Goal: Task Accomplishment & Management: Use online tool/utility

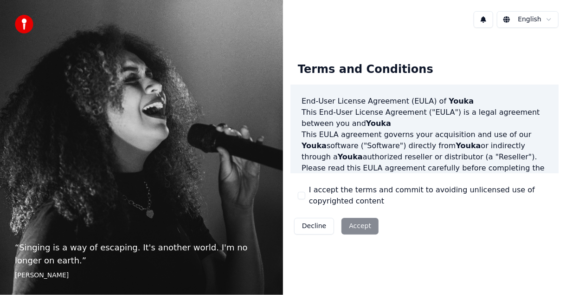
click at [361, 223] on div "Decline Accept" at bounding box center [337, 226] width 92 height 24
click at [305, 190] on div "I accept the terms and commit to avoiding unlicensed use of copyrighted content" at bounding box center [424, 195] width 253 height 22
click at [305, 195] on button "I accept the terms and commit to avoiding unlicensed use of copyrighted content" at bounding box center [301, 195] width 7 height 7
click at [343, 220] on button "Accept" at bounding box center [360, 226] width 37 height 17
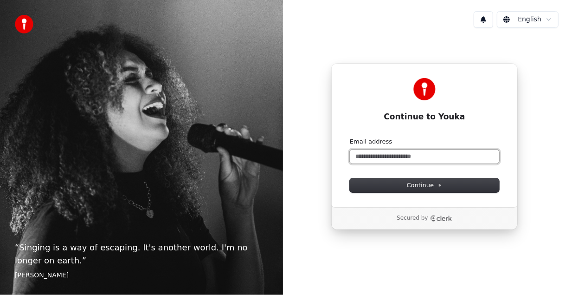
click at [407, 158] on input "Email address" at bounding box center [424, 156] width 149 height 14
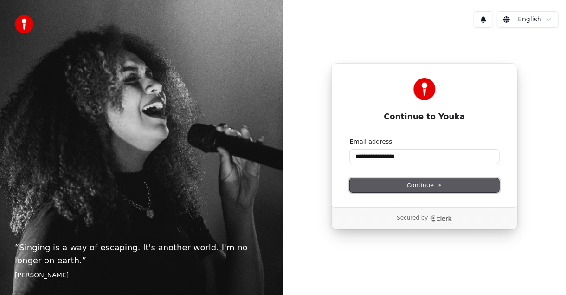
click at [416, 182] on span "Continue" at bounding box center [424, 185] width 35 height 8
type input "**********"
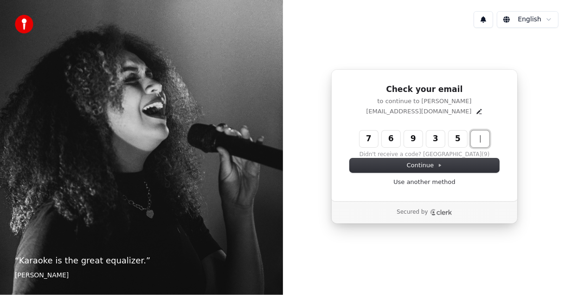
type input "******"
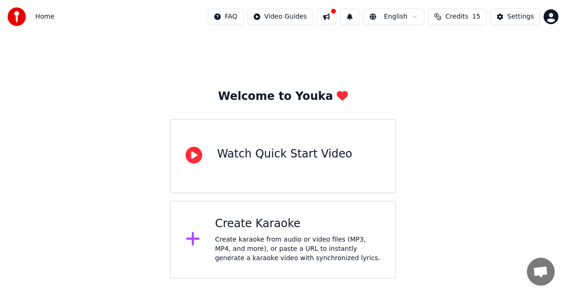
click at [253, 220] on div "Create Karaoke" at bounding box center [298, 223] width 166 height 15
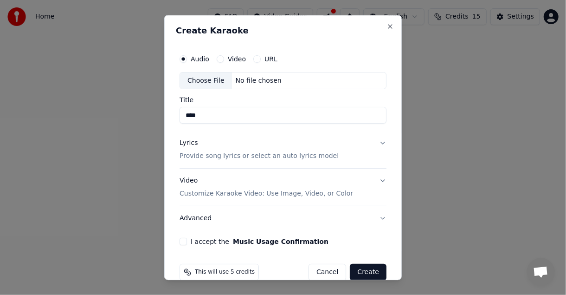
type input "****"
click at [264, 156] on p "Provide song lyrics or select an auto lyrics model" at bounding box center [259, 156] width 159 height 9
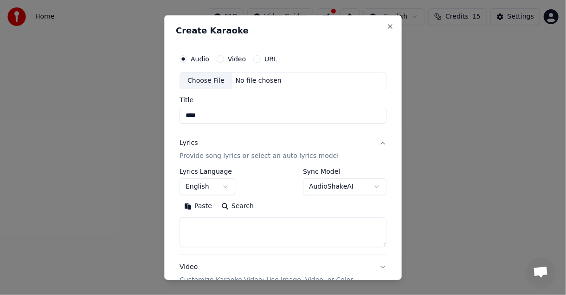
scroll to position [101, 0]
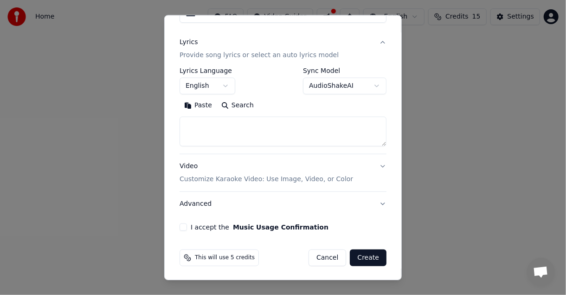
click at [223, 123] on textarea at bounding box center [283, 132] width 207 height 30
paste textarea "**********"
type textarea "**********"
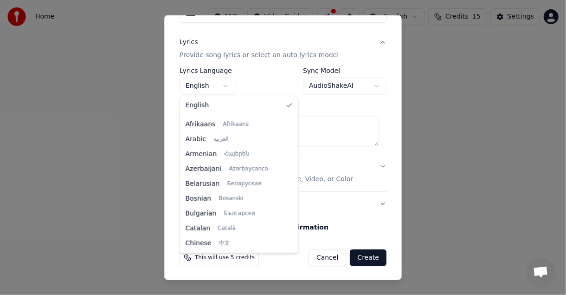
click at [231, 80] on body "**********" at bounding box center [283, 139] width 566 height 279
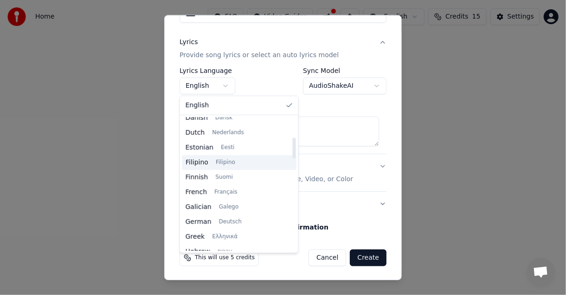
scroll to position [0, 0]
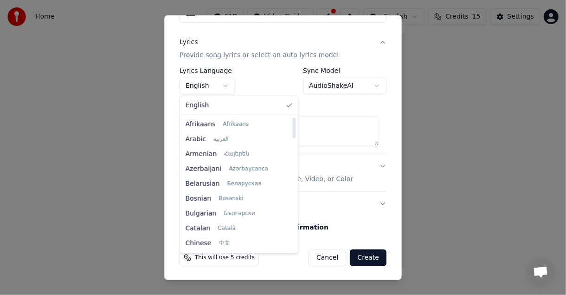
select select "**"
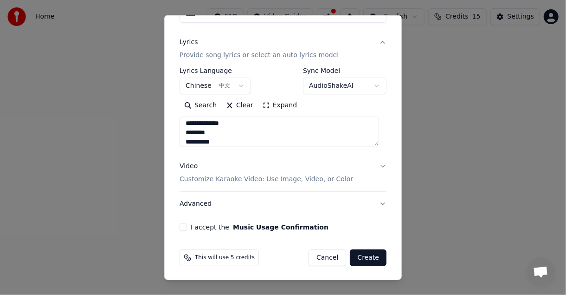
click at [182, 225] on button "I accept the Music Usage Confirmation" at bounding box center [183, 227] width 7 height 7
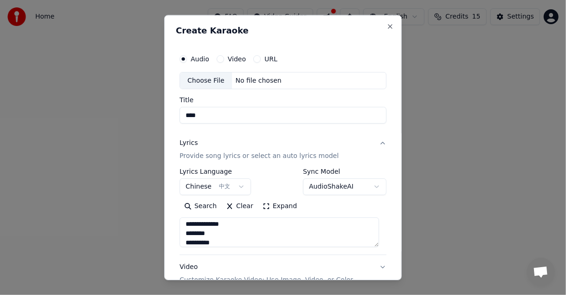
click at [217, 58] on button "Video" at bounding box center [220, 58] width 7 height 7
click at [214, 84] on div "Choose File" at bounding box center [206, 80] width 52 height 17
type input "**********"
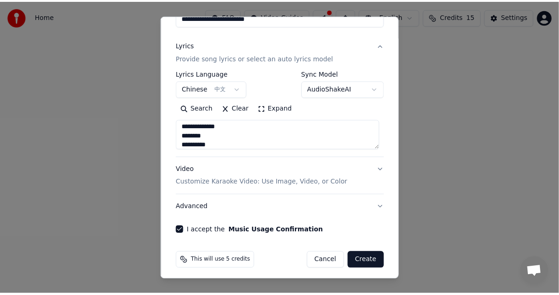
scroll to position [101, 0]
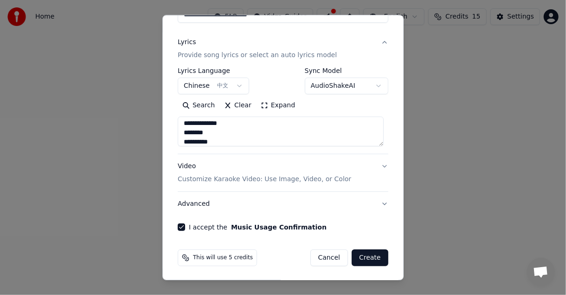
click at [375, 247] on div "This will use 5 credits Cancel Create" at bounding box center [283, 258] width 218 height 24
click at [371, 257] on button "Create" at bounding box center [370, 258] width 37 height 17
select select "**"
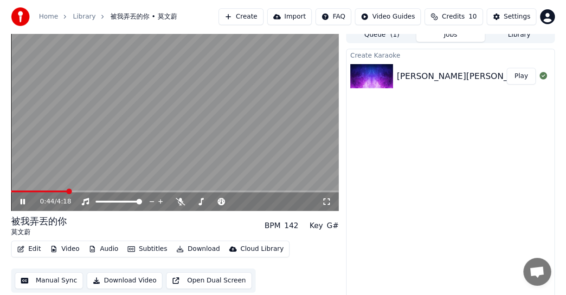
scroll to position [11, 0]
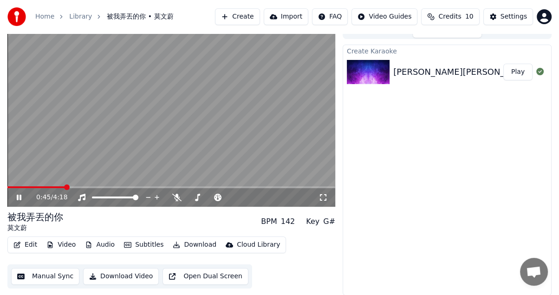
click at [14, 242] on icon "button" at bounding box center [17, 244] width 6 height 6
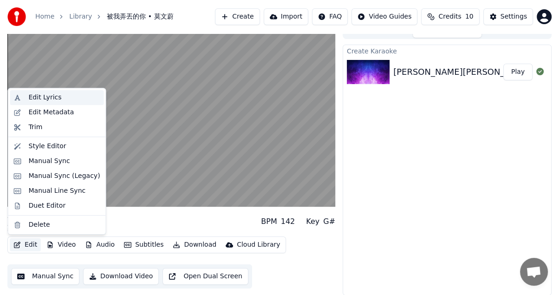
click at [48, 94] on div "Edit Lyrics" at bounding box center [45, 97] width 33 height 9
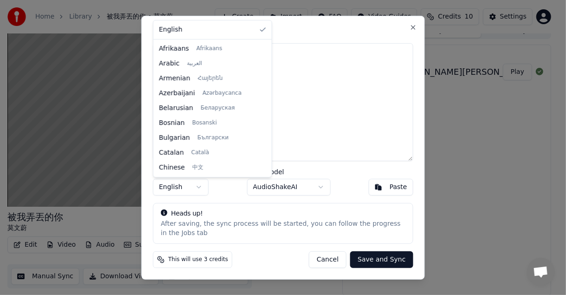
click at [192, 189] on body "**********" at bounding box center [279, 136] width 559 height 295
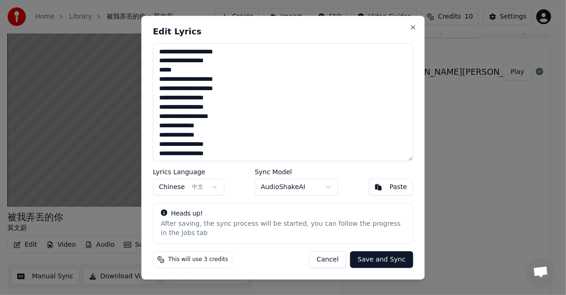
drag, startPoint x: 259, startPoint y: 31, endPoint x: 366, endPoint y: 34, distance: 106.8
click at [366, 34] on h2 "Edit Lyrics" at bounding box center [283, 31] width 260 height 8
drag, startPoint x: 307, startPoint y: 25, endPoint x: 394, endPoint y: 28, distance: 86.9
click at [394, 28] on div "**********" at bounding box center [284, 147] width 284 height 264
click at [375, 257] on button "Save and Sync" at bounding box center [381, 259] width 63 height 17
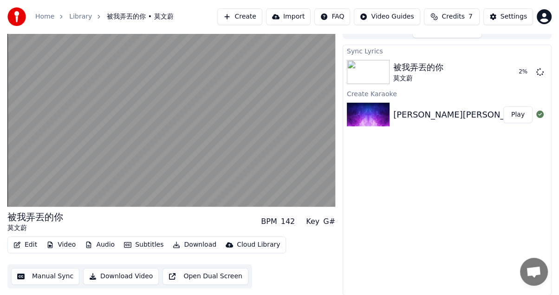
click at [26, 243] on button "Edit" at bounding box center [25, 244] width 31 height 13
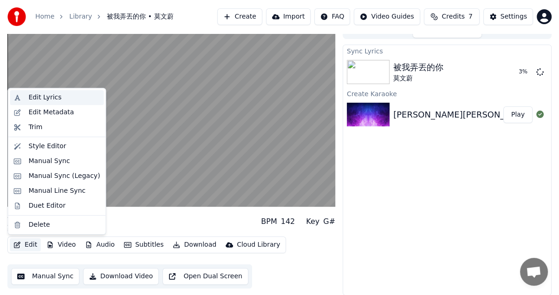
click at [73, 98] on div "Edit Lyrics" at bounding box center [64, 97] width 71 height 9
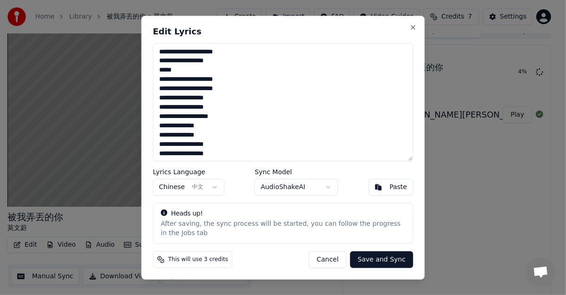
scroll to position [169, 0]
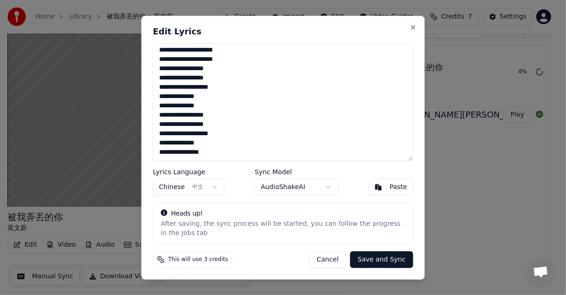
click at [320, 191] on body "**********" at bounding box center [279, 136] width 559 height 295
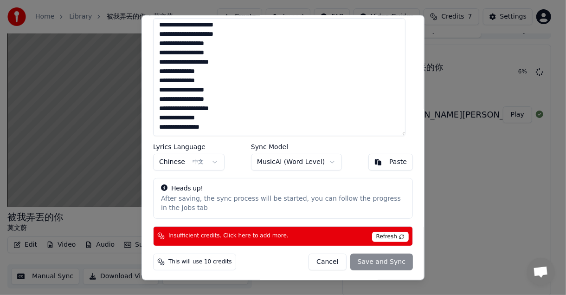
scroll to position [0, 0]
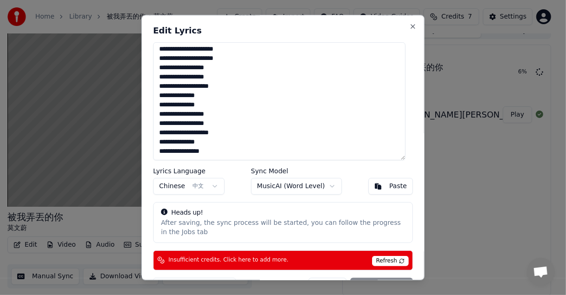
click at [302, 187] on body "**********" at bounding box center [279, 136] width 559 height 295
click at [311, 193] on body "**********" at bounding box center [279, 136] width 559 height 295
click at [379, 184] on body "**********" at bounding box center [279, 136] width 559 height 295
click at [379, 184] on button "Paste" at bounding box center [391, 186] width 45 height 17
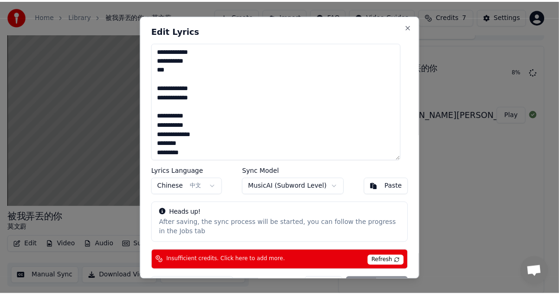
scroll to position [233, 0]
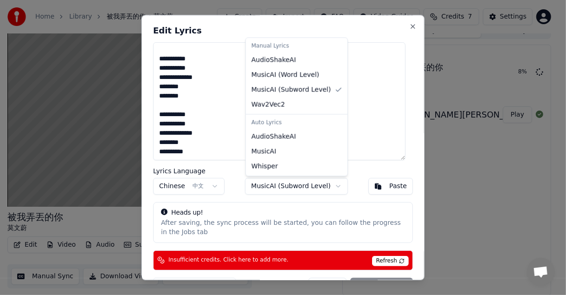
click at [310, 185] on body "**********" at bounding box center [279, 136] width 559 height 295
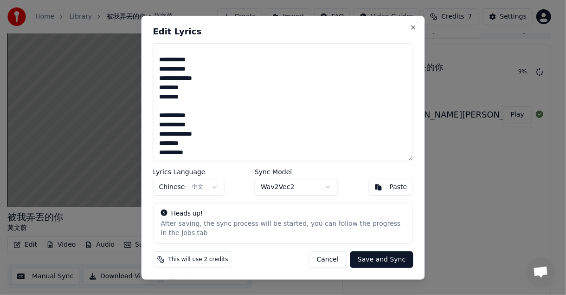
click at [378, 257] on button "Save and Sync" at bounding box center [381, 259] width 63 height 17
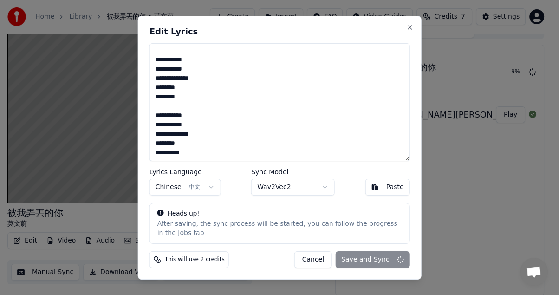
type textarea "**********"
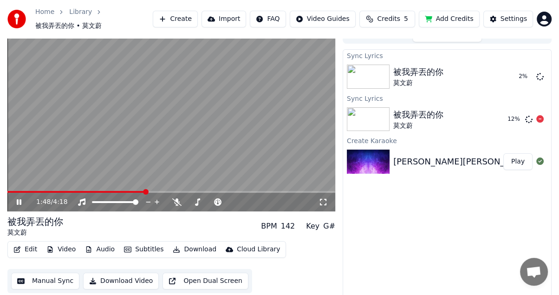
click at [408, 110] on div "被我弄丟的你" at bounding box center [418, 114] width 50 height 13
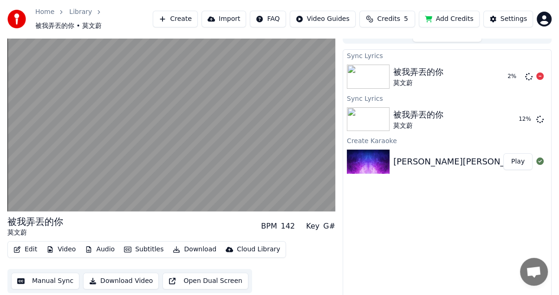
click at [378, 69] on img at bounding box center [368, 77] width 43 height 24
click at [383, 117] on img at bounding box center [368, 119] width 43 height 24
click at [375, 72] on img at bounding box center [368, 77] width 43 height 24
click at [362, 154] on img at bounding box center [368, 161] width 43 height 24
click at [366, 110] on img at bounding box center [368, 119] width 43 height 24
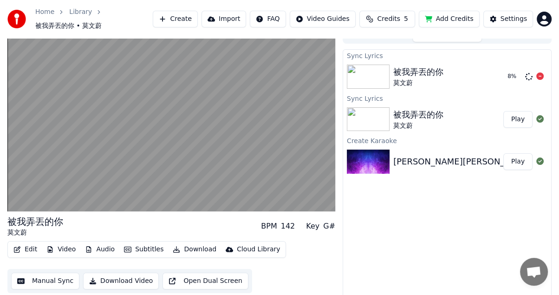
click at [369, 77] on img at bounding box center [368, 77] width 43 height 24
click at [361, 117] on img at bounding box center [368, 119] width 43 height 24
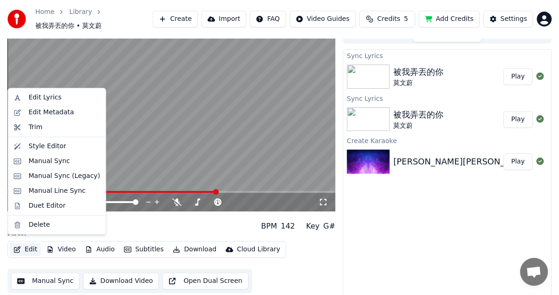
click at [29, 246] on button "Edit" at bounding box center [25, 249] width 31 height 13
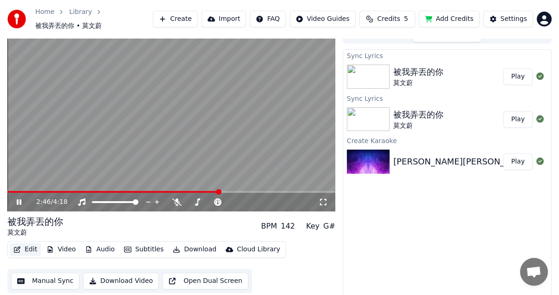
click at [23, 244] on button "Edit" at bounding box center [25, 249] width 31 height 13
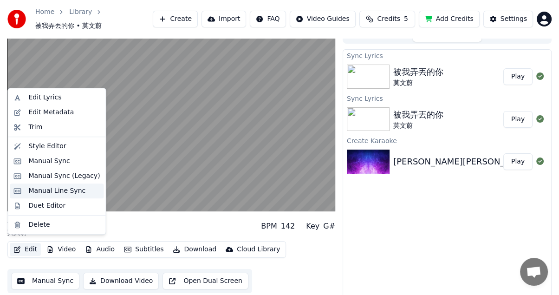
click at [40, 192] on div "Manual Line Sync" at bounding box center [57, 190] width 57 height 9
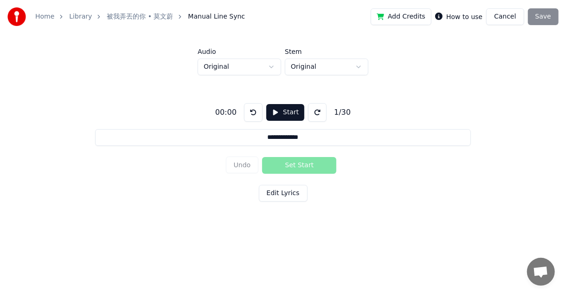
click at [234, 166] on div "Undo Set Start" at bounding box center [283, 165] width 115 height 24
click at [244, 165] on div "Undo Set Start" at bounding box center [283, 165] width 115 height 24
click at [506, 9] on button "Cancel" at bounding box center [505, 16] width 38 height 17
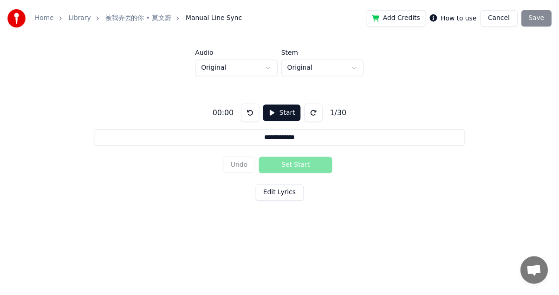
scroll to position [11, 0]
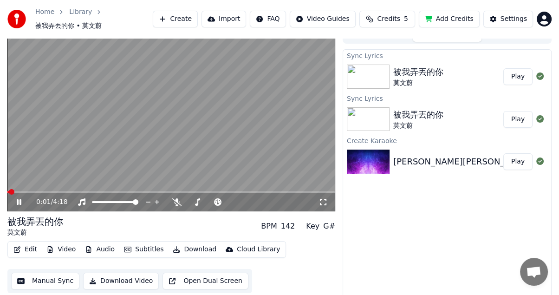
click at [364, 71] on img at bounding box center [368, 77] width 43 height 24
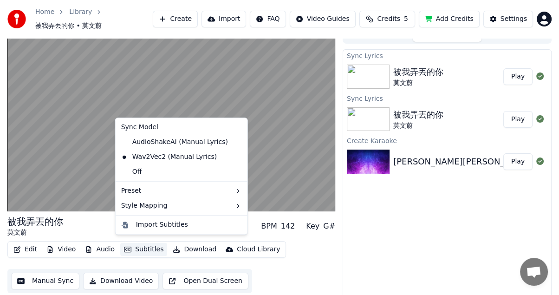
click at [130, 245] on button "Subtitles" at bounding box center [143, 249] width 47 height 13
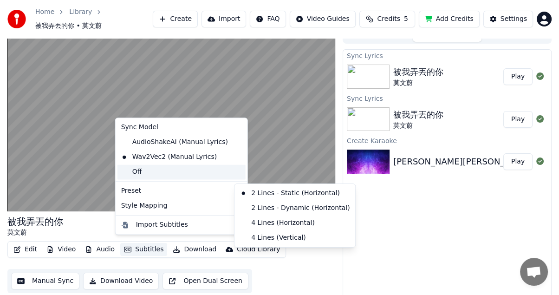
click at [136, 172] on div "Off" at bounding box center [181, 171] width 128 height 15
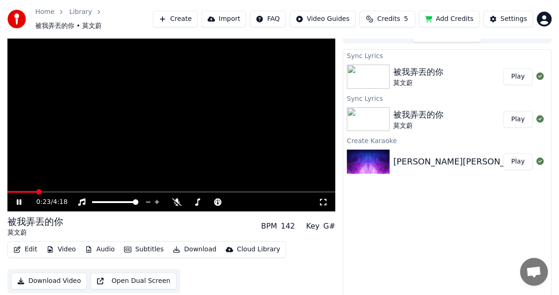
click at [137, 243] on button "Subtitles" at bounding box center [143, 249] width 47 height 13
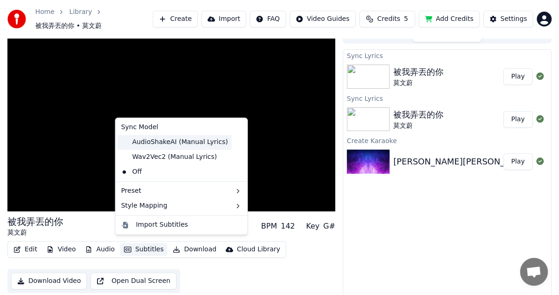
click at [151, 142] on div "AudioShakeAI (Manual Lyrics)" at bounding box center [174, 142] width 114 height 15
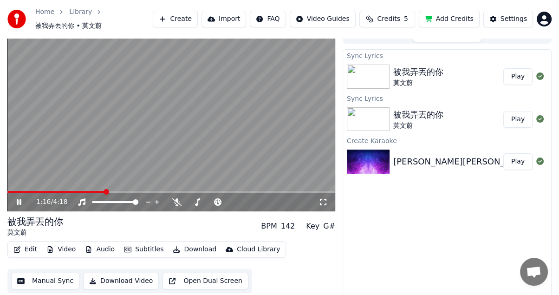
click at [26, 248] on button "Edit" at bounding box center [25, 249] width 31 height 13
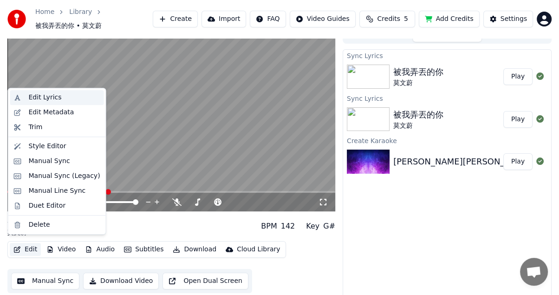
click at [36, 97] on div "Edit Lyrics" at bounding box center [45, 97] width 33 height 9
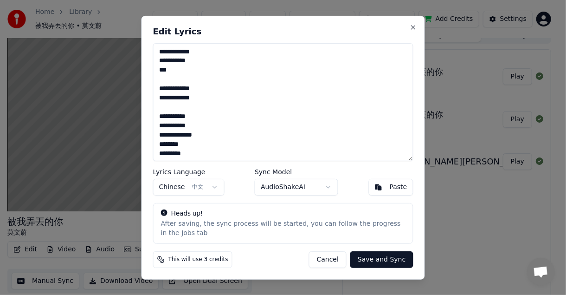
click at [160, 119] on textarea "**********" at bounding box center [283, 102] width 260 height 118
type textarea "**********"
click at [384, 259] on button "Save and Sync" at bounding box center [381, 259] width 63 height 17
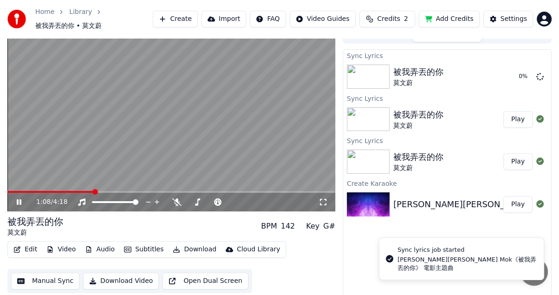
click at [93, 191] on span at bounding box center [50, 192] width 86 height 2
click at [61, 191] on span at bounding box center [33, 192] width 53 height 2
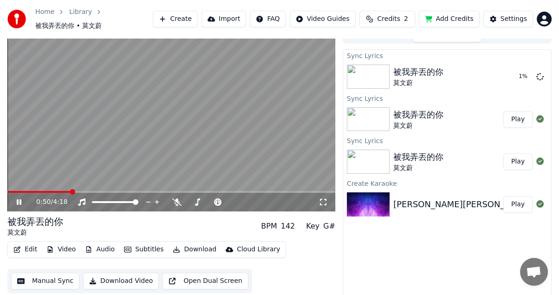
click at [71, 191] on span at bounding box center [171, 192] width 328 height 2
click at [380, 74] on img at bounding box center [368, 77] width 43 height 24
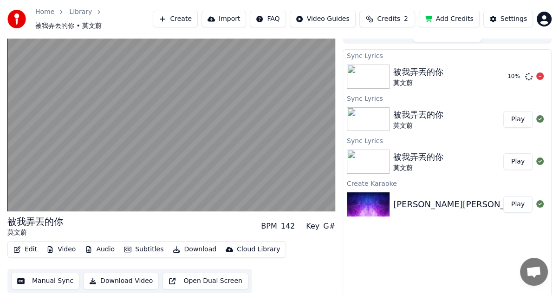
click at [387, 70] on img at bounding box center [368, 77] width 43 height 24
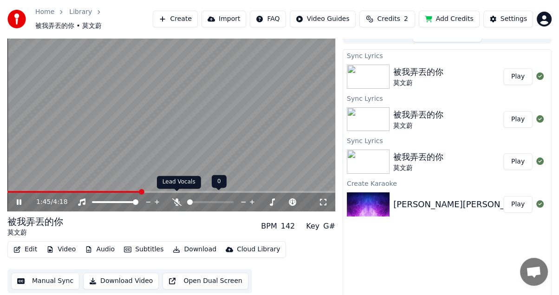
click at [175, 198] on icon at bounding box center [176, 201] width 9 height 7
click at [187, 199] on span at bounding box center [190, 202] width 6 height 6
click at [361, 78] on img at bounding box center [368, 77] width 43 height 24
click at [134, 191] on span at bounding box center [137, 192] width 6 height 6
click at [90, 189] on span at bounding box center [92, 192] width 6 height 6
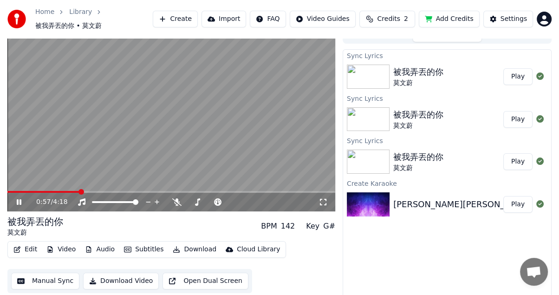
click at [78, 189] on span at bounding box center [81, 192] width 6 height 6
click at [83, 189] on span at bounding box center [84, 192] width 6 height 6
click at [20, 199] on icon at bounding box center [19, 202] width 5 height 6
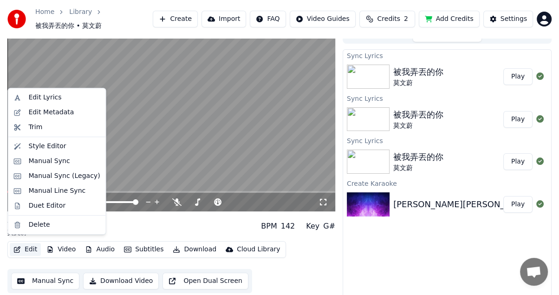
click at [22, 243] on button "Edit" at bounding box center [25, 249] width 31 height 13
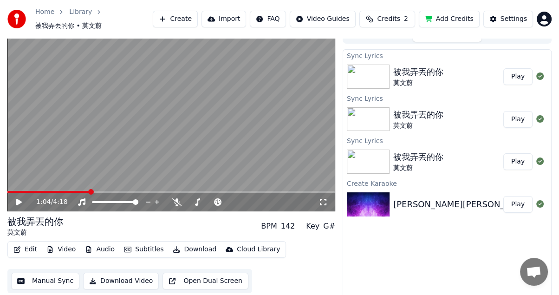
click at [233, 218] on div "被我弄丟的你 莫文蔚 BPM 142 Key G#" at bounding box center [171, 226] width 328 height 22
click at [128, 246] on icon "button" at bounding box center [127, 249] width 7 height 6
click at [376, 113] on img at bounding box center [368, 119] width 43 height 24
click at [21, 198] on icon at bounding box center [25, 201] width 21 height 7
click at [20, 199] on icon at bounding box center [19, 202] width 5 height 6
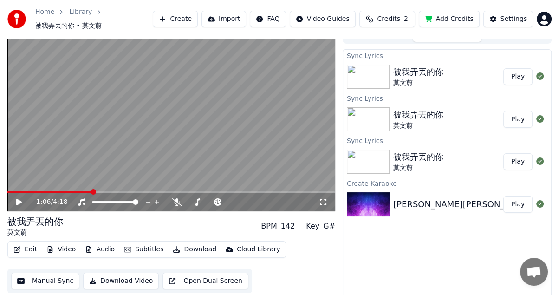
click at [363, 156] on img at bounding box center [368, 161] width 43 height 24
click at [15, 198] on icon at bounding box center [25, 201] width 21 height 7
click at [55, 272] on button "Manual Sync" at bounding box center [45, 280] width 68 height 17
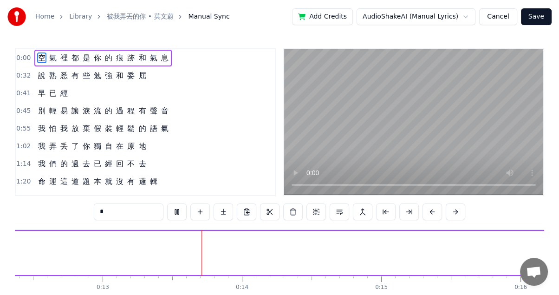
scroll to position [0, 1794]
click at [22, 60] on span "0:00" at bounding box center [23, 57] width 14 height 9
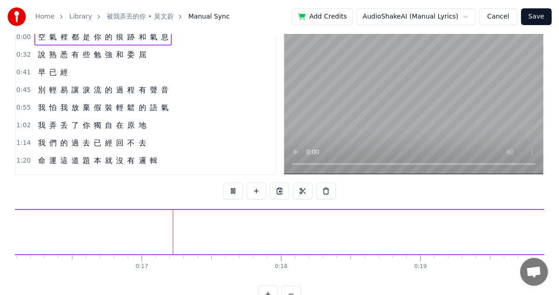
scroll to position [50, 0]
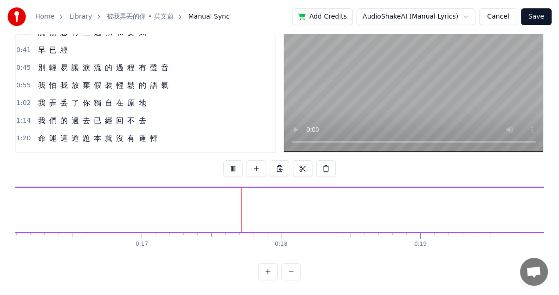
click at [291, 269] on button at bounding box center [290, 271] width 19 height 17
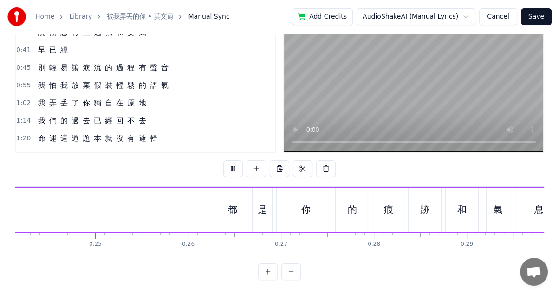
click at [291, 269] on button at bounding box center [290, 271] width 19 height 17
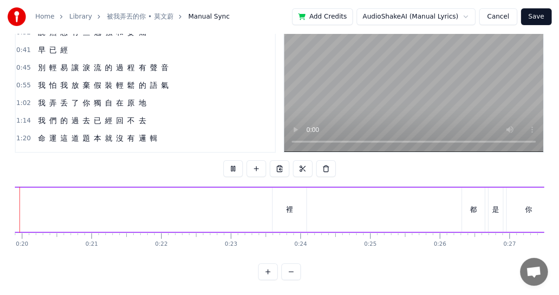
scroll to position [0, 1355]
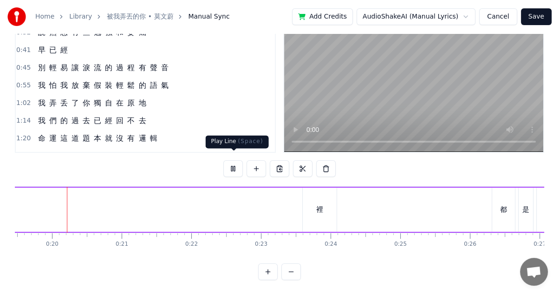
click at [230, 160] on button at bounding box center [232, 168] width 19 height 17
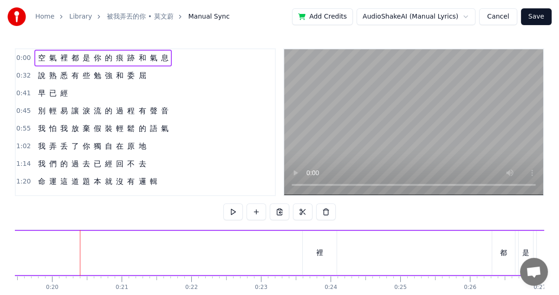
click at [19, 60] on span "0:00" at bounding box center [23, 57] width 14 height 9
click at [21, 56] on span "0:00" at bounding box center [23, 57] width 14 height 9
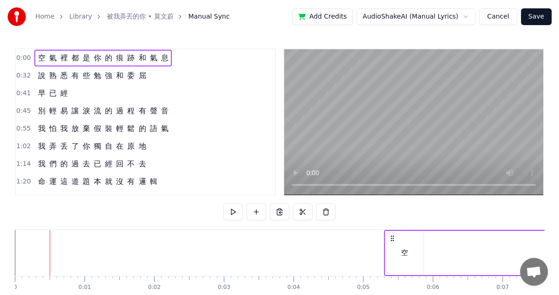
drag, startPoint x: 56, startPoint y: 236, endPoint x: 390, endPoint y: 235, distance: 334.2
click at [390, 235] on icon at bounding box center [392, 237] width 7 height 7
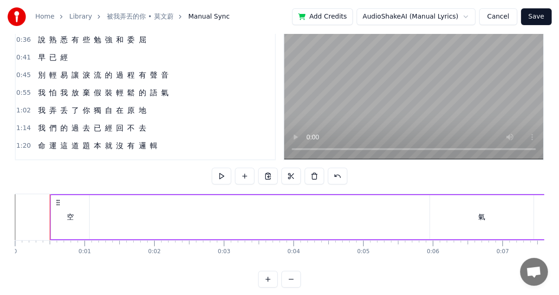
scroll to position [50, 0]
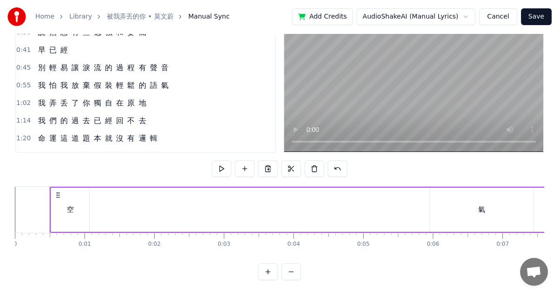
click at [289, 274] on button at bounding box center [290, 271] width 19 height 17
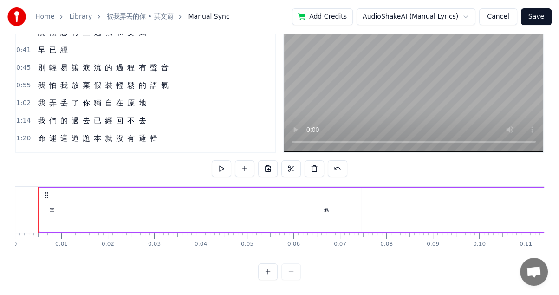
click at [289, 274] on div at bounding box center [279, 271] width 43 height 17
drag, startPoint x: 54, startPoint y: 183, endPoint x: 231, endPoint y: 192, distance: 177.5
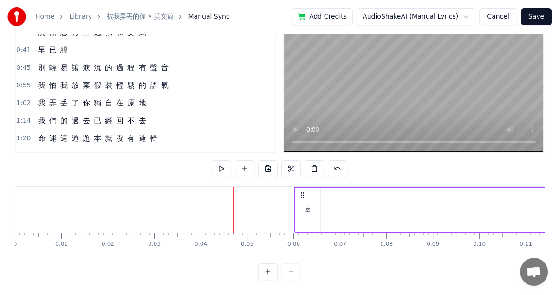
drag, startPoint x: 45, startPoint y: 186, endPoint x: 305, endPoint y: 194, distance: 260.1
click at [291, 272] on div at bounding box center [279, 271] width 43 height 17
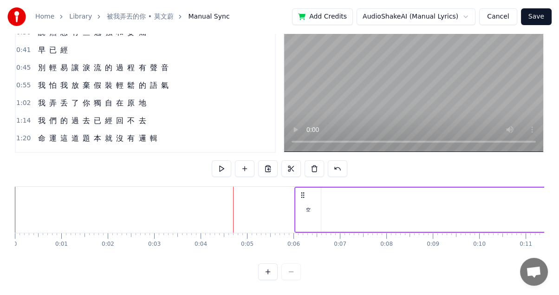
click at [287, 273] on div at bounding box center [279, 271] width 43 height 17
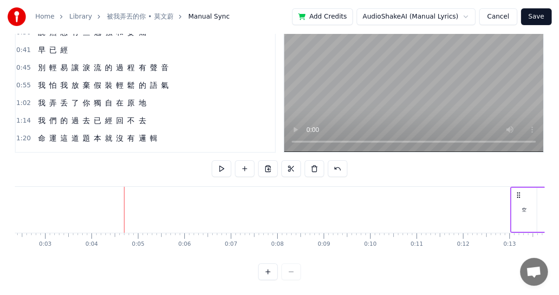
drag, startPoint x: 304, startPoint y: 187, endPoint x: 507, endPoint y: 204, distance: 204.5
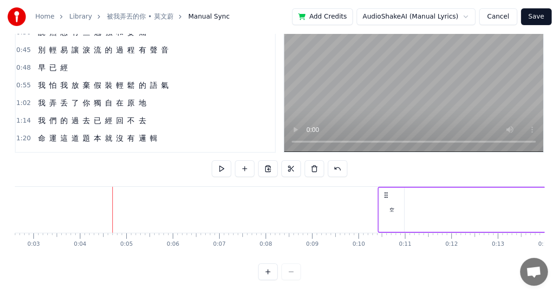
drag, startPoint x: 179, startPoint y: 188, endPoint x: 383, endPoint y: 189, distance: 204.3
click at [383, 191] on icon at bounding box center [386, 194] width 7 height 7
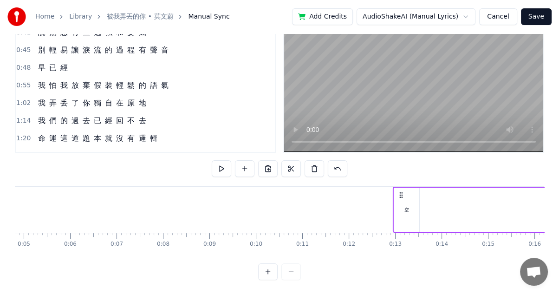
drag, startPoint x: 182, startPoint y: 187, endPoint x: 493, endPoint y: 196, distance: 311.2
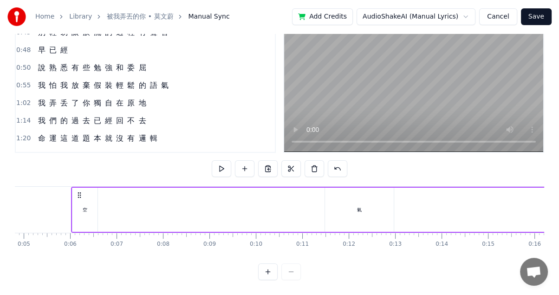
scroll to position [0, 228]
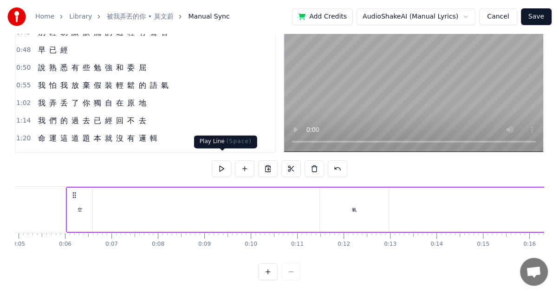
click at [223, 161] on button at bounding box center [221, 168] width 19 height 17
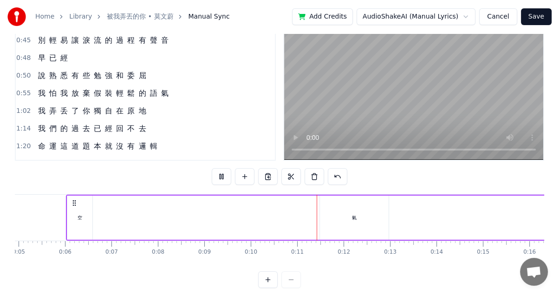
scroll to position [0, 0]
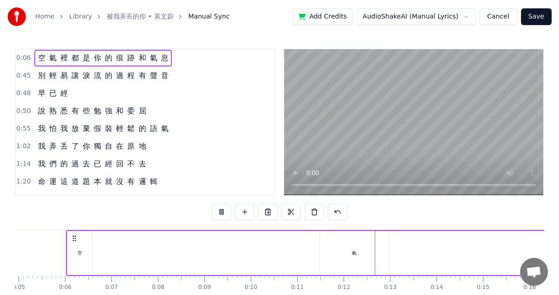
click at [34, 52] on div "空 氣 裡 都 是 你 的 痕 跡 和 氣 息" at bounding box center [102, 58] width 137 height 17
click at [37, 60] on span "空" at bounding box center [41, 57] width 9 height 11
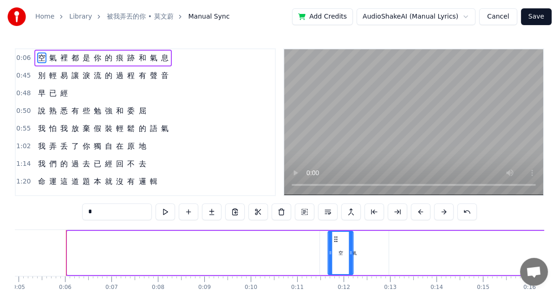
drag, startPoint x: 74, startPoint y: 236, endPoint x: 335, endPoint y: 239, distance: 260.4
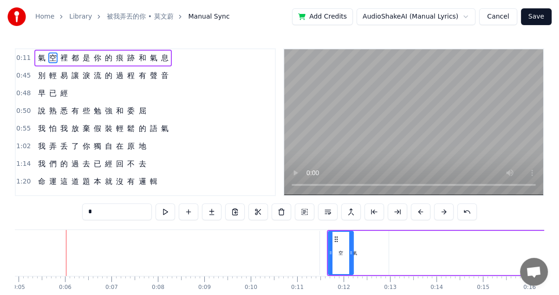
drag, startPoint x: 38, startPoint y: 59, endPoint x: 59, endPoint y: 61, distance: 21.9
click at [59, 61] on div "氣 空 裡 都 是 你 的 痕 跡 和 氣 息" at bounding box center [102, 58] width 137 height 17
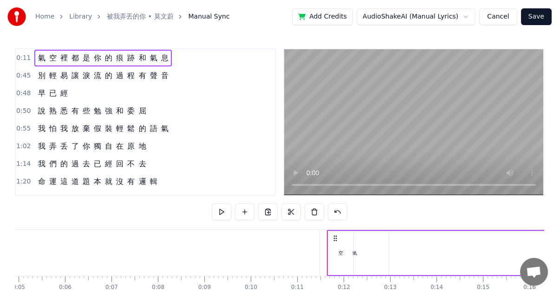
drag, startPoint x: 52, startPoint y: 60, endPoint x: 36, endPoint y: 59, distance: 15.3
click at [36, 59] on div "氣 空 裡 都 是 你 的 痕 跡 和 氣 息" at bounding box center [102, 58] width 137 height 17
drag, startPoint x: 36, startPoint y: 59, endPoint x: 57, endPoint y: 58, distance: 20.9
click at [57, 58] on div "氣 空 裡 都 是 你 的 痕 跡 和 氣 息" at bounding box center [102, 58] width 137 height 17
click at [37, 57] on span "氣" at bounding box center [41, 57] width 9 height 11
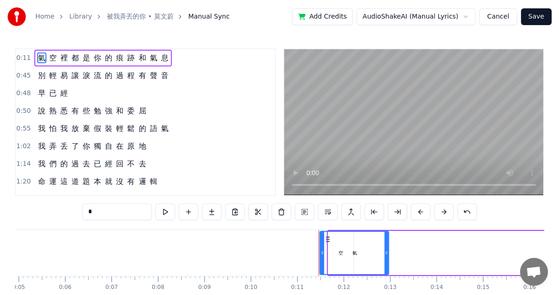
click at [333, 255] on div "氣" at bounding box center [354, 253] width 68 height 42
click at [326, 235] on icon at bounding box center [327, 238] width 7 height 7
click at [322, 251] on icon at bounding box center [322, 252] width 4 height 7
drag, startPoint x: 353, startPoint y: 253, endPoint x: 332, endPoint y: 253, distance: 20.9
click at [332, 253] on div "氣" at bounding box center [354, 253] width 68 height 42
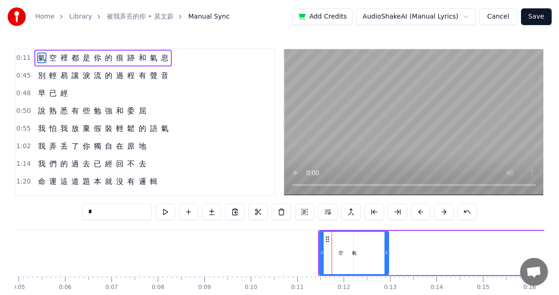
drag, startPoint x: 337, startPoint y: 254, endPoint x: 373, endPoint y: 249, distance: 35.6
click at [373, 249] on div "氣" at bounding box center [354, 253] width 68 height 42
drag, startPoint x: 387, startPoint y: 254, endPoint x: 371, endPoint y: 252, distance: 15.5
click at [371, 252] on icon at bounding box center [369, 252] width 4 height 7
click at [26, 57] on span "0:11" at bounding box center [23, 57] width 14 height 9
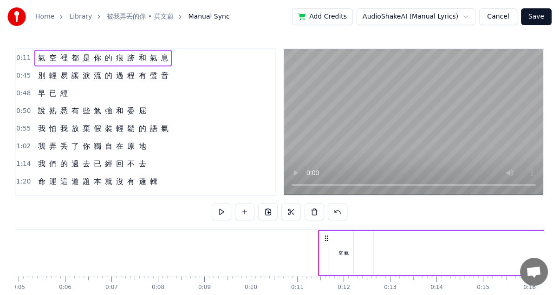
click at [40, 59] on span "氣" at bounding box center [41, 57] width 9 height 11
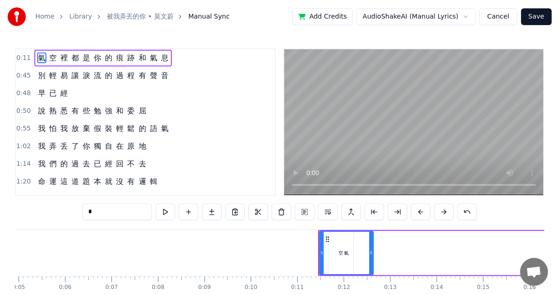
click at [23, 57] on span "0:11" at bounding box center [23, 57] width 14 height 9
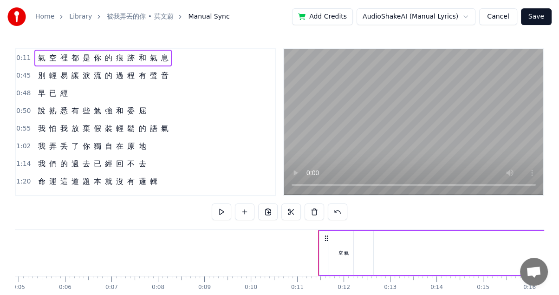
click at [23, 57] on span "0:11" at bounding box center [23, 57] width 14 height 9
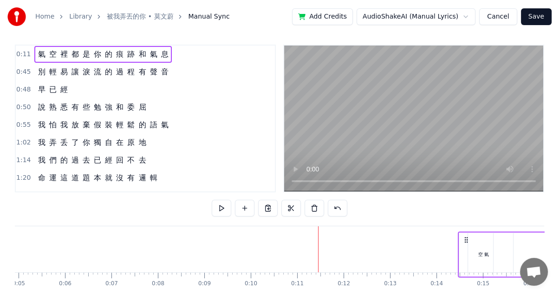
scroll to position [7, 0]
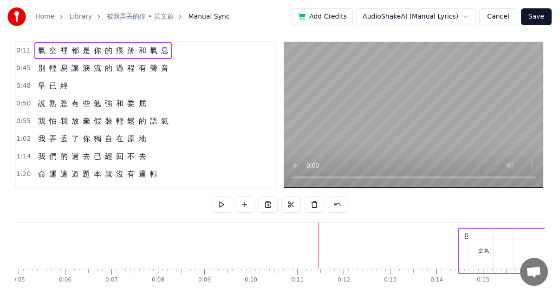
drag, startPoint x: 324, startPoint y: 236, endPoint x: 464, endPoint y: 240, distance: 139.8
click at [464, 240] on icon at bounding box center [465, 235] width 7 height 7
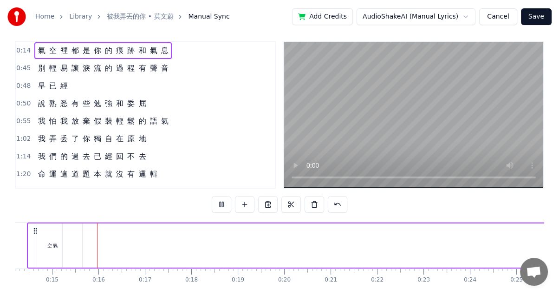
scroll to position [0, 667]
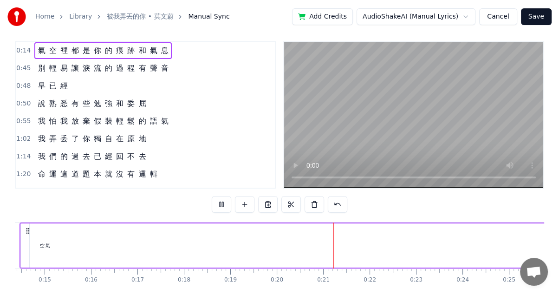
click at [391, 114] on video at bounding box center [413, 115] width 259 height 146
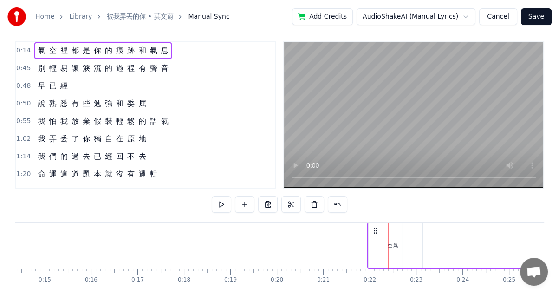
drag, startPoint x: 25, startPoint y: 228, endPoint x: 372, endPoint y: 224, distance: 347.2
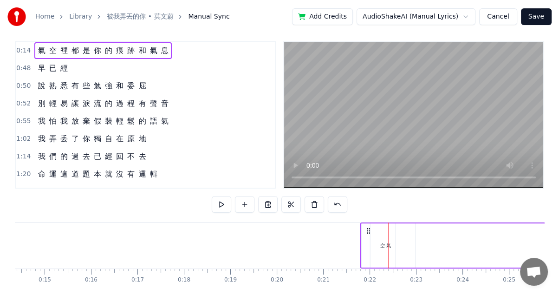
drag, startPoint x: 30, startPoint y: 229, endPoint x: 370, endPoint y: 228, distance: 339.8
click at [370, 228] on icon at bounding box center [368, 230] width 7 height 7
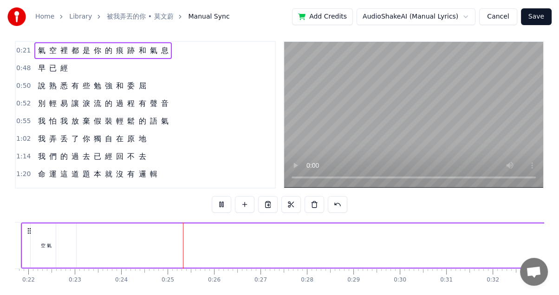
scroll to position [0, 1105]
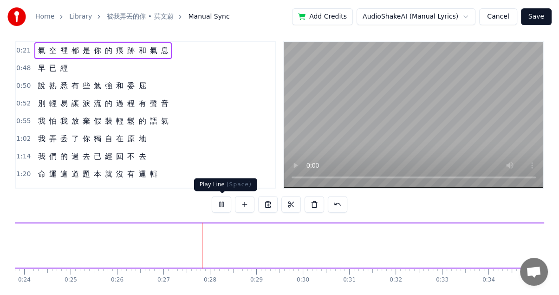
click at [221, 201] on button at bounding box center [221, 204] width 19 height 17
click at [252, 241] on div "氣 空 裡 都 是 你 的 痕 跡 和 氣 息" at bounding box center [484, 245] width 1120 height 46
drag, startPoint x: 48, startPoint y: 51, endPoint x: 34, endPoint y: 53, distance: 14.1
click at [34, 53] on div "氣 空 裡 都 是 你 的 痕 跡 和 氣 息" at bounding box center [102, 50] width 137 height 17
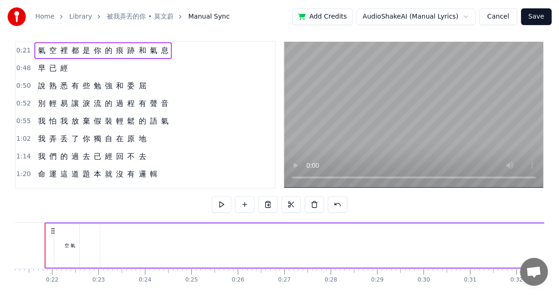
scroll to position [0, 967]
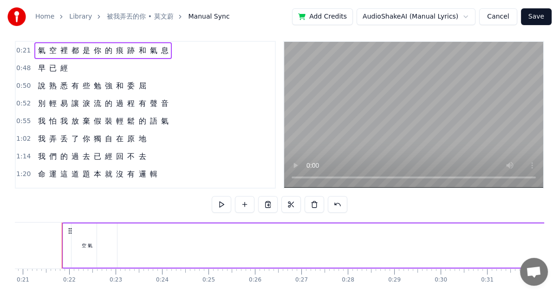
drag, startPoint x: 50, startPoint y: 52, endPoint x: 35, endPoint y: 51, distance: 14.9
click at [35, 51] on div "氣 空 裡 都 是 你 的 痕 跡 和 氣 息" at bounding box center [102, 50] width 137 height 17
drag, startPoint x: 35, startPoint y: 50, endPoint x: 53, endPoint y: 50, distance: 17.6
click at [53, 50] on div "氣 空 裡 都 是 你 的 痕 跡 和 氣 息" at bounding box center [102, 50] width 137 height 17
click at [51, 49] on span "空" at bounding box center [52, 50] width 9 height 11
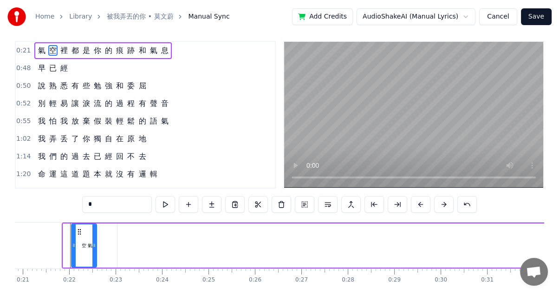
scroll to position [0, 0]
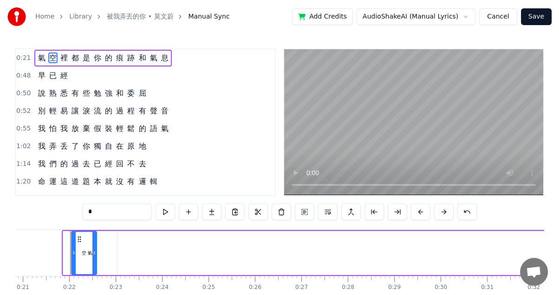
click at [51, 50] on div "氣 空 裡 都 是 你 的 痕 跡 和 氣 息" at bounding box center [102, 58] width 137 height 17
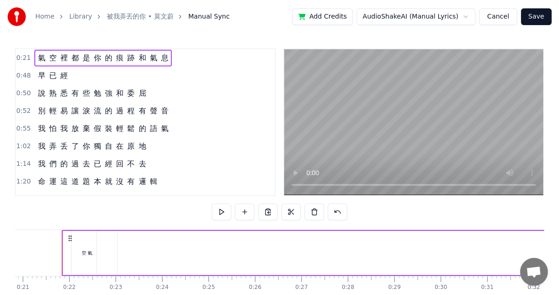
click at [51, 58] on span "空" at bounding box center [52, 57] width 9 height 11
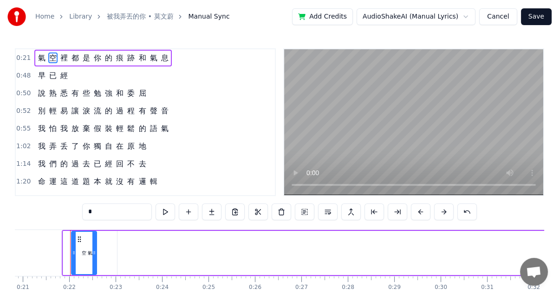
drag, startPoint x: 51, startPoint y: 58, endPoint x: 37, endPoint y: 58, distance: 13.5
click at [37, 58] on div "氣 空 裡 都 是 你 的 痕 跡 和 氣 息" at bounding box center [102, 58] width 137 height 17
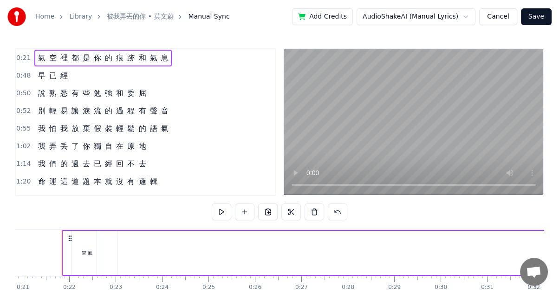
click at [37, 58] on span "氣" at bounding box center [41, 57] width 9 height 11
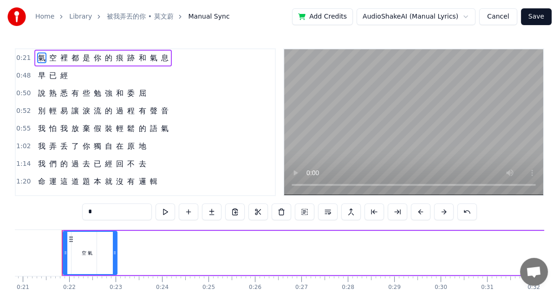
drag, startPoint x: 37, startPoint y: 58, endPoint x: 46, endPoint y: 59, distance: 9.3
click at [46, 59] on div "氣 空 裡 都 是 你 的 痕 跡 和 氣 息" at bounding box center [102, 58] width 137 height 17
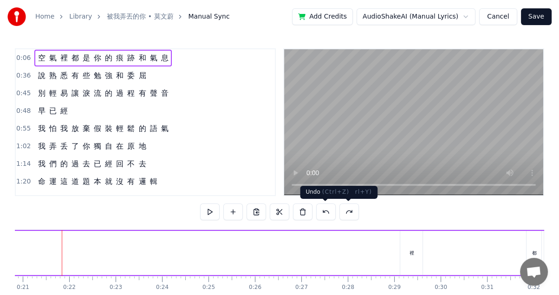
click at [328, 213] on button at bounding box center [325, 211] width 19 height 17
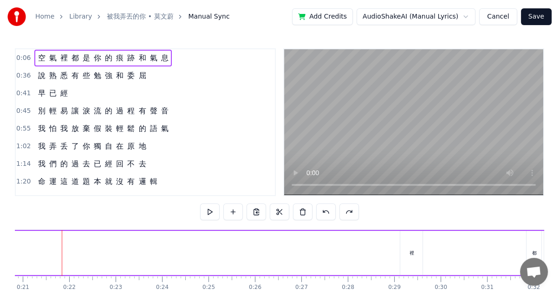
click at [327, 212] on button at bounding box center [325, 211] width 19 height 17
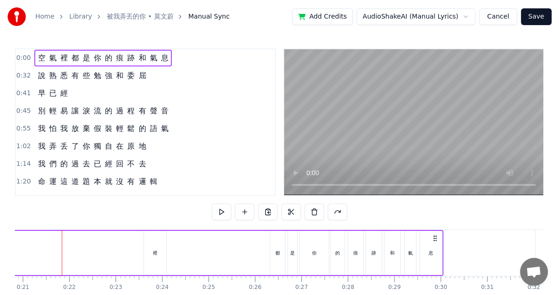
click at [328, 212] on button at bounding box center [337, 211] width 19 height 17
click at [327, 212] on button at bounding box center [325, 211] width 19 height 17
click at [328, 212] on button at bounding box center [337, 211] width 19 height 17
click at [327, 212] on button at bounding box center [325, 211] width 19 height 17
click at [328, 212] on button at bounding box center [337, 211] width 19 height 17
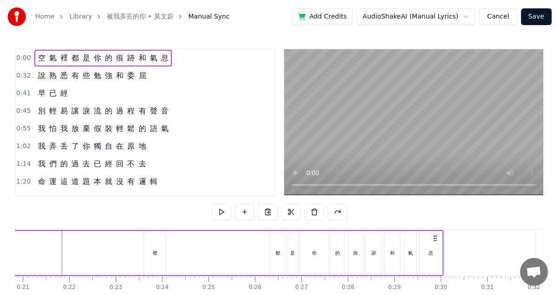
click at [328, 212] on button at bounding box center [337, 211] width 19 height 17
click at [327, 212] on button at bounding box center [325, 211] width 19 height 17
click at [328, 212] on button at bounding box center [337, 211] width 19 height 17
click at [327, 212] on button at bounding box center [325, 211] width 19 height 17
click at [339, 212] on button at bounding box center [348, 211] width 19 height 17
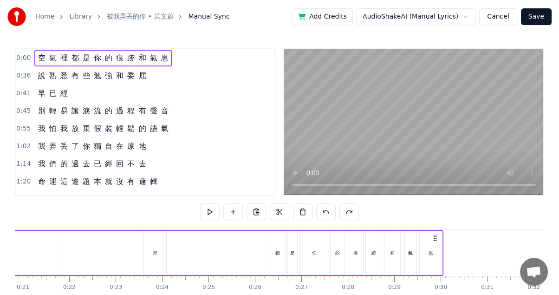
click at [327, 212] on button at bounding box center [325, 211] width 19 height 17
click at [328, 212] on button at bounding box center [337, 211] width 19 height 17
click at [321, 210] on button at bounding box center [325, 211] width 19 height 17
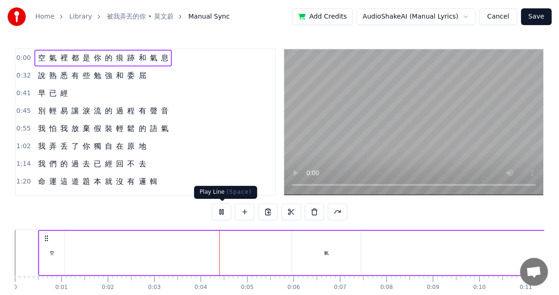
click at [222, 213] on button at bounding box center [221, 211] width 19 height 17
click at [25, 58] on span "0:00" at bounding box center [23, 57] width 14 height 9
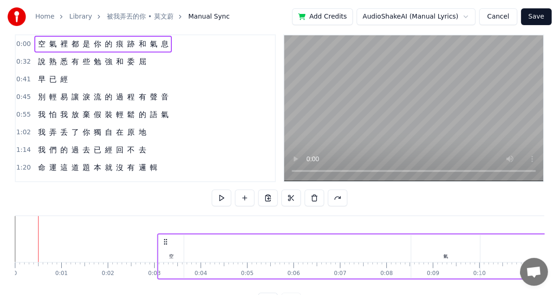
scroll to position [24, 0]
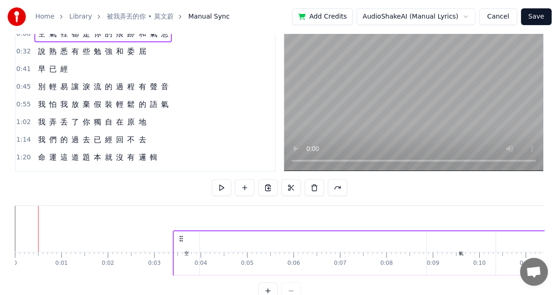
drag, startPoint x: 46, startPoint y: 238, endPoint x: 182, endPoint y: 174, distance: 150.8
click at [182, 174] on div "0:00 空 氣 裡 都 是 你 的 痕 跡 和 氣 息 0:32 說 熟 悉 有 些 勉 強 和 委 屈 0:41 早 已 經 0:45 別 輕 易 讓 淚…" at bounding box center [279, 161] width 529 height 275
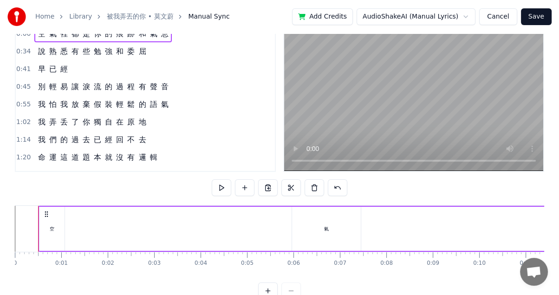
drag, startPoint x: 50, startPoint y: 226, endPoint x: 271, endPoint y: 225, distance: 221.0
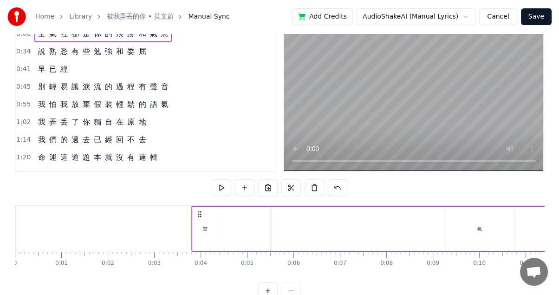
drag, startPoint x: 48, startPoint y: 215, endPoint x: 202, endPoint y: 226, distance: 154.0
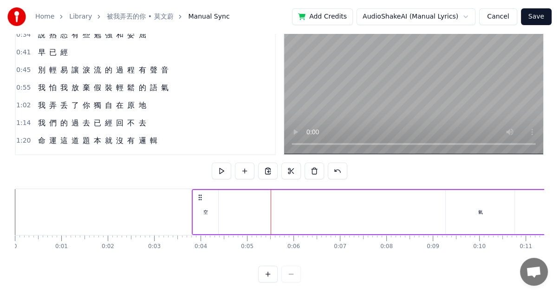
scroll to position [50, 0]
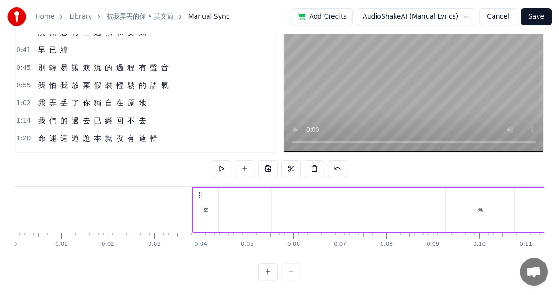
click at [292, 270] on div at bounding box center [279, 271] width 43 height 17
click at [290, 273] on div at bounding box center [279, 271] width 43 height 17
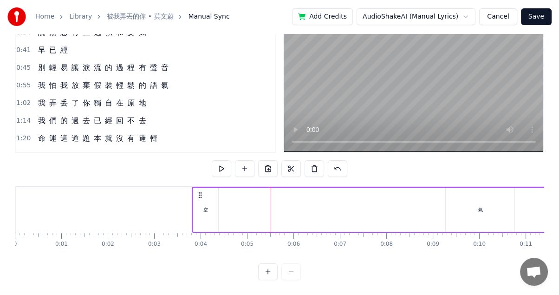
drag, startPoint x: 205, startPoint y: 195, endPoint x: 370, endPoint y: 198, distance: 164.8
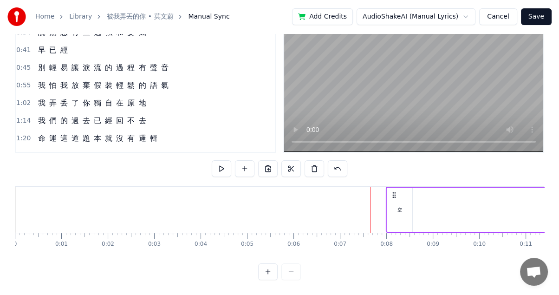
drag, startPoint x: 198, startPoint y: 187, endPoint x: 396, endPoint y: 188, distance: 197.3
click at [396, 191] on icon at bounding box center [393, 194] width 7 height 7
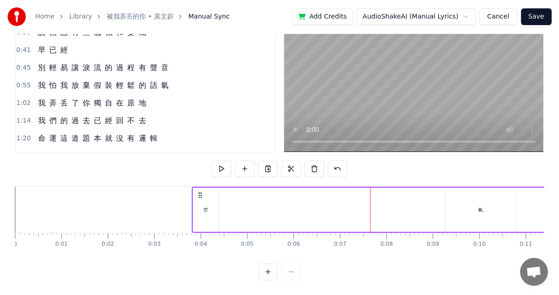
click at [290, 269] on div at bounding box center [279, 271] width 43 height 17
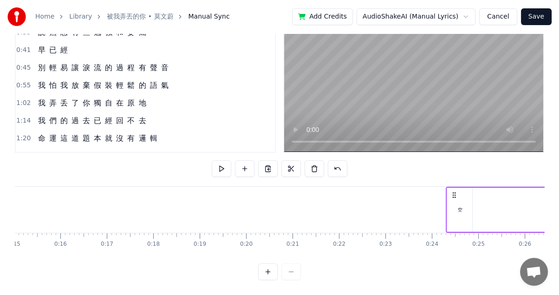
scroll to position [0, 704]
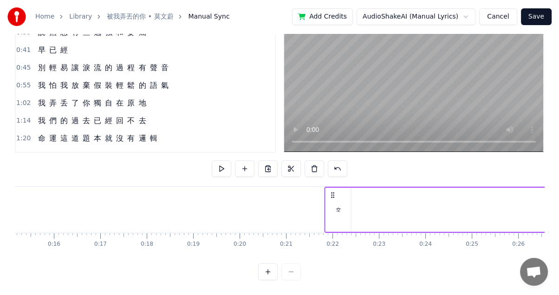
drag, startPoint x: 198, startPoint y: 185, endPoint x: 330, endPoint y: 186, distance: 132.3
click at [330, 191] on icon at bounding box center [332, 194] width 7 height 7
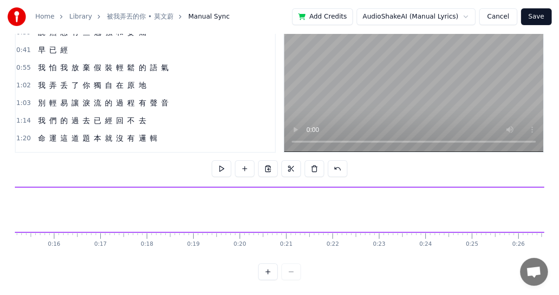
click at [330, 187] on div "空 氣 裡 都 是 你 的 痕 跡 和 氣 息" at bounding box center [174, 210] width 1372 height 46
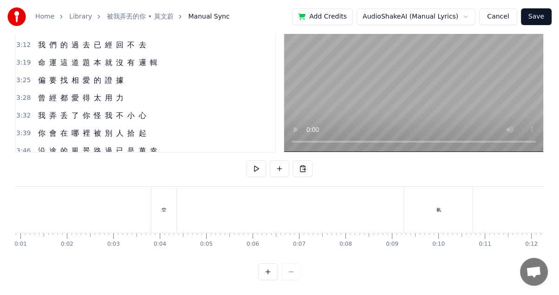
scroll to position [0, 0]
click at [213, 199] on div "空" at bounding box center [204, 210] width 25 height 46
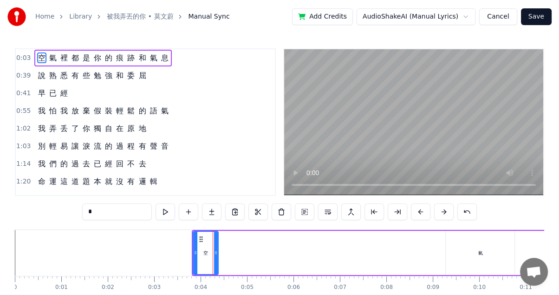
click at [195, 251] on icon at bounding box center [196, 252] width 4 height 7
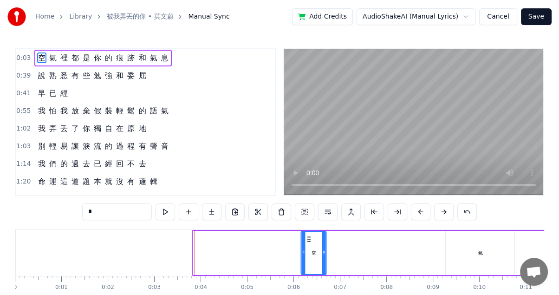
drag, startPoint x: 201, startPoint y: 239, endPoint x: 311, endPoint y: 238, distance: 109.6
click at [310, 239] on circle at bounding box center [310, 239] width 0 height 0
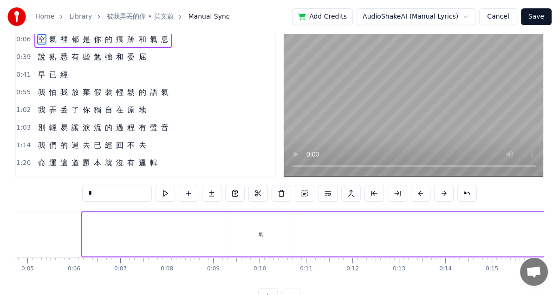
scroll to position [0, 215]
drag, startPoint x: 311, startPoint y: 240, endPoint x: 214, endPoint y: 221, distance: 99.3
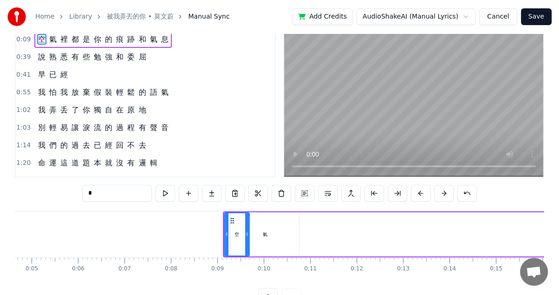
drag, startPoint x: 222, startPoint y: 216, endPoint x: 252, endPoint y: 216, distance: 29.7
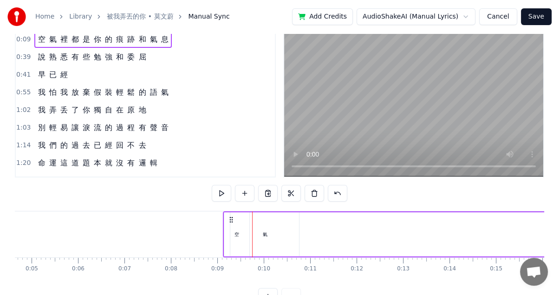
drag, startPoint x: 226, startPoint y: 216, endPoint x: 326, endPoint y: 216, distance: 100.3
click at [224, 220] on div "空" at bounding box center [237, 234] width 26 height 44
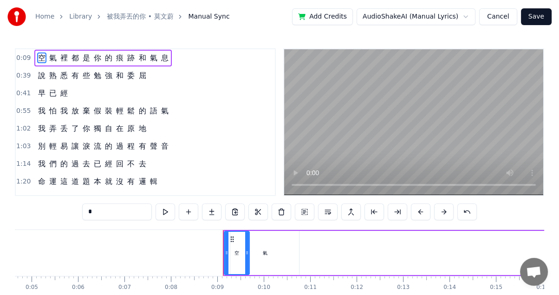
scroll to position [0, 0]
click at [226, 252] on icon at bounding box center [228, 252] width 4 height 7
click at [226, 257] on div at bounding box center [228, 253] width 4 height 42
click at [226, 269] on div at bounding box center [228, 253] width 4 height 42
drag, startPoint x: 230, startPoint y: 239, endPoint x: 236, endPoint y: 240, distance: 6.1
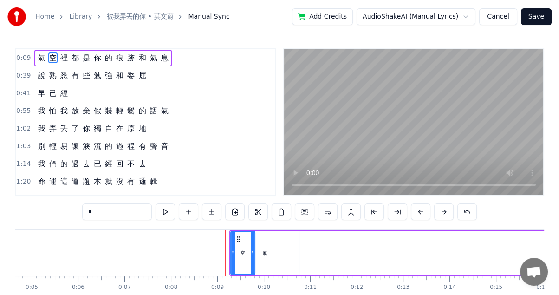
click at [260, 240] on div "氣" at bounding box center [264, 253] width 69 height 44
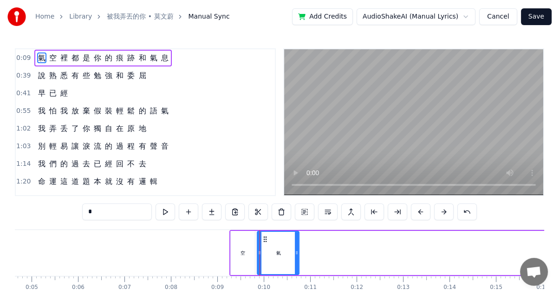
drag, startPoint x: 231, startPoint y: 253, endPoint x: 258, endPoint y: 252, distance: 26.9
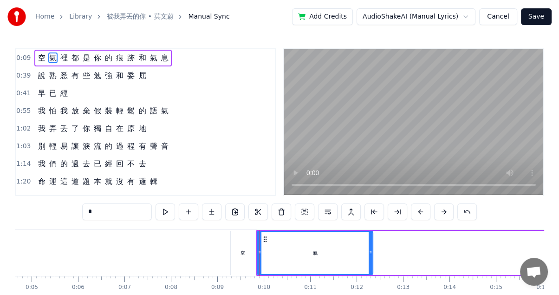
drag, startPoint x: 296, startPoint y: 250, endPoint x: 387, endPoint y: 247, distance: 90.6
click at [372, 248] on div at bounding box center [371, 253] width 4 height 42
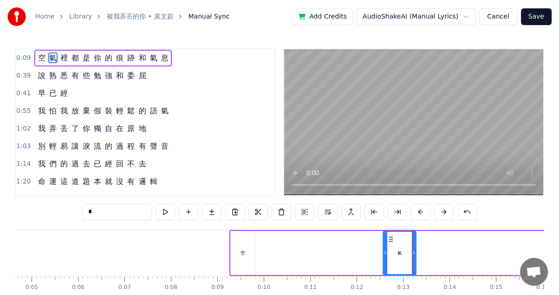
drag, startPoint x: 258, startPoint y: 251, endPoint x: 390, endPoint y: 251, distance: 132.3
click at [387, 251] on icon at bounding box center [385, 252] width 4 height 7
click at [242, 251] on div "空" at bounding box center [242, 252] width 5 height 7
type input "*"
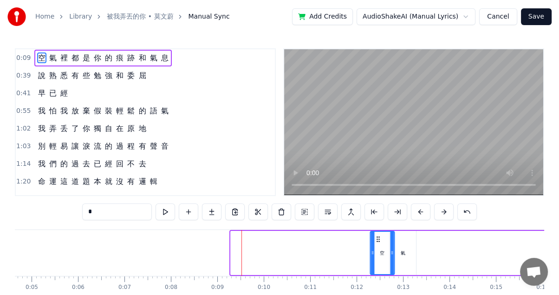
drag, startPoint x: 235, startPoint y: 240, endPoint x: 375, endPoint y: 238, distance: 139.3
click at [375, 238] on icon at bounding box center [377, 238] width 7 height 7
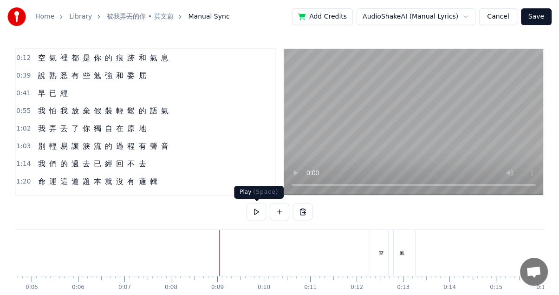
click at [259, 215] on button at bounding box center [255, 211] width 19 height 17
click at [254, 212] on button at bounding box center [255, 211] width 19 height 17
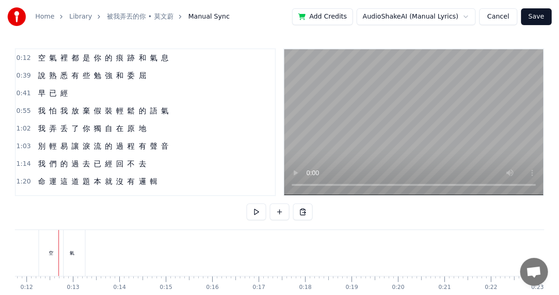
scroll to position [0, 542]
click at [70, 235] on div "氣" at bounding box center [75, 253] width 26 height 46
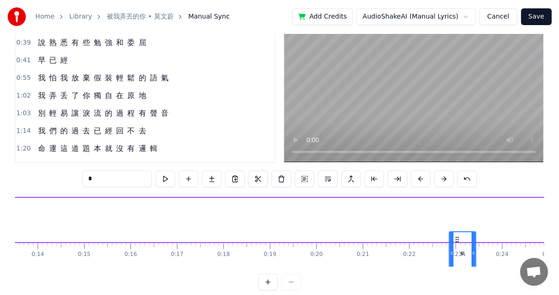
scroll to position [0, 630]
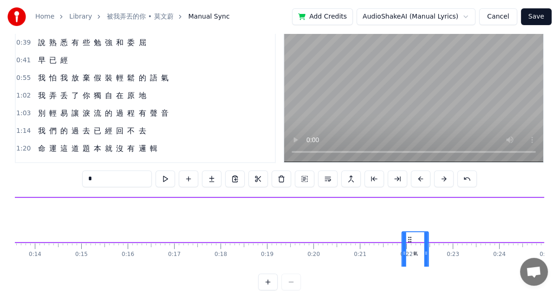
drag, startPoint x: 68, startPoint y: 236, endPoint x: 407, endPoint y: 176, distance: 344.6
click at [407, 176] on div "0:12 空 氣 裡 都 是 你 的 痕 跡 和 氣 息 0:39 說 熟 悉 有 些 勉 強 和 委 屈 0:41 早 已 經 0:55 我 怕 我 放 棄…" at bounding box center [279, 152] width 529 height 275
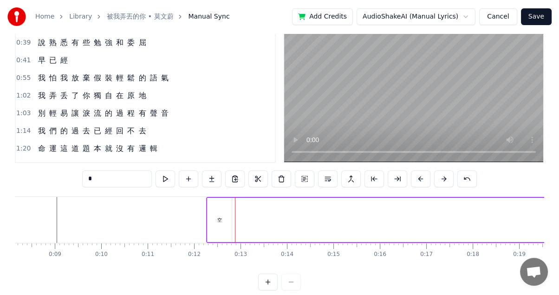
scroll to position [0, 399]
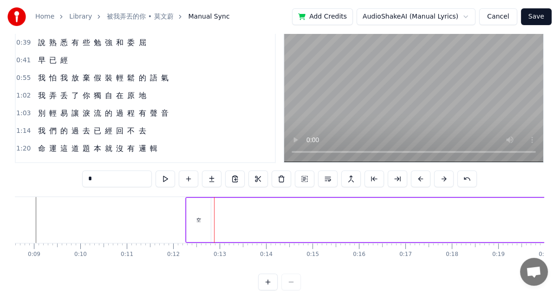
click at [191, 206] on div "空" at bounding box center [199, 220] width 24 height 44
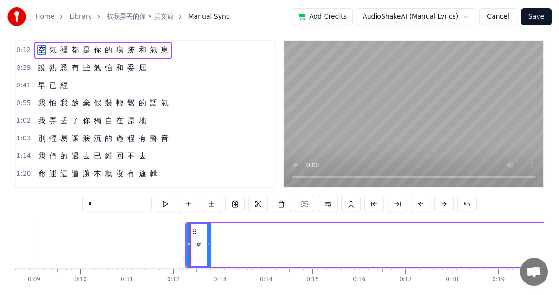
scroll to position [0, 0]
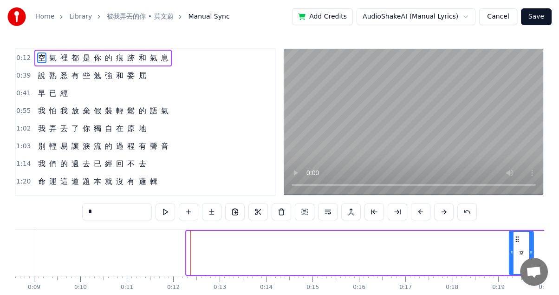
drag, startPoint x: 192, startPoint y: 237, endPoint x: 515, endPoint y: 239, distance: 322.6
click at [515, 239] on icon at bounding box center [516, 238] width 7 height 7
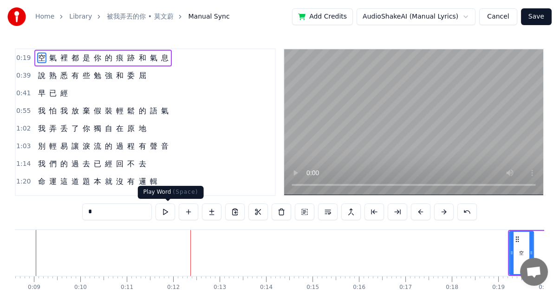
click at [167, 214] on button at bounding box center [165, 211] width 19 height 17
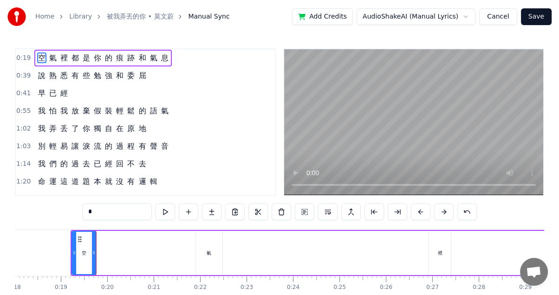
scroll to position [0, 845]
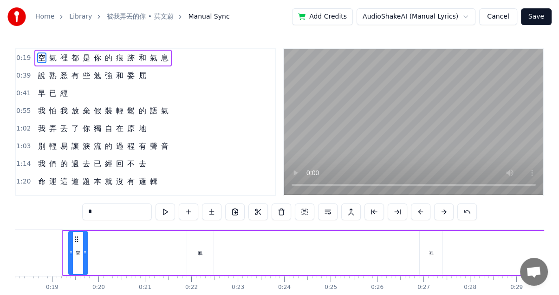
drag, startPoint x: 65, startPoint y: 236, endPoint x: 71, endPoint y: 240, distance: 6.4
click at [71, 240] on div at bounding box center [71, 253] width 4 height 42
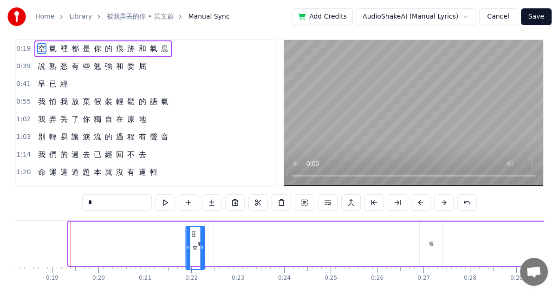
scroll to position [16, 0]
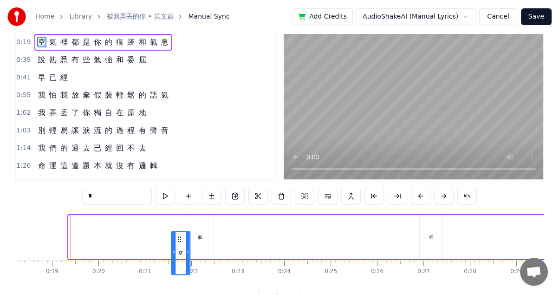
drag, startPoint x: 74, startPoint y: 236, endPoint x: 177, endPoint y: 209, distance: 106.1
click at [177, 209] on div "0:19 空 氣 裡 都 是 你 的 痕 跡 和 氣 息 0:39 說 熟 悉 有 些 勉 強 和 委 屈 0:41 早 已 經 0:55 我 怕 我 放 棄…" at bounding box center [279, 169] width 529 height 275
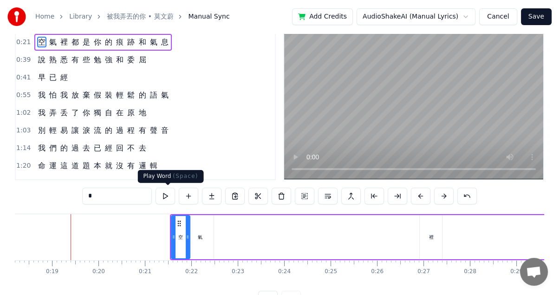
click at [168, 193] on button at bounding box center [165, 196] width 19 height 17
click at [169, 198] on button at bounding box center [165, 196] width 19 height 17
click at [423, 227] on div "裡" at bounding box center [431, 237] width 22 height 44
type input "*"
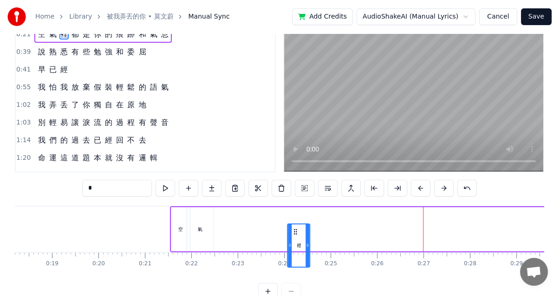
scroll to position [26, 0]
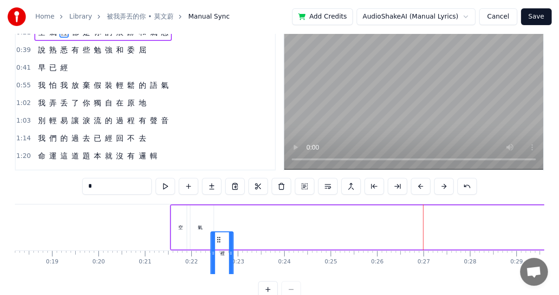
drag, startPoint x: 425, startPoint y: 236, endPoint x: 216, endPoint y: 200, distance: 212.0
click at [215, 201] on div "0:21 空 氣 裡 都 是 你 的 痕 跡 和 氣 息 0:39 說 熟 悉 有 些 勉 強 和 委 屈 0:41 早 已 經 0:55 我 怕 我 放 棄…" at bounding box center [279, 160] width 529 height 275
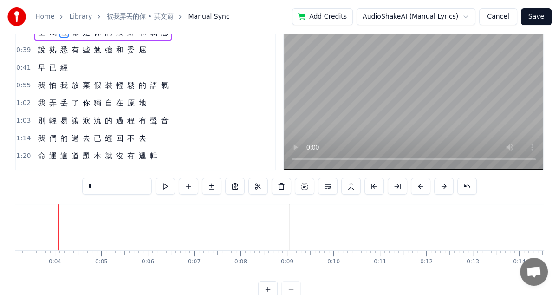
scroll to position [0, 143]
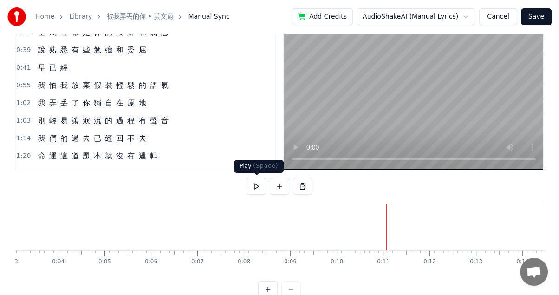
click at [259, 184] on button at bounding box center [255, 186] width 19 height 17
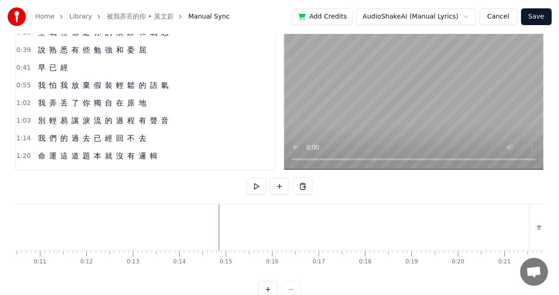
scroll to position [0, 587]
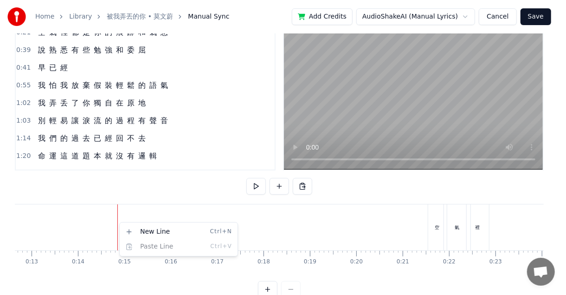
click at [128, 189] on html "Home Library 被我弄丟的你 • 莫文蔚 Manual Sync Add Credits AudioShakeAI (Manual Lyrics) …" at bounding box center [283, 143] width 566 height 338
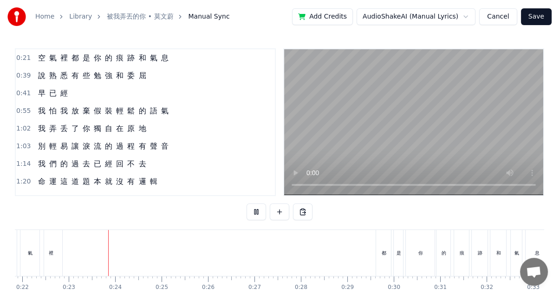
scroll to position [0, 1035]
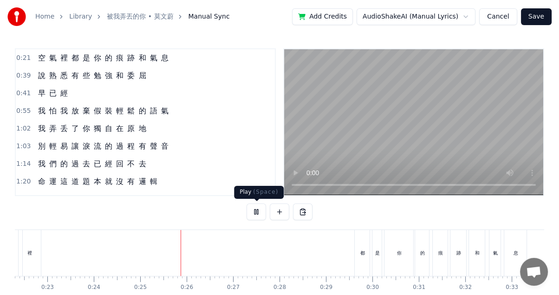
click at [263, 209] on button at bounding box center [255, 211] width 19 height 17
drag, startPoint x: 359, startPoint y: 235, endPoint x: 328, endPoint y: 234, distance: 31.6
click at [328, 234] on div "空 氣 裡 都 是 你 的 痕 跡 和 氣 息" at bounding box center [255, 253] width 550 height 46
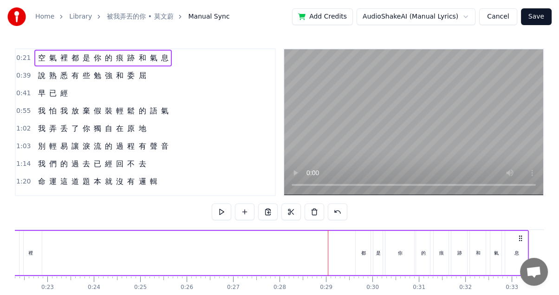
click at [71, 54] on span "都" at bounding box center [75, 57] width 9 height 11
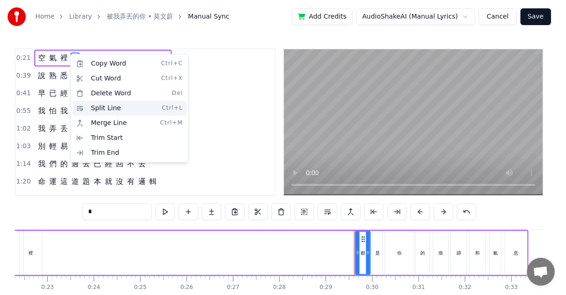
click at [89, 109] on div "Split Line Ctrl+L" at bounding box center [129, 108] width 114 height 15
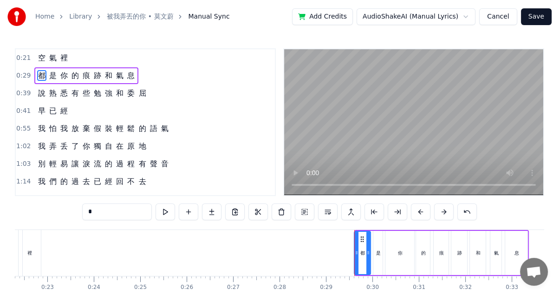
click at [356, 227] on div "0:21 空 氣 裡 0:29 都 是 你 的 痕 跡 和 氣 息 0:39 說 熟 悉 有 些 勉 強 和 委 屈 0:41 早 已 經 0:55 我 怕 …" at bounding box center [279, 185] width 529 height 275
drag, startPoint x: 420, startPoint y: 230, endPoint x: 399, endPoint y: 233, distance: 21.5
click at [399, 233] on div "都 是 你 的 痕 跡 和 氣 息" at bounding box center [440, 253] width 175 height 46
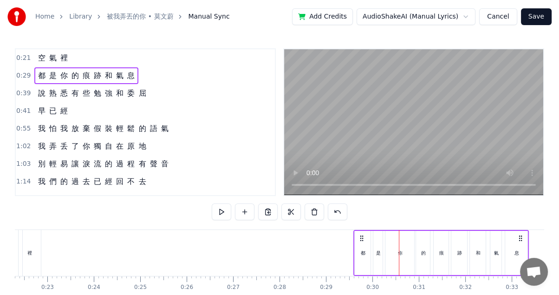
click at [358, 253] on div "都" at bounding box center [363, 253] width 16 height 44
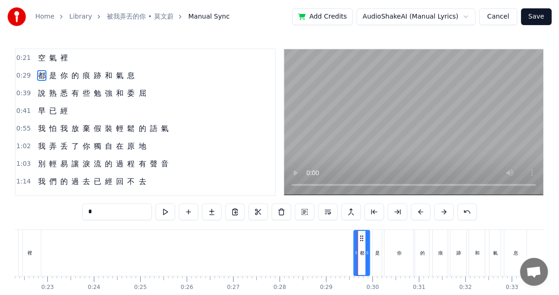
click at [359, 240] on icon at bounding box center [361, 237] width 7 height 7
click at [433, 250] on div "痕" at bounding box center [440, 253] width 15 height 46
type input "*"
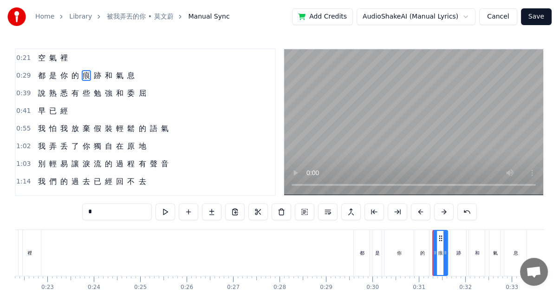
click at [30, 77] on div "0:29 都 是 你 的 痕 跡 和 氣 息" at bounding box center [145, 76] width 259 height 18
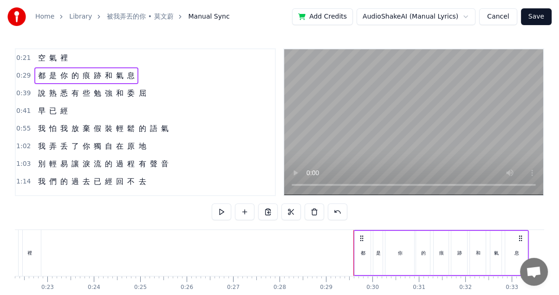
drag, startPoint x: 38, startPoint y: 74, endPoint x: 29, endPoint y: 72, distance: 9.0
click at [29, 72] on div "0:29 都 是 你 的 痕 跡 和 氣 息" at bounding box center [145, 76] width 259 height 18
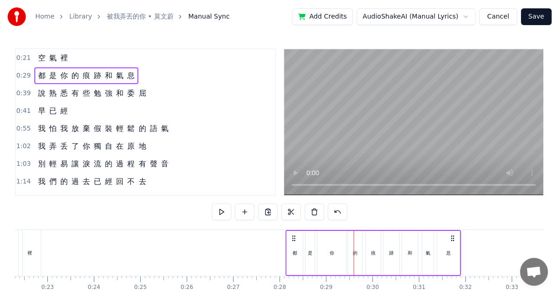
scroll to position [0, 1042]
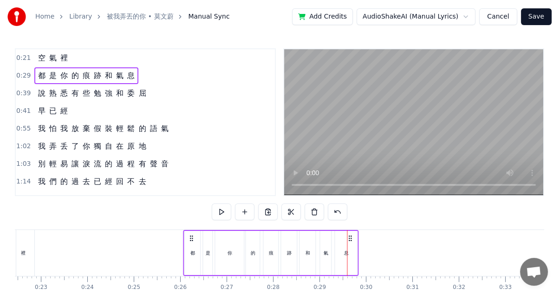
drag, startPoint x: 518, startPoint y: 236, endPoint x: 350, endPoint y: 229, distance: 168.2
click at [350, 230] on div "都 是 你 的 痕 跡 和 氣 息" at bounding box center [270, 253] width 175 height 46
click at [221, 215] on button at bounding box center [221, 211] width 19 height 17
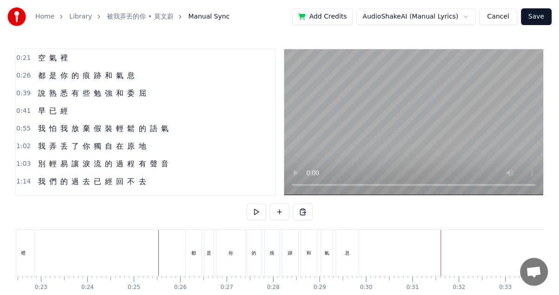
click at [71, 92] on span "有" at bounding box center [75, 93] width 9 height 11
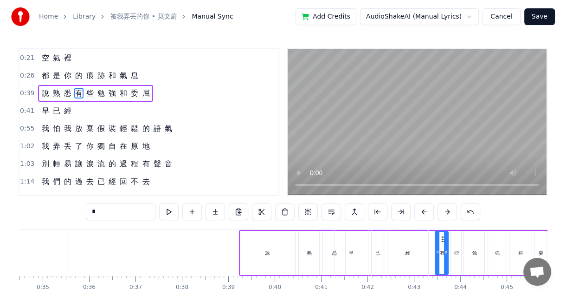
scroll to position [0, 1603]
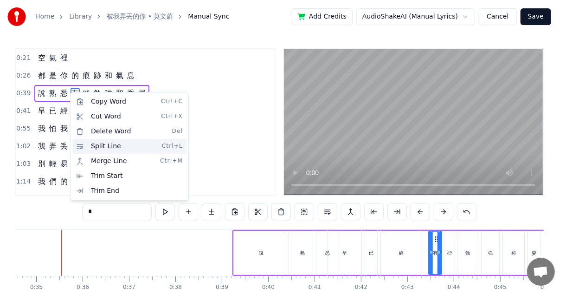
click at [97, 146] on div "Split Line Ctrl+L" at bounding box center [129, 146] width 114 height 15
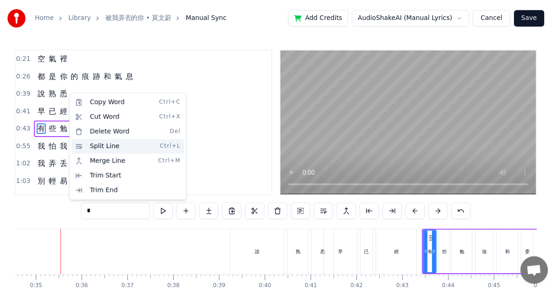
scroll to position [4, 0]
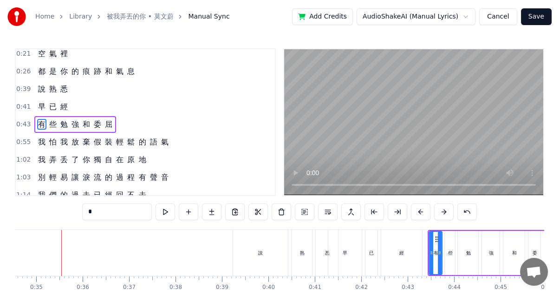
drag, startPoint x: 35, startPoint y: 124, endPoint x: 34, endPoint y: 101, distance: 23.3
click at [34, 101] on div "0:21 空 氣 裡 0:26 都 是 你 的 痕 跡 和 氣 息 0:39 說 熟 悉 0:41 早 已 經 0:43 有 些 勉 強 和 委 屈 0:55…" at bounding box center [145, 122] width 261 height 148
click at [59, 87] on span "悉" at bounding box center [63, 89] width 9 height 11
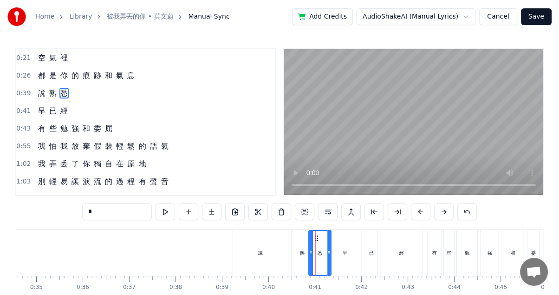
drag, startPoint x: 324, startPoint y: 235, endPoint x: 318, endPoint y: 233, distance: 7.3
click at [318, 233] on div "悉" at bounding box center [320, 253] width 21 height 44
click at [272, 240] on div "說" at bounding box center [260, 253] width 55 height 46
type input "*"
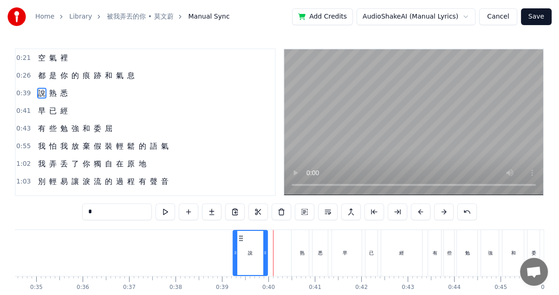
drag, startPoint x: 284, startPoint y: 248, endPoint x: 262, endPoint y: 247, distance: 21.9
click at [263, 247] on div at bounding box center [265, 253] width 4 height 44
drag, startPoint x: 299, startPoint y: 247, endPoint x: 264, endPoint y: 246, distance: 35.3
click at [264, 246] on div "說 熟 悉" at bounding box center [283, 253] width 101 height 46
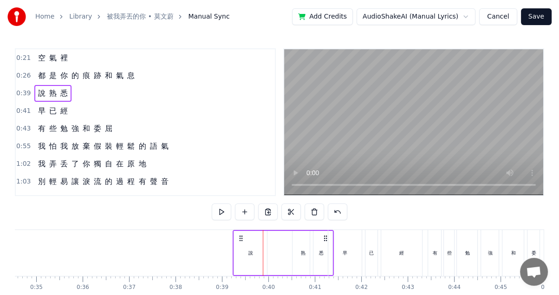
drag, startPoint x: 309, startPoint y: 240, endPoint x: 301, endPoint y: 240, distance: 7.9
click at [301, 240] on div "熟" at bounding box center [302, 253] width 20 height 44
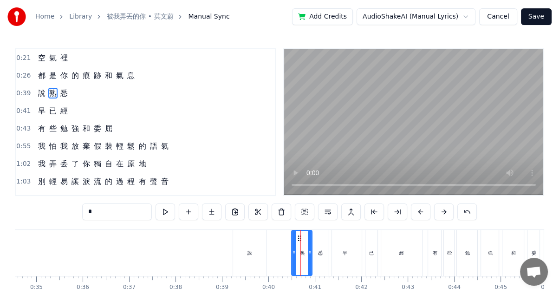
click at [258, 241] on div "說" at bounding box center [249, 253] width 33 height 46
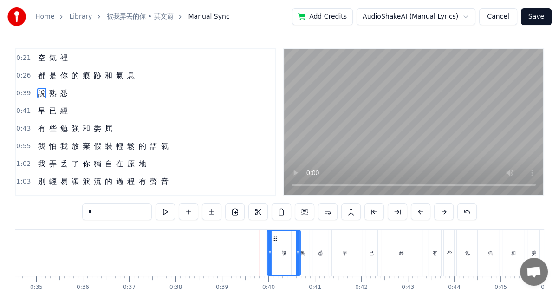
drag, startPoint x: 240, startPoint y: 238, endPoint x: 275, endPoint y: 236, distance: 34.4
click at [275, 236] on icon at bounding box center [275, 237] width 7 height 7
click at [324, 240] on div "悉" at bounding box center [320, 253] width 22 height 46
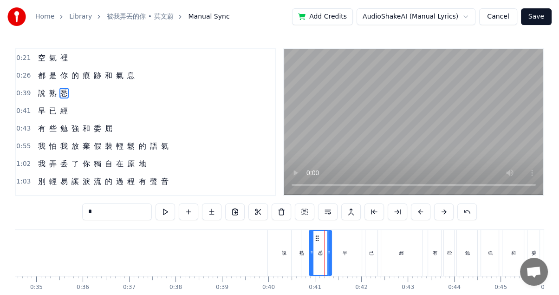
click at [320, 234] on div "悉" at bounding box center [320, 253] width 21 height 44
click at [54, 93] on span "熟" at bounding box center [52, 93] width 9 height 11
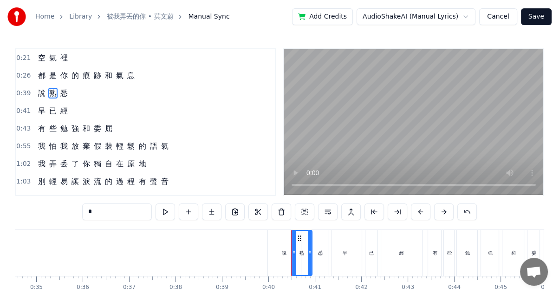
click at [37, 90] on span "說" at bounding box center [41, 93] width 9 height 11
type input "*"
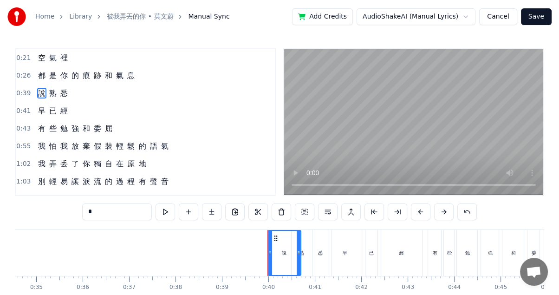
click at [36, 85] on div "說 熟 悉" at bounding box center [52, 93] width 37 height 17
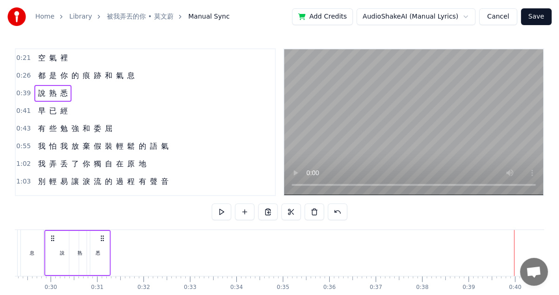
scroll to position [0, 1355]
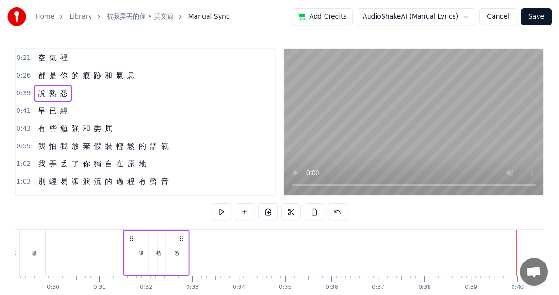
drag, startPoint x: 324, startPoint y: 236, endPoint x: 180, endPoint y: 222, distance: 145.5
click at [180, 222] on div "0:21 空 氣 裡 0:26 都 是 你 的 痕 跡 和 氣 息 0:39 說 熟 悉 0:41 早 已 經 0:43 有 些 勉 強 和 委 屈 0:55…" at bounding box center [279, 185] width 529 height 275
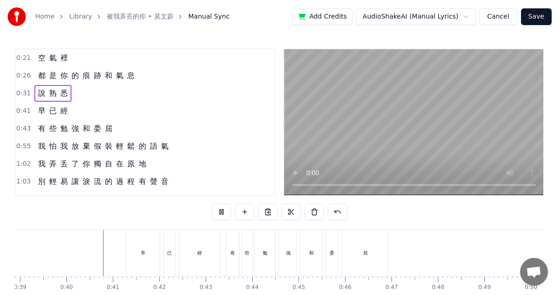
scroll to position [0, 1818]
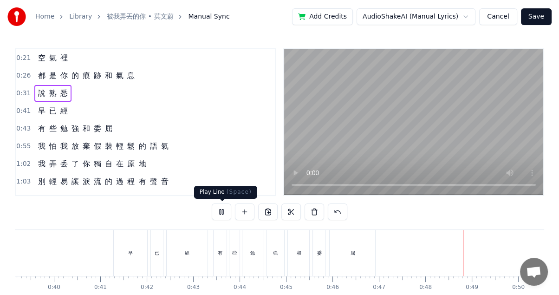
click at [224, 212] on button at bounding box center [221, 211] width 19 height 17
click at [59, 107] on span "經" at bounding box center [63, 110] width 9 height 11
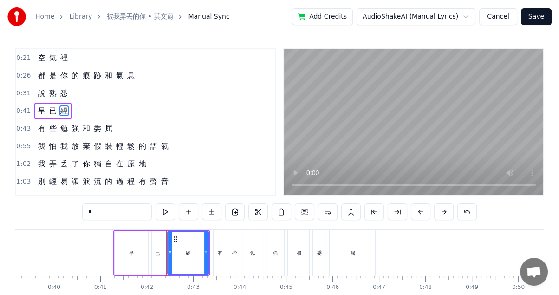
click at [45, 112] on div "早 已 經" at bounding box center [52, 111] width 37 height 17
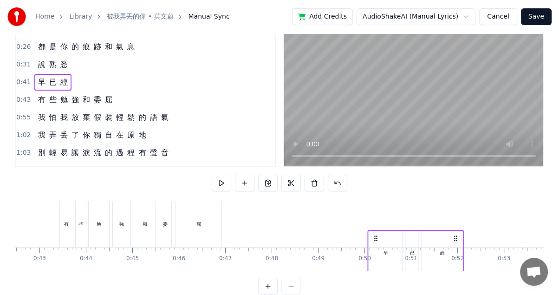
scroll to position [0, 1974]
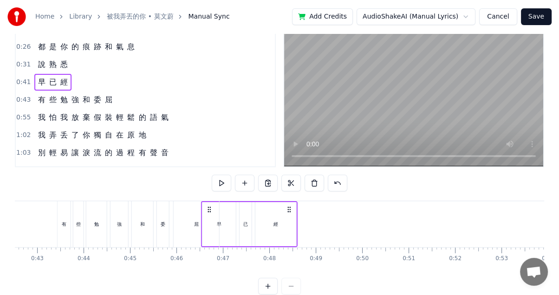
drag, startPoint x: 203, startPoint y: 235, endPoint x: 428, endPoint y: 195, distance: 228.2
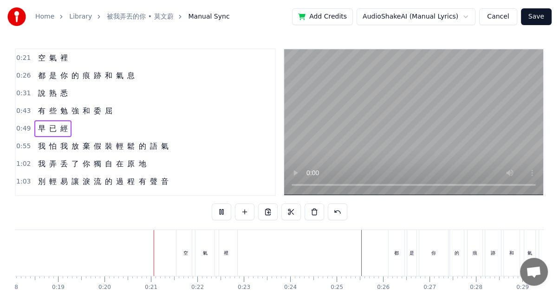
scroll to position [0, 908]
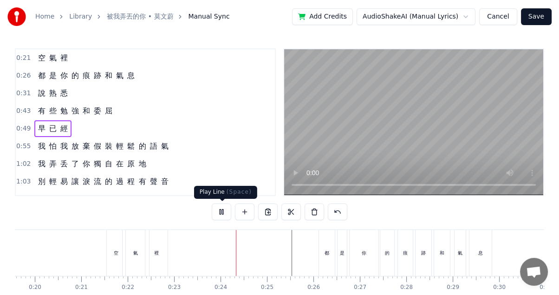
click at [222, 213] on button at bounding box center [221, 211] width 19 height 17
click at [48, 54] on span "氣" at bounding box center [52, 57] width 9 height 11
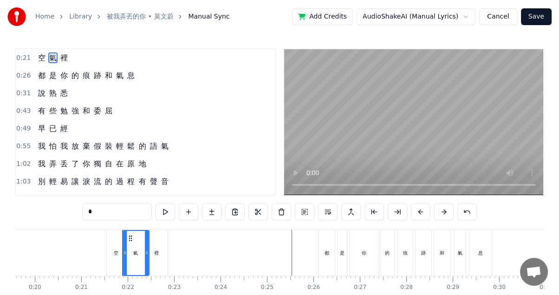
click at [68, 51] on div "空 氣 裡" at bounding box center [52, 58] width 37 height 17
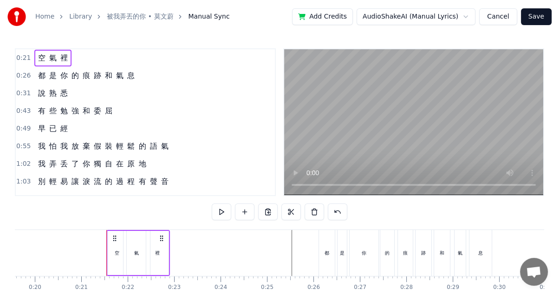
click at [64, 50] on div "空 氣 裡" at bounding box center [52, 58] width 37 height 17
drag, startPoint x: 161, startPoint y: 239, endPoint x: 173, endPoint y: 238, distance: 11.6
click at [173, 238] on icon at bounding box center [172, 237] width 7 height 7
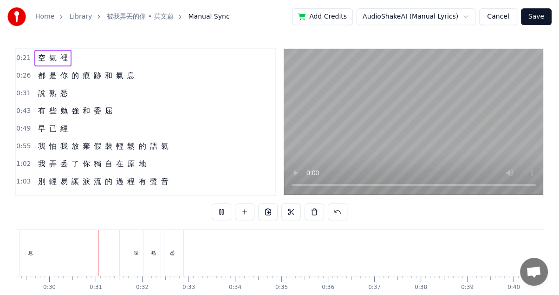
scroll to position [0, 1367]
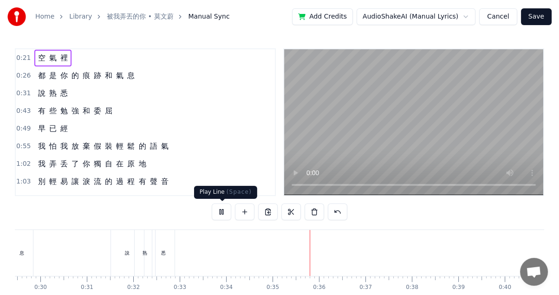
click at [225, 214] on button at bounding box center [221, 211] width 19 height 17
click at [34, 109] on div "有 些 勉 強 和 委 屈" at bounding box center [75, 111] width 82 height 17
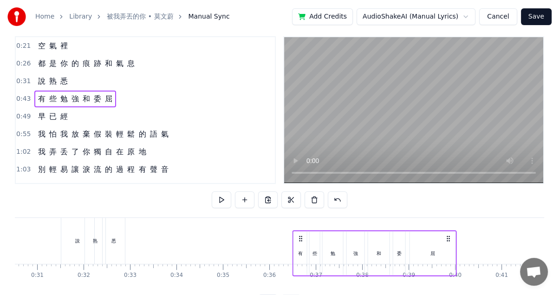
scroll to position [0, 1420]
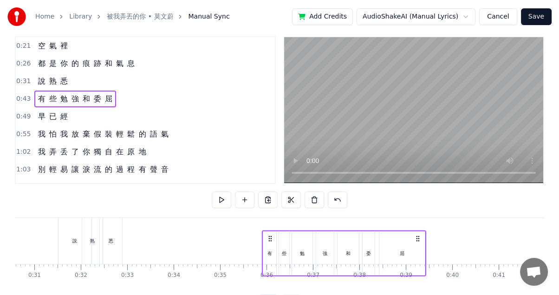
drag, startPoint x: 218, startPoint y: 235, endPoint x: 418, endPoint y: 196, distance: 203.7
click at [418, 196] on div "0:21 空 氣 裡 0:26 都 是 你 的 痕 跡 和 氣 息 0:31 說 熟 悉 0:43 有 些 勉 強 和 委 屈 0:49 早 已 經 0:55…" at bounding box center [279, 173] width 529 height 275
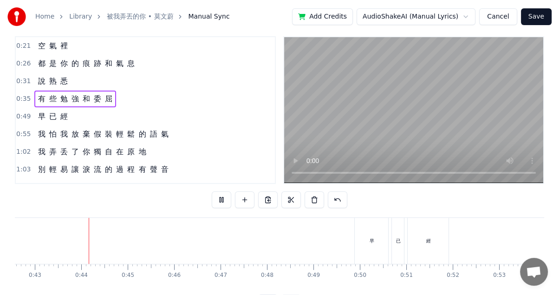
scroll to position [0, 1979]
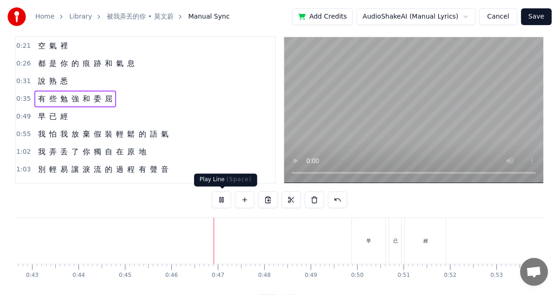
click at [220, 195] on button at bounding box center [221, 199] width 19 height 17
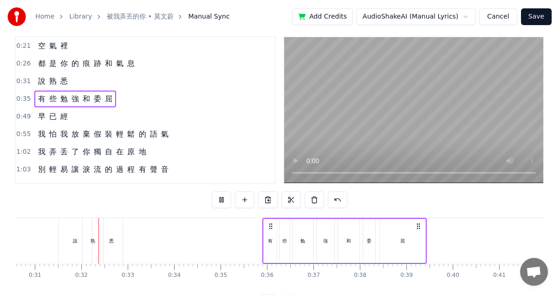
scroll to position [0, 1427]
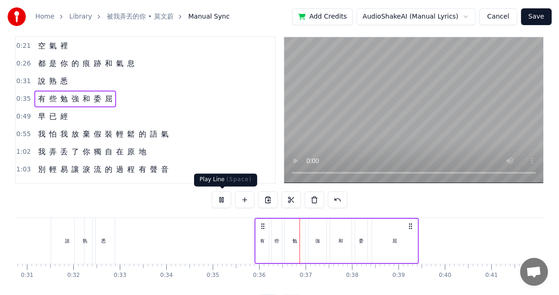
click at [218, 201] on button at bounding box center [221, 199] width 19 height 17
click at [106, 235] on div "悉" at bounding box center [103, 241] width 22 height 46
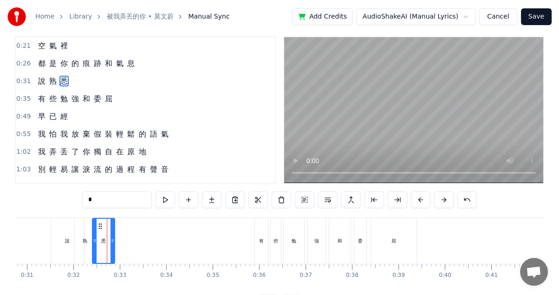
scroll to position [0, 0]
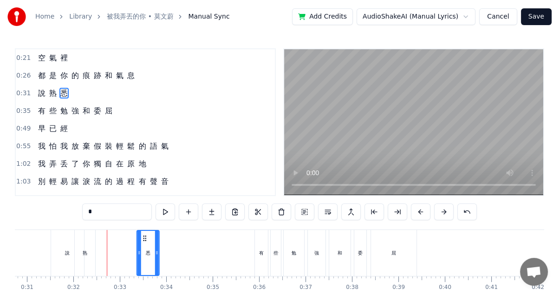
drag, startPoint x: 98, startPoint y: 235, endPoint x: 143, endPoint y: 236, distance: 44.1
click at [143, 236] on icon at bounding box center [144, 237] width 7 height 7
click at [89, 242] on div "熟" at bounding box center [85, 253] width 20 height 46
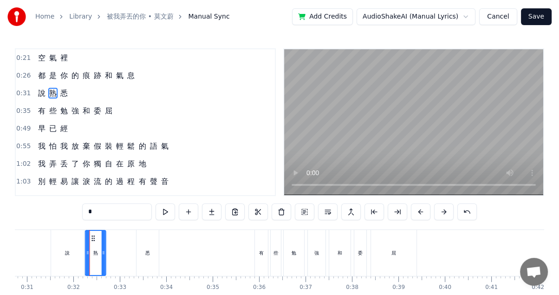
drag, startPoint x: 82, startPoint y: 236, endPoint x: 97, endPoint y: 237, distance: 15.8
click at [97, 237] on icon at bounding box center [93, 237] width 7 height 7
click at [141, 243] on div "悉" at bounding box center [147, 253] width 22 height 46
type input "*"
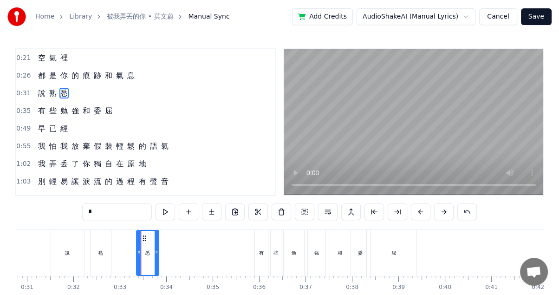
drag, startPoint x: 148, startPoint y: 238, endPoint x: 112, endPoint y: 238, distance: 35.7
click at [112, 238] on div "說 熟 悉" at bounding box center [106, 253] width 110 height 46
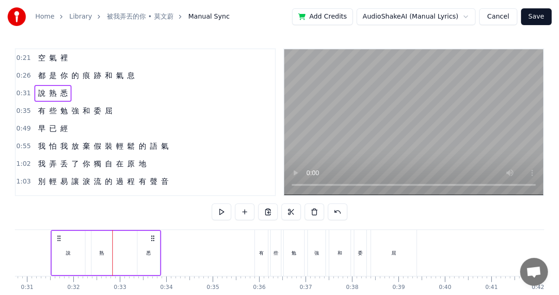
click at [149, 239] on icon at bounding box center [152, 237] width 7 height 7
click at [145, 253] on div "悉" at bounding box center [148, 253] width 22 height 44
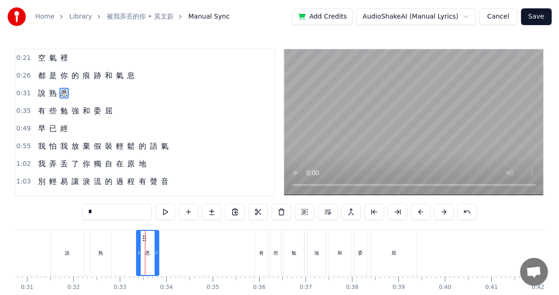
drag, startPoint x: 144, startPoint y: 239, endPoint x: 123, endPoint y: 239, distance: 20.9
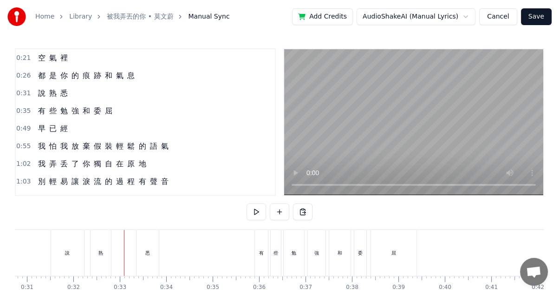
click at [145, 247] on div "悉" at bounding box center [147, 253] width 22 height 46
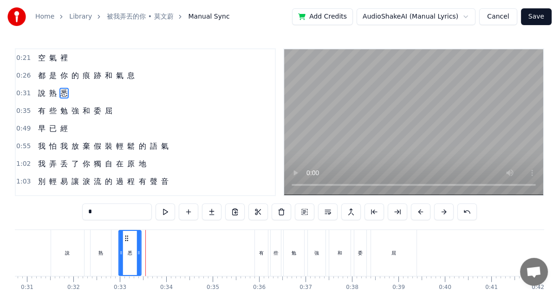
drag, startPoint x: 143, startPoint y: 236, endPoint x: 125, endPoint y: 235, distance: 18.6
click at [125, 235] on icon at bounding box center [126, 237] width 7 height 7
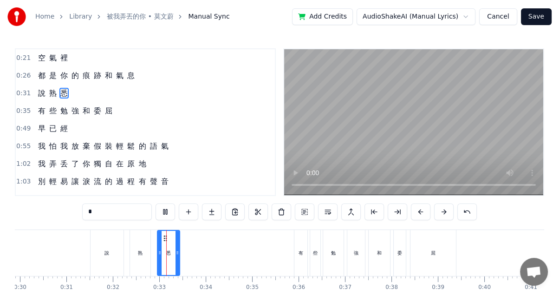
scroll to position [0, 1471]
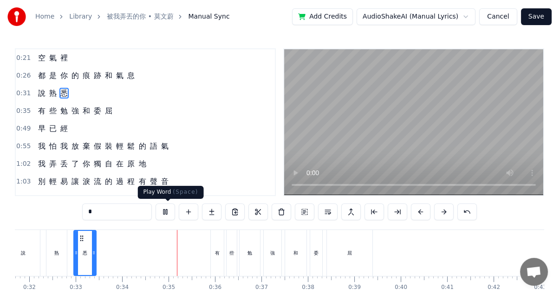
click at [170, 214] on button at bounding box center [165, 211] width 19 height 17
click at [93, 254] on icon at bounding box center [94, 252] width 4 height 7
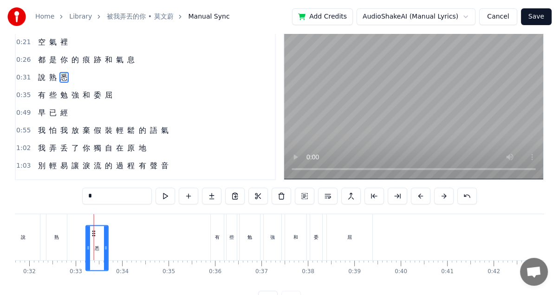
drag, startPoint x: 78, startPoint y: 239, endPoint x: 94, endPoint y: 232, distance: 17.3
click at [93, 237] on icon at bounding box center [93, 232] width 7 height 7
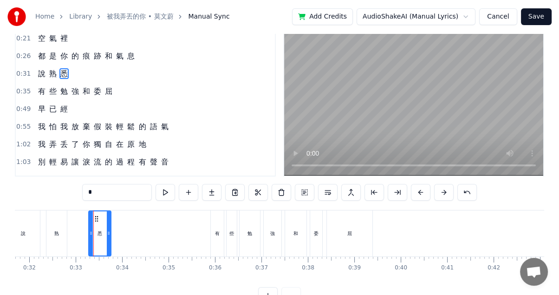
click at [101, 220] on div "悉" at bounding box center [99, 233] width 21 height 44
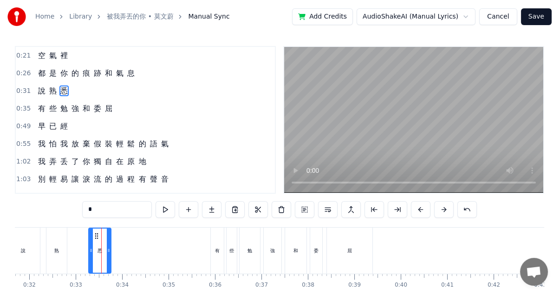
scroll to position [0, 0]
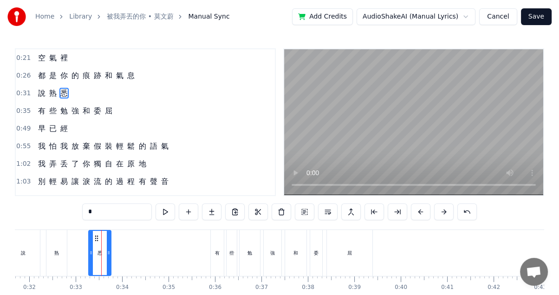
click at [60, 242] on div "熟" at bounding box center [56, 253] width 20 height 46
type input "*"
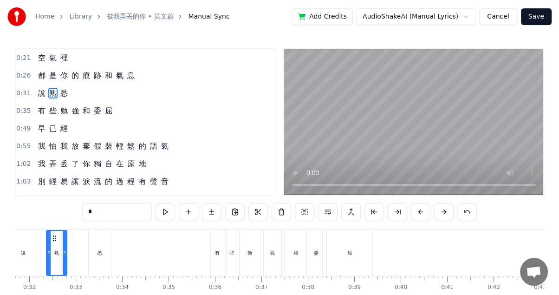
scroll to position [0, 1470]
drag, startPoint x: 52, startPoint y: 234, endPoint x: 65, endPoint y: 236, distance: 13.2
click at [65, 236] on icon at bounding box center [68, 237] width 7 height 7
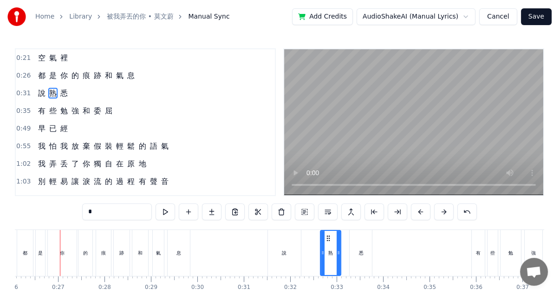
scroll to position [0, 1208]
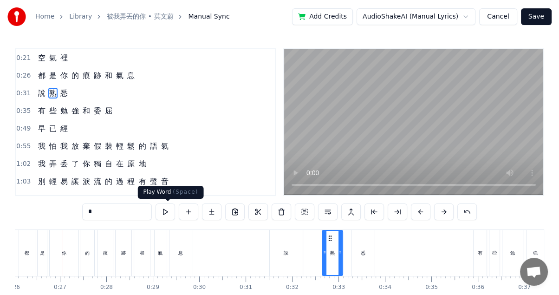
click at [167, 210] on button at bounding box center [165, 211] width 19 height 17
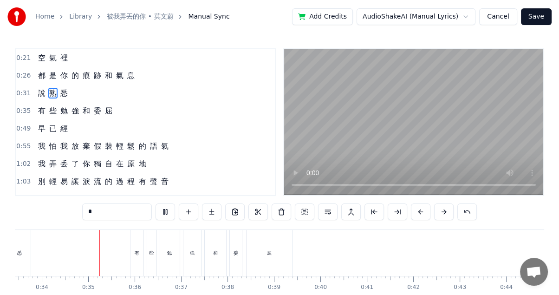
scroll to position [0, 1559]
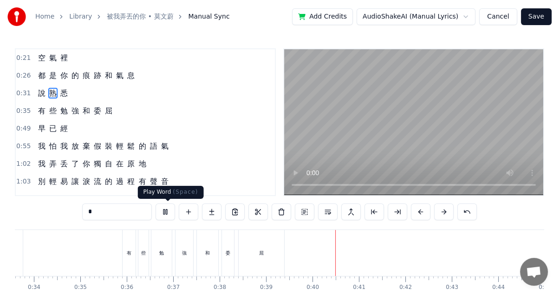
click at [169, 214] on button at bounding box center [165, 211] width 19 height 17
click at [34, 126] on div "早 已 經" at bounding box center [52, 128] width 37 height 17
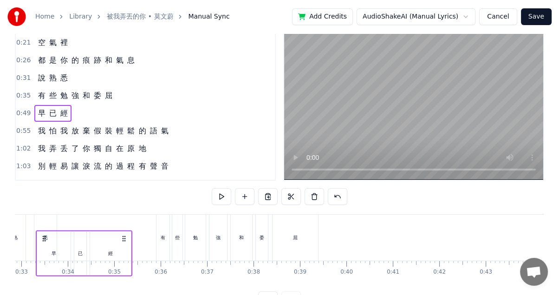
scroll to position [0, 1523]
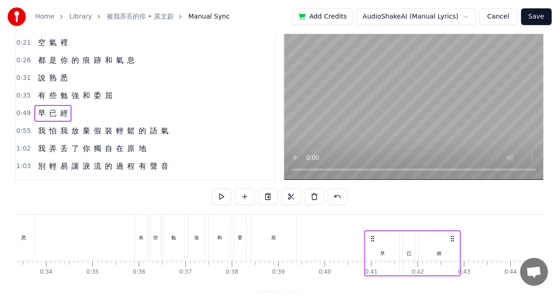
drag, startPoint x: 150, startPoint y: 240, endPoint x: 455, endPoint y: 204, distance: 307.5
click at [455, 204] on div "0:21 空 氣 裡 0:26 都 是 你 的 痕 跡 和 氣 息 0:31 說 熟 悉 0:35 有 些 勉 強 和 委 屈 0:49 早 已 經 0:55…" at bounding box center [279, 170] width 529 height 275
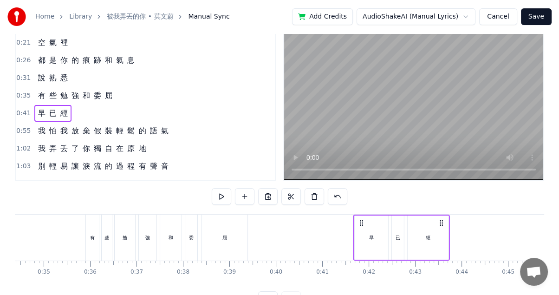
scroll to position [0, 1598]
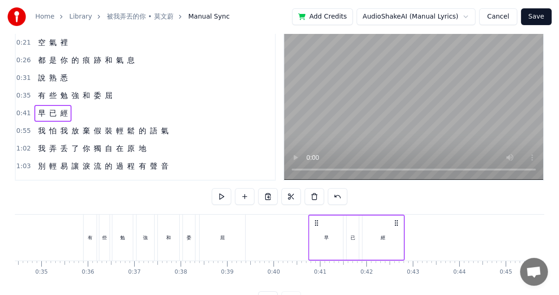
drag, startPoint x: 453, startPoint y: 221, endPoint x: 396, endPoint y: 220, distance: 57.1
click at [396, 220] on icon at bounding box center [396, 222] width 7 height 7
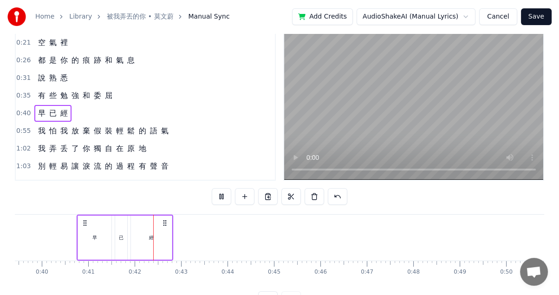
scroll to position [0, 1899]
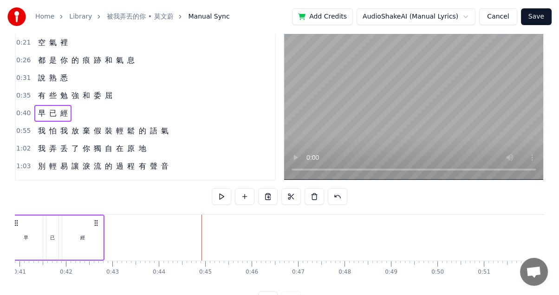
click at [34, 158] on div "別 輕 易 讓 淚 流 的 過 程 有 聲 音" at bounding box center [102, 166] width 137 height 17
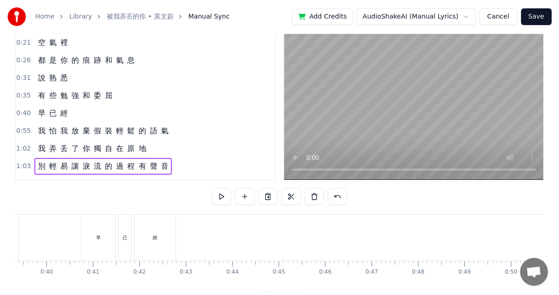
scroll to position [0, 1823]
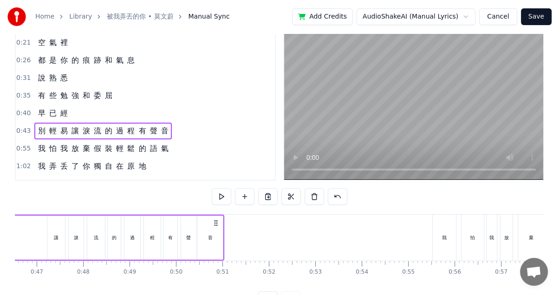
scroll to position [0, 2133]
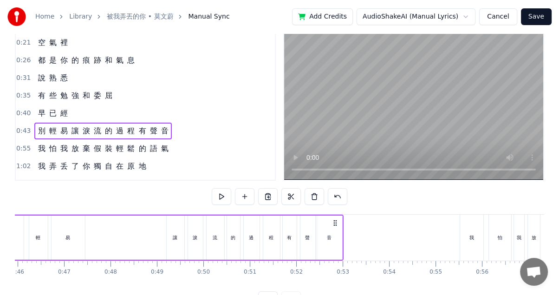
drag, startPoint x: 240, startPoint y: 222, endPoint x: 331, endPoint y: 223, distance: 91.9
click at [331, 223] on icon at bounding box center [334, 222] width 7 height 7
click at [337, 221] on icon at bounding box center [334, 222] width 7 height 7
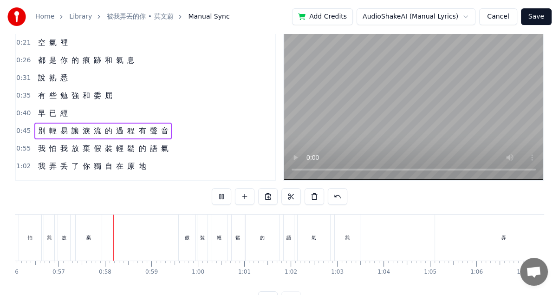
scroll to position [0, 2623]
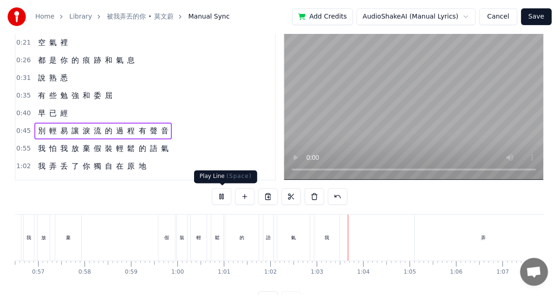
click at [217, 193] on button at bounding box center [221, 196] width 19 height 17
click at [333, 240] on div "我" at bounding box center [326, 237] width 25 height 46
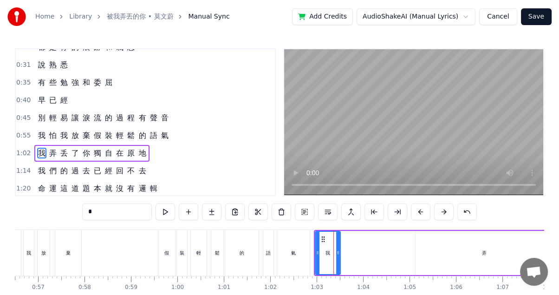
scroll to position [56, 0]
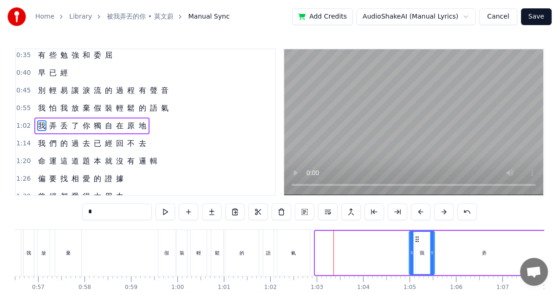
drag, startPoint x: 322, startPoint y: 237, endPoint x: 416, endPoint y: 237, distance: 94.2
click at [416, 237] on icon at bounding box center [417, 238] width 7 height 7
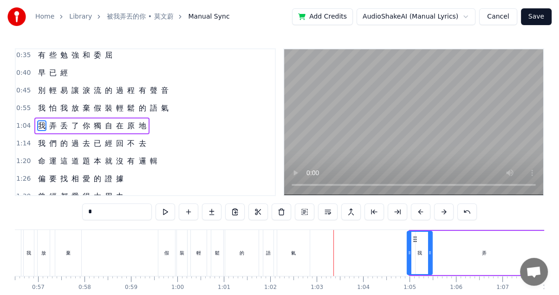
click at [412, 239] on icon at bounding box center [414, 238] width 7 height 7
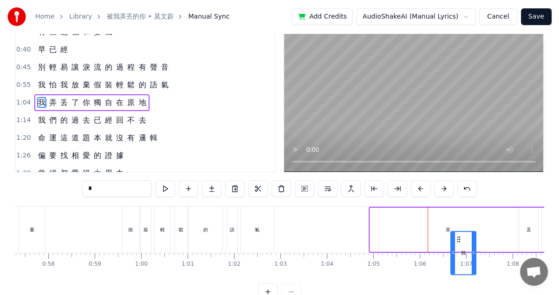
scroll to position [0, 2666]
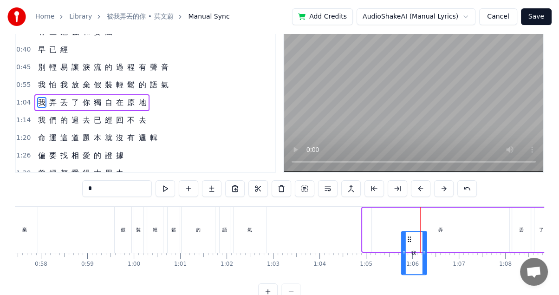
drag, startPoint x: 412, startPoint y: 237, endPoint x: 408, endPoint y: 199, distance: 38.3
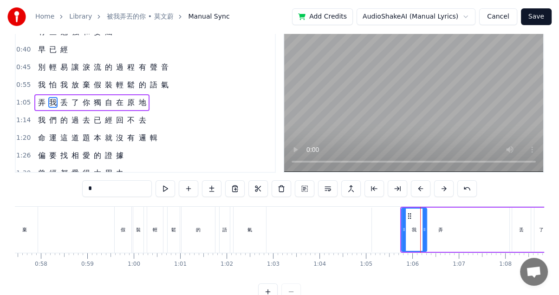
click at [441, 230] on div "弄" at bounding box center [440, 229] width 5 height 7
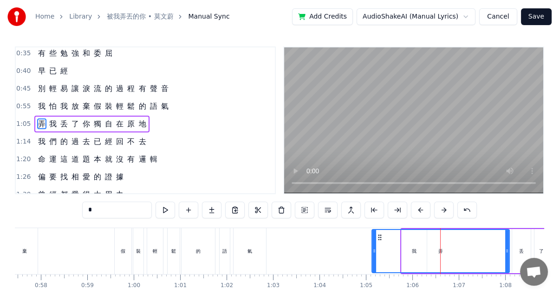
scroll to position [0, 0]
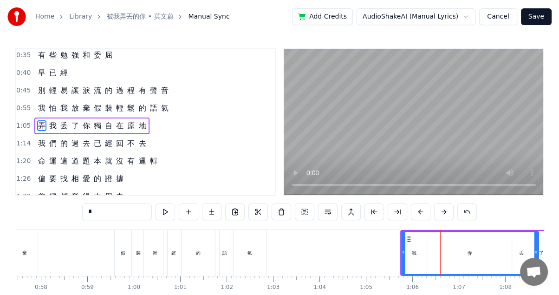
drag, startPoint x: 376, startPoint y: 237, endPoint x: 403, endPoint y: 235, distance: 27.0
click at [405, 235] on icon at bounding box center [408, 238] width 7 height 7
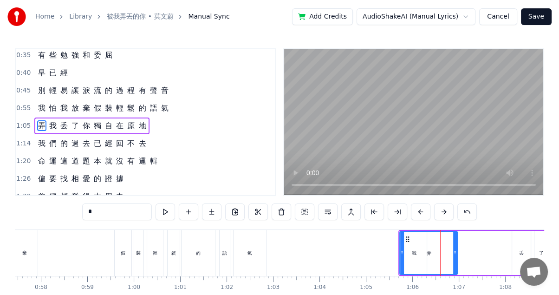
drag, startPoint x: 534, startPoint y: 253, endPoint x: 454, endPoint y: 248, distance: 80.0
click at [454, 249] on icon at bounding box center [455, 252] width 4 height 7
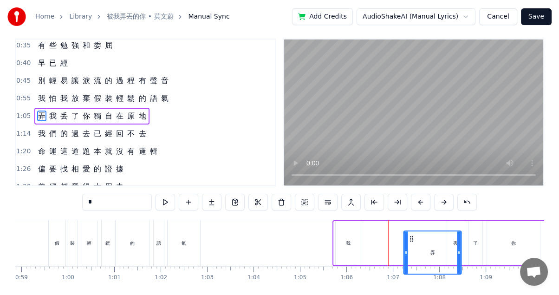
scroll to position [18, 0]
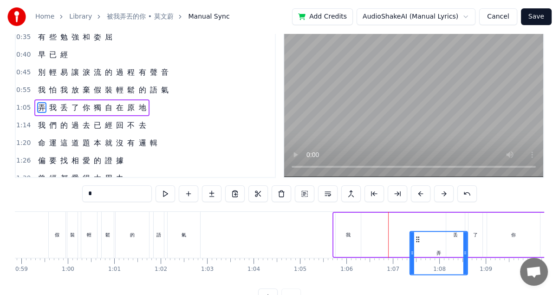
drag, startPoint x: 408, startPoint y: 239, endPoint x: 417, endPoint y: 205, distance: 35.7
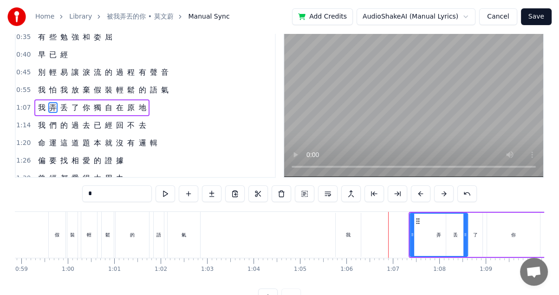
click at [349, 232] on div "我" at bounding box center [348, 234] width 5 height 7
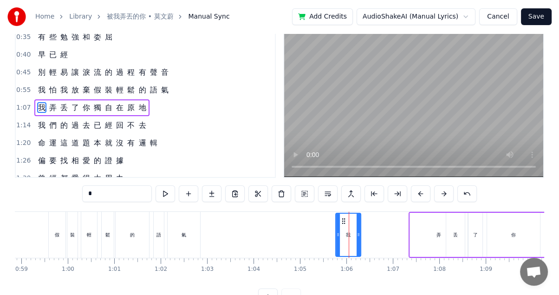
scroll to position [0, 0]
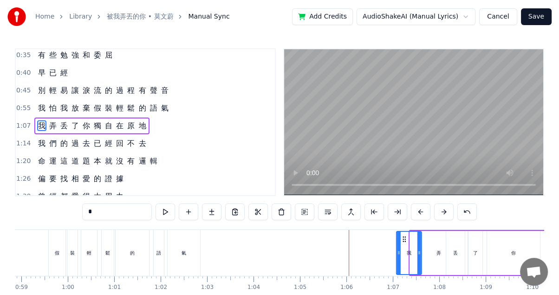
drag, startPoint x: 342, startPoint y: 237, endPoint x: 402, endPoint y: 234, distance: 60.4
click at [402, 235] on icon at bounding box center [404, 238] width 7 height 7
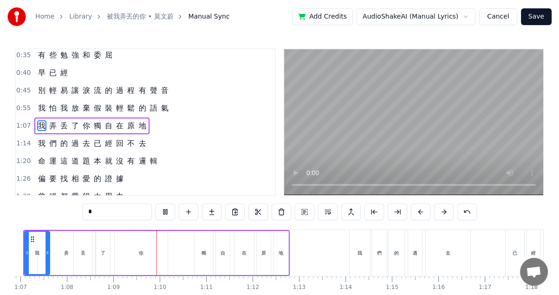
scroll to position [0, 3177]
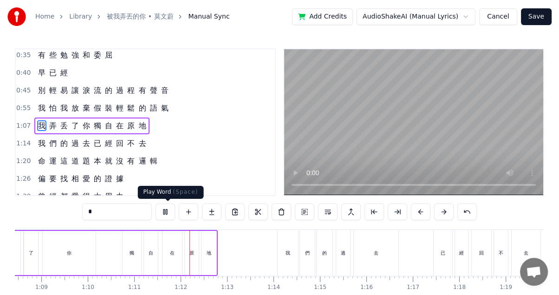
drag, startPoint x: 169, startPoint y: 213, endPoint x: 146, endPoint y: 220, distance: 23.7
click at [169, 213] on button at bounding box center [165, 211] width 19 height 17
click at [56, 246] on div "你" at bounding box center [69, 253] width 53 height 44
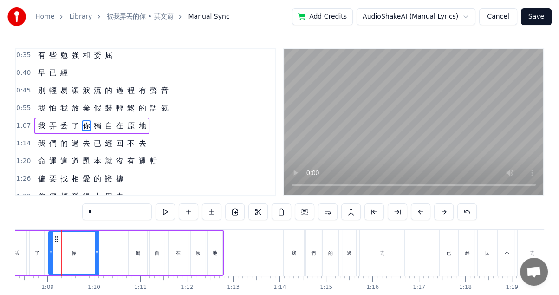
drag, startPoint x: 99, startPoint y: 253, endPoint x: 80, endPoint y: 249, distance: 18.9
click at [95, 250] on icon at bounding box center [97, 252] width 4 height 7
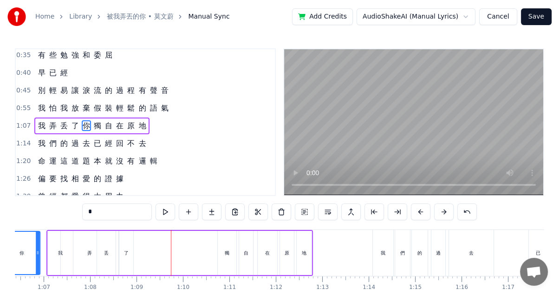
scroll to position [0, 2971]
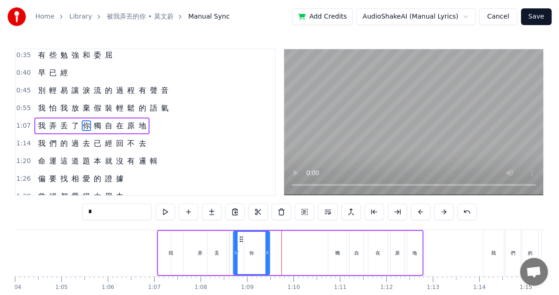
drag, startPoint x: 54, startPoint y: 238, endPoint x: 239, endPoint y: 228, distance: 184.5
click at [239, 228] on div "0:21 空 氣 裡 0:26 都 是 你 的 痕 跡 和 氣 息 0:31 說 熟 悉 0:35 有 些 勉 強 和 委 屈 0:40 早 已 經 0:45…" at bounding box center [279, 185] width 529 height 275
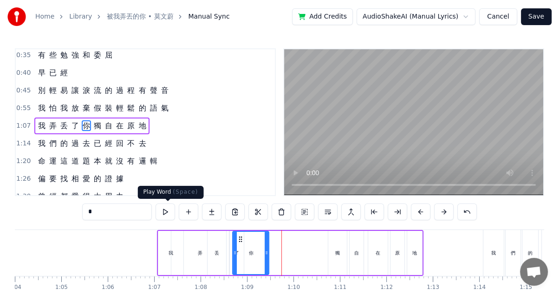
click at [168, 212] on button at bounding box center [165, 211] width 19 height 17
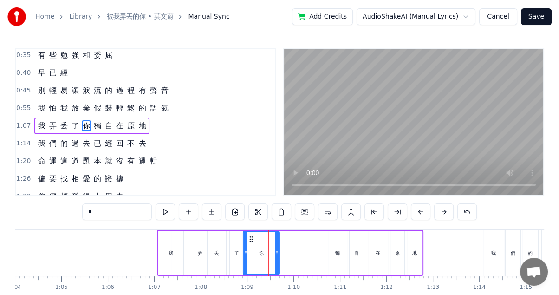
drag, startPoint x: 240, startPoint y: 237, endPoint x: 251, endPoint y: 237, distance: 10.7
click at [251, 237] on icon at bounding box center [250, 238] width 7 height 7
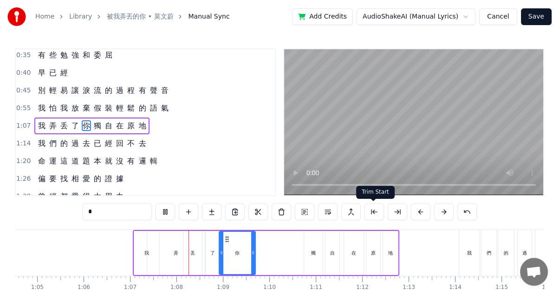
scroll to position [0, 3096]
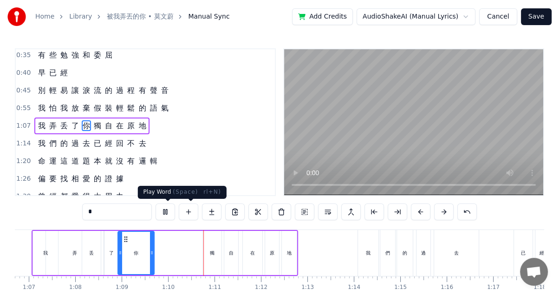
click at [161, 212] on button at bounding box center [165, 211] width 19 height 17
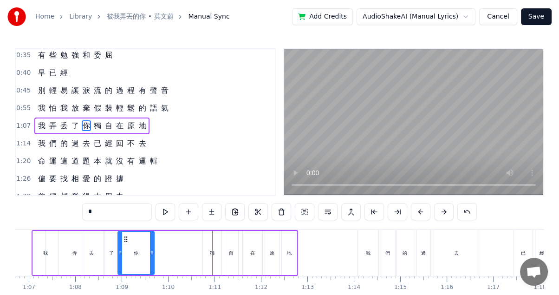
click at [71, 250] on div "弄" at bounding box center [75, 253] width 58 height 44
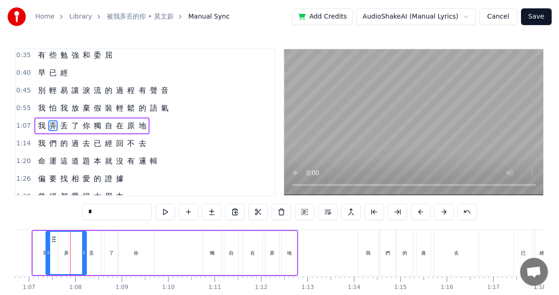
drag, startPoint x: 100, startPoint y: 253, endPoint x: 80, endPoint y: 249, distance: 20.2
click at [82, 249] on icon at bounding box center [84, 252] width 4 height 7
click at [93, 251] on div "丢" at bounding box center [91, 252] width 5 height 7
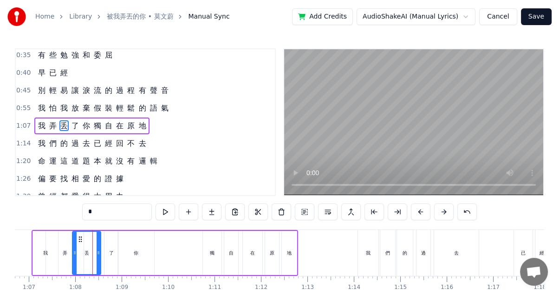
drag, startPoint x: 84, startPoint y: 249, endPoint x: 74, endPoint y: 247, distance: 10.9
click at [74, 247] on div at bounding box center [75, 253] width 4 height 42
click at [131, 252] on div "你" at bounding box center [136, 253] width 36 height 44
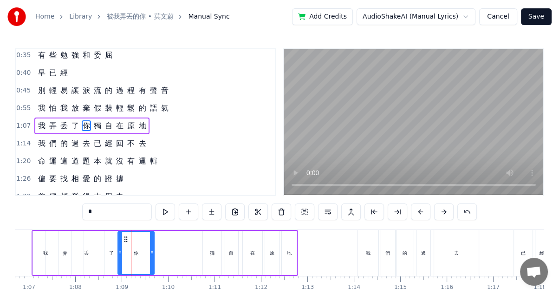
drag, startPoint x: 136, startPoint y: 252, endPoint x: 118, endPoint y: 251, distance: 17.7
click at [118, 251] on div "你" at bounding box center [135, 253] width 35 height 42
drag, startPoint x: 151, startPoint y: 249, endPoint x: 134, endPoint y: 248, distance: 17.7
click at [136, 249] on icon at bounding box center [138, 252] width 4 height 7
click at [110, 249] on div "了" at bounding box center [111, 252] width 5 height 7
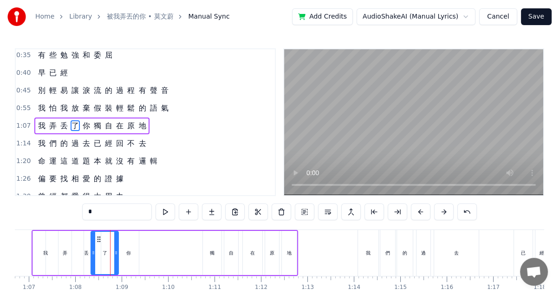
drag, startPoint x: 106, startPoint y: 251, endPoint x: 92, endPoint y: 250, distance: 14.4
click at [92, 250] on icon at bounding box center [93, 252] width 4 height 7
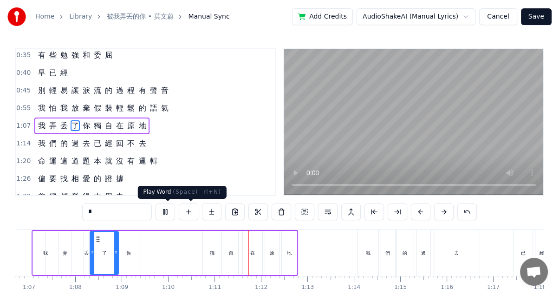
click at [133, 255] on div "你" at bounding box center [128, 253] width 21 height 44
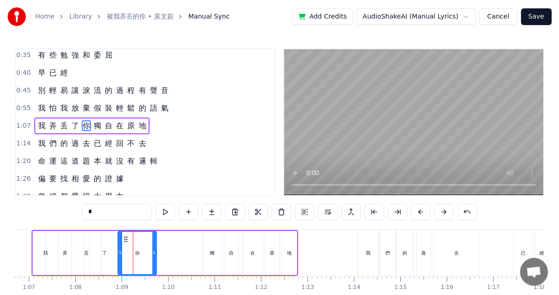
drag, startPoint x: 136, startPoint y: 252, endPoint x: 170, endPoint y: 252, distance: 34.4
click at [156, 252] on icon at bounding box center [154, 252] width 4 height 7
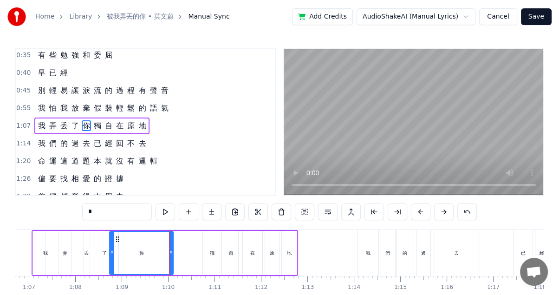
drag, startPoint x: 120, startPoint y: 250, endPoint x: 111, endPoint y: 248, distance: 8.7
click at [111, 248] on div at bounding box center [112, 253] width 4 height 42
click at [91, 248] on div "了" at bounding box center [104, 253] width 28 height 44
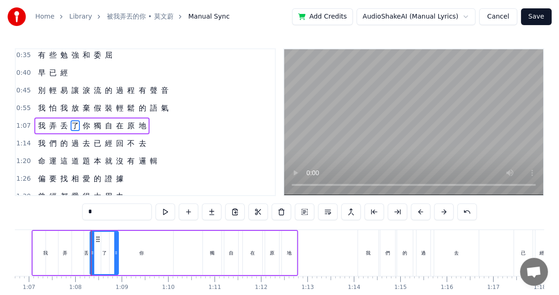
click at [80, 253] on div "丢" at bounding box center [86, 253] width 29 height 44
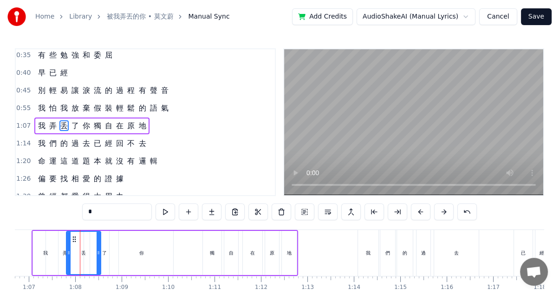
drag, startPoint x: 74, startPoint y: 249, endPoint x: 69, endPoint y: 250, distance: 5.6
click at [69, 250] on icon at bounding box center [69, 252] width 4 height 7
drag, startPoint x: 97, startPoint y: 252, endPoint x: 85, endPoint y: 251, distance: 11.7
click at [86, 251] on icon at bounding box center [88, 252] width 4 height 7
click at [103, 251] on div "了" at bounding box center [104, 252] width 5 height 7
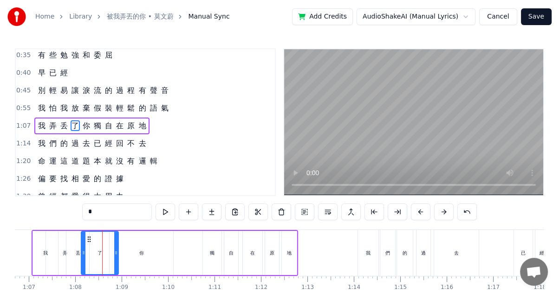
drag, startPoint x: 94, startPoint y: 250, endPoint x: 83, endPoint y: 250, distance: 11.1
click at [83, 250] on icon at bounding box center [84, 252] width 4 height 7
drag, startPoint x: 117, startPoint y: 252, endPoint x: 103, endPoint y: 252, distance: 13.9
click at [103, 252] on icon at bounding box center [104, 252] width 4 height 7
click at [123, 251] on div "你" at bounding box center [142, 253] width 64 height 44
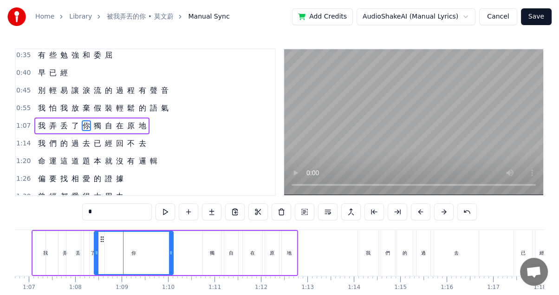
click at [96, 251] on icon at bounding box center [97, 252] width 4 height 7
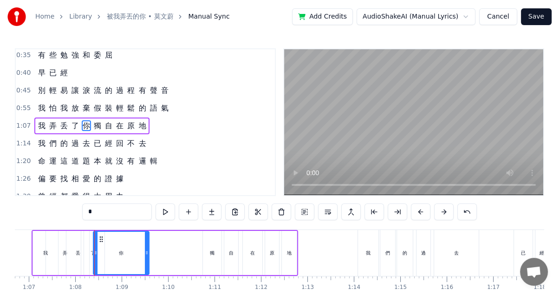
drag, startPoint x: 170, startPoint y: 254, endPoint x: 143, endPoint y: 251, distance: 27.6
click at [145, 253] on icon at bounding box center [147, 252] width 4 height 7
click at [165, 211] on button at bounding box center [165, 211] width 19 height 17
drag, startPoint x: 94, startPoint y: 252, endPoint x: 84, endPoint y: 252, distance: 9.3
click at [84, 252] on icon at bounding box center [86, 252] width 4 height 7
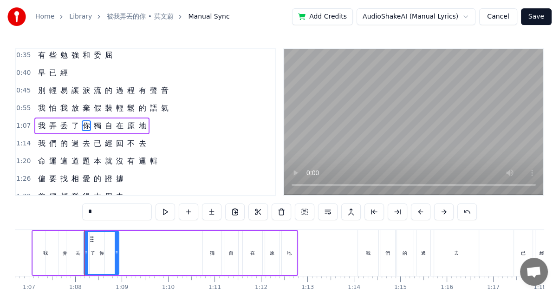
drag, startPoint x: 144, startPoint y: 253, endPoint x: 114, endPoint y: 253, distance: 30.6
click at [115, 253] on icon at bounding box center [117, 252] width 4 height 7
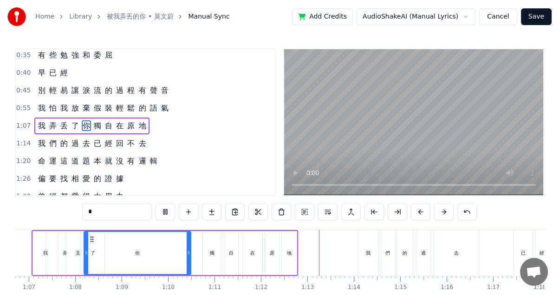
drag, startPoint x: 113, startPoint y: 252, endPoint x: 188, endPoint y: 256, distance: 75.3
click at [188, 256] on div at bounding box center [189, 253] width 4 height 42
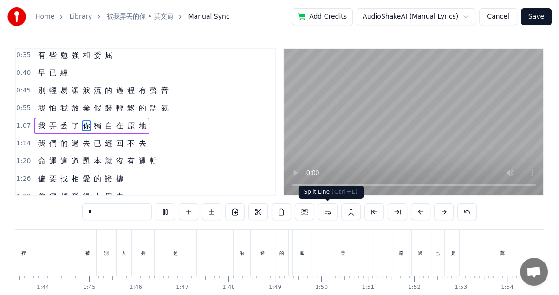
scroll to position [0, 4872]
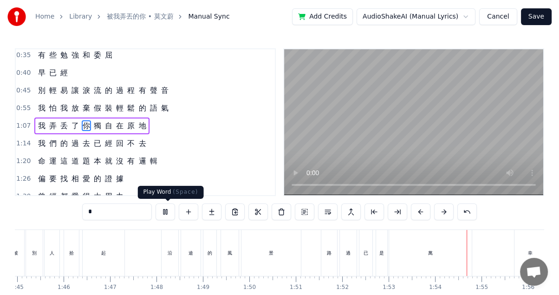
click at [173, 210] on button at bounding box center [165, 211] width 19 height 17
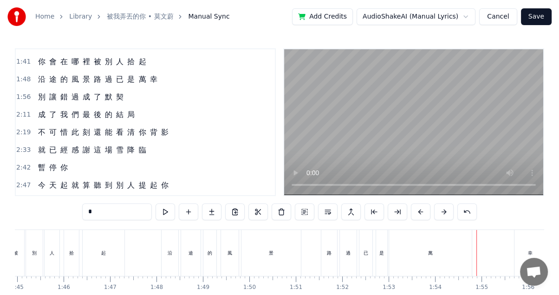
click at [151, 74] on span "幸" at bounding box center [153, 79] width 9 height 11
type input "*"
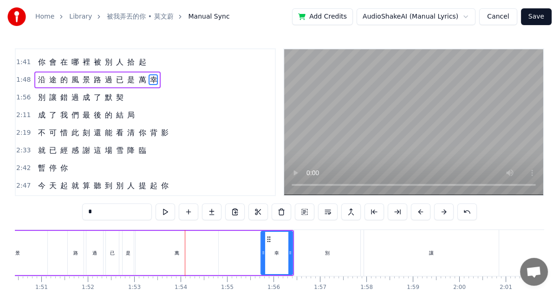
scroll to position [0, 5250]
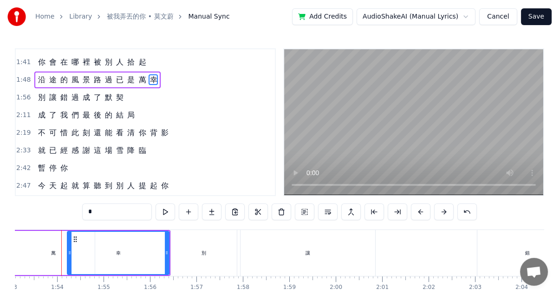
drag, startPoint x: 138, startPoint y: 249, endPoint x: 68, endPoint y: 239, distance: 70.8
click at [68, 239] on div at bounding box center [70, 253] width 4 height 42
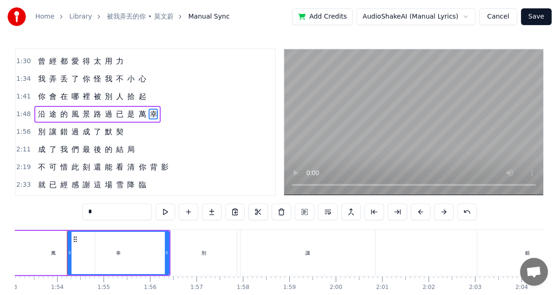
scroll to position [176, 0]
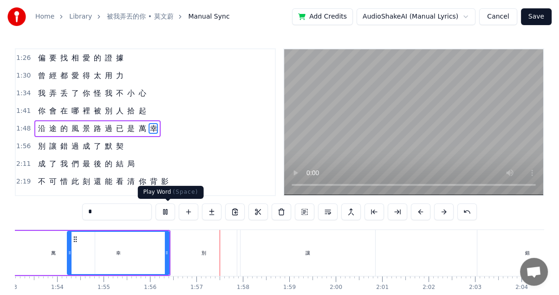
click at [167, 210] on button at bounding box center [165, 211] width 19 height 17
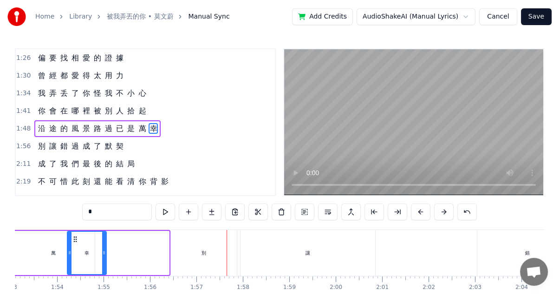
drag, startPoint x: 167, startPoint y: 253, endPoint x: 105, endPoint y: 250, distance: 61.9
click at [103, 251] on icon at bounding box center [104, 252] width 4 height 7
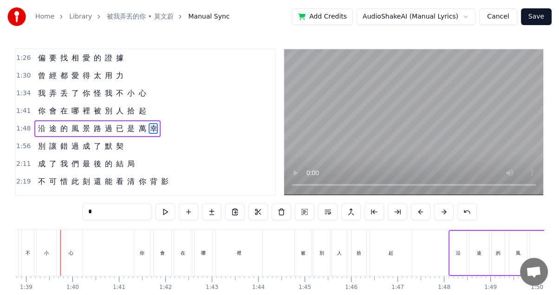
scroll to position [0, 4584]
click at [548, 21] on button "Save" at bounding box center [536, 16] width 31 height 17
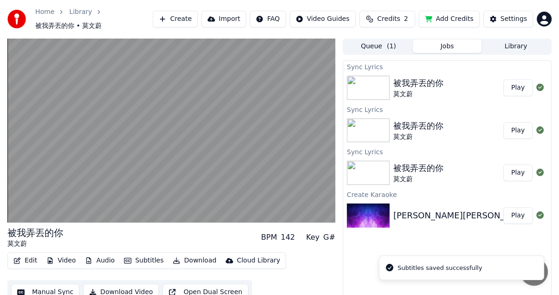
click at [374, 83] on img at bounding box center [368, 88] width 43 height 24
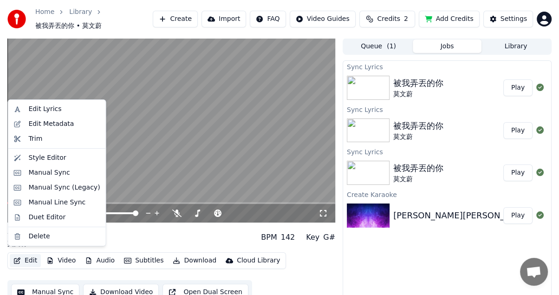
click at [26, 254] on button "Edit" at bounding box center [25, 260] width 31 height 13
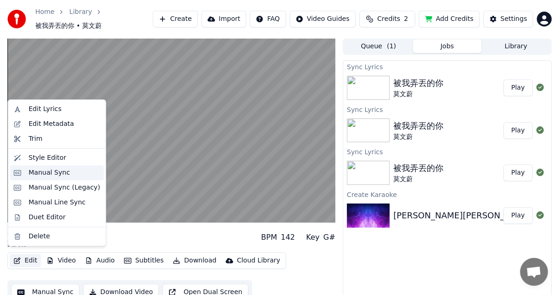
click at [60, 172] on div "Manual Sync" at bounding box center [49, 172] width 41 height 9
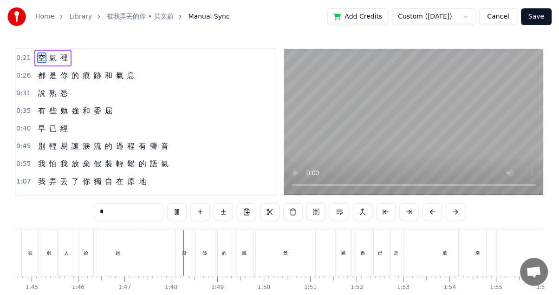
scroll to position [0, 4959]
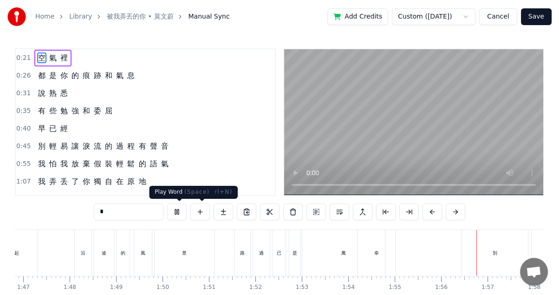
click at [179, 213] on button at bounding box center [176, 211] width 19 height 17
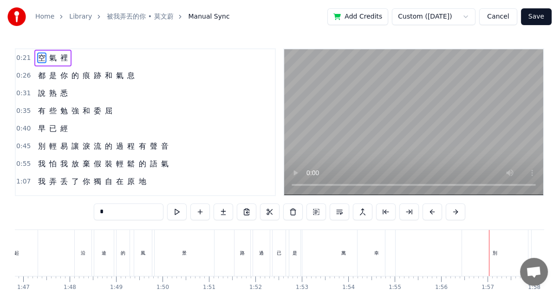
scroll to position [170, 0]
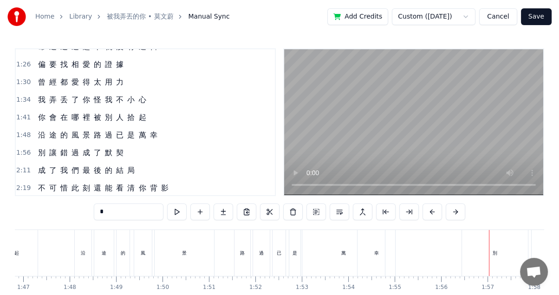
click at [117, 147] on span "契" at bounding box center [119, 152] width 9 height 11
type input "*"
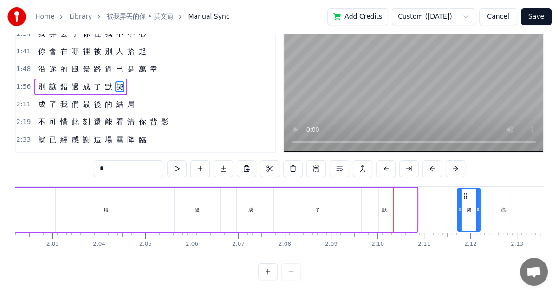
scroll to position [0, 5679]
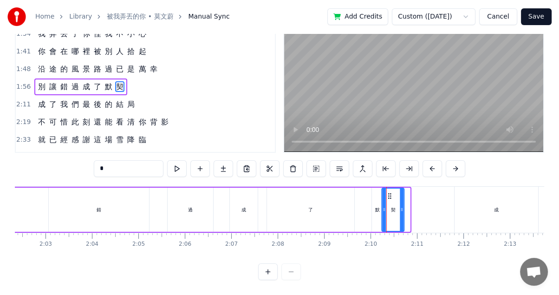
drag, startPoint x: 515, startPoint y: 188, endPoint x: 391, endPoint y: 195, distance: 123.7
click at [391, 195] on div "契" at bounding box center [393, 209] width 21 height 42
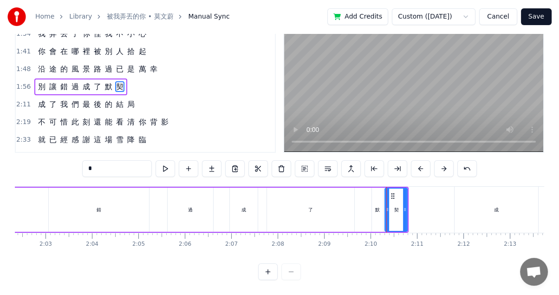
click at [368, 193] on div "別 讓 錯 過 成 了 默 契" at bounding box center [75, 210] width 668 height 46
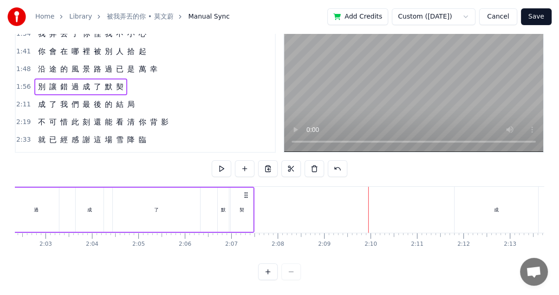
drag, startPoint x: 400, startPoint y: 185, endPoint x: 242, endPoint y: 194, distance: 158.1
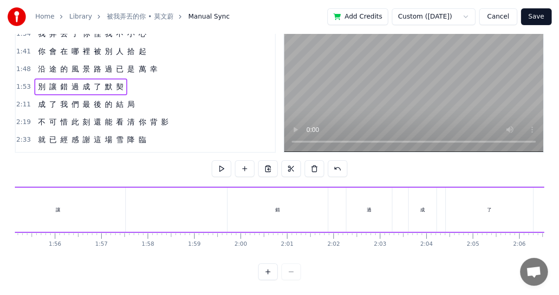
scroll to position [0, 5326]
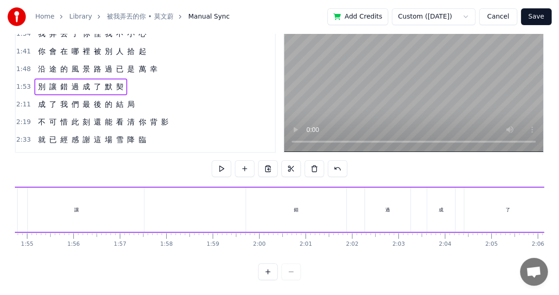
drag, startPoint x: 298, startPoint y: 202, endPoint x: 118, endPoint y: 198, distance: 179.2
click at [118, 198] on div "別 讓 錯 過 成 了 默 契" at bounding box center [272, 210] width 668 height 46
click at [290, 195] on div "錯" at bounding box center [296, 210] width 100 height 44
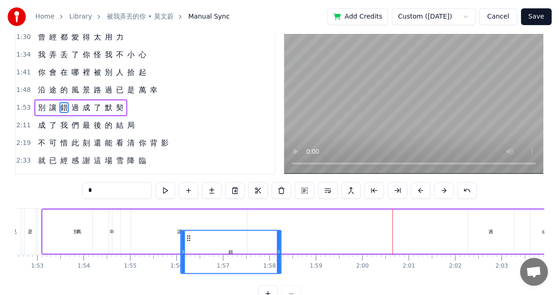
scroll to position [24, 0]
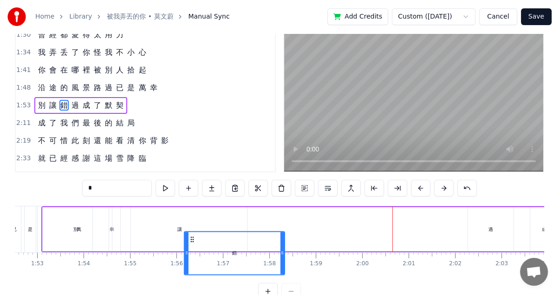
drag, startPoint x: 253, startPoint y: 236, endPoint x: 191, endPoint y: 203, distance: 69.8
click at [191, 203] on div "0:21 空 氣 裡 0:26 都 是 你 的 痕 跡 和 氣 息 0:31 說 熟 悉 0:35 有 些 勉 強 和 委 屈 0:40 早 已 經 0:45…" at bounding box center [279, 162] width 529 height 275
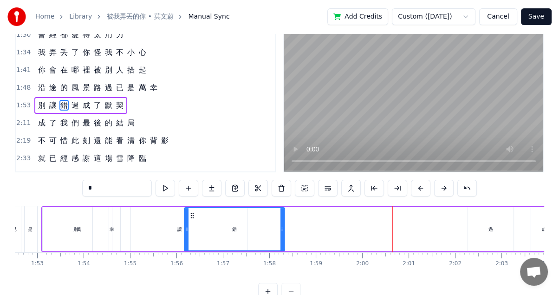
click at [483, 224] on div "過" at bounding box center [490, 229] width 45 height 44
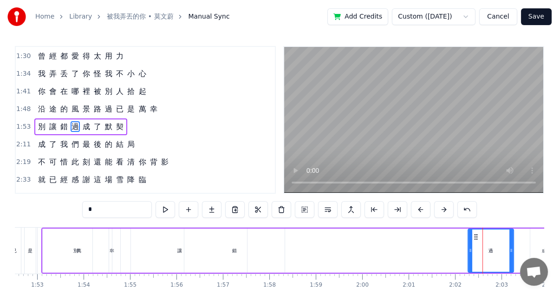
scroll to position [0, 0]
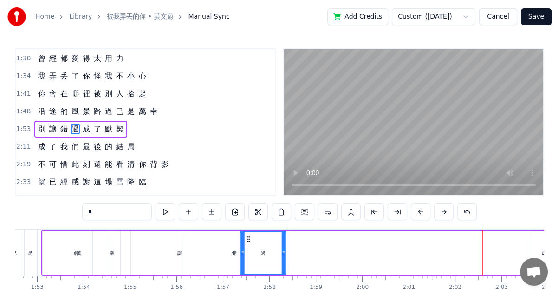
drag, startPoint x: 475, startPoint y: 235, endPoint x: 280, endPoint y: 237, distance: 195.0
click at [246, 236] on icon at bounding box center [248, 238] width 7 height 7
click at [541, 246] on div "成" at bounding box center [544, 253] width 28 height 44
type input "*"
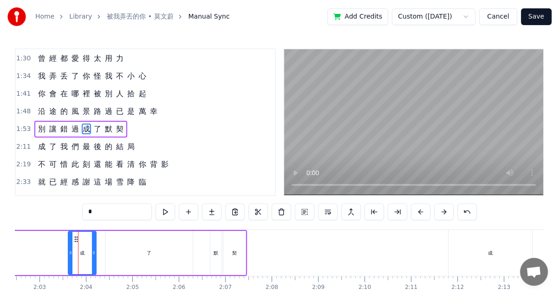
scroll to position [0, 5702]
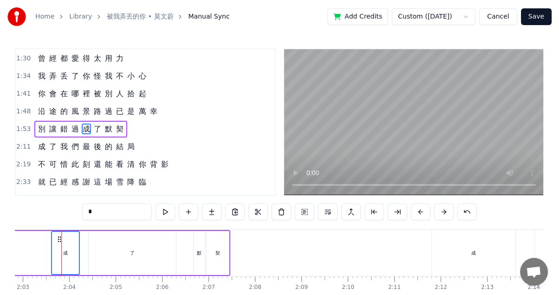
click at [130, 254] on div "了" at bounding box center [132, 252] width 5 height 7
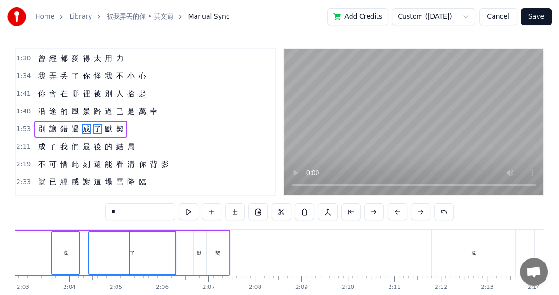
click at [73, 246] on div "成" at bounding box center [65, 253] width 27 height 42
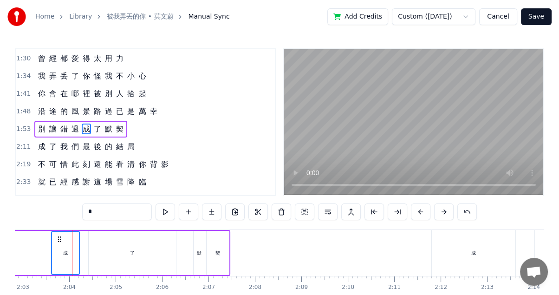
click at [118, 251] on div "了" at bounding box center [132, 253] width 87 height 44
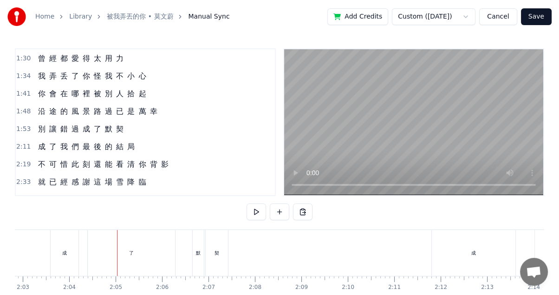
click at [74, 242] on div "成" at bounding box center [65, 253] width 28 height 46
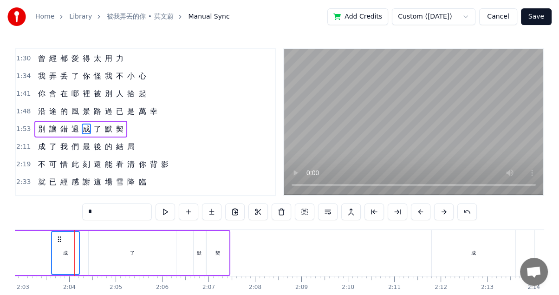
click at [98, 235] on div "了" at bounding box center [132, 253] width 87 height 44
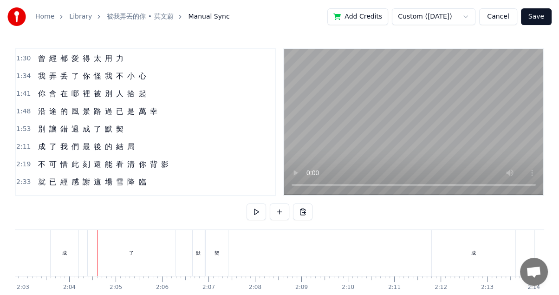
click at [63, 241] on div "成" at bounding box center [65, 253] width 28 height 46
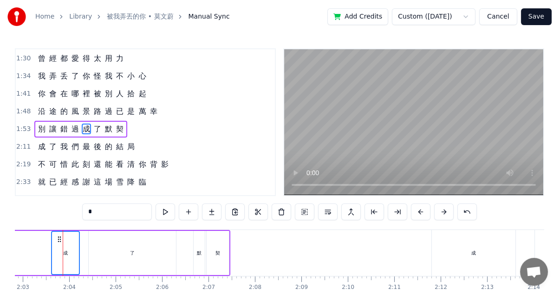
click at [126, 248] on div "了" at bounding box center [132, 253] width 87 height 44
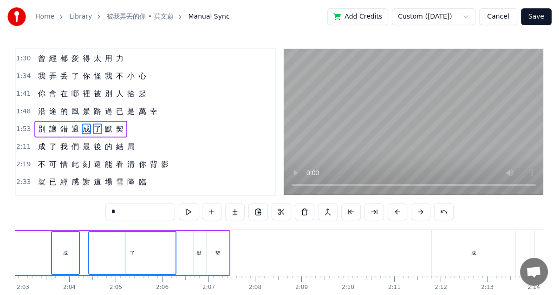
click at [201, 253] on div "默" at bounding box center [199, 252] width 5 height 7
click at [218, 252] on div "契" at bounding box center [217, 252] width 5 height 7
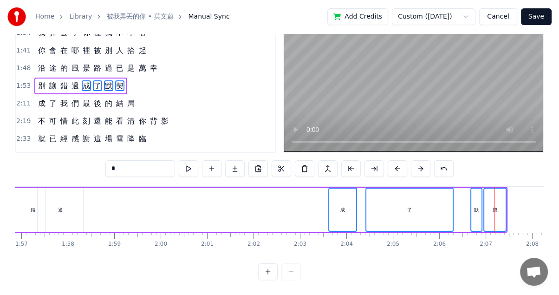
scroll to position [0, 5423]
drag, startPoint x: 336, startPoint y: 183, endPoint x: 283, endPoint y: 185, distance: 52.9
click at [283, 187] on div "別 讓 錯 過 成 了 默 契" at bounding box center [175, 210] width 668 height 46
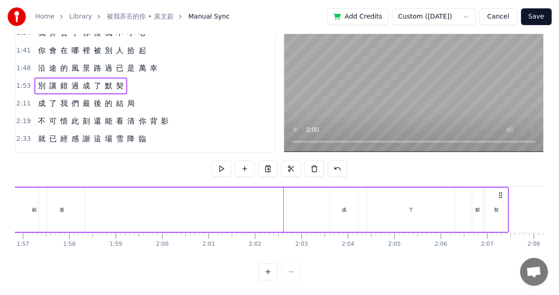
drag, startPoint x: 340, startPoint y: 199, endPoint x: 136, endPoint y: 200, distance: 203.8
click at [136, 200] on div "別 讓 錯 過 成 了 默 契" at bounding box center [175, 210] width 668 height 46
click at [332, 195] on div "成" at bounding box center [344, 210] width 28 height 44
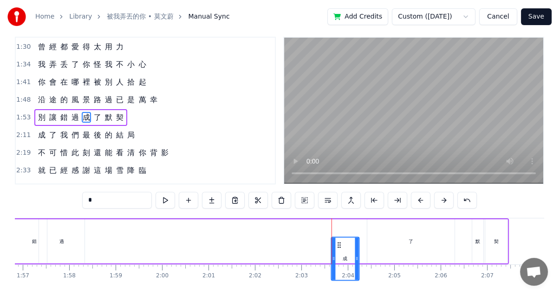
scroll to position [21, 0]
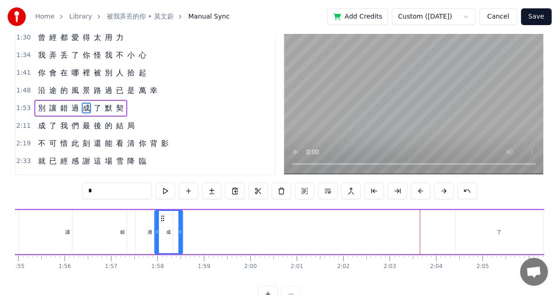
drag, startPoint x: 335, startPoint y: 240, endPoint x: 119, endPoint y: 204, distance: 218.4
click at [118, 204] on div "0:21 空 氣 裡 0:26 都 是 你 的 痕 跡 和 氣 息 0:31 說 熟 悉 0:35 有 些 勉 強 和 委 屈 0:40 早 已 經 0:45…" at bounding box center [279, 164] width 529 height 275
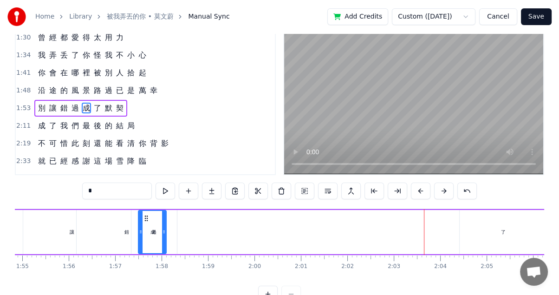
drag, startPoint x: 146, startPoint y: 214, endPoint x: 157, endPoint y: 215, distance: 11.8
click at [167, 215] on div "別 讓 錯 過 成 了 默 契" at bounding box center [268, 232] width 668 height 46
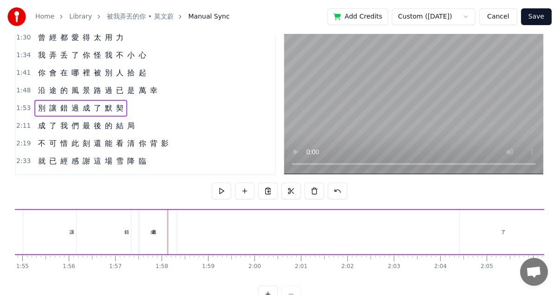
drag, startPoint x: 150, startPoint y: 216, endPoint x: 177, endPoint y: 220, distance: 27.1
click at [177, 220] on div "別 讓 錯 過 成 了 默 契" at bounding box center [268, 232] width 668 height 46
click at [149, 229] on div "成" at bounding box center [152, 232] width 28 height 44
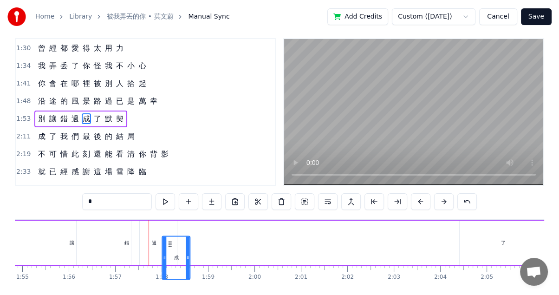
scroll to position [22, 0]
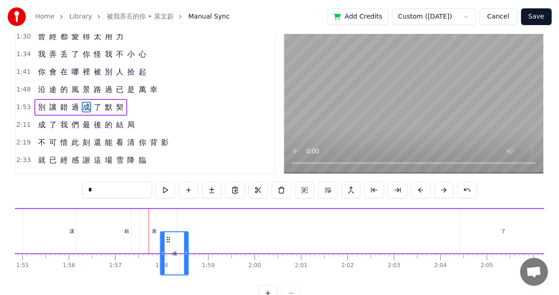
drag, startPoint x: 146, startPoint y: 237, endPoint x: 168, endPoint y: 203, distance: 40.6
click at [168, 203] on div "0:21 空 氣 裡 0:26 都 是 你 的 痕 跡 和 氣 息 0:31 說 熟 悉 0:35 有 些 勉 強 和 委 屈 0:40 早 已 經 0:45…" at bounding box center [279, 163] width 529 height 275
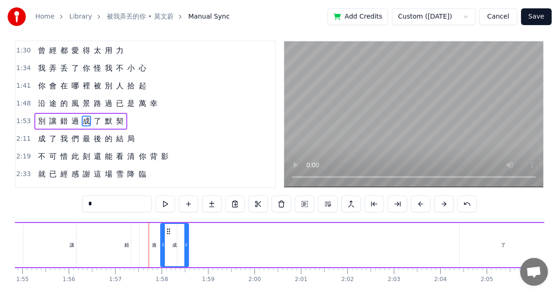
scroll to position [0, 0]
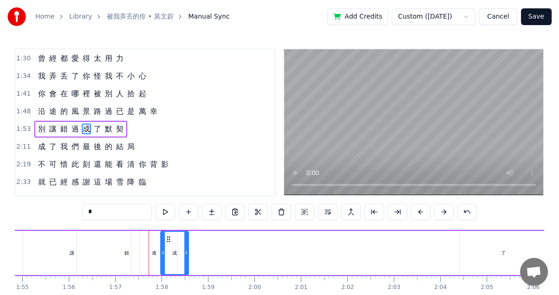
click at [513, 249] on div "了" at bounding box center [503, 253] width 87 height 44
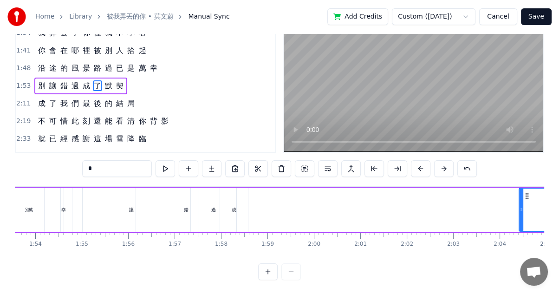
scroll to position [0, 5276]
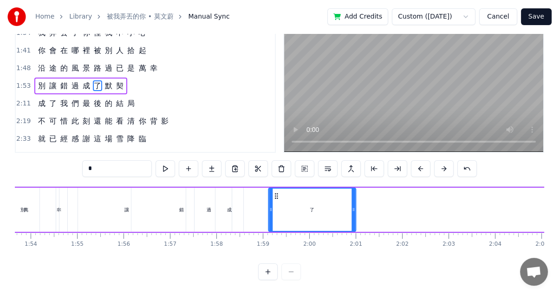
drag, startPoint x: 522, startPoint y: 187, endPoint x: 272, endPoint y: 185, distance: 249.7
click at [272, 192] on icon at bounding box center [275, 195] width 7 height 7
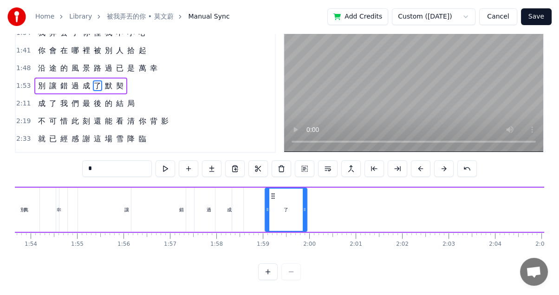
drag, startPoint x: 350, startPoint y: 199, endPoint x: 289, endPoint y: 198, distance: 61.3
click at [303, 206] on icon at bounding box center [305, 209] width 4 height 7
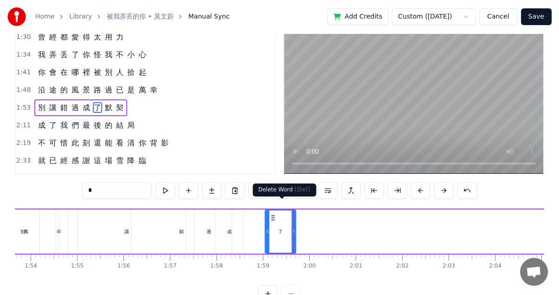
scroll to position [0, 0]
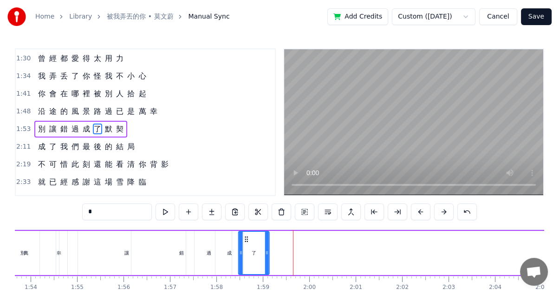
drag, startPoint x: 270, startPoint y: 238, endPoint x: 239, endPoint y: 236, distance: 31.1
click at [243, 236] on icon at bounding box center [246, 238] width 7 height 7
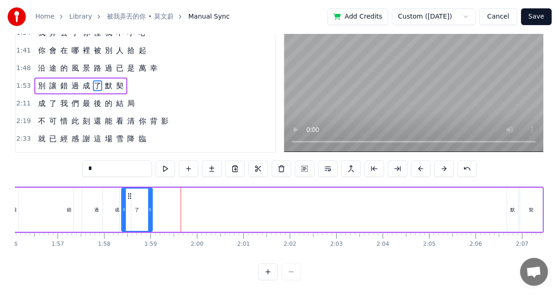
scroll to position [0, 5406]
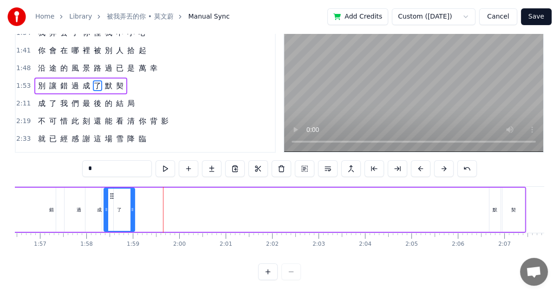
click at [490, 190] on div "默" at bounding box center [494, 210] width 11 height 44
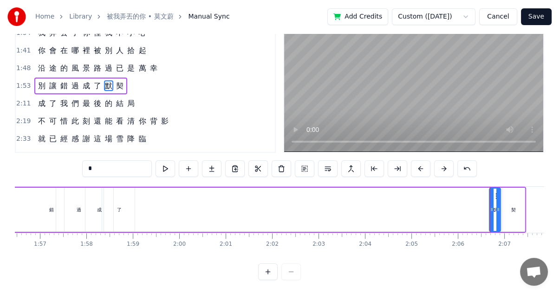
scroll to position [0, 0]
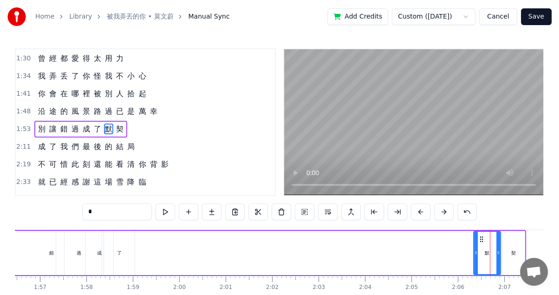
drag, startPoint x: 491, startPoint y: 249, endPoint x: 475, endPoint y: 246, distance: 16.0
click at [475, 246] on div at bounding box center [476, 253] width 4 height 42
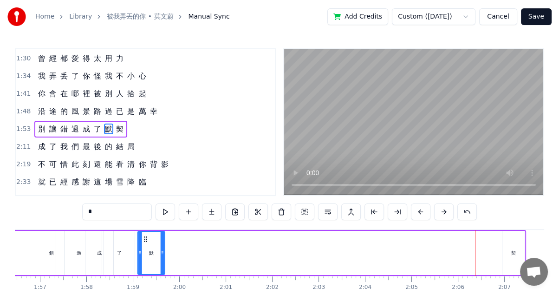
drag, startPoint x: 477, startPoint y: 238, endPoint x: 138, endPoint y: 229, distance: 339.5
click at [504, 234] on div "契" at bounding box center [513, 253] width 22 height 44
type input "*"
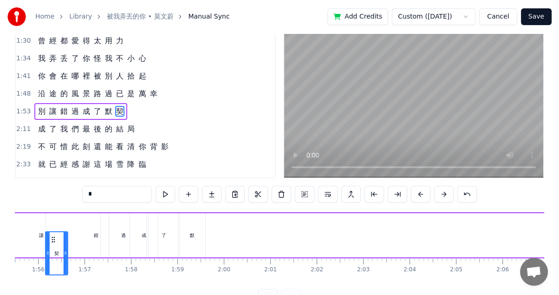
scroll to position [0, 5332]
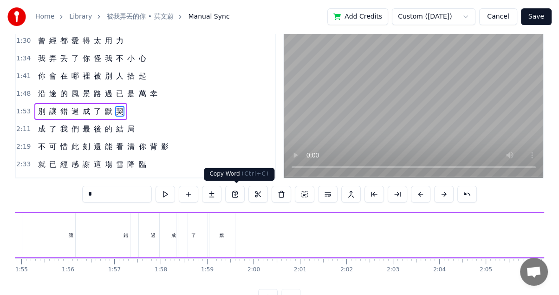
drag, startPoint x: 65, startPoint y: 238, endPoint x: 239, endPoint y: 201, distance: 177.9
click at [239, 201] on div "0:21 空 氣 裡 0:26 都 是 你 的 痕 跡 和 氣 息 0:31 說 熟 悉 0:35 有 些 勉 強 和 委 屈 0:40 早 已 經 0:45…" at bounding box center [279, 168] width 529 height 275
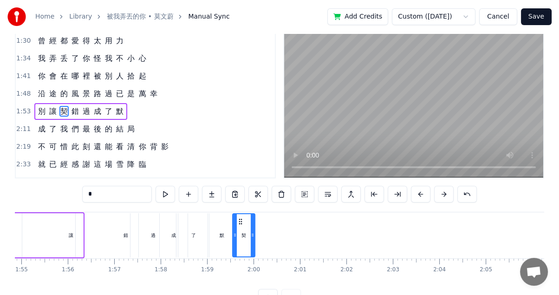
drag, startPoint x: 83, startPoint y: 217, endPoint x: 240, endPoint y: 210, distance: 157.5
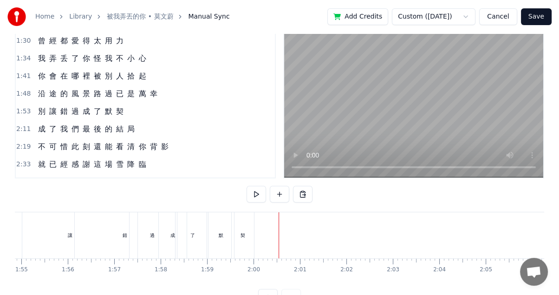
click at [203, 233] on div "了" at bounding box center [192, 235] width 31 height 46
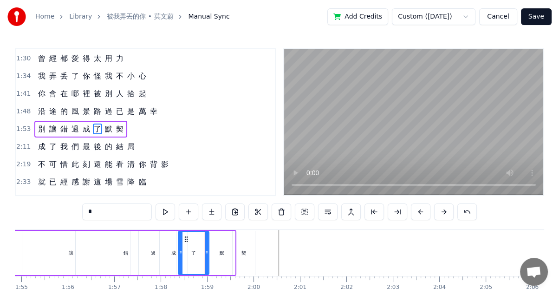
scroll to position [0, 0]
click at [221, 251] on div "默" at bounding box center [221, 252] width 5 height 7
type input "*"
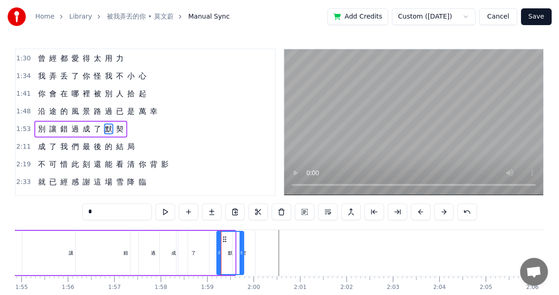
drag, startPoint x: 214, startPoint y: 235, endPoint x: 222, endPoint y: 237, distance: 9.1
click at [222, 237] on icon at bounding box center [224, 238] width 7 height 7
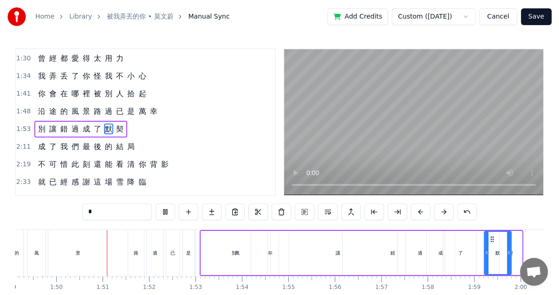
scroll to position [0, 5084]
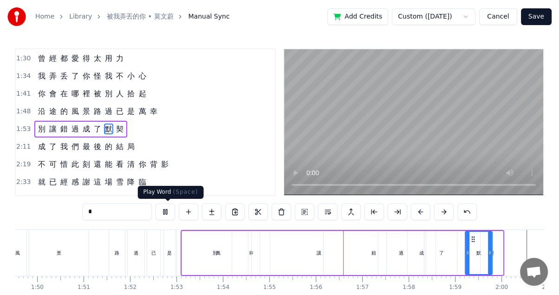
click at [169, 215] on button at bounding box center [165, 211] width 19 height 17
click at [220, 255] on div "別" at bounding box center [215, 253] width 66 height 44
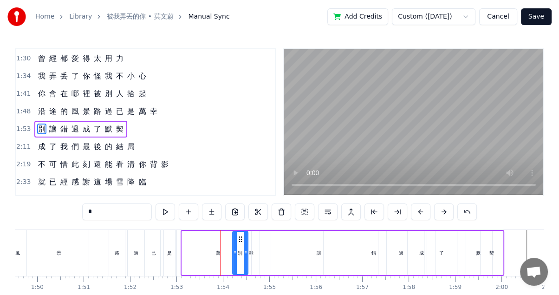
drag, startPoint x: 182, startPoint y: 252, endPoint x: 233, endPoint y: 253, distance: 50.6
click at [233, 253] on icon at bounding box center [235, 252] width 4 height 7
click at [251, 251] on div "讓" at bounding box center [319, 253] width 136 height 44
type input "*"
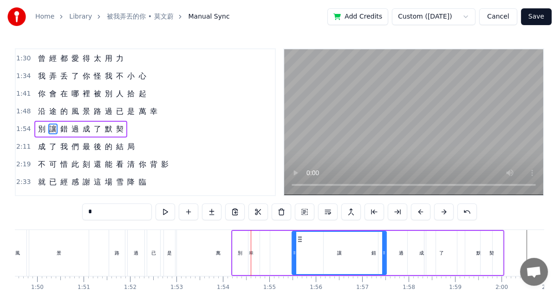
drag, startPoint x: 253, startPoint y: 251, endPoint x: 310, endPoint y: 248, distance: 56.7
click at [296, 250] on icon at bounding box center [294, 252] width 4 height 7
click at [255, 250] on div "別 讓 錯 過 成 了 默 契" at bounding box center [367, 253] width 273 height 46
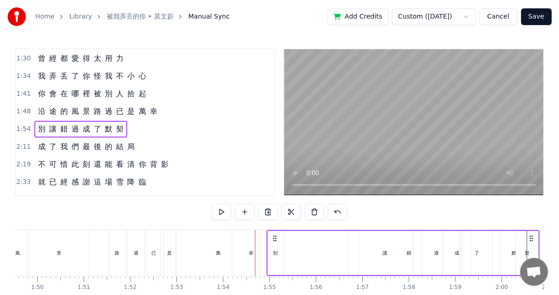
drag, startPoint x: 239, startPoint y: 237, endPoint x: 274, endPoint y: 236, distance: 35.3
click at [274, 236] on icon at bounding box center [274, 237] width 7 height 7
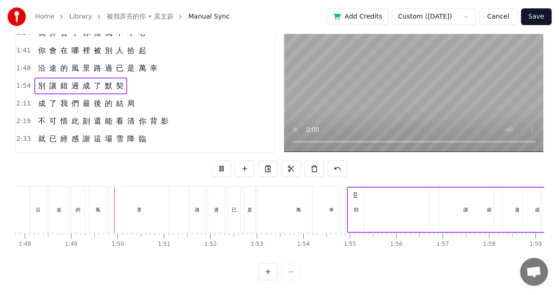
scroll to position [0, 5031]
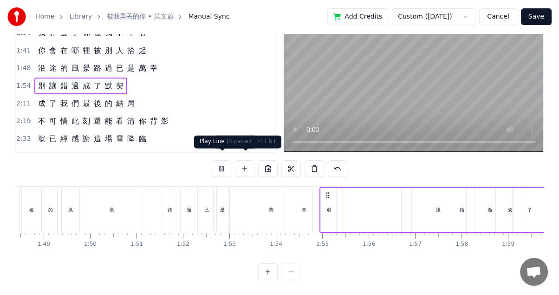
click at [223, 160] on button at bounding box center [221, 168] width 19 height 17
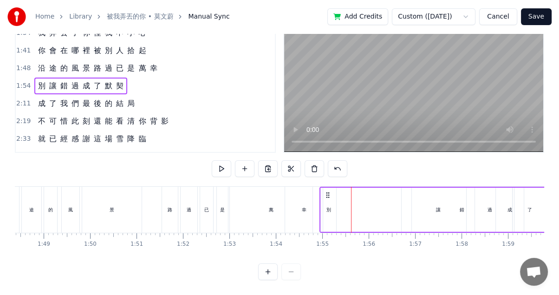
click at [300, 201] on div "幸" at bounding box center [304, 210] width 38 height 46
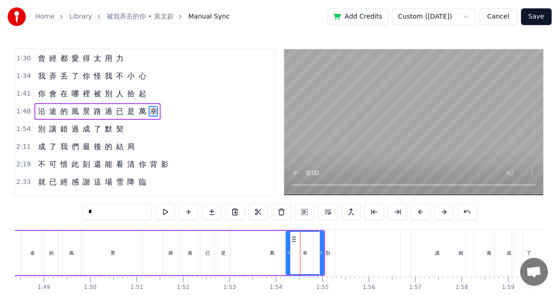
scroll to position [176, 0]
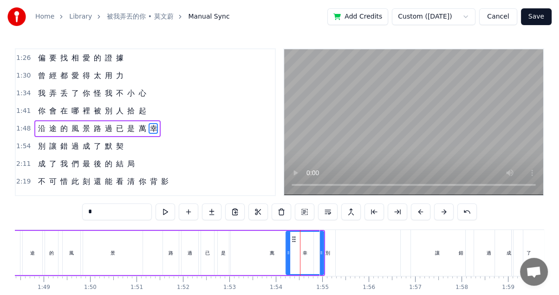
click at [331, 249] on div "別" at bounding box center [327, 253] width 15 height 46
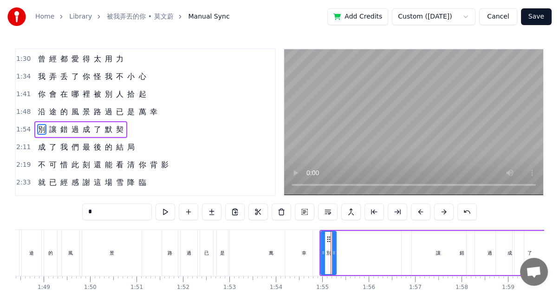
scroll to position [194, 0]
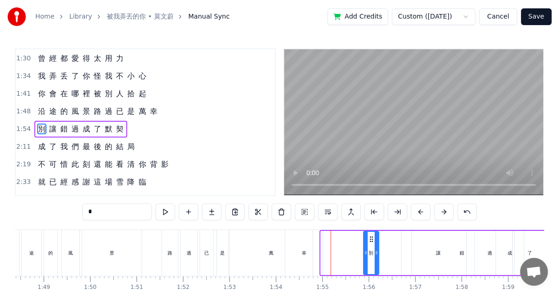
drag, startPoint x: 328, startPoint y: 235, endPoint x: 372, endPoint y: 235, distance: 43.6
click at [372, 235] on icon at bounding box center [371, 238] width 7 height 7
click at [291, 251] on div "幸" at bounding box center [304, 253] width 38 height 46
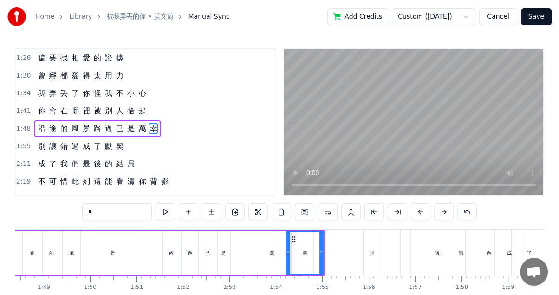
click at [377, 253] on div "別" at bounding box center [370, 253] width 15 height 46
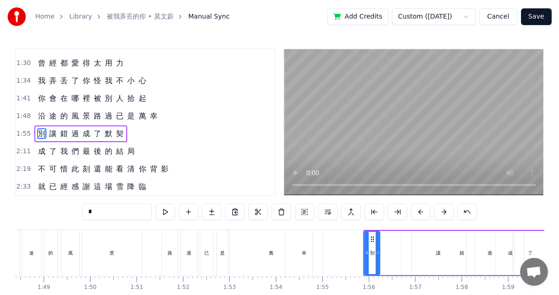
scroll to position [194, 0]
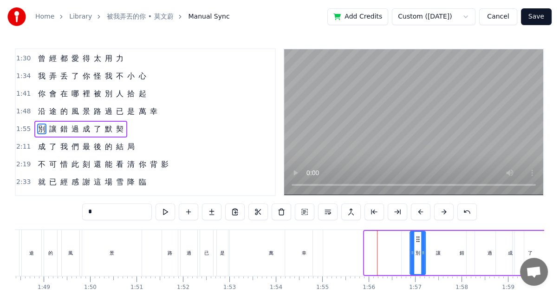
drag, startPoint x: 370, startPoint y: 237, endPoint x: 425, endPoint y: 239, distance: 55.3
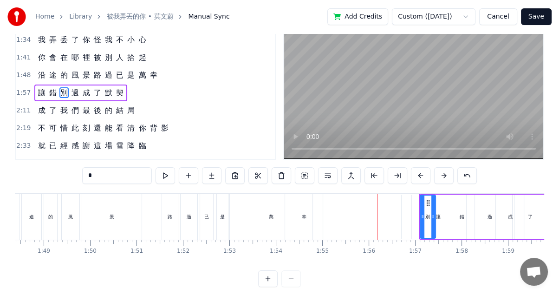
scroll to position [50, 0]
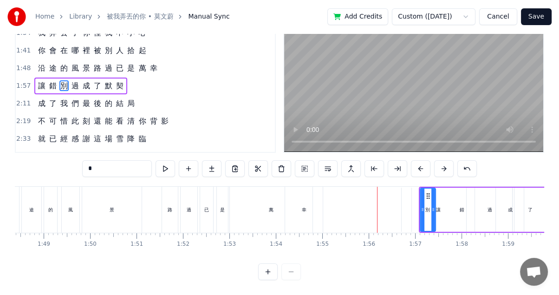
click at [296, 272] on div at bounding box center [279, 271] width 43 height 17
click at [295, 272] on div at bounding box center [279, 271] width 43 height 17
click at [290, 273] on div at bounding box center [279, 271] width 43 height 17
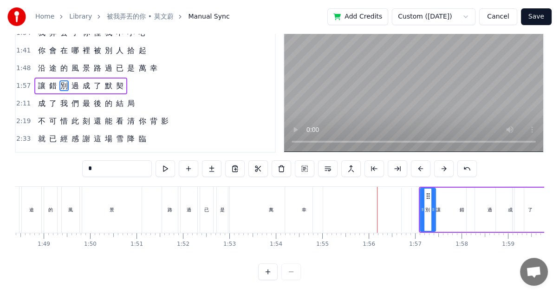
click at [287, 269] on div at bounding box center [279, 271] width 43 height 17
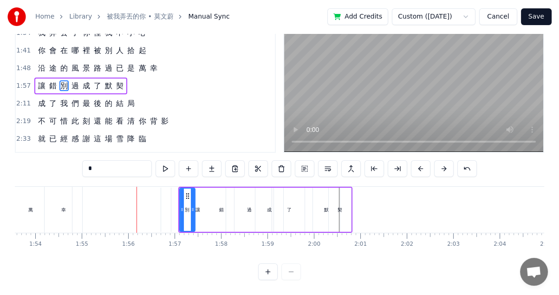
scroll to position [0, 5306]
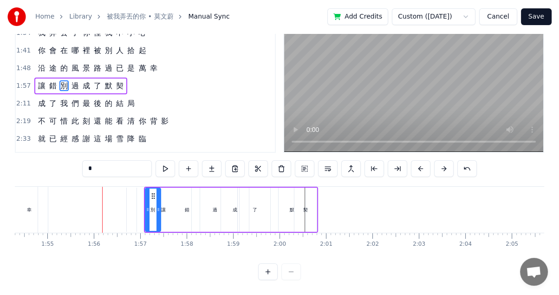
click at [283, 201] on div "默" at bounding box center [292, 210] width 27 height 44
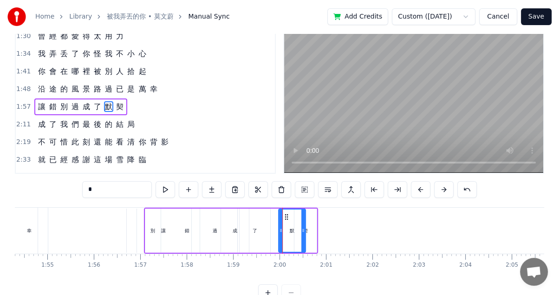
scroll to position [0, 0]
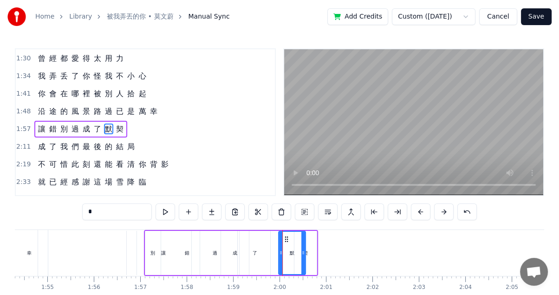
click at [311, 238] on div "契" at bounding box center [305, 253] width 22 height 44
click at [290, 252] on div "默" at bounding box center [292, 252] width 5 height 7
drag, startPoint x: 281, startPoint y: 249, endPoint x: 266, endPoint y: 248, distance: 14.9
click at [267, 248] on div at bounding box center [269, 253] width 4 height 42
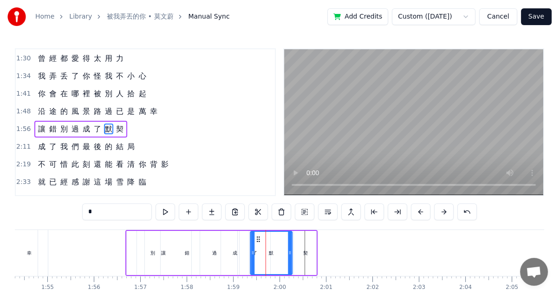
drag, startPoint x: 270, startPoint y: 236, endPoint x: 257, endPoint y: 237, distance: 13.5
click at [257, 237] on circle at bounding box center [257, 236] width 0 height 0
click at [240, 255] on div "了" at bounding box center [255, 253] width 31 height 44
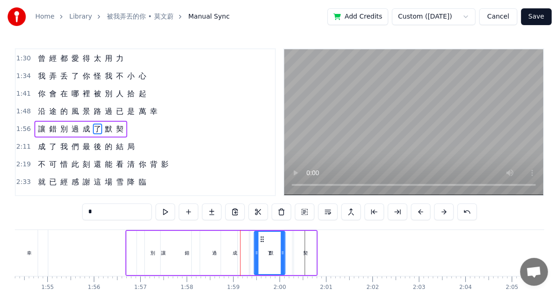
drag, startPoint x: 245, startPoint y: 238, endPoint x: 263, endPoint y: 237, distance: 18.1
click at [146, 249] on div "別" at bounding box center [152, 253] width 15 height 44
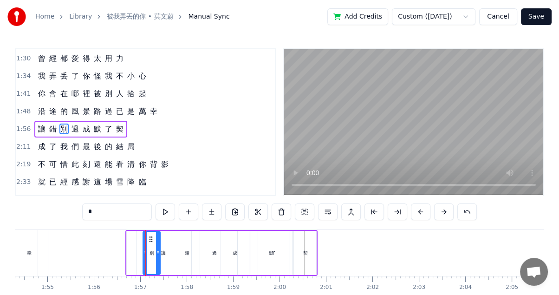
drag, startPoint x: 146, startPoint y: 250, endPoint x: 138, endPoint y: 250, distance: 8.4
click at [143, 250] on icon at bounding box center [145, 252] width 4 height 7
click at [213, 252] on div "過" at bounding box center [214, 252] width 5 height 7
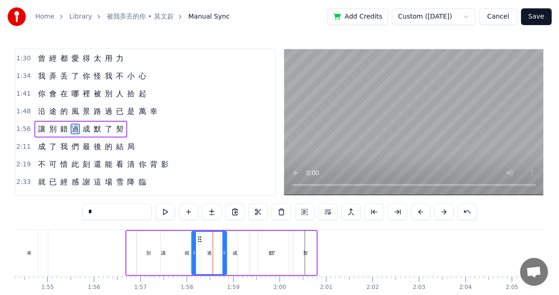
drag, startPoint x: 234, startPoint y: 253, endPoint x: 217, endPoint y: 253, distance: 17.2
click at [222, 253] on icon at bounding box center [224, 252] width 4 height 7
click at [237, 252] on div "成" at bounding box center [235, 252] width 5 height 7
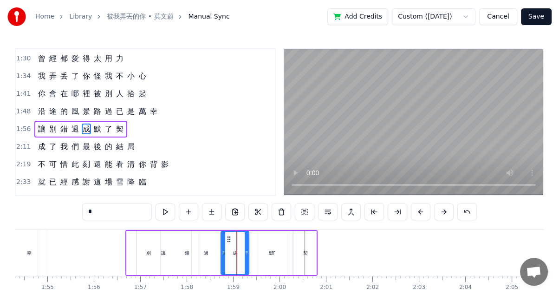
click at [210, 252] on div "過" at bounding box center [206, 253] width 28 height 44
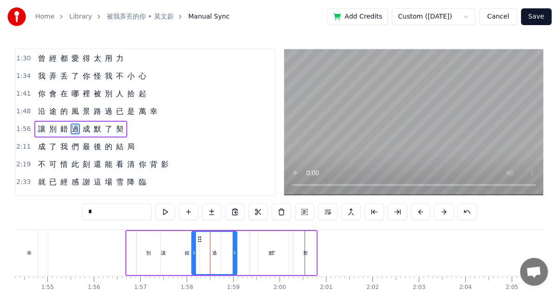
drag, startPoint x: 217, startPoint y: 252, endPoint x: 233, endPoint y: 253, distance: 16.8
click at [233, 253] on icon at bounding box center [235, 252] width 4 height 7
click at [245, 252] on div "成" at bounding box center [235, 253] width 28 height 44
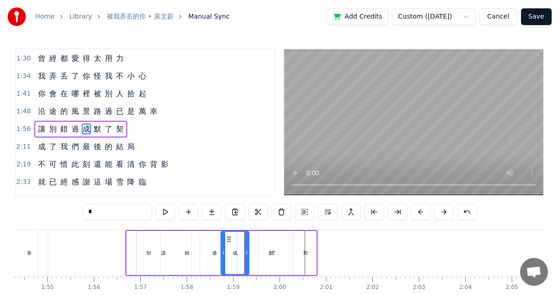
click at [269, 251] on div "了" at bounding box center [273, 253] width 31 height 44
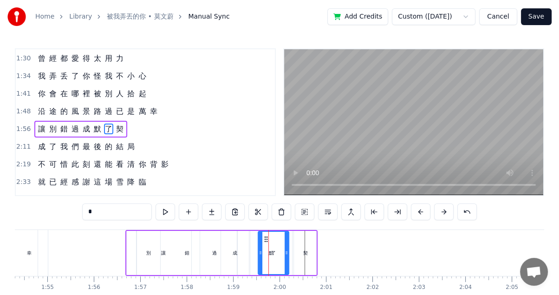
click at [235, 251] on div "成" at bounding box center [235, 252] width 5 height 7
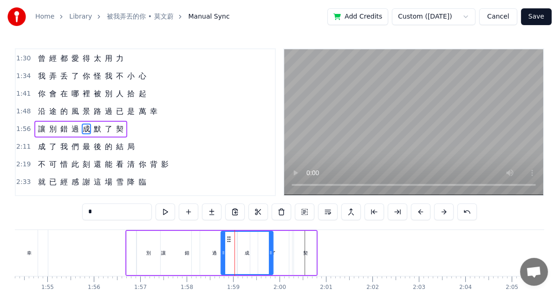
drag, startPoint x: 245, startPoint y: 252, endPoint x: 269, endPoint y: 252, distance: 23.7
click at [269, 252] on icon at bounding box center [271, 252] width 4 height 7
click at [306, 252] on div "契" at bounding box center [305, 252] width 5 height 7
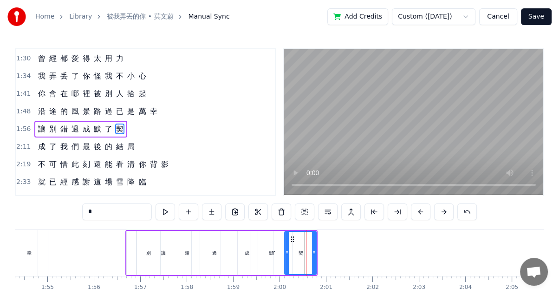
drag, startPoint x: 295, startPoint y: 254, endPoint x: 285, endPoint y: 254, distance: 9.7
click at [285, 254] on icon at bounding box center [287, 252] width 4 height 7
drag, startPoint x: 285, startPoint y: 254, endPoint x: 278, endPoint y: 254, distance: 7.4
click at [280, 254] on icon at bounding box center [282, 252] width 4 height 7
drag, startPoint x: 279, startPoint y: 254, endPoint x: 284, endPoint y: 254, distance: 5.6
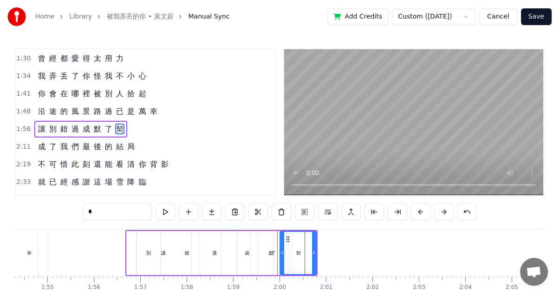
click at [284, 254] on icon at bounding box center [282, 252] width 4 height 7
click at [166, 253] on div "錯" at bounding box center [187, 253] width 100 height 44
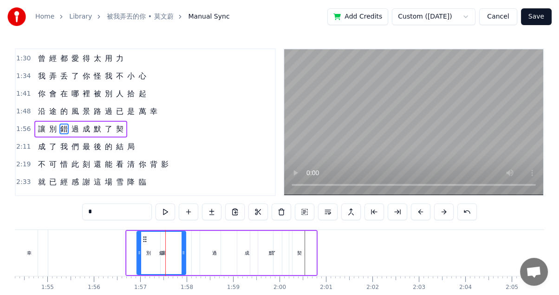
drag, startPoint x: 234, startPoint y: 252, endPoint x: 180, endPoint y: 252, distance: 54.3
click at [182, 252] on icon at bounding box center [184, 252] width 4 height 7
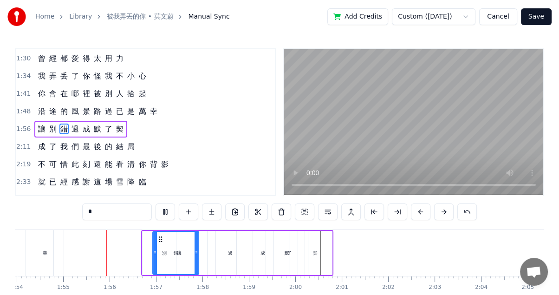
scroll to position [0, 5311]
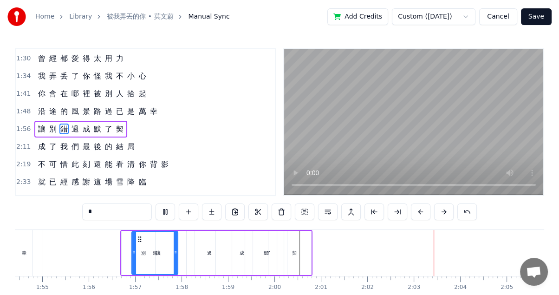
click at [171, 210] on button at bounding box center [165, 211] width 19 height 17
click at [300, 239] on div "契" at bounding box center [294, 253] width 34 height 44
type input "*"
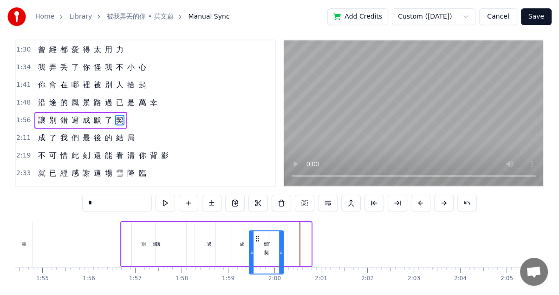
scroll to position [13, 0]
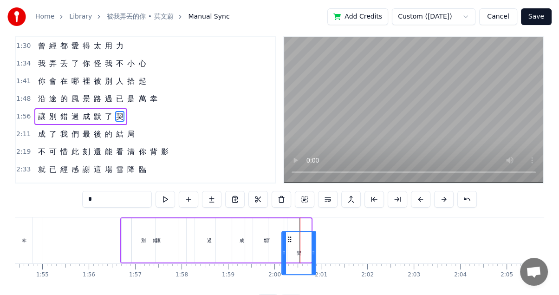
drag, startPoint x: 285, startPoint y: 236, endPoint x: 289, endPoint y: 220, distance: 16.7
click at [290, 220] on div "契" at bounding box center [294, 240] width 35 height 44
drag, startPoint x: 307, startPoint y: 227, endPoint x: 312, endPoint y: 229, distance: 5.4
click at [308, 227] on div "契" at bounding box center [298, 240] width 33 height 42
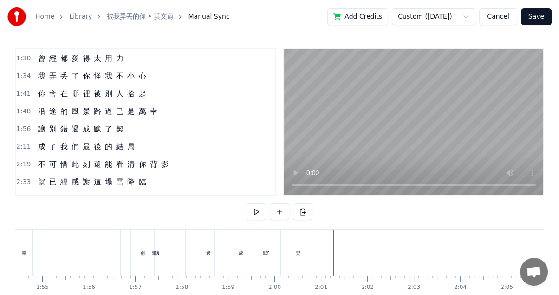
click at [301, 244] on div "契" at bounding box center [298, 253] width 34 height 46
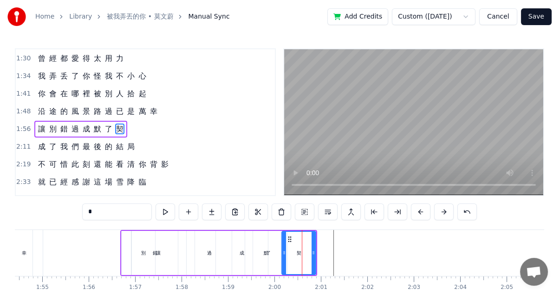
click at [200, 235] on div "過" at bounding box center [209, 253] width 45 height 44
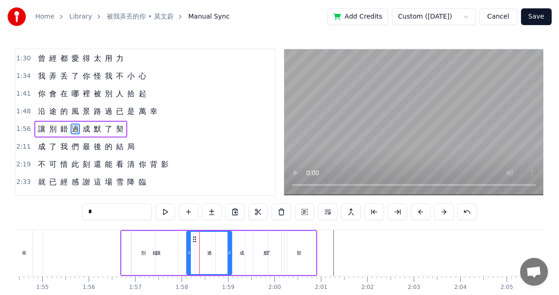
click at [293, 231] on div "契" at bounding box center [298, 253] width 35 height 44
type input "*"
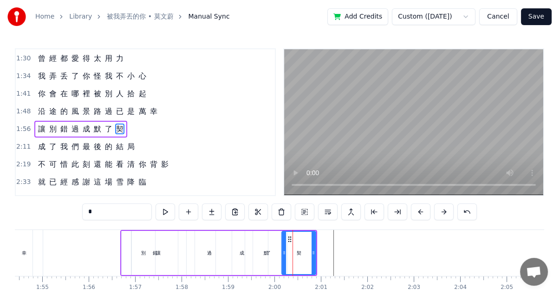
click at [314, 235] on div at bounding box center [313, 253] width 4 height 42
drag, startPoint x: 315, startPoint y: 237, endPoint x: 282, endPoint y: 237, distance: 32.5
click at [283, 237] on div "契" at bounding box center [298, 253] width 35 height 44
drag, startPoint x: 125, startPoint y: 232, endPoint x: 95, endPoint y: 233, distance: 29.7
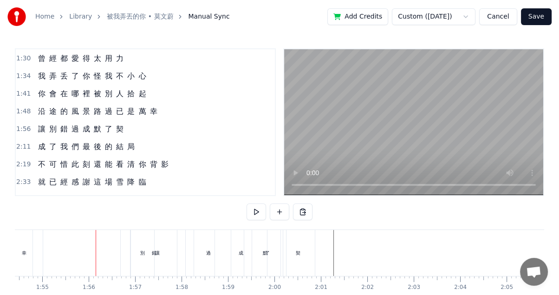
click at [130, 240] on div "錯" at bounding box center [153, 253] width 47 height 46
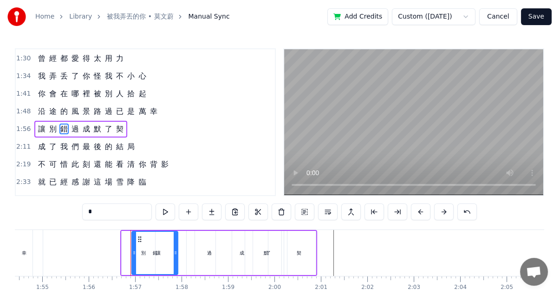
drag, startPoint x: 316, startPoint y: 232, endPoint x: 290, endPoint y: 232, distance: 26.5
click at [292, 232] on div "讓 別 錯 過 成 默 了 契" at bounding box center [218, 253] width 197 height 46
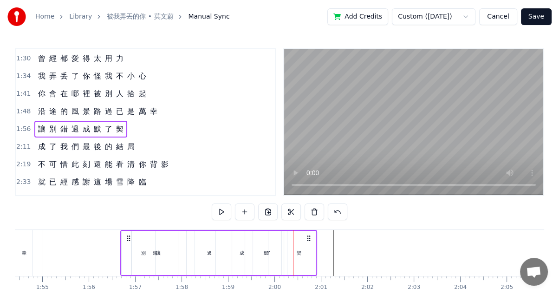
click at [125, 231] on div "讓" at bounding box center [158, 253] width 74 height 44
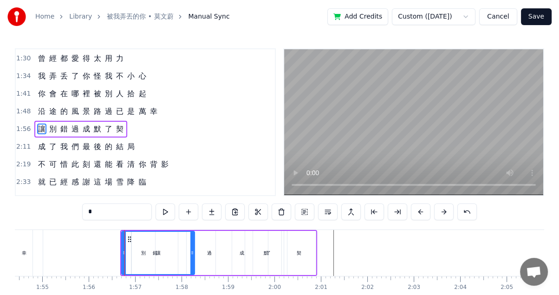
click at [292, 232] on div "契" at bounding box center [299, 253] width 34 height 44
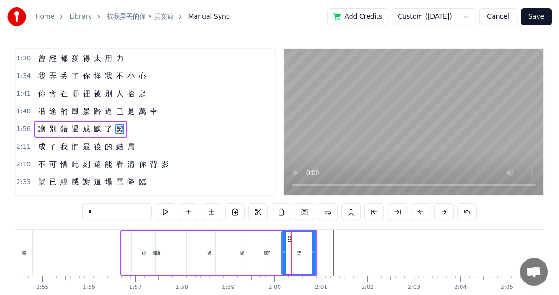
click at [309, 235] on div "契" at bounding box center [298, 253] width 33 height 42
click at [126, 236] on div "讓" at bounding box center [158, 253] width 73 height 44
type input "*"
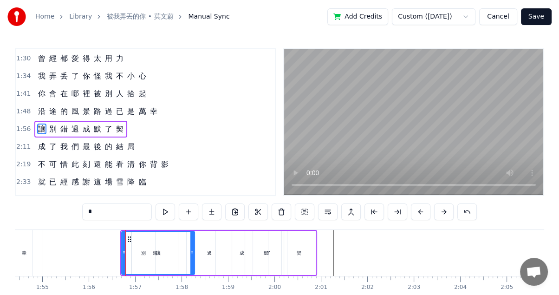
drag, startPoint x: 303, startPoint y: 232, endPoint x: 240, endPoint y: 234, distance: 62.7
click at [240, 232] on div "讓 別 錯 過 成 默 了 契" at bounding box center [218, 253] width 197 height 46
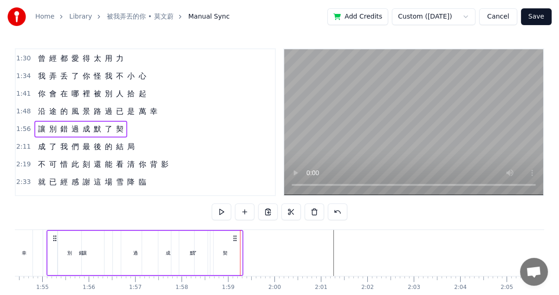
drag, startPoint x: 311, startPoint y: 236, endPoint x: 237, endPoint y: 236, distance: 73.3
click at [237, 236] on icon at bounding box center [234, 237] width 7 height 7
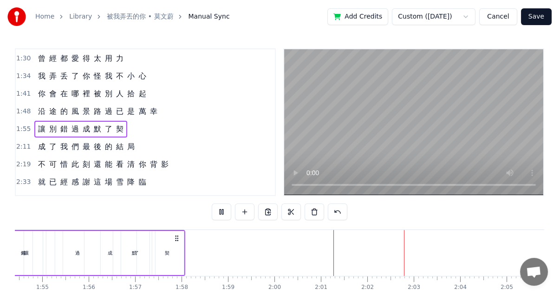
drag, startPoint x: 233, startPoint y: 236, endPoint x: 175, endPoint y: 236, distance: 58.0
click at [175, 236] on icon at bounding box center [176, 237] width 7 height 7
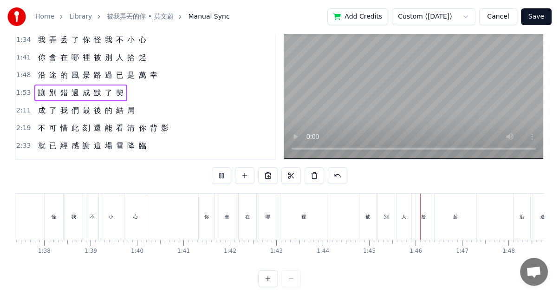
scroll to position [50, 0]
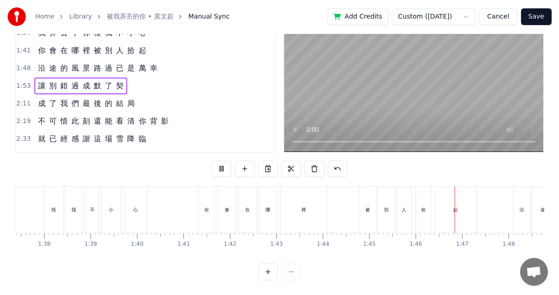
click at [295, 272] on div at bounding box center [279, 271] width 43 height 17
click at [291, 272] on div at bounding box center [279, 271] width 43 height 17
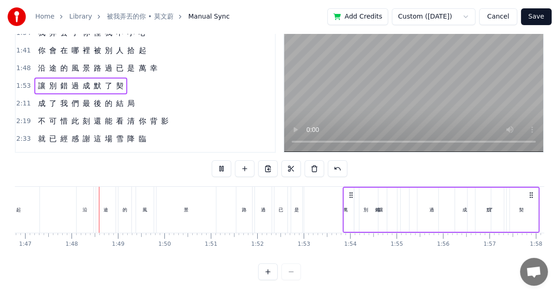
scroll to position [0, 4965]
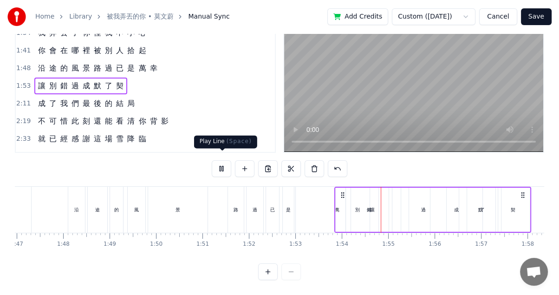
click at [227, 162] on button at bounding box center [221, 168] width 19 height 17
click at [375, 204] on div "錯" at bounding box center [369, 210] width 46 height 44
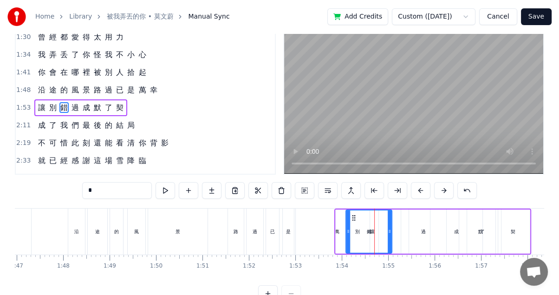
scroll to position [0, 0]
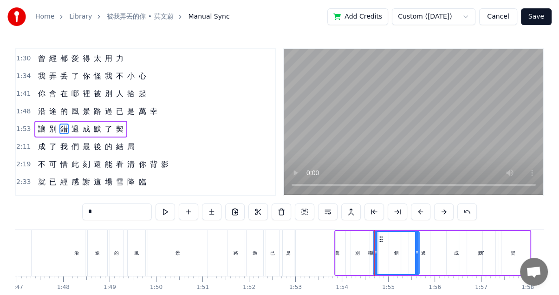
drag, startPoint x: 352, startPoint y: 236, endPoint x: 379, endPoint y: 236, distance: 27.4
click at [380, 236] on circle at bounding box center [380, 236] width 0 height 0
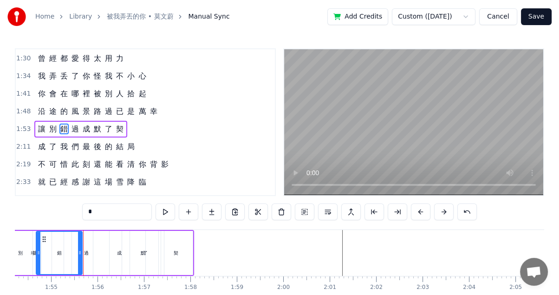
scroll to position [0, 5309]
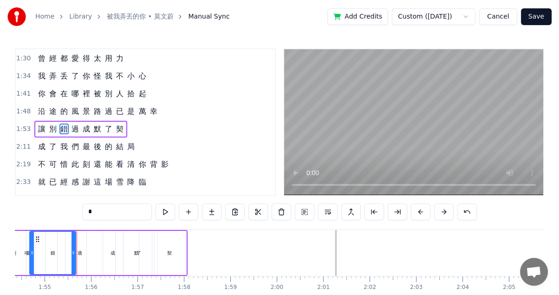
click at [133, 251] on div "了" at bounding box center [138, 253] width 31 height 44
type input "*"
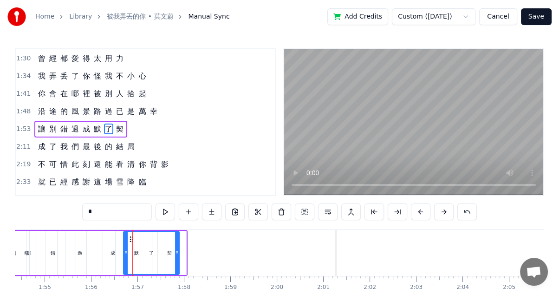
drag, startPoint x: 150, startPoint y: 251, endPoint x: 175, endPoint y: 248, distance: 25.2
click at [175, 248] on div at bounding box center [177, 253] width 4 height 42
drag, startPoint x: 175, startPoint y: 254, endPoint x: 161, endPoint y: 254, distance: 14.4
click at [161, 254] on icon at bounding box center [163, 252] width 4 height 7
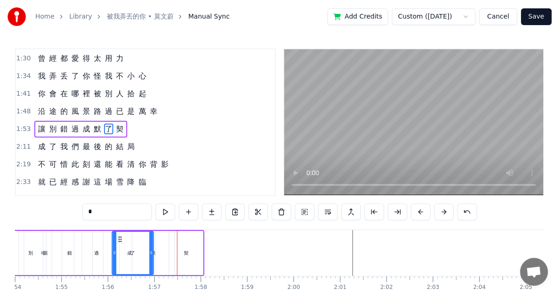
scroll to position [0, 5289]
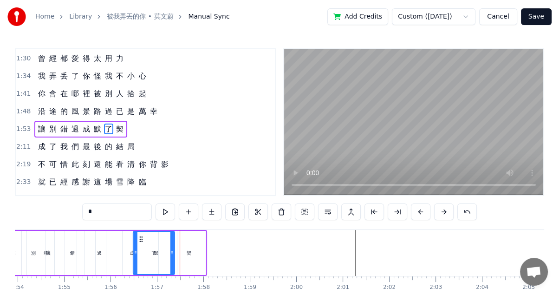
drag, startPoint x: 130, startPoint y: 236, endPoint x: 140, endPoint y: 234, distance: 10.0
click at [140, 234] on div "了" at bounding box center [154, 253] width 40 height 42
click at [175, 250] on div "讓 別 錯 過 成 了 默 契" at bounding box center [108, 253] width 197 height 46
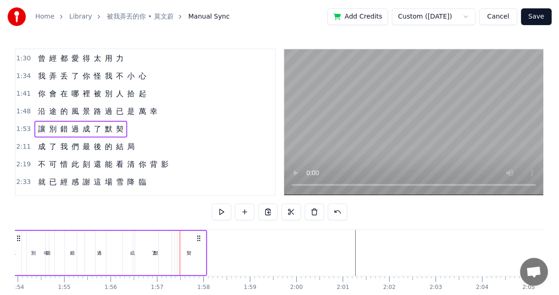
click at [161, 249] on div "默" at bounding box center [156, 253] width 42 height 44
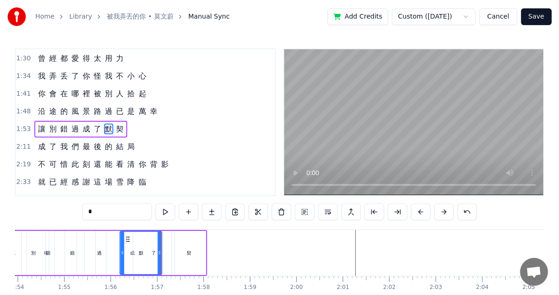
drag, startPoint x: 143, startPoint y: 237, endPoint x: 123, endPoint y: 236, distance: 19.1
click at [124, 236] on icon at bounding box center [127, 238] width 7 height 7
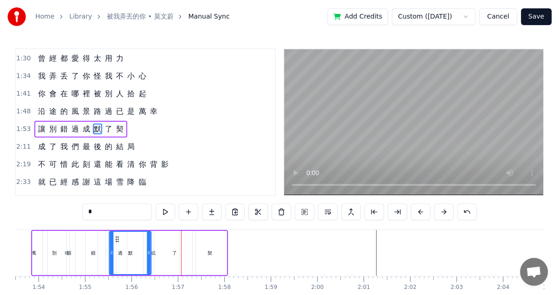
drag, startPoint x: 123, startPoint y: 237, endPoint x: 101, endPoint y: 235, distance: 21.9
click at [114, 235] on icon at bounding box center [117, 238] width 7 height 7
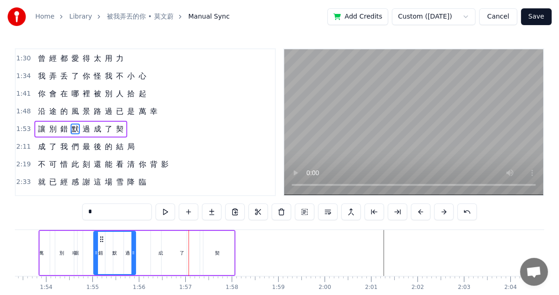
click at [182, 248] on div "了" at bounding box center [182, 253] width 41 height 44
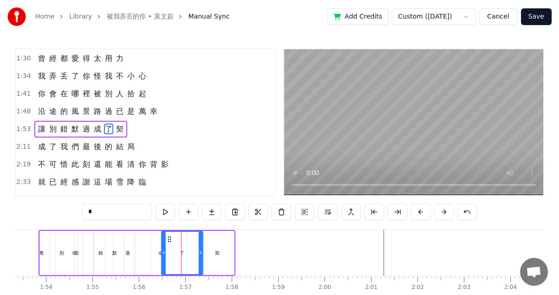
click at [168, 240] on icon at bounding box center [169, 238] width 7 height 7
click at [116, 247] on div "過" at bounding box center [127, 253] width 45 height 44
type input "*"
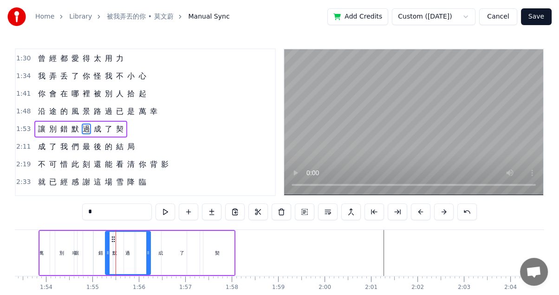
drag, startPoint x: 111, startPoint y: 234, endPoint x: 193, endPoint y: 235, distance: 81.7
click at [193, 235] on div "讓 別 錯 默 過 成 了 契" at bounding box center [137, 253] width 197 height 46
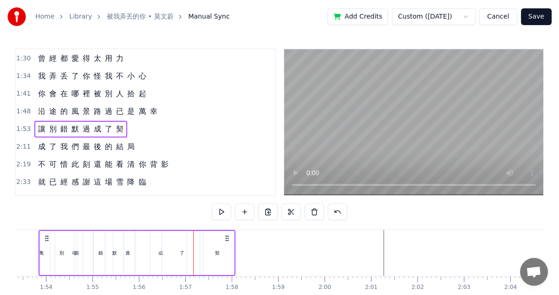
click at [75, 253] on div "讓" at bounding box center [76, 252] width 5 height 7
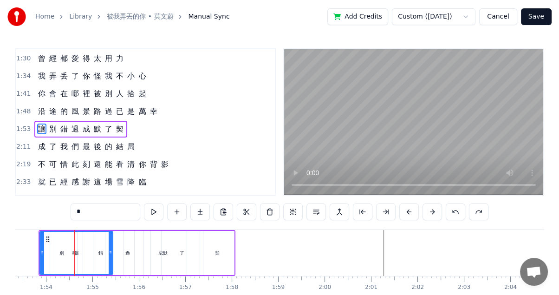
drag, startPoint x: 164, startPoint y: 253, endPoint x: 182, endPoint y: 252, distance: 17.7
click at [182, 252] on div "了" at bounding box center [182, 253] width 41 height 44
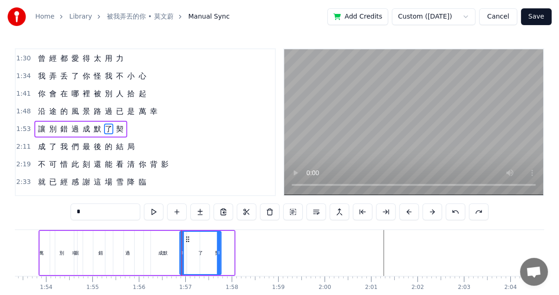
drag, startPoint x: 166, startPoint y: 235, endPoint x: 188, endPoint y: 231, distance: 22.2
click at [188, 232] on div "了" at bounding box center [200, 253] width 40 height 42
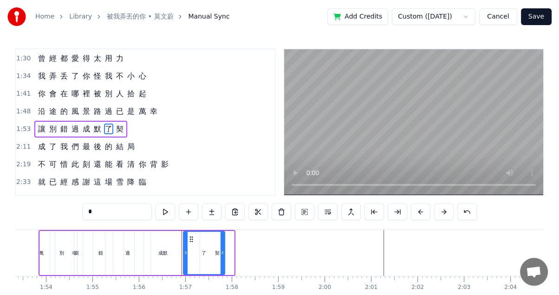
click at [167, 251] on div "默" at bounding box center [165, 253] width 42 height 44
drag, startPoint x: 149, startPoint y: 235, endPoint x: 192, endPoint y: 236, distance: 42.7
click at [183, 258] on div "了" at bounding box center [203, 253] width 41 height 44
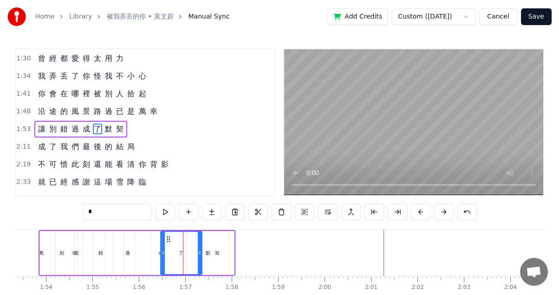
drag, startPoint x: 189, startPoint y: 238, endPoint x: 166, endPoint y: 235, distance: 23.3
click at [166, 235] on icon at bounding box center [168, 238] width 7 height 7
click at [165, 209] on button at bounding box center [165, 211] width 19 height 17
click at [223, 236] on div "契" at bounding box center [217, 253] width 34 height 44
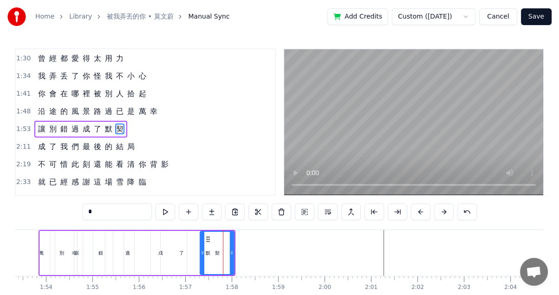
click at [44, 253] on div "讓" at bounding box center [76, 253] width 73 height 44
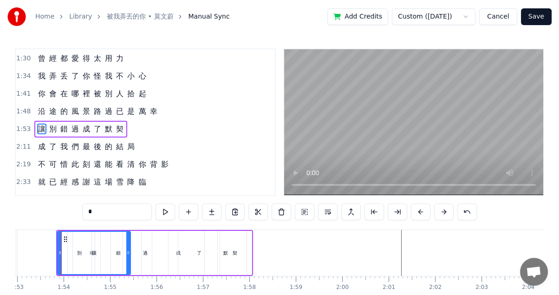
scroll to position [0, 5243]
click at [87, 257] on div "讓" at bounding box center [94, 253] width 72 height 42
click at [78, 254] on div "讓" at bounding box center [94, 253] width 72 height 42
click at [99, 250] on div "讓" at bounding box center [94, 253] width 72 height 42
click at [153, 253] on div "成" at bounding box center [178, 253] width 52 height 44
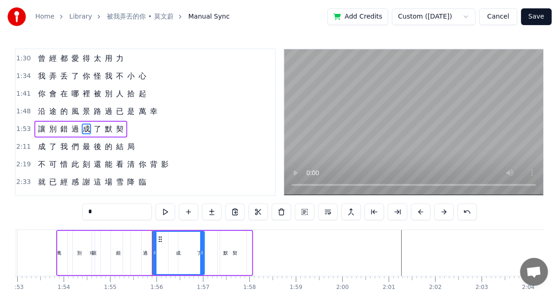
click at [64, 249] on div "讓" at bounding box center [94, 253] width 73 height 44
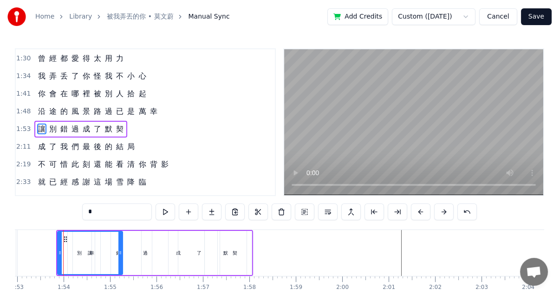
drag, startPoint x: 130, startPoint y: 253, endPoint x: 121, endPoint y: 253, distance: 8.8
click at [121, 253] on icon at bounding box center [120, 252] width 4 height 7
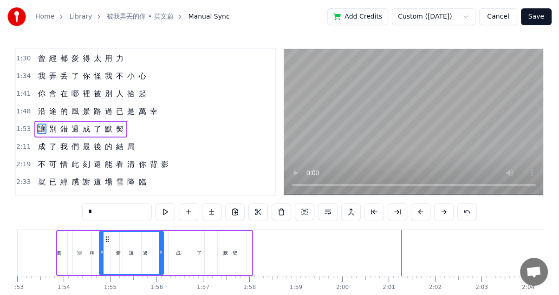
drag, startPoint x: 64, startPoint y: 238, endPoint x: 108, endPoint y: 238, distance: 44.1
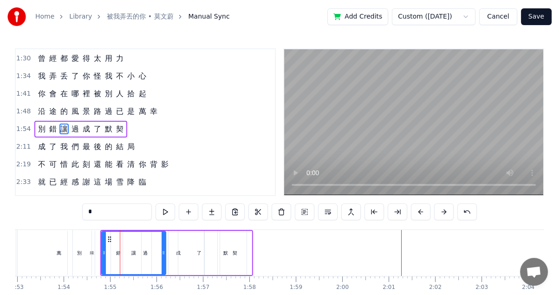
click at [59, 249] on div "萬" at bounding box center [59, 252] width 5 height 7
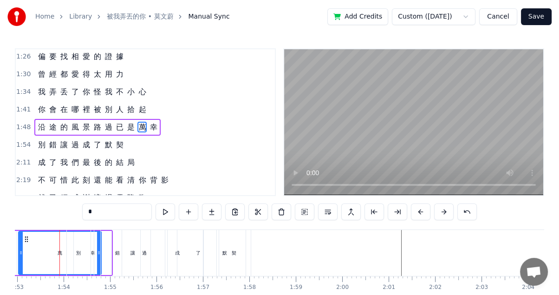
scroll to position [0, 5241]
click at [63, 251] on div "萬" at bounding box center [61, 252] width 5 height 7
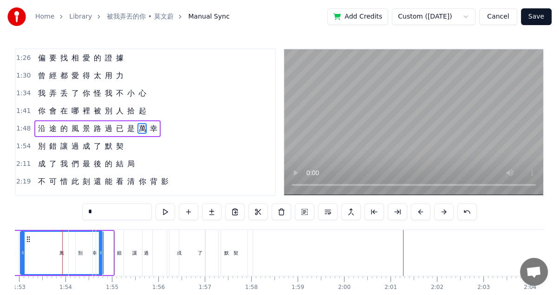
click at [149, 123] on span "幸" at bounding box center [153, 128] width 9 height 11
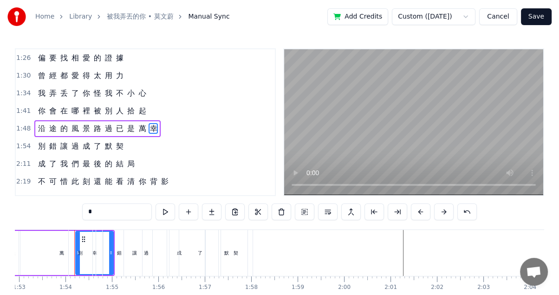
drag, startPoint x: 83, startPoint y: 237, endPoint x: 72, endPoint y: 235, distance: 11.2
click at [72, 235] on div "別" at bounding box center [81, 253] width 24 height 46
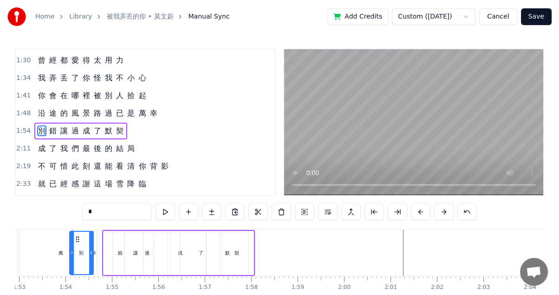
scroll to position [194, 0]
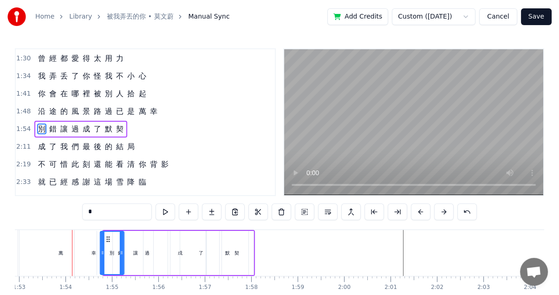
drag, startPoint x: 76, startPoint y: 237, endPoint x: 113, endPoint y: 237, distance: 37.1
click at [90, 251] on div "幸" at bounding box center [94, 253] width 38 height 46
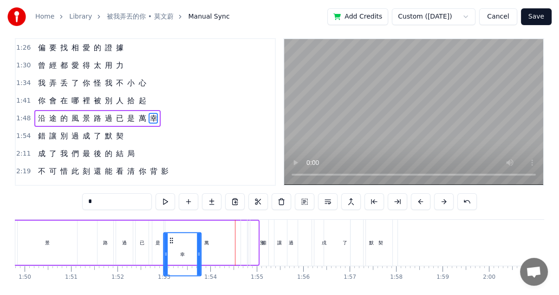
scroll to position [13, 0]
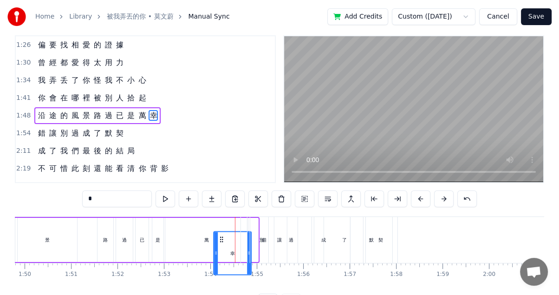
drag, startPoint x: 84, startPoint y: 236, endPoint x: 222, endPoint y: 211, distance: 140.1
click at [222, 211] on div "0:21 空 氣 裡 0:26 都 是 你 的 痕 跡 和 氣 息 0:31 說 熟 悉 0:35 有 些 勉 強 和 委 屈 0:40 早 已 經 0:45…" at bounding box center [279, 172] width 529 height 275
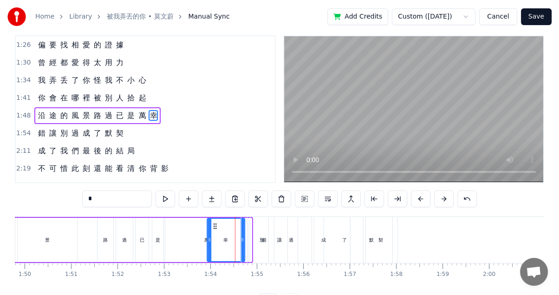
drag, startPoint x: 220, startPoint y: 223, endPoint x: 213, endPoint y: 223, distance: 7.0
click at [214, 223] on circle at bounding box center [214, 223] width 0 height 0
drag, startPoint x: 240, startPoint y: 239, endPoint x: 233, endPoint y: 237, distance: 6.8
click at [237, 237] on icon at bounding box center [239, 239] width 4 height 7
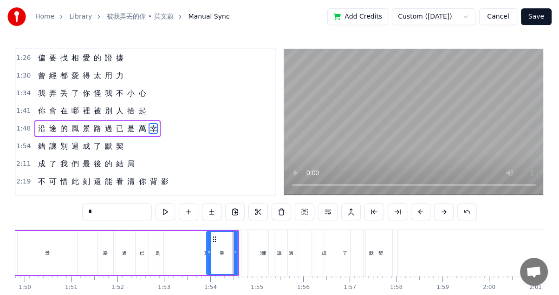
click at [265, 253] on div "別" at bounding box center [262, 253] width 24 height 46
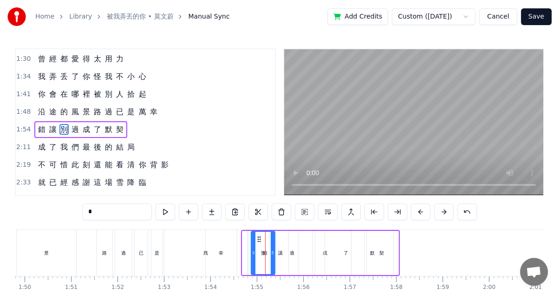
scroll to position [194, 0]
drag, startPoint x: 257, startPoint y: 237, endPoint x: 241, endPoint y: 235, distance: 15.4
click at [241, 235] on icon at bounding box center [243, 238] width 7 height 7
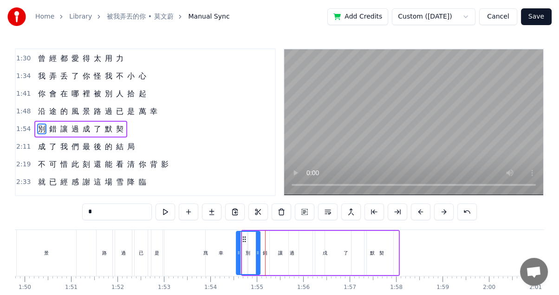
drag, startPoint x: 280, startPoint y: 251, endPoint x: 270, endPoint y: 250, distance: 10.7
click at [270, 250] on div "過" at bounding box center [292, 253] width 45 height 44
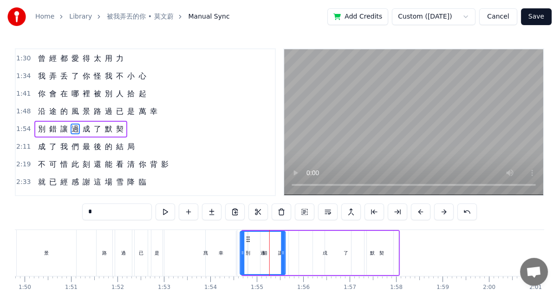
drag, startPoint x: 277, startPoint y: 235, endPoint x: 247, endPoint y: 233, distance: 29.3
click at [247, 233] on div "過" at bounding box center [262, 253] width 44 height 42
drag, startPoint x: 283, startPoint y: 252, endPoint x: 261, endPoint y: 249, distance: 21.5
click at [269, 249] on icon at bounding box center [271, 252] width 4 height 7
click at [268, 254] on div "讓" at bounding box center [280, 253] width 64 height 44
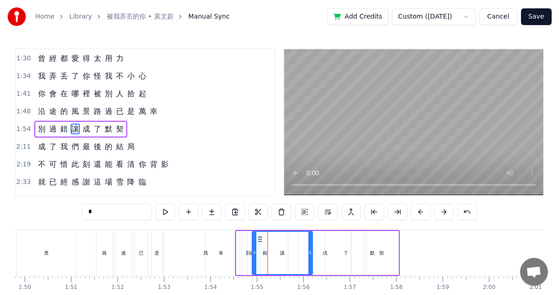
click at [254, 250] on icon at bounding box center [255, 252] width 4 height 7
drag, startPoint x: 309, startPoint y: 252, endPoint x: 284, endPoint y: 249, distance: 25.2
click at [285, 249] on icon at bounding box center [287, 252] width 4 height 7
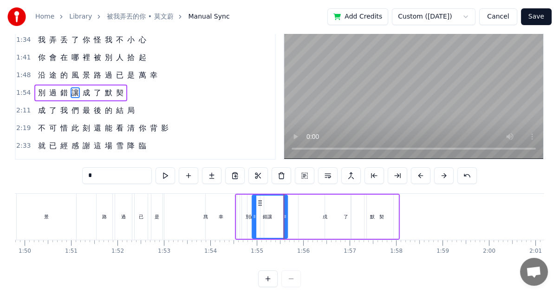
scroll to position [50, 0]
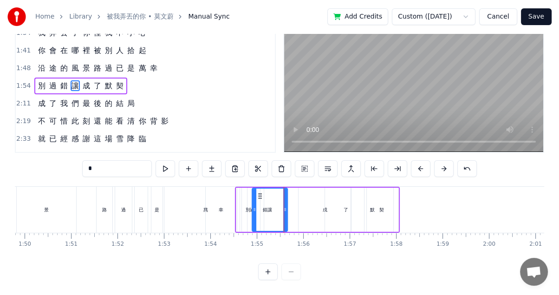
click at [264, 270] on button at bounding box center [267, 271] width 19 height 17
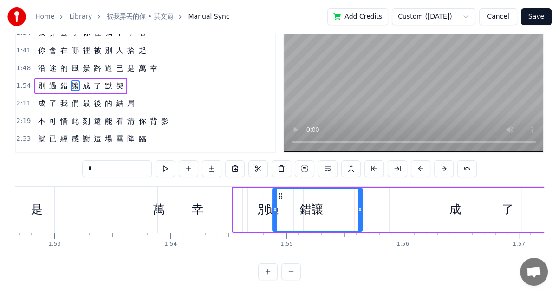
scroll to position [0, 13109]
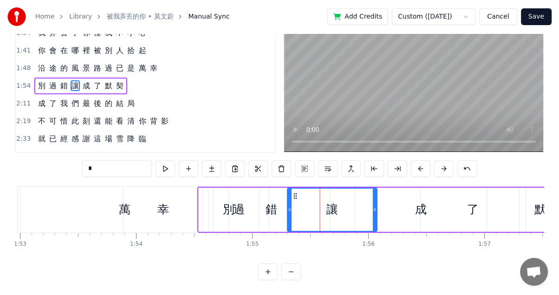
drag, startPoint x: 244, startPoint y: 186, endPoint x: 292, endPoint y: 193, distance: 48.3
click at [297, 192] on icon at bounding box center [295, 195] width 7 height 7
click at [240, 204] on div "錯" at bounding box center [272, 210] width 117 height 44
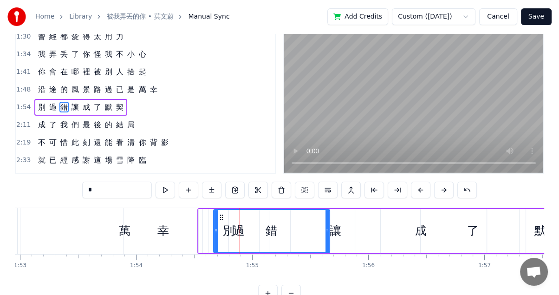
scroll to position [0, 0]
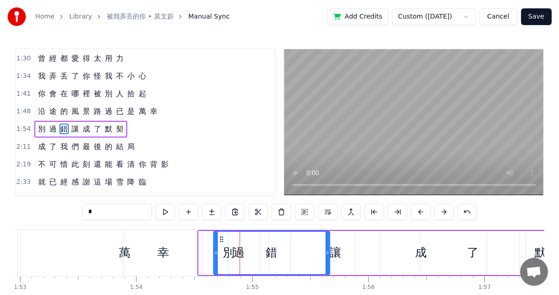
click at [218, 236] on icon at bounding box center [221, 238] width 7 height 7
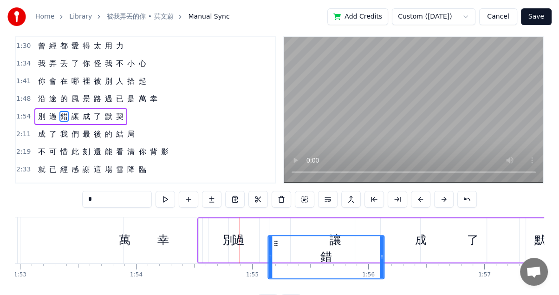
scroll to position [17, 0]
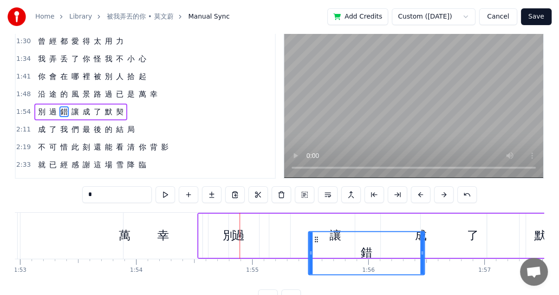
drag, startPoint x: 220, startPoint y: 237, endPoint x: 315, endPoint y: 201, distance: 101.6
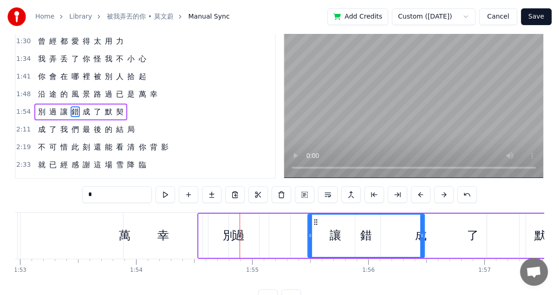
click at [244, 236] on div "過" at bounding box center [238, 236] width 61 height 44
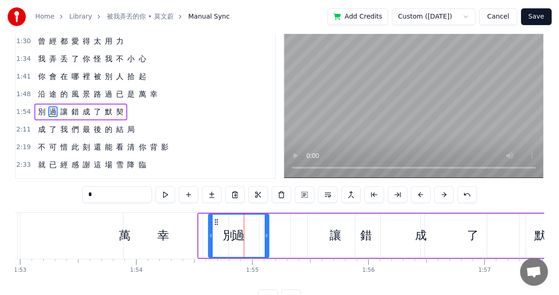
scroll to position [0, 0]
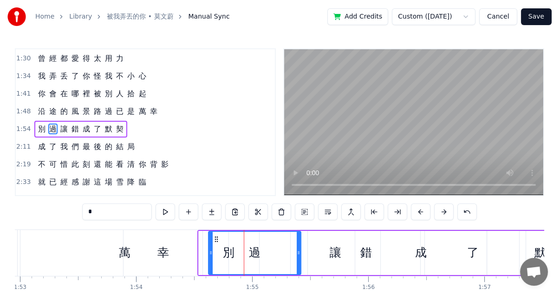
drag, startPoint x: 266, startPoint y: 250, endPoint x: 318, endPoint y: 250, distance: 51.5
click at [300, 250] on icon at bounding box center [299, 252] width 4 height 7
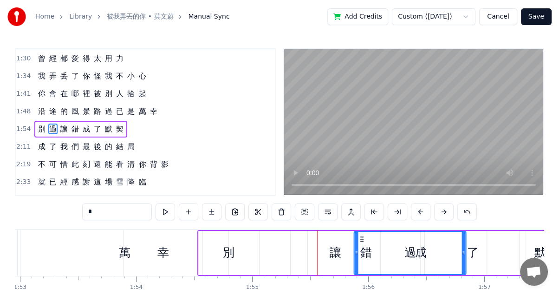
drag, startPoint x: 214, startPoint y: 238, endPoint x: 371, endPoint y: 237, distance: 157.4
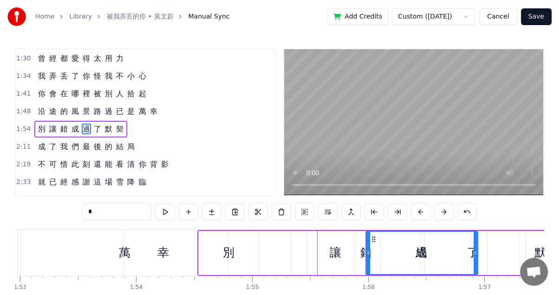
click at [331, 251] on div "錯" at bounding box center [366, 253] width 117 height 44
drag, startPoint x: 316, startPoint y: 235, endPoint x: 376, endPoint y: 232, distance: 60.0
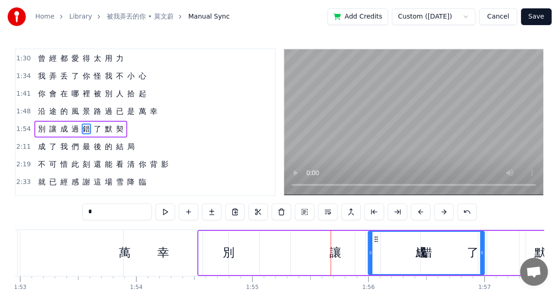
click at [334, 248] on div "讓" at bounding box center [336, 253] width 12 height 18
type input "*"
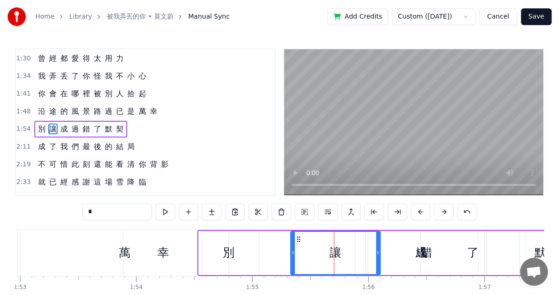
drag, startPoint x: 298, startPoint y: 233, endPoint x: 238, endPoint y: 233, distance: 59.9
click at [238, 233] on div "別 讓 成 過 錯 了 默 契" at bounding box center [402, 253] width 410 height 46
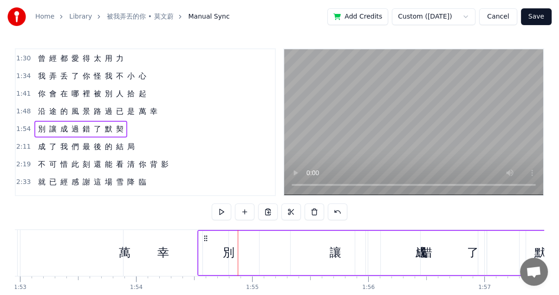
click at [320, 246] on div "讓" at bounding box center [336, 253] width 90 height 44
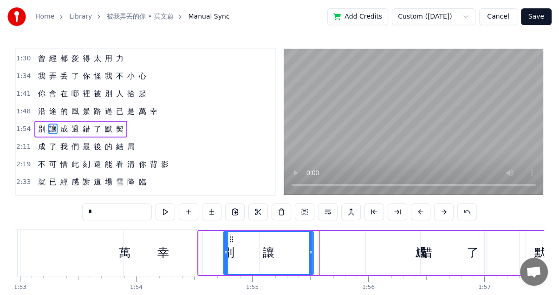
drag, startPoint x: 296, startPoint y: 237, endPoint x: 229, endPoint y: 235, distance: 67.3
click at [229, 235] on icon at bounding box center [231, 238] width 7 height 7
click at [409, 252] on div "錯" at bounding box center [426, 253] width 117 height 44
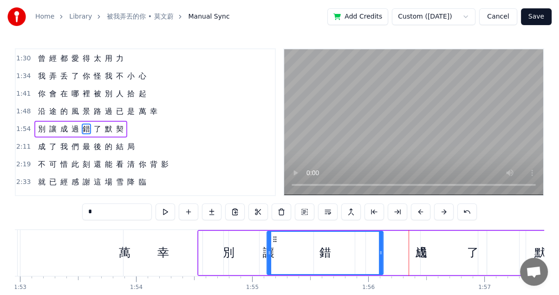
drag, startPoint x: 376, startPoint y: 237, endPoint x: 270, endPoint y: 233, distance: 105.9
click at [267, 232] on div "錯" at bounding box center [325, 253] width 116 height 42
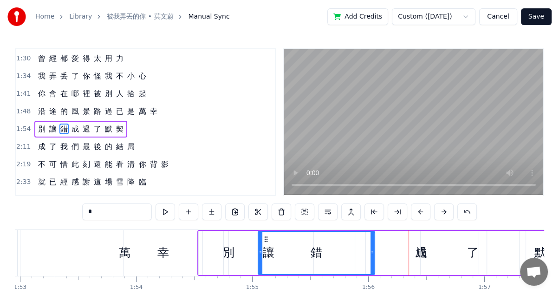
click at [428, 251] on div "了" at bounding box center [473, 253] width 105 height 44
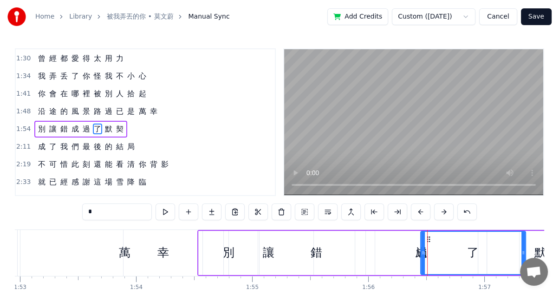
click at [407, 251] on div "過" at bounding box center [422, 253] width 112 height 44
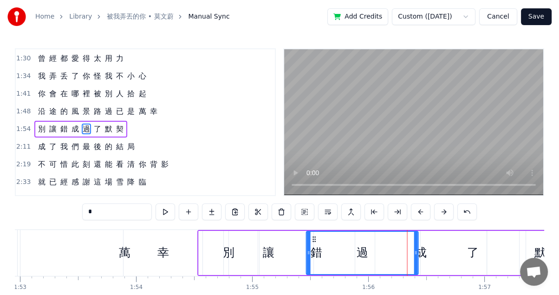
drag, startPoint x: 375, startPoint y: 235, endPoint x: 315, endPoint y: 232, distance: 59.9
click at [315, 232] on div "過" at bounding box center [361, 253] width 111 height 42
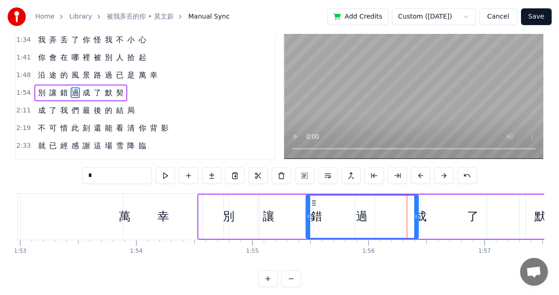
scroll to position [50, 0]
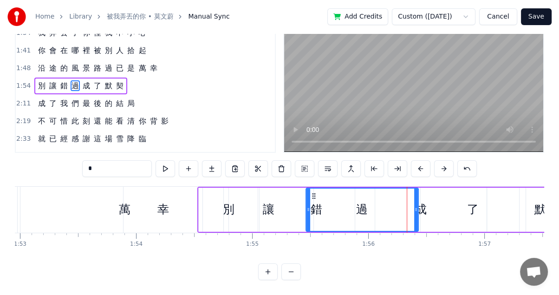
click at [292, 273] on button at bounding box center [290, 271] width 19 height 17
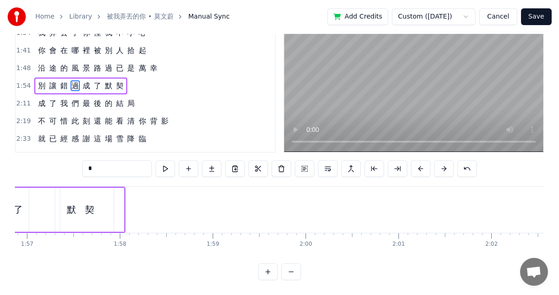
scroll to position [0, 10753]
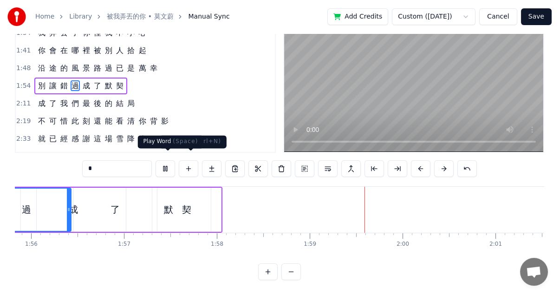
click at [170, 160] on button at bounding box center [165, 168] width 19 height 17
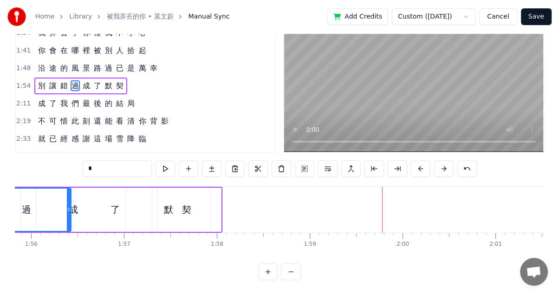
click at [207, 206] on div "契" at bounding box center [186, 210] width 69 height 44
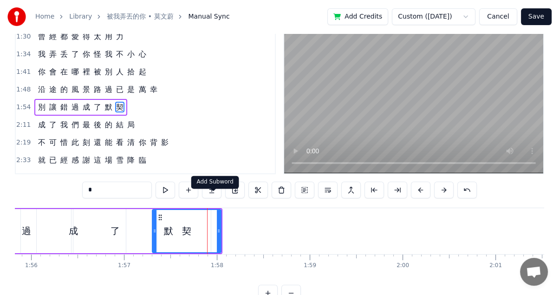
scroll to position [0, 0]
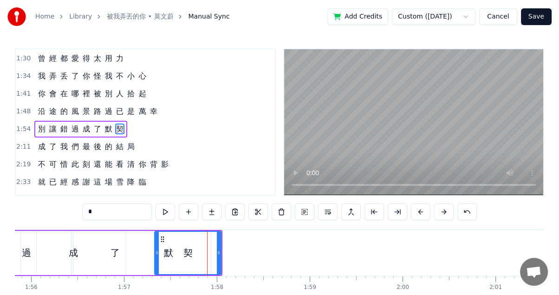
drag, startPoint x: 155, startPoint y: 257, endPoint x: 165, endPoint y: 253, distance: 11.3
click at [159, 253] on div at bounding box center [157, 253] width 4 height 42
click at [157, 252] on div "默" at bounding box center [168, 253] width 84 height 44
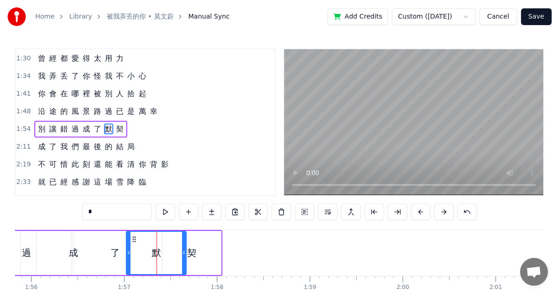
drag, startPoint x: 207, startPoint y: 250, endPoint x: 182, endPoint y: 249, distance: 25.6
click at [182, 249] on icon at bounding box center [184, 252] width 4 height 7
click at [216, 240] on div "契" at bounding box center [191, 253] width 58 height 44
type input "*"
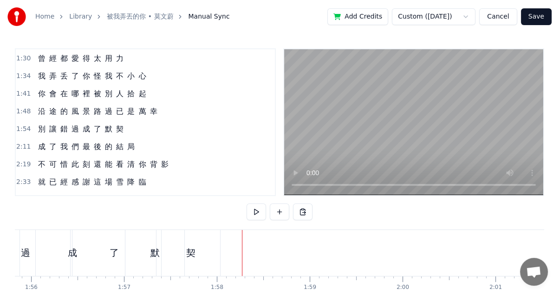
scroll to position [50, 0]
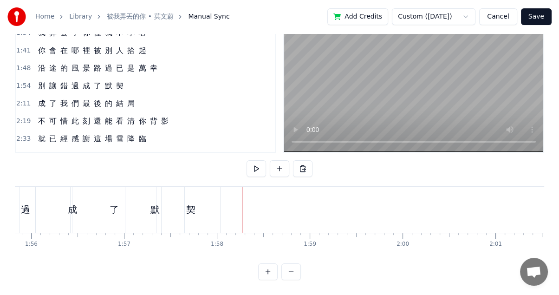
click at [291, 272] on button at bounding box center [290, 271] width 19 height 17
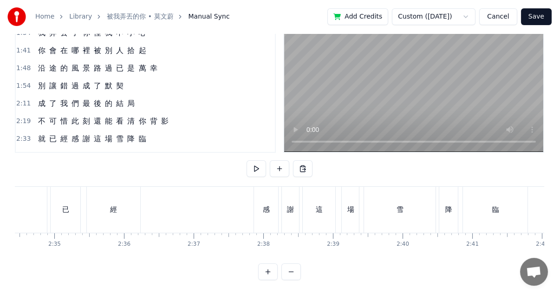
click at [291, 271] on button at bounding box center [290, 271] width 19 height 17
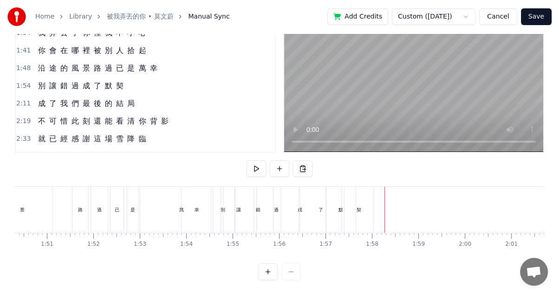
scroll to position [0, 5107]
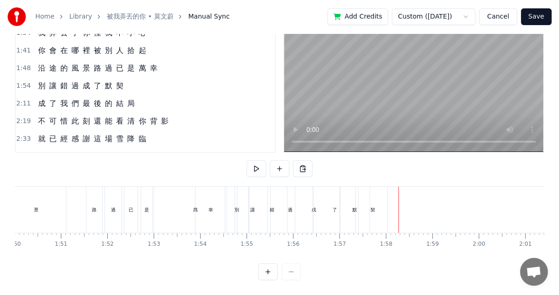
click at [310, 201] on div "成" at bounding box center [313, 210] width 52 height 46
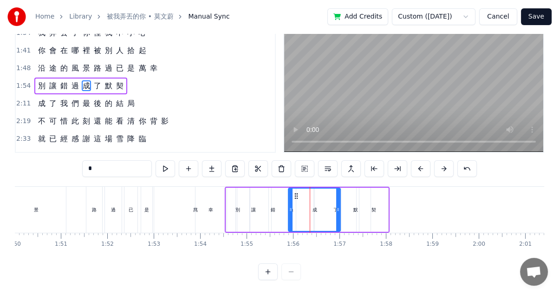
scroll to position [0, 0]
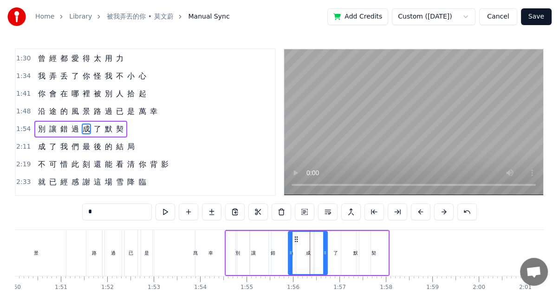
drag, startPoint x: 338, startPoint y: 251, endPoint x: 324, endPoint y: 251, distance: 13.5
click at [324, 251] on icon at bounding box center [325, 252] width 4 height 7
click at [379, 235] on div "契" at bounding box center [373, 253] width 29 height 44
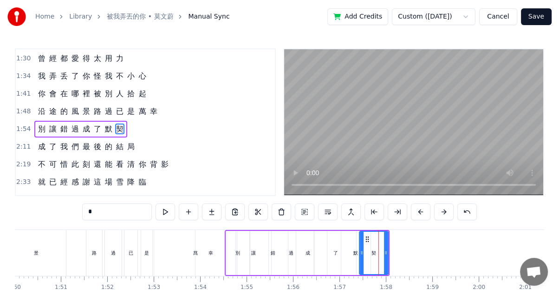
click at [240, 248] on div "讓" at bounding box center [253, 253] width 35 height 44
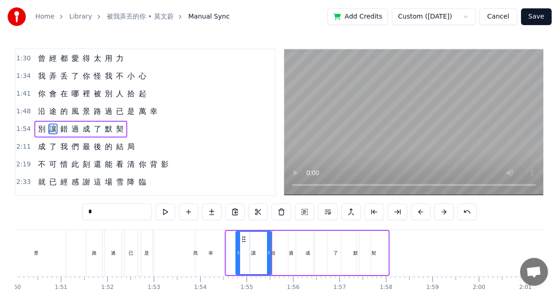
click at [193, 251] on div "萬" at bounding box center [195, 252] width 5 height 7
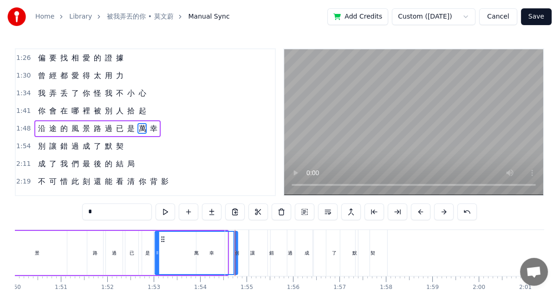
click at [162, 239] on icon at bounding box center [162, 238] width 7 height 7
click at [262, 250] on div "錯" at bounding box center [272, 253] width 46 height 46
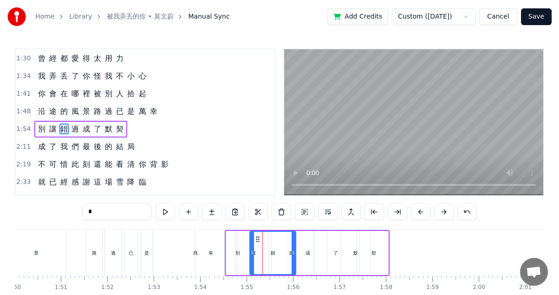
click at [196, 249] on div "幸" at bounding box center [210, 253] width 31 height 46
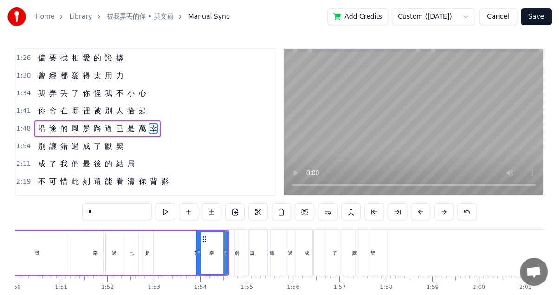
click at [188, 252] on div "萬" at bounding box center [196, 253] width 83 height 44
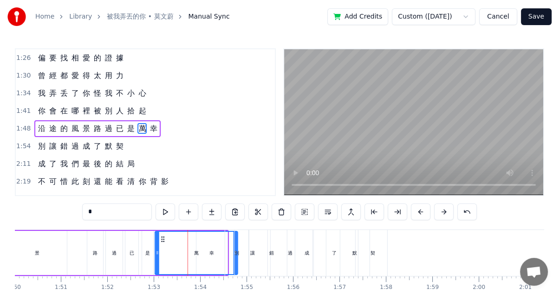
click at [162, 239] on icon at bounding box center [162, 238] width 7 height 7
drag, startPoint x: 157, startPoint y: 253, endPoint x: 148, endPoint y: 250, distance: 9.6
click at [148, 250] on icon at bounding box center [148, 252] width 4 height 7
click at [186, 251] on div "萬" at bounding box center [191, 253] width 91 height 42
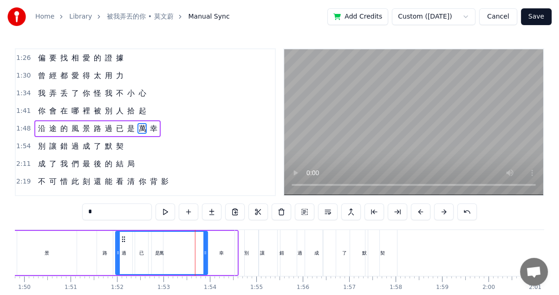
scroll to position [0, 5095]
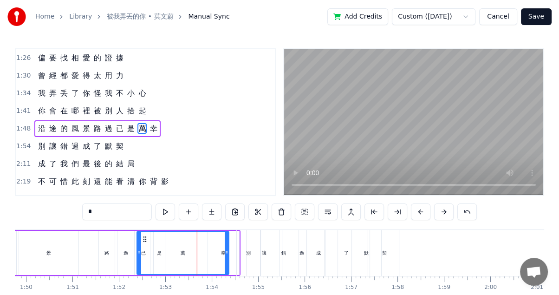
click at [144, 236] on icon at bounding box center [144, 238] width 7 height 7
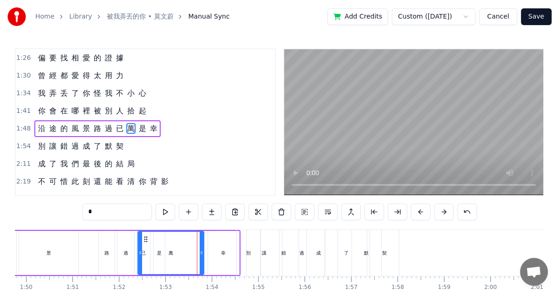
drag, startPoint x: 228, startPoint y: 252, endPoint x: 194, endPoint y: 246, distance: 34.9
click at [201, 247] on div at bounding box center [202, 253] width 4 height 42
drag, startPoint x: 201, startPoint y: 250, endPoint x: 180, endPoint y: 246, distance: 21.8
click at [185, 249] on icon at bounding box center [186, 252] width 4 height 7
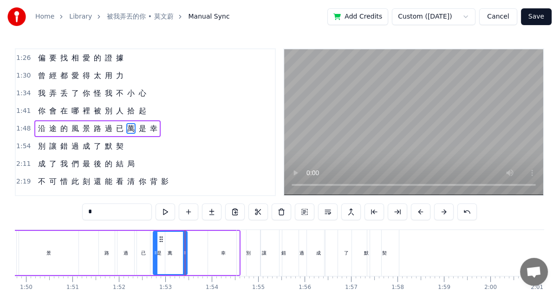
drag, startPoint x: 141, startPoint y: 237, endPoint x: 156, endPoint y: 239, distance: 15.4
click at [156, 239] on div at bounding box center [156, 253] width 4 height 42
click at [225, 251] on div "幸" at bounding box center [223, 252] width 5 height 7
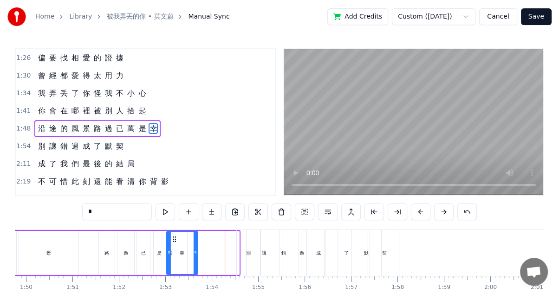
drag, startPoint x: 214, startPoint y: 239, endPoint x: 172, endPoint y: 238, distance: 41.3
click at [172, 238] on icon at bounding box center [174, 238] width 7 height 7
click at [247, 252] on div "讓" at bounding box center [263, 253] width 35 height 46
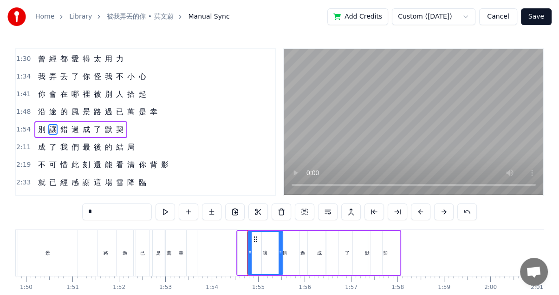
scroll to position [194, 0]
click at [169, 253] on div "幸" at bounding box center [181, 253] width 31 height 46
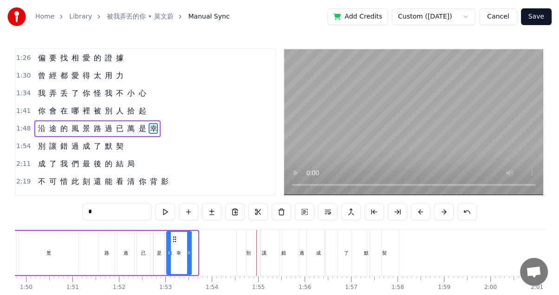
drag, startPoint x: 195, startPoint y: 252, endPoint x: 189, endPoint y: 251, distance: 6.5
click at [189, 251] on circle at bounding box center [189, 251] width 0 height 0
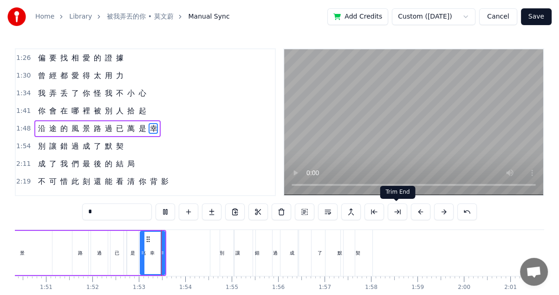
scroll to position [0, 5194]
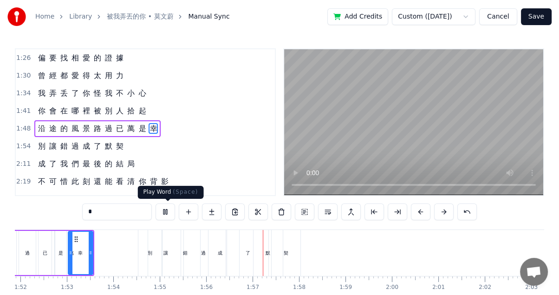
click at [171, 211] on button at bounding box center [165, 211] width 19 height 17
click at [149, 253] on div "讓" at bounding box center [165, 253] width 35 height 46
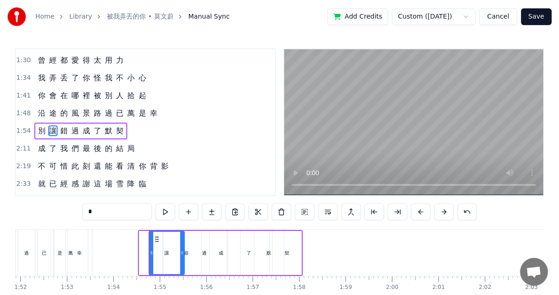
scroll to position [194, 0]
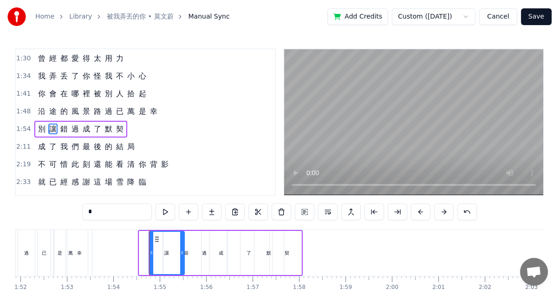
click at [286, 232] on div "契" at bounding box center [286, 253] width 29 height 44
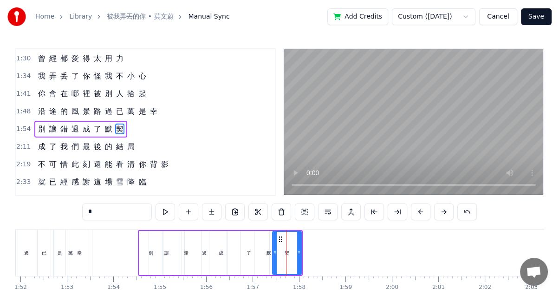
click at [279, 239] on circle at bounding box center [279, 239] width 0 height 0
click at [258, 240] on div "默" at bounding box center [268, 253] width 29 height 44
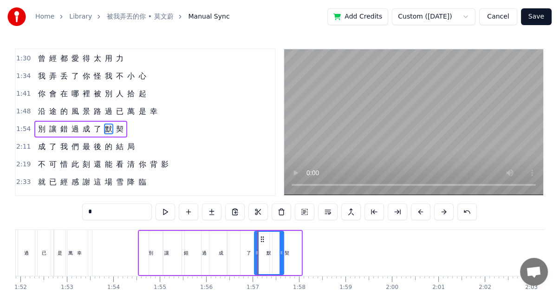
click at [298, 235] on div "契" at bounding box center [286, 253] width 29 height 44
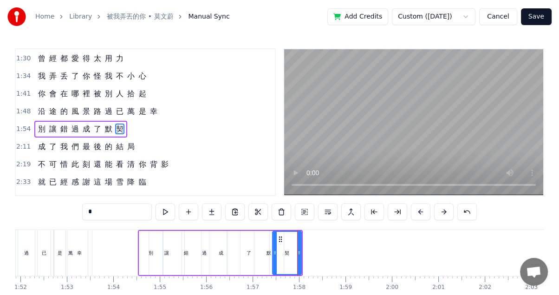
click at [144, 233] on div "別" at bounding box center [151, 253] width 24 height 44
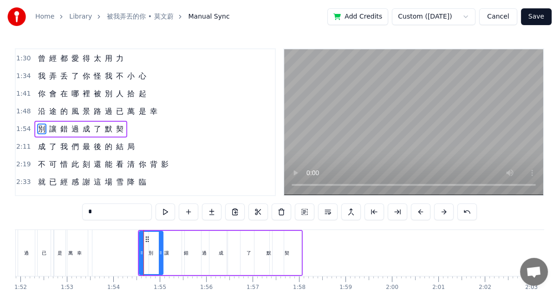
click at [276, 235] on div "契" at bounding box center [286, 253] width 29 height 44
type input "*"
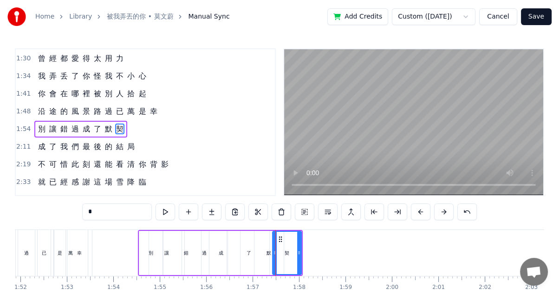
click at [299, 234] on div at bounding box center [299, 253] width 4 height 42
click at [281, 237] on icon at bounding box center [280, 238] width 7 height 7
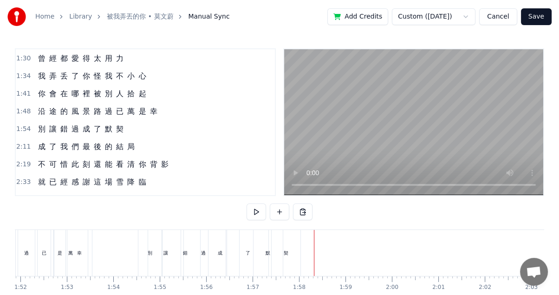
click at [290, 239] on div "契" at bounding box center [286, 253] width 29 height 46
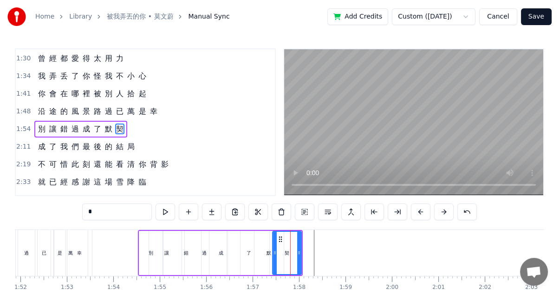
click at [64, 123] on span "錯" at bounding box center [63, 128] width 9 height 11
type input "*"
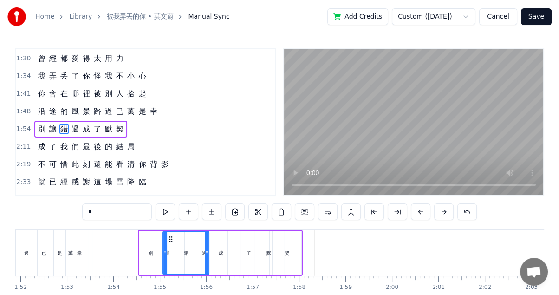
click at [34, 121] on div "別 讓 錯 過 成 了 默 契" at bounding box center [80, 129] width 93 height 17
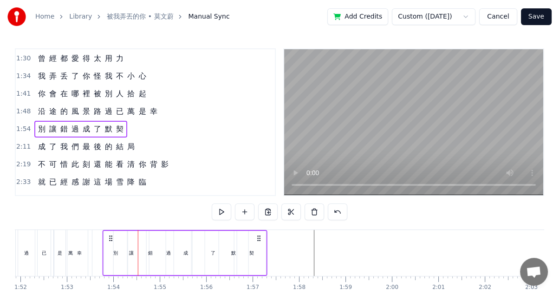
drag, startPoint x: 295, startPoint y: 237, endPoint x: 259, endPoint y: 236, distance: 35.3
click at [259, 236] on icon at bounding box center [258, 237] width 7 height 7
click at [261, 236] on icon at bounding box center [260, 237] width 7 height 7
click at [214, 248] on div "了" at bounding box center [214, 253] width 41 height 44
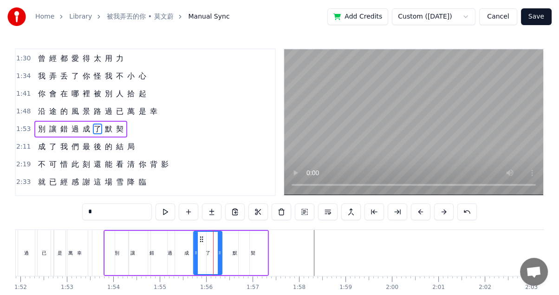
drag, startPoint x: 232, startPoint y: 249, endPoint x: 218, endPoint y: 248, distance: 13.5
click at [218, 248] on div at bounding box center [220, 253] width 4 height 42
click at [234, 250] on div "默" at bounding box center [235, 252] width 5 height 7
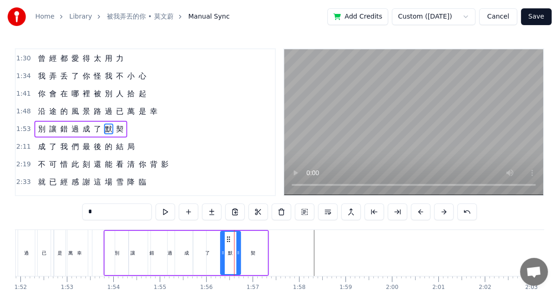
drag, startPoint x: 246, startPoint y: 251, endPoint x: 236, endPoint y: 251, distance: 9.7
click at [236, 251] on icon at bounding box center [238, 252] width 4 height 7
click at [254, 250] on div "契" at bounding box center [253, 252] width 5 height 7
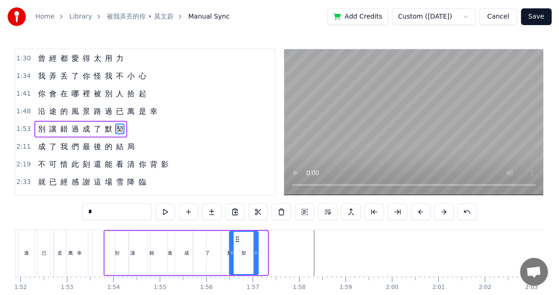
drag, startPoint x: 244, startPoint y: 236, endPoint x: 235, endPoint y: 235, distance: 9.3
click at [235, 235] on icon at bounding box center [236, 238] width 7 height 7
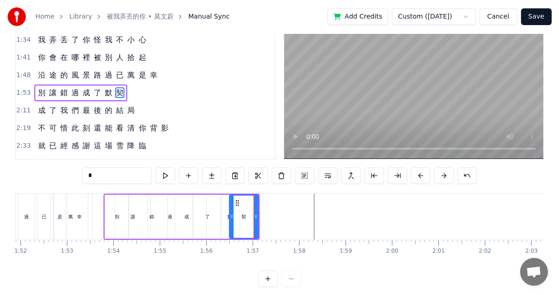
scroll to position [50, 0]
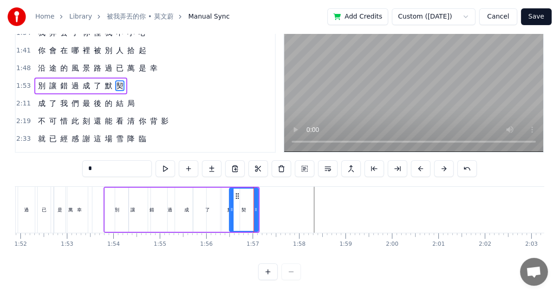
click at [269, 272] on button at bounding box center [267, 271] width 19 height 17
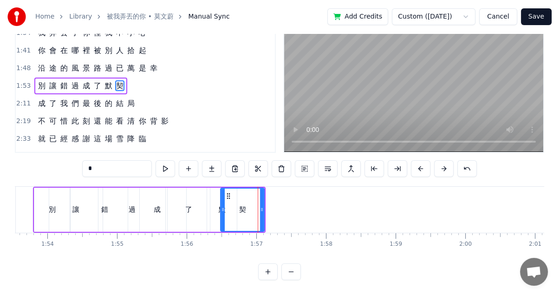
scroll to position [0, 7730]
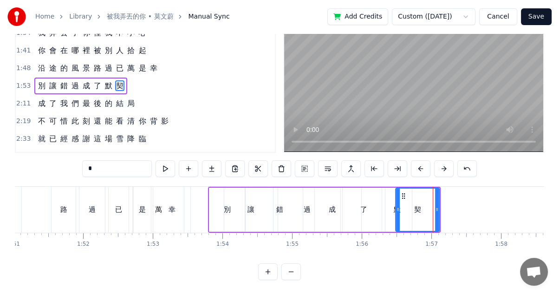
click at [221, 195] on div "別" at bounding box center [227, 210] width 36 height 44
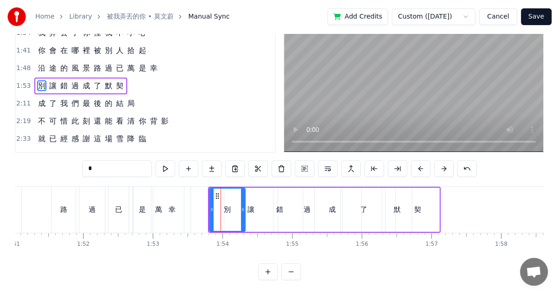
scroll to position [0, 0]
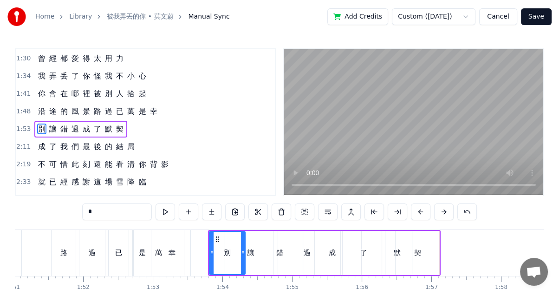
drag, startPoint x: 217, startPoint y: 234, endPoint x: 223, endPoint y: 234, distance: 5.6
click at [223, 234] on div "別" at bounding box center [227, 253] width 35 height 42
drag, startPoint x: 217, startPoint y: 238, endPoint x: 222, endPoint y: 238, distance: 5.6
click at [222, 238] on icon at bounding box center [222, 238] width 7 height 7
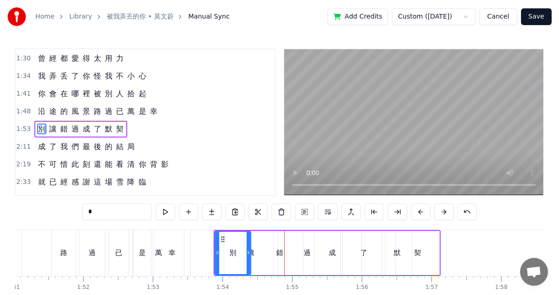
click at [278, 252] on div "過" at bounding box center [306, 253] width 67 height 44
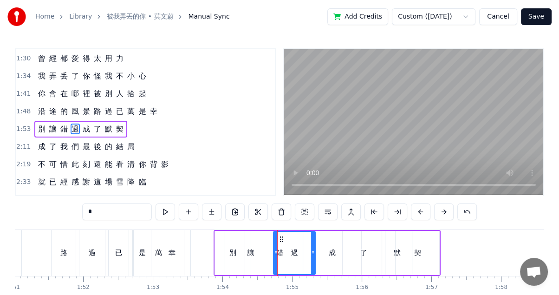
drag, startPoint x: 337, startPoint y: 252, endPoint x: 311, endPoint y: 253, distance: 26.5
click at [311, 253] on icon at bounding box center [313, 252] width 4 height 7
click at [264, 248] on div "錯" at bounding box center [280, 253] width 70 height 44
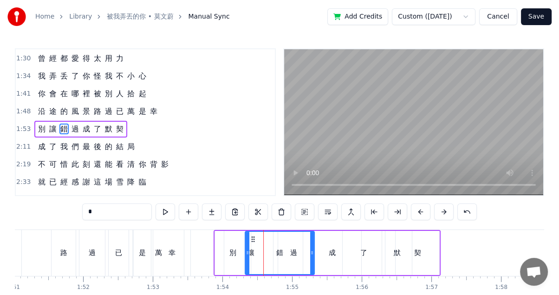
click at [274, 252] on div "錯" at bounding box center [280, 253] width 69 height 42
click at [279, 254] on div "錯" at bounding box center [279, 252] width 7 height 11
click at [284, 253] on div "錯" at bounding box center [280, 253] width 69 height 42
click at [321, 252] on div "成" at bounding box center [332, 253] width 58 height 44
type input "*"
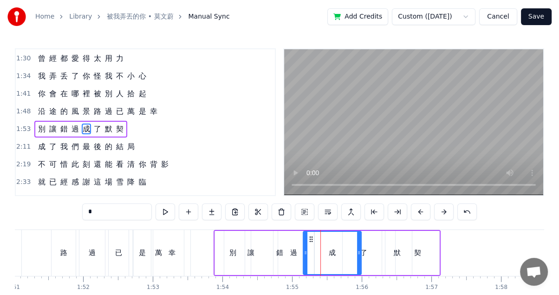
drag, startPoint x: 280, startPoint y: 251, endPoint x: 265, endPoint y: 251, distance: 15.8
click at [265, 251] on div "別 讓 錯 過 成 了 默 契" at bounding box center [327, 253] width 227 height 46
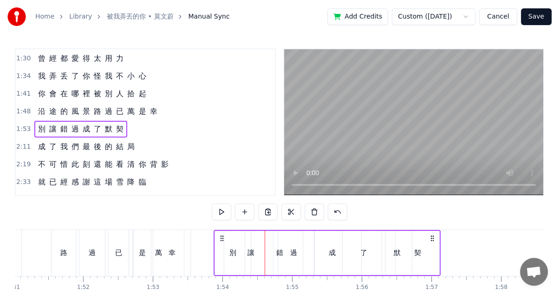
click at [329, 253] on div "成" at bounding box center [332, 252] width 7 height 11
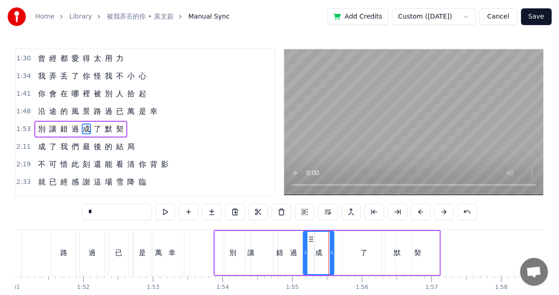
drag, startPoint x: 359, startPoint y: 253, endPoint x: 331, endPoint y: 253, distance: 27.9
click at [331, 253] on icon at bounding box center [332, 252] width 4 height 7
click at [363, 253] on div "了" at bounding box center [363, 252] width 7 height 11
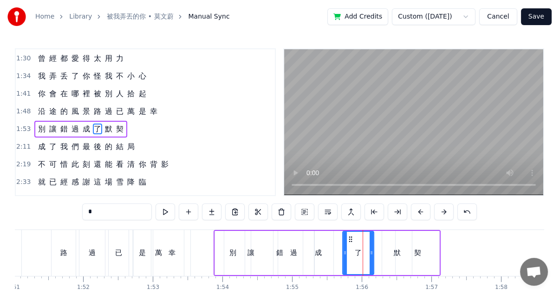
drag, startPoint x: 382, startPoint y: 252, endPoint x: 370, endPoint y: 253, distance: 12.6
click at [370, 253] on icon at bounding box center [372, 252] width 4 height 7
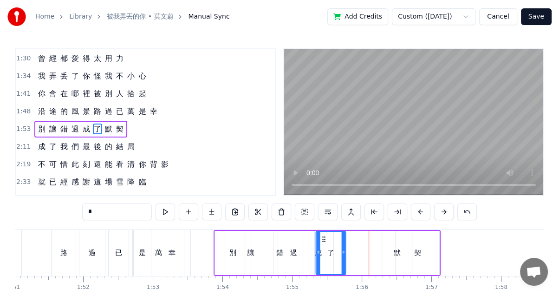
drag, startPoint x: 350, startPoint y: 239, endPoint x: 323, endPoint y: 236, distance: 26.6
click at [323, 236] on icon at bounding box center [323, 238] width 7 height 7
click at [389, 246] on div "默" at bounding box center [396, 253] width 29 height 44
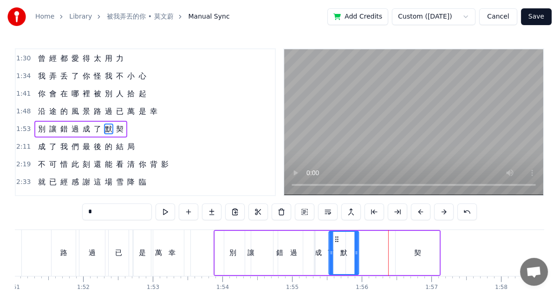
drag, startPoint x: 386, startPoint y: 236, endPoint x: 335, endPoint y: 233, distance: 51.6
click at [333, 233] on div "默" at bounding box center [344, 253] width 28 height 42
click at [410, 244] on div "契" at bounding box center [418, 253] width 44 height 44
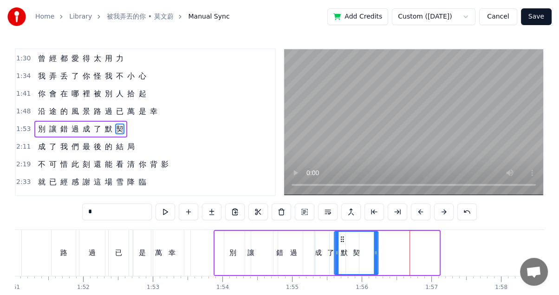
drag, startPoint x: 402, startPoint y: 236, endPoint x: 341, endPoint y: 235, distance: 61.3
click at [341, 235] on icon at bounding box center [342, 238] width 7 height 7
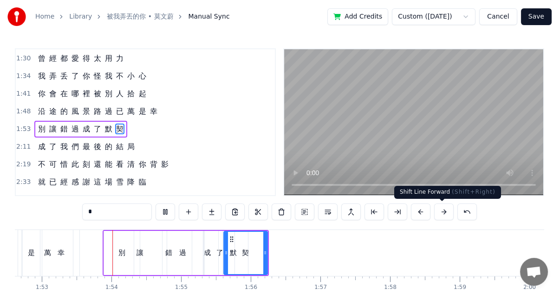
scroll to position [0, 7849]
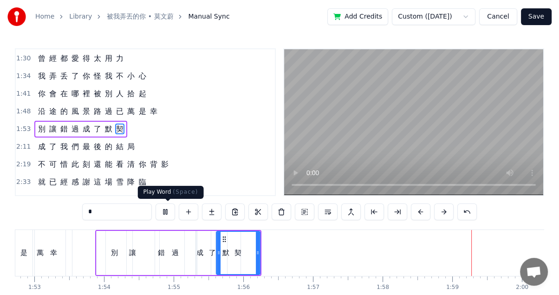
click at [168, 208] on button at bounding box center [165, 211] width 19 height 17
click at [201, 253] on div "了" at bounding box center [212, 253] width 30 height 44
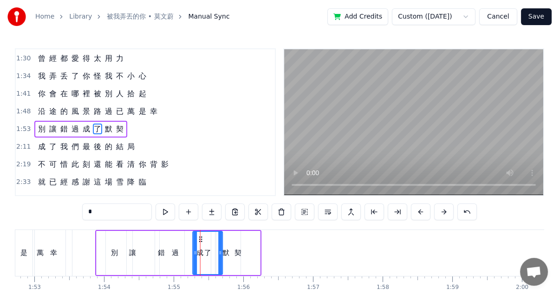
click at [189, 244] on div "成" at bounding box center [200, 253] width 31 height 44
type input "*"
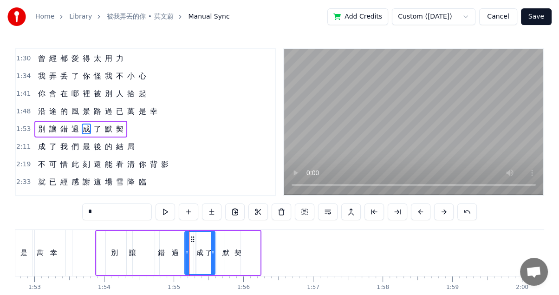
drag, startPoint x: 191, startPoint y: 234, endPoint x: 180, endPoint y: 233, distance: 11.2
click at [180, 233] on div "別 讓 錯 過 成 了 默 契" at bounding box center [178, 253] width 166 height 46
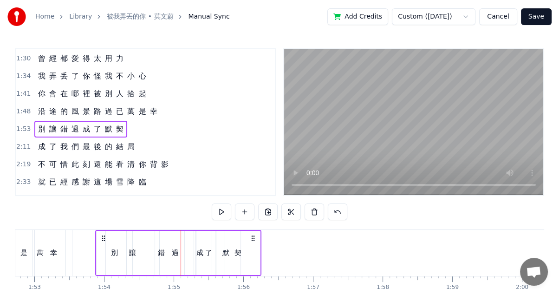
click at [192, 239] on div "成" at bounding box center [200, 253] width 31 height 44
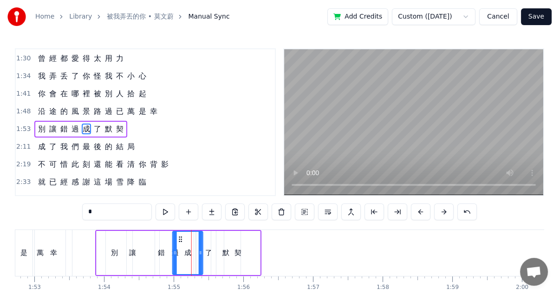
drag, startPoint x: 192, startPoint y: 235, endPoint x: 180, endPoint y: 235, distance: 12.1
click at [180, 235] on icon at bounding box center [180, 238] width 7 height 7
click at [99, 239] on div "別" at bounding box center [115, 253] width 36 height 44
type input "*"
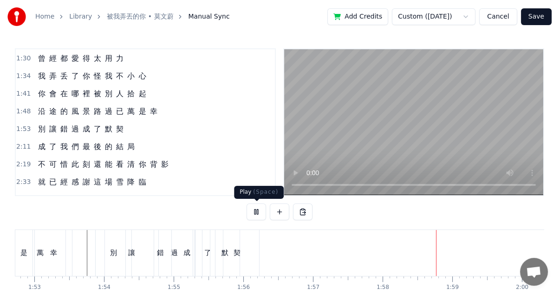
click at [250, 213] on button at bounding box center [255, 211] width 19 height 17
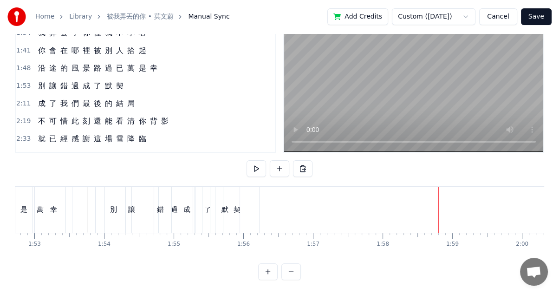
click at [293, 271] on button at bounding box center [290, 271] width 19 height 17
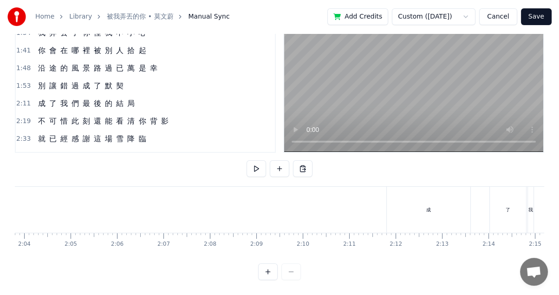
scroll to position [0, 5468]
click at [293, 271] on div at bounding box center [279, 271] width 43 height 17
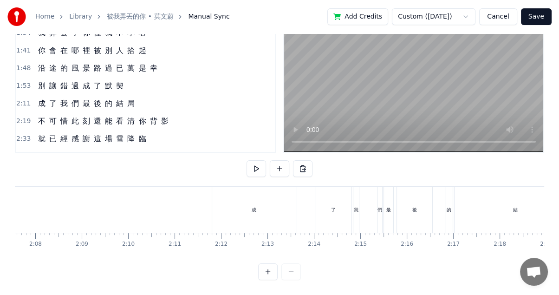
scroll to position [0, 6011]
click at [489, 206] on div "局" at bounding box center [489, 209] width 5 height 7
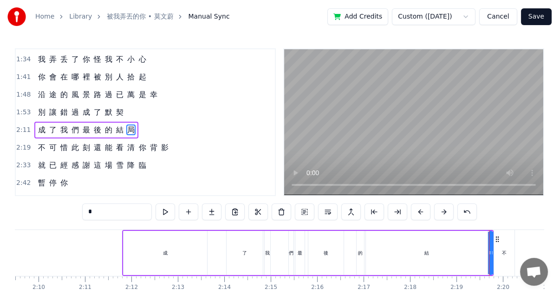
scroll to position [211, 0]
drag, startPoint x: 496, startPoint y: 235, endPoint x: 480, endPoint y: 238, distance: 16.5
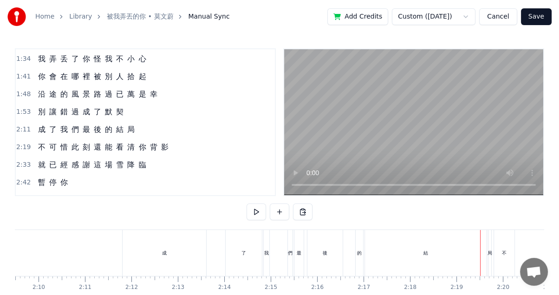
click at [473, 238] on div "結" at bounding box center [426, 253] width 122 height 46
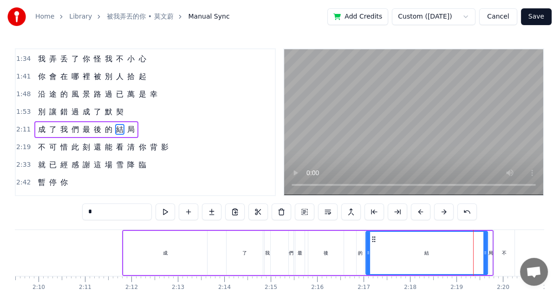
click at [486, 240] on div at bounding box center [485, 253] width 4 height 42
click at [505, 256] on div "不" at bounding box center [504, 253] width 20 height 46
type input "*"
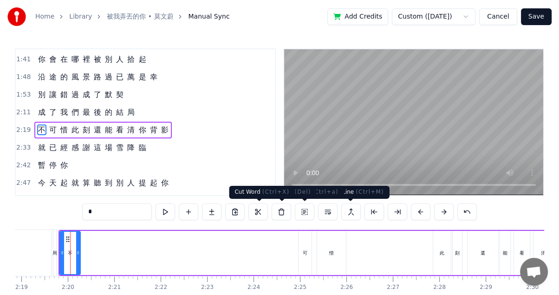
scroll to position [0, 6455]
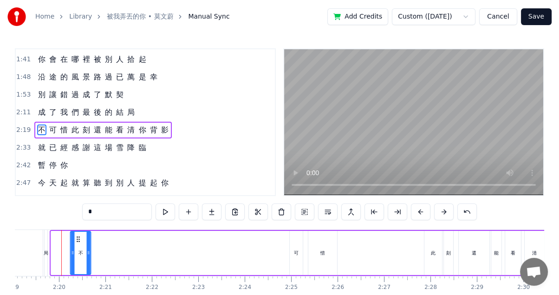
drag, startPoint x: 58, startPoint y: 238, endPoint x: 80, endPoint y: 238, distance: 22.3
click at [78, 239] on circle at bounding box center [77, 239] width 0 height 0
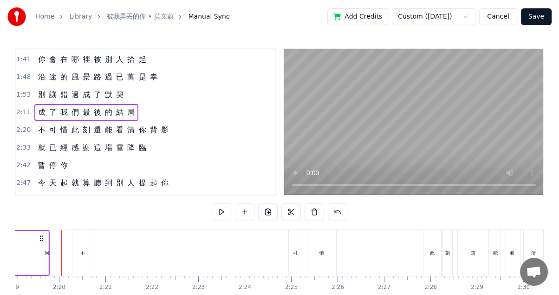
scroll to position [0, 6441]
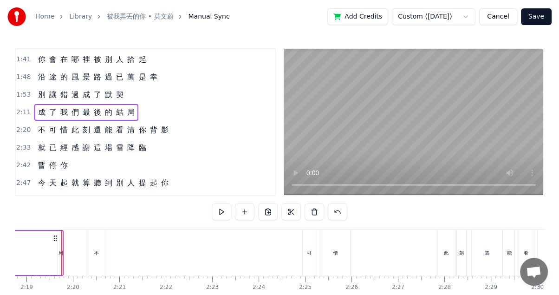
click at [58, 249] on div "局" at bounding box center [60, 252] width 5 height 7
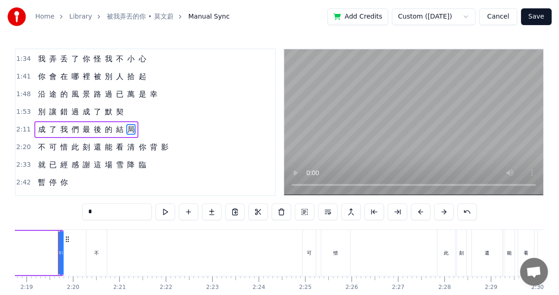
scroll to position [0, 6437]
drag, startPoint x: 63, startPoint y: 253, endPoint x: 43, endPoint y: 249, distance: 20.3
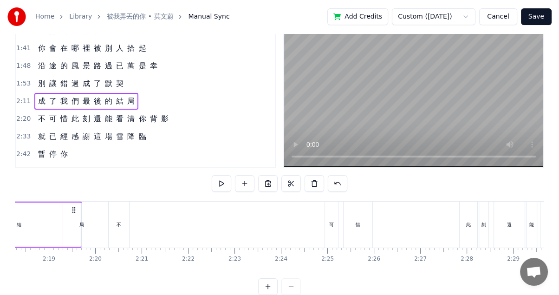
scroll to position [50, 0]
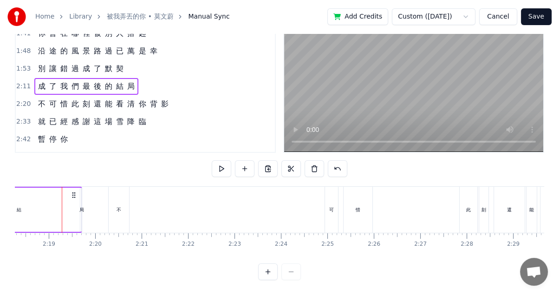
click at [114, 206] on div "不" at bounding box center [119, 210] width 20 height 46
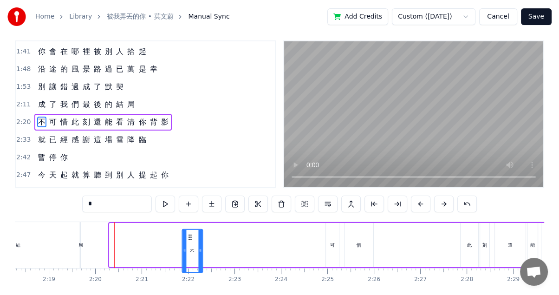
scroll to position [10, 0]
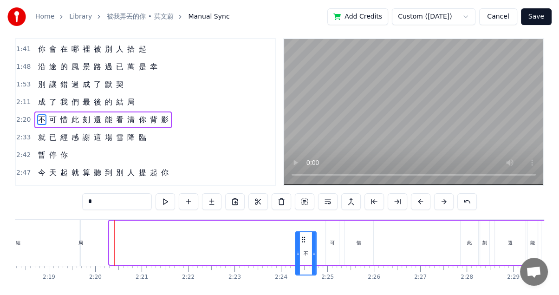
drag, startPoint x: 115, startPoint y: 235, endPoint x: 301, endPoint y: 215, distance: 187.2
click at [301, 215] on div "0:21 空 氣 裡 0:26 都 是 你 的 痕 跡 和 氣 息 0:31 說 熟 悉 0:35 有 些 勉 強 和 委 屈 0:40 早 已 經 0:45…" at bounding box center [279, 175] width 529 height 275
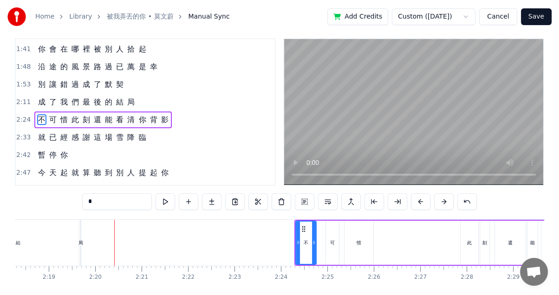
click at [81, 239] on div "局" at bounding box center [80, 242] width 5 height 7
type input "*"
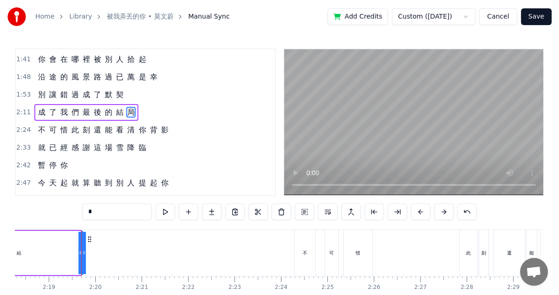
scroll to position [211, 0]
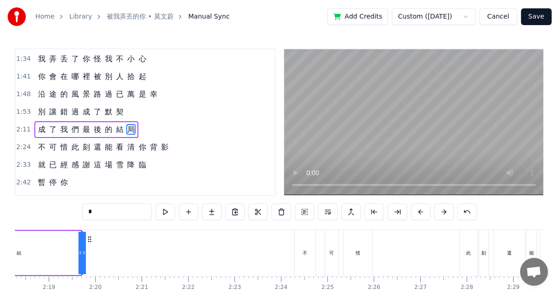
drag, startPoint x: 80, startPoint y: 254, endPoint x: 71, endPoint y: 251, distance: 9.0
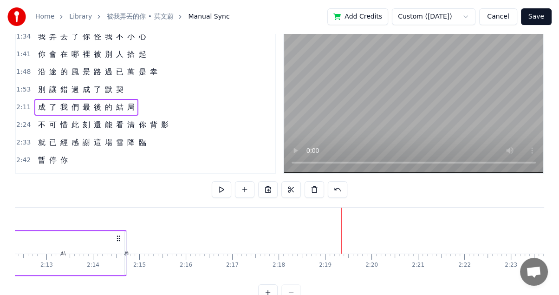
scroll to position [0, 6139]
drag, startPoint x: 73, startPoint y: 237, endPoint x: 130, endPoint y: 189, distance: 74.5
click at [130, 189] on div "0:21 空 氣 裡 0:26 都 是 你 的 痕 跡 和 氣 息 0:31 說 熟 悉 0:35 有 些 勉 強 和 委 屈 0:40 早 已 經 0:45…" at bounding box center [279, 163] width 529 height 275
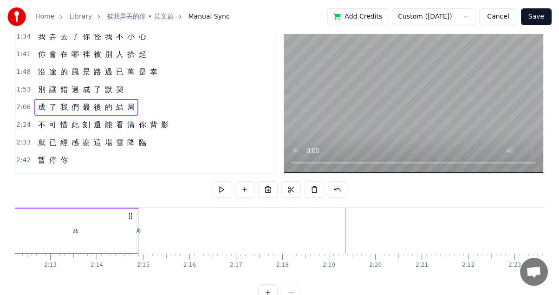
scroll to position [50, 0]
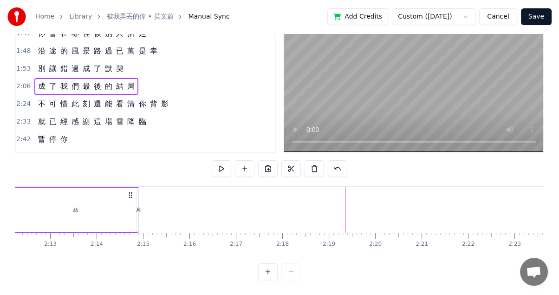
click at [131, 191] on icon at bounding box center [130, 194] width 7 height 7
click at [137, 206] on div "局" at bounding box center [138, 209] width 5 height 7
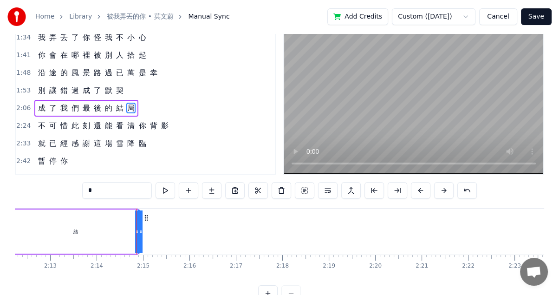
scroll to position [0, 0]
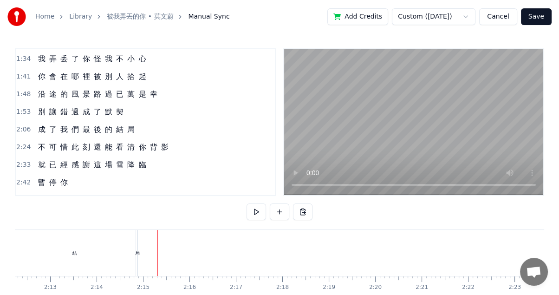
click at [136, 253] on div "局" at bounding box center [137, 252] width 5 height 7
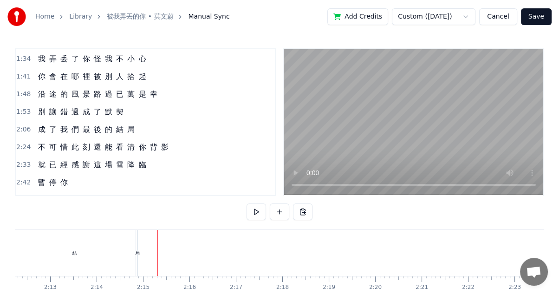
click at [138, 252] on div "局" at bounding box center [137, 252] width 5 height 7
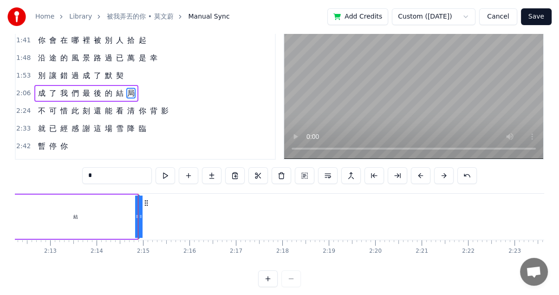
scroll to position [50, 0]
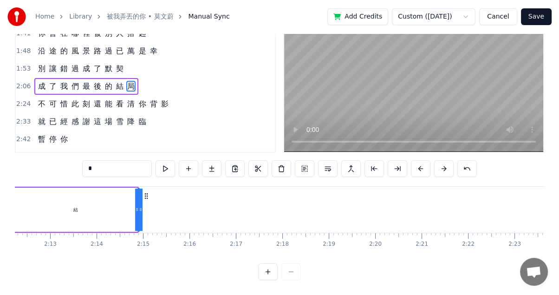
click at [264, 268] on button at bounding box center [267, 271] width 19 height 17
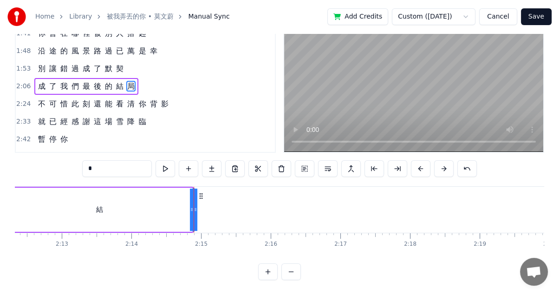
scroll to position [0, 9346]
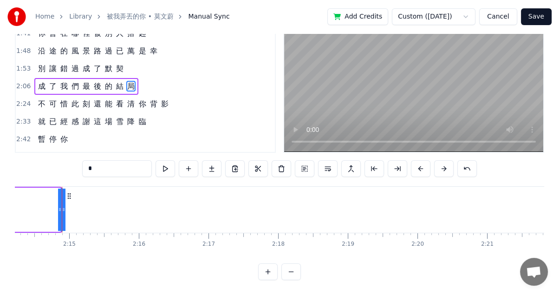
drag, startPoint x: 60, startPoint y: 202, endPoint x: 43, endPoint y: 202, distance: 17.6
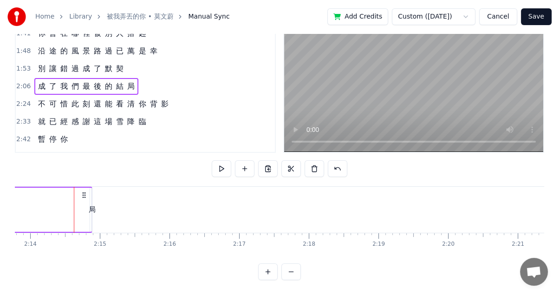
scroll to position [0, 0]
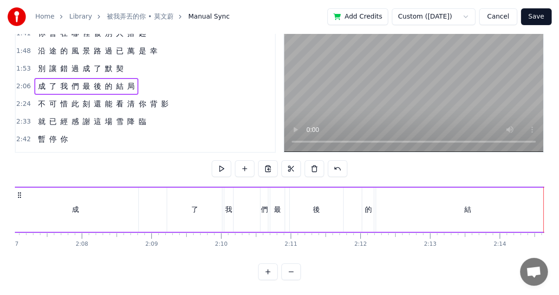
click at [288, 272] on button at bounding box center [290, 271] width 19 height 17
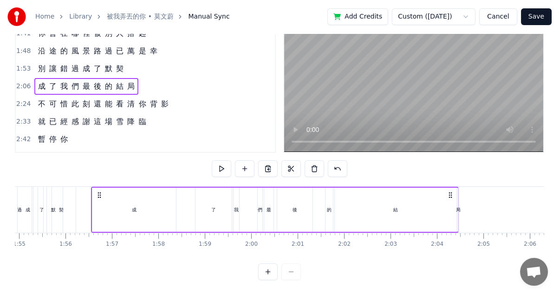
scroll to position [0, 5355]
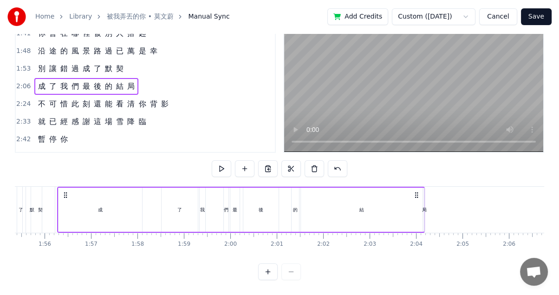
drag, startPoint x: 66, startPoint y: 188, endPoint x: 416, endPoint y: 197, distance: 350.1
click at [416, 197] on div "成 了 我 們 最 後 的 結 局" at bounding box center [241, 210] width 368 height 46
click at [89, 190] on div "成" at bounding box center [100, 210] width 84 height 44
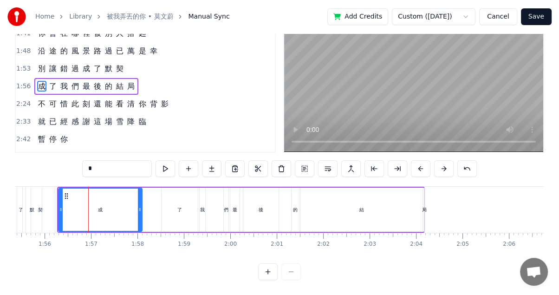
scroll to position [21, 0]
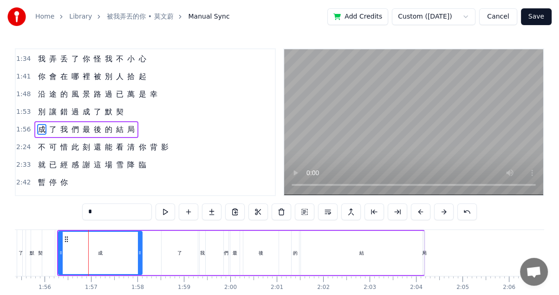
drag, startPoint x: 142, startPoint y: 252, endPoint x: 116, endPoint y: 248, distance: 25.9
click at [116, 248] on div "成" at bounding box center [100, 253] width 84 height 44
drag, startPoint x: 138, startPoint y: 252, endPoint x: 89, endPoint y: 245, distance: 50.2
click at [95, 245] on div at bounding box center [97, 253] width 4 height 42
drag, startPoint x: 179, startPoint y: 253, endPoint x: 139, endPoint y: 247, distance: 40.7
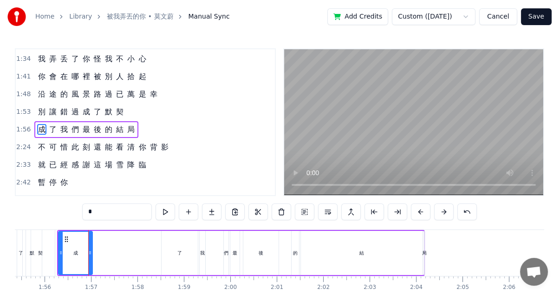
click at [139, 247] on div "成 了 我 們 最 後 的 結 局" at bounding box center [241, 253] width 368 height 46
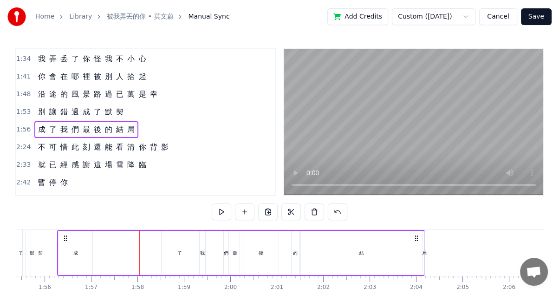
click at [173, 240] on div "了" at bounding box center [180, 253] width 36 height 44
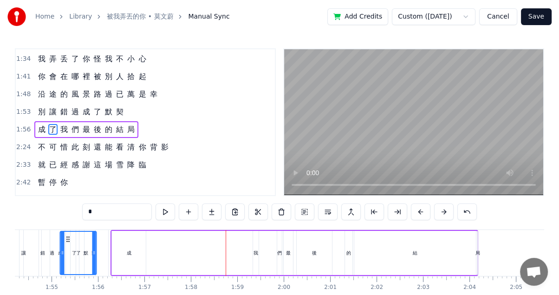
scroll to position [0, 5260]
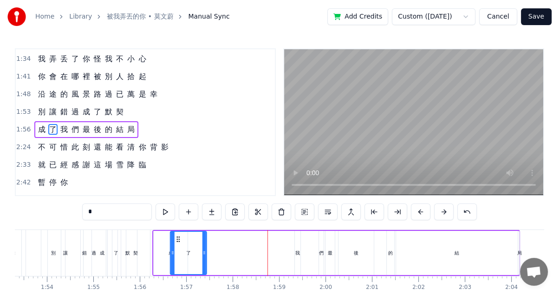
drag, startPoint x: 165, startPoint y: 235, endPoint x: 174, endPoint y: 238, distance: 9.2
click at [175, 238] on icon at bounding box center [178, 238] width 7 height 7
click at [298, 242] on div "我" at bounding box center [298, 253] width 6 height 44
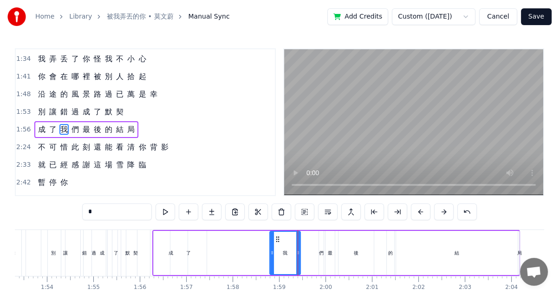
drag, startPoint x: 295, startPoint y: 247, endPoint x: 260, endPoint y: 245, distance: 34.9
click at [270, 245] on div at bounding box center [272, 253] width 4 height 42
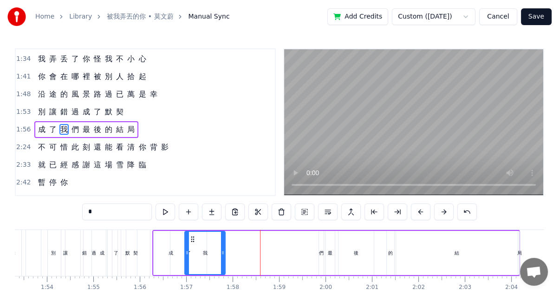
drag, startPoint x: 268, startPoint y: 236, endPoint x: 198, endPoint y: 228, distance: 70.1
click at [194, 230] on div "成 了 我 們 最 後 的 結 局" at bounding box center [336, 253] width 368 height 46
click at [322, 253] on div "們" at bounding box center [321, 252] width 5 height 7
type input "*"
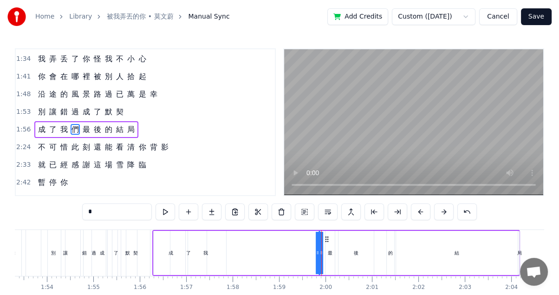
drag, startPoint x: 319, startPoint y: 252, endPoint x: 295, endPoint y: 249, distance: 23.9
click at [279, 249] on div "成 了 我 們 最 後 的 結 局" at bounding box center [336, 253] width 368 height 46
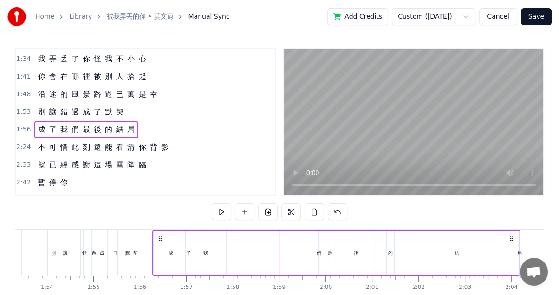
click at [319, 251] on div "們" at bounding box center [319, 252] width 5 height 7
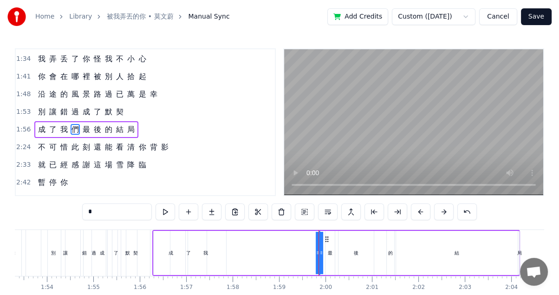
click at [335, 252] on div "成 了 我 們 最 後 的 結 局" at bounding box center [336, 253] width 368 height 46
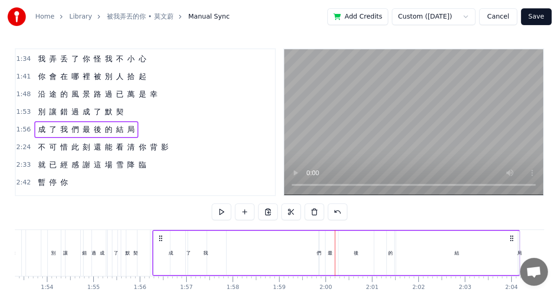
click at [319, 254] on div "們" at bounding box center [319, 252] width 5 height 7
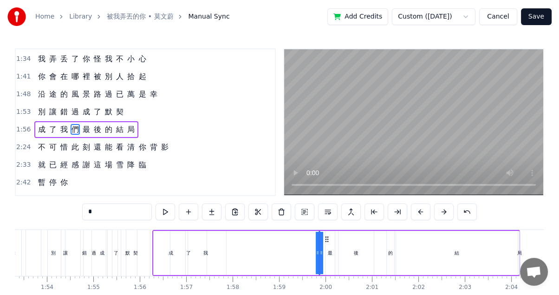
drag, startPoint x: 317, startPoint y: 252, endPoint x: 305, endPoint y: 250, distance: 12.1
click at [296, 250] on div "成 了 我 們 最 後 的 結 局" at bounding box center [336, 253] width 368 height 46
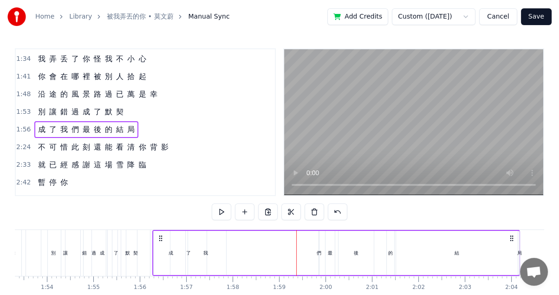
click at [318, 250] on div "們" at bounding box center [319, 252] width 5 height 7
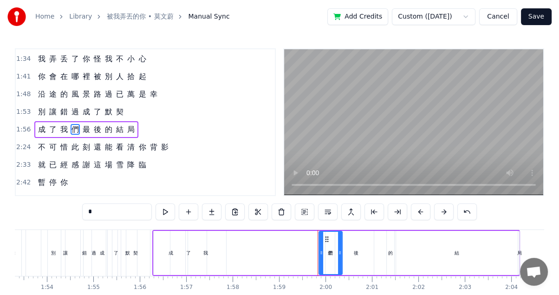
drag, startPoint x: 318, startPoint y: 250, endPoint x: 342, endPoint y: 251, distance: 24.1
click at [342, 251] on div "成 了 我 們 最 後 的 結 局" at bounding box center [336, 253] width 368 height 46
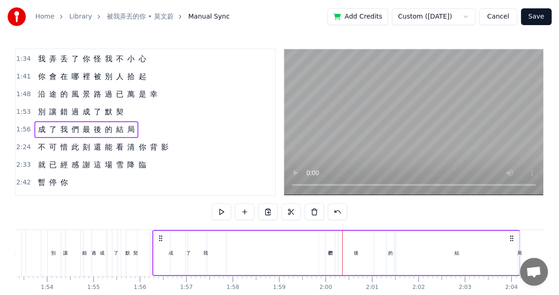
drag, startPoint x: 331, startPoint y: 233, endPoint x: 296, endPoint y: 233, distance: 35.7
click at [296, 233] on div "成 了 我 們 最 後 的 結 局" at bounding box center [336, 253] width 368 height 46
click at [327, 251] on div "最" at bounding box center [329, 253] width 9 height 44
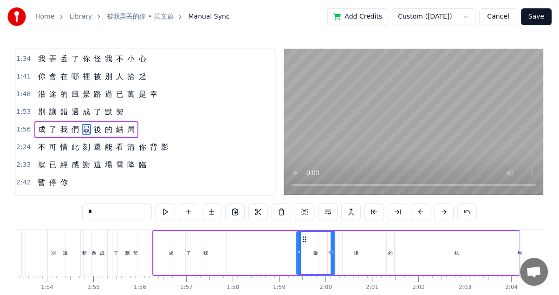
drag, startPoint x: 327, startPoint y: 254, endPoint x: 288, endPoint y: 251, distance: 38.7
click at [297, 251] on icon at bounding box center [299, 252] width 4 height 7
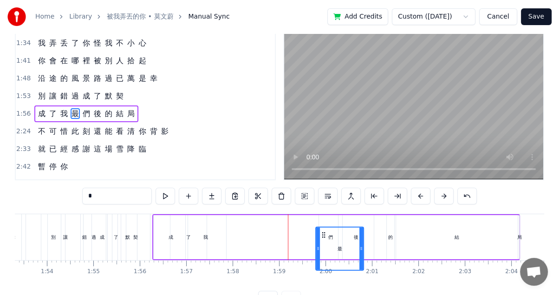
scroll to position [19, 0]
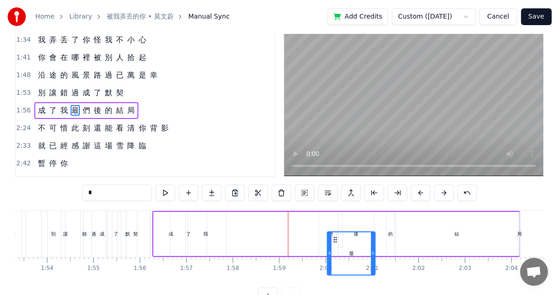
drag, startPoint x: 294, startPoint y: 238, endPoint x: 335, endPoint y: 221, distance: 43.7
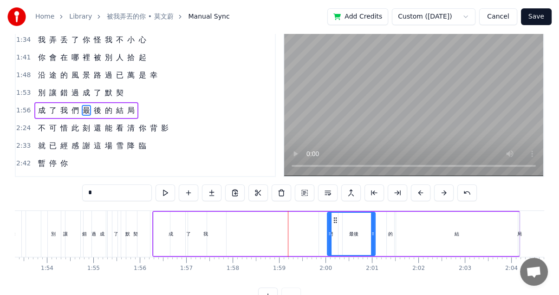
click at [324, 233] on div "們" at bounding box center [330, 234] width 23 height 44
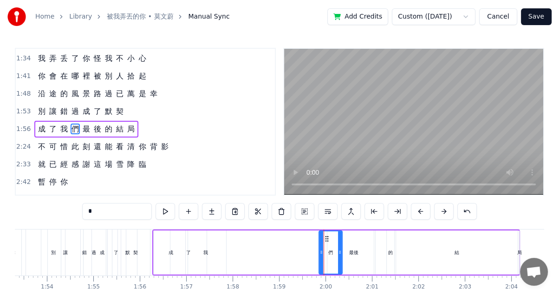
scroll to position [0, 0]
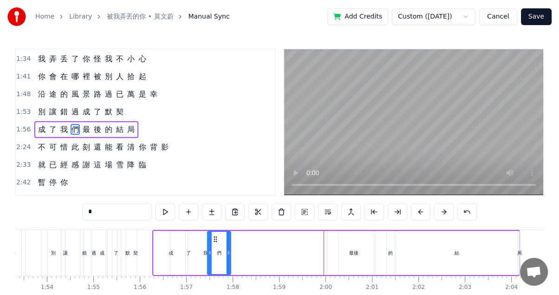
drag, startPoint x: 325, startPoint y: 238, endPoint x: 215, endPoint y: 228, distance: 110.4
click at [214, 231] on div "們" at bounding box center [219, 253] width 24 height 44
click at [197, 244] on div "我" at bounding box center [206, 253] width 40 height 44
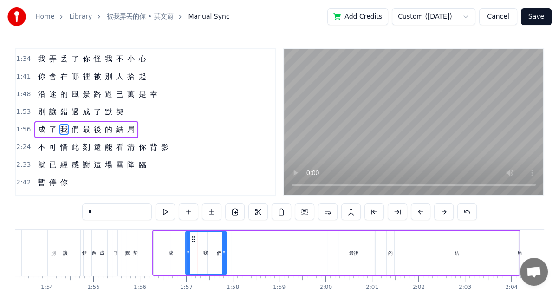
click at [344, 252] on div "後" at bounding box center [355, 253] width 35 height 44
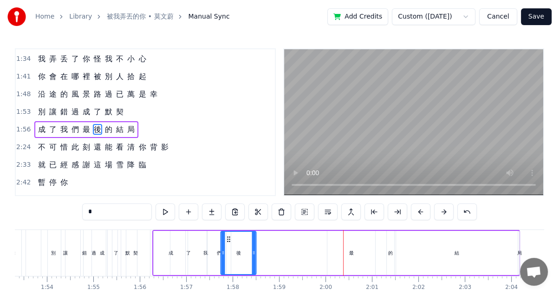
drag, startPoint x: 344, startPoint y: 237, endPoint x: 226, endPoint y: 233, distance: 118.4
click at [226, 233] on div "後" at bounding box center [238, 253] width 34 height 42
click at [349, 247] on div "最" at bounding box center [351, 253] width 48 height 44
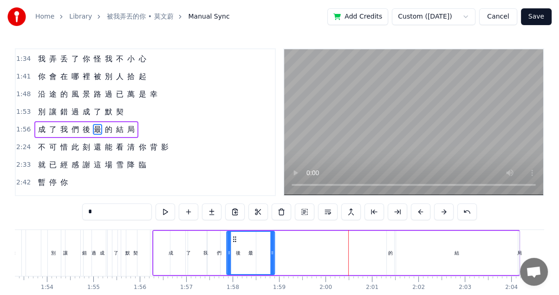
drag, startPoint x: 333, startPoint y: 236, endPoint x: 233, endPoint y: 234, distance: 100.8
click at [233, 234] on div "最" at bounding box center [250, 253] width 47 height 42
click at [387, 260] on div "的" at bounding box center [390, 253] width 7 height 44
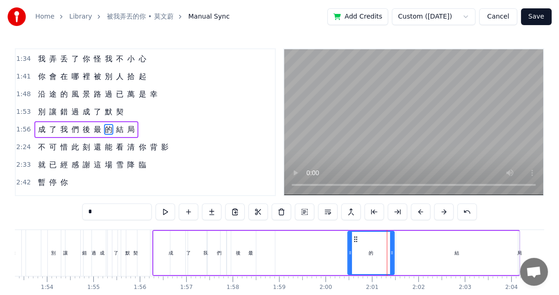
drag, startPoint x: 388, startPoint y: 247, endPoint x: 352, endPoint y: 245, distance: 35.9
click at [348, 245] on div at bounding box center [350, 253] width 4 height 42
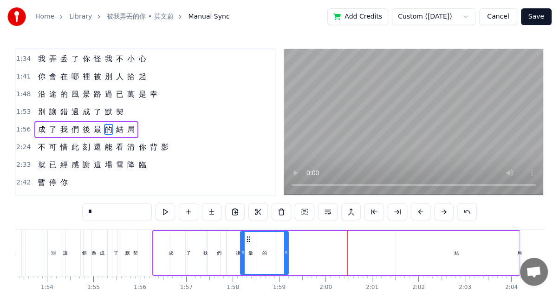
drag, startPoint x: 351, startPoint y: 237, endPoint x: 276, endPoint y: 231, distance: 75.5
click at [245, 232] on div "的" at bounding box center [264, 253] width 47 height 42
click at [452, 253] on div "結" at bounding box center [457, 253] width 122 height 44
type input "*"
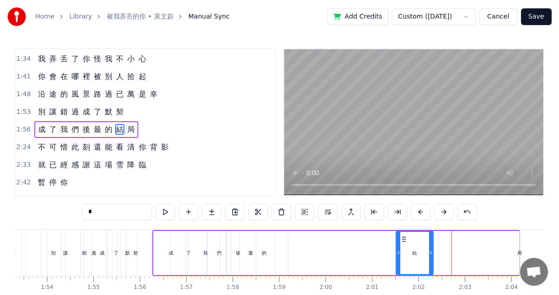
drag, startPoint x: 516, startPoint y: 252, endPoint x: 411, endPoint y: 241, distance: 105.5
click at [429, 244] on div at bounding box center [431, 253] width 4 height 42
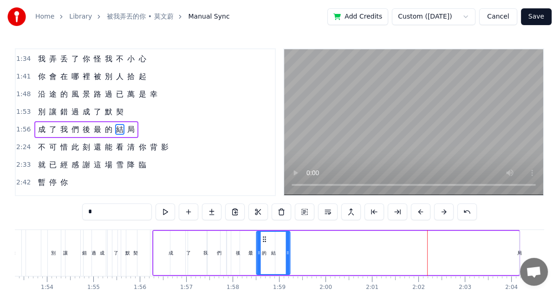
drag, startPoint x: 402, startPoint y: 238, endPoint x: 297, endPoint y: 232, distance: 105.1
click at [262, 233] on div "結" at bounding box center [273, 253] width 32 height 42
click at [514, 251] on div "成 了 我 們 後 最 的 結 局" at bounding box center [336, 253] width 368 height 46
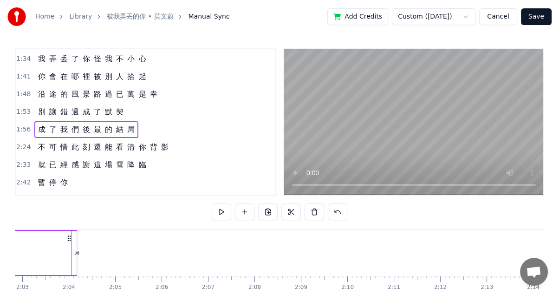
scroll to position [0, 5713]
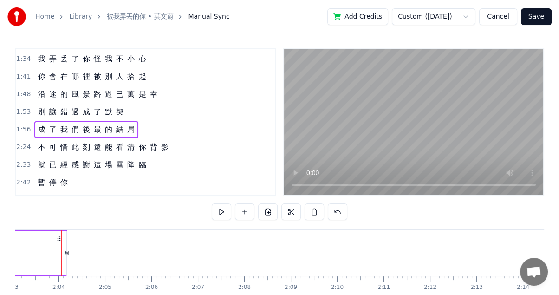
click at [68, 251] on div "局" at bounding box center [67, 252] width 5 height 7
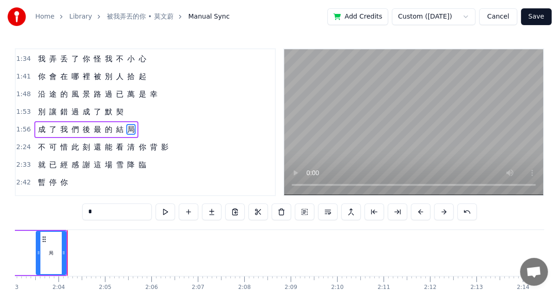
drag, startPoint x: 68, startPoint y: 251, endPoint x: 33, endPoint y: 250, distance: 34.4
click at [37, 250] on icon at bounding box center [39, 252] width 4 height 7
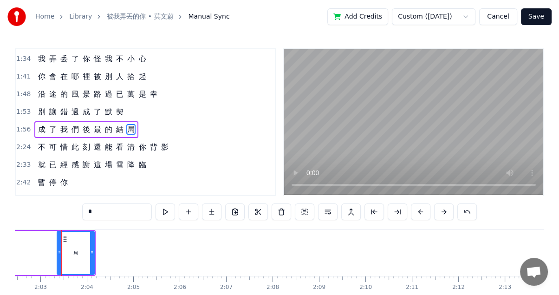
click at [61, 254] on div at bounding box center [60, 253] width 4 height 42
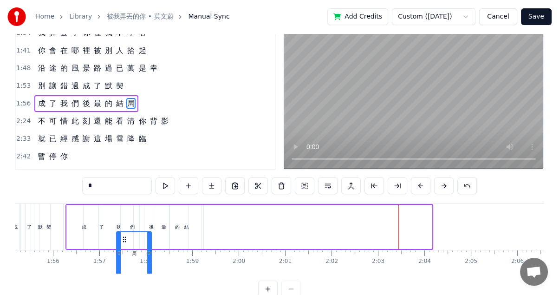
scroll to position [0, 5340]
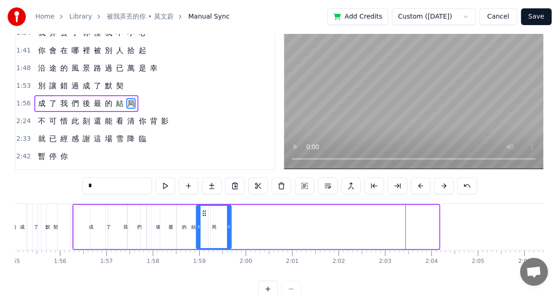
drag, startPoint x: 68, startPoint y: 237, endPoint x: 193, endPoint y: 210, distance: 127.7
click at [193, 210] on div "成 了 我 們 後 最 的 結 局" at bounding box center [256, 227] width 368 height 46
click at [203, 216] on div "結" at bounding box center [193, 227] width 33 height 44
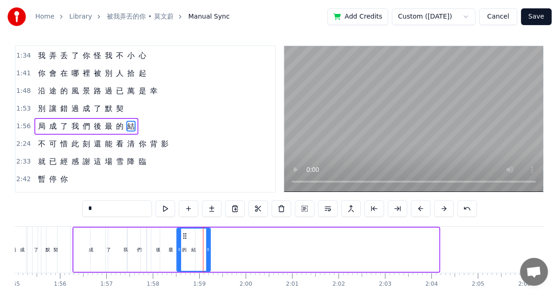
scroll to position [0, 0]
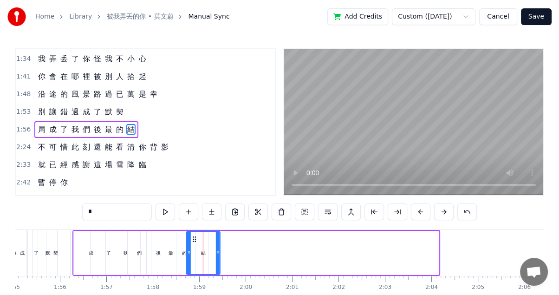
drag, startPoint x: 182, startPoint y: 237, endPoint x: 186, endPoint y: 236, distance: 4.7
click at [191, 236] on icon at bounding box center [194, 238] width 7 height 7
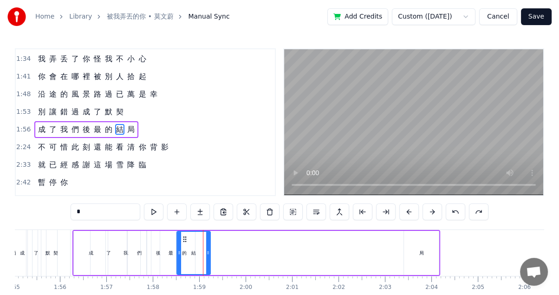
click at [420, 251] on div "局" at bounding box center [421, 252] width 5 height 7
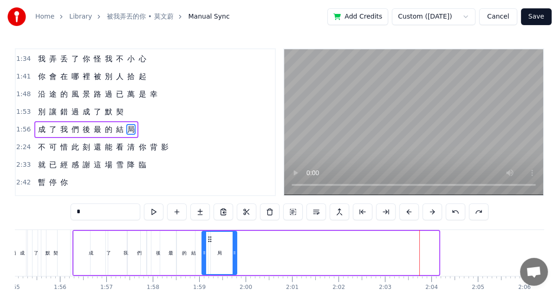
drag, startPoint x: 412, startPoint y: 235, endPoint x: 207, endPoint y: 222, distance: 205.6
click at [207, 222] on div "0:21 空 氣 裡 0:26 都 是 你 的 痕 跡 和 氣 息 0:31 說 熟 悉 0:35 有 些 勉 強 和 委 屈 0:40 早 已 經 0:45…" at bounding box center [279, 185] width 529 height 275
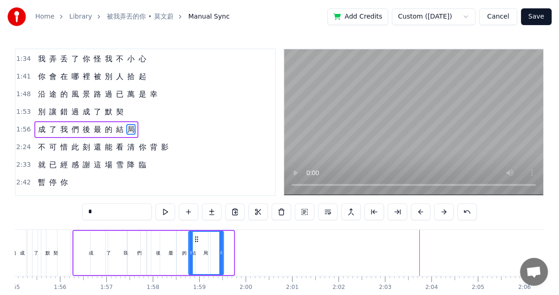
drag, startPoint x: 206, startPoint y: 235, endPoint x: 195, endPoint y: 234, distance: 10.8
click at [195, 234] on div "局" at bounding box center [206, 253] width 34 height 42
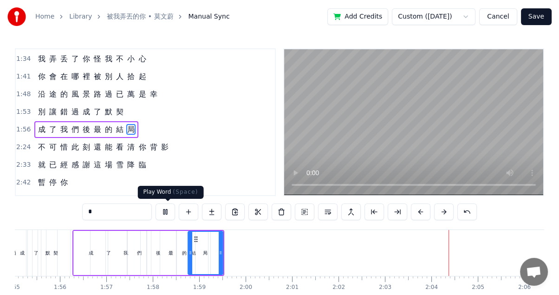
click at [163, 210] on button at bounding box center [165, 211] width 19 height 17
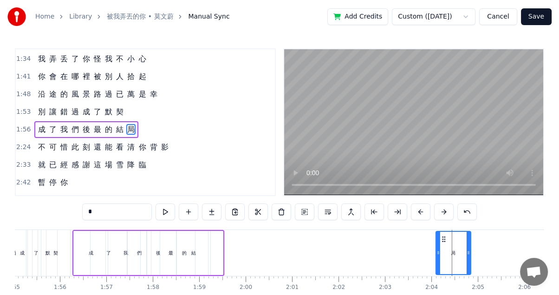
drag, startPoint x: 192, startPoint y: 236, endPoint x: 424, endPoint y: 236, distance: 232.1
click at [441, 235] on icon at bounding box center [443, 238] width 7 height 7
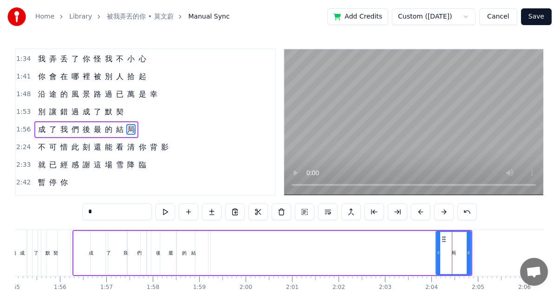
click at [195, 247] on div "結" at bounding box center [193, 253] width 33 height 44
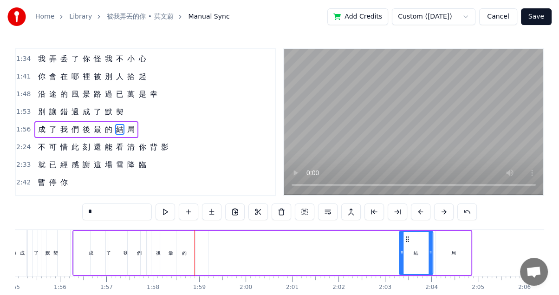
drag, startPoint x: 182, startPoint y: 235, endPoint x: 406, endPoint y: 231, distance: 223.3
click at [406, 232] on div "結" at bounding box center [416, 253] width 32 height 42
click at [184, 255] on div "的" at bounding box center [184, 252] width 5 height 7
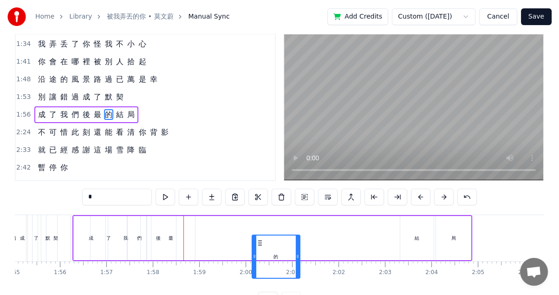
scroll to position [19, 0]
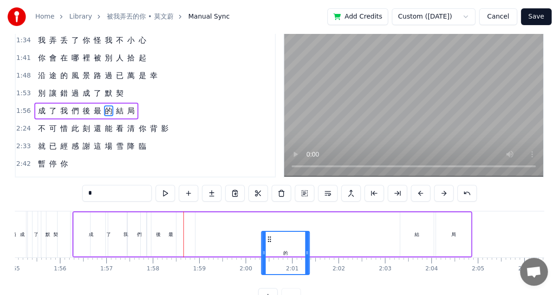
drag, startPoint x: 169, startPoint y: 236, endPoint x: 266, endPoint y: 208, distance: 101.1
click at [267, 208] on div "0:21 空 氣 裡 0:26 都 是 你 的 痕 跡 和 氣 息 0:31 說 熟 悉 0:35 有 些 勉 強 和 委 屈 0:40 早 已 經 0:45…" at bounding box center [279, 167] width 529 height 275
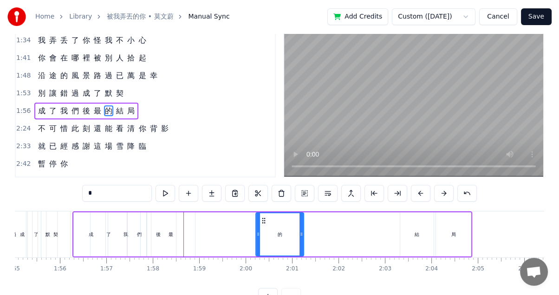
drag, startPoint x: 267, startPoint y: 217, endPoint x: 259, endPoint y: 217, distance: 7.9
click at [260, 217] on icon at bounding box center [263, 220] width 7 height 7
click at [174, 222] on div "最" at bounding box center [171, 234] width 48 height 44
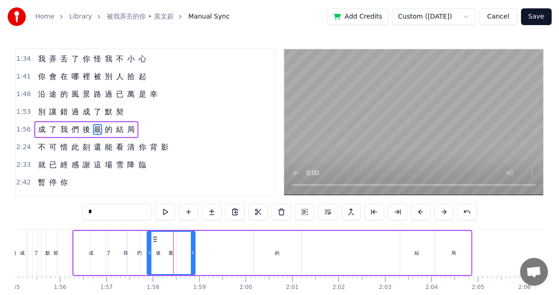
scroll to position [0, 0]
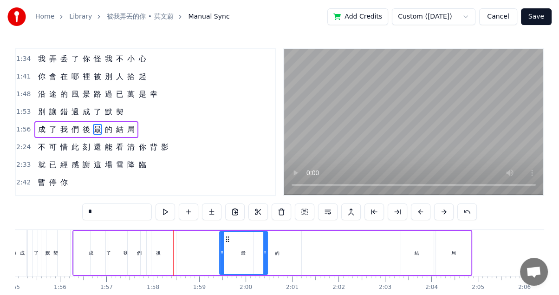
drag, startPoint x: 152, startPoint y: 236, endPoint x: 222, endPoint y: 230, distance: 69.9
click at [224, 231] on div "最" at bounding box center [243, 253] width 49 height 44
click at [156, 246] on div "後" at bounding box center [158, 253] width 35 height 44
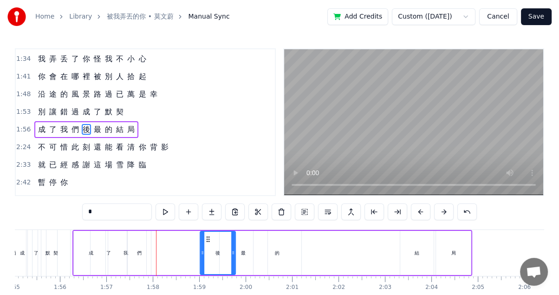
drag, startPoint x: 146, startPoint y: 236, endPoint x: 206, endPoint y: 235, distance: 59.9
click at [206, 235] on icon at bounding box center [207, 238] width 7 height 7
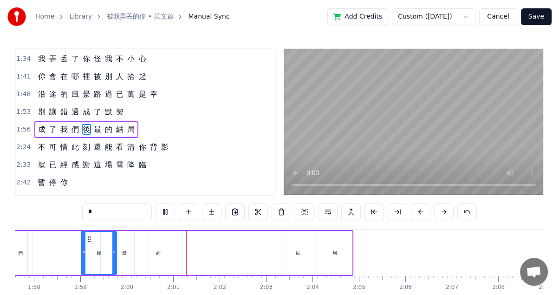
scroll to position [0, 5557]
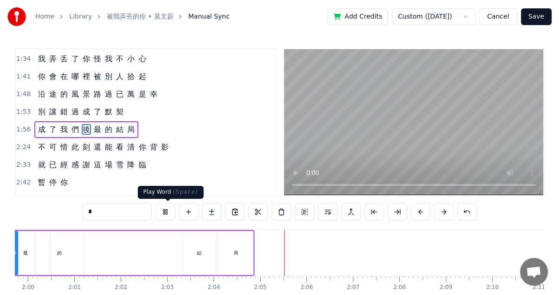
click at [167, 210] on button at bounding box center [165, 211] width 19 height 17
click at [63, 250] on div "的" at bounding box center [60, 253] width 48 height 44
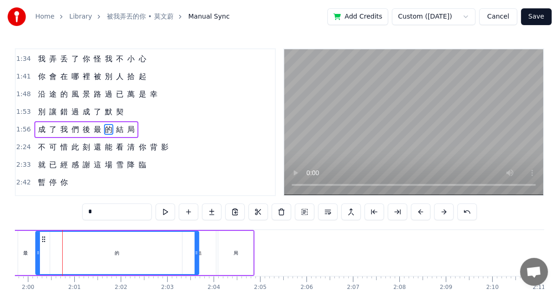
drag, startPoint x: 82, startPoint y: 251, endPoint x: 197, endPoint y: 248, distance: 115.2
click at [197, 249] on icon at bounding box center [197, 252] width 4 height 7
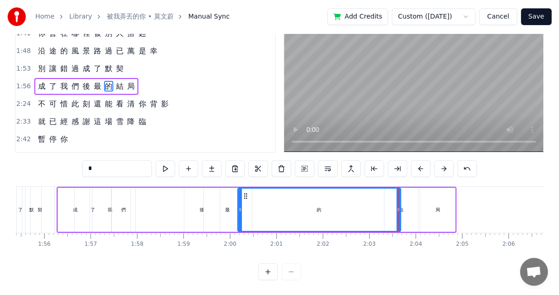
scroll to position [0, 5353]
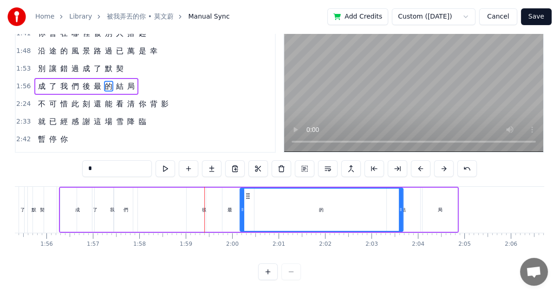
click at [130, 199] on div "們" at bounding box center [125, 210] width 23 height 44
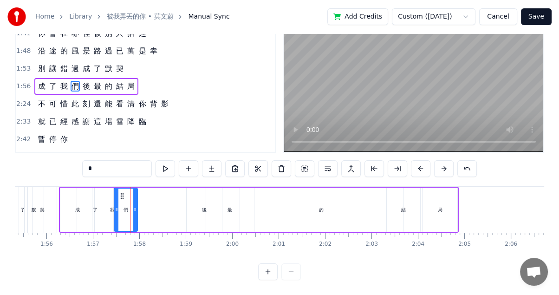
scroll to position [0, 0]
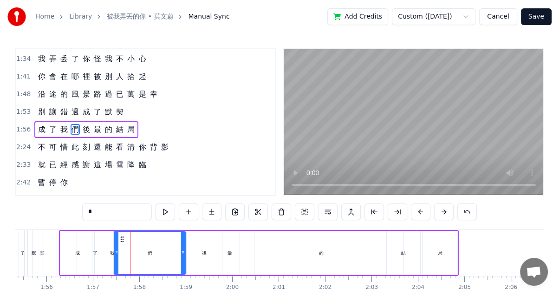
drag, startPoint x: 136, startPoint y: 251, endPoint x: 183, endPoint y: 243, distance: 48.4
click at [183, 243] on div at bounding box center [183, 253] width 4 height 42
click at [232, 251] on div "最" at bounding box center [230, 253] width 48 height 44
type input "*"
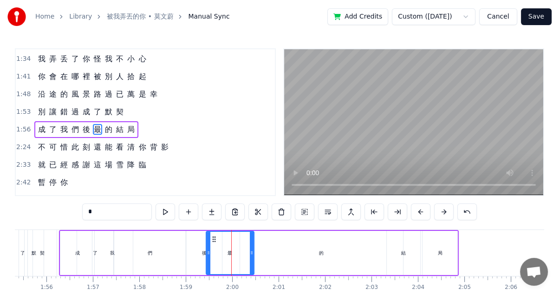
drag, startPoint x: 214, startPoint y: 234, endPoint x: 190, endPoint y: 237, distance: 24.4
click at [190, 237] on div "成 了 我 們 後 最 的 結 局" at bounding box center [259, 253] width 400 height 46
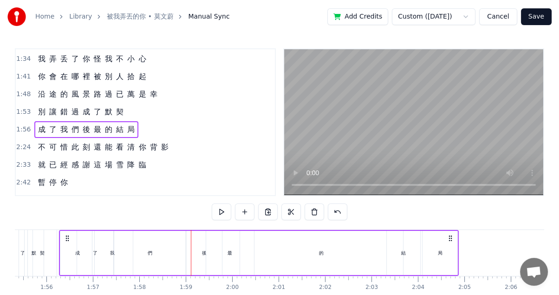
click at [224, 244] on div "最" at bounding box center [230, 253] width 48 height 44
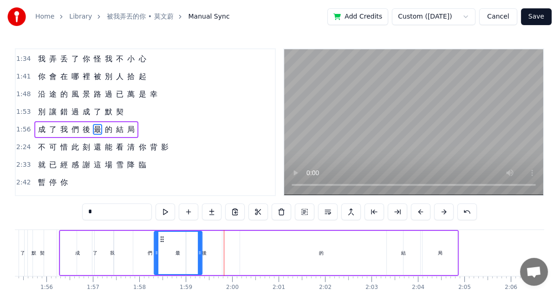
drag, startPoint x: 213, startPoint y: 238, endPoint x: 161, endPoint y: 239, distance: 52.0
click at [161, 239] on icon at bounding box center [161, 238] width 7 height 7
click at [321, 251] on div "的" at bounding box center [321, 252] width 5 height 7
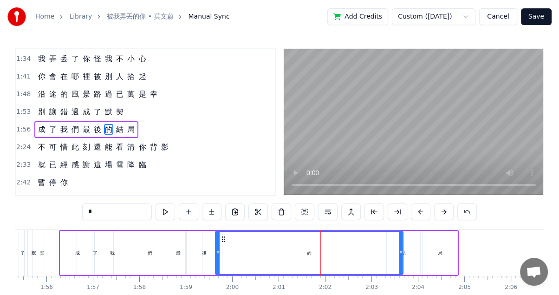
drag, startPoint x: 240, startPoint y: 252, endPoint x: 207, endPoint y: 249, distance: 32.6
click at [216, 250] on icon at bounding box center [218, 252] width 4 height 7
click at [148, 250] on div "們" at bounding box center [150, 252] width 5 height 7
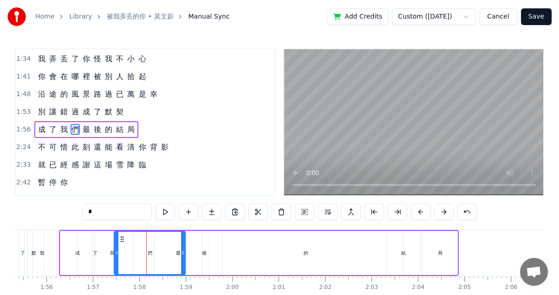
click at [438, 253] on div "局" at bounding box center [440, 252] width 5 height 7
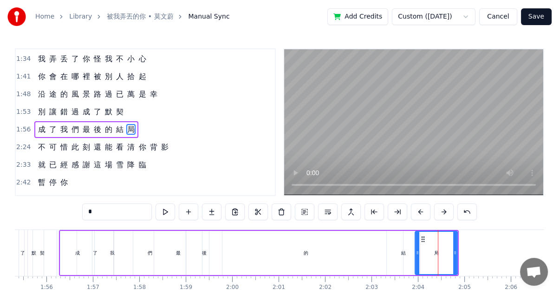
drag, startPoint x: 425, startPoint y: 253, endPoint x: 412, endPoint y: 252, distance: 12.5
click at [415, 252] on icon at bounding box center [417, 252] width 4 height 7
click at [83, 252] on div "了" at bounding box center [95, 253] width 36 height 44
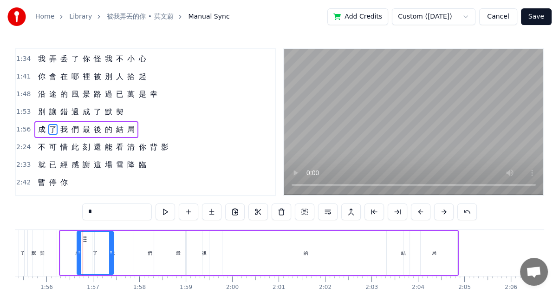
click at [71, 252] on div "成" at bounding box center [77, 253] width 34 height 44
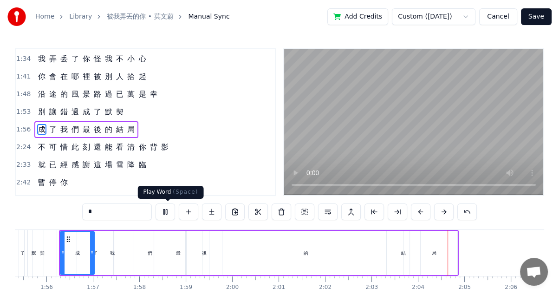
click at [169, 211] on button at bounding box center [165, 211] width 19 height 17
click at [302, 251] on div "的" at bounding box center [306, 253] width 194 height 44
type input "*"
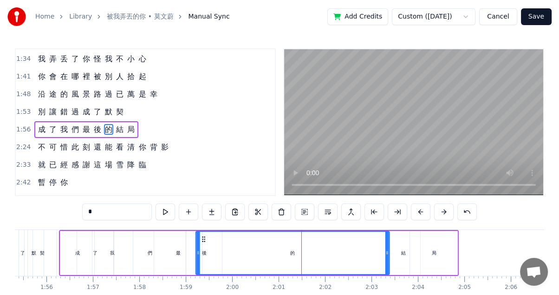
drag, startPoint x: 216, startPoint y: 235, endPoint x: 202, endPoint y: 235, distance: 13.9
click at [202, 235] on icon at bounding box center [203, 238] width 7 height 7
click at [410, 244] on div "成 了 我 們 最 後 的 結 局" at bounding box center [259, 253] width 400 height 46
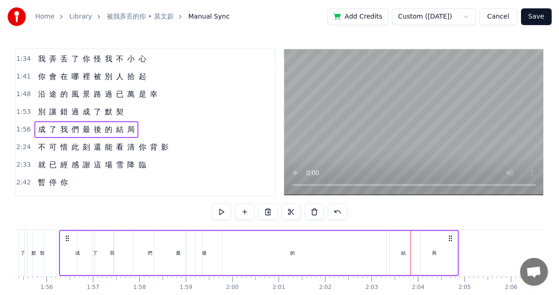
click at [402, 250] on div "結" at bounding box center [403, 252] width 5 height 7
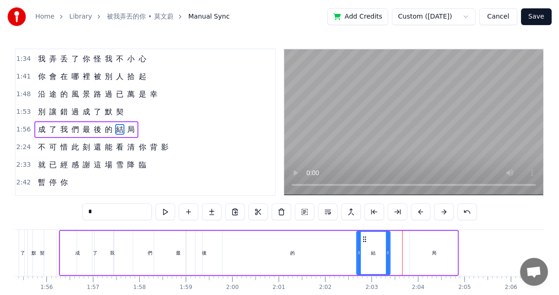
drag, startPoint x: 393, startPoint y: 237, endPoint x: 347, endPoint y: 235, distance: 45.6
click at [361, 235] on icon at bounding box center [364, 238] width 7 height 7
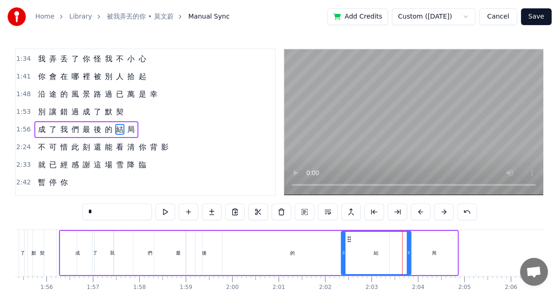
drag, startPoint x: 373, startPoint y: 252, endPoint x: 409, endPoint y: 252, distance: 36.2
click at [409, 252] on icon at bounding box center [409, 252] width 4 height 7
click at [291, 249] on div "的" at bounding box center [292, 252] width 5 height 7
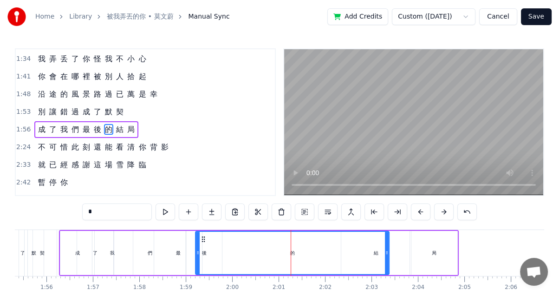
click at [391, 238] on div "結" at bounding box center [376, 253] width 70 height 44
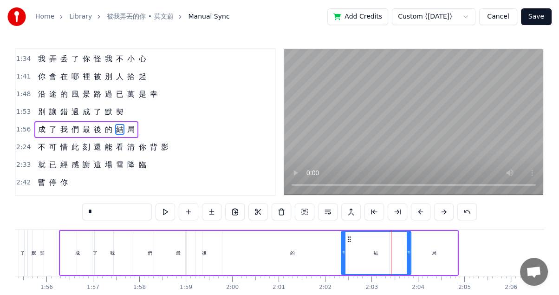
click at [428, 249] on div "局" at bounding box center [433, 253] width 47 height 44
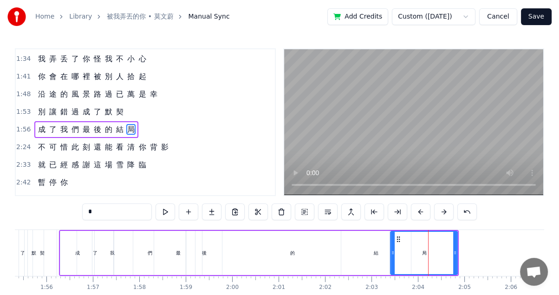
drag, startPoint x: 413, startPoint y: 253, endPoint x: 393, endPoint y: 251, distance: 20.5
click at [393, 252] on icon at bounding box center [393, 252] width 4 height 7
click at [75, 255] on div "成" at bounding box center [77, 252] width 5 height 7
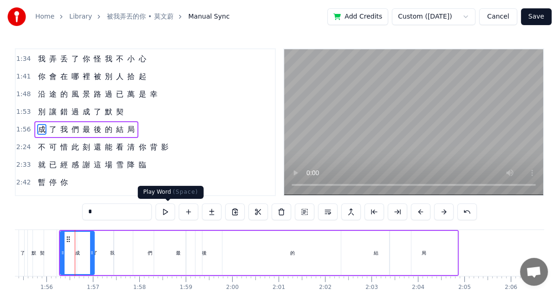
click at [164, 215] on button at bounding box center [165, 211] width 19 height 17
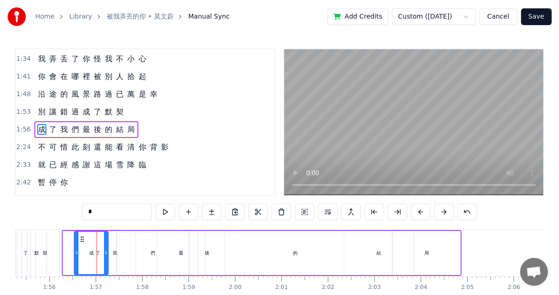
drag, startPoint x: 69, startPoint y: 237, endPoint x: 80, endPoint y: 239, distance: 11.3
click at [80, 239] on icon at bounding box center [81, 238] width 7 height 7
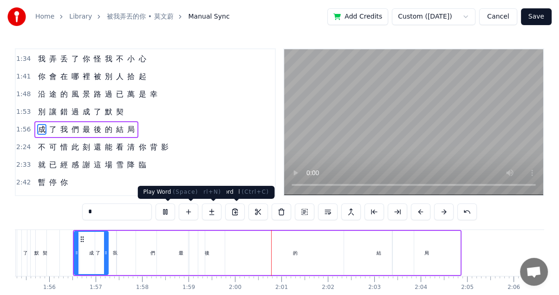
click at [162, 213] on button at bounding box center [165, 211] width 19 height 17
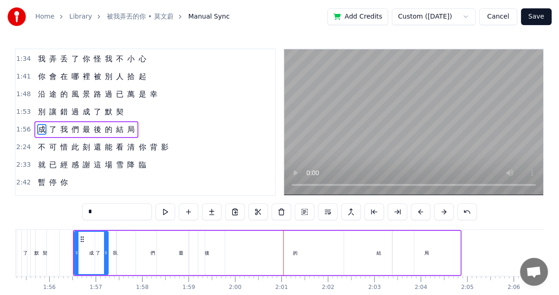
click at [177, 251] on div "最" at bounding box center [181, 253] width 48 height 44
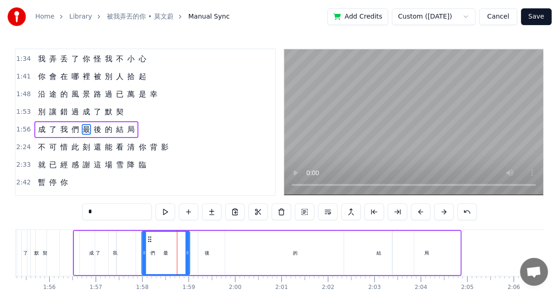
drag, startPoint x: 163, startPoint y: 236, endPoint x: 149, endPoint y: 235, distance: 14.9
click at [149, 235] on icon at bounding box center [149, 238] width 7 height 7
click at [80, 240] on div "了" at bounding box center [98, 253] width 36 height 44
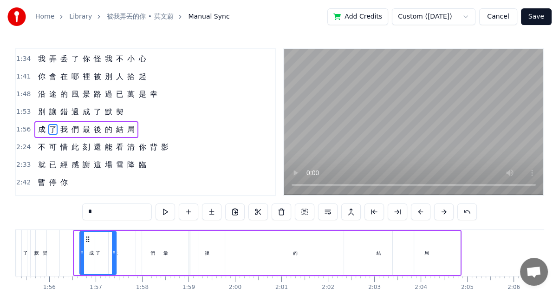
click at [97, 252] on div "了" at bounding box center [98, 252] width 5 height 7
click at [136, 252] on div "們" at bounding box center [152, 253] width 71 height 44
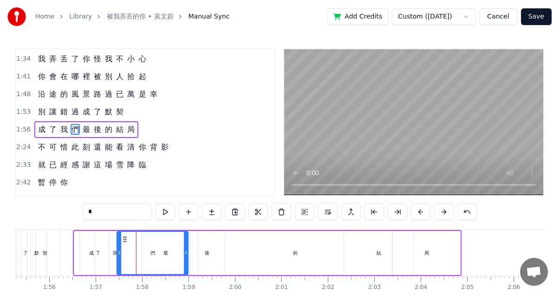
click at [97, 254] on div "我" at bounding box center [115, 253] width 40 height 44
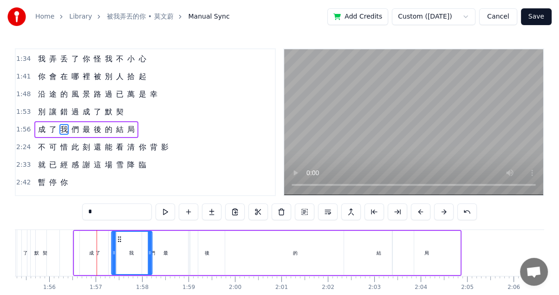
drag, startPoint x: 100, startPoint y: 236, endPoint x: 117, endPoint y: 238, distance: 16.8
click at [117, 238] on icon at bounding box center [119, 238] width 7 height 7
click at [106, 255] on div "了" at bounding box center [98, 253] width 36 height 44
type input "*"
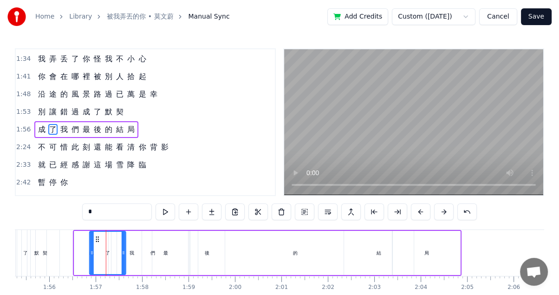
drag, startPoint x: 87, startPoint y: 236, endPoint x: 97, endPoint y: 234, distance: 9.8
click at [97, 234] on div "了" at bounding box center [107, 253] width 35 height 42
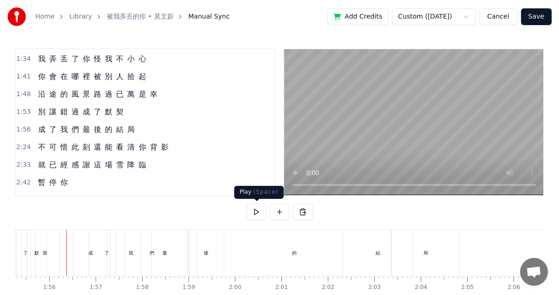
click at [254, 209] on button at bounding box center [255, 211] width 19 height 17
click at [167, 252] on div "最" at bounding box center [165, 253] width 48 height 46
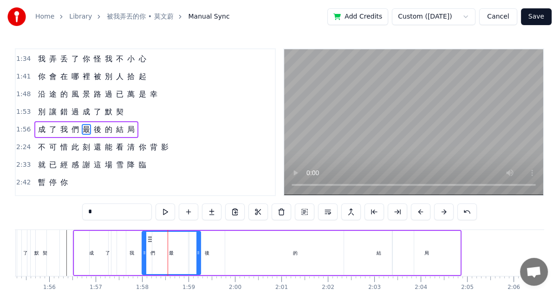
drag, startPoint x: 187, startPoint y: 251, endPoint x: 199, endPoint y: 251, distance: 12.1
click at [198, 251] on circle at bounding box center [197, 251] width 0 height 0
click at [205, 253] on div "的" at bounding box center [295, 253] width 194 height 44
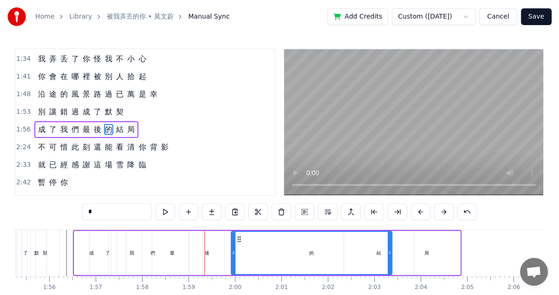
drag, startPoint x: 200, startPoint y: 251, endPoint x: 233, endPoint y: 247, distance: 33.2
click at [233, 247] on div at bounding box center [234, 253] width 4 height 42
click at [205, 253] on div "後" at bounding box center [207, 252] width 5 height 7
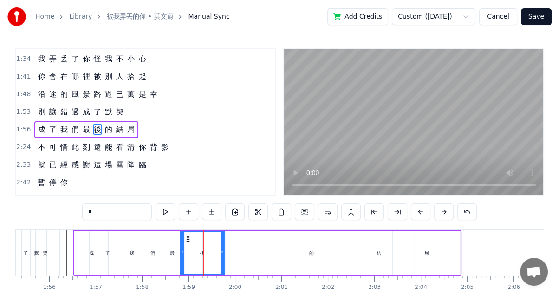
drag, startPoint x: 190, startPoint y: 252, endPoint x: 176, endPoint y: 252, distance: 13.9
click at [181, 252] on icon at bounding box center [183, 252] width 4 height 7
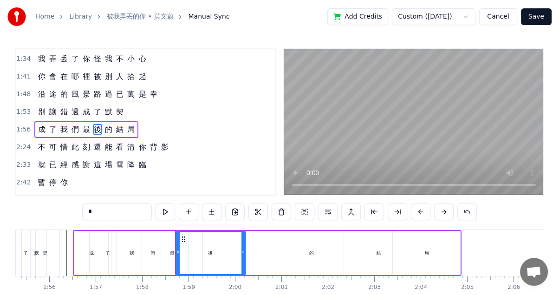
drag, startPoint x: 220, startPoint y: 250, endPoint x: 251, endPoint y: 247, distance: 30.3
click at [245, 247] on div at bounding box center [243, 253] width 4 height 42
click at [83, 247] on div "成" at bounding box center [91, 253] width 34 height 44
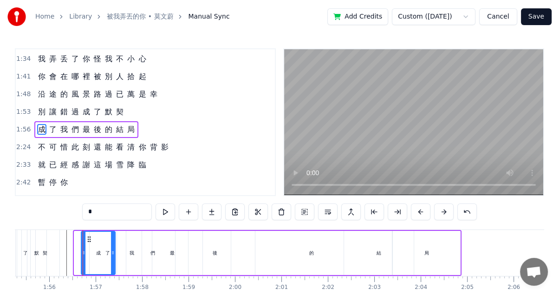
drag, startPoint x: 81, startPoint y: 235, endPoint x: 88, endPoint y: 235, distance: 7.0
click at [88, 235] on icon at bounding box center [89, 238] width 7 height 7
click at [120, 254] on div "們" at bounding box center [152, 253] width 71 height 44
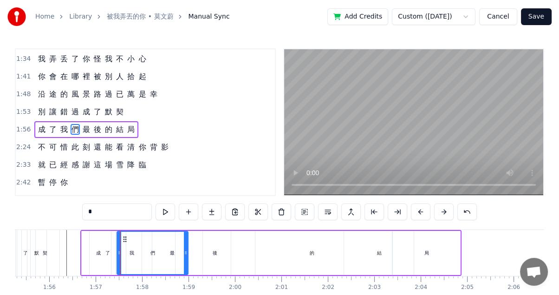
click at [112, 254] on div "我" at bounding box center [131, 253] width 40 height 44
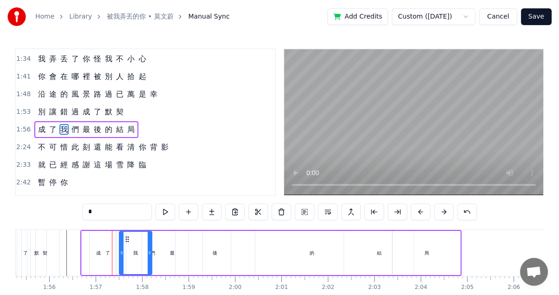
drag, startPoint x: 112, startPoint y: 251, endPoint x: 119, endPoint y: 251, distance: 7.4
click at [117, 252] on div "們" at bounding box center [153, 253] width 72 height 44
click at [109, 252] on div "了" at bounding box center [107, 252] width 5 height 7
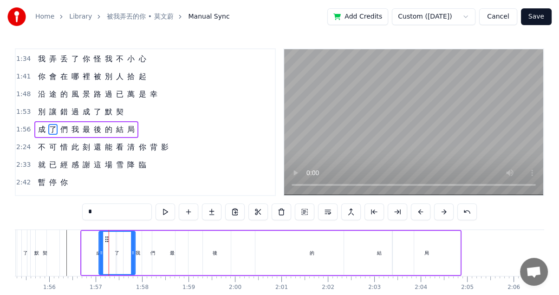
drag, startPoint x: 96, startPoint y: 237, endPoint x: 105, endPoint y: 237, distance: 9.8
click at [105, 237] on icon at bounding box center [106, 238] width 7 height 7
click at [52, 248] on div "契" at bounding box center [45, 253] width 29 height 46
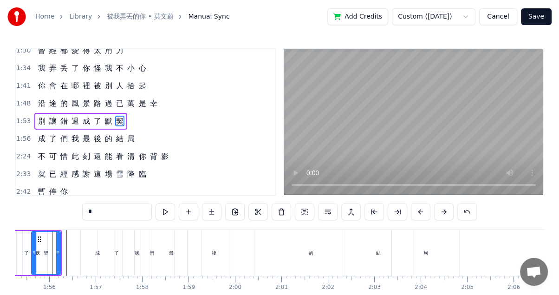
scroll to position [0, 5342]
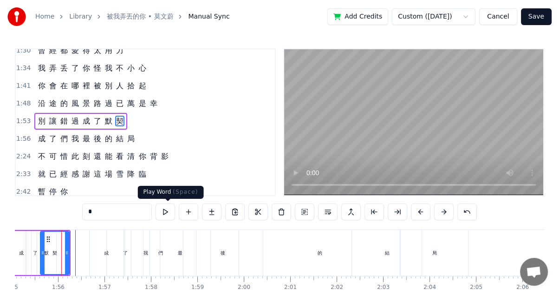
click at [166, 214] on button at bounding box center [165, 211] width 19 height 17
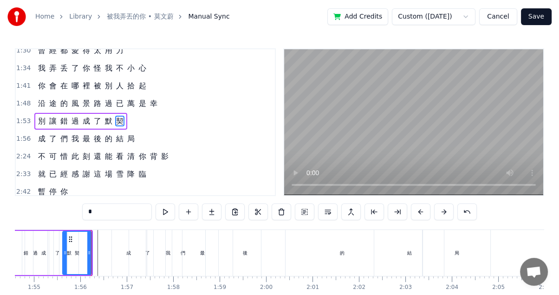
click at [163, 214] on button at bounding box center [165, 211] width 19 height 17
click at [131, 225] on div "0:21 空 氣 裡 0:26 都 是 你 的 痕 跡 和 氣 息 0:31 說 熟 悉 0:35 有 些 勉 強 和 委 屈 0:40 早 已 經 0:45…" at bounding box center [279, 185] width 529 height 275
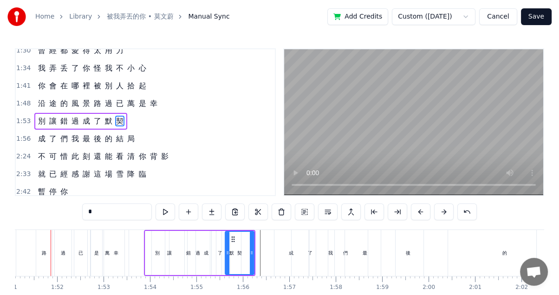
scroll to position [0, 5146]
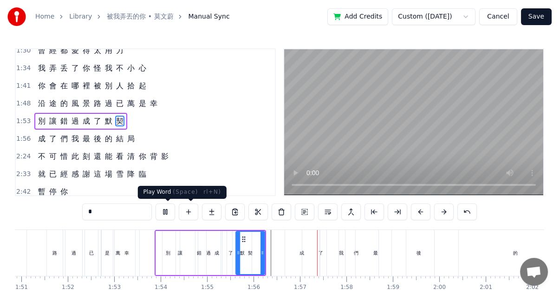
click at [169, 214] on button at bounding box center [165, 211] width 19 height 17
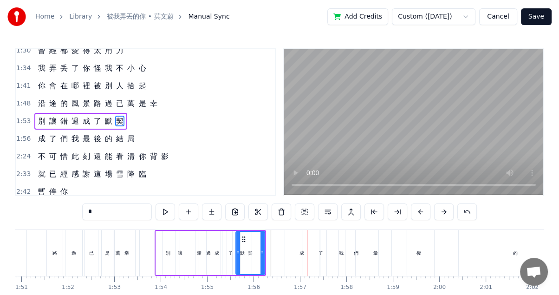
click at [298, 248] on div "成" at bounding box center [302, 253] width 34 height 46
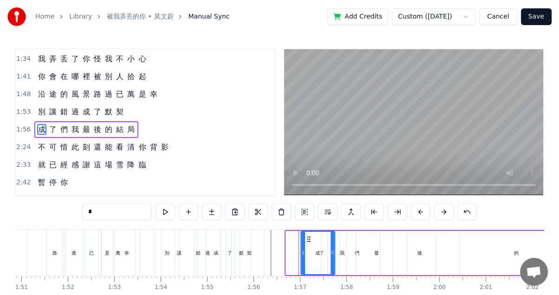
drag, startPoint x: 294, startPoint y: 237, endPoint x: 309, endPoint y: 238, distance: 15.3
click at [309, 238] on icon at bounding box center [308, 238] width 7 height 7
click at [341, 249] on div "我" at bounding box center [342, 252] width 5 height 7
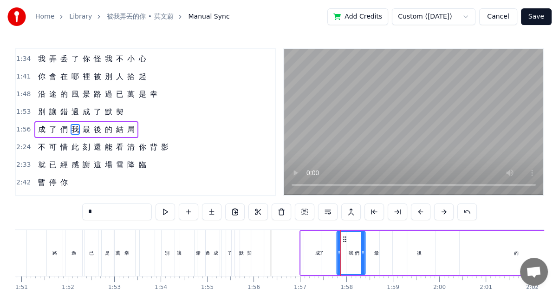
drag, startPoint x: 335, startPoint y: 236, endPoint x: 345, endPoint y: 236, distance: 10.2
click at [345, 236] on icon at bounding box center [344, 238] width 7 height 7
drag, startPoint x: 370, startPoint y: 249, endPoint x: 363, endPoint y: 249, distance: 6.0
click at [370, 249] on div "最" at bounding box center [376, 253] width 60 height 44
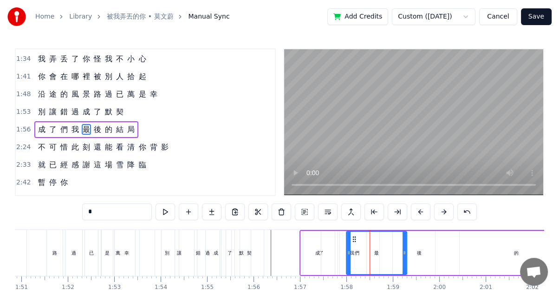
click at [331, 244] on div "們" at bounding box center [356, 253] width 71 height 44
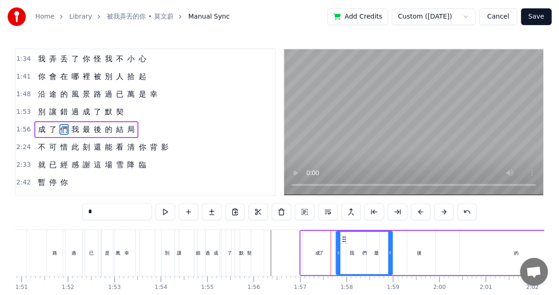
drag, startPoint x: 323, startPoint y: 253, endPoint x: 337, endPoint y: 253, distance: 14.9
click at [338, 253] on circle at bounding box center [338, 253] width 0 height 0
click at [323, 255] on div "了" at bounding box center [321, 252] width 5 height 7
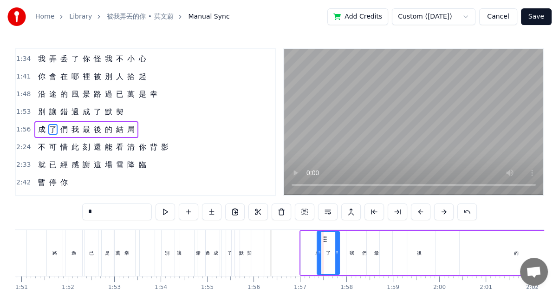
drag, startPoint x: 304, startPoint y: 252, endPoint x: 318, endPoint y: 252, distance: 13.9
click at [318, 252] on icon at bounding box center [320, 252] width 4 height 7
drag, startPoint x: 335, startPoint y: 253, endPoint x: 344, endPoint y: 252, distance: 8.5
click at [344, 252] on icon at bounding box center [346, 252] width 4 height 7
click at [306, 240] on div "成" at bounding box center [318, 253] width 34 height 44
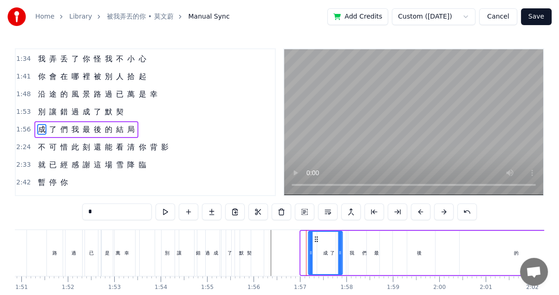
drag, startPoint x: 308, startPoint y: 236, endPoint x: 316, endPoint y: 237, distance: 7.5
click at [316, 237] on icon at bounding box center [315, 238] width 7 height 7
click at [351, 254] on div "最" at bounding box center [376, 253] width 60 height 44
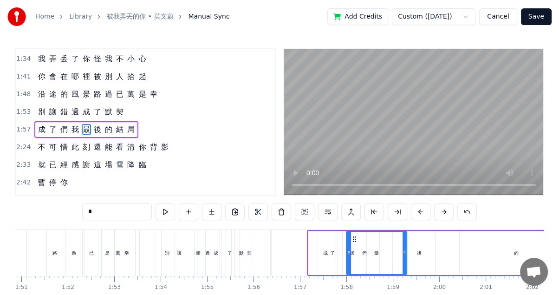
click at [333, 251] on div "了" at bounding box center [332, 252] width 5 height 7
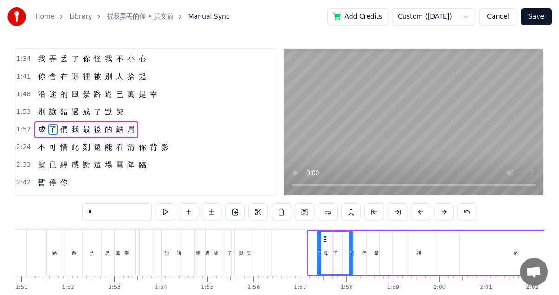
drag, startPoint x: 343, startPoint y: 252, endPoint x: 350, endPoint y: 252, distance: 7.0
click at [350, 252] on icon at bounding box center [351, 252] width 4 height 7
drag, startPoint x: 318, startPoint y: 253, endPoint x: 327, endPoint y: 253, distance: 8.4
click at [327, 253] on circle at bounding box center [327, 253] width 0 height 0
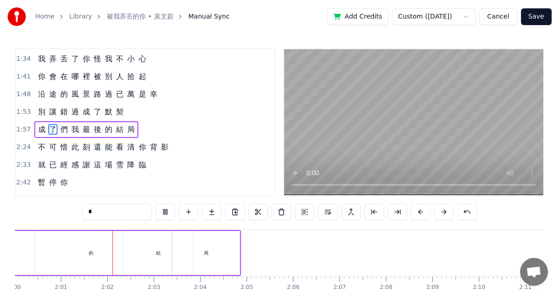
scroll to position [0, 5592]
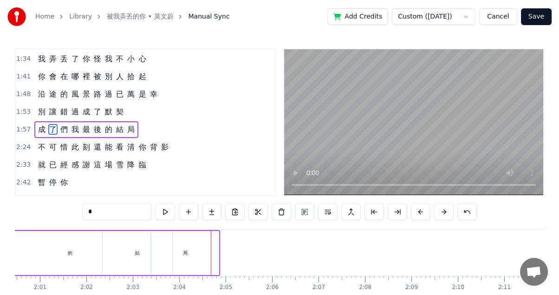
click at [208, 243] on div "局" at bounding box center [184, 253] width 67 height 44
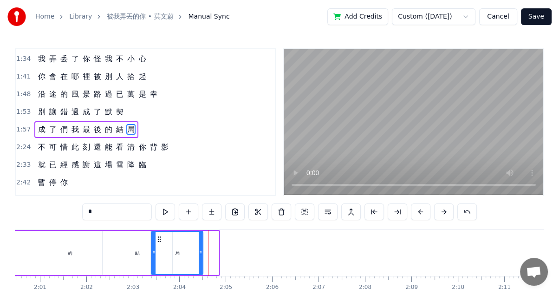
drag, startPoint x: 214, startPoint y: 252, endPoint x: 191, endPoint y: 248, distance: 23.4
click at [193, 250] on div "局" at bounding box center [177, 253] width 51 height 42
click at [125, 249] on div "結" at bounding box center [138, 253] width 70 height 44
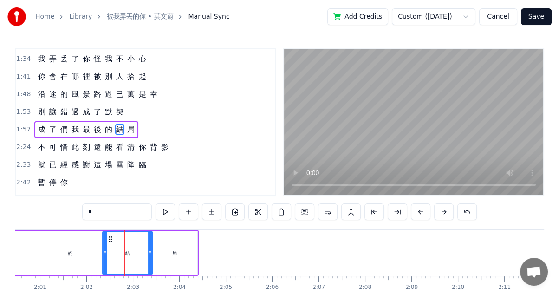
drag, startPoint x: 169, startPoint y: 251, endPoint x: 142, endPoint y: 247, distance: 26.7
click at [148, 248] on div at bounding box center [150, 253] width 4 height 42
click at [84, 248] on div "的" at bounding box center [70, 253] width 161 height 44
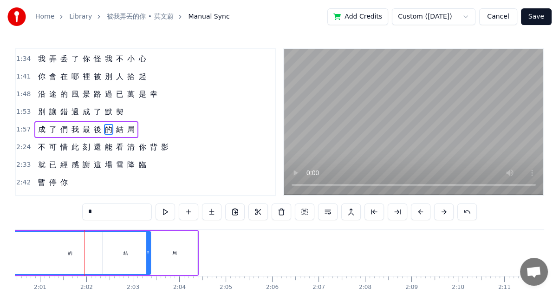
click at [69, 251] on div "的" at bounding box center [70, 252] width 5 height 7
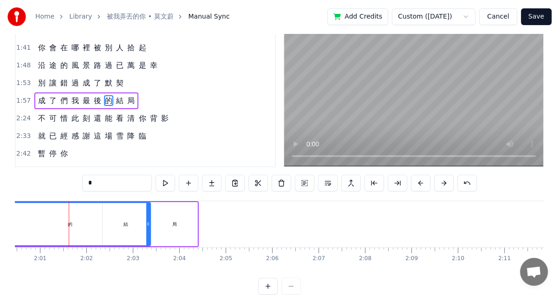
scroll to position [50, 0]
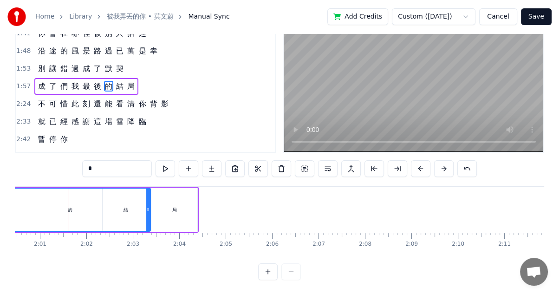
click at [15, 253] on div "Home Library 被我弄丟的你 • 莫文蔚 Manual Sync Add Credits Custom (56ce) Cancel Save 0:2…" at bounding box center [279, 118] width 559 height 323
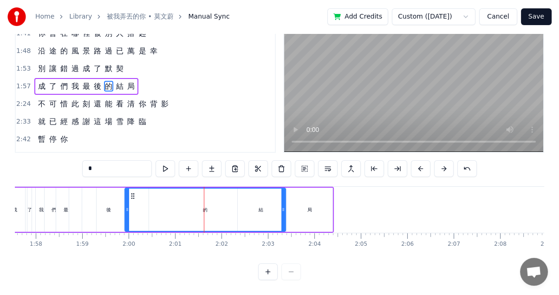
scroll to position [0, 5110]
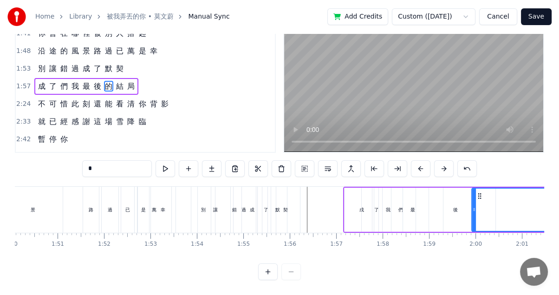
click at [370, 200] on div "了" at bounding box center [376, 210] width 29 height 44
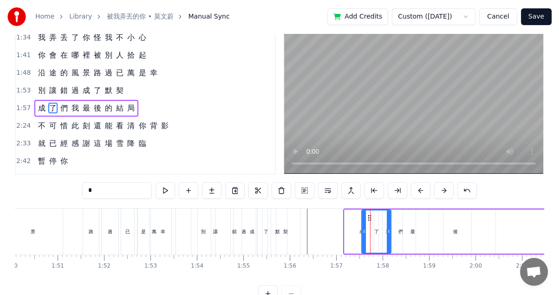
scroll to position [0, 0]
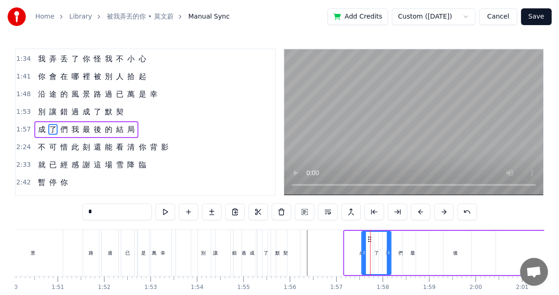
click at [288, 255] on div "契" at bounding box center [285, 253] width 29 height 46
type input "*"
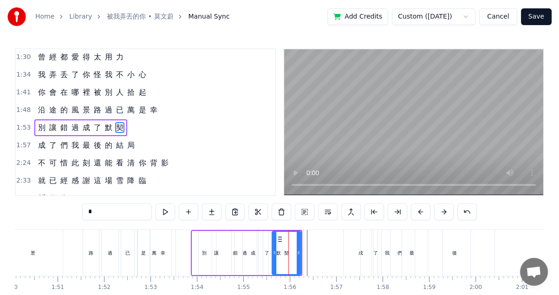
scroll to position [194, 0]
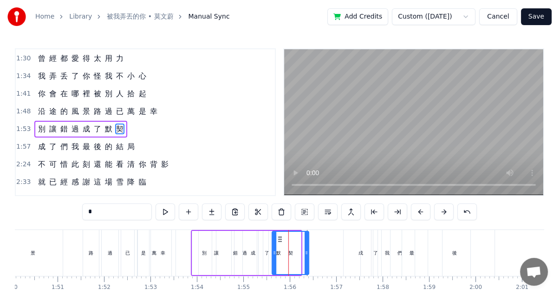
drag, startPoint x: 298, startPoint y: 250, endPoint x: 316, endPoint y: 249, distance: 18.1
click at [308, 250] on icon at bounding box center [307, 252] width 4 height 7
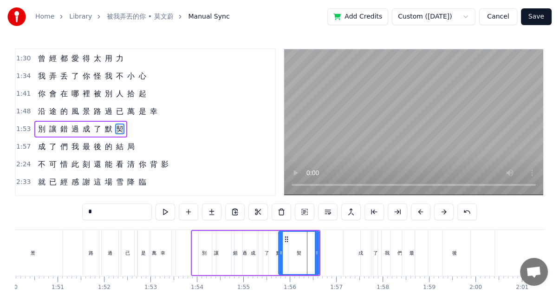
drag, startPoint x: 273, startPoint y: 253, endPoint x: 282, endPoint y: 252, distance: 8.9
click at [282, 252] on icon at bounding box center [281, 252] width 4 height 7
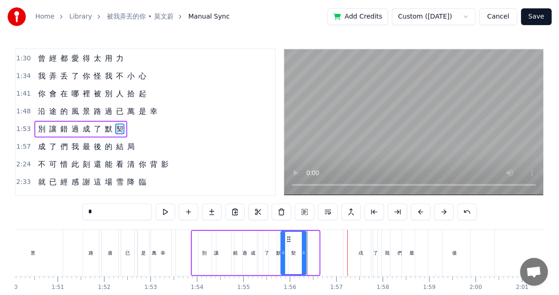
drag, startPoint x: 316, startPoint y: 250, endPoint x: 302, endPoint y: 250, distance: 13.9
click at [302, 250] on icon at bounding box center [304, 252] width 4 height 7
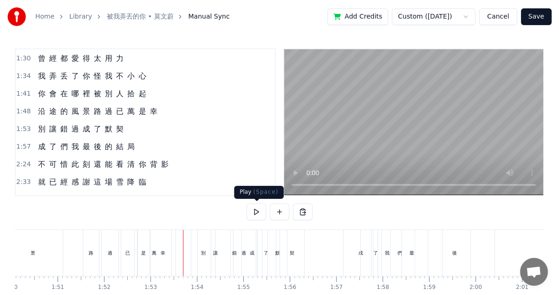
click at [260, 209] on button at bounding box center [255, 211] width 19 height 17
click at [256, 211] on button at bounding box center [255, 211] width 19 height 17
click at [295, 247] on div "契" at bounding box center [292, 253] width 24 height 46
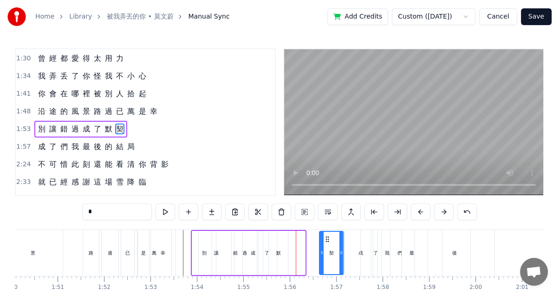
drag, startPoint x: 287, startPoint y: 236, endPoint x: 325, endPoint y: 235, distance: 38.5
click at [325, 235] on icon at bounding box center [327, 238] width 7 height 7
click at [282, 242] on div "默" at bounding box center [278, 253] width 19 height 44
type input "*"
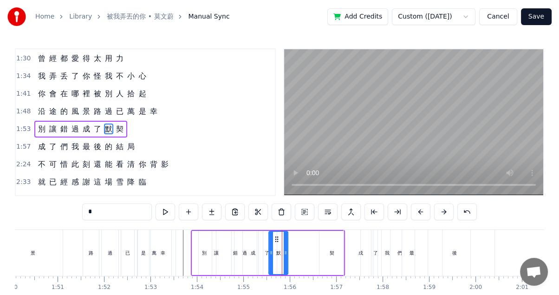
drag, startPoint x: 275, startPoint y: 233, endPoint x: 309, endPoint y: 233, distance: 33.9
click at [309, 233] on div "別 讓 錯 過 成 了 默 契" at bounding box center [268, 253] width 154 height 46
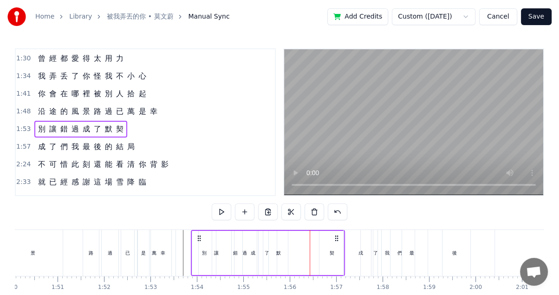
click at [276, 243] on div "默" at bounding box center [278, 253] width 19 height 44
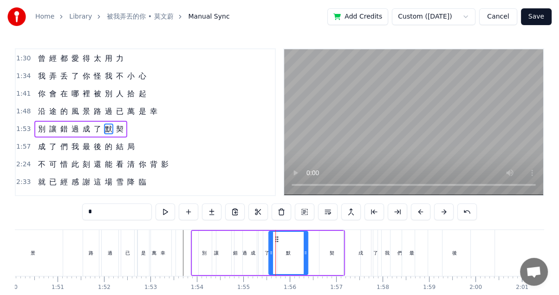
drag, startPoint x: 284, startPoint y: 250, endPoint x: 300, endPoint y: 248, distance: 16.8
click at [304, 248] on div at bounding box center [306, 253] width 4 height 42
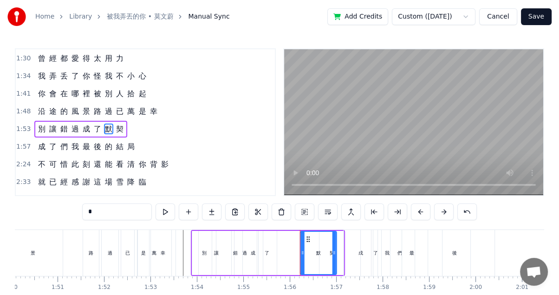
drag, startPoint x: 274, startPoint y: 240, endPoint x: 306, endPoint y: 239, distance: 31.6
click at [306, 239] on icon at bounding box center [308, 238] width 7 height 7
click at [259, 251] on div "了" at bounding box center [266, 253] width 19 height 44
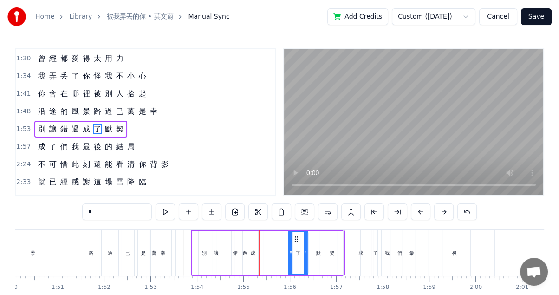
drag, startPoint x: 263, startPoint y: 238, endPoint x: 294, endPoint y: 238, distance: 31.1
click at [295, 239] on circle at bounding box center [295, 239] width 0 height 0
click at [251, 247] on div "成" at bounding box center [253, 253] width 20 height 44
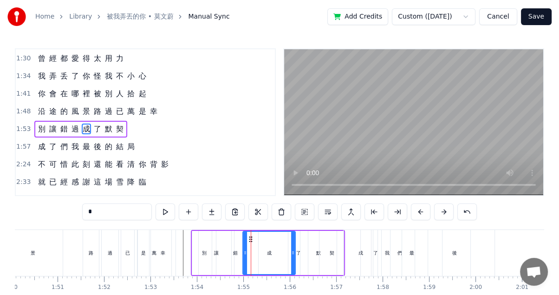
drag, startPoint x: 260, startPoint y: 252, endPoint x: 293, endPoint y: 250, distance: 32.5
click at [293, 250] on icon at bounding box center [293, 252] width 4 height 7
drag, startPoint x: 245, startPoint y: 251, endPoint x: 276, endPoint y: 249, distance: 30.7
click at [272, 249] on icon at bounding box center [270, 252] width 4 height 7
click at [243, 252] on div "過" at bounding box center [244, 252] width 5 height 7
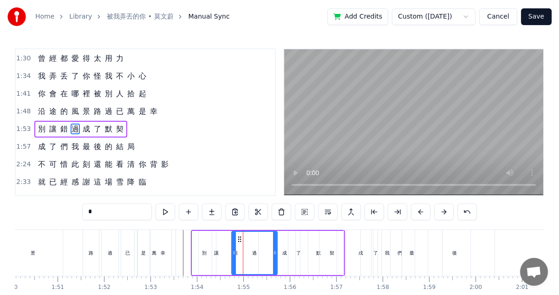
drag, startPoint x: 255, startPoint y: 251, endPoint x: 274, endPoint y: 249, distance: 19.1
click at [276, 251] on circle at bounding box center [275, 251] width 0 height 0
drag, startPoint x: 232, startPoint y: 251, endPoint x: 254, endPoint y: 252, distance: 21.8
click at [254, 252] on icon at bounding box center [256, 252] width 4 height 7
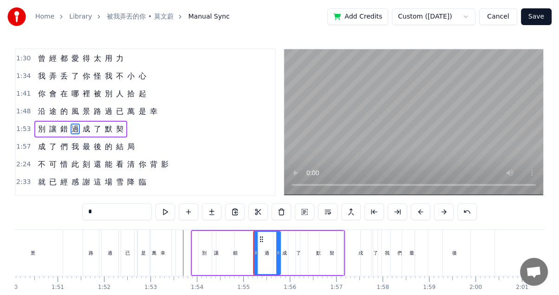
click at [254, 251] on icon at bounding box center [256, 252] width 4 height 7
click at [237, 253] on div "錯" at bounding box center [235, 253] width 46 height 44
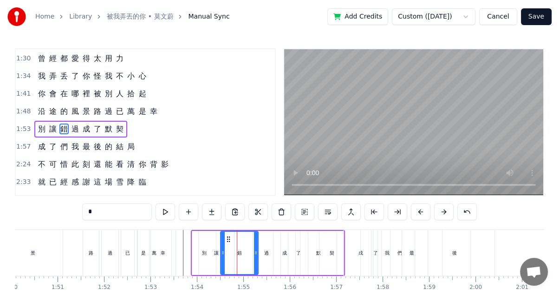
drag, startPoint x: 214, startPoint y: 252, endPoint x: 223, endPoint y: 253, distance: 8.5
click at [223, 253] on icon at bounding box center [223, 252] width 4 height 7
drag, startPoint x: 255, startPoint y: 253, endPoint x: 263, endPoint y: 253, distance: 7.9
click at [260, 253] on icon at bounding box center [258, 252] width 4 height 7
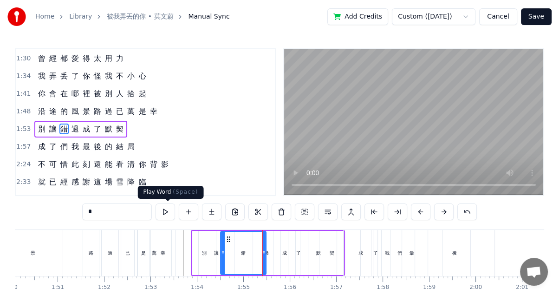
click at [170, 213] on button at bounding box center [165, 211] width 19 height 17
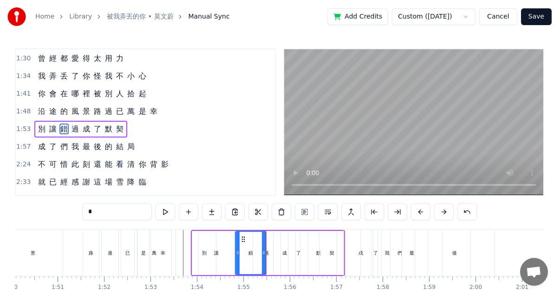
drag, startPoint x: 221, startPoint y: 252, endPoint x: 236, endPoint y: 252, distance: 14.9
click at [236, 252] on icon at bounding box center [238, 252] width 4 height 7
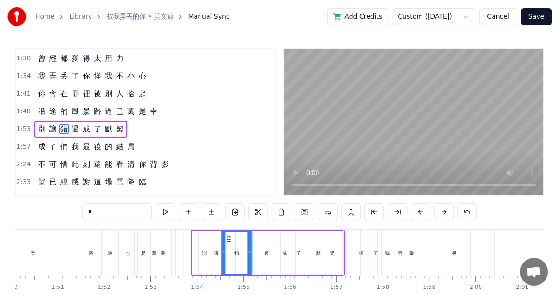
click at [228, 239] on icon at bounding box center [229, 238] width 7 height 7
click at [262, 253] on div "過" at bounding box center [266, 253] width 27 height 44
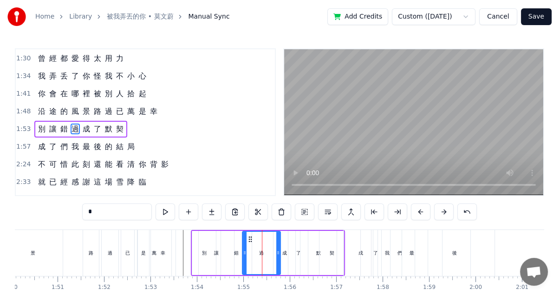
drag, startPoint x: 255, startPoint y: 252, endPoint x: 243, endPoint y: 251, distance: 12.1
click at [243, 251] on icon at bounding box center [245, 252] width 4 height 7
click at [169, 214] on button at bounding box center [165, 211] width 19 height 17
drag, startPoint x: 278, startPoint y: 252, endPoint x: 261, endPoint y: 251, distance: 16.8
click at [261, 251] on icon at bounding box center [261, 252] width 4 height 7
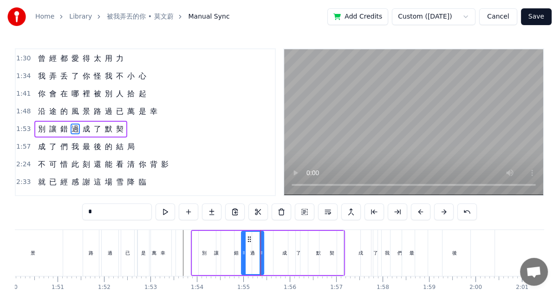
click at [281, 251] on div "成" at bounding box center [284, 253] width 22 height 44
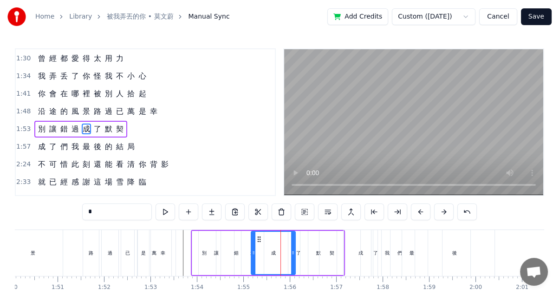
drag, startPoint x: 275, startPoint y: 251, endPoint x: 253, endPoint y: 249, distance: 22.4
click at [253, 249] on icon at bounding box center [254, 252] width 4 height 7
drag, startPoint x: 292, startPoint y: 252, endPoint x: 281, endPoint y: 252, distance: 10.7
click at [281, 252] on icon at bounding box center [282, 252] width 4 height 7
click at [298, 253] on div "了" at bounding box center [298, 252] width 5 height 7
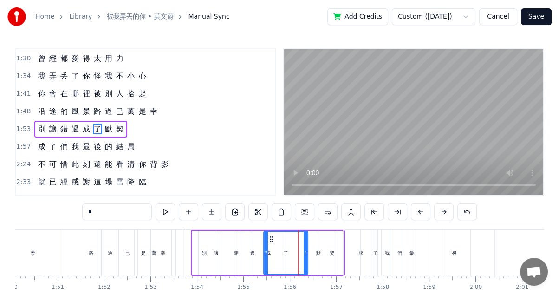
drag, startPoint x: 289, startPoint y: 251, endPoint x: 264, endPoint y: 251, distance: 25.5
click at [264, 251] on icon at bounding box center [266, 252] width 4 height 7
drag, startPoint x: 304, startPoint y: 252, endPoint x: 292, endPoint y: 247, distance: 12.9
click at [292, 251] on icon at bounding box center [294, 252] width 4 height 7
click at [291, 253] on icon at bounding box center [292, 252] width 4 height 7
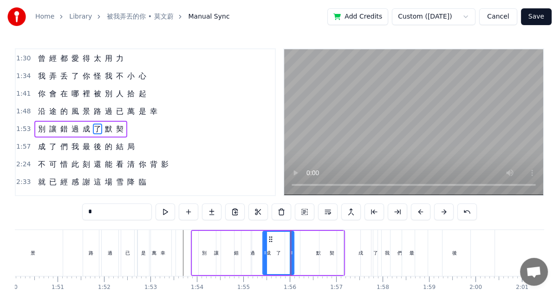
click at [318, 252] on div "默" at bounding box center [318, 252] width 5 height 7
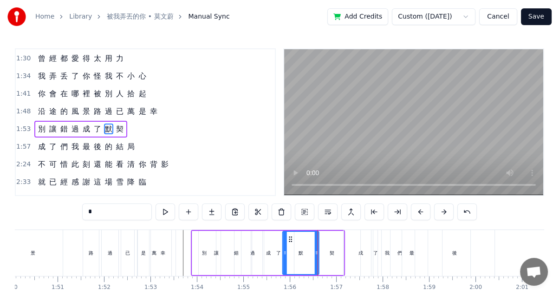
drag, startPoint x: 306, startPoint y: 239, endPoint x: 288, endPoint y: 237, distance: 18.2
click at [288, 237] on icon at bounding box center [290, 238] width 7 height 7
drag, startPoint x: 315, startPoint y: 253, endPoint x: 306, endPoint y: 253, distance: 9.3
click at [306, 253] on icon at bounding box center [308, 252] width 4 height 7
drag, startPoint x: 282, startPoint y: 252, endPoint x: 275, endPoint y: 252, distance: 7.4
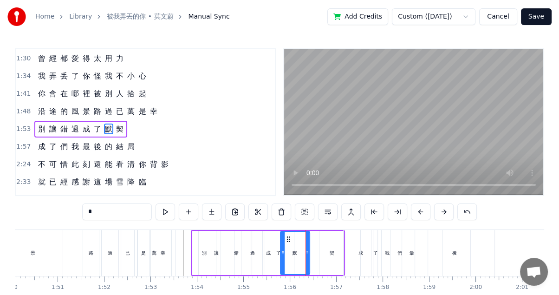
click at [281, 252] on icon at bounding box center [283, 252] width 4 height 7
click at [326, 248] on div "契" at bounding box center [331, 253] width 24 height 44
type input "*"
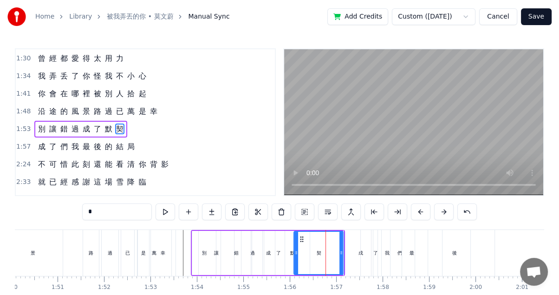
drag, startPoint x: 319, startPoint y: 252, endPoint x: 293, endPoint y: 250, distance: 26.5
click at [294, 250] on icon at bounding box center [296, 252] width 4 height 7
drag, startPoint x: 339, startPoint y: 251, endPoint x: 321, endPoint y: 251, distance: 18.1
click at [324, 251] on icon at bounding box center [326, 252] width 4 height 7
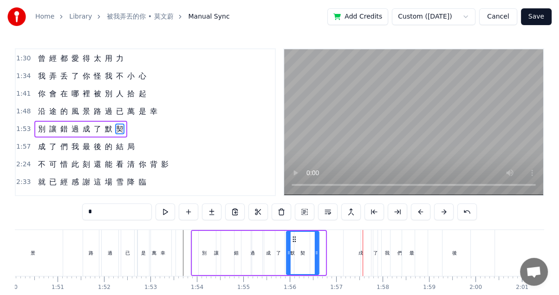
drag, startPoint x: 298, startPoint y: 238, endPoint x: 292, endPoint y: 238, distance: 6.5
click at [292, 238] on icon at bounding box center [294, 238] width 7 height 7
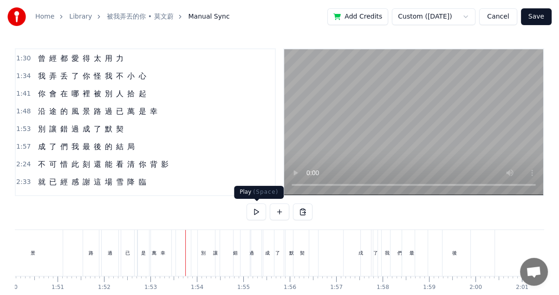
click at [256, 213] on button at bounding box center [255, 211] width 19 height 17
click at [302, 245] on div "契" at bounding box center [301, 253] width 32 height 46
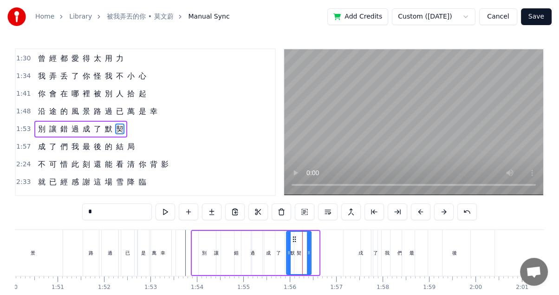
drag, startPoint x: 317, startPoint y: 248, endPoint x: 308, endPoint y: 247, distance: 8.4
click at [308, 247] on div at bounding box center [309, 253] width 4 height 42
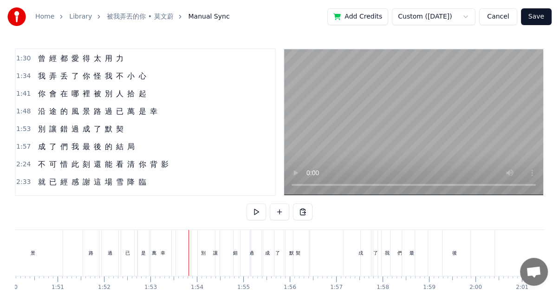
click at [168, 215] on div "0:21 空 氣 裡 0:26 都 是 你 的 痕 跡 和 氣 息 0:31 說 熟 悉 0:35 有 些 勉 強 和 委 屈 0:40 早 已 經 0:45…" at bounding box center [279, 185] width 529 height 275
click at [255, 211] on button at bounding box center [255, 211] width 19 height 17
click at [364, 254] on div "了" at bounding box center [375, 253] width 29 height 46
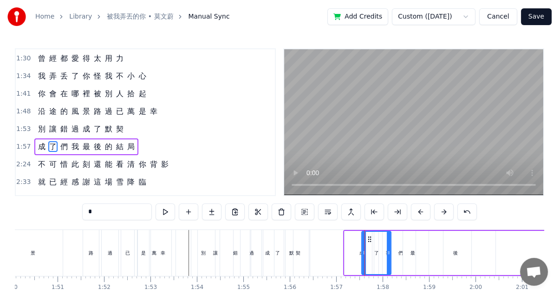
scroll to position [211, 0]
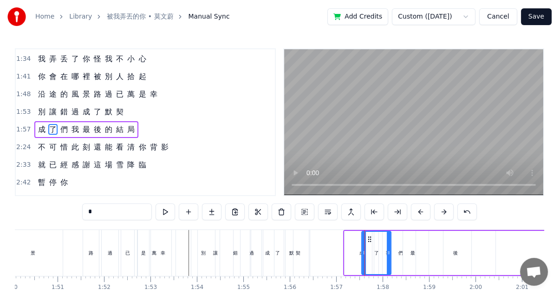
click at [359, 252] on div "成" at bounding box center [361, 252] width 5 height 7
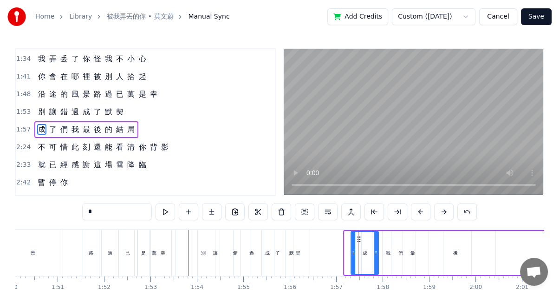
drag, startPoint x: 347, startPoint y: 252, endPoint x: 353, endPoint y: 252, distance: 6.0
click at [353, 252] on icon at bounding box center [353, 252] width 4 height 7
drag, startPoint x: 354, startPoint y: 253, endPoint x: 319, endPoint y: 249, distance: 35.5
click at [324, 249] on div "成" at bounding box center [351, 253] width 54 height 42
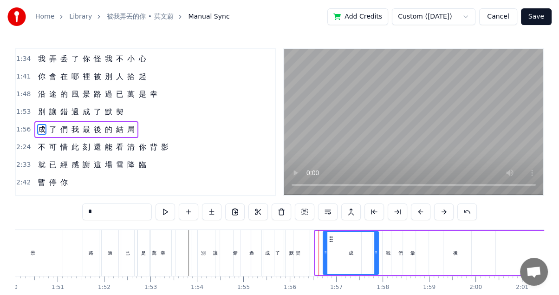
drag, startPoint x: 317, startPoint y: 252, endPoint x: 329, endPoint y: 252, distance: 12.5
click at [327, 252] on icon at bounding box center [326, 252] width 4 height 7
drag, startPoint x: 331, startPoint y: 249, endPoint x: 318, endPoint y: 248, distance: 13.5
click at [320, 249] on icon at bounding box center [322, 252] width 4 height 7
click at [301, 249] on div "契" at bounding box center [297, 253] width 24 height 46
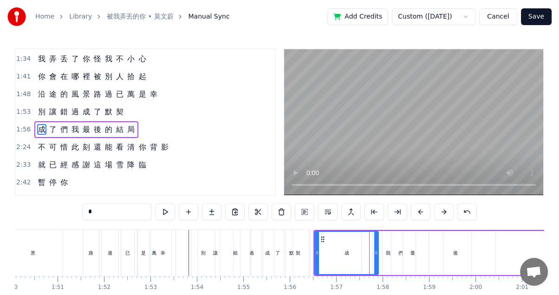
type input "*"
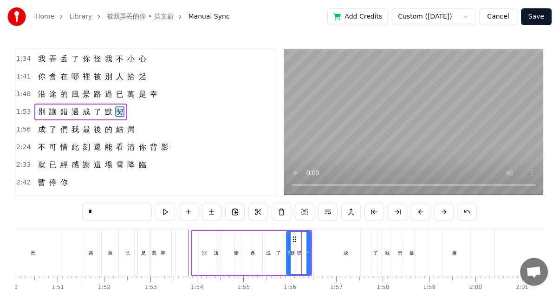
scroll to position [194, 0]
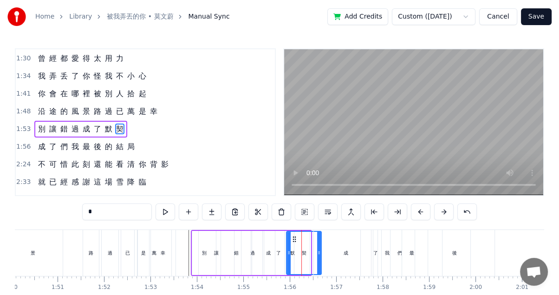
drag, startPoint x: 308, startPoint y: 254, endPoint x: 331, endPoint y: 250, distance: 23.5
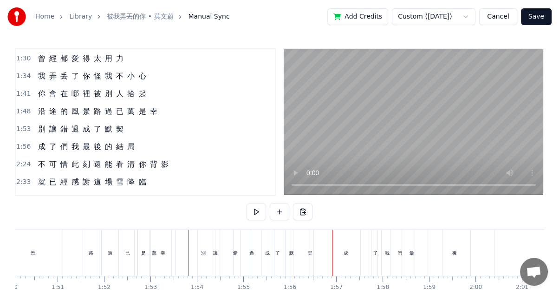
click at [316, 246] on div "成" at bounding box center [346, 253] width 64 height 46
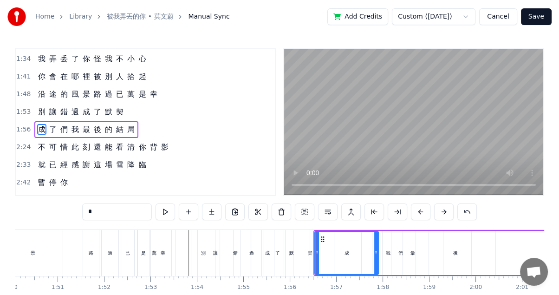
click at [308, 251] on div "契" at bounding box center [309, 252] width 5 height 7
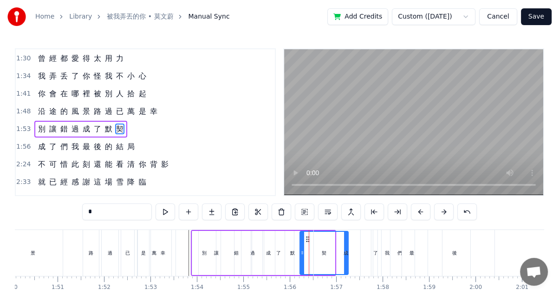
drag, startPoint x: 294, startPoint y: 236, endPoint x: 307, endPoint y: 235, distance: 13.5
click at [307, 235] on icon at bounding box center [308, 238] width 7 height 7
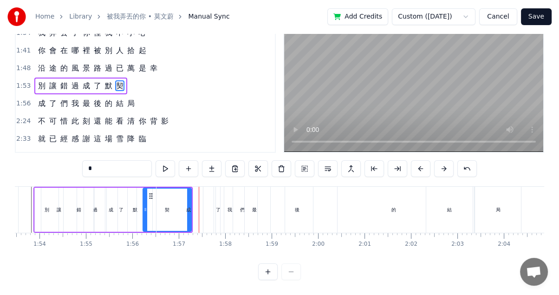
scroll to position [0, 5284]
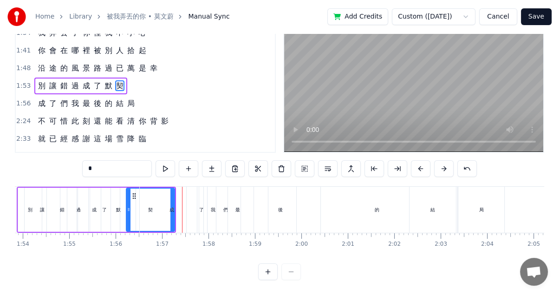
click at [482, 206] on div "局" at bounding box center [481, 209] width 5 height 7
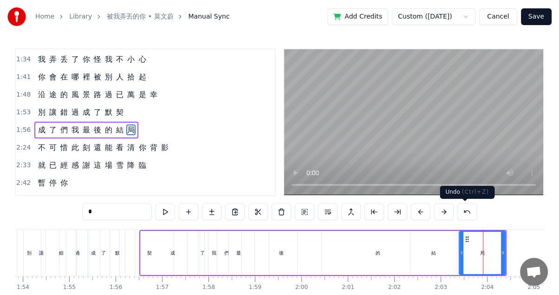
scroll to position [211, 0]
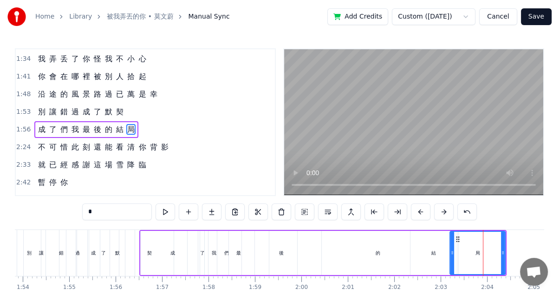
drag, startPoint x: 460, startPoint y: 248, endPoint x: 451, endPoint y: 248, distance: 9.3
click at [451, 248] on div at bounding box center [452, 253] width 4 height 42
click at [430, 255] on div "結" at bounding box center [433, 253] width 46 height 44
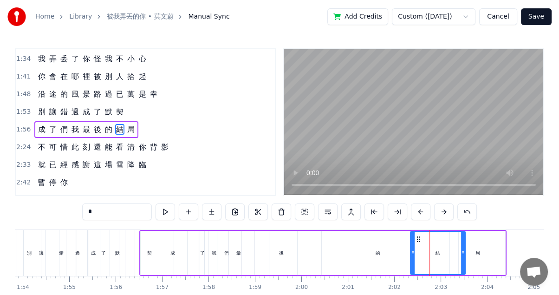
drag, startPoint x: 455, startPoint y: 253, endPoint x: 463, endPoint y: 252, distance: 8.4
click at [463, 252] on icon at bounding box center [463, 252] width 4 height 7
click at [104, 224] on div "0:21 空 氣 裡 0:26 都 是 你 的 痕 跡 和 氣 息 0:31 說 熟 悉 0:35 有 些 勉 強 和 委 屈 0:40 早 已 經 0:45…" at bounding box center [279, 185] width 529 height 275
click at [102, 251] on div "默" at bounding box center [117, 253] width 35 height 46
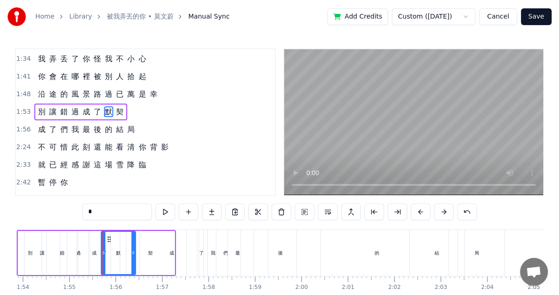
scroll to position [194, 0]
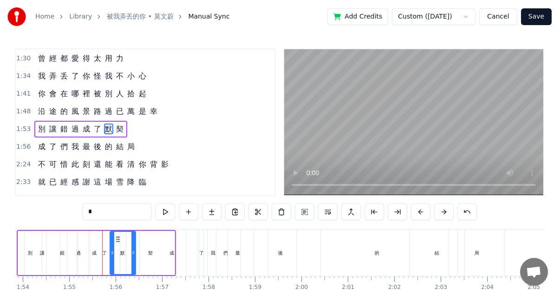
drag, startPoint x: 103, startPoint y: 250, endPoint x: 115, endPoint y: 250, distance: 12.5
click at [114, 250] on icon at bounding box center [112, 252] width 4 height 7
click at [102, 252] on div "了" at bounding box center [104, 252] width 5 height 7
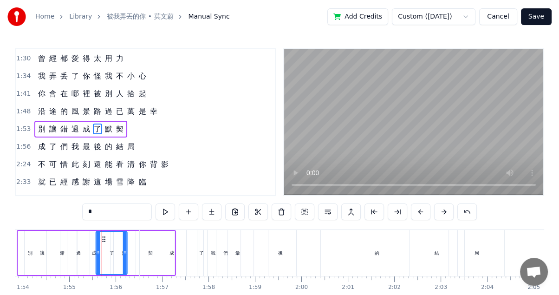
drag, startPoint x: 97, startPoint y: 235, endPoint x: 105, endPoint y: 235, distance: 7.4
click at [105, 235] on icon at bounding box center [103, 238] width 7 height 7
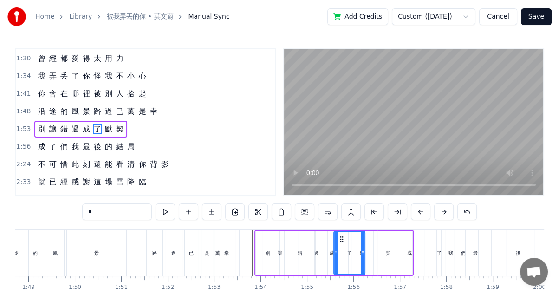
scroll to position [0, 5042]
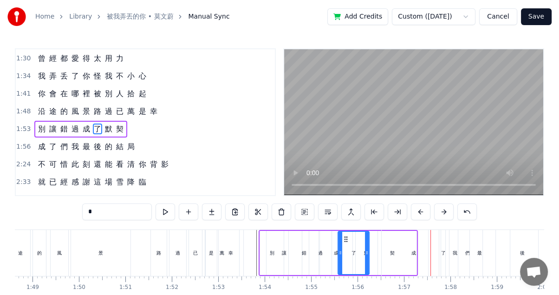
click at [395, 256] on div "成" at bounding box center [414, 253] width 64 height 46
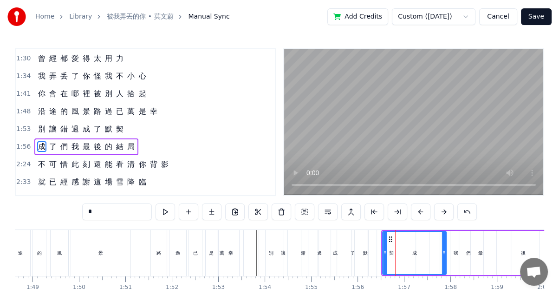
scroll to position [211, 0]
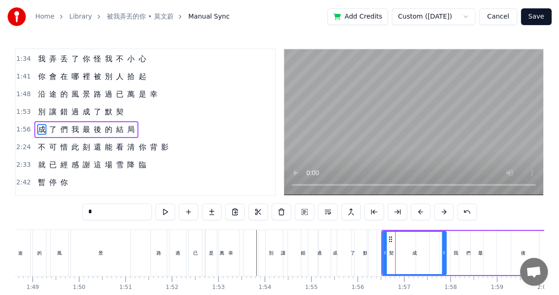
click at [370, 245] on div "契" at bounding box center [391, 253] width 48 height 46
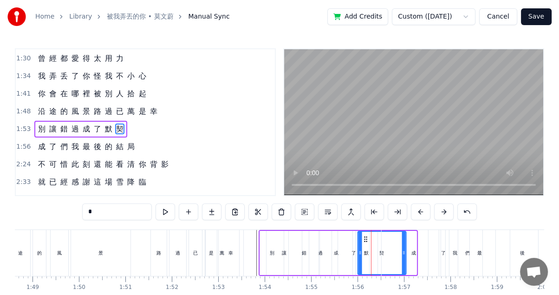
drag, startPoint x: 375, startPoint y: 236, endPoint x: 365, endPoint y: 235, distance: 10.3
click at [365, 235] on icon at bounding box center [365, 238] width 7 height 7
drag, startPoint x: 403, startPoint y: 252, endPoint x: 389, endPoint y: 251, distance: 14.4
click at [389, 251] on div "成" at bounding box center [414, 253] width 64 height 46
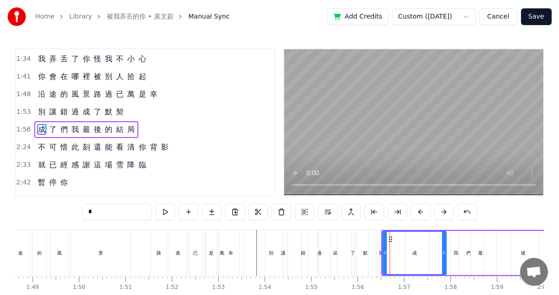
click at [376, 249] on div "契" at bounding box center [381, 253] width 48 height 46
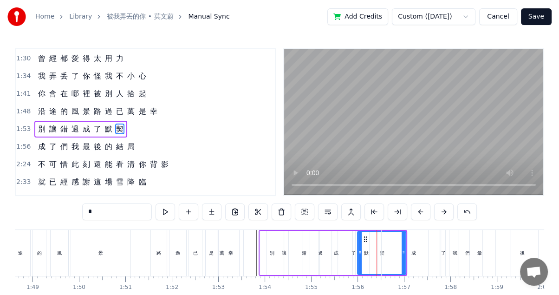
click at [364, 237] on icon at bounding box center [365, 238] width 7 height 7
click at [404, 253] on div "成" at bounding box center [414, 253] width 64 height 46
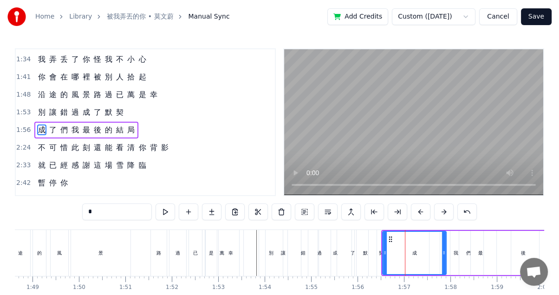
scroll to position [211, 0]
click at [375, 249] on div "契" at bounding box center [381, 253] width 48 height 46
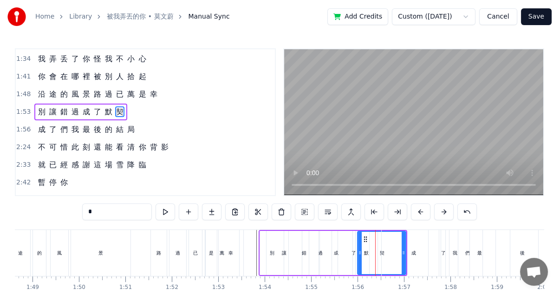
scroll to position [194, 0]
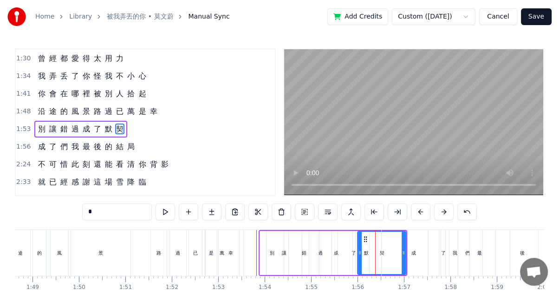
drag, startPoint x: 404, startPoint y: 251, endPoint x: 386, endPoint y: 247, distance: 19.0
click at [393, 250] on div "成" at bounding box center [414, 253] width 64 height 46
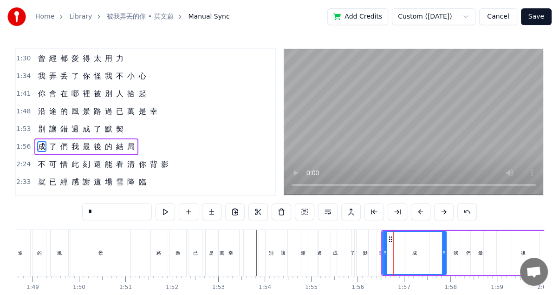
scroll to position [211, 0]
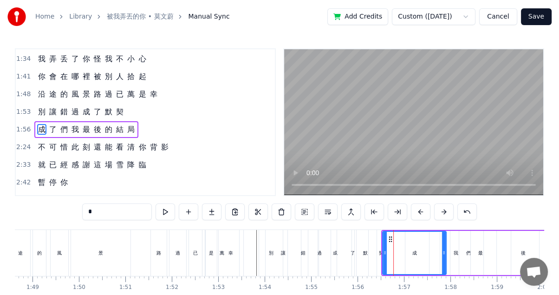
click at [380, 249] on div "契" at bounding box center [380, 252] width 5 height 7
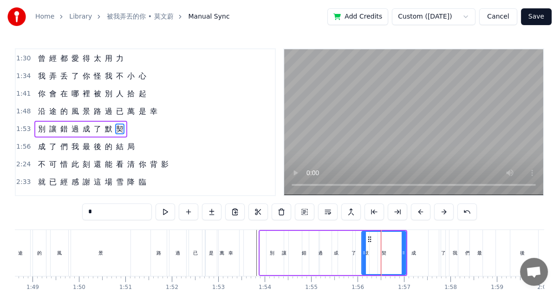
drag, startPoint x: 359, startPoint y: 250, endPoint x: 367, endPoint y: 246, distance: 8.7
click at [365, 246] on div at bounding box center [364, 253] width 4 height 42
drag, startPoint x: 404, startPoint y: 252, endPoint x: 388, endPoint y: 250, distance: 16.4
click at [389, 250] on div "成" at bounding box center [414, 253] width 64 height 46
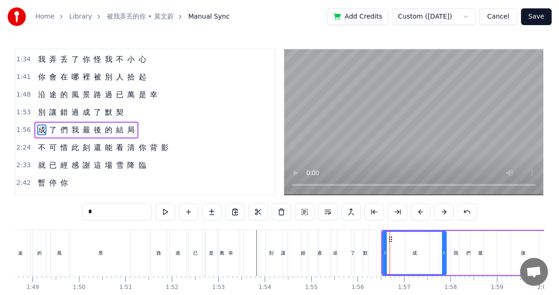
scroll to position [211, 0]
click at [365, 251] on div "契" at bounding box center [384, 253] width 42 height 46
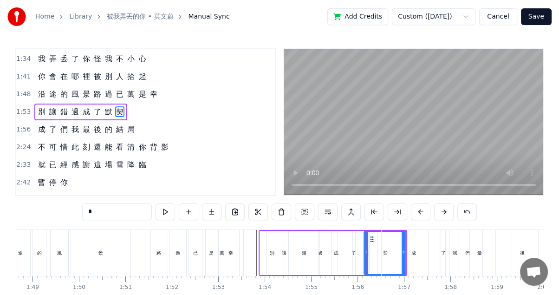
scroll to position [194, 0]
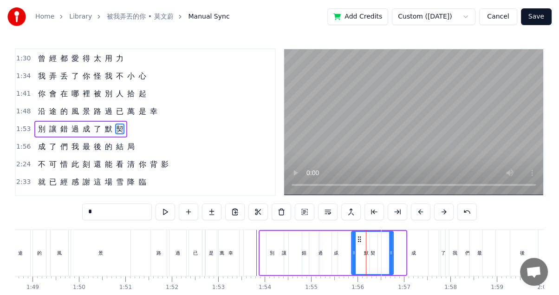
drag, startPoint x: 370, startPoint y: 237, endPoint x: 359, endPoint y: 235, distance: 11.7
click at [359, 235] on icon at bounding box center [359, 238] width 7 height 7
click at [392, 253] on div "成" at bounding box center [414, 253] width 64 height 46
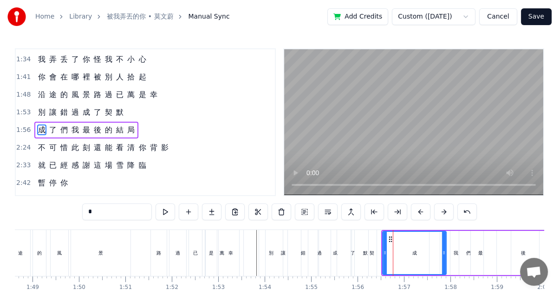
scroll to position [211, 0]
click at [311, 230] on div "過" at bounding box center [319, 253] width 23 height 46
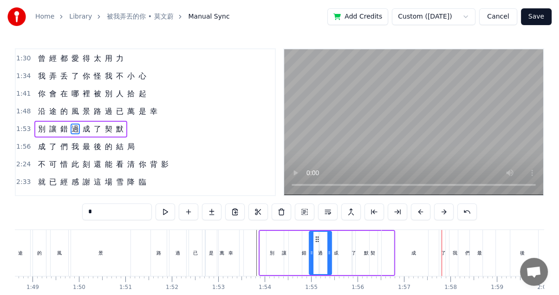
click at [372, 252] on div "默" at bounding box center [367, 253] width 22 height 44
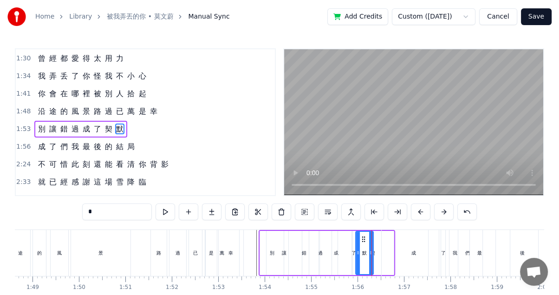
drag, startPoint x: 374, startPoint y: 249, endPoint x: 369, endPoint y: 249, distance: 5.1
click at [369, 249] on icon at bounding box center [371, 252] width 4 height 7
click at [377, 251] on div "契" at bounding box center [373, 253] width 42 height 44
drag, startPoint x: 354, startPoint y: 251, endPoint x: 367, endPoint y: 251, distance: 13.0
click at [362, 251] on div "默" at bounding box center [364, 252] width 5 height 7
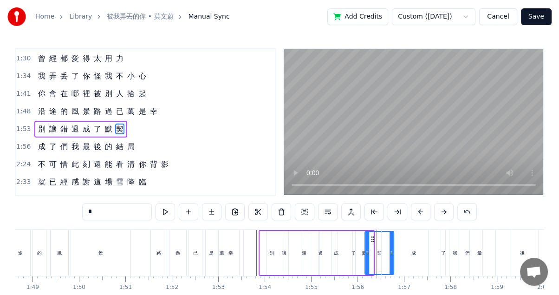
type input "*"
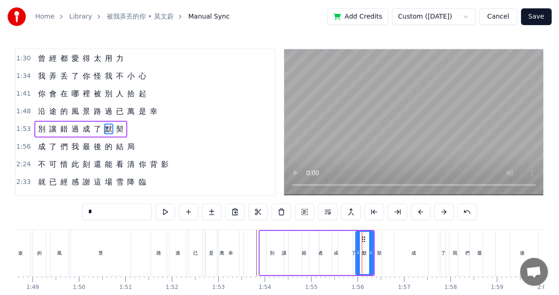
click at [375, 252] on div "別 讓 錯 過 成 了 默 契" at bounding box center [317, 253] width 116 height 46
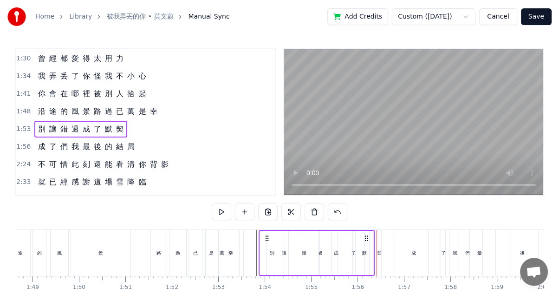
click at [407, 250] on div "成" at bounding box center [414, 253] width 64 height 46
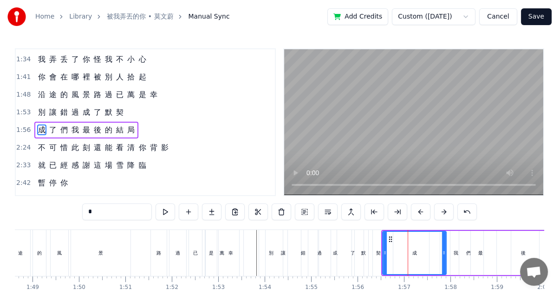
scroll to position [211, 0]
drag, startPoint x: 384, startPoint y: 252, endPoint x: 377, endPoint y: 252, distance: 7.0
click at [377, 252] on icon at bounding box center [378, 252] width 4 height 7
click at [342, 225] on div "0:21 空 氣 裡 0:26 都 是 你 的 痕 跡 和 氣 息 0:31 說 熟 悉 0:35 有 些 勉 強 和 委 屈 0:40 早 已 經 0:45…" at bounding box center [279, 185] width 529 height 275
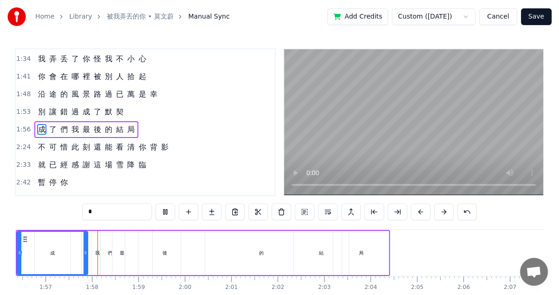
scroll to position [0, 5408]
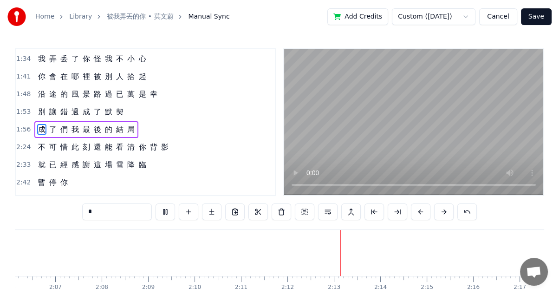
scroll to position [50, 0]
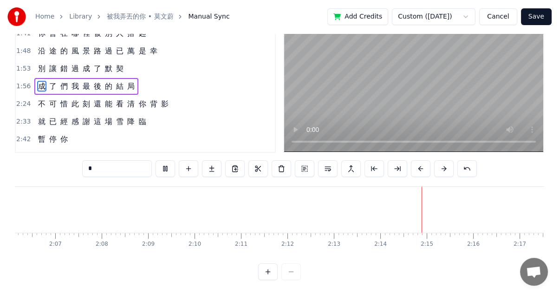
click at [284, 273] on div at bounding box center [279, 271] width 43 height 17
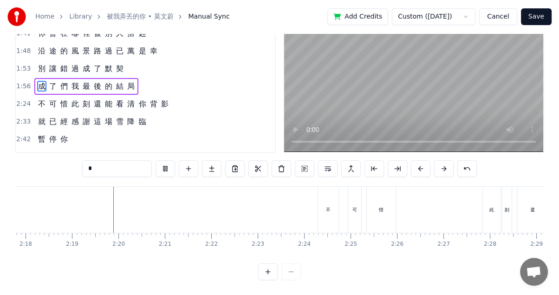
scroll to position [0, 6422]
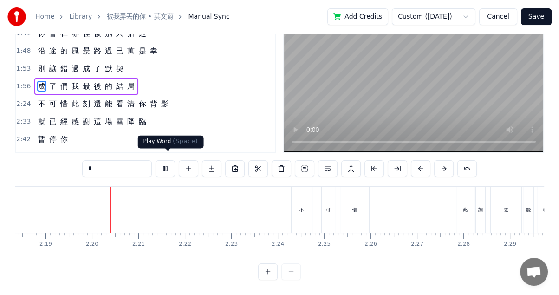
click at [168, 160] on button at bounding box center [165, 168] width 19 height 17
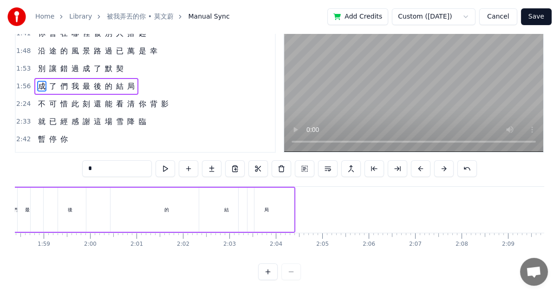
scroll to position [0, 5032]
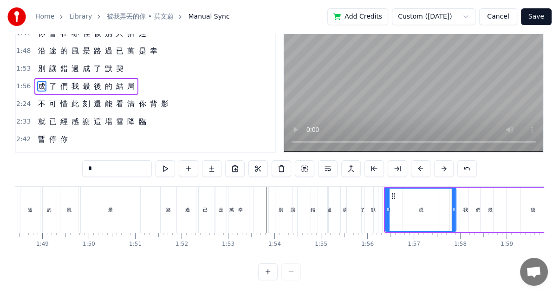
click at [292, 195] on div "讓" at bounding box center [292, 210] width 35 height 46
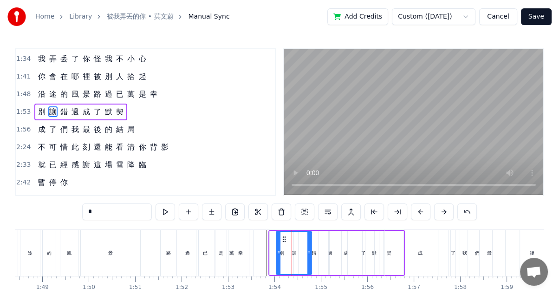
scroll to position [194, 0]
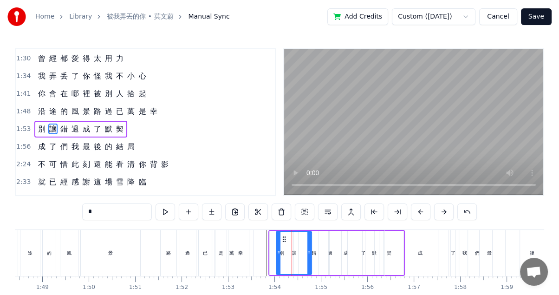
click at [316, 242] on div "錯" at bounding box center [313, 253] width 31 height 44
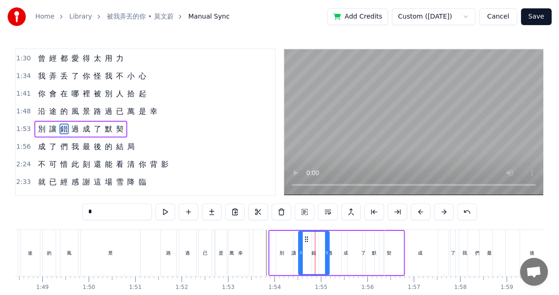
click at [392, 236] on div "成" at bounding box center [419, 253] width 71 height 46
type input "*"
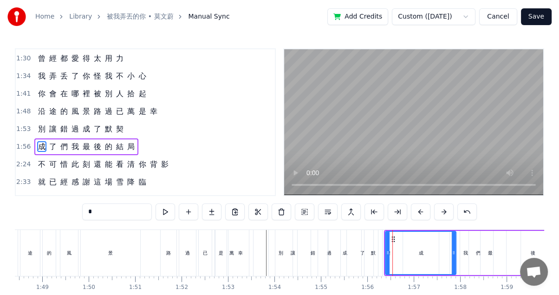
scroll to position [211, 0]
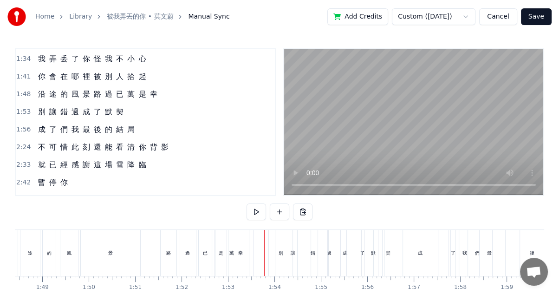
click at [272, 235] on div "別" at bounding box center [281, 253] width 24 height 46
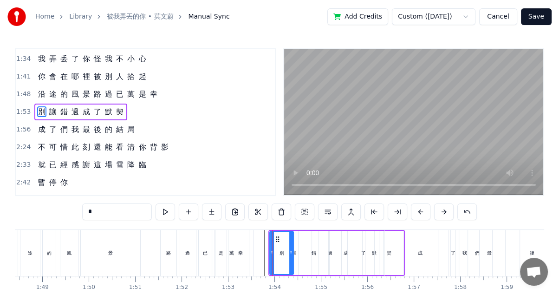
scroll to position [194, 0]
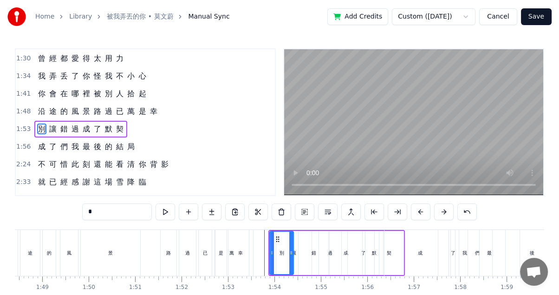
click at [477, 254] on div "最" at bounding box center [489, 253] width 60 height 46
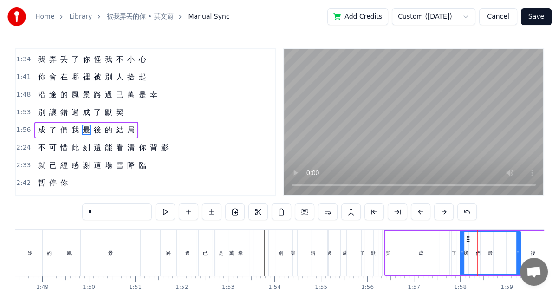
scroll to position [211, 0]
click at [427, 254] on div "成" at bounding box center [420, 253] width 71 height 44
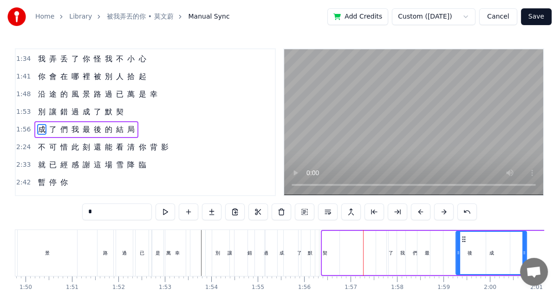
scroll to position [0, 5100]
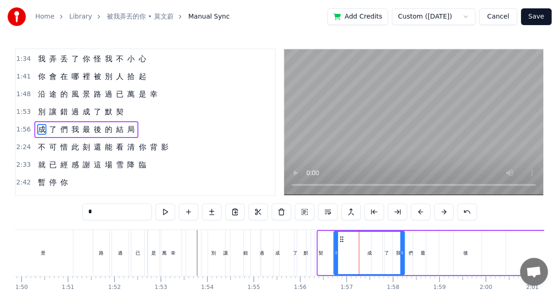
drag, startPoint x: 391, startPoint y: 236, endPoint x: 340, endPoint y: 232, distance: 51.7
click at [340, 232] on div "成" at bounding box center [370, 253] width 70 height 42
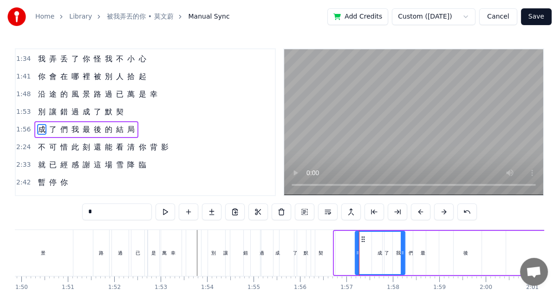
drag, startPoint x: 334, startPoint y: 252, endPoint x: 355, endPoint y: 252, distance: 20.9
click at [356, 252] on icon at bounding box center [358, 252] width 4 height 7
click at [334, 253] on div "契" at bounding box center [321, 253] width 30 height 46
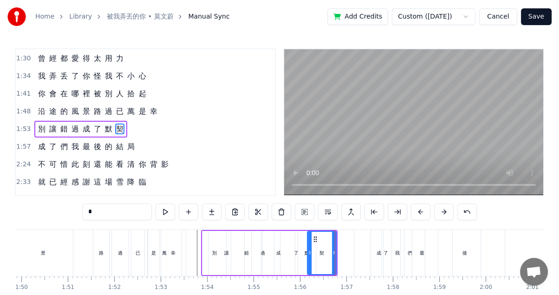
click at [216, 254] on div "讓" at bounding box center [226, 253] width 35 height 44
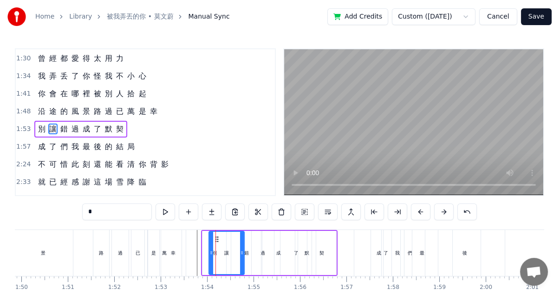
click at [204, 254] on div "別" at bounding box center [214, 253] width 24 height 44
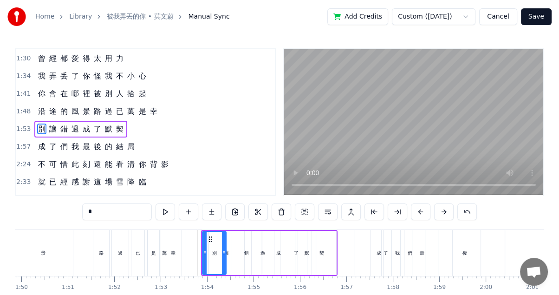
click at [244, 248] on div "錯" at bounding box center [246, 253] width 31 height 44
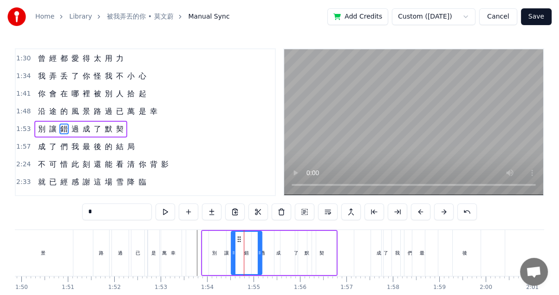
click at [330, 250] on div "契" at bounding box center [321, 253] width 29 height 44
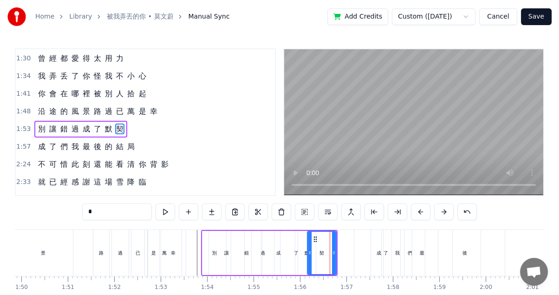
click at [375, 251] on div "了" at bounding box center [385, 253] width 29 height 46
type input "*"
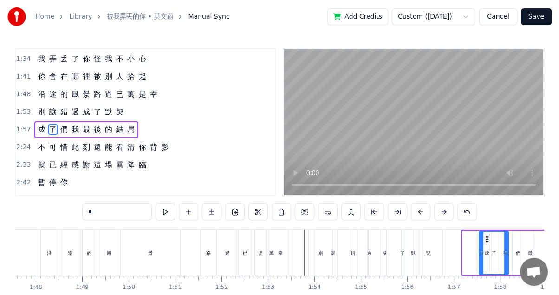
scroll to position [0, 4939]
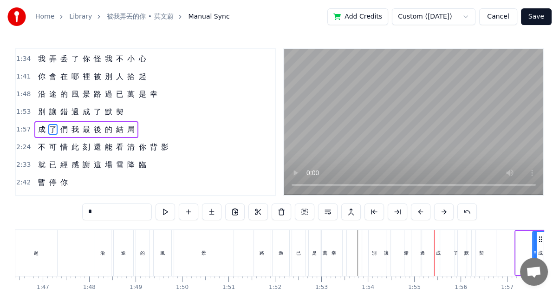
drag, startPoint x: 405, startPoint y: 247, endPoint x: 396, endPoint y: 247, distance: 8.8
click at [396, 247] on div "錯" at bounding box center [406, 253] width 31 height 46
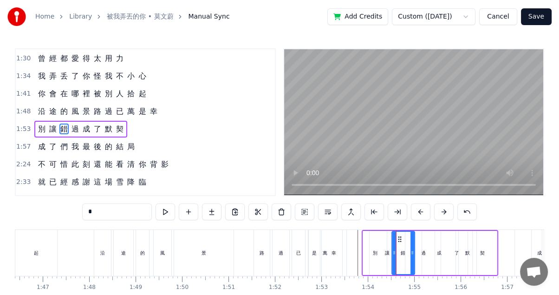
drag, startPoint x: 419, startPoint y: 252, endPoint x: 408, endPoint y: 252, distance: 10.7
click at [410, 252] on icon at bounding box center [412, 252] width 4 height 7
click at [390, 237] on div at bounding box center [389, 253] width 4 height 42
click at [422, 246] on div "成" at bounding box center [438, 253] width 34 height 44
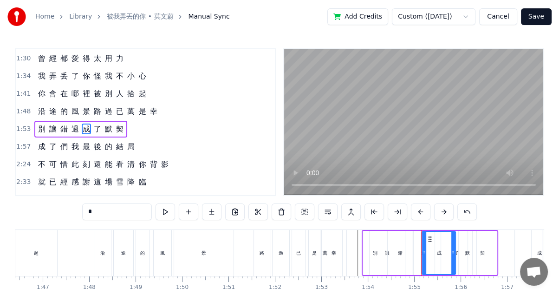
click at [418, 252] on div "過" at bounding box center [423, 253] width 22 height 44
type input "*"
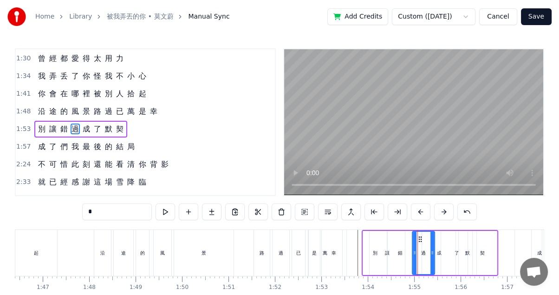
drag, startPoint x: 417, startPoint y: 238, endPoint x: 407, endPoint y: 238, distance: 10.7
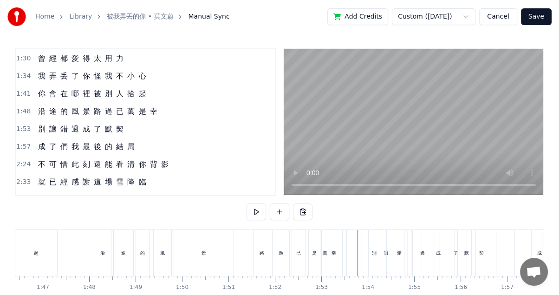
click at [421, 242] on div "成" at bounding box center [438, 253] width 34 height 46
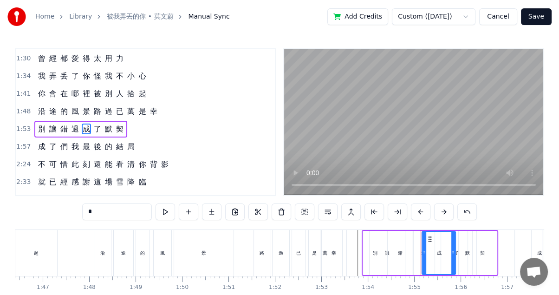
click at [416, 243] on div "過" at bounding box center [423, 253] width 22 height 44
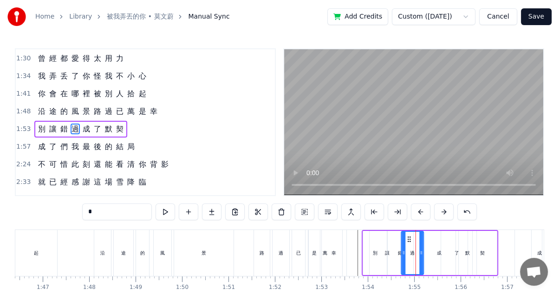
drag, startPoint x: 420, startPoint y: 236, endPoint x: 409, endPoint y: 236, distance: 11.6
click at [409, 236] on circle at bounding box center [409, 236] width 0 height 0
click at [435, 244] on div "成" at bounding box center [438, 253] width 33 height 44
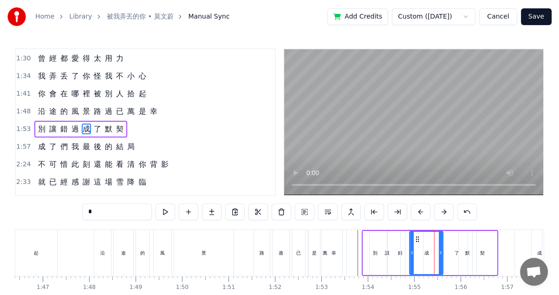
drag, startPoint x: 428, startPoint y: 237, endPoint x: 415, endPoint y: 238, distance: 13.5
click at [415, 238] on icon at bounding box center [417, 238] width 7 height 7
click at [454, 244] on div "了" at bounding box center [456, 253] width 31 height 44
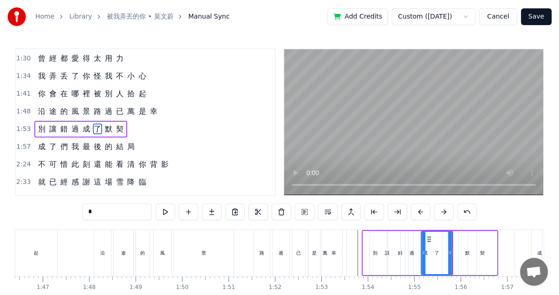
drag, startPoint x: 447, startPoint y: 237, endPoint x: 428, endPoint y: 237, distance: 19.5
click at [428, 237] on icon at bounding box center [429, 238] width 7 height 7
click at [461, 242] on div "默" at bounding box center [468, 253] width 18 height 44
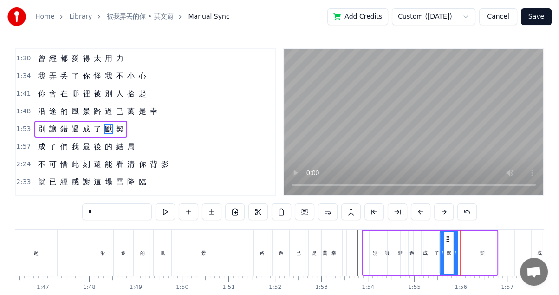
drag, startPoint x: 464, startPoint y: 238, endPoint x: 444, endPoint y: 238, distance: 20.4
click at [444, 238] on icon at bounding box center [447, 238] width 7 height 7
click at [480, 248] on div "契" at bounding box center [482, 253] width 29 height 44
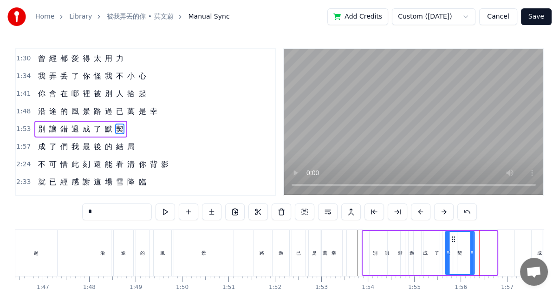
drag, startPoint x: 475, startPoint y: 236, endPoint x: 453, endPoint y: 238, distance: 22.4
click at [453, 238] on icon at bounding box center [452, 238] width 7 height 7
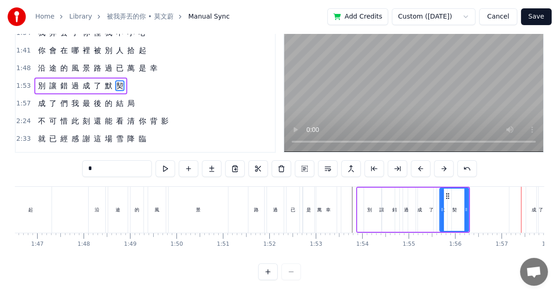
scroll to position [0, 4959]
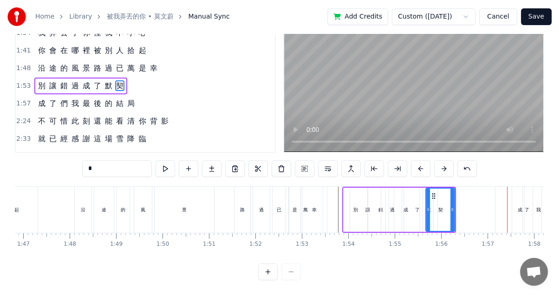
click at [371, 168] on button at bounding box center [373, 168] width 19 height 17
click at [359, 188] on div "讓" at bounding box center [367, 210] width 35 height 44
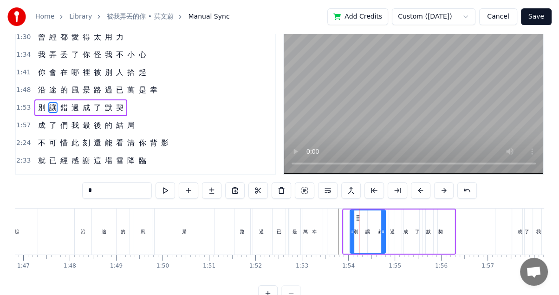
scroll to position [0, 0]
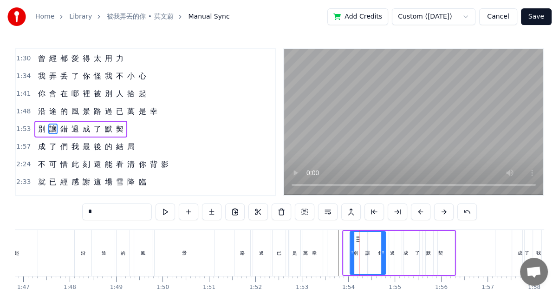
click at [452, 234] on div "契" at bounding box center [440, 253] width 29 height 44
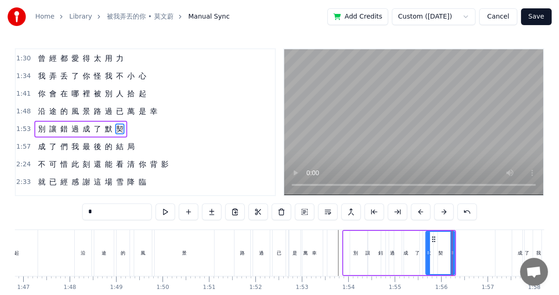
click at [439, 234] on div "契" at bounding box center [440, 253] width 28 height 42
click at [345, 234] on div "別" at bounding box center [356, 253] width 24 height 44
type input "*"
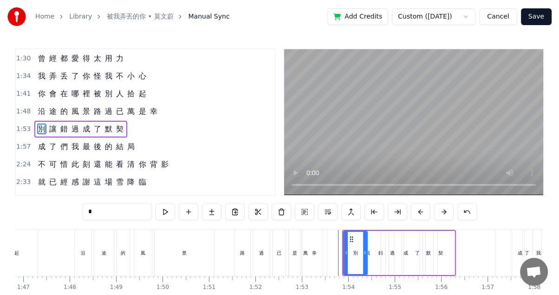
click at [84, 121] on div "別 讓 錯 過 成 了 默 契" at bounding box center [80, 129] width 93 height 17
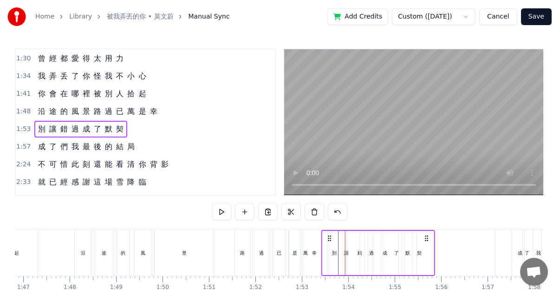
drag, startPoint x: 446, startPoint y: 235, endPoint x: 425, endPoint y: 236, distance: 20.9
click at [425, 236] on icon at bounding box center [426, 237] width 7 height 7
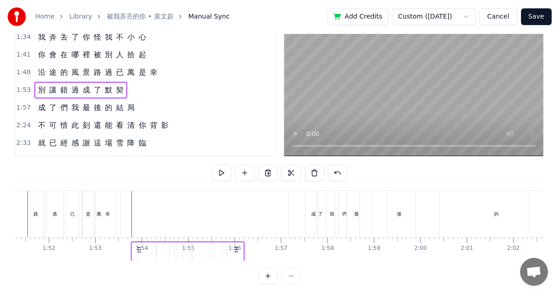
scroll to position [50, 0]
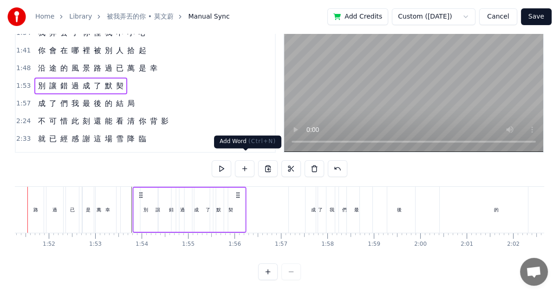
drag, startPoint x: 254, startPoint y: 238, endPoint x: 250, endPoint y: 154, distance: 84.1
click at [250, 154] on div "0:21 空 氣 裡 0:26 都 是 你 的 痕 跡 和 氣 息 0:31 說 熟 悉 0:35 有 些 勉 強 和 委 屈 0:40 早 已 經 0:45…" at bounding box center [279, 142] width 529 height 275
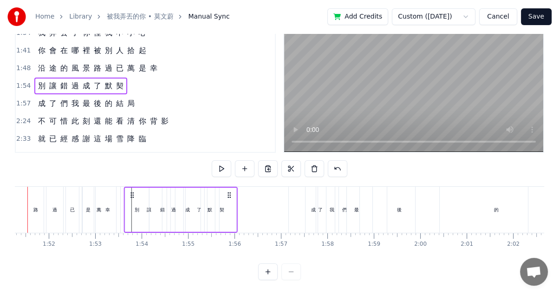
drag, startPoint x: 175, startPoint y: 184, endPoint x: 132, endPoint y: 185, distance: 42.7
click at [132, 191] on icon at bounding box center [132, 194] width 7 height 7
click at [309, 199] on div "了" at bounding box center [319, 210] width 29 height 46
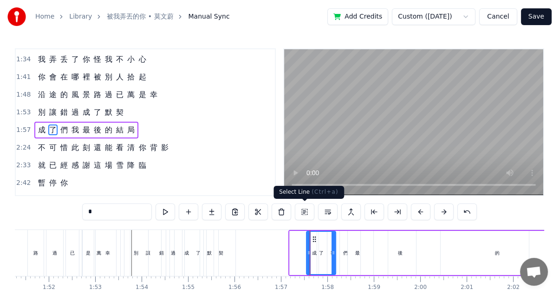
scroll to position [211, 0]
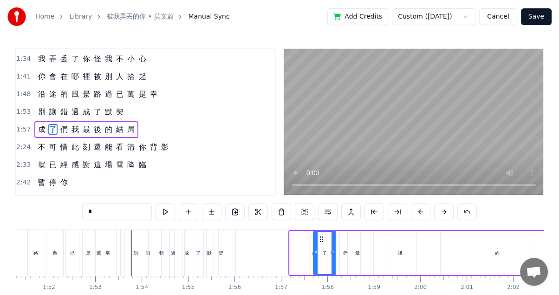
drag, startPoint x: 307, startPoint y: 253, endPoint x: 313, endPoint y: 248, distance: 7.3
click at [314, 249] on icon at bounding box center [316, 252] width 4 height 7
click at [301, 255] on div "成" at bounding box center [315, 253] width 50 height 44
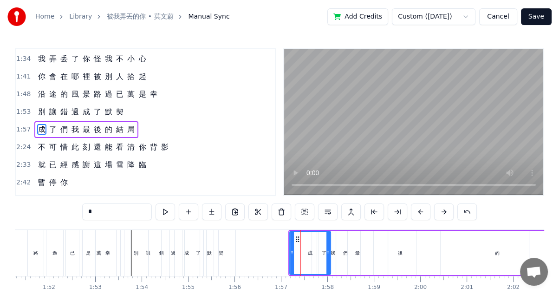
drag, startPoint x: 337, startPoint y: 252, endPoint x: 328, endPoint y: 252, distance: 8.8
click at [328, 252] on icon at bounding box center [328, 252] width 4 height 7
drag, startPoint x: 292, startPoint y: 252, endPoint x: 302, endPoint y: 251, distance: 9.8
click at [302, 251] on icon at bounding box center [302, 252] width 4 height 7
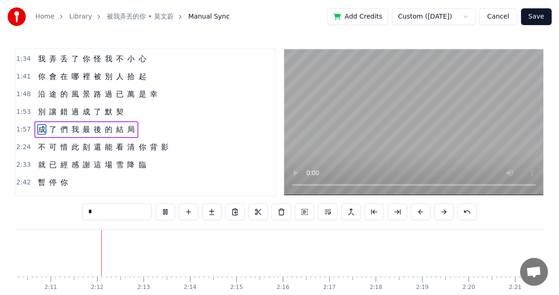
scroll to position [0, 6054]
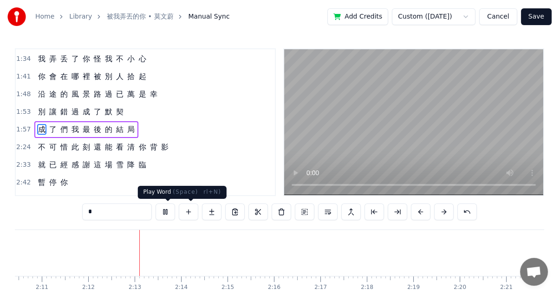
click at [168, 210] on button at bounding box center [165, 211] width 19 height 17
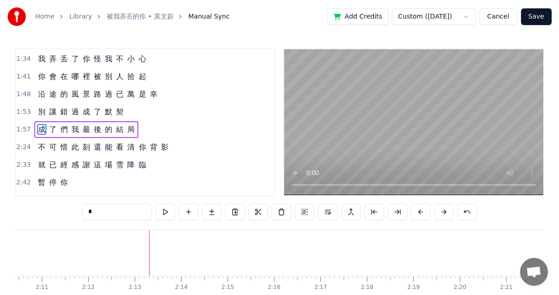
click at [74, 125] on span "我" at bounding box center [75, 129] width 9 height 11
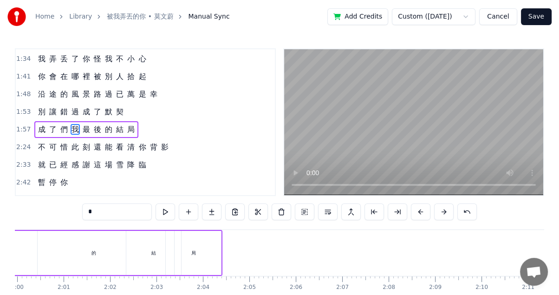
scroll to position [0, 5421]
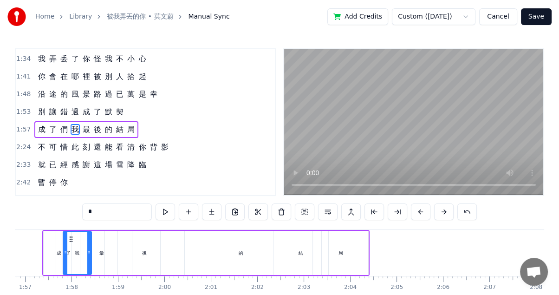
type input "*"
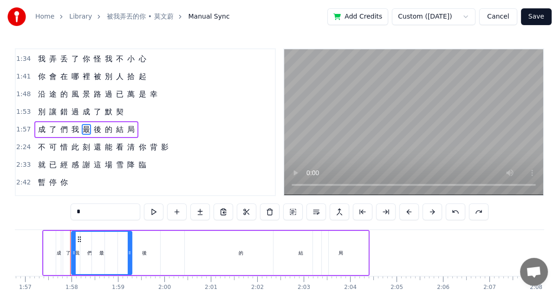
drag, startPoint x: 70, startPoint y: 122, endPoint x: 58, endPoint y: 122, distance: 12.1
click at [58, 122] on div "成 了 們 我 最 後 的 結 局" at bounding box center [86, 129] width 104 height 17
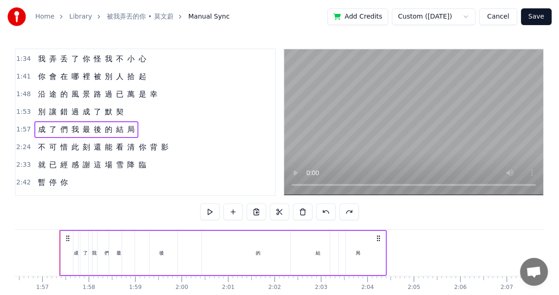
scroll to position [0, 5401]
click at [96, 254] on div "最" at bounding box center [121, 253] width 60 height 44
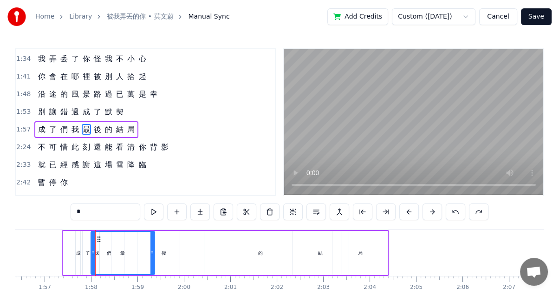
click at [151, 252] on icon at bounding box center [152, 252] width 4 height 7
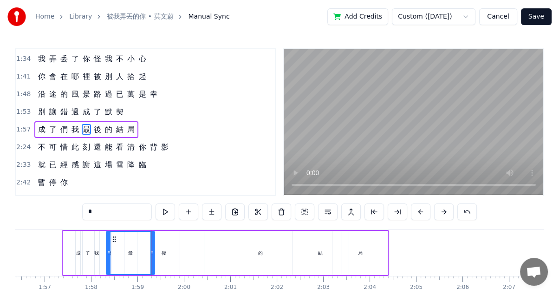
drag, startPoint x: 92, startPoint y: 249, endPoint x: 129, endPoint y: 249, distance: 37.1
click at [97, 255] on div "我" at bounding box center [96, 252] width 5 height 7
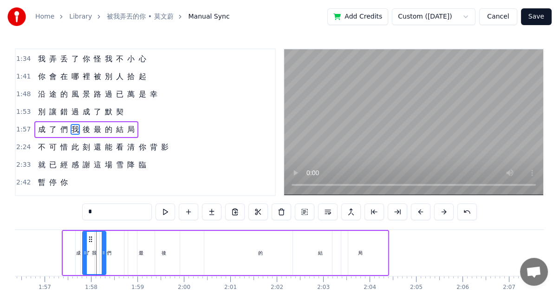
drag, startPoint x: 108, startPoint y: 253, endPoint x: 103, endPoint y: 253, distance: 5.6
click at [103, 253] on icon at bounding box center [104, 252] width 4 height 7
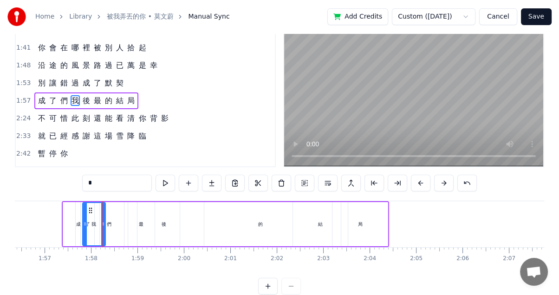
scroll to position [50, 0]
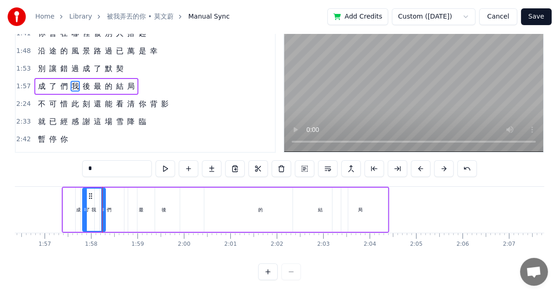
click at [265, 272] on button at bounding box center [267, 271] width 19 height 17
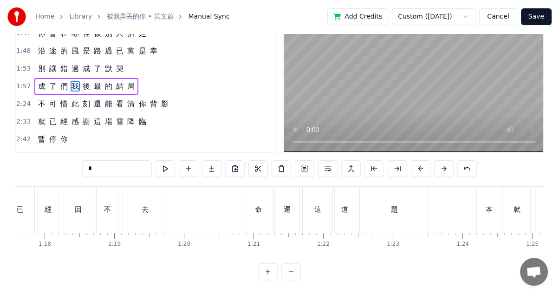
click at [265, 272] on button at bounding box center [267, 271] width 19 height 17
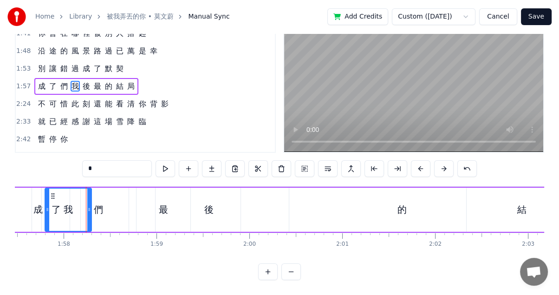
scroll to position [0, 10931]
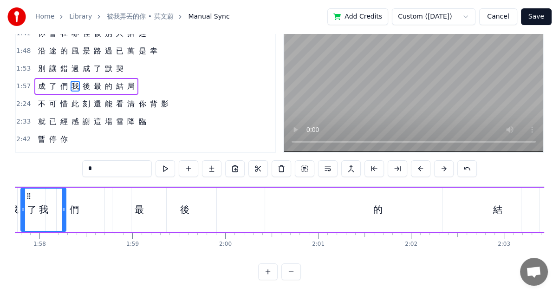
click at [63, 206] on icon at bounding box center [64, 209] width 4 height 7
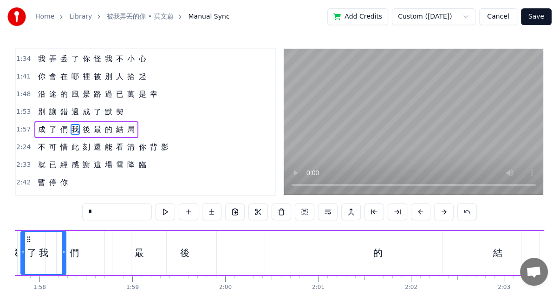
click at [80, 253] on div "們" at bounding box center [74, 253] width 113 height 44
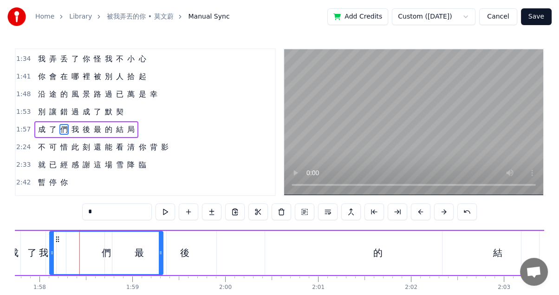
drag, startPoint x: 24, startPoint y: 237, endPoint x: 56, endPoint y: 237, distance: 32.0
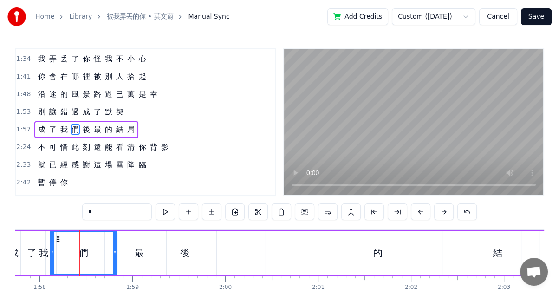
drag, startPoint x: 161, startPoint y: 254, endPoint x: 114, endPoint y: 247, distance: 46.9
click at [114, 247] on div at bounding box center [115, 253] width 4 height 42
click at [60, 237] on icon at bounding box center [61, 238] width 7 height 7
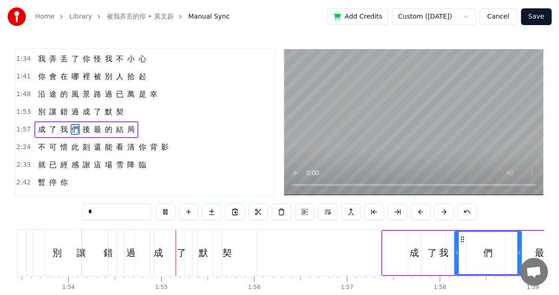
scroll to position [0, 10599]
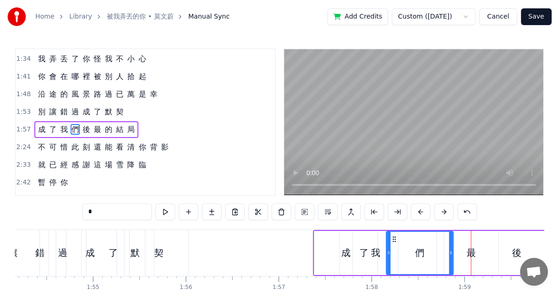
click at [380, 252] on div "我" at bounding box center [375, 253] width 45 height 44
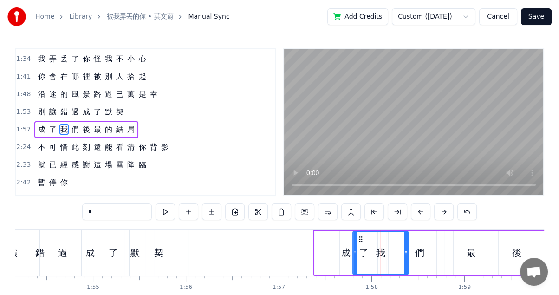
drag, startPoint x: 394, startPoint y: 253, endPoint x: 404, endPoint y: 252, distance: 10.2
click at [404, 252] on icon at bounding box center [406, 252] width 4 height 7
click at [421, 253] on div "們" at bounding box center [419, 253] width 9 height 14
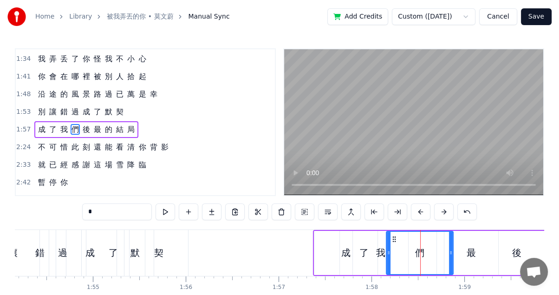
click at [463, 252] on div "最" at bounding box center [471, 253] width 54 height 44
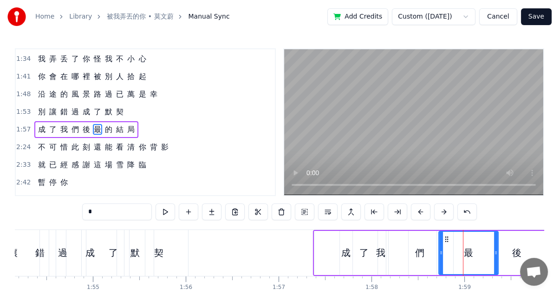
drag, startPoint x: 446, startPoint y: 253, endPoint x: 441, endPoint y: 252, distance: 5.7
click at [441, 252] on icon at bounding box center [441, 252] width 4 height 7
click at [382, 245] on div "我" at bounding box center [380, 253] width 55 height 44
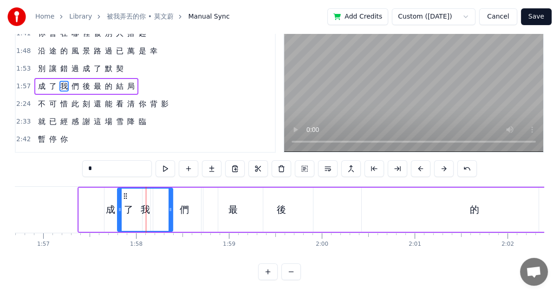
scroll to position [0, 10840]
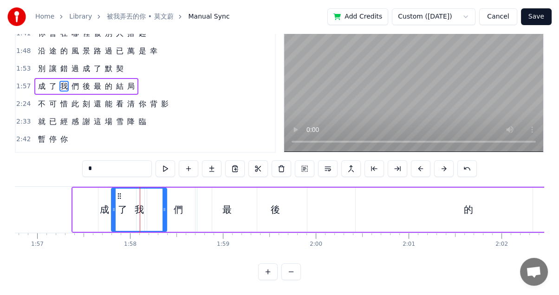
click at [472, 209] on div "的" at bounding box center [468, 210] width 322 height 44
type input "*"
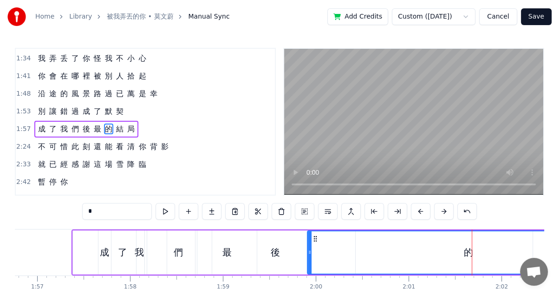
scroll to position [0, 0]
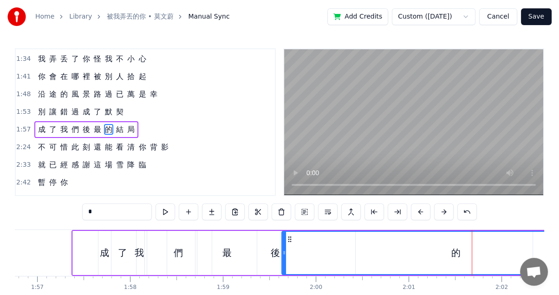
drag, startPoint x: 309, startPoint y: 249, endPoint x: 284, endPoint y: 248, distance: 25.5
click at [284, 248] on div at bounding box center [284, 253] width 4 height 42
drag, startPoint x: 283, startPoint y: 254, endPoint x: 326, endPoint y: 255, distance: 43.2
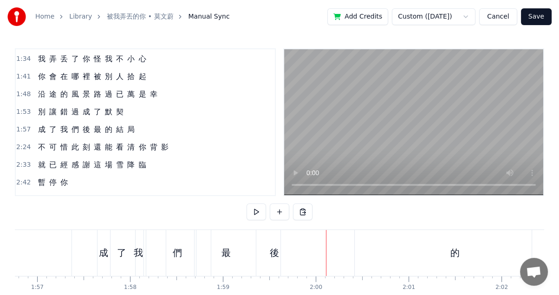
click at [278, 251] on div "後" at bounding box center [274, 253] width 9 height 14
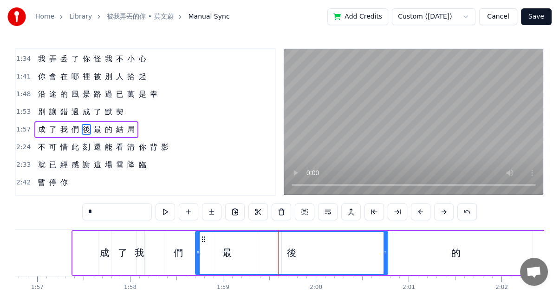
drag, startPoint x: 352, startPoint y: 250, endPoint x: 385, endPoint y: 251, distance: 33.0
click at [383, 251] on icon at bounding box center [385, 252] width 4 height 7
click at [415, 251] on div "的" at bounding box center [456, 253] width 348 height 44
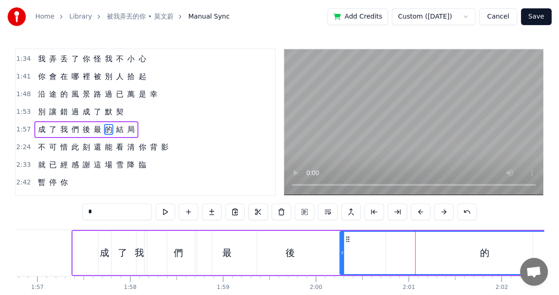
drag, startPoint x: 284, startPoint y: 251, endPoint x: 342, endPoint y: 252, distance: 58.0
click at [342, 252] on icon at bounding box center [342, 252] width 4 height 7
click at [372, 257] on div "的" at bounding box center [484, 253] width 289 height 42
click at [305, 255] on div "後" at bounding box center [290, 253] width 190 height 44
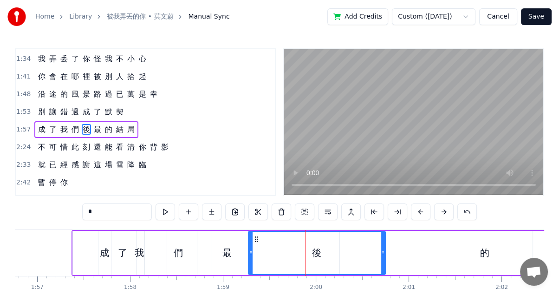
drag, startPoint x: 197, startPoint y: 247, endPoint x: 250, endPoint y: 250, distance: 53.0
click at [195, 244] on div "們" at bounding box center [178, 253] width 67 height 44
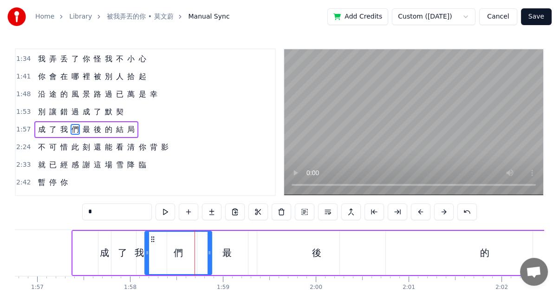
click at [308, 257] on div "後" at bounding box center [316, 253] width 137 height 44
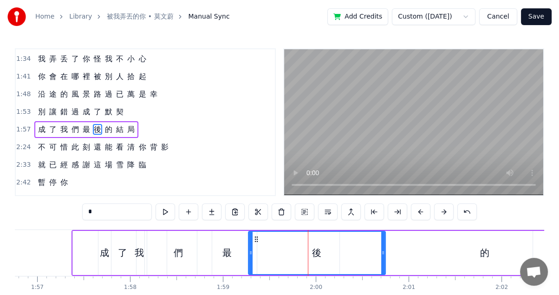
click at [237, 256] on div "最" at bounding box center [226, 253] width 59 height 44
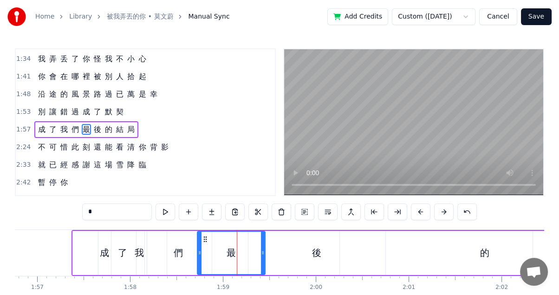
drag, startPoint x: 253, startPoint y: 253, endPoint x: 272, endPoint y: 253, distance: 18.6
click at [265, 253] on icon at bounding box center [263, 252] width 4 height 7
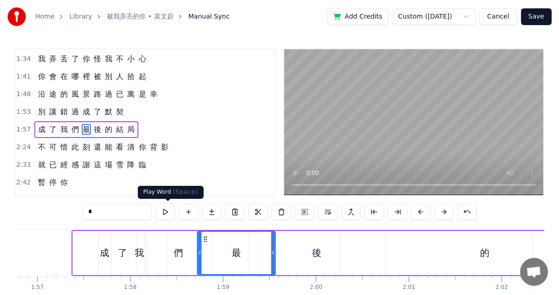
click at [169, 214] on button at bounding box center [165, 211] width 19 height 17
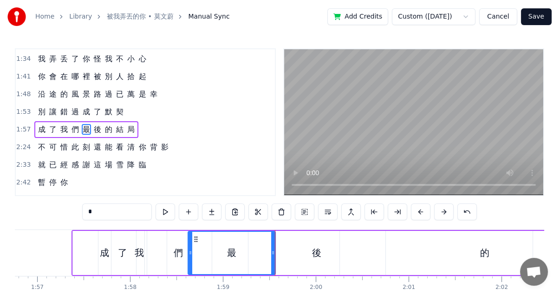
drag, startPoint x: 198, startPoint y: 248, endPoint x: 188, endPoint y: 248, distance: 9.3
click at [188, 248] on div at bounding box center [190, 253] width 4 height 42
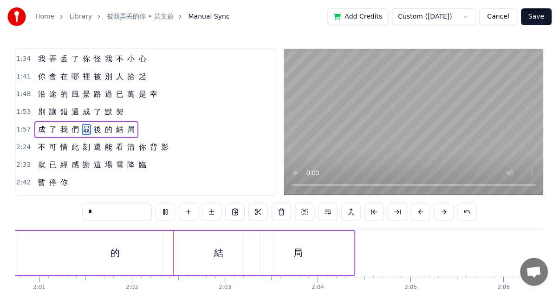
scroll to position [0, 11278]
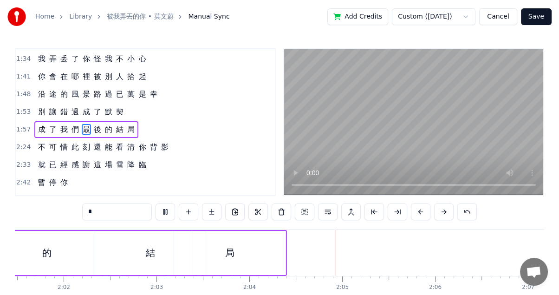
click at [248, 248] on div "局" at bounding box center [229, 253] width 111 height 44
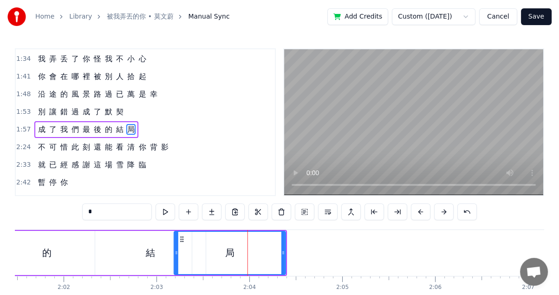
click at [182, 241] on circle at bounding box center [182, 241] width 0 height 0
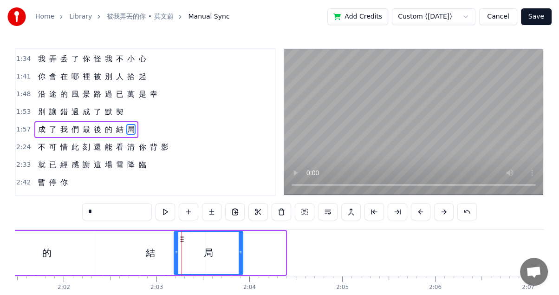
drag, startPoint x: 282, startPoint y: 251, endPoint x: 230, endPoint y: 249, distance: 52.0
click at [239, 249] on icon at bounding box center [241, 252] width 4 height 7
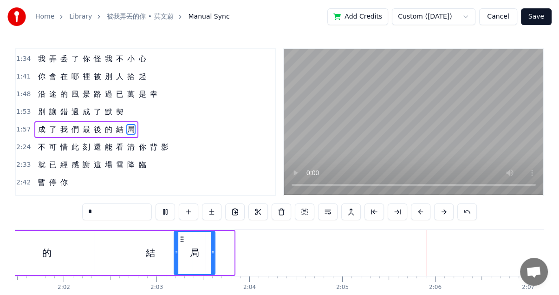
drag, startPoint x: 231, startPoint y: 251, endPoint x: 207, endPoint y: 251, distance: 24.6
click at [211, 251] on icon at bounding box center [213, 252] width 4 height 7
click at [154, 252] on div "結" at bounding box center [150, 253] width 9 height 14
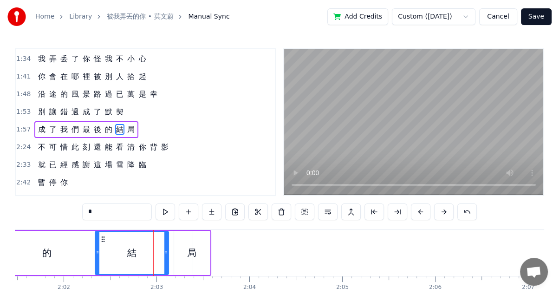
drag, startPoint x: 202, startPoint y: 253, endPoint x: 164, endPoint y: 253, distance: 38.1
click at [164, 253] on icon at bounding box center [166, 252] width 4 height 7
drag, startPoint x: 201, startPoint y: 253, endPoint x: 183, endPoint y: 253, distance: 18.6
click at [185, 253] on div "局" at bounding box center [192, 253] width 36 height 44
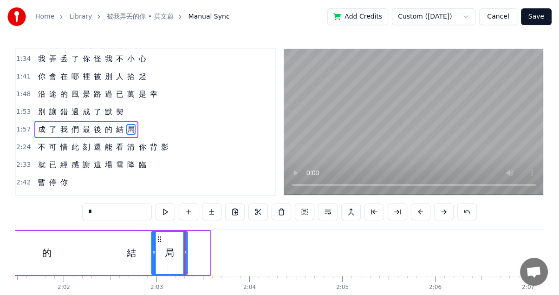
drag, startPoint x: 178, startPoint y: 240, endPoint x: 156, endPoint y: 239, distance: 22.3
click at [156, 239] on icon at bounding box center [159, 238] width 7 height 7
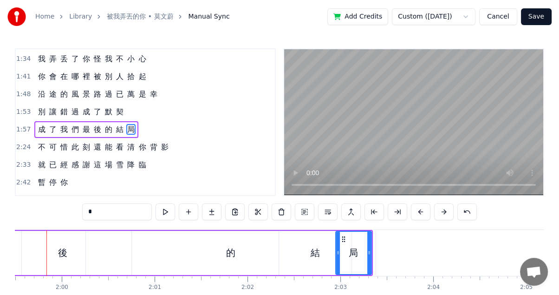
scroll to position [0, 11079]
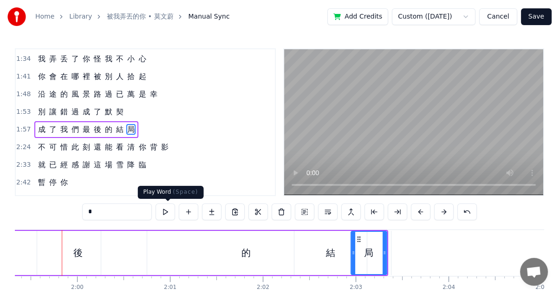
click at [167, 209] on button at bounding box center [165, 211] width 19 height 17
click at [311, 250] on div "結" at bounding box center [330, 253] width 72 height 44
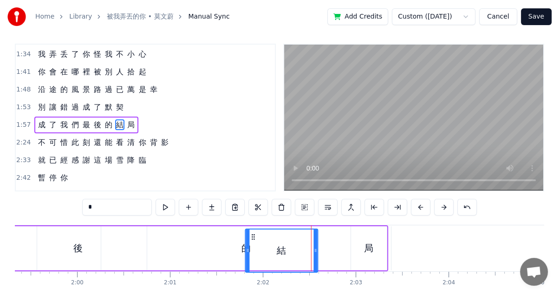
drag, startPoint x: 301, startPoint y: 238, endPoint x: 252, endPoint y: 240, distance: 49.2
click at [252, 240] on icon at bounding box center [252, 236] width 7 height 7
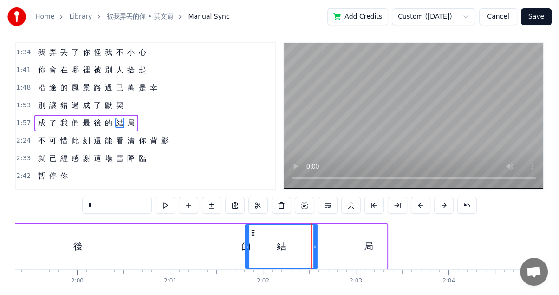
click at [358, 246] on div "局" at bounding box center [369, 246] width 36 height 44
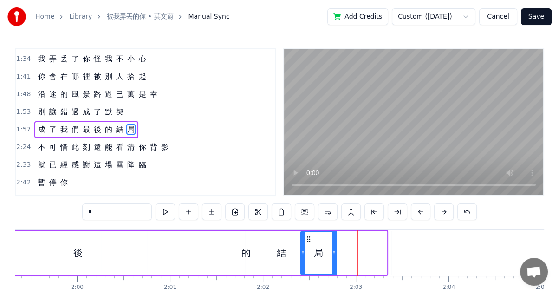
drag, startPoint x: 357, startPoint y: 237, endPoint x: 306, endPoint y: 237, distance: 51.1
click at [307, 237] on icon at bounding box center [308, 238] width 7 height 7
click at [80, 252] on div "後" at bounding box center [77, 253] width 9 height 14
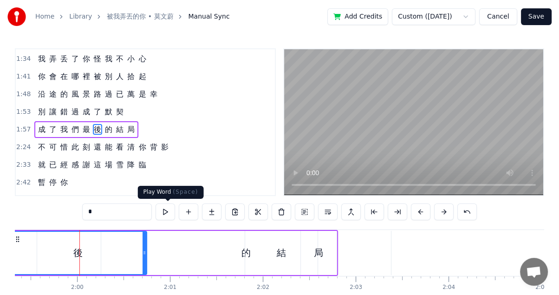
click at [165, 211] on button at bounding box center [165, 211] width 19 height 17
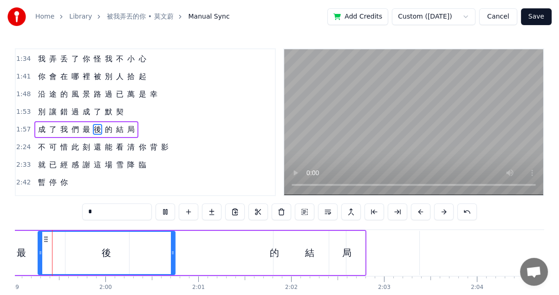
scroll to position [0, 11025]
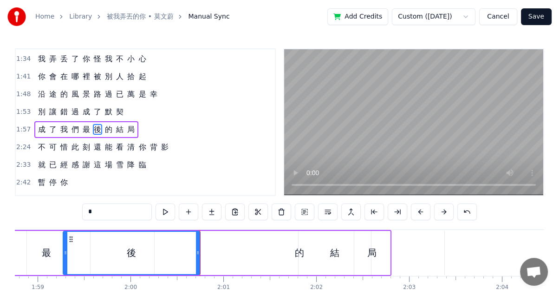
drag, startPoint x: 304, startPoint y: 254, endPoint x: 296, endPoint y: 253, distance: 7.6
click at [303, 253] on div "結" at bounding box center [334, 253] width 72 height 44
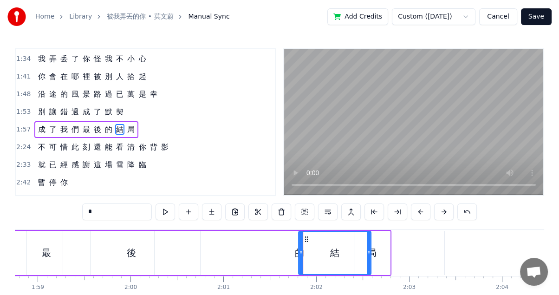
click at [289, 253] on div "的" at bounding box center [300, 253] width 290 height 44
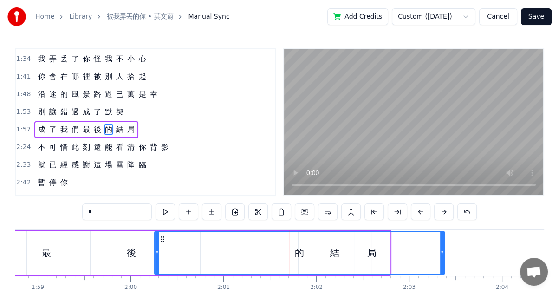
click at [297, 253] on div "的" at bounding box center [299, 253] width 9 height 14
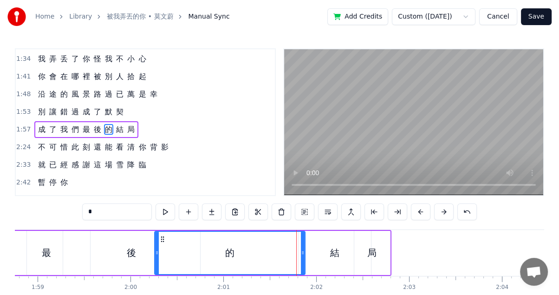
drag, startPoint x: 442, startPoint y: 252, endPoint x: 303, endPoint y: 251, distance: 139.3
click at [303, 251] on icon at bounding box center [303, 252] width 4 height 7
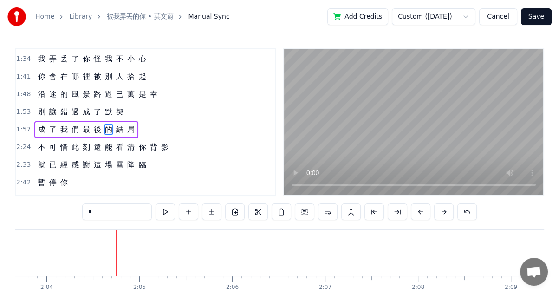
scroll to position [50, 0]
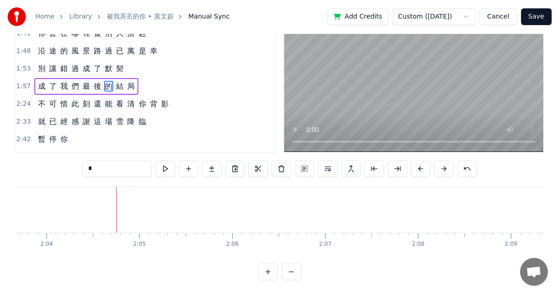
click at [289, 271] on button at bounding box center [290, 271] width 19 height 17
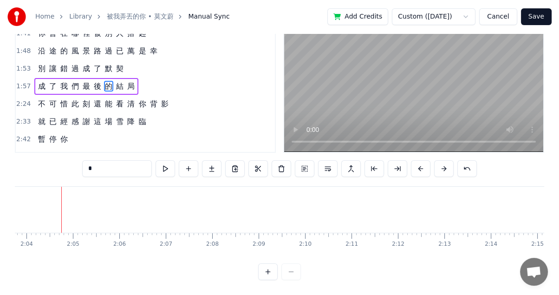
click at [289, 271] on div at bounding box center [279, 271] width 43 height 17
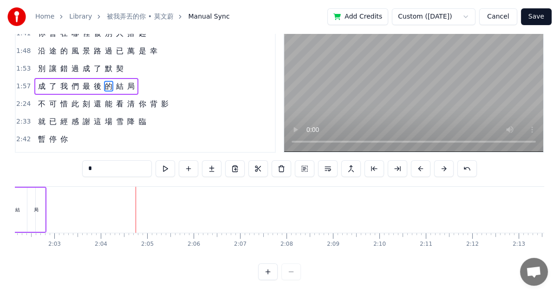
scroll to position [0, 5633]
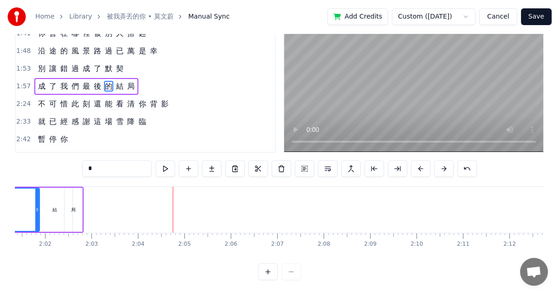
click at [59, 211] on div "結" at bounding box center [55, 210] width 36 height 44
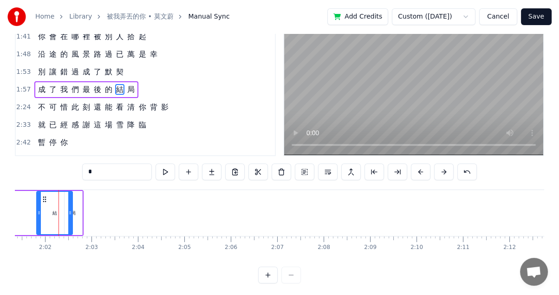
scroll to position [0, 5630]
click at [78, 213] on div "局" at bounding box center [76, 213] width 18 height 44
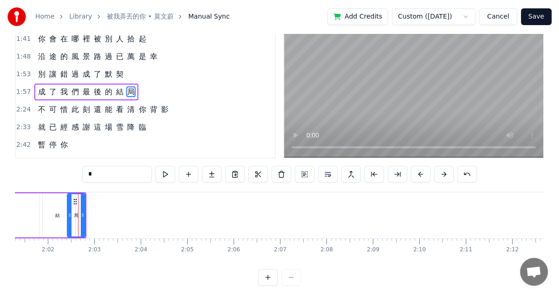
scroll to position [0, 0]
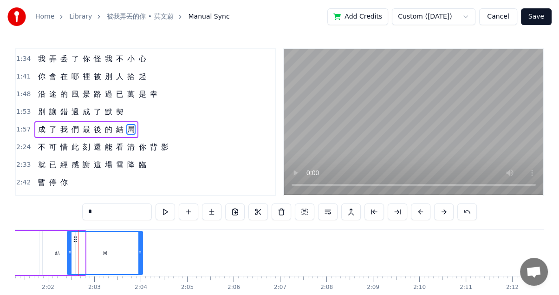
drag, startPoint x: 84, startPoint y: 252, endPoint x: 145, endPoint y: 252, distance: 61.7
click at [142, 252] on icon at bounding box center [140, 252] width 4 height 7
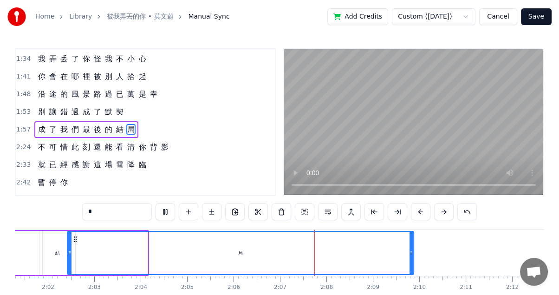
drag, startPoint x: 146, startPoint y: 249, endPoint x: 412, endPoint y: 252, distance: 266.0
click at [412, 252] on icon at bounding box center [411, 252] width 4 height 7
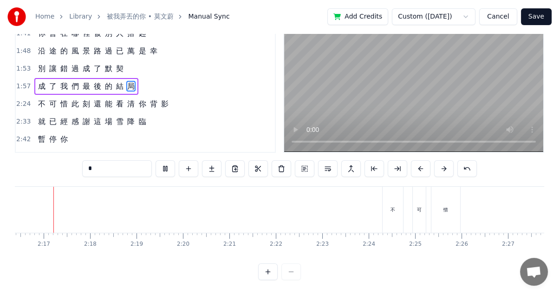
scroll to position [0, 6322]
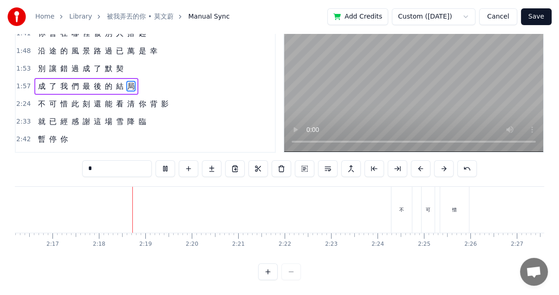
click at [399, 206] on div "不" at bounding box center [401, 209] width 5 height 7
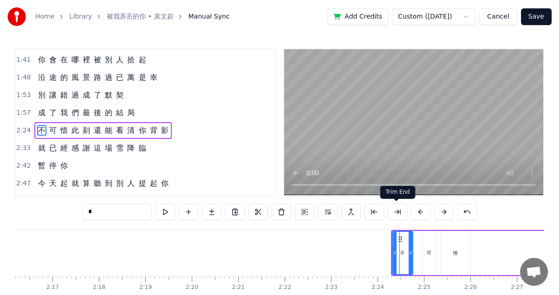
scroll to position [228, 0]
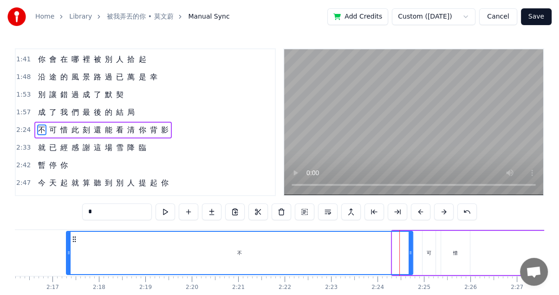
drag, startPoint x: 393, startPoint y: 251, endPoint x: 65, endPoint y: 248, distance: 327.7
click at [67, 248] on div at bounding box center [69, 253] width 4 height 42
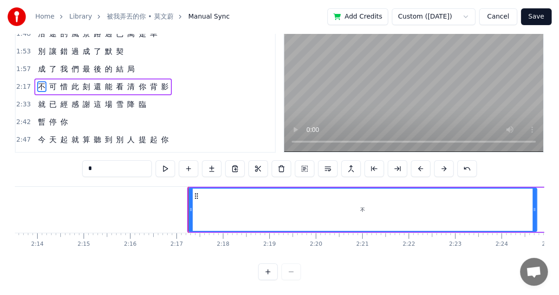
scroll to position [0, 6081]
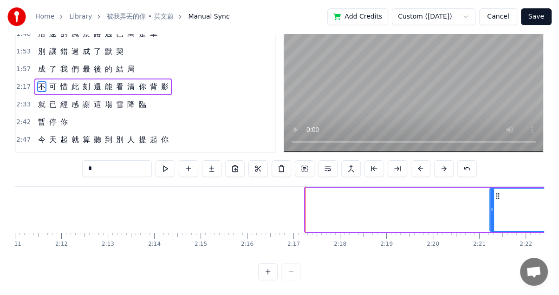
drag, startPoint x: 311, startPoint y: 201, endPoint x: 490, endPoint y: 195, distance: 179.3
click at [490, 195] on div at bounding box center [492, 209] width 4 height 42
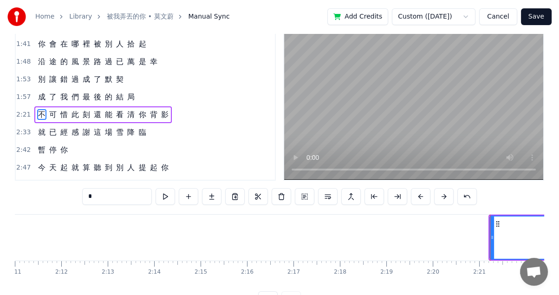
scroll to position [0, 0]
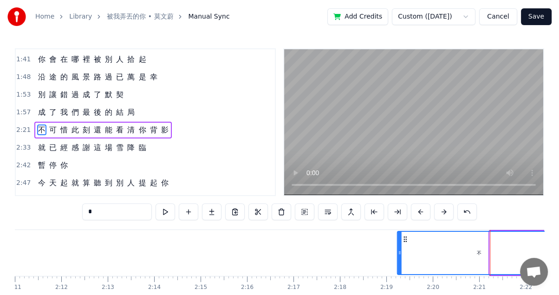
drag, startPoint x: 496, startPoint y: 237, endPoint x: 404, endPoint y: 235, distance: 91.9
click at [404, 235] on icon at bounding box center [404, 238] width 7 height 7
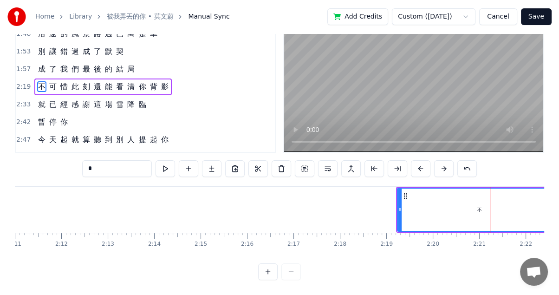
click at [13, 253] on div "Home Library 被我弄丟的你 • 莫文蔚 Manual Sync Add Credits Custom ([DATE]) Cancel Save 0…" at bounding box center [279, 118] width 559 height 323
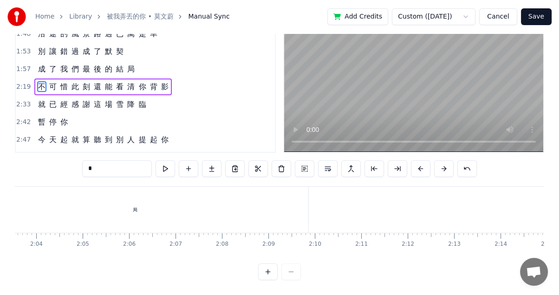
scroll to position [0, 5704]
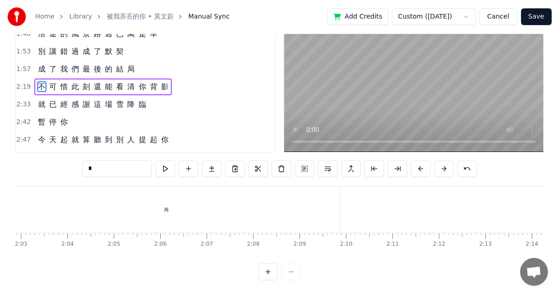
click at [167, 206] on div "局" at bounding box center [166, 209] width 5 height 7
type input "*"
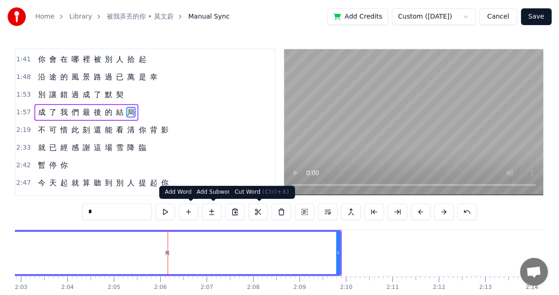
scroll to position [211, 0]
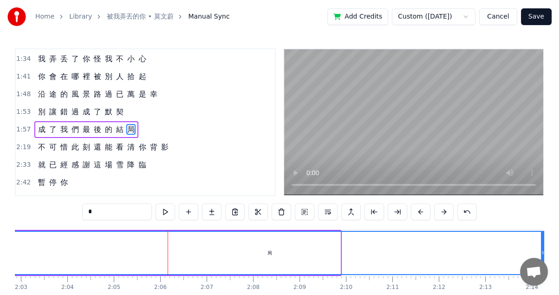
drag, startPoint x: 338, startPoint y: 250, endPoint x: 543, endPoint y: 242, distance: 204.8
click at [543, 242] on div at bounding box center [543, 253] width 4 height 42
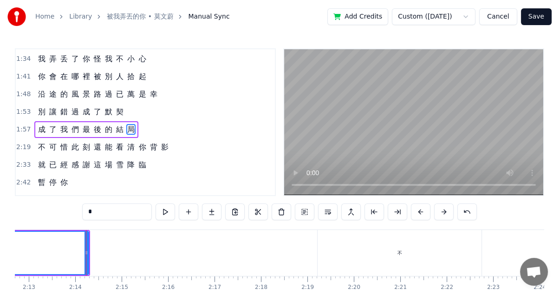
scroll to position [0, 6184]
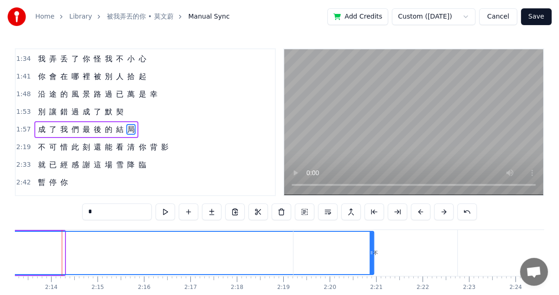
drag, startPoint x: 62, startPoint y: 250, endPoint x: 368, endPoint y: 255, distance: 305.5
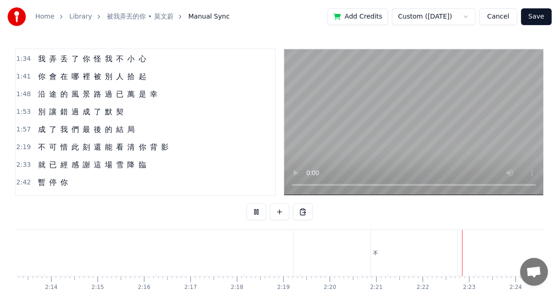
click at [371, 253] on div "不" at bounding box center [375, 253] width 164 height 46
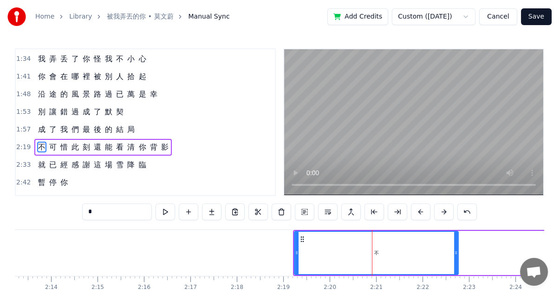
scroll to position [228, 0]
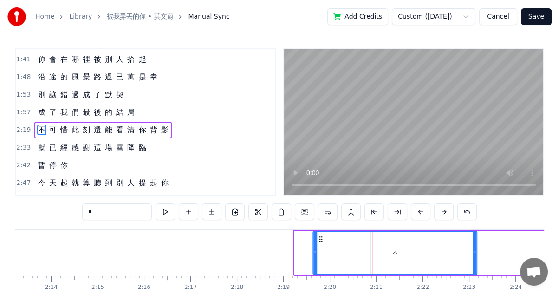
drag, startPoint x: 299, startPoint y: 236, endPoint x: 318, endPoint y: 238, distance: 18.7
click at [318, 238] on icon at bounding box center [320, 238] width 7 height 7
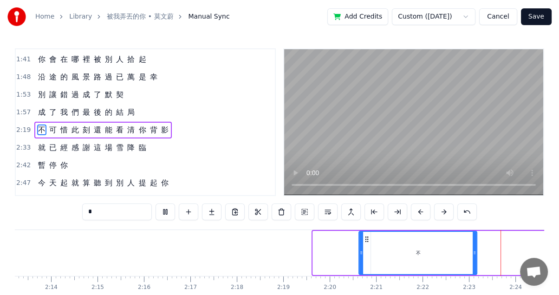
drag, startPoint x: 315, startPoint y: 256, endPoint x: 362, endPoint y: 256, distance: 46.9
click at [362, 256] on icon at bounding box center [361, 252] width 4 height 7
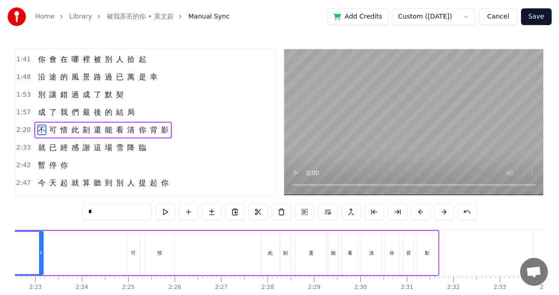
scroll to position [0, 6626]
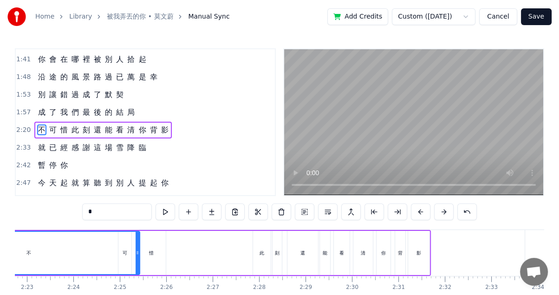
drag, startPoint x: 33, startPoint y: 248, endPoint x: 138, endPoint y: 250, distance: 104.9
click at [138, 250] on icon at bounding box center [138, 252] width 4 height 7
click at [166, 212] on button at bounding box center [165, 211] width 19 height 17
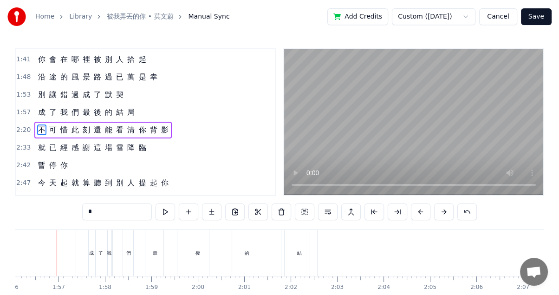
scroll to position [0, 5383]
click at [298, 261] on div "結" at bounding box center [304, 253] width 36 height 46
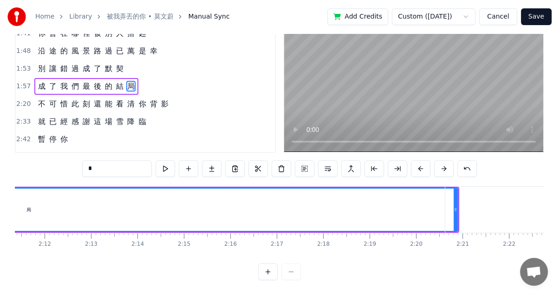
scroll to position [0, 6139]
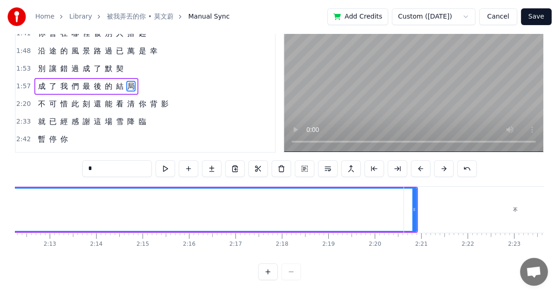
click at [415, 202] on div "不" at bounding box center [515, 210] width 222 height 46
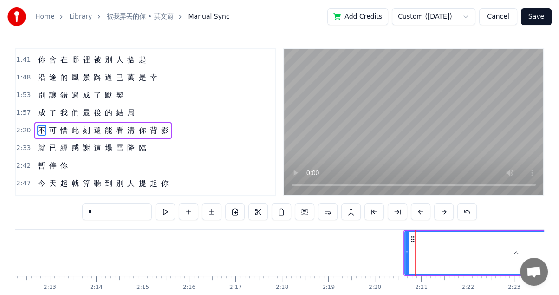
scroll to position [228, 0]
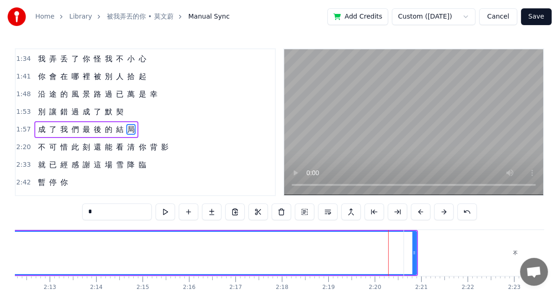
click at [414, 253] on div "不" at bounding box center [515, 253] width 222 height 46
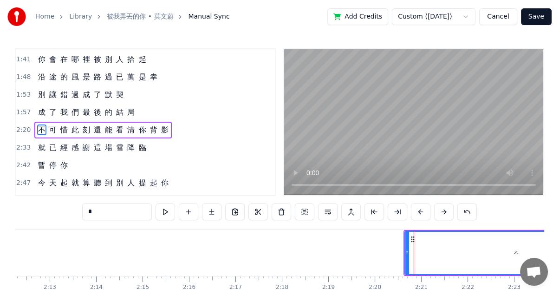
type input "*"
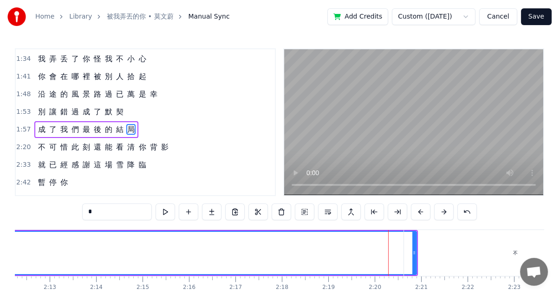
drag, startPoint x: 414, startPoint y: 252, endPoint x: 367, endPoint y: 247, distance: 46.6
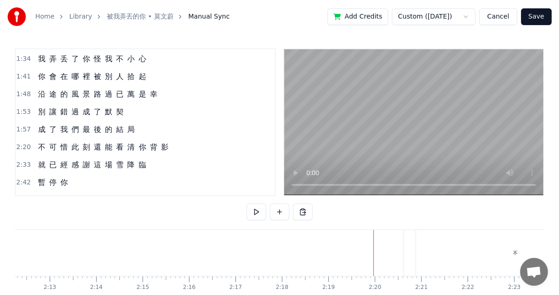
click at [126, 124] on span "局" at bounding box center [130, 129] width 9 height 11
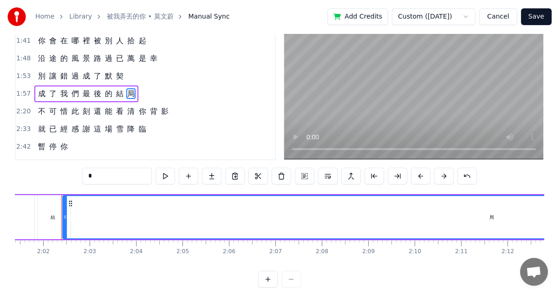
scroll to position [50, 0]
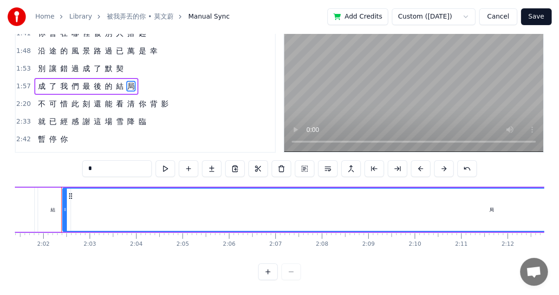
click at [290, 269] on div at bounding box center [279, 271] width 43 height 17
click at [291, 274] on div at bounding box center [279, 271] width 43 height 17
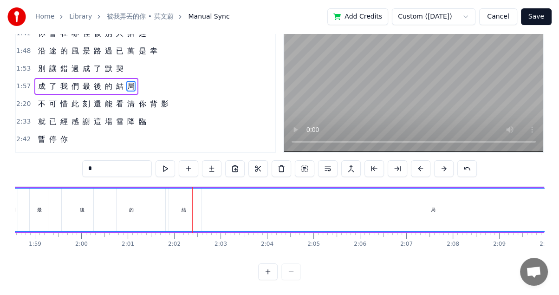
scroll to position [0, 5440]
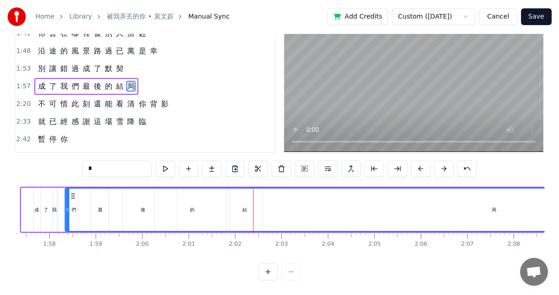
drag, startPoint x: 72, startPoint y: 190, endPoint x: 101, endPoint y: 187, distance: 29.4
click at [70, 192] on icon at bounding box center [73, 195] width 7 height 7
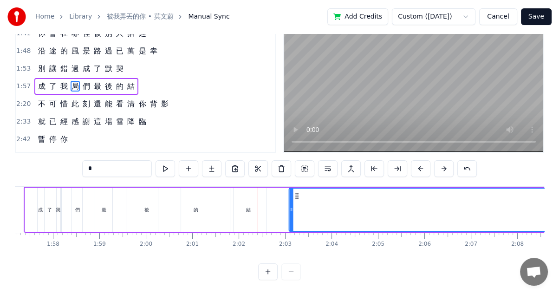
drag, startPoint x: 56, startPoint y: 188, endPoint x: 295, endPoint y: 192, distance: 238.6
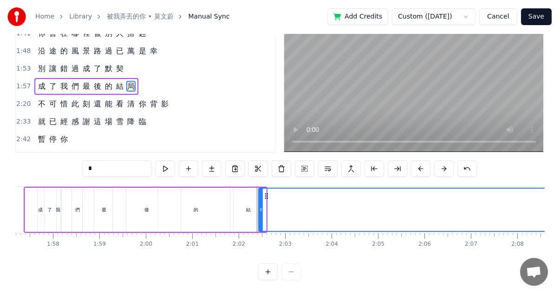
drag, startPoint x: 294, startPoint y: 185, endPoint x: 262, endPoint y: 183, distance: 31.7
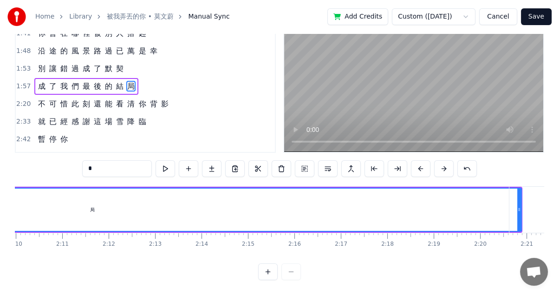
scroll to position [0, 6052]
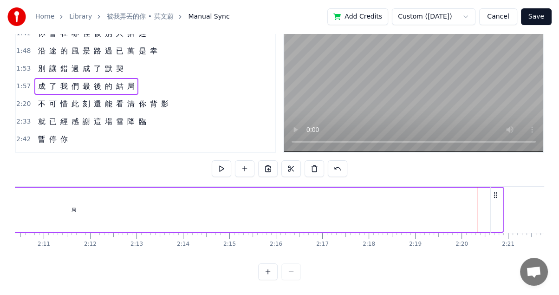
drag, startPoint x: 495, startPoint y: 188, endPoint x: 470, endPoint y: 187, distance: 25.1
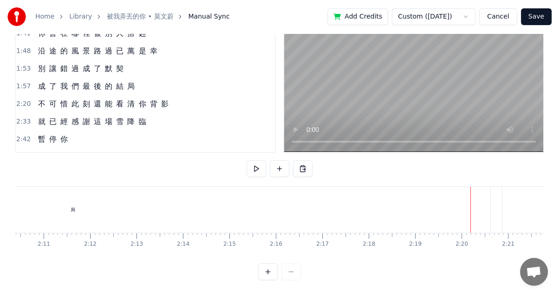
click at [464, 189] on div "局" at bounding box center [73, 210] width 858 height 46
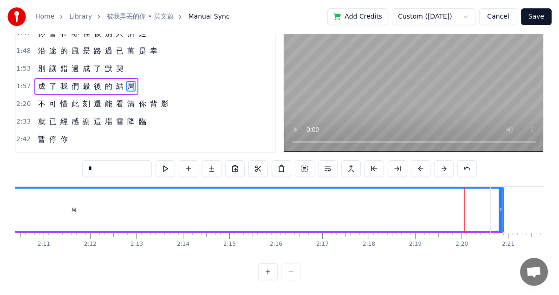
scroll to position [0, 0]
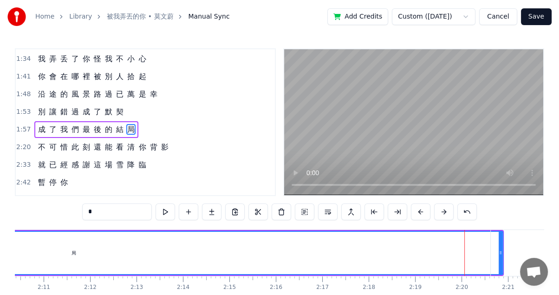
drag, startPoint x: 473, startPoint y: 240, endPoint x: 472, endPoint y: 235, distance: 5.2
click at [457, 240] on div "局" at bounding box center [73, 253] width 857 height 42
drag, startPoint x: 498, startPoint y: 242, endPoint x: 482, endPoint y: 244, distance: 15.9
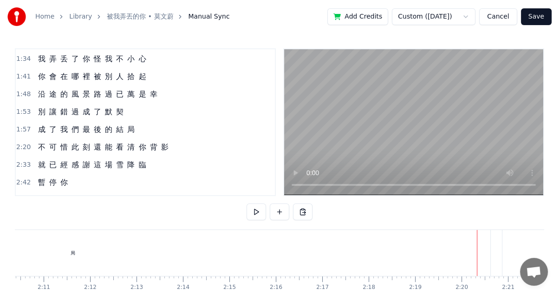
click at [470, 243] on div "局" at bounding box center [73, 253] width 858 height 46
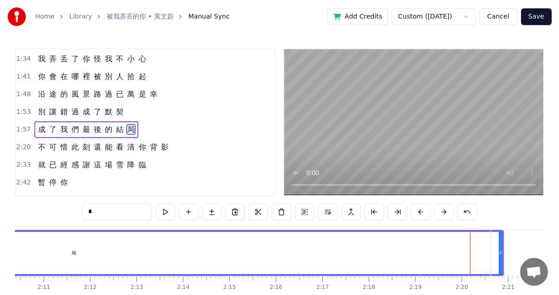
drag, startPoint x: 499, startPoint y: 251, endPoint x: 490, endPoint y: 251, distance: 8.8
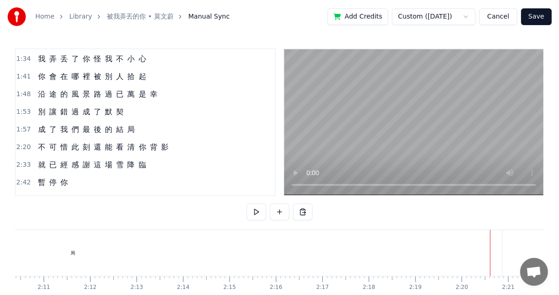
click at [485, 250] on div "局" at bounding box center [73, 253] width 858 height 46
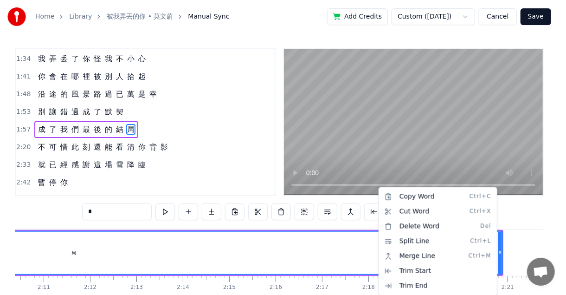
click at [357, 254] on html "Home Library 被我弄丟的你 • 莫文蔚 Manual Sync Add Credits Custom ([DATE]) Cancel Save 0…" at bounding box center [283, 169] width 566 height 338
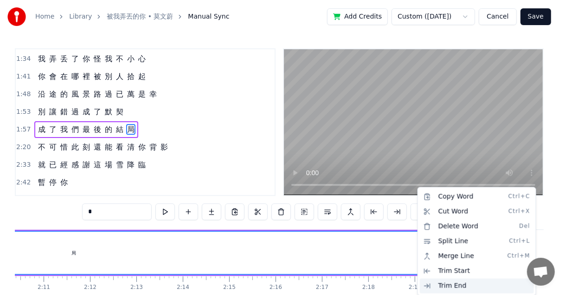
click at [438, 284] on div "Trim End" at bounding box center [477, 285] width 114 height 15
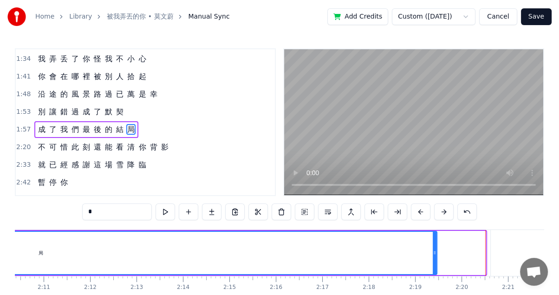
drag, startPoint x: 481, startPoint y: 252, endPoint x: 427, endPoint y: 250, distance: 53.9
click at [433, 250] on icon at bounding box center [435, 252] width 4 height 7
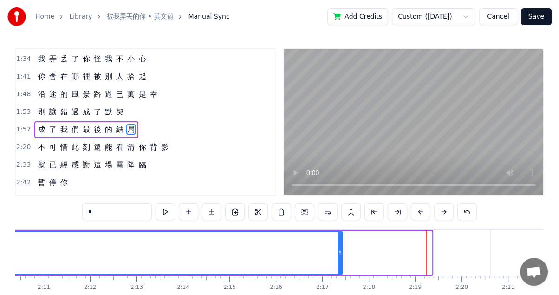
drag, startPoint x: 429, startPoint y: 252, endPoint x: 297, endPoint y: 250, distance: 132.3
click at [338, 250] on icon at bounding box center [340, 252] width 4 height 7
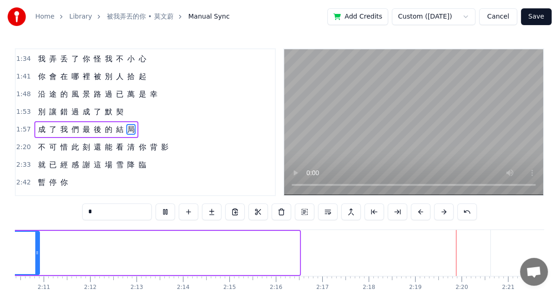
drag, startPoint x: 297, startPoint y: 254, endPoint x: 37, endPoint y: 234, distance: 261.1
click at [37, 234] on div at bounding box center [37, 253] width 4 height 42
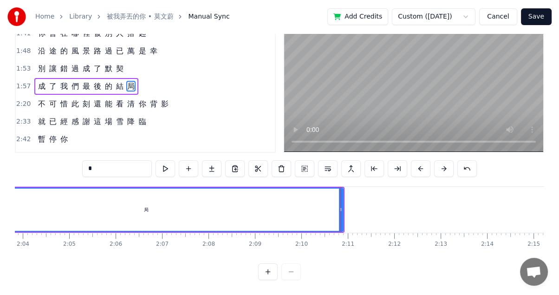
scroll to position [0, 5736]
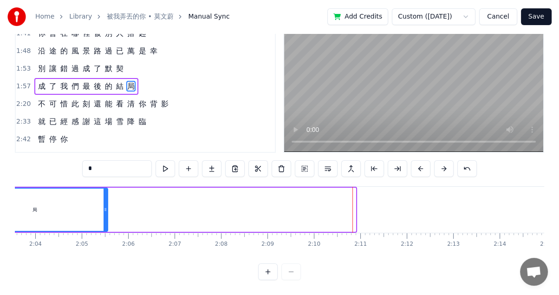
drag, startPoint x: 353, startPoint y: 201, endPoint x: 83, endPoint y: 202, distance: 270.2
click at [106, 208] on circle at bounding box center [106, 208] width 0 height 0
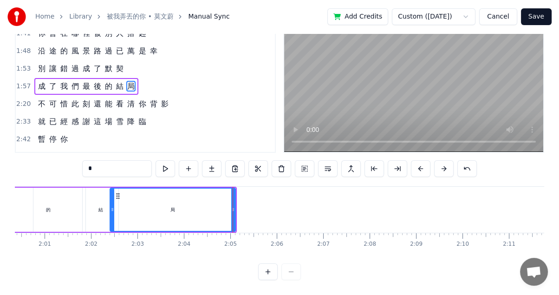
scroll to position [0, 5525]
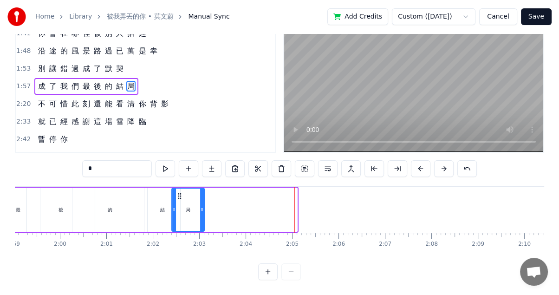
drag, startPoint x: 293, startPoint y: 199, endPoint x: 200, endPoint y: 197, distance: 92.9
click at [200, 197] on div at bounding box center [202, 209] width 4 height 42
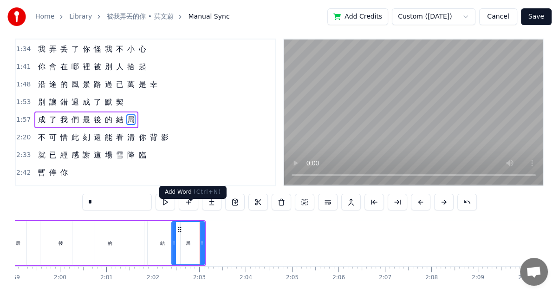
scroll to position [0, 0]
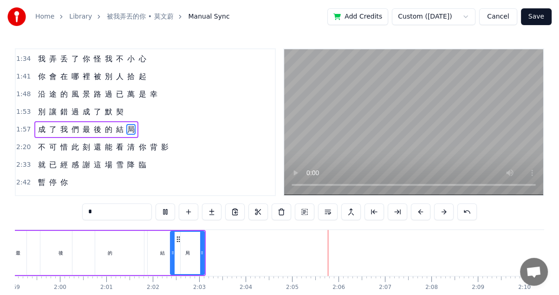
drag, startPoint x: 173, startPoint y: 253, endPoint x: 172, endPoint y: 246, distance: 7.0
click at [172, 246] on div at bounding box center [173, 253] width 4 height 42
click at [160, 250] on div "結" at bounding box center [162, 252] width 5 height 7
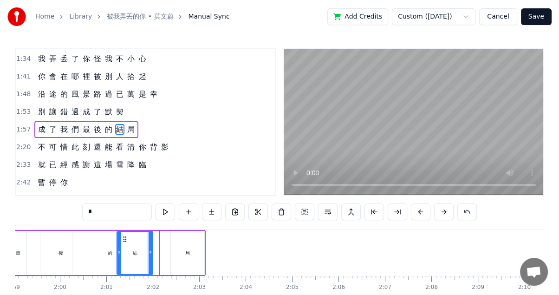
drag, startPoint x: 151, startPoint y: 235, endPoint x: 120, endPoint y: 232, distance: 31.3
click at [120, 232] on div "結" at bounding box center [134, 253] width 35 height 42
drag, startPoint x: 197, startPoint y: 250, endPoint x: 175, endPoint y: 248, distance: 21.4
click at [175, 248] on div "局" at bounding box center [188, 253] width 33 height 44
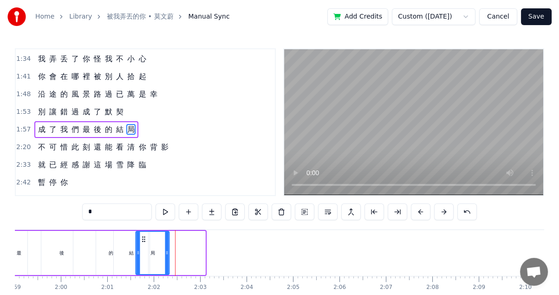
drag, startPoint x: 178, startPoint y: 236, endPoint x: 143, endPoint y: 233, distance: 35.8
click at [143, 233] on div "局" at bounding box center [152, 253] width 32 height 42
drag, startPoint x: 166, startPoint y: 253, endPoint x: 220, endPoint y: 250, distance: 53.5
click at [220, 250] on icon at bounding box center [221, 252] width 4 height 7
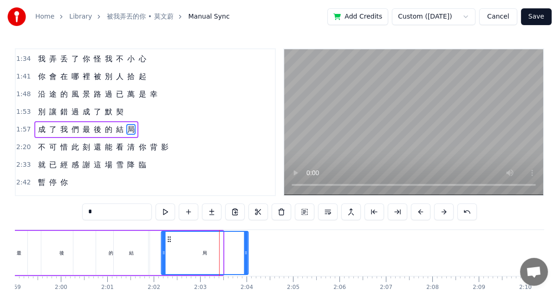
drag, startPoint x: 139, startPoint y: 237, endPoint x: 168, endPoint y: 236, distance: 28.8
click at [168, 236] on icon at bounding box center [168, 238] width 7 height 7
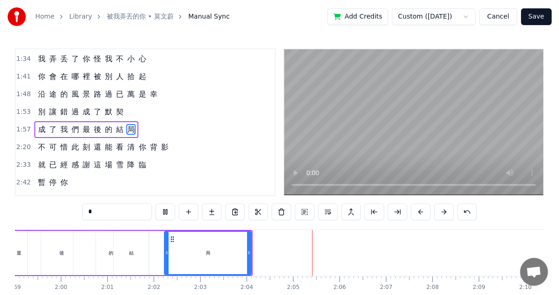
click at [133, 256] on div "結" at bounding box center [132, 253] width 36 height 44
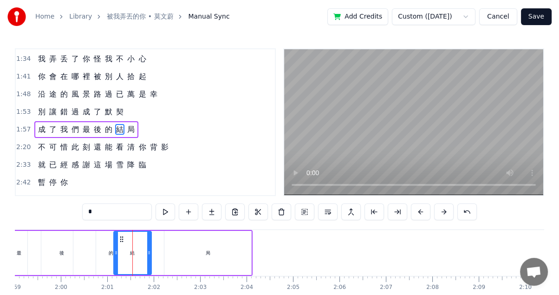
click at [149, 253] on icon at bounding box center [149, 252] width 4 height 7
drag, startPoint x: 149, startPoint y: 253, endPoint x: 182, endPoint y: 252, distance: 33.0
click at [182, 252] on icon at bounding box center [183, 252] width 4 height 7
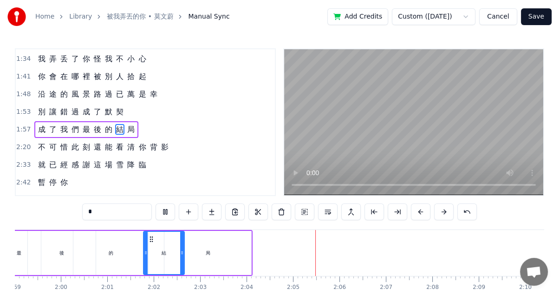
drag, startPoint x: 116, startPoint y: 253, endPoint x: 147, endPoint y: 252, distance: 31.6
click at [147, 252] on icon at bounding box center [146, 252] width 4 height 7
click at [110, 251] on div "的" at bounding box center [111, 252] width 5 height 7
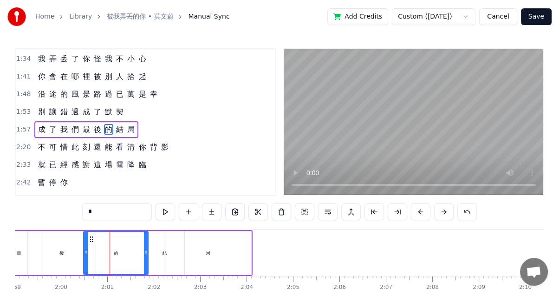
drag, startPoint x: 73, startPoint y: 253, endPoint x: 84, endPoint y: 253, distance: 10.2
click at [84, 253] on icon at bounding box center [86, 252] width 4 height 7
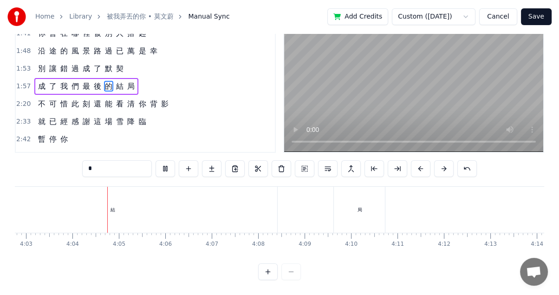
scroll to position [0, 11283]
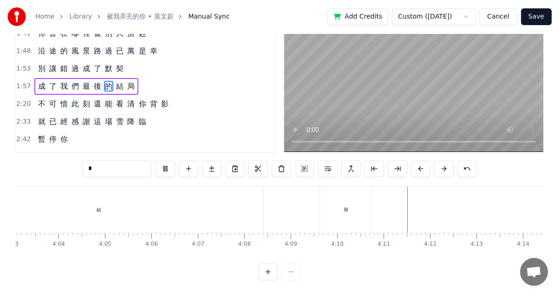
click at [350, 190] on div "局" at bounding box center [345, 210] width 51 height 46
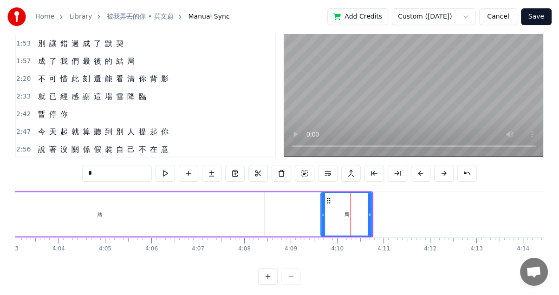
scroll to position [310, 0]
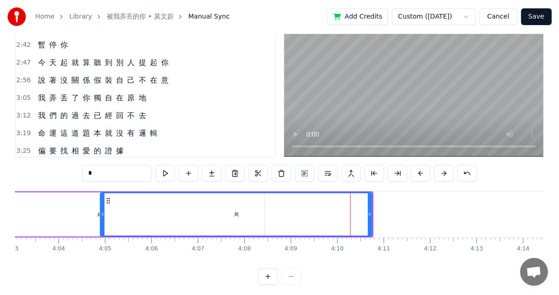
drag, startPoint x: 323, startPoint y: 211, endPoint x: 103, endPoint y: 210, distance: 219.6
click at [102, 210] on icon at bounding box center [103, 213] width 4 height 7
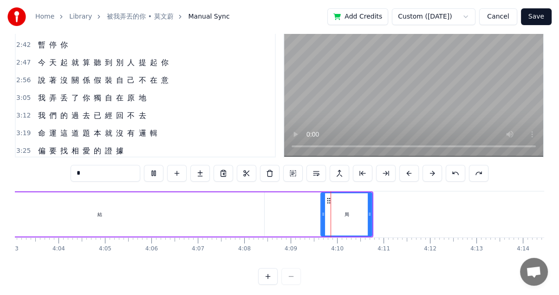
click at [249, 198] on div "結" at bounding box center [99, 214] width 329 height 44
type input "*"
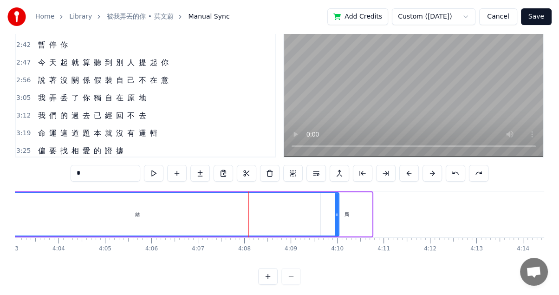
drag, startPoint x: 261, startPoint y: 213, endPoint x: 337, endPoint y: 202, distance: 76.0
click at [337, 202] on div at bounding box center [337, 214] width 4 height 42
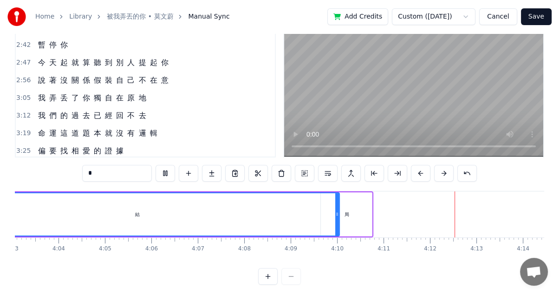
click at [336, 215] on icon at bounding box center [337, 213] width 4 height 7
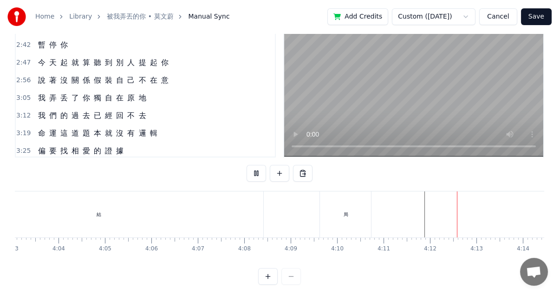
click at [293, 203] on div "成 了 我 們 最 後 的 結 局" at bounding box center [24, 214] width 697 height 46
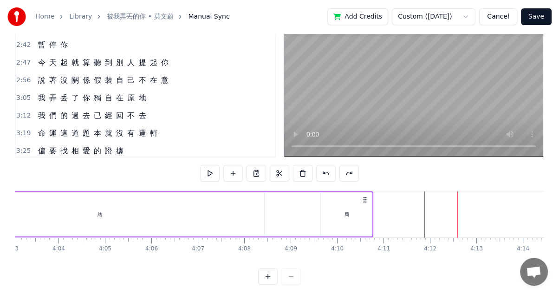
click at [257, 210] on div "結" at bounding box center [99, 214] width 329 height 44
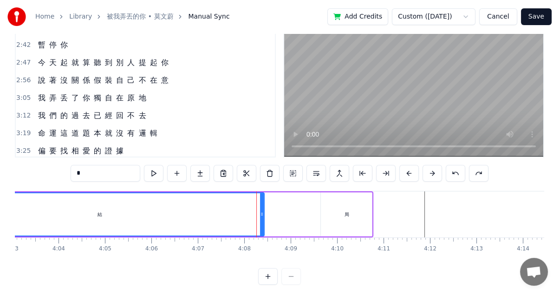
click at [176, 216] on div "結" at bounding box center [100, 214] width 328 height 42
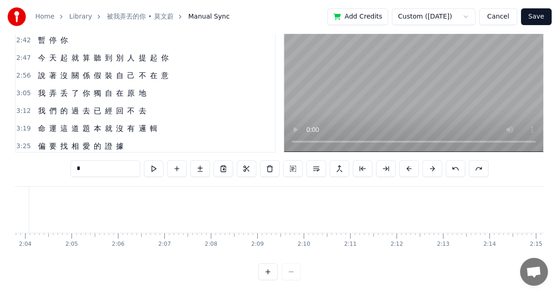
scroll to position [0, 5574]
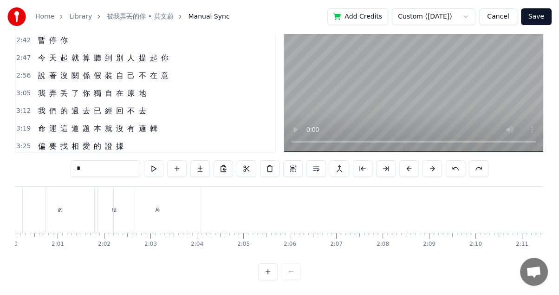
click at [39, 196] on div "的" at bounding box center [60, 210] width 75 height 46
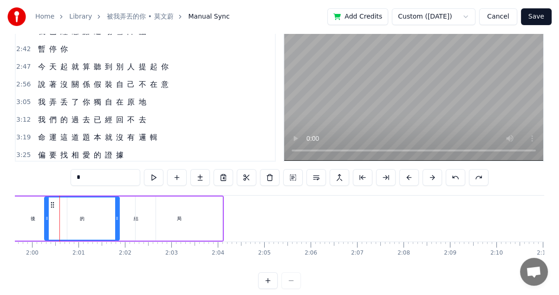
scroll to position [0, 5551]
click at [138, 220] on div "局" at bounding box center [180, 218] width 87 height 44
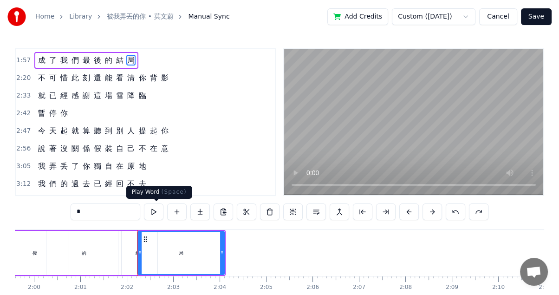
scroll to position [211, 0]
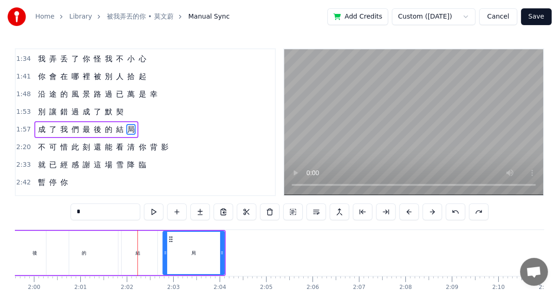
drag, startPoint x: 139, startPoint y: 250, endPoint x: 171, endPoint y: 251, distance: 32.5
click at [167, 251] on icon at bounding box center [165, 252] width 4 height 7
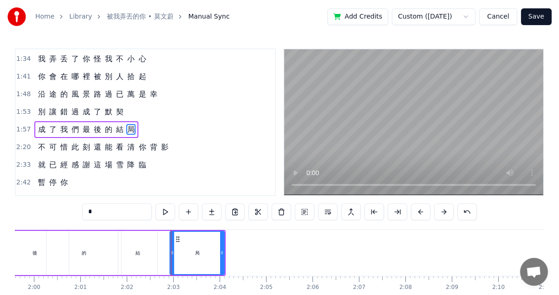
click at [135, 253] on div "結" at bounding box center [137, 253] width 39 height 44
type input "*"
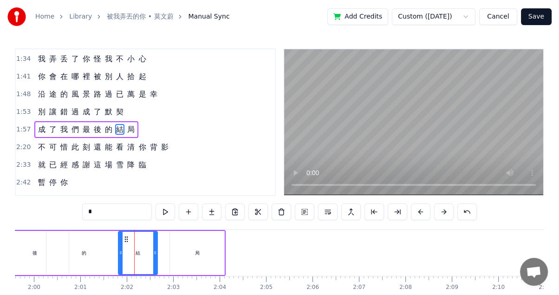
drag, startPoint x: 132, startPoint y: 253, endPoint x: 167, endPoint y: 254, distance: 35.3
click at [167, 254] on div "成 了 我 們 最 後 的 結 局" at bounding box center [69, 253] width 314 height 46
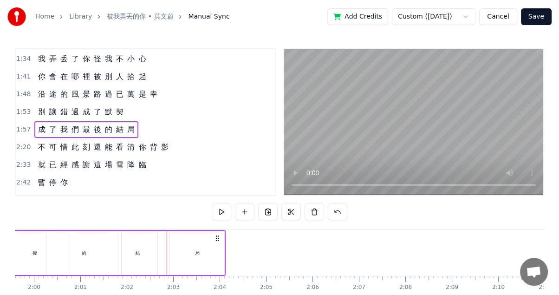
click at [133, 239] on div "結" at bounding box center [137, 253] width 39 height 44
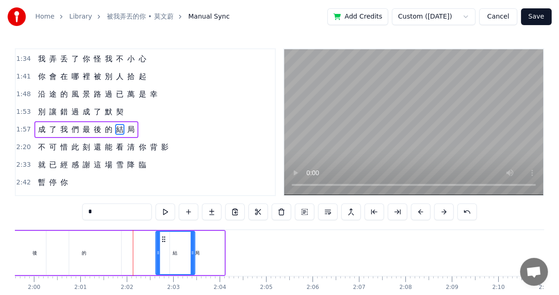
drag, startPoint x: 124, startPoint y: 237, endPoint x: 161, endPoint y: 239, distance: 37.2
click at [161, 239] on icon at bounding box center [163, 238] width 7 height 7
click at [105, 236] on div "的" at bounding box center [83, 253] width 75 height 44
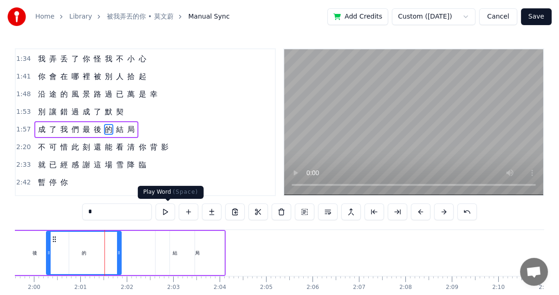
click at [173, 210] on button at bounding box center [165, 211] width 19 height 17
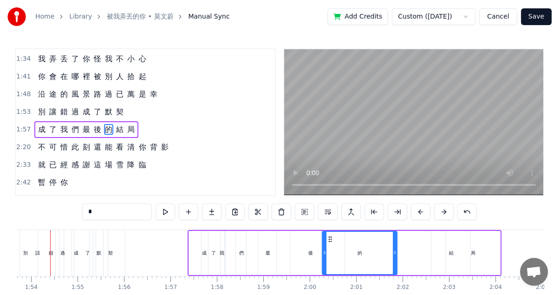
scroll to position [0, 5265]
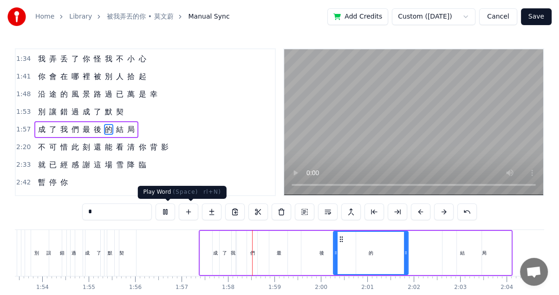
click at [168, 214] on button at bounding box center [165, 211] width 19 height 17
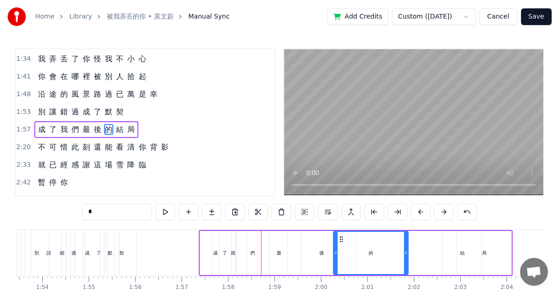
click at [113, 249] on div "契" at bounding box center [121, 253] width 29 height 46
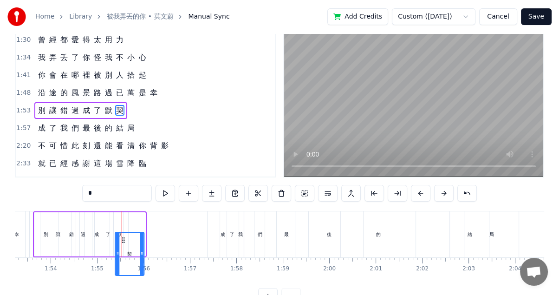
scroll to position [19, 0]
drag, startPoint x: 117, startPoint y: 238, endPoint x: 124, endPoint y: 212, distance: 27.4
click at [124, 212] on div "別 讓 錯 過 成 了 默 契" at bounding box center [90, 234] width 114 height 46
drag, startPoint x: 140, startPoint y: 230, endPoint x: 133, endPoint y: 230, distance: 7.0
click at [134, 230] on icon at bounding box center [136, 233] width 4 height 7
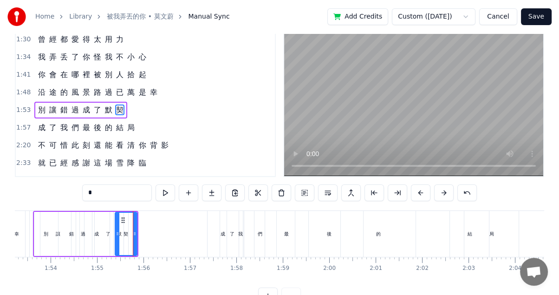
scroll to position [0, 0]
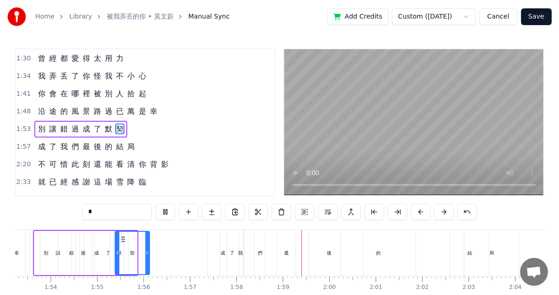
drag, startPoint x: 135, startPoint y: 250, endPoint x: 161, endPoint y: 243, distance: 27.5
click at [149, 245] on div at bounding box center [147, 253] width 4 height 42
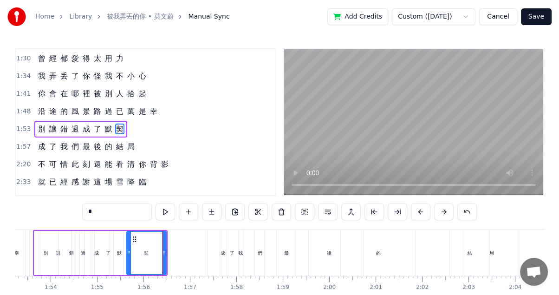
drag, startPoint x: 115, startPoint y: 250, endPoint x: 128, endPoint y: 248, distance: 13.1
click at [128, 251] on icon at bounding box center [129, 252] width 4 height 7
click at [165, 251] on icon at bounding box center [164, 252] width 4 height 7
drag, startPoint x: 162, startPoint y: 249, endPoint x: 198, endPoint y: 240, distance: 36.4
click at [197, 249] on icon at bounding box center [197, 252] width 4 height 7
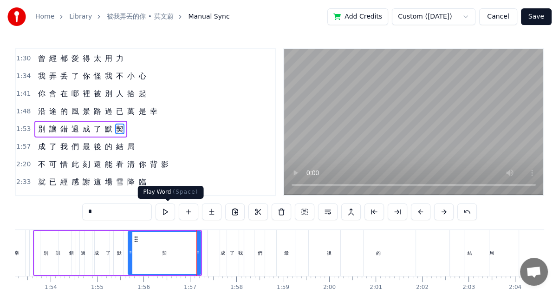
click at [166, 213] on button at bounding box center [165, 211] width 19 height 17
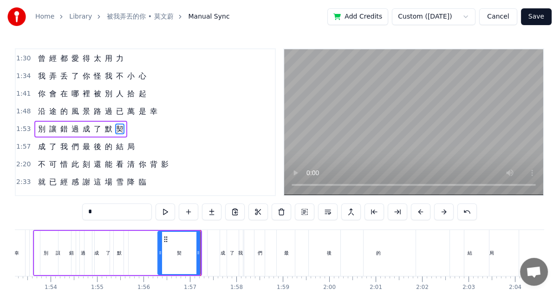
drag, startPoint x: 129, startPoint y: 249, endPoint x: 159, endPoint y: 249, distance: 29.7
click at [159, 249] on icon at bounding box center [160, 252] width 4 height 7
click at [119, 249] on div "默" at bounding box center [119, 252] width 5 height 7
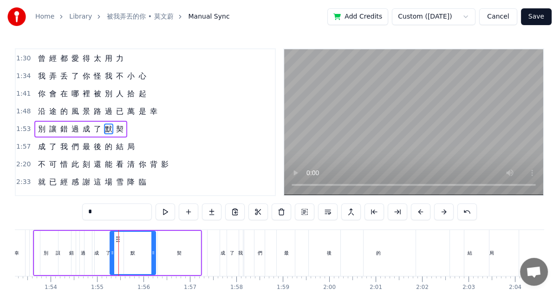
drag, startPoint x: 126, startPoint y: 251, endPoint x: 162, endPoint y: 251, distance: 36.2
click at [155, 251] on icon at bounding box center [153, 252] width 4 height 7
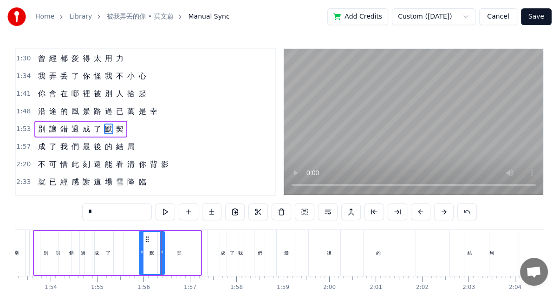
drag, startPoint x: 111, startPoint y: 252, endPoint x: 134, endPoint y: 252, distance: 22.3
click at [141, 253] on circle at bounding box center [141, 253] width 0 height 0
click at [42, 251] on div "讓" at bounding box center [57, 253] width 35 height 44
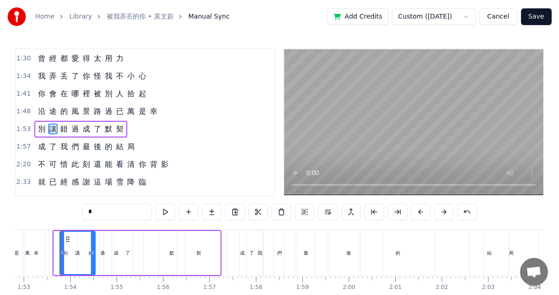
scroll to position [0, 5236]
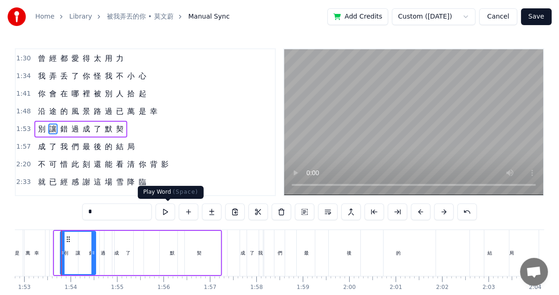
click at [169, 215] on button at bounding box center [165, 211] width 19 height 17
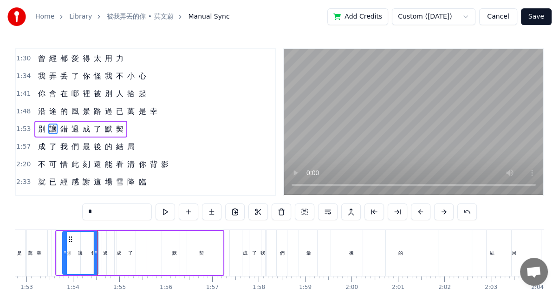
click at [169, 215] on button at bounding box center [165, 211] width 19 height 17
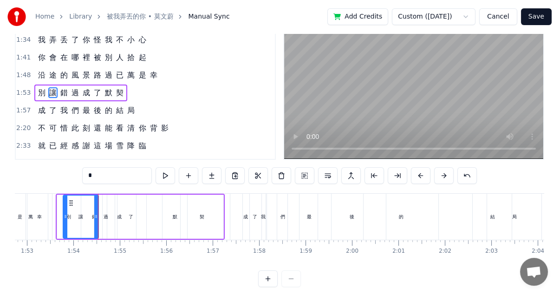
scroll to position [50, 0]
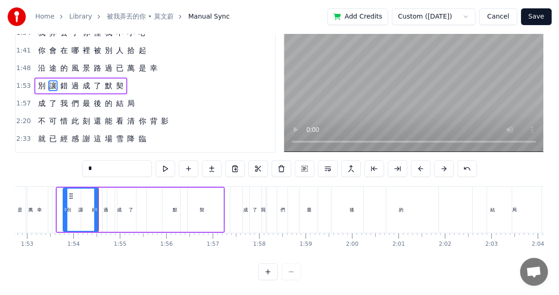
click at [270, 272] on button at bounding box center [267, 271] width 19 height 17
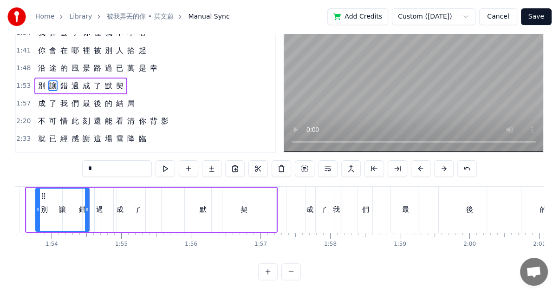
scroll to position [0, 7929]
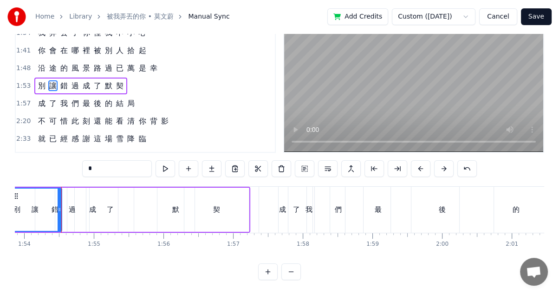
drag, startPoint x: 107, startPoint y: 207, endPoint x: 130, endPoint y: 207, distance: 23.2
click at [130, 207] on div "了" at bounding box center [109, 210] width 47 height 44
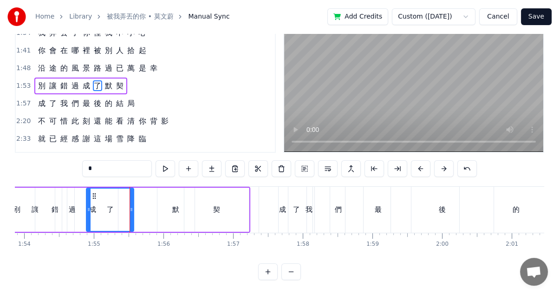
scroll to position [0, 0]
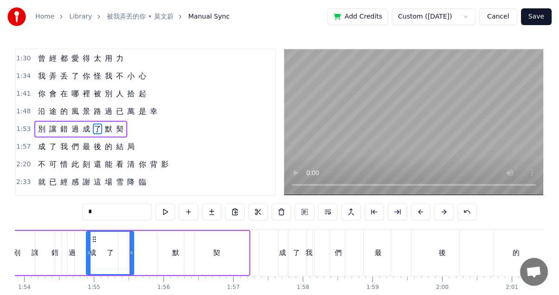
drag, startPoint x: 93, startPoint y: 234, endPoint x: 132, endPoint y: 236, distance: 39.1
click at [132, 236] on div "了" at bounding box center [110, 253] width 46 height 42
click at [180, 252] on div "默" at bounding box center [175, 253] width 37 height 44
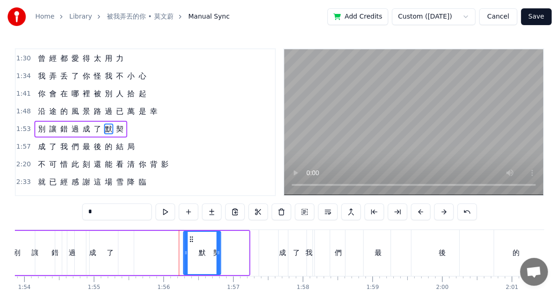
drag, startPoint x: 165, startPoint y: 236, endPoint x: 192, endPoint y: 238, distance: 26.5
click at [192, 238] on icon at bounding box center [191, 238] width 7 height 7
click at [224, 251] on div "契" at bounding box center [216, 253] width 65 height 44
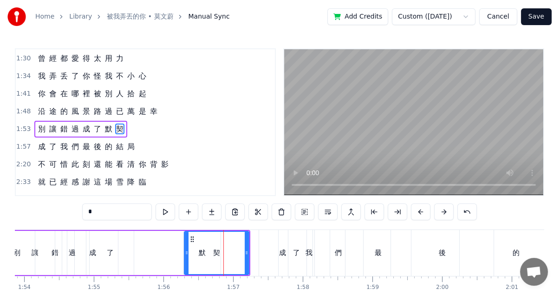
click at [218, 251] on div "契" at bounding box center [216, 252] width 7 height 11
drag, startPoint x: 187, startPoint y: 253, endPoint x: 203, endPoint y: 257, distance: 16.3
click at [203, 257] on div at bounding box center [201, 253] width 4 height 42
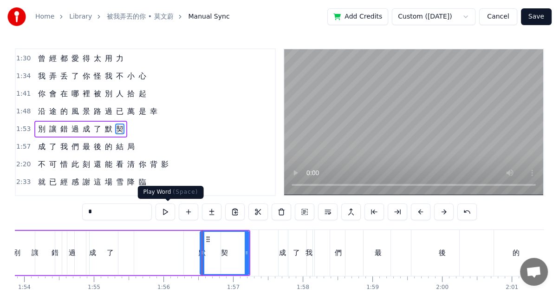
click at [164, 210] on button at bounding box center [165, 211] width 19 height 17
click at [112, 255] on div "了" at bounding box center [109, 252] width 7 height 11
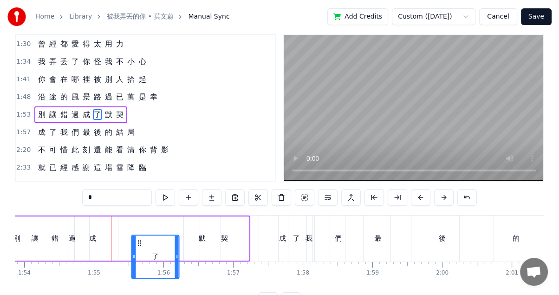
scroll to position [19, 0]
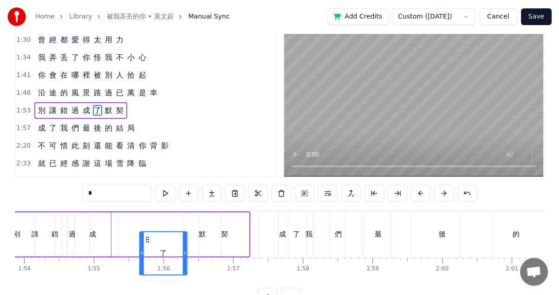
drag, startPoint x: 92, startPoint y: 238, endPoint x: 145, endPoint y: 201, distance: 65.0
click at [145, 201] on div "0:21 空 氣 裡 0:26 都 是 你 的 痕 跡 和 氣 息 0:31 說 熟 悉 0:35 有 些 勉 強 和 委 屈 0:40 早 已 經 0:45…" at bounding box center [279, 167] width 529 height 275
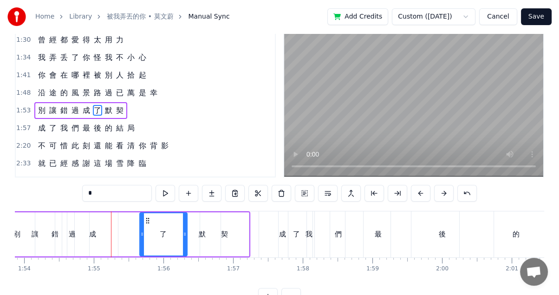
click at [92, 227] on div "成" at bounding box center [92, 234] width 51 height 44
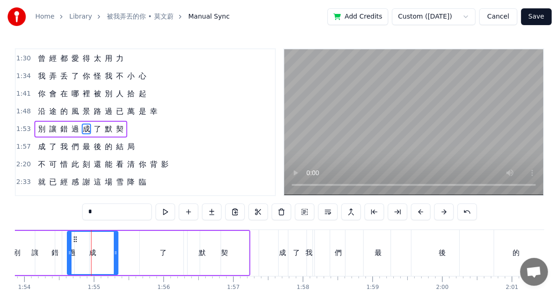
scroll to position [0, 0]
drag, startPoint x: 71, startPoint y: 236, endPoint x: 89, endPoint y: 233, distance: 18.3
click at [89, 233] on div at bounding box center [88, 253] width 4 height 42
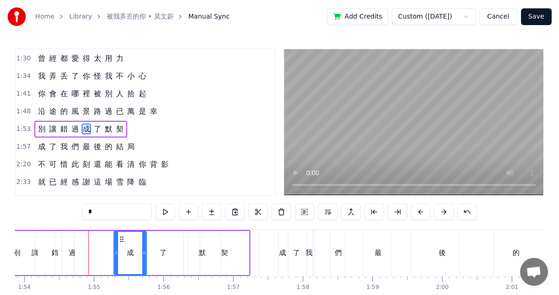
drag, startPoint x: 90, startPoint y: 236, endPoint x: 119, endPoint y: 236, distance: 29.2
click at [119, 236] on icon at bounding box center [121, 238] width 7 height 7
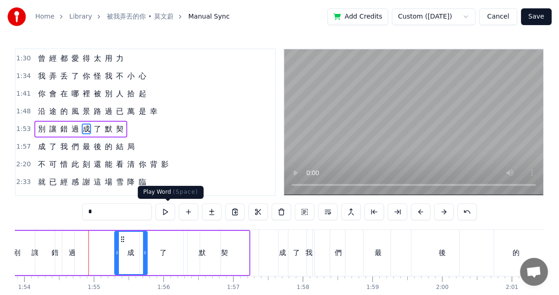
click at [170, 211] on button at bounding box center [165, 211] width 19 height 17
click at [119, 237] on icon at bounding box center [122, 238] width 7 height 7
click at [155, 251] on div "了" at bounding box center [163, 253] width 47 height 44
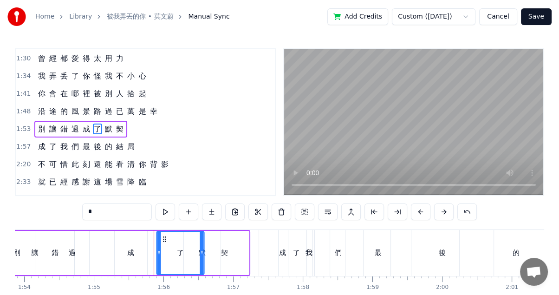
drag, startPoint x: 148, startPoint y: 236, endPoint x: 165, endPoint y: 238, distance: 17.3
click at [165, 238] on icon at bounding box center [164, 238] width 7 height 7
click at [126, 242] on div "成" at bounding box center [131, 253] width 32 height 44
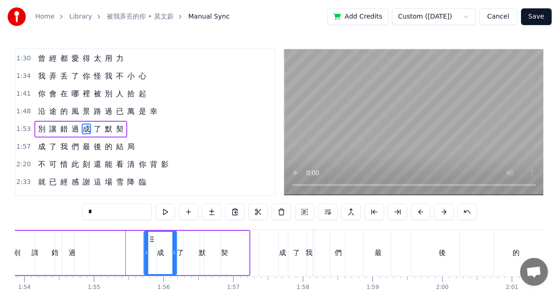
drag, startPoint x: 120, startPoint y: 236, endPoint x: 150, endPoint y: 235, distance: 29.7
click at [150, 235] on icon at bounding box center [151, 238] width 7 height 7
click at [78, 243] on div "過" at bounding box center [72, 253] width 34 height 44
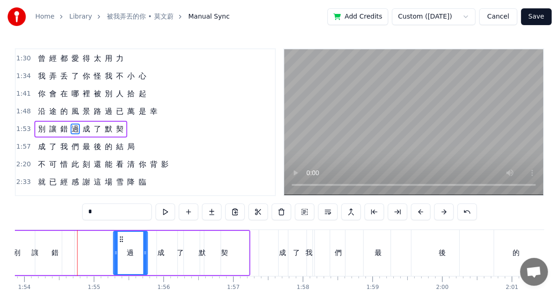
drag, startPoint x: 62, startPoint y: 236, endPoint x: 124, endPoint y: 237, distance: 62.7
click at [121, 237] on circle at bounding box center [120, 236] width 0 height 0
click at [60, 247] on div "錯" at bounding box center [54, 253] width 39 height 44
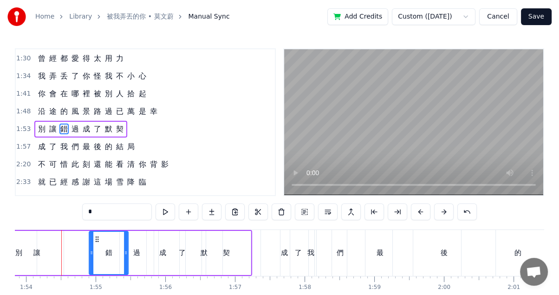
drag, startPoint x: 42, startPoint y: 235, endPoint x: 94, endPoint y: 235, distance: 52.5
click at [94, 235] on icon at bounding box center [97, 238] width 7 height 7
click at [39, 248] on div "讓" at bounding box center [36, 252] width 7 height 11
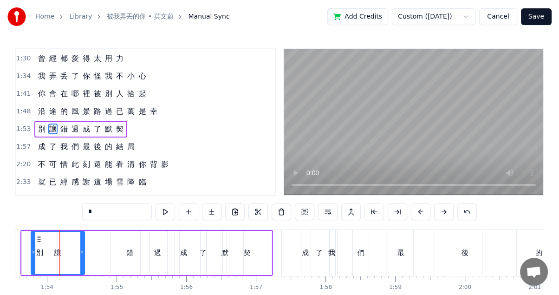
scroll to position [0, 7904]
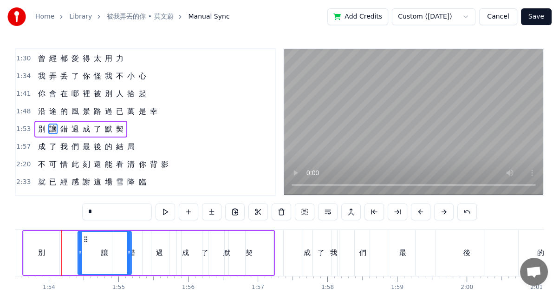
drag, startPoint x: 41, startPoint y: 235, endPoint x: 89, endPoint y: 235, distance: 48.3
click at [89, 235] on icon at bounding box center [85, 238] width 7 height 7
click at [39, 253] on div "別" at bounding box center [41, 252] width 7 height 11
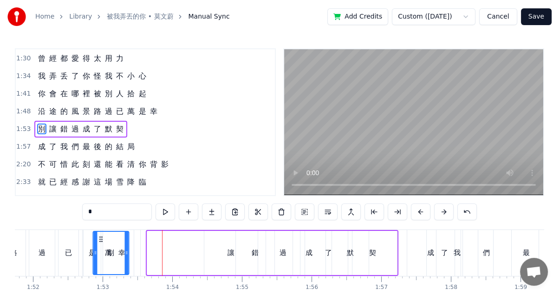
scroll to position [0, 7764]
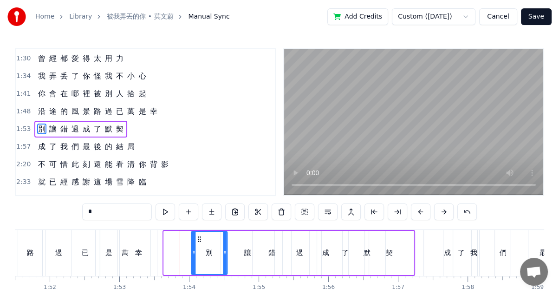
drag, startPoint x: 51, startPoint y: 236, endPoint x: 197, endPoint y: 236, distance: 146.2
click at [197, 236] on icon at bounding box center [198, 238] width 7 height 7
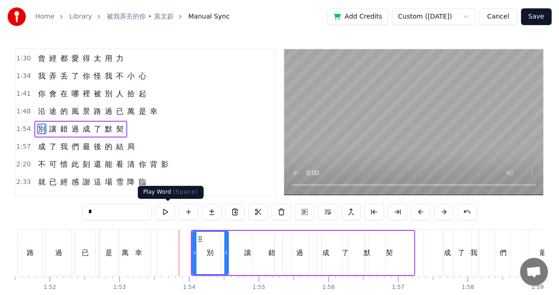
click at [168, 210] on button at bounding box center [165, 211] width 19 height 17
click at [249, 252] on div "讓" at bounding box center [247, 252] width 7 height 11
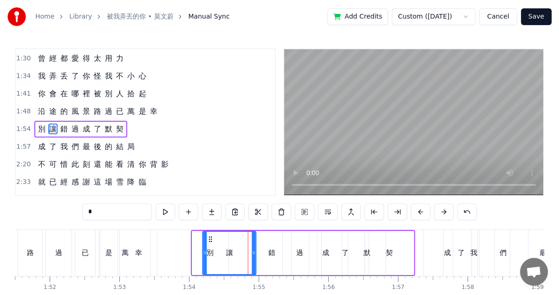
drag, startPoint x: 228, startPoint y: 236, endPoint x: 210, endPoint y: 235, distance: 18.1
click at [210, 235] on icon at bounding box center [210, 238] width 7 height 7
click at [168, 214] on button at bounding box center [165, 211] width 19 height 17
click at [266, 253] on div "錯" at bounding box center [272, 253] width 39 height 44
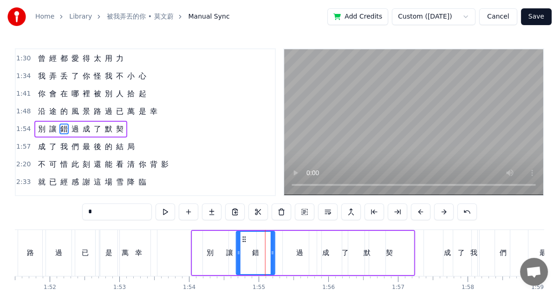
drag, startPoint x: 258, startPoint y: 237, endPoint x: 240, endPoint y: 234, distance: 18.3
click at [240, 235] on icon at bounding box center [243, 238] width 7 height 7
click at [299, 247] on div "過" at bounding box center [299, 252] width 7 height 11
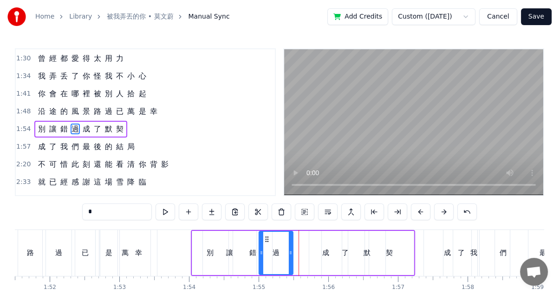
drag, startPoint x: 290, startPoint y: 237, endPoint x: 272, endPoint y: 236, distance: 18.1
click at [265, 236] on icon at bounding box center [266, 238] width 7 height 7
click at [323, 244] on div "了" at bounding box center [345, 253] width 47 height 44
type input "*"
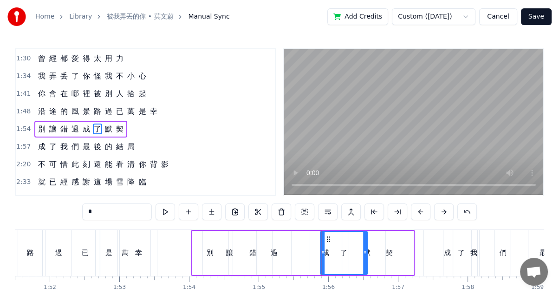
drag, startPoint x: 327, startPoint y: 236, endPoint x: 325, endPoint y: 230, distance: 6.6
click at [325, 231] on div "了" at bounding box center [344, 253] width 48 height 44
click at [324, 253] on div "了" at bounding box center [344, 253] width 46 height 42
click at [306, 248] on div "別 讓 錯 過 成 了 默 契" at bounding box center [303, 253] width 224 height 46
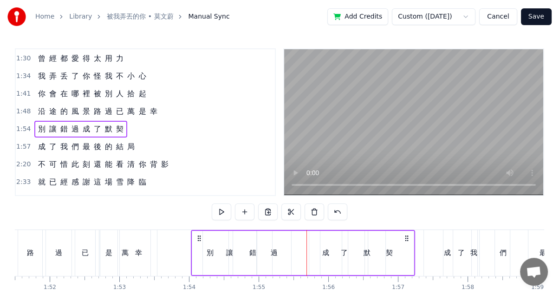
click at [326, 250] on div "了" at bounding box center [343, 253] width 47 height 44
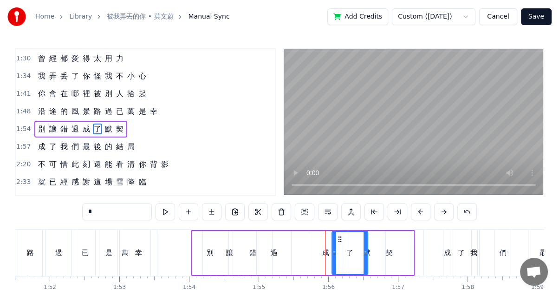
drag, startPoint x: 320, startPoint y: 251, endPoint x: 332, endPoint y: 251, distance: 11.6
click at [332, 251] on icon at bounding box center [334, 252] width 4 height 7
click at [322, 251] on div "成" at bounding box center [325, 252] width 7 height 11
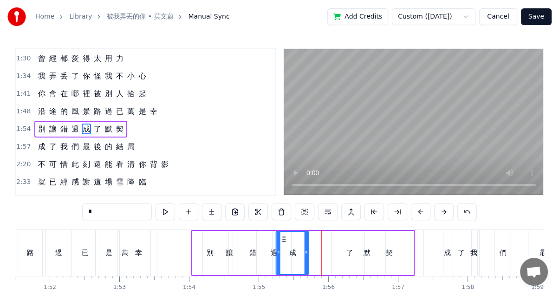
drag, startPoint x: 315, startPoint y: 235, endPoint x: 298, endPoint y: 237, distance: 17.3
click at [282, 237] on icon at bounding box center [283, 238] width 7 height 7
click at [345, 252] on div "了" at bounding box center [350, 253] width 36 height 44
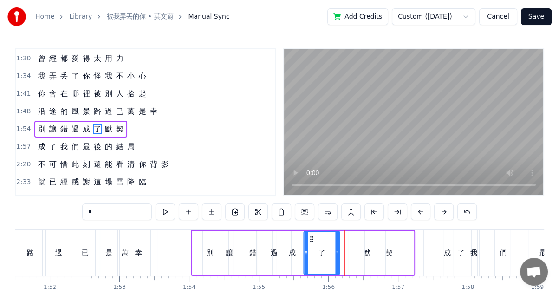
drag, startPoint x: 339, startPoint y: 237, endPoint x: 311, endPoint y: 235, distance: 28.4
click at [311, 236] on icon at bounding box center [311, 238] width 7 height 7
click at [169, 209] on button at bounding box center [165, 211] width 19 height 17
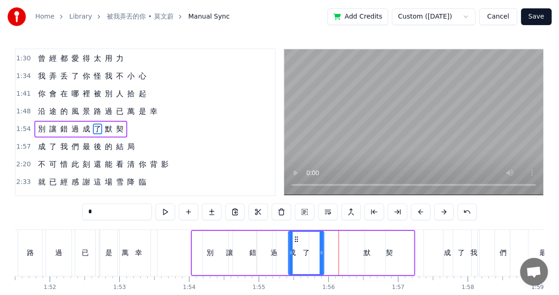
drag, startPoint x: 309, startPoint y: 234, endPoint x: 294, endPoint y: 231, distance: 15.3
click at [294, 232] on div "了" at bounding box center [306, 253] width 35 height 42
click at [172, 211] on button at bounding box center [165, 211] width 19 height 17
click at [207, 250] on div "讓" at bounding box center [229, 253] width 53 height 44
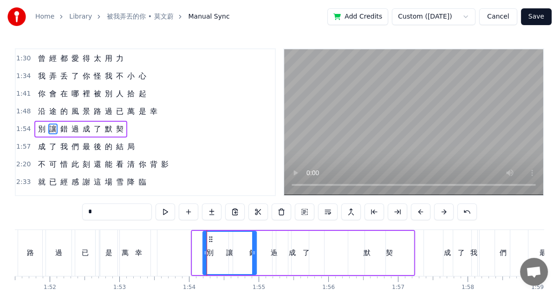
click at [197, 246] on div "別" at bounding box center [210, 253] width 36 height 44
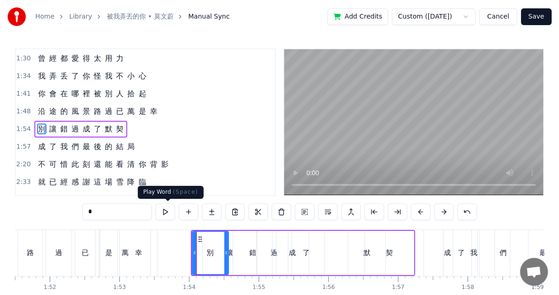
click at [166, 216] on button at bounding box center [165, 211] width 19 height 17
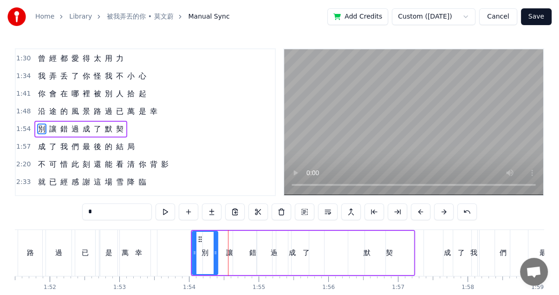
drag, startPoint x: 226, startPoint y: 253, endPoint x: 220, endPoint y: 254, distance: 6.2
click at [214, 253] on icon at bounding box center [216, 252] width 4 height 7
click at [227, 255] on div "讓" at bounding box center [229, 252] width 7 height 11
type input "*"
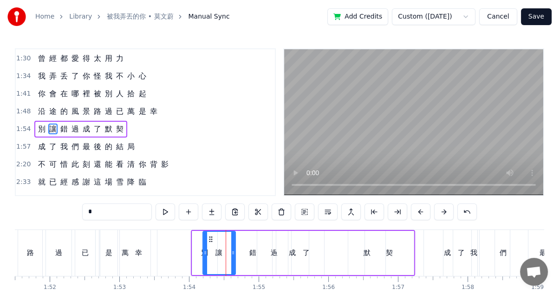
drag, startPoint x: 254, startPoint y: 251, endPoint x: 233, endPoint y: 251, distance: 20.9
click at [233, 251] on icon at bounding box center [233, 252] width 4 height 7
drag, startPoint x: 251, startPoint y: 252, endPoint x: 235, endPoint y: 252, distance: 15.8
click at [235, 252] on div "別 讓 錯 過 成 了 默 契" at bounding box center [303, 253] width 224 height 46
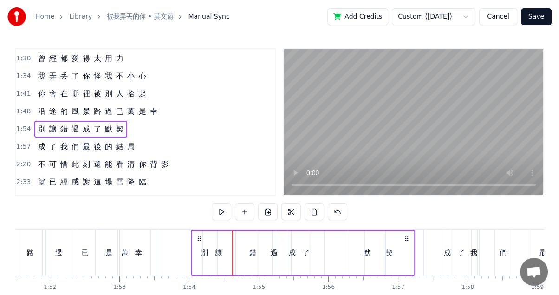
click at [240, 246] on div "錯" at bounding box center [252, 253] width 39 height 44
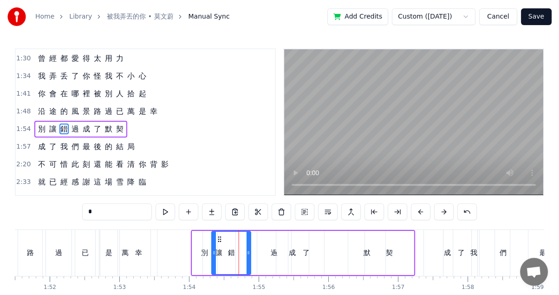
drag, startPoint x: 240, startPoint y: 238, endPoint x: 225, endPoint y: 238, distance: 14.4
click at [218, 238] on icon at bounding box center [219, 238] width 7 height 7
click at [267, 245] on div "過" at bounding box center [274, 253] width 34 height 44
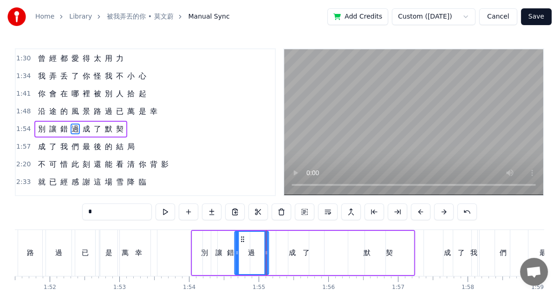
drag, startPoint x: 262, startPoint y: 235, endPoint x: 232, endPoint y: 235, distance: 30.2
click at [239, 235] on icon at bounding box center [242, 238] width 7 height 7
click at [201, 237] on div "別" at bounding box center [204, 253] width 25 height 44
type input "*"
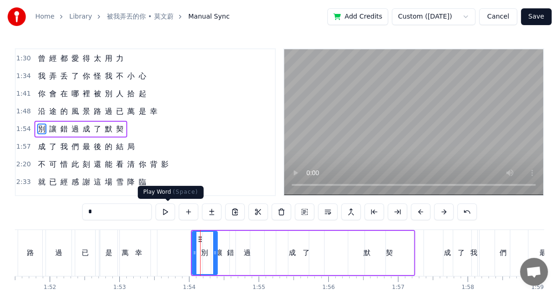
click at [167, 216] on button at bounding box center [165, 211] width 19 height 17
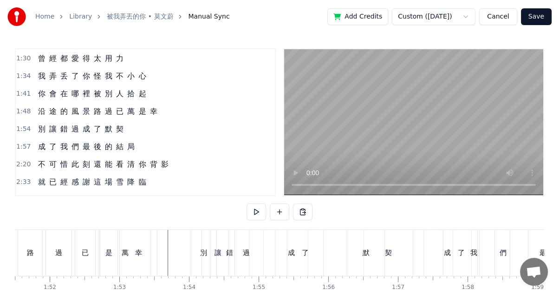
click at [215, 251] on div "錯" at bounding box center [229, 253] width 39 height 46
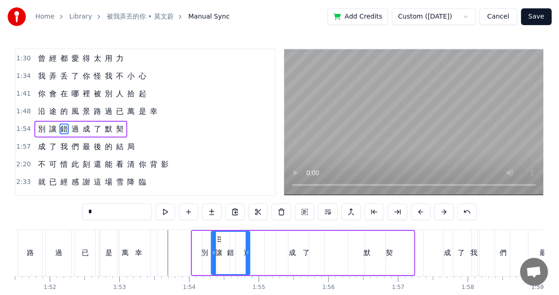
drag, startPoint x: 208, startPoint y: 251, endPoint x: 197, endPoint y: 248, distance: 11.5
click at [207, 251] on div "讓" at bounding box center [219, 253] width 32 height 44
type input "*"
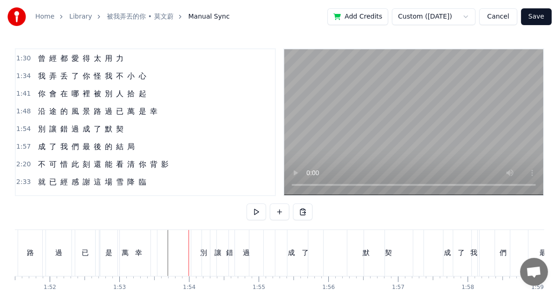
click at [214, 251] on div "錯" at bounding box center [229, 253] width 39 height 46
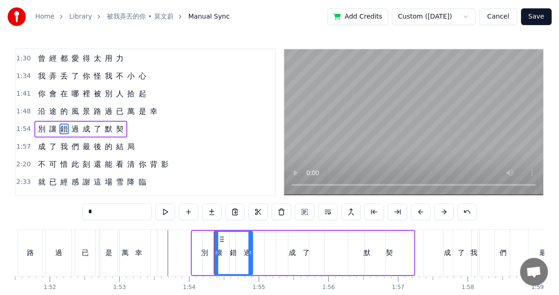
click at [220, 239] on icon at bounding box center [221, 238] width 7 height 7
click at [212, 246] on div "讓" at bounding box center [219, 253] width 32 height 44
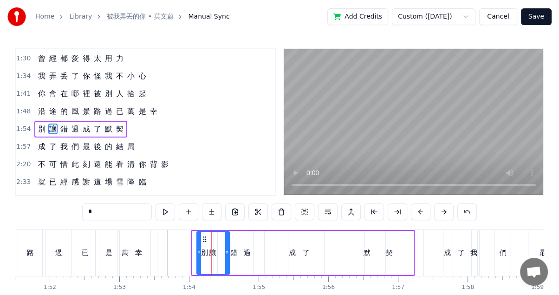
drag, startPoint x: 210, startPoint y: 236, endPoint x: 204, endPoint y: 235, distance: 6.1
click at [204, 235] on icon at bounding box center [204, 238] width 7 height 7
click at [288, 254] on div "了" at bounding box center [306, 253] width 37 height 44
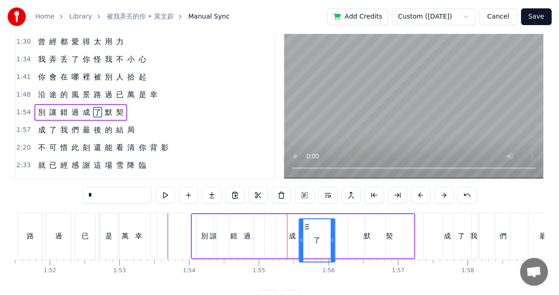
drag, startPoint x: 294, startPoint y: 239, endPoint x: 312, endPoint y: 243, distance: 18.7
click at [312, 243] on div "了" at bounding box center [317, 240] width 34 height 42
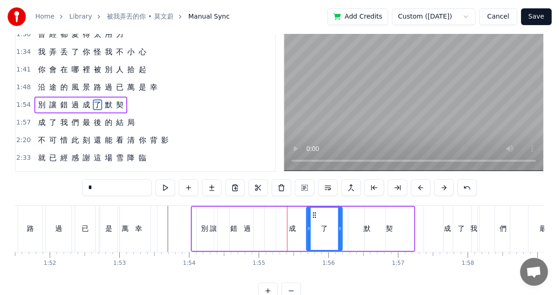
click at [291, 216] on div "成" at bounding box center [292, 229] width 32 height 44
type input "*"
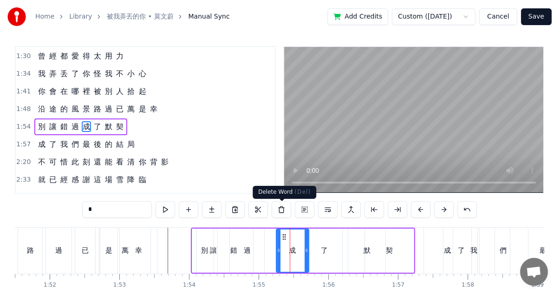
scroll to position [0, 0]
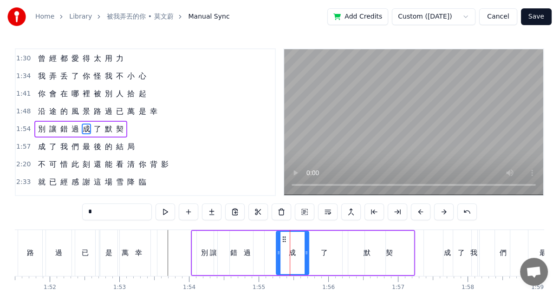
drag, startPoint x: 283, startPoint y: 234, endPoint x: 259, endPoint y: 233, distance: 24.2
click at [259, 233] on div "別 讓 錯 過 成 了 默 契" at bounding box center [303, 253] width 224 height 46
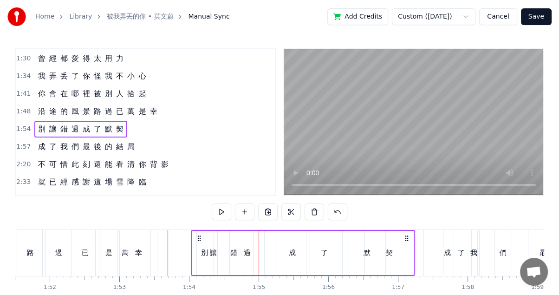
click at [285, 243] on div "成" at bounding box center [292, 253] width 32 height 44
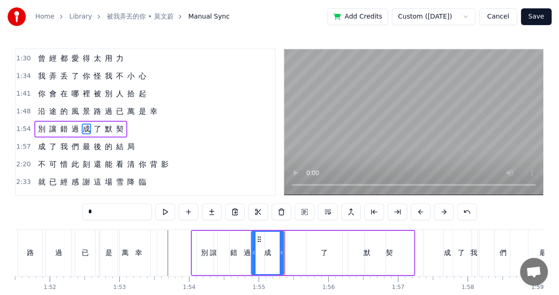
drag, startPoint x: 283, startPoint y: 238, endPoint x: 257, endPoint y: 235, distance: 26.1
click at [257, 235] on icon at bounding box center [258, 238] width 7 height 7
click at [322, 253] on div "了" at bounding box center [324, 252] width 7 height 11
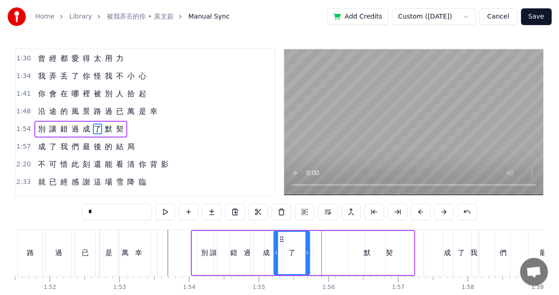
drag, startPoint x: 314, startPoint y: 238, endPoint x: 286, endPoint y: 236, distance: 27.9
click at [279, 236] on icon at bounding box center [281, 238] width 7 height 7
click at [366, 250] on div "契" at bounding box center [389, 253] width 49 height 44
type input "*"
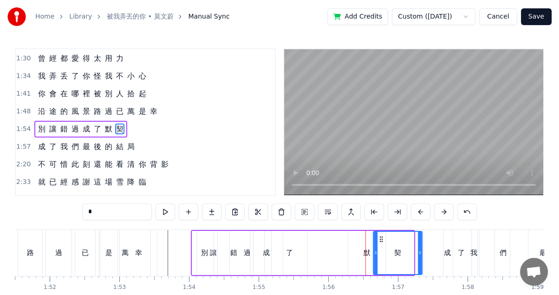
drag, startPoint x: 371, startPoint y: 236, endPoint x: 380, endPoint y: 239, distance: 8.7
click at [380, 239] on icon at bounding box center [380, 238] width 7 height 7
click at [365, 247] on div at bounding box center [365, 253] width 0 height 46
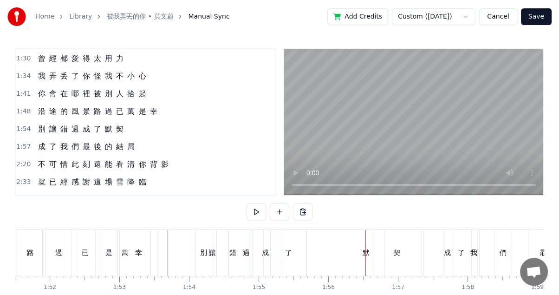
click at [346, 238] on div "別 讓 錯 過 成 了 默 契" at bounding box center [307, 253] width 233 height 46
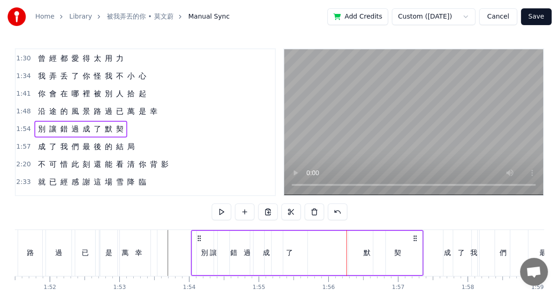
click at [353, 248] on div "默" at bounding box center [366, 253] width 37 height 44
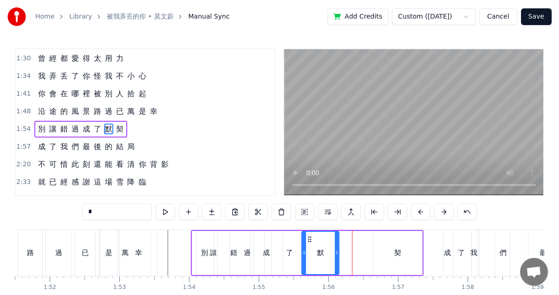
drag, startPoint x: 354, startPoint y: 237, endPoint x: 306, endPoint y: 236, distance: 48.3
click at [306, 236] on icon at bounding box center [309, 238] width 7 height 7
click at [389, 251] on div "契" at bounding box center [397, 253] width 49 height 44
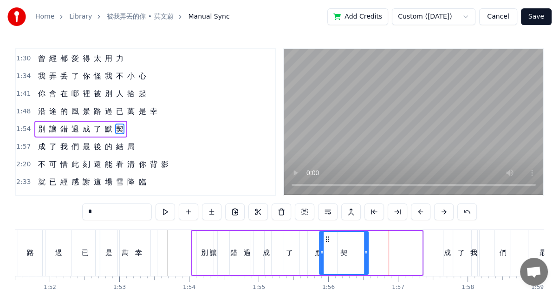
drag, startPoint x: 380, startPoint y: 238, endPoint x: 327, endPoint y: 238, distance: 53.4
click at [327, 238] on icon at bounding box center [327, 238] width 7 height 7
click at [210, 239] on div "讓" at bounding box center [213, 253] width 32 height 44
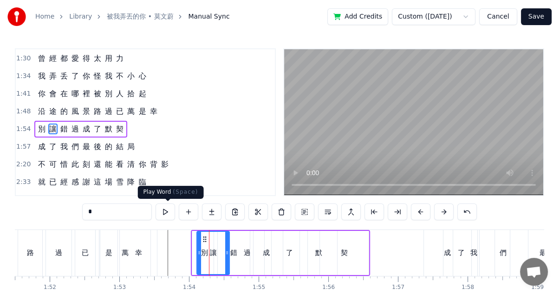
click at [169, 214] on button at bounding box center [165, 211] width 19 height 17
click at [250, 244] on div "成" at bounding box center [266, 253] width 33 height 44
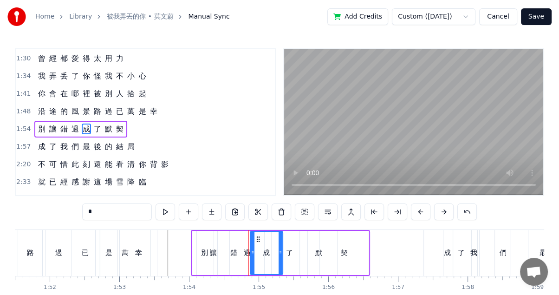
click at [198, 233] on div "讓" at bounding box center [213, 253] width 32 height 44
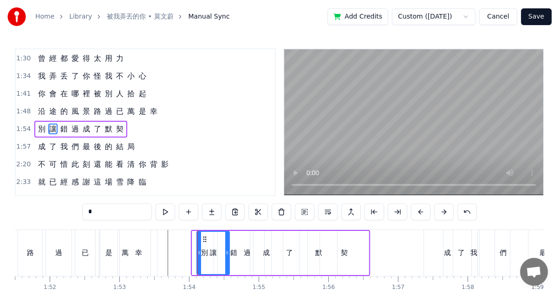
click at [192, 231] on div "別" at bounding box center [205, 253] width 26 height 44
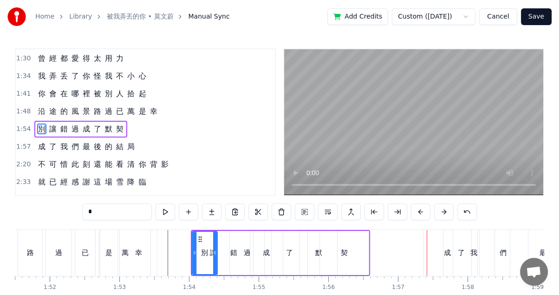
click at [325, 255] on div "契" at bounding box center [344, 253] width 49 height 44
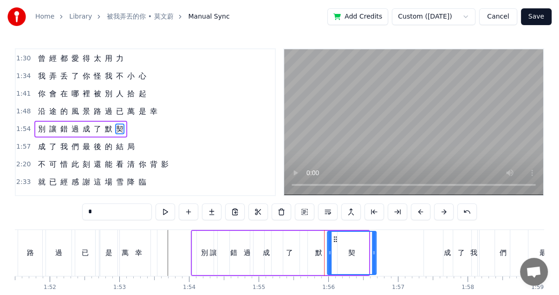
drag, startPoint x: 326, startPoint y: 236, endPoint x: 333, endPoint y: 236, distance: 7.4
click at [333, 236] on icon at bounding box center [334, 238] width 7 height 7
click at [322, 248] on div "默" at bounding box center [318, 252] width 7 height 11
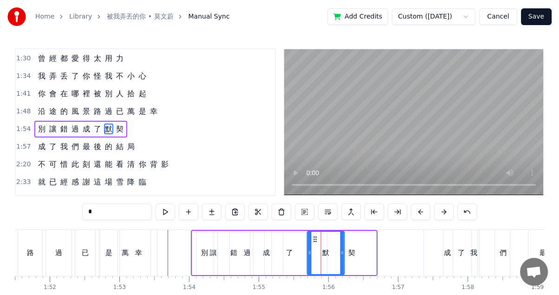
drag, startPoint x: 307, startPoint y: 237, endPoint x: 314, endPoint y: 237, distance: 7.4
click at [314, 237] on icon at bounding box center [314, 238] width 7 height 7
click at [316, 235] on icon at bounding box center [314, 238] width 7 height 7
click at [319, 235] on icon at bounding box center [319, 238] width 7 height 7
click at [365, 252] on div "契" at bounding box center [351, 253] width 49 height 44
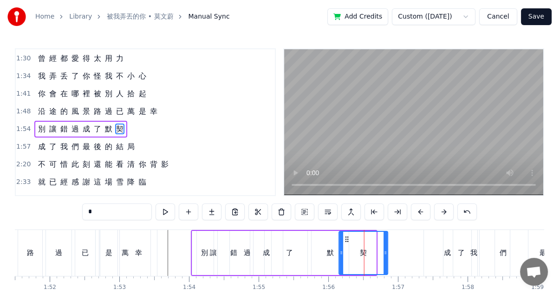
drag, startPoint x: 333, startPoint y: 236, endPoint x: 344, endPoint y: 237, distance: 11.6
click at [344, 237] on icon at bounding box center [347, 238] width 7 height 7
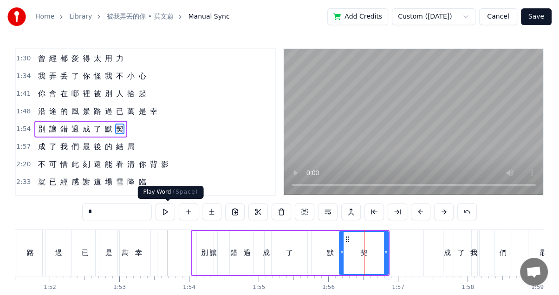
click at [164, 212] on button at bounding box center [165, 211] width 19 height 17
click at [329, 254] on div "默" at bounding box center [329, 252] width 7 height 11
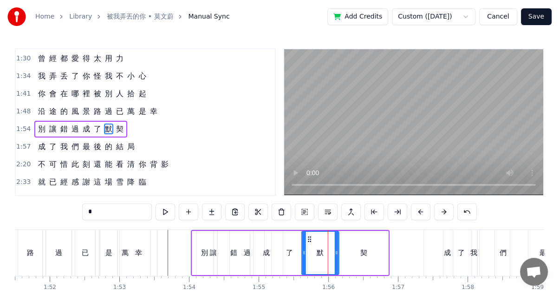
drag, startPoint x: 317, startPoint y: 235, endPoint x: 307, endPoint y: 233, distance: 9.9
click at [307, 233] on div "默" at bounding box center [320, 253] width 36 height 42
click at [367, 249] on div "契" at bounding box center [363, 252] width 7 height 11
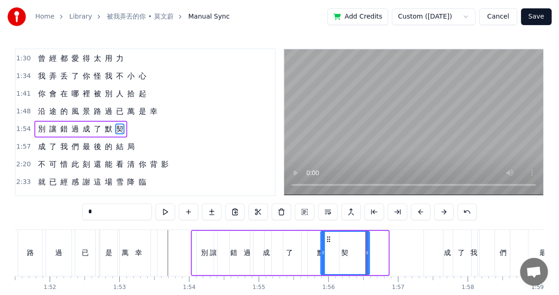
drag, startPoint x: 348, startPoint y: 237, endPoint x: 329, endPoint y: 233, distance: 19.4
click at [329, 233] on div "契" at bounding box center [345, 253] width 48 height 42
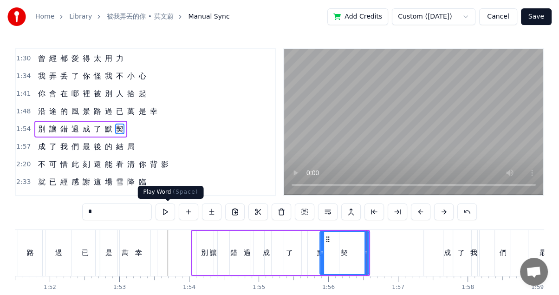
click at [163, 214] on button at bounding box center [165, 211] width 19 height 17
click at [302, 253] on div "默" at bounding box center [320, 253] width 37 height 44
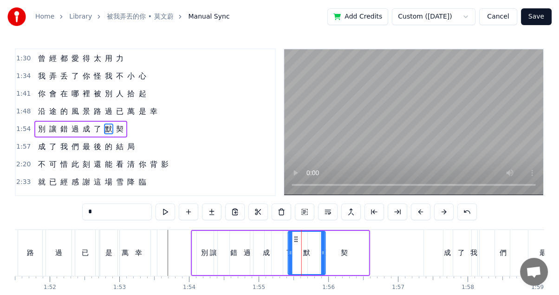
drag, startPoint x: 311, startPoint y: 235, endPoint x: 297, endPoint y: 233, distance: 13.5
click at [297, 233] on div "默" at bounding box center [307, 253] width 36 height 42
click at [348, 254] on div "契" at bounding box center [344, 253] width 49 height 44
type input "*"
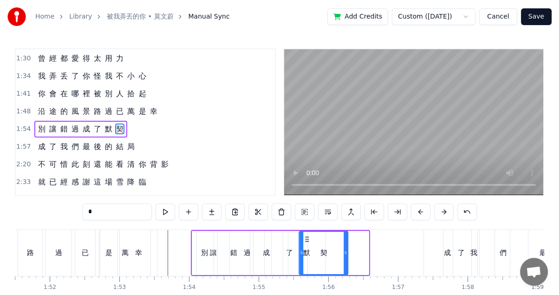
drag, startPoint x: 326, startPoint y: 236, endPoint x: 301, endPoint y: 232, distance: 25.0
click at [301, 232] on div "契" at bounding box center [324, 253] width 48 height 42
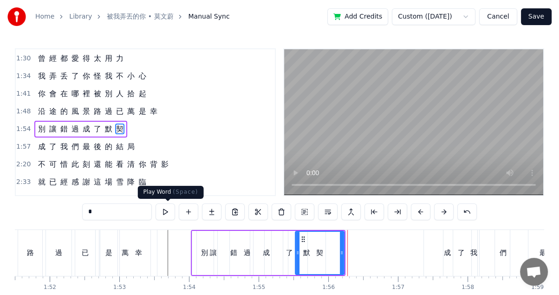
click at [170, 213] on button at bounding box center [165, 211] width 19 height 17
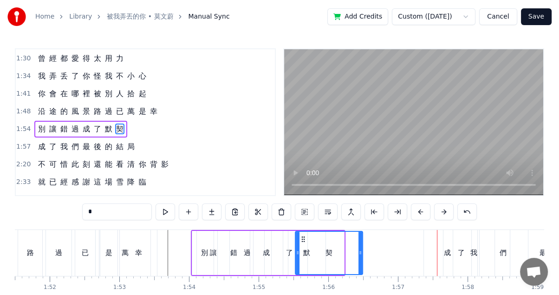
drag, startPoint x: 341, startPoint y: 253, endPoint x: 361, endPoint y: 253, distance: 19.5
click at [361, 253] on icon at bounding box center [360, 252] width 4 height 7
click at [304, 236] on circle at bounding box center [304, 236] width 0 height 0
drag, startPoint x: 303, startPoint y: 234, endPoint x: 311, endPoint y: 233, distance: 8.8
click at [311, 233] on div "契" at bounding box center [329, 253] width 67 height 42
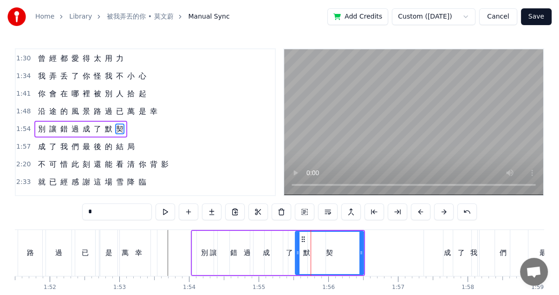
click at [334, 248] on div "契" at bounding box center [329, 253] width 67 height 42
click at [324, 259] on div "契" at bounding box center [329, 253] width 67 height 42
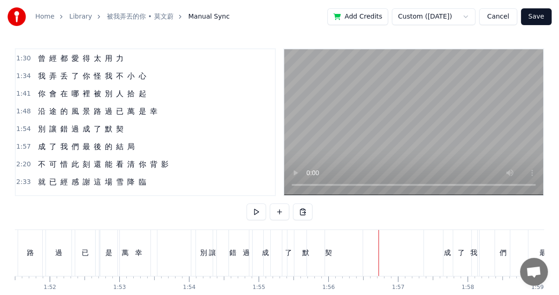
click at [341, 248] on div "契" at bounding box center [328, 253] width 68 height 46
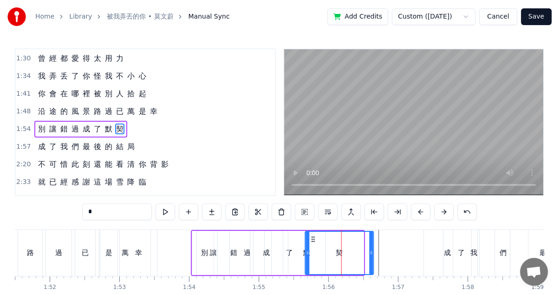
drag, startPoint x: 302, startPoint y: 237, endPoint x: 312, endPoint y: 237, distance: 10.2
click at [312, 237] on icon at bounding box center [313, 238] width 7 height 7
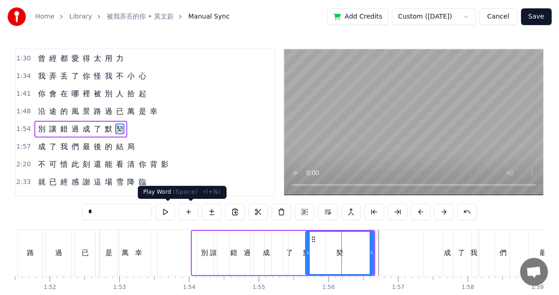
click at [172, 214] on button at bounding box center [165, 211] width 19 height 17
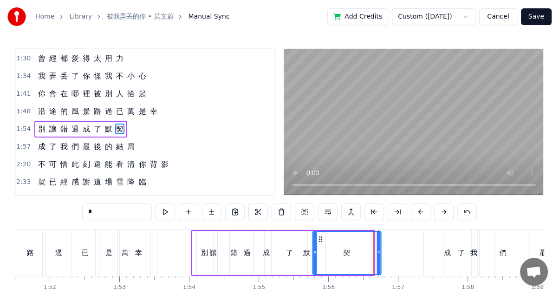
drag, startPoint x: 312, startPoint y: 238, endPoint x: 324, endPoint y: 237, distance: 12.1
click at [324, 237] on icon at bounding box center [320, 238] width 7 height 7
click at [312, 254] on div "默" at bounding box center [306, 253] width 37 height 44
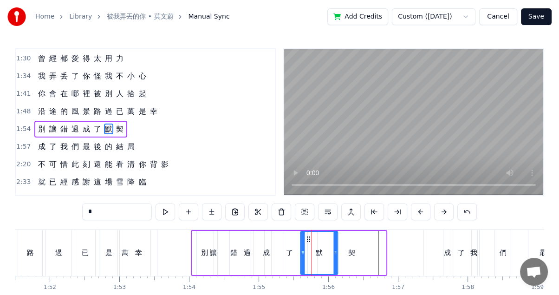
drag, startPoint x: 295, startPoint y: 236, endPoint x: 308, endPoint y: 236, distance: 12.5
click at [308, 236] on icon at bounding box center [308, 238] width 7 height 7
click at [167, 204] on button at bounding box center [165, 211] width 19 height 17
click at [202, 240] on div "讓" at bounding box center [213, 253] width 32 height 44
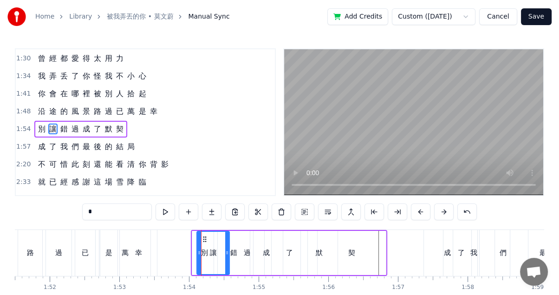
drag, startPoint x: 203, startPoint y: 234, endPoint x: 210, endPoint y: 233, distance: 7.0
click at [210, 233] on div "讓" at bounding box center [213, 253] width 32 height 42
click at [208, 237] on icon at bounding box center [208, 238] width 7 height 7
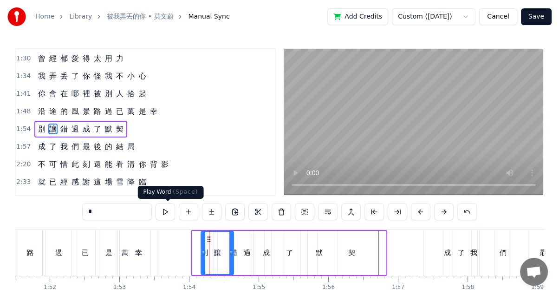
click at [171, 211] on button at bounding box center [165, 211] width 19 height 17
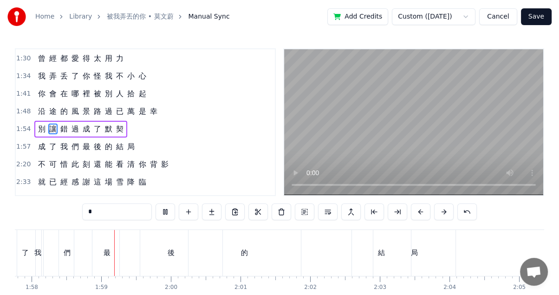
scroll to position [0, 8209]
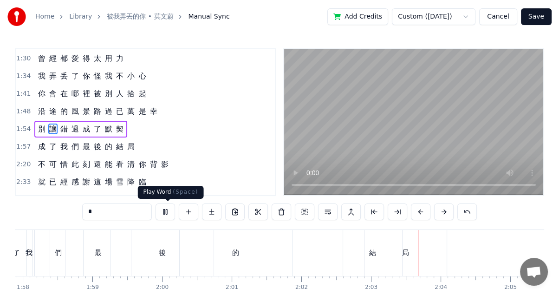
click at [169, 215] on button at bounding box center [165, 211] width 19 height 17
click at [187, 249] on div "的" at bounding box center [236, 253] width 113 height 46
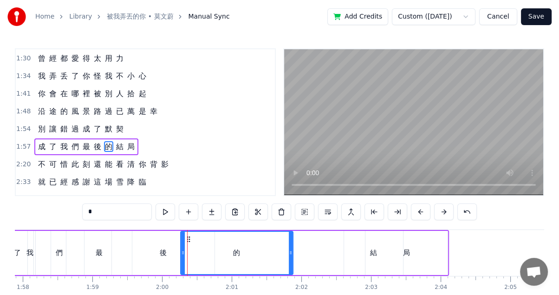
scroll to position [211, 0]
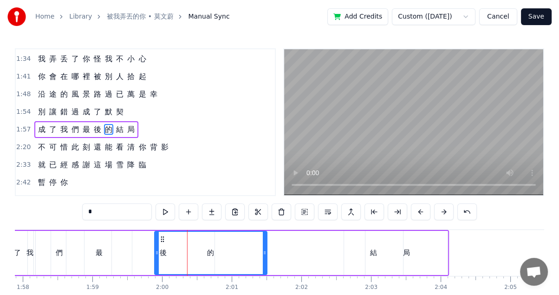
drag, startPoint x: 185, startPoint y: 239, endPoint x: 159, endPoint y: 235, distance: 26.3
click at [159, 235] on icon at bounding box center [162, 238] width 7 height 7
click at [167, 214] on button at bounding box center [165, 211] width 19 height 17
click at [137, 256] on div "後" at bounding box center [163, 253] width 103 height 44
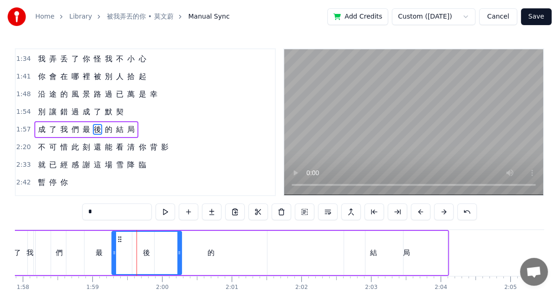
drag, startPoint x: 213, startPoint y: 252, endPoint x: 180, endPoint y: 249, distance: 33.1
click at [180, 249] on icon at bounding box center [179, 252] width 4 height 7
click at [203, 254] on div "的" at bounding box center [211, 253] width 113 height 44
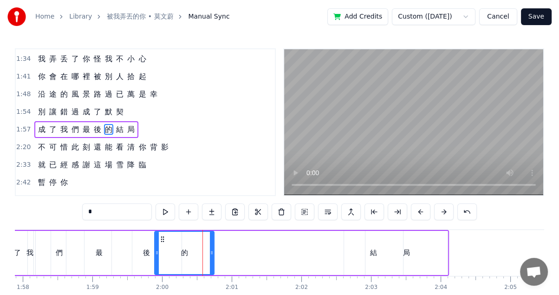
drag, startPoint x: 266, startPoint y: 252, endPoint x: 213, endPoint y: 249, distance: 53.0
click at [213, 249] on icon at bounding box center [212, 252] width 4 height 7
click at [170, 214] on button at bounding box center [165, 211] width 19 height 17
click at [368, 253] on div "局" at bounding box center [406, 253] width 82 height 44
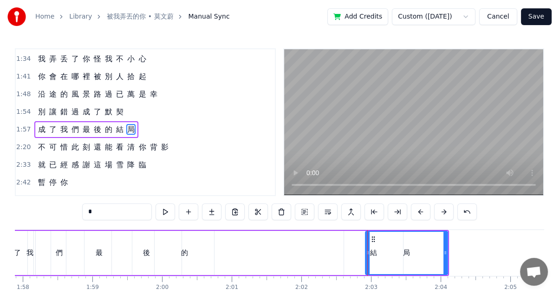
click at [356, 256] on div "結" at bounding box center [373, 253] width 59 height 44
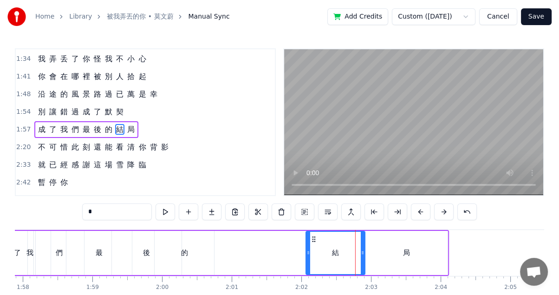
drag, startPoint x: 348, startPoint y: 235, endPoint x: 310, endPoint y: 232, distance: 38.2
click at [310, 232] on div "結" at bounding box center [335, 253] width 58 height 42
click at [386, 253] on div "局" at bounding box center [406, 253] width 82 height 44
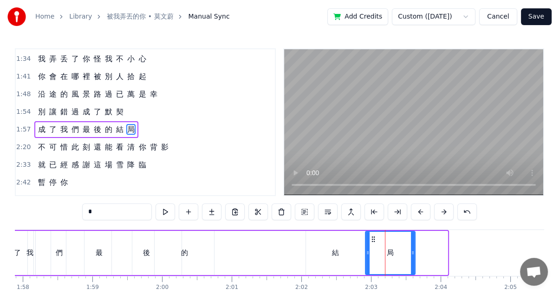
drag, startPoint x: 446, startPoint y: 252, endPoint x: 413, endPoint y: 253, distance: 32.5
click at [413, 253] on icon at bounding box center [413, 252] width 4 height 7
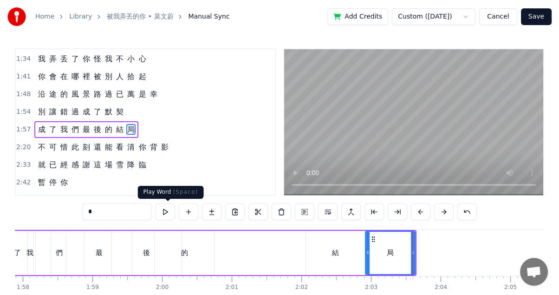
click at [168, 215] on button at bounding box center [165, 211] width 19 height 17
click at [205, 255] on div "的" at bounding box center [185, 253] width 60 height 44
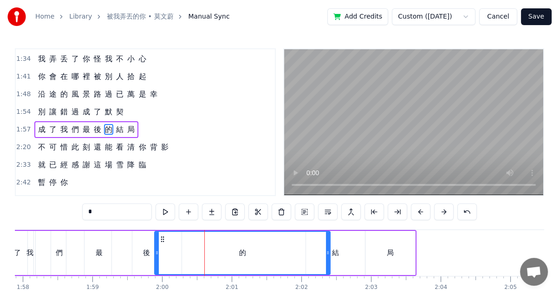
drag, startPoint x: 212, startPoint y: 253, endPoint x: 328, endPoint y: 250, distance: 116.1
click at [328, 250] on icon at bounding box center [328, 252] width 4 height 7
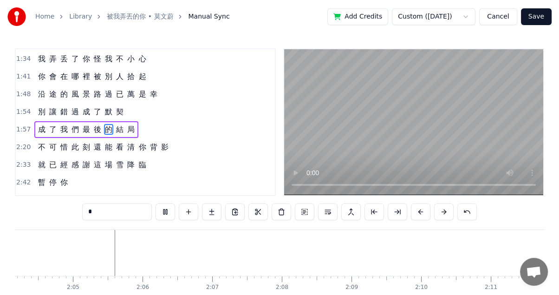
scroll to position [0, 8655]
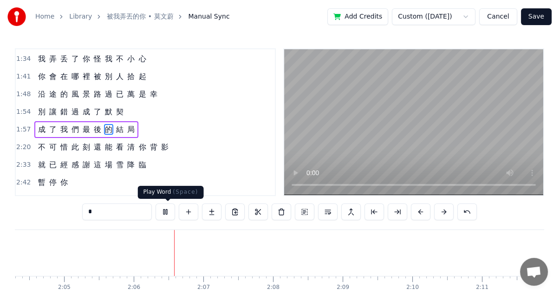
click at [165, 209] on button at bounding box center [165, 211] width 19 height 17
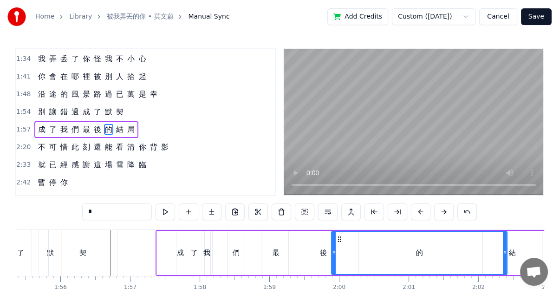
scroll to position [0, 8031]
click at [85, 249] on div "契" at bounding box center [83, 252] width 7 height 11
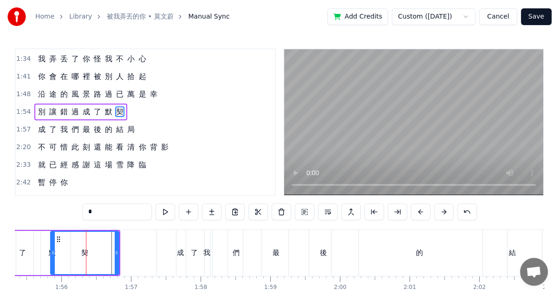
scroll to position [194, 0]
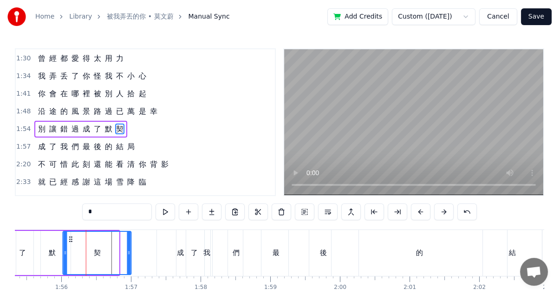
drag, startPoint x: 56, startPoint y: 236, endPoint x: 69, endPoint y: 236, distance: 13.0
click at [70, 236] on circle at bounding box center [70, 236] width 0 height 0
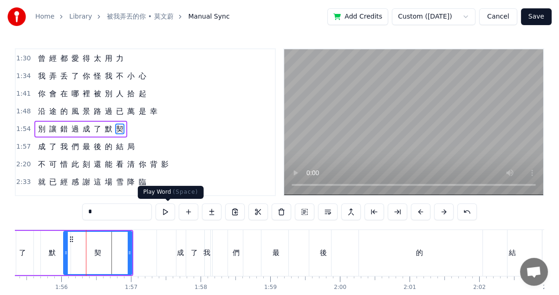
click at [167, 213] on button at bounding box center [165, 211] width 19 height 17
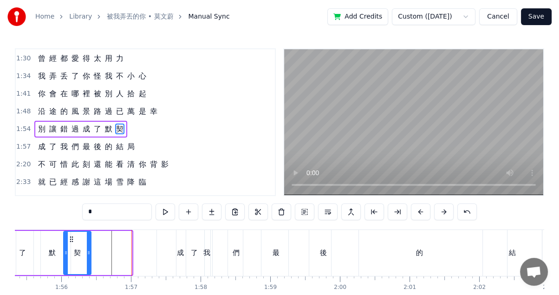
drag, startPoint x: 128, startPoint y: 251, endPoint x: 86, endPoint y: 248, distance: 41.9
click at [88, 251] on circle at bounding box center [88, 251] width 0 height 0
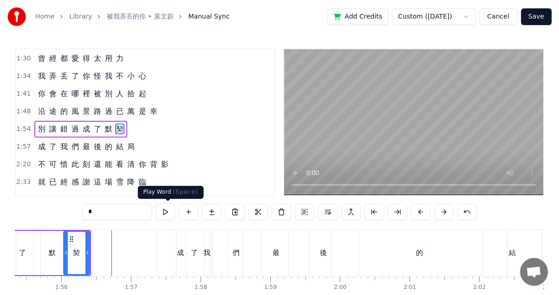
click at [165, 213] on button at bounding box center [165, 211] width 19 height 17
click at [34, 248] on div "默" at bounding box center [52, 253] width 37 height 44
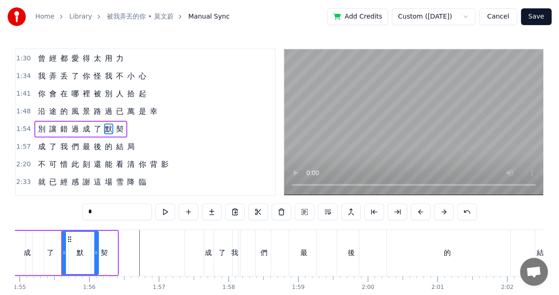
click at [30, 248] on div "成" at bounding box center [27, 252] width 7 height 11
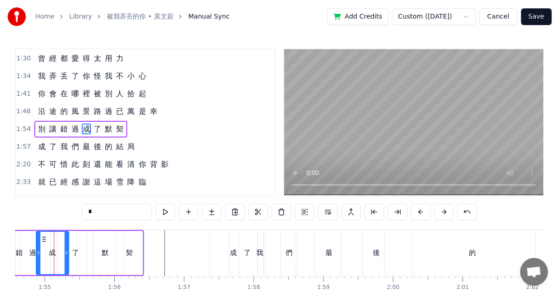
scroll to position [0, 7970]
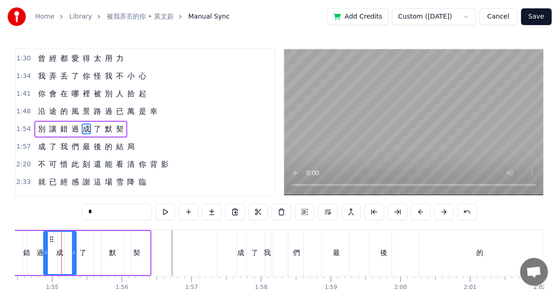
drag, startPoint x: 112, startPoint y: 251, endPoint x: 96, endPoint y: 250, distance: 15.8
click at [96, 250] on div "默" at bounding box center [112, 253] width 37 height 44
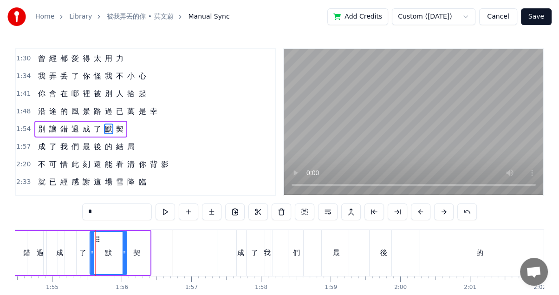
scroll to position [0, 7964]
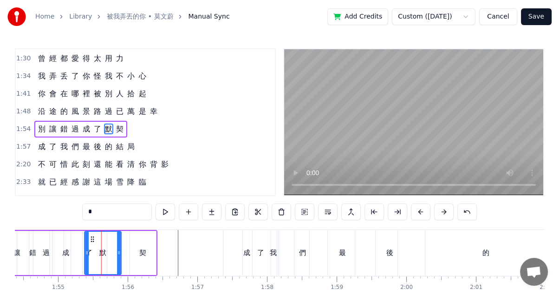
drag, startPoint x: 98, startPoint y: 236, endPoint x: 89, endPoint y: 237, distance: 9.8
click at [89, 237] on icon at bounding box center [92, 238] width 7 height 7
click at [141, 245] on div "契" at bounding box center [143, 253] width 26 height 44
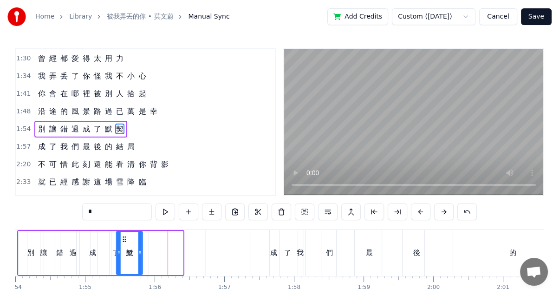
scroll to position [0, 7937]
click at [138, 235] on icon at bounding box center [140, 238] width 7 height 7
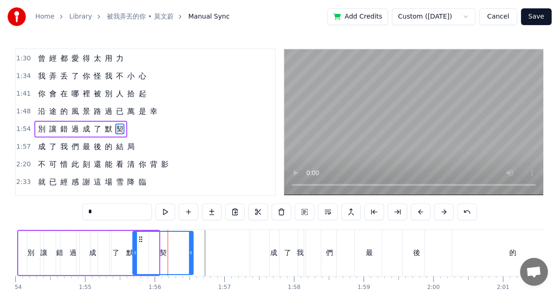
drag, startPoint x: 156, startPoint y: 251, endPoint x: 191, endPoint y: 250, distance: 34.4
click at [191, 250] on icon at bounding box center [191, 252] width 4 height 7
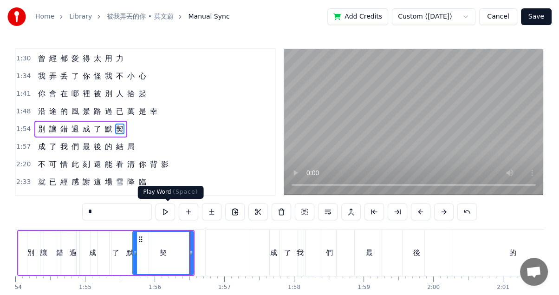
click at [169, 209] on button at bounding box center [165, 211] width 19 height 17
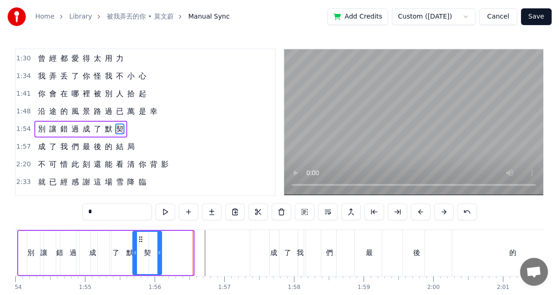
drag, startPoint x: 190, startPoint y: 250, endPoint x: 156, endPoint y: 249, distance: 33.9
click at [157, 249] on icon at bounding box center [159, 252] width 4 height 7
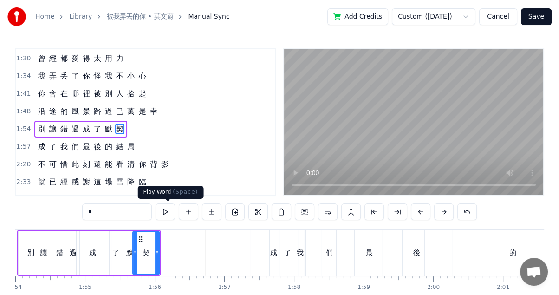
click at [166, 212] on button at bounding box center [165, 211] width 19 height 17
click at [116, 254] on div "默" at bounding box center [129, 253] width 37 height 44
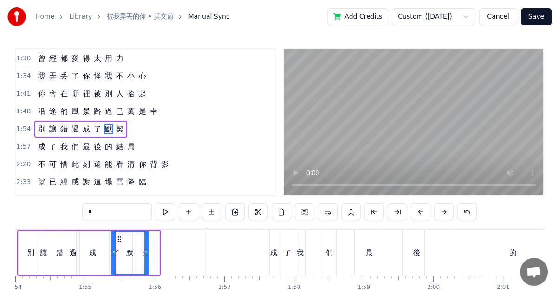
click at [105, 251] on div "了" at bounding box center [116, 253] width 36 height 44
type input "*"
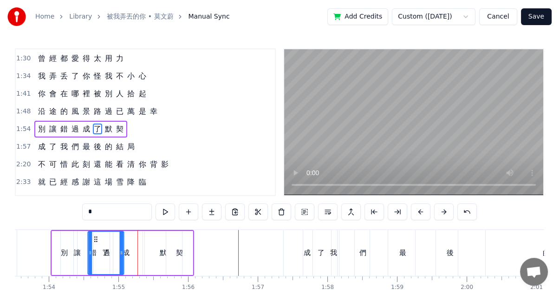
scroll to position [0, 7874]
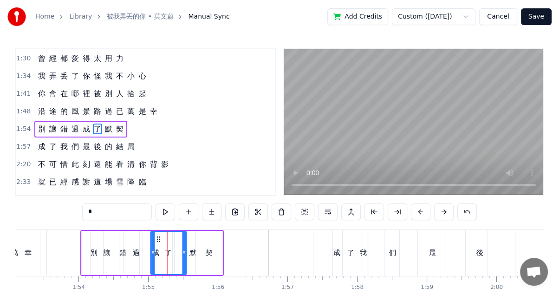
drag, startPoint x: 106, startPoint y: 236, endPoint x: 158, endPoint y: 234, distance: 52.5
click at [158, 234] on div "了" at bounding box center [168, 253] width 35 height 42
click at [169, 211] on button at bounding box center [165, 211] width 19 height 17
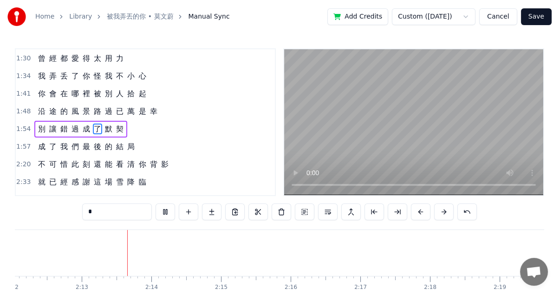
scroll to position [0, 9214]
click at [473, 18] on html "Home Library 被我弄丟的你 • 莫文蔚 Manual Sync Add Credits Custom ([DATE]) Cancel Save 0…" at bounding box center [279, 169] width 559 height 338
click at [532, 15] on html "Home Library 被我弄丟的你 • 莫文蔚 Manual Sync Add Credits Custom ([DATE]) Cancel Save 0…" at bounding box center [279, 169] width 559 height 338
click at [460, 21] on html "Home Library 被我弄丟的你 • 莫文蔚 Manual Sync Add Credits Custom ([DATE]) Cancel Save 0…" at bounding box center [279, 169] width 559 height 338
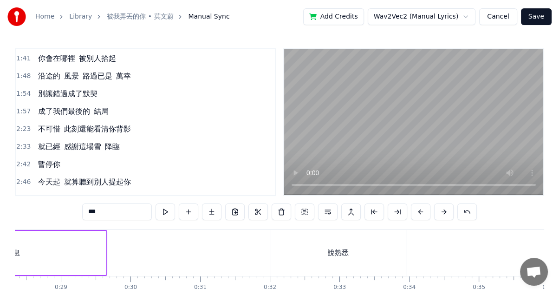
scroll to position [0, 1487]
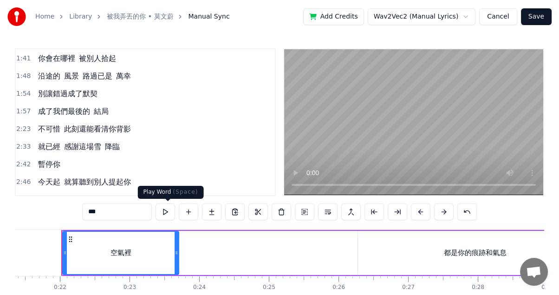
click at [161, 216] on button at bounding box center [165, 211] width 19 height 17
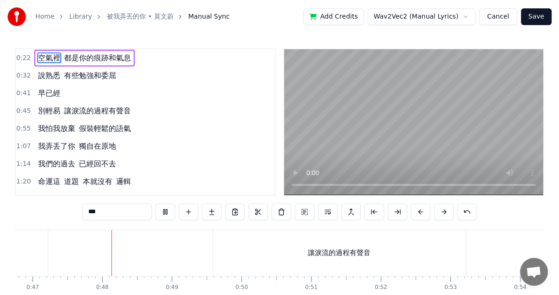
scroll to position [0, 3264]
click at [431, 19] on html "Home Library 被我弄丟的你 • 莫文蔚 Manual Sync Add Credits Wav2Vec2 (Manual Lyrics) Canc…" at bounding box center [279, 169] width 559 height 338
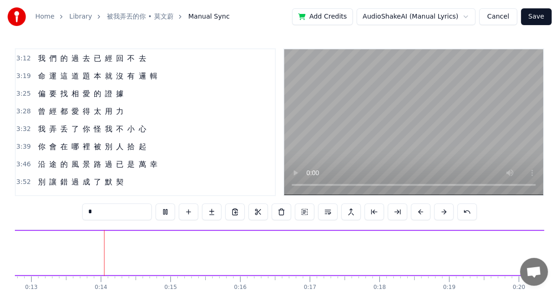
scroll to position [370, 0]
click at [512, 14] on button "Cancel" at bounding box center [498, 16] width 38 height 17
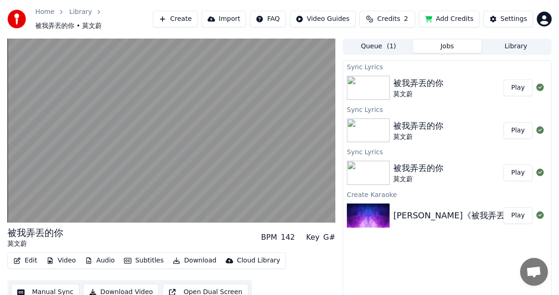
scroll to position [11, 0]
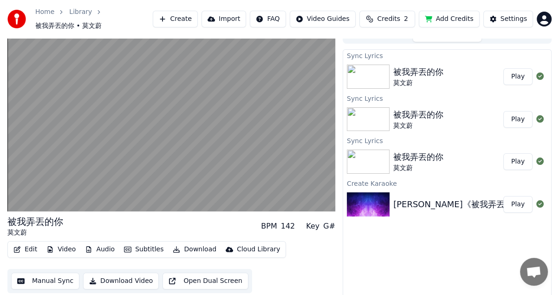
click at [375, 66] on img at bounding box center [368, 77] width 43 height 24
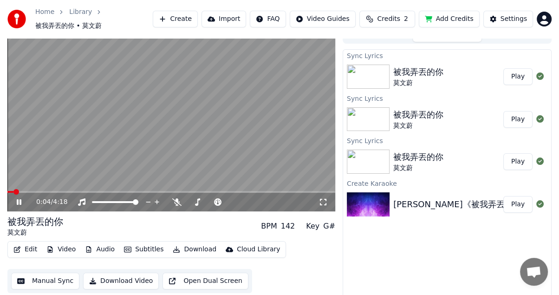
click at [30, 193] on div "0:04 / 4:18" at bounding box center [171, 202] width 328 height 19
click at [28, 191] on span at bounding box center [171, 192] width 328 height 2
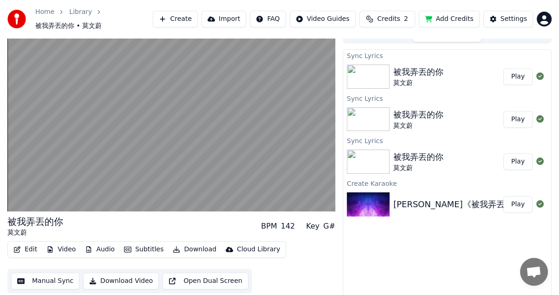
click at [198, 276] on button "Open Dual Screen" at bounding box center [205, 280] width 86 height 17
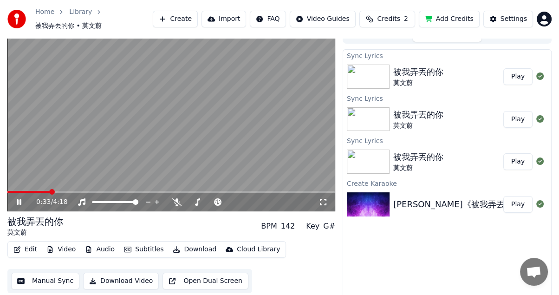
click at [55, 243] on button "Video" at bounding box center [61, 249] width 37 height 13
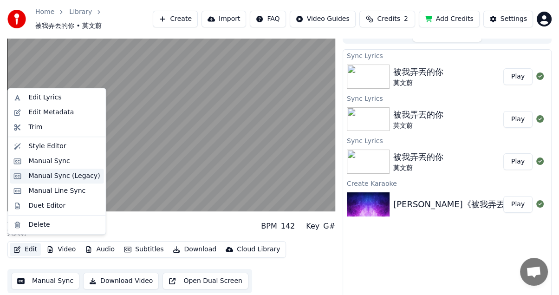
click at [70, 176] on div "Manual Sync (Legacy)" at bounding box center [64, 175] width 71 height 9
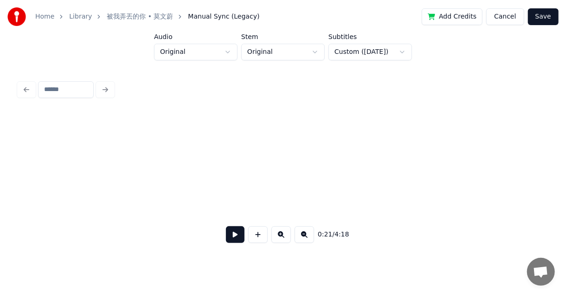
scroll to position [0, 2021]
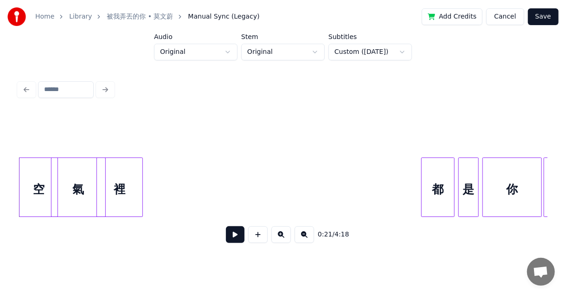
click at [230, 232] on button at bounding box center [235, 234] width 19 height 17
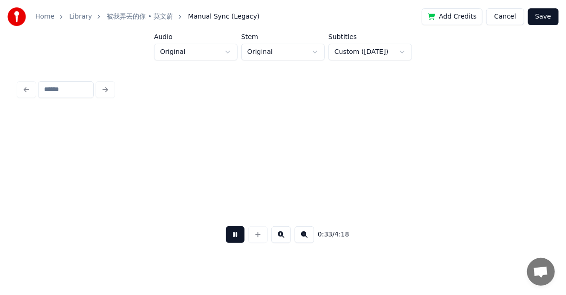
scroll to position [0, 3080]
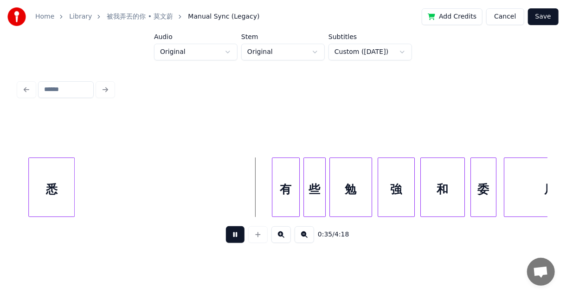
click at [300, 239] on button at bounding box center [304, 234] width 19 height 17
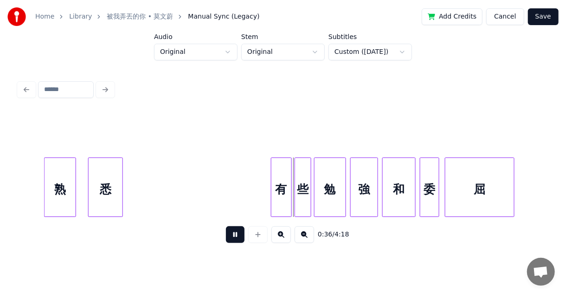
click at [300, 239] on button at bounding box center [304, 234] width 19 height 17
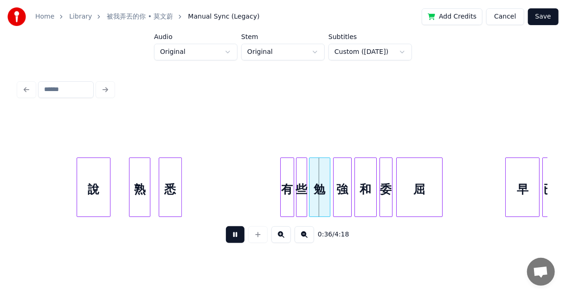
click at [300, 239] on button at bounding box center [304, 234] width 19 height 17
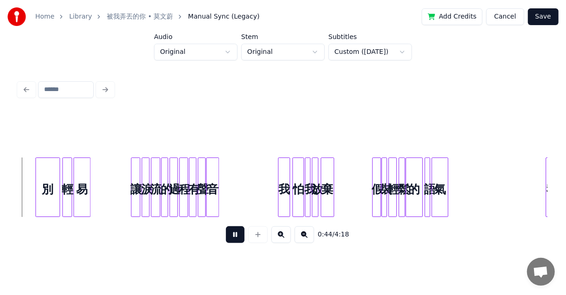
scroll to position [0, 1032]
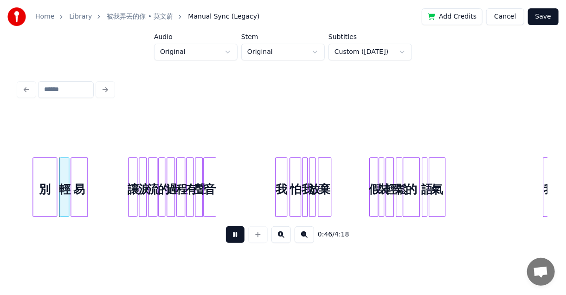
click at [236, 235] on button at bounding box center [235, 234] width 19 height 17
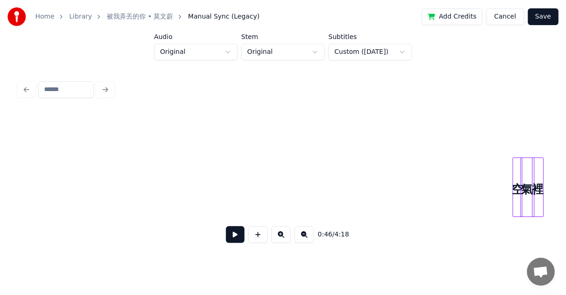
scroll to position [0, 0]
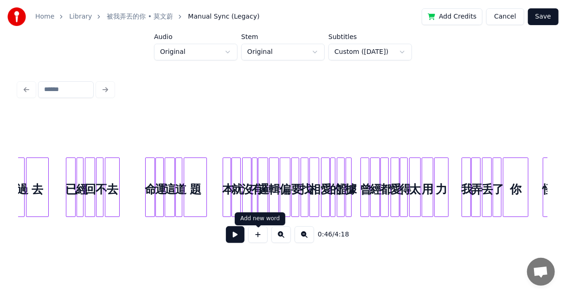
click at [259, 236] on button at bounding box center [257, 234] width 19 height 17
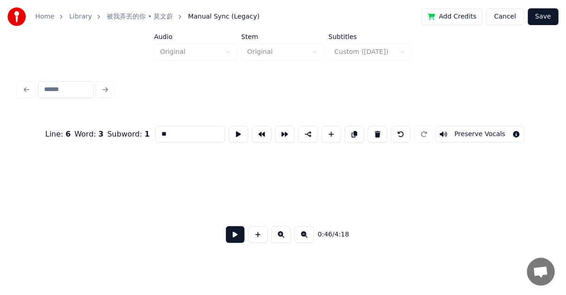
scroll to position [0, 1078]
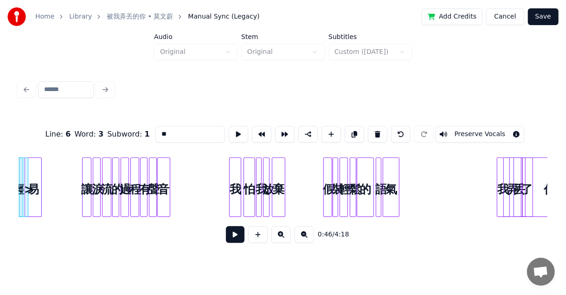
click at [259, 236] on button at bounding box center [257, 234] width 19 height 17
click at [282, 241] on button at bounding box center [281, 234] width 19 height 17
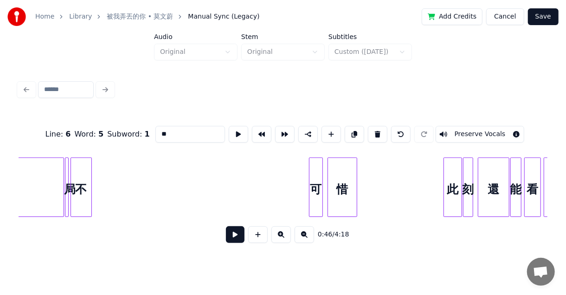
scroll to position [0, 6452]
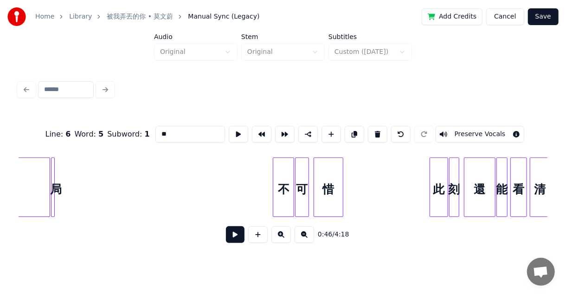
click at [289, 183] on div "不" at bounding box center [283, 189] width 20 height 63
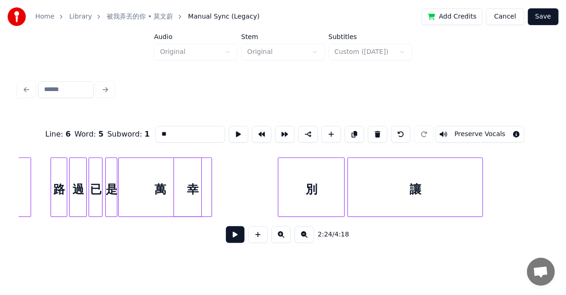
scroll to position [0, 5132]
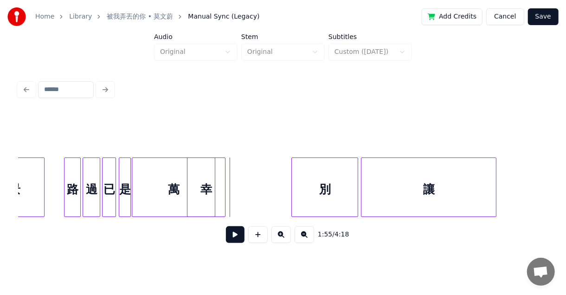
click at [236, 237] on button at bounding box center [235, 234] width 19 height 17
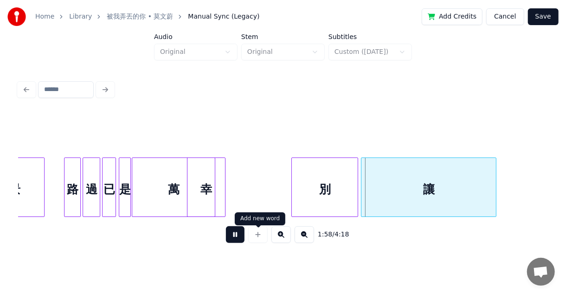
click at [238, 239] on button at bounding box center [235, 234] width 19 height 17
click at [156, 189] on div "萬" at bounding box center [173, 189] width 83 height 63
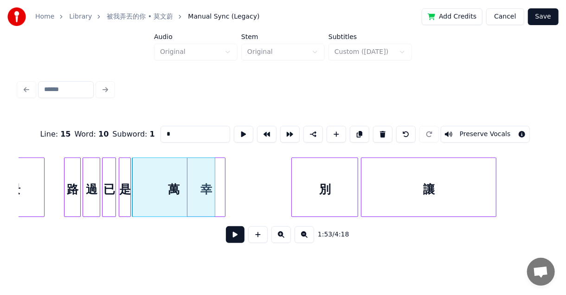
click at [227, 236] on button at bounding box center [235, 234] width 19 height 17
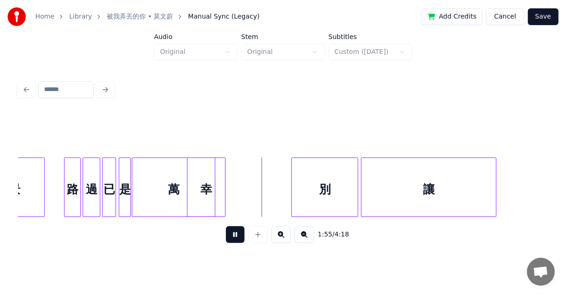
click at [226, 235] on div "1:55 / 4:18" at bounding box center [283, 234] width 514 height 20
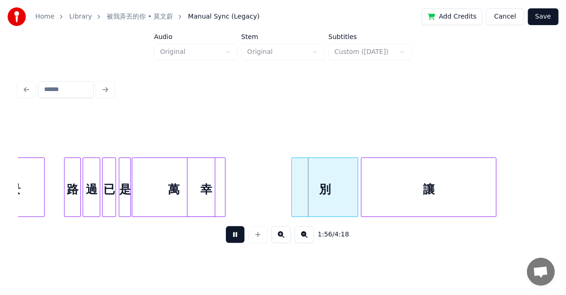
click at [231, 233] on button at bounding box center [235, 234] width 19 height 17
click at [170, 192] on div "萬" at bounding box center [173, 189] width 83 height 63
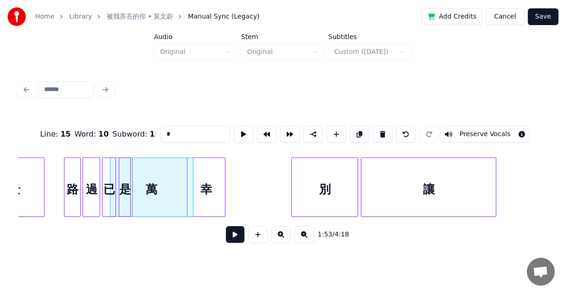
click at [151, 187] on div "萬" at bounding box center [151, 189] width 83 height 63
click at [199, 187] on div "幸" at bounding box center [207, 189] width 38 height 63
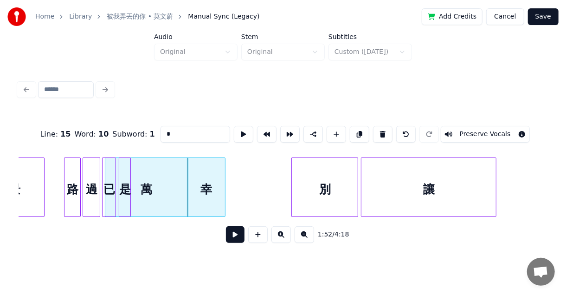
type input "*"
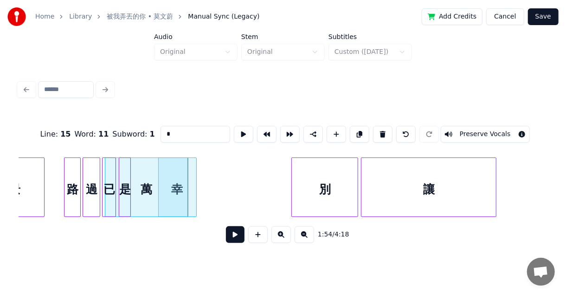
click at [233, 235] on button at bounding box center [235, 234] width 19 height 17
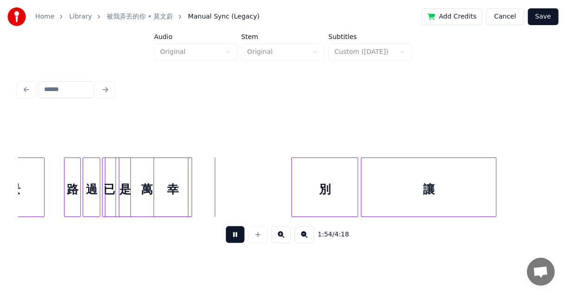
click at [236, 237] on button at bounding box center [235, 234] width 19 height 17
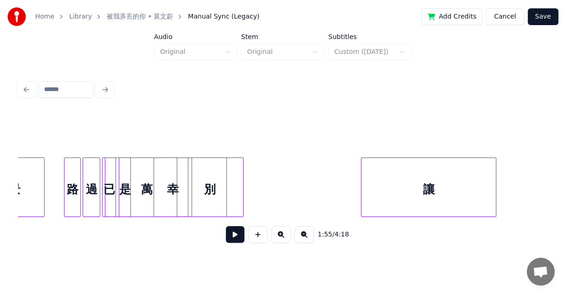
click at [201, 201] on div "別" at bounding box center [210, 189] width 66 height 63
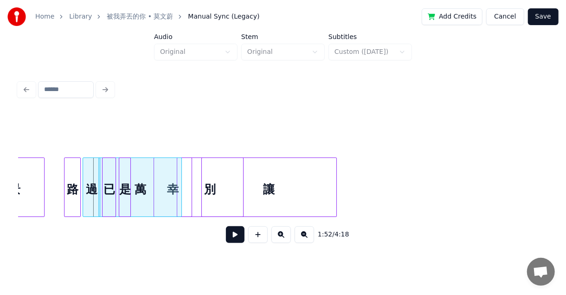
click at [147, 188] on div "萬" at bounding box center [140, 189] width 83 height 63
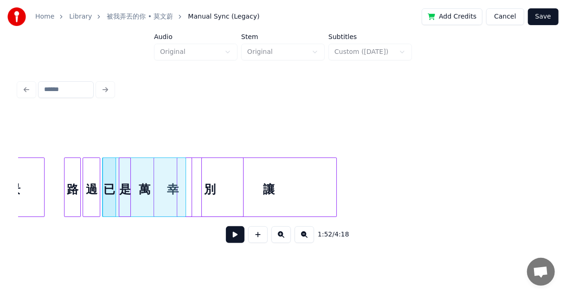
click at [168, 161] on div "萬" at bounding box center [144, 189] width 83 height 63
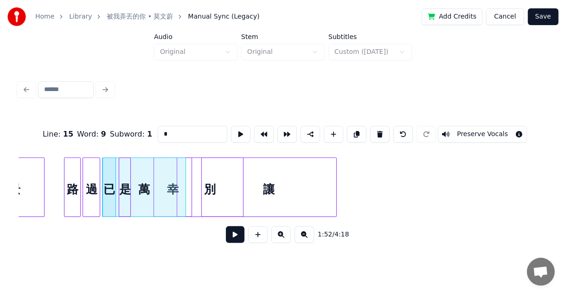
click at [281, 235] on button at bounding box center [281, 234] width 19 height 17
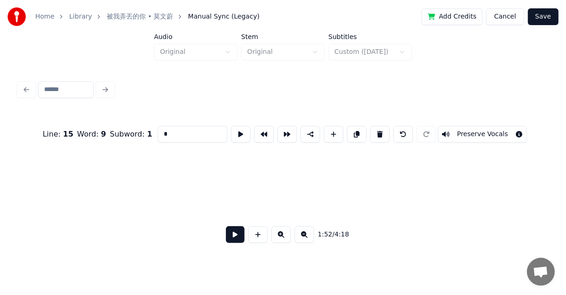
scroll to position [0, 7740]
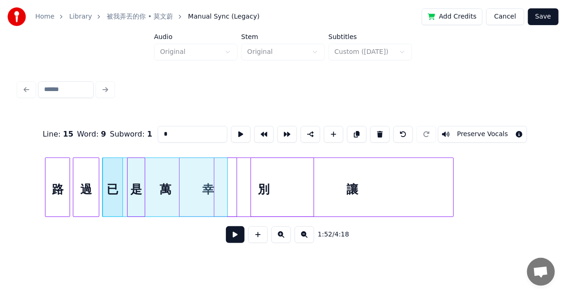
click at [202, 198] on div "萬" at bounding box center [165, 189] width 124 height 63
click at [279, 236] on button at bounding box center [281, 234] width 19 height 17
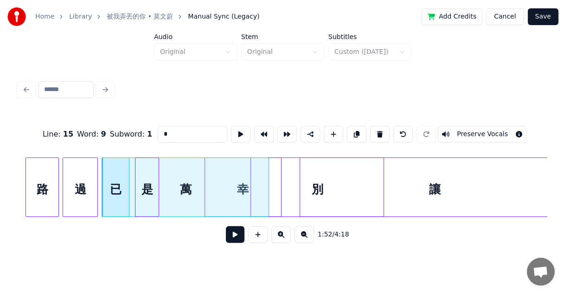
click at [279, 236] on button at bounding box center [281, 234] width 19 height 17
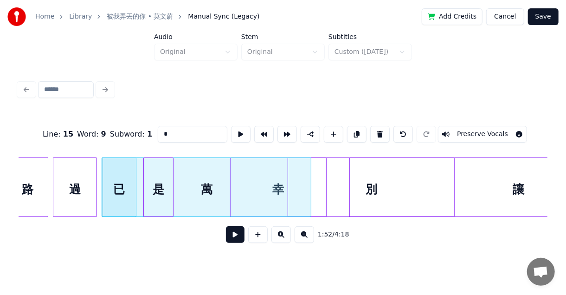
click at [279, 236] on button at bounding box center [281, 234] width 19 height 17
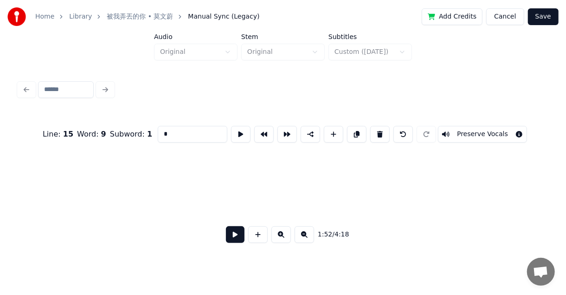
scroll to position [0, 15565]
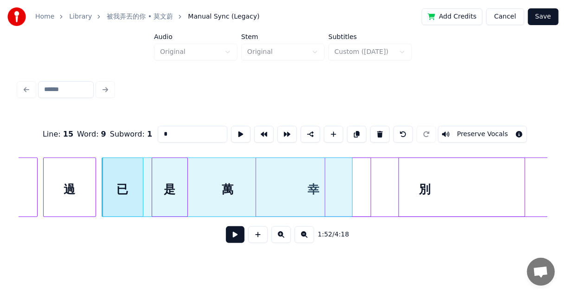
click at [292, 200] on div "萬" at bounding box center [228, 189] width 250 height 63
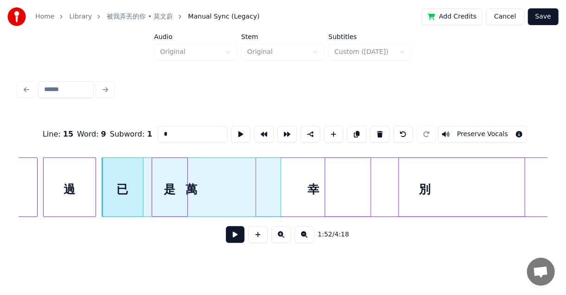
click at [278, 185] on div at bounding box center [279, 187] width 3 height 58
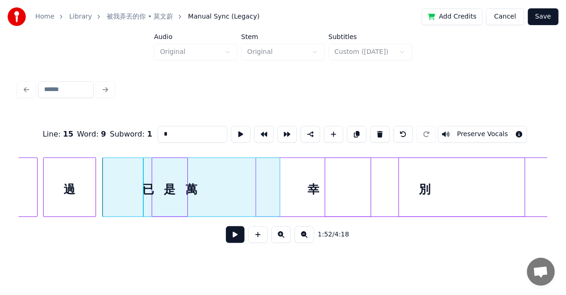
click at [133, 197] on div at bounding box center [133, 187] width 3 height 58
click at [107, 191] on div "萬" at bounding box center [191, 189] width 177 height 63
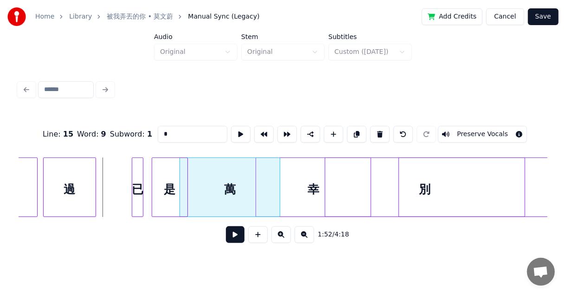
click at [181, 183] on div at bounding box center [181, 187] width 3 height 58
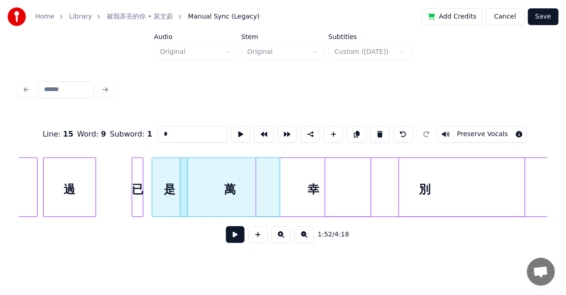
click at [294, 187] on div "幸" at bounding box center [313, 189] width 115 height 63
type input "*"
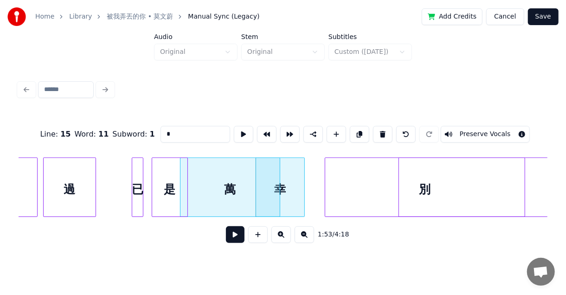
click at [302, 188] on div at bounding box center [303, 187] width 3 height 58
click at [232, 239] on button at bounding box center [235, 234] width 19 height 17
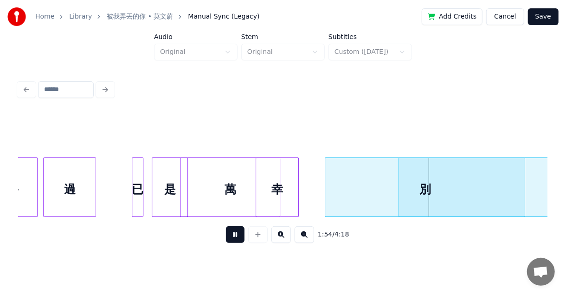
click at [232, 239] on button at bounding box center [235, 234] width 19 height 17
click at [357, 190] on div "別" at bounding box center [425, 189] width 200 height 63
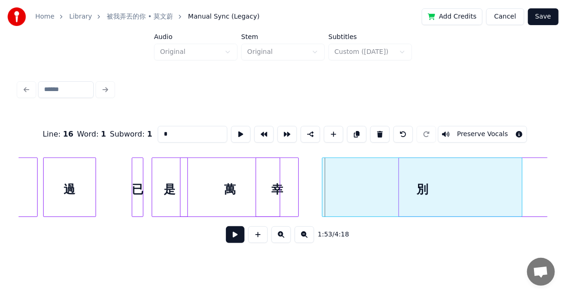
click at [522, 186] on div "別" at bounding box center [422, 186] width 201 height 59
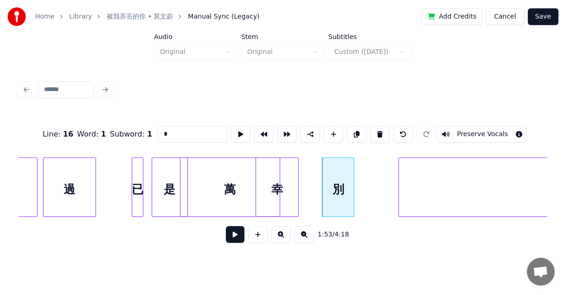
click at [352, 193] on div at bounding box center [352, 187] width 3 height 58
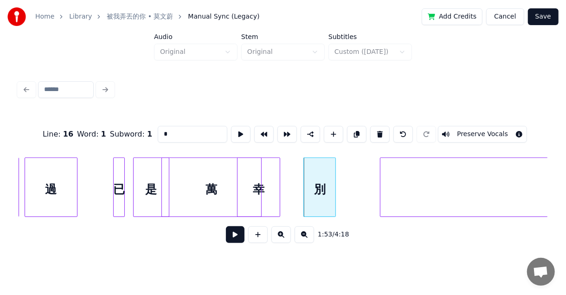
scroll to position [0, 15817]
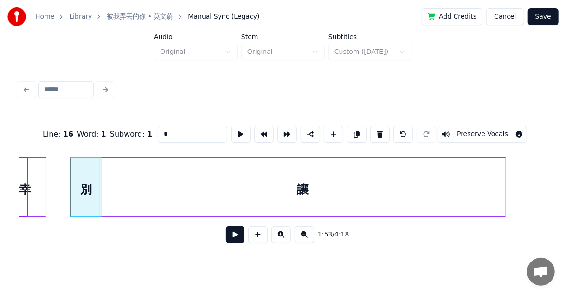
click at [448, 192] on div "讓" at bounding box center [303, 189] width 406 height 63
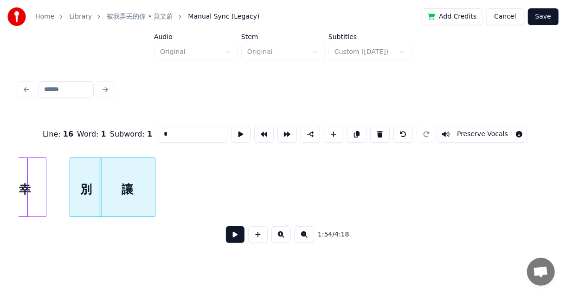
click at [152, 172] on div at bounding box center [153, 187] width 3 height 58
click at [240, 238] on button at bounding box center [235, 234] width 19 height 17
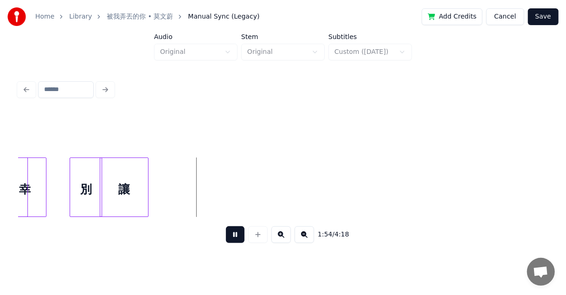
click at [240, 238] on button at bounding box center [235, 234] width 19 height 17
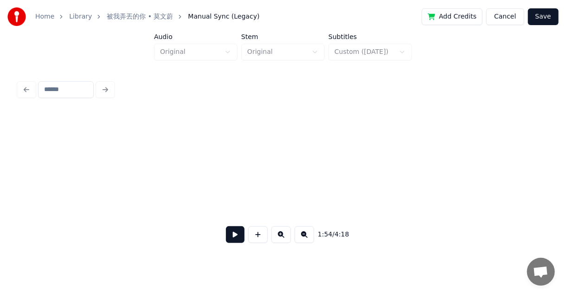
scroll to position [0, 16114]
click at [303, 238] on button at bounding box center [304, 234] width 19 height 17
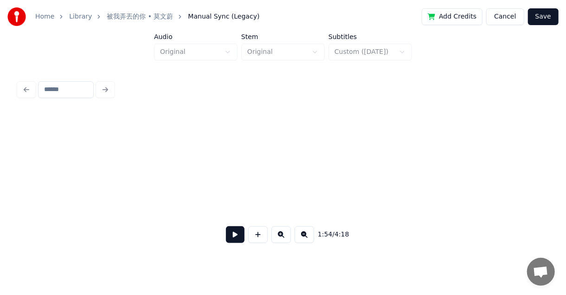
scroll to position [0, 5446]
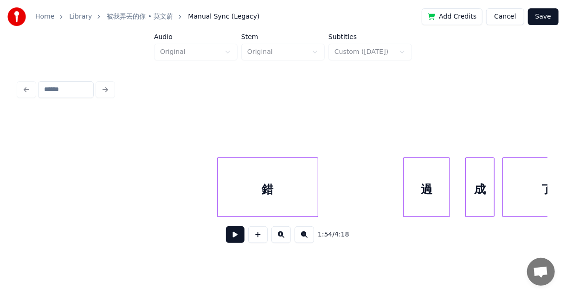
click at [221, 196] on div "錯" at bounding box center [268, 189] width 100 height 63
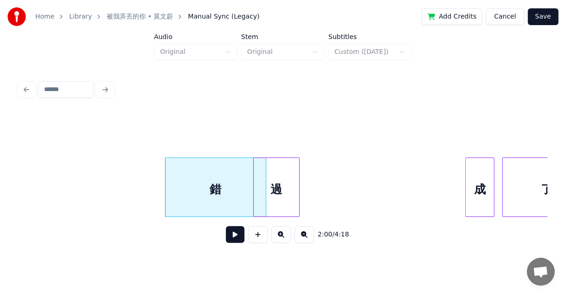
click at [259, 195] on div "過" at bounding box center [276, 189] width 45 height 63
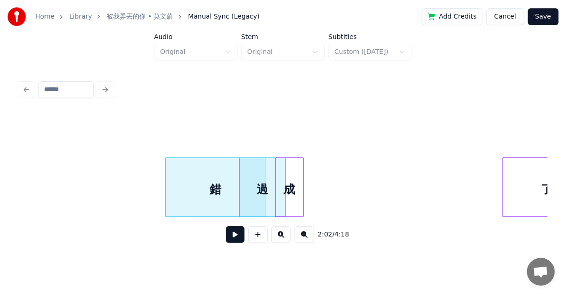
click at [292, 200] on div "成" at bounding box center [290, 189] width 28 height 63
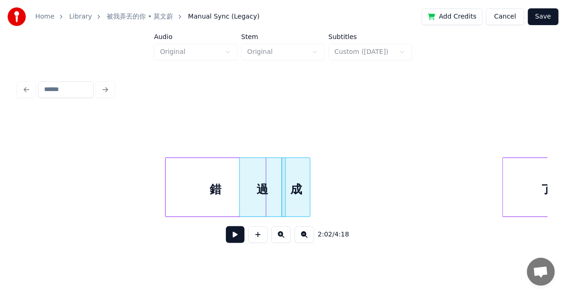
scroll to position [0, 5485]
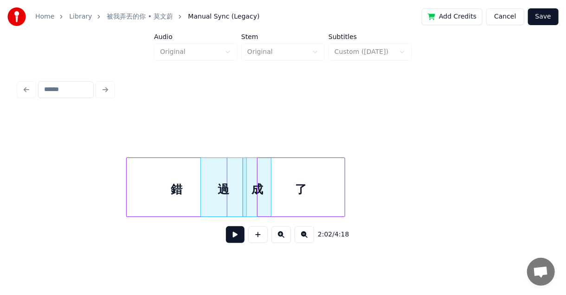
click at [307, 193] on div "了" at bounding box center [301, 189] width 87 height 63
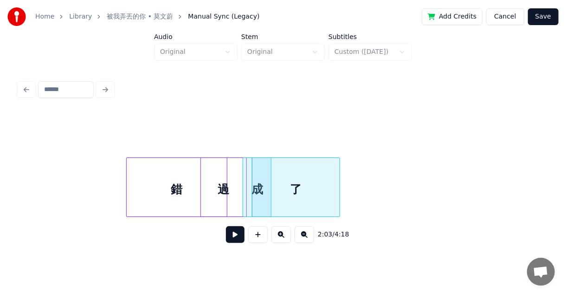
click at [298, 233] on button at bounding box center [304, 234] width 19 height 17
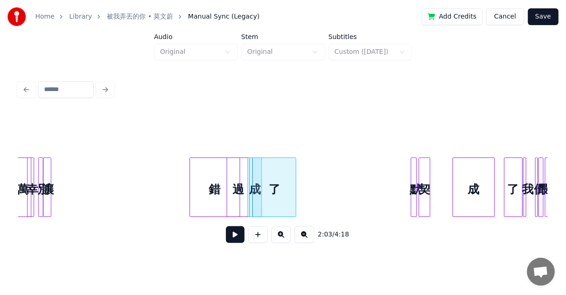
click at [298, 233] on button at bounding box center [304, 234] width 19 height 17
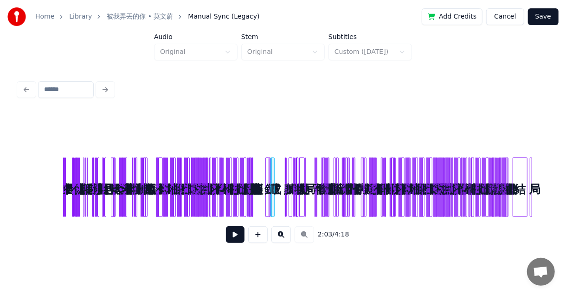
scroll to position [0, 0]
click at [280, 234] on button at bounding box center [281, 234] width 19 height 17
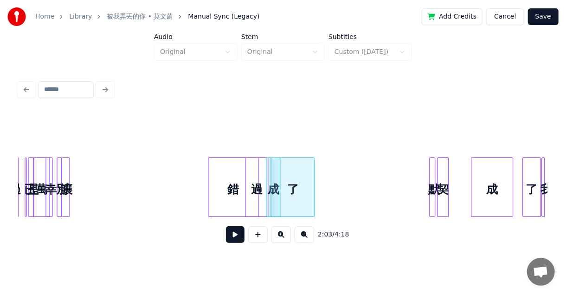
click at [280, 234] on button at bounding box center [281, 234] width 19 height 17
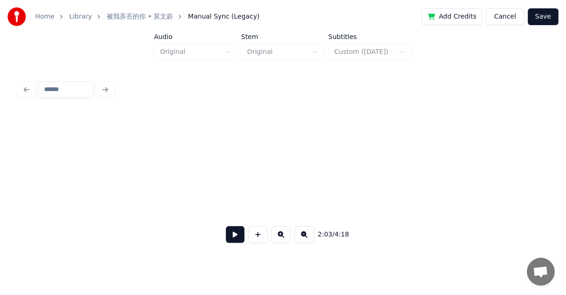
scroll to position [0, 5465]
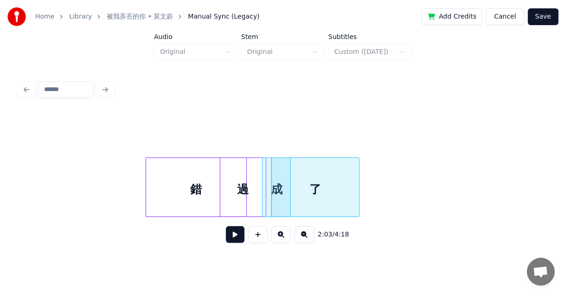
click at [302, 237] on button at bounding box center [304, 234] width 19 height 17
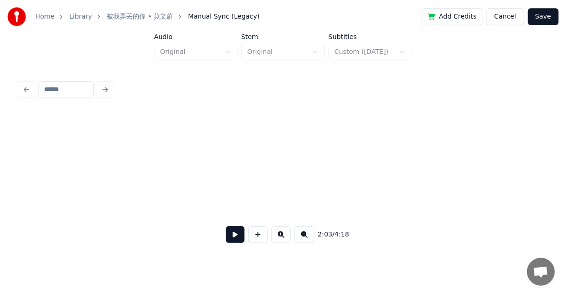
scroll to position [0, 2606]
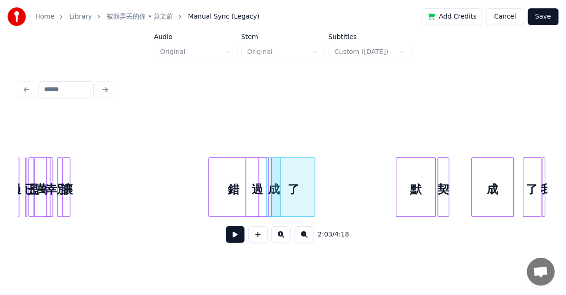
click at [397, 190] on div at bounding box center [398, 187] width 3 height 58
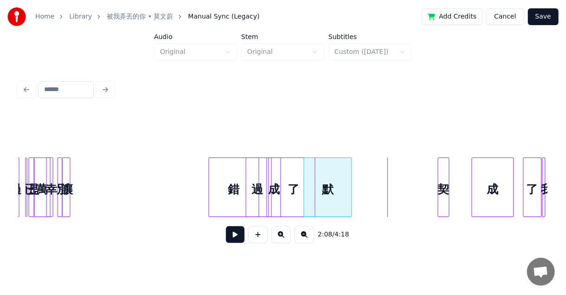
click at [334, 190] on div "默" at bounding box center [328, 189] width 47 height 63
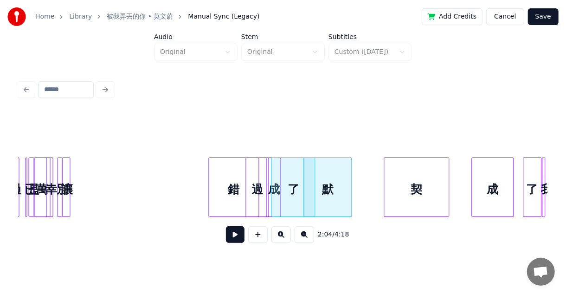
click at [385, 188] on div at bounding box center [386, 187] width 3 height 58
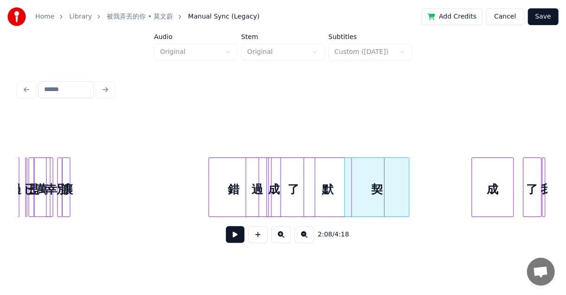
click at [374, 188] on div "契" at bounding box center [377, 189] width 65 height 63
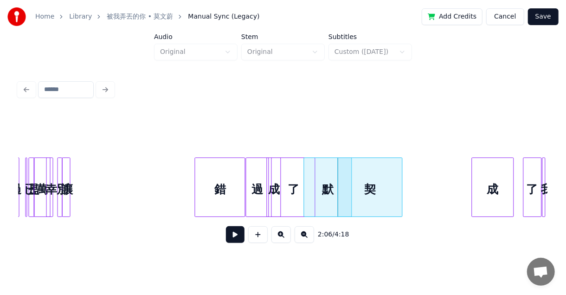
click at [215, 165] on div "錯" at bounding box center [220, 189] width 50 height 63
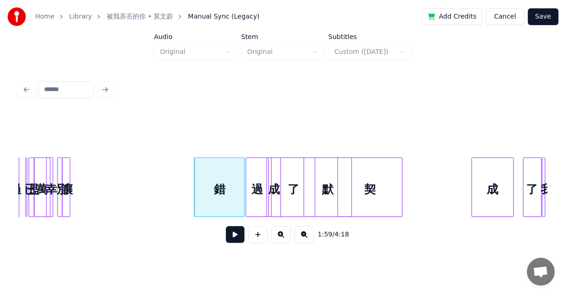
click at [215, 165] on div "錯" at bounding box center [220, 189] width 50 height 63
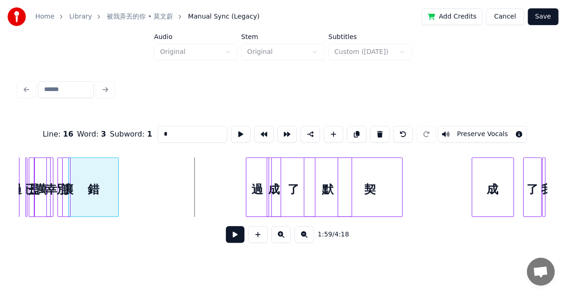
click at [97, 191] on div "錯" at bounding box center [94, 189] width 50 height 63
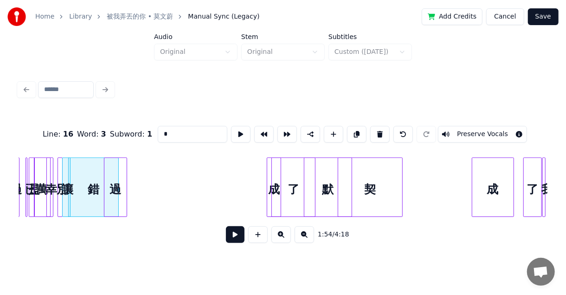
click at [109, 192] on div "過" at bounding box center [115, 189] width 22 height 63
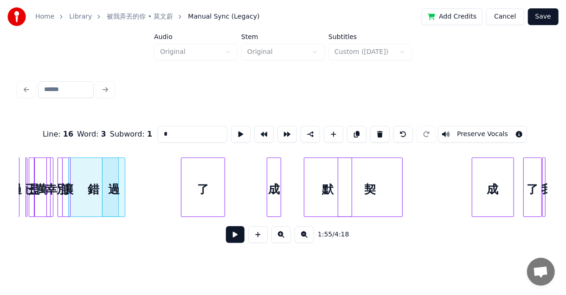
click at [188, 206] on div "了" at bounding box center [203, 186] width 44 height 59
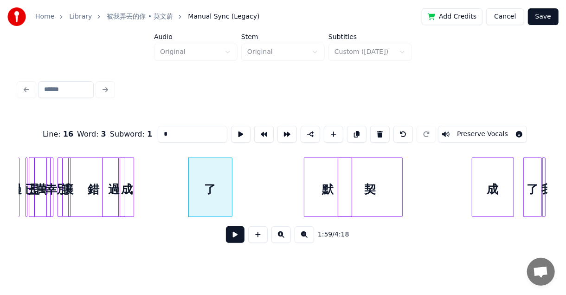
click at [129, 193] on div "成" at bounding box center [126, 189] width 13 height 63
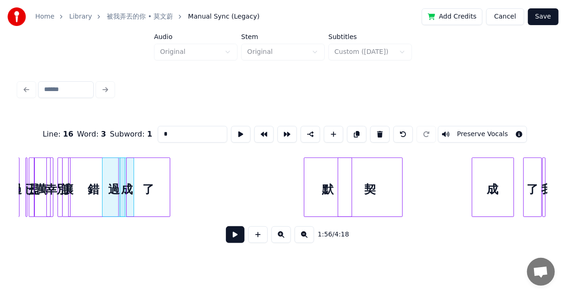
click at [146, 197] on div "了" at bounding box center [148, 189] width 43 height 63
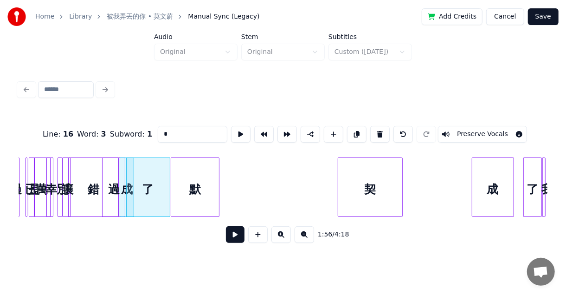
click at [171, 196] on div "默" at bounding box center [194, 189] width 47 height 63
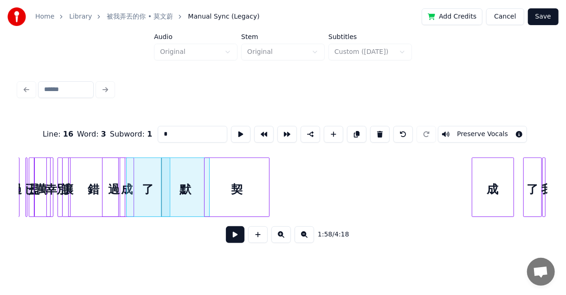
click at [229, 195] on div "契" at bounding box center [237, 189] width 65 height 63
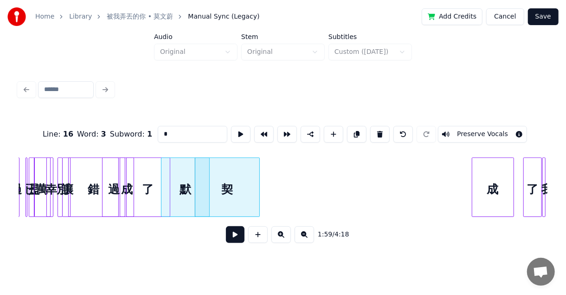
click at [238, 235] on button at bounding box center [235, 234] width 19 height 17
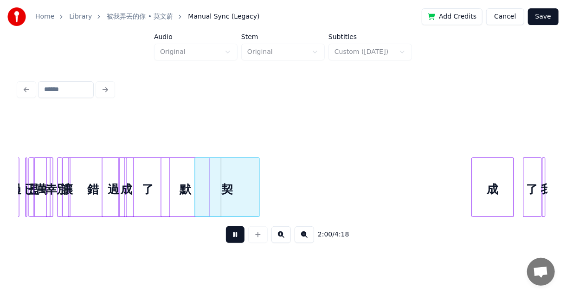
click at [238, 235] on button at bounding box center [235, 234] width 19 height 17
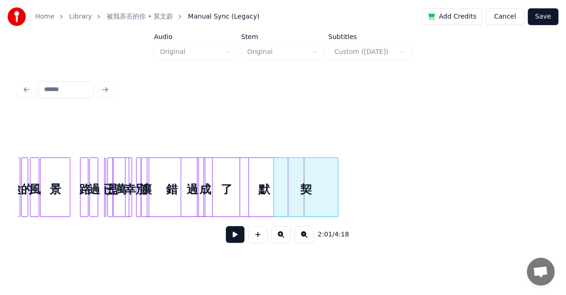
scroll to position [0, 2469]
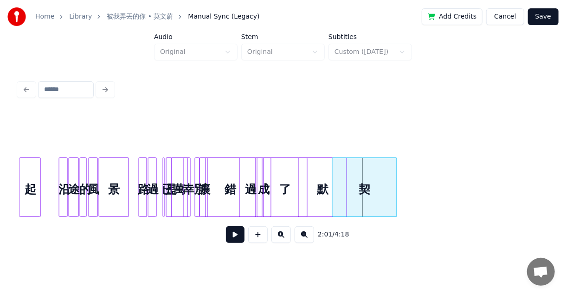
click at [274, 241] on button at bounding box center [281, 234] width 19 height 17
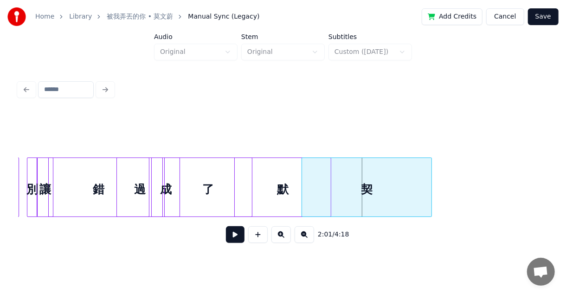
click at [283, 240] on button at bounding box center [281, 234] width 19 height 17
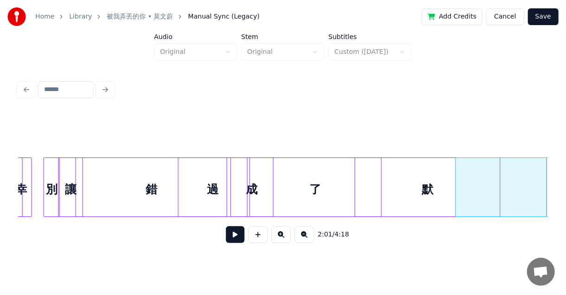
scroll to position [0, 7908]
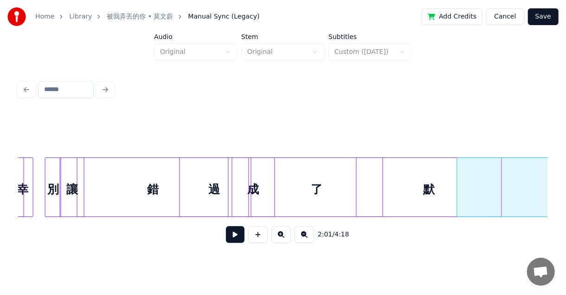
click at [51, 187] on div "別" at bounding box center [52, 189] width 15 height 63
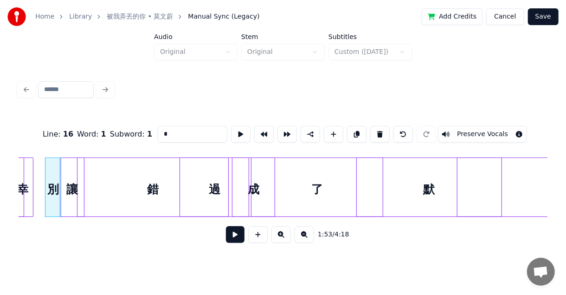
click at [236, 237] on button at bounding box center [235, 234] width 19 height 17
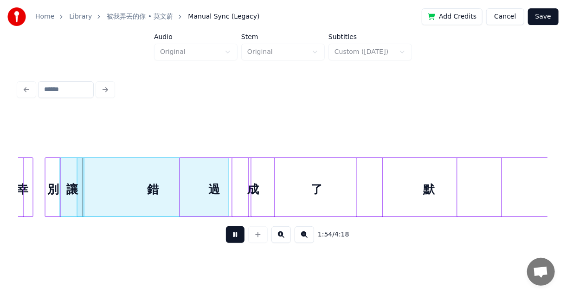
click at [236, 237] on button at bounding box center [235, 234] width 19 height 17
click at [171, 198] on div "錯" at bounding box center [153, 189] width 151 height 63
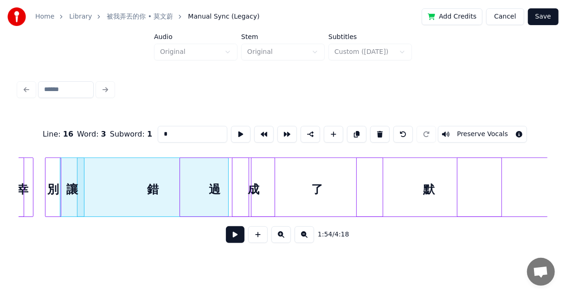
click at [153, 183] on div "錯" at bounding box center [153, 189] width 151 height 63
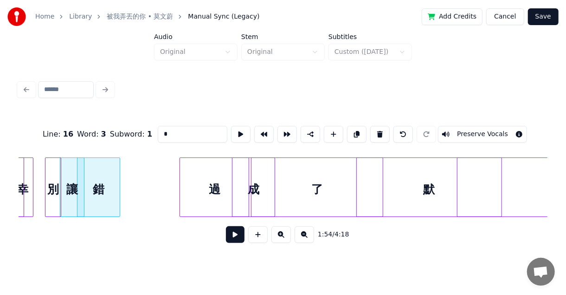
click at [117, 175] on div at bounding box center [118, 187] width 3 height 58
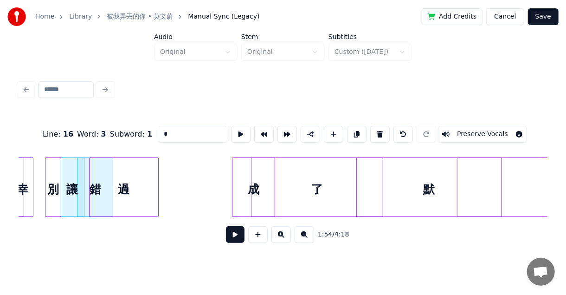
click at [114, 183] on div "過" at bounding box center [124, 189] width 69 height 63
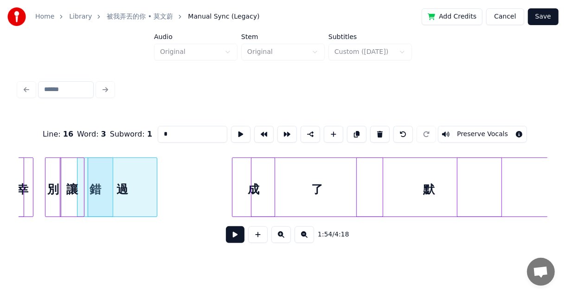
click at [156, 186] on div "過" at bounding box center [123, 186] width 70 height 59
type input "*"
click at [130, 183] on div at bounding box center [131, 187] width 3 height 58
click at [231, 239] on button at bounding box center [235, 234] width 19 height 17
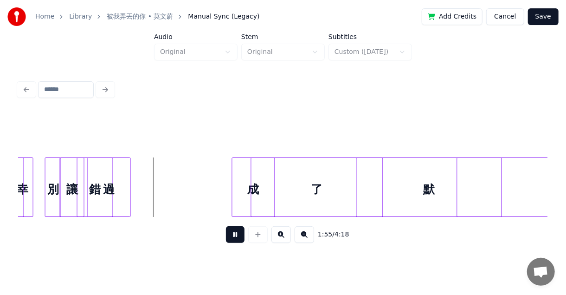
click at [231, 239] on button at bounding box center [235, 234] width 19 height 17
click at [130, 188] on div "過" at bounding box center [120, 189] width 42 height 63
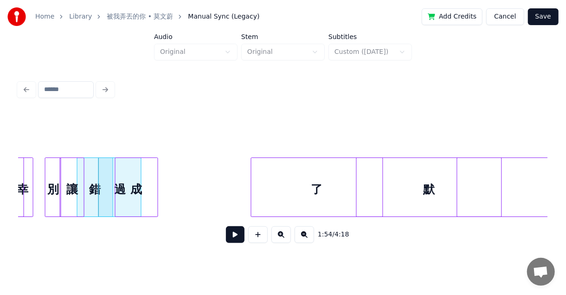
click at [122, 187] on div "成" at bounding box center [137, 189] width 42 height 63
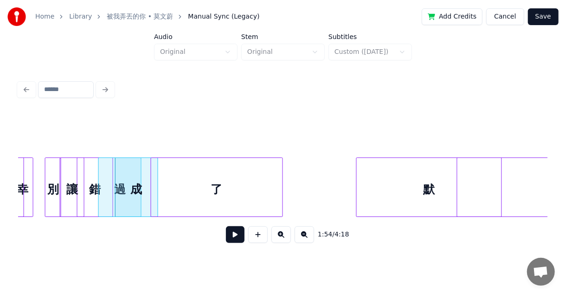
click at [175, 195] on div "了" at bounding box center [216, 189] width 131 height 63
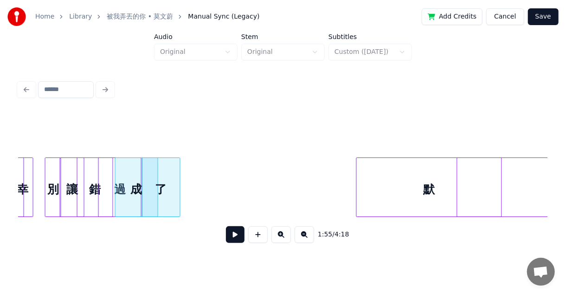
click at [177, 192] on div at bounding box center [178, 187] width 3 height 58
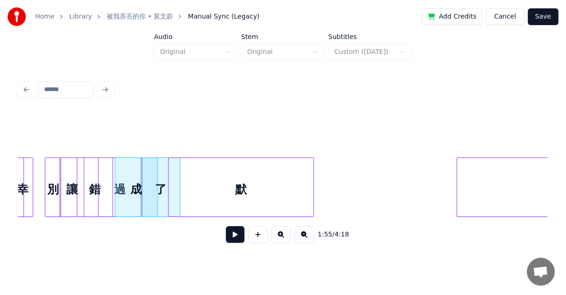
click at [203, 195] on div "默" at bounding box center [241, 189] width 144 height 63
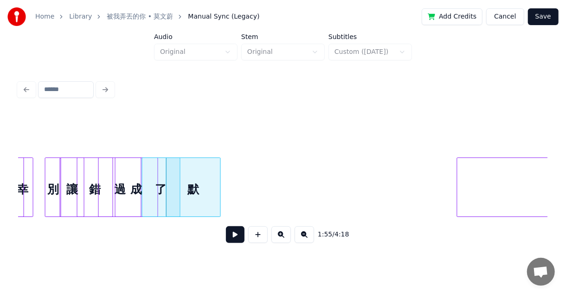
click at [218, 190] on div at bounding box center [219, 187] width 3 height 58
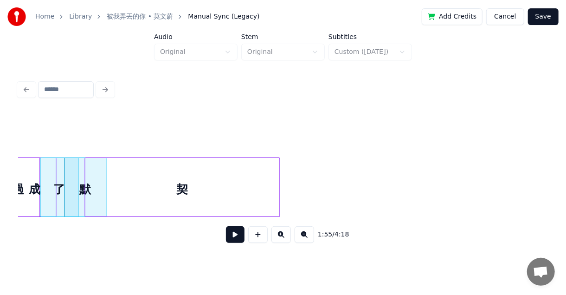
click at [217, 182] on div "契" at bounding box center [182, 189] width 195 height 63
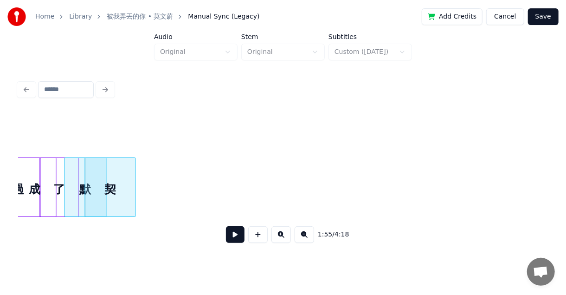
click at [133, 181] on div at bounding box center [134, 187] width 3 height 58
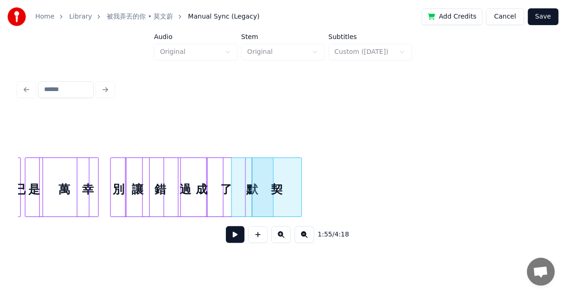
scroll to position [0, 7836]
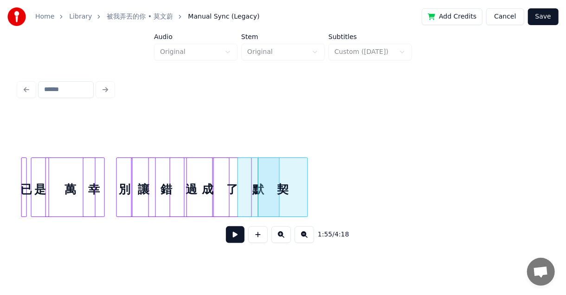
click at [82, 194] on div "萬" at bounding box center [70, 189] width 49 height 63
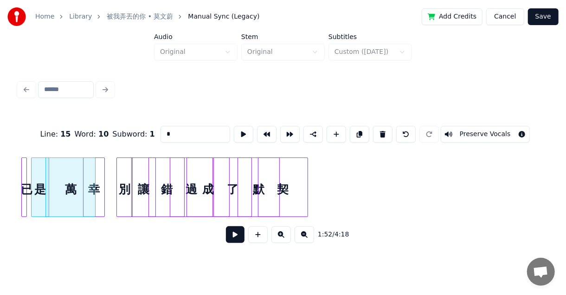
click at [234, 239] on button at bounding box center [235, 234] width 19 height 17
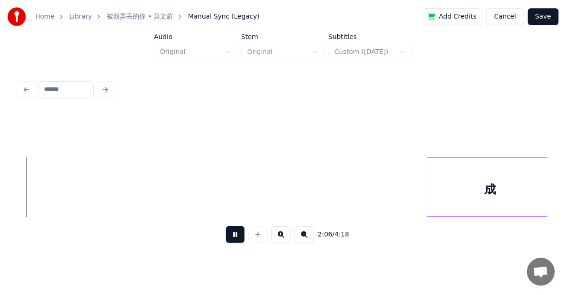
scroll to position [0, 8775]
click at [305, 232] on button at bounding box center [304, 234] width 19 height 17
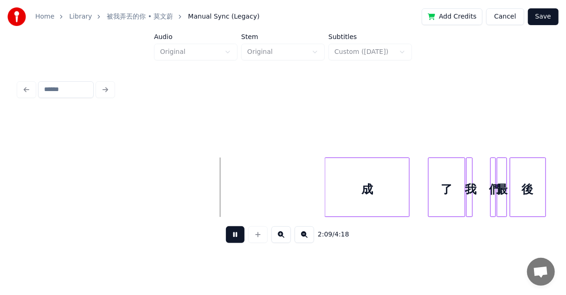
click at [369, 192] on div "成" at bounding box center [367, 189] width 84 height 63
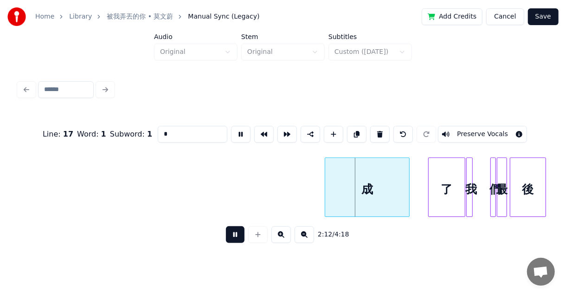
click at [529, 195] on div "後" at bounding box center [528, 189] width 35 height 63
click at [435, 194] on div "了" at bounding box center [447, 189] width 36 height 63
type input "*"
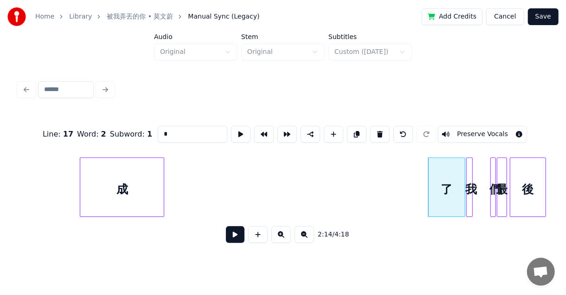
click at [123, 194] on div "成" at bounding box center [122, 189] width 84 height 63
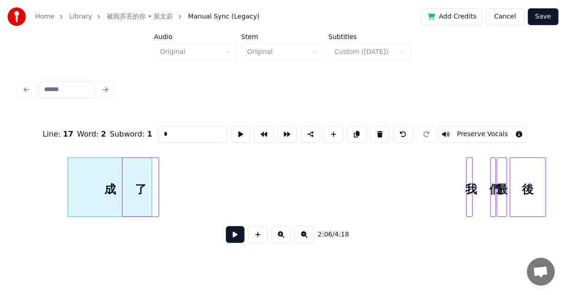
click at [139, 200] on div "了" at bounding box center [141, 189] width 36 height 63
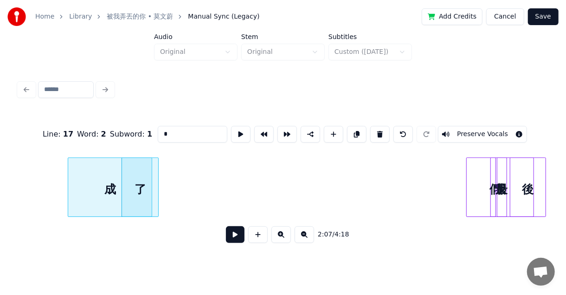
click at [327, 191] on div "成 了 我 們 最 後" at bounding box center [200, 186] width 11987 height 59
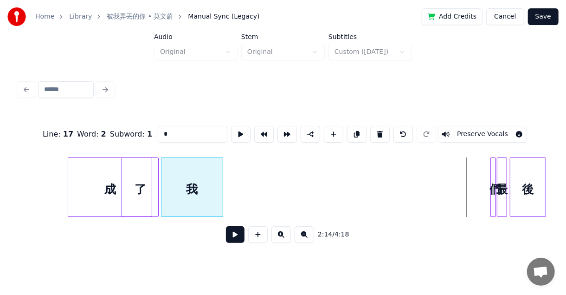
click at [167, 167] on div "我" at bounding box center [193, 189] width 62 height 63
click at [489, 169] on div "成 了 我 們 最 後" at bounding box center [200, 186] width 11987 height 59
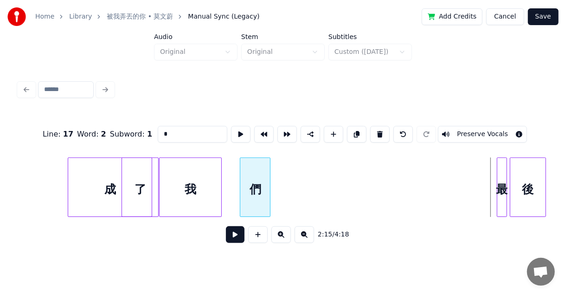
click at [240, 162] on div "們" at bounding box center [255, 189] width 30 height 63
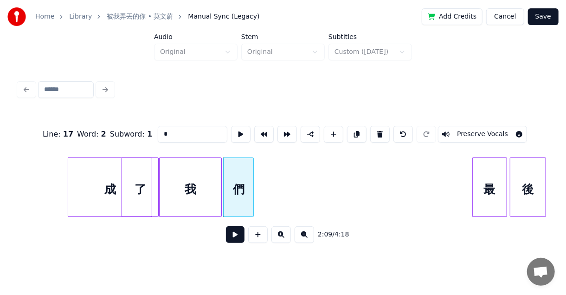
click at [475, 169] on div at bounding box center [474, 187] width 3 height 58
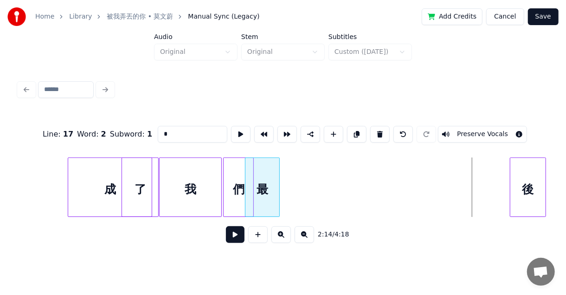
click at [258, 169] on div "最" at bounding box center [263, 189] width 34 height 63
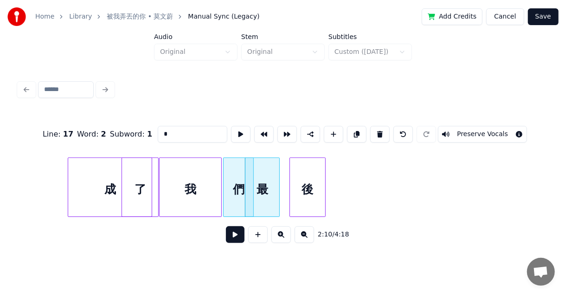
click at [290, 170] on div "後" at bounding box center [307, 189] width 35 height 63
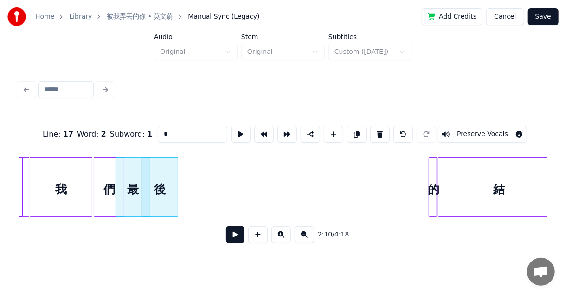
scroll to position [0, 5942]
click at [178, 161] on div "的" at bounding box center [180, 189] width 9 height 63
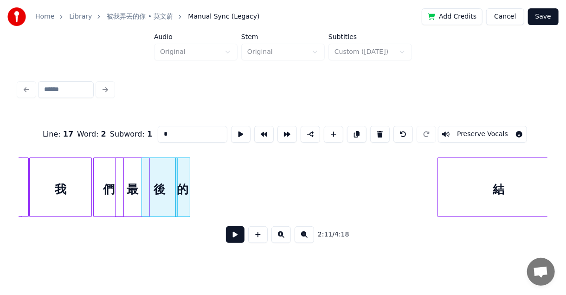
click at [190, 166] on div at bounding box center [188, 187] width 3 height 58
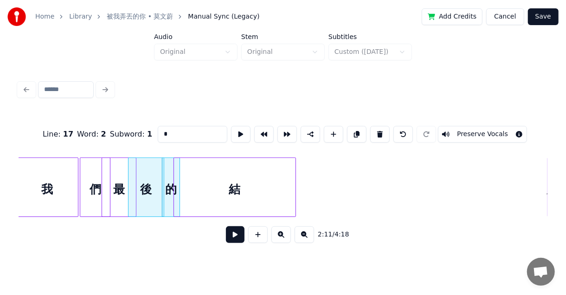
click at [221, 173] on div "結" at bounding box center [235, 189] width 122 height 63
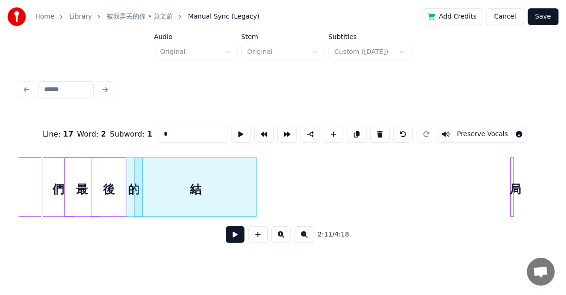
scroll to position [0, 6011]
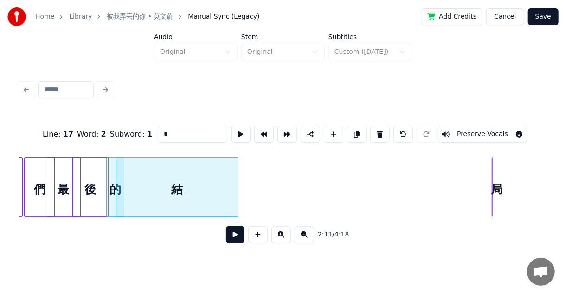
click at [447, 178] on div "我 們 最 後 的 結 局" at bounding box center [1, 186] width 11987 height 59
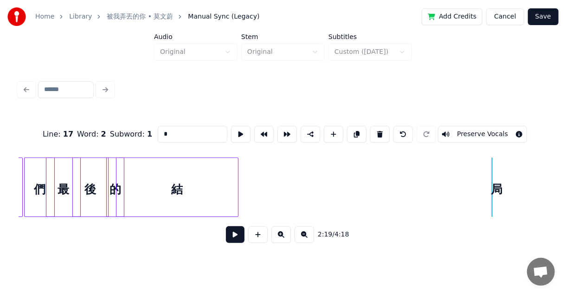
click at [515, 182] on div "我 們 最 後 的 結 局" at bounding box center [1, 186] width 11987 height 59
click at [475, 184] on div "局" at bounding box center [478, 186] width 28 height 59
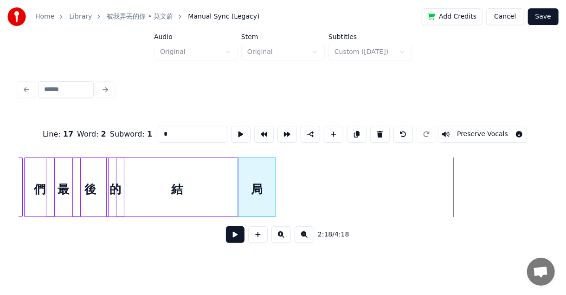
click at [255, 169] on div "局" at bounding box center [257, 189] width 38 height 63
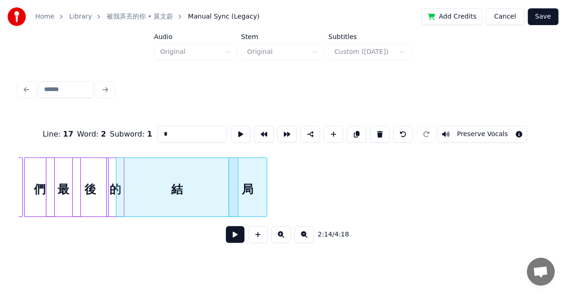
click at [240, 241] on button at bounding box center [235, 234] width 19 height 17
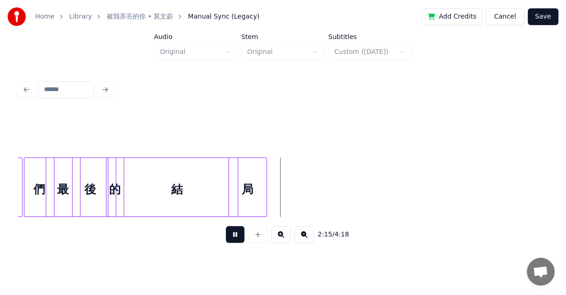
click at [240, 241] on button at bounding box center [235, 234] width 19 height 17
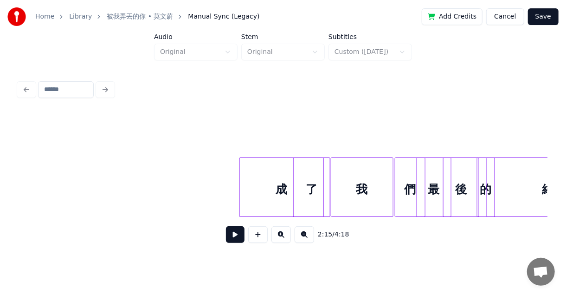
scroll to position [0, 5640]
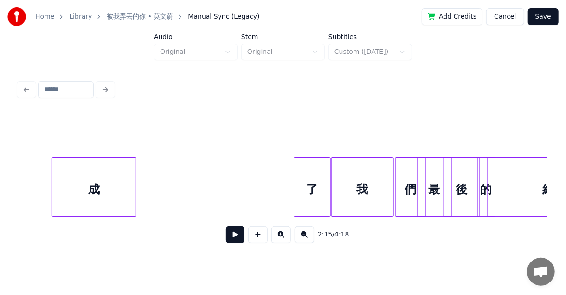
click at [77, 191] on div "成" at bounding box center [94, 189] width 84 height 63
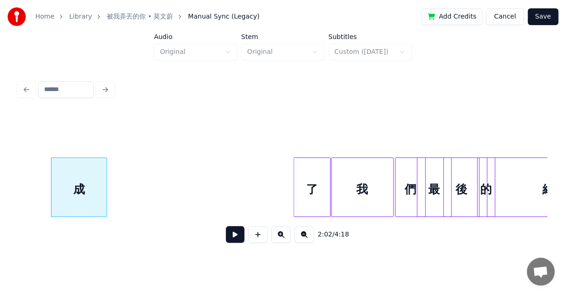
click at [104, 186] on div at bounding box center [105, 187] width 3 height 58
click at [102, 187] on div "我 們 最 後 的 結 了 成" at bounding box center [372, 186] width 11987 height 59
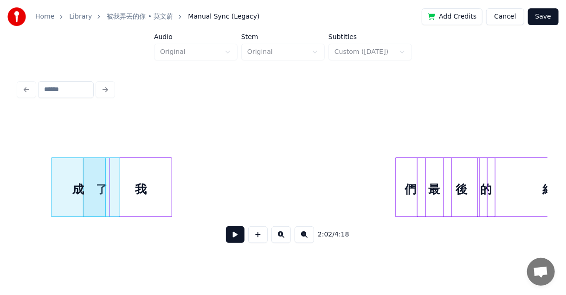
click at [154, 183] on div "我" at bounding box center [141, 189] width 62 height 63
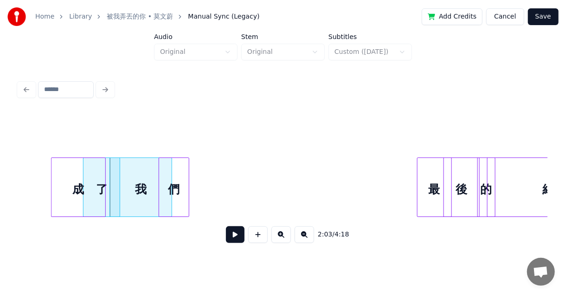
click at [167, 184] on div "們" at bounding box center [174, 189] width 30 height 63
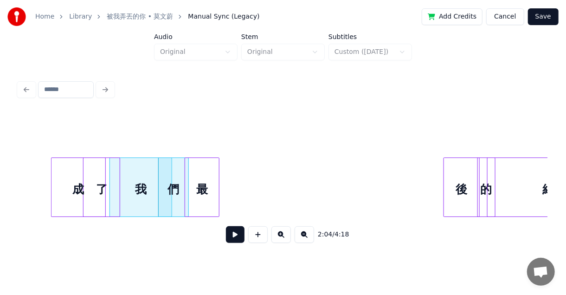
click at [194, 190] on div "最" at bounding box center [202, 189] width 34 height 63
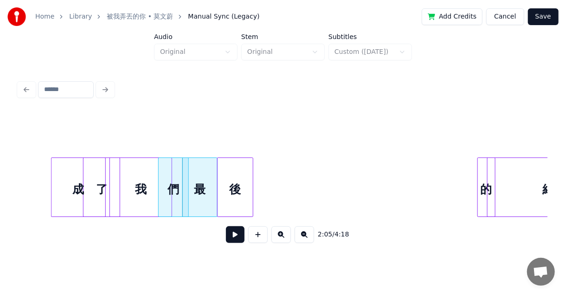
click at [226, 185] on div "後" at bounding box center [235, 189] width 35 height 63
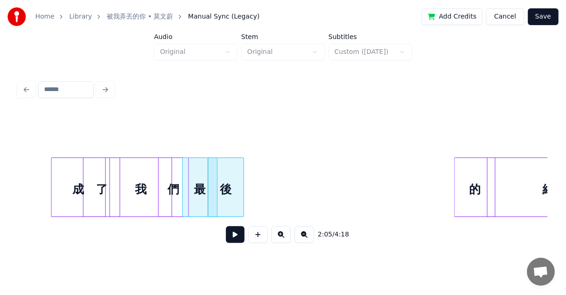
click at [455, 186] on div at bounding box center [456, 187] width 3 height 58
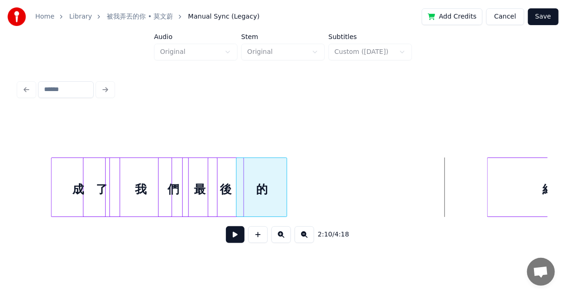
click at [266, 185] on div "的" at bounding box center [262, 189] width 50 height 63
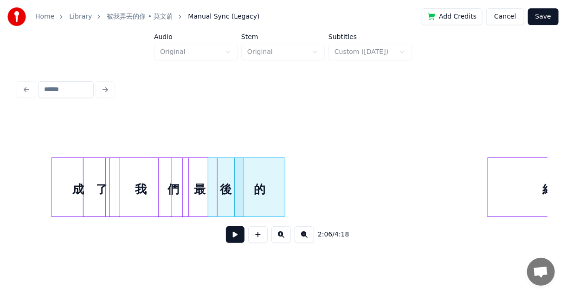
scroll to position [0, 5695]
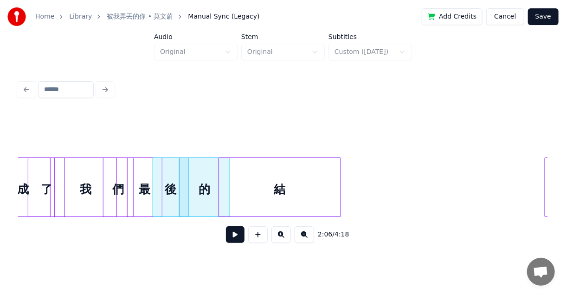
click at [300, 185] on div "結" at bounding box center [280, 189] width 122 height 63
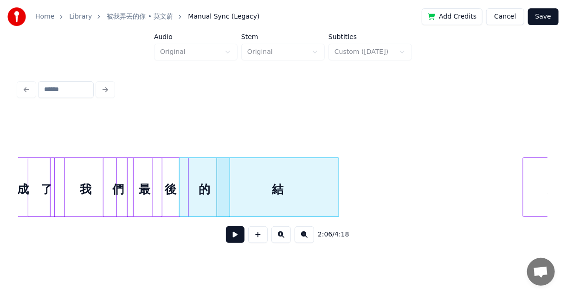
click at [524, 202] on div at bounding box center [525, 187] width 3 height 58
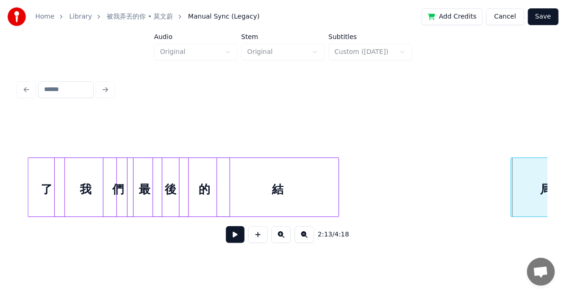
scroll to position [0, 5728]
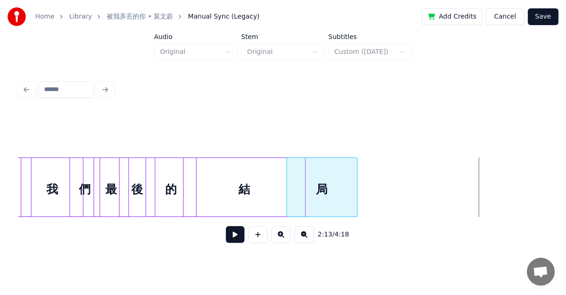
click at [334, 186] on div "局" at bounding box center [322, 189] width 70 height 63
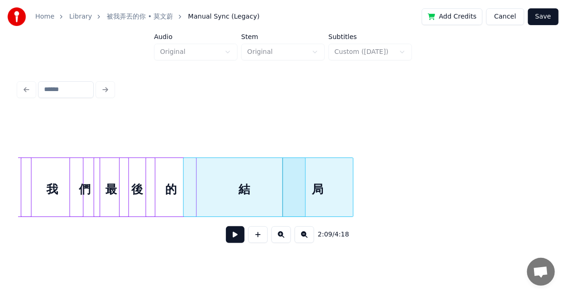
click at [232, 239] on button at bounding box center [235, 234] width 19 height 17
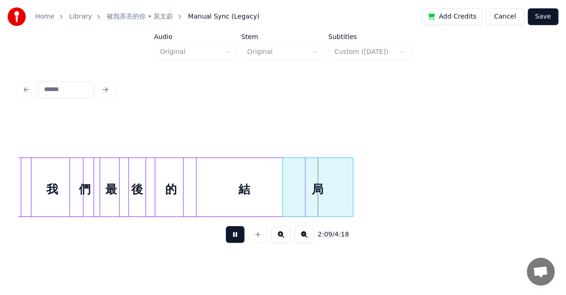
click at [232, 239] on button at bounding box center [235, 234] width 19 height 17
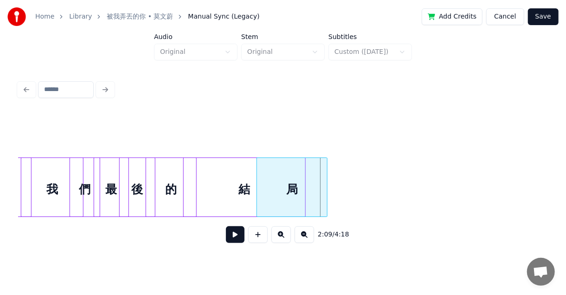
click at [298, 187] on div "局" at bounding box center [292, 189] width 70 height 63
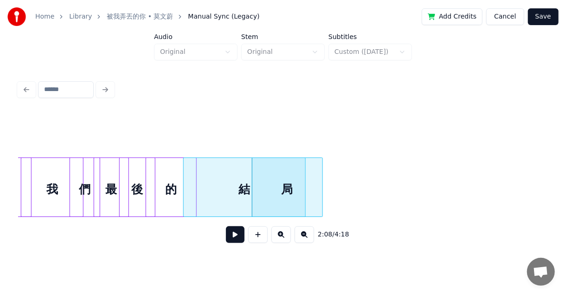
click at [227, 187] on div "結" at bounding box center [245, 189] width 122 height 63
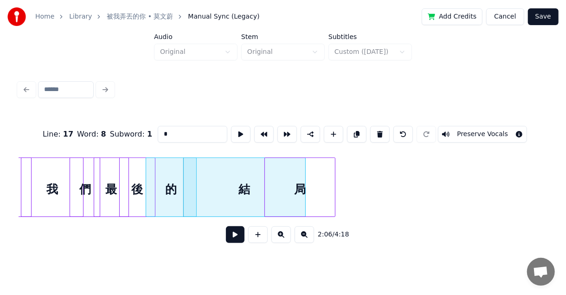
click at [318, 187] on div "局" at bounding box center [300, 189] width 70 height 63
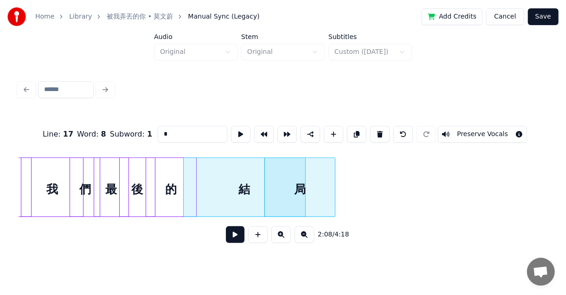
click at [259, 186] on div "結" at bounding box center [245, 189] width 122 height 63
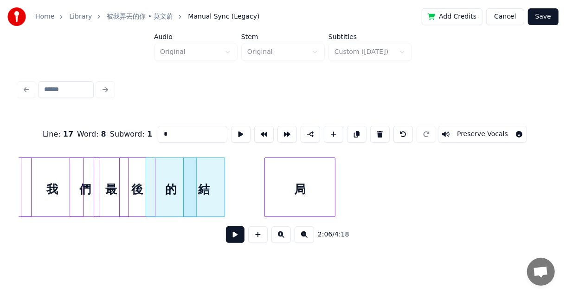
click at [222, 184] on div at bounding box center [223, 187] width 3 height 58
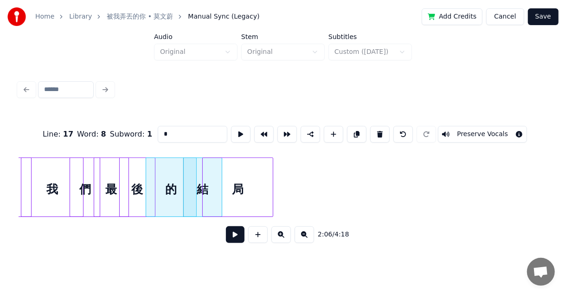
click at [232, 185] on div "局" at bounding box center [238, 189] width 70 height 63
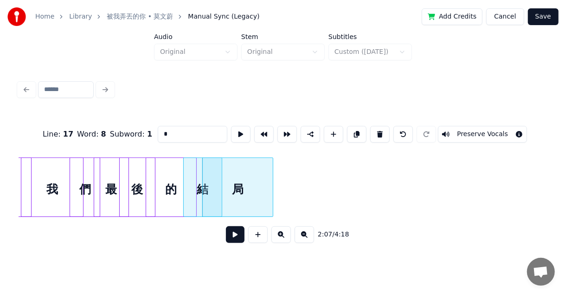
click at [239, 245] on div "2:07 / 4:18" at bounding box center [283, 234] width 514 height 20
click at [239, 236] on button at bounding box center [235, 234] width 19 height 17
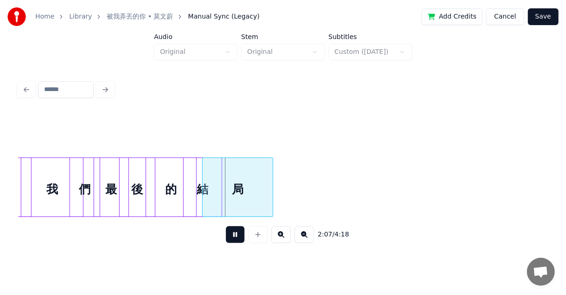
click at [238, 235] on button at bounding box center [235, 234] width 19 height 17
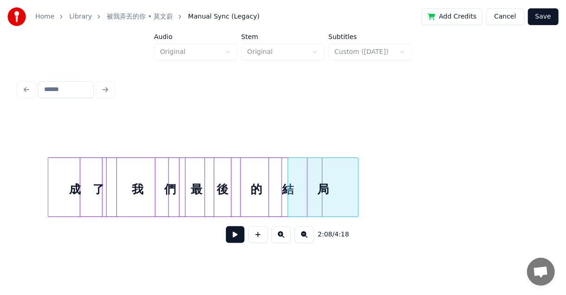
scroll to position [0, 5635]
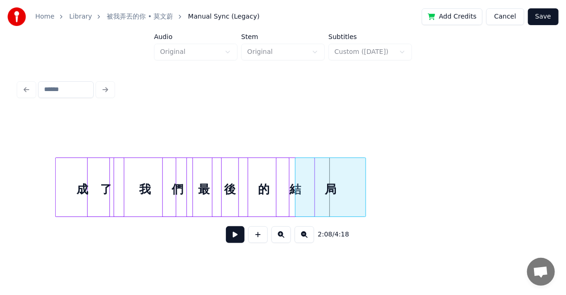
click at [66, 195] on div "成" at bounding box center [83, 189] width 54 height 63
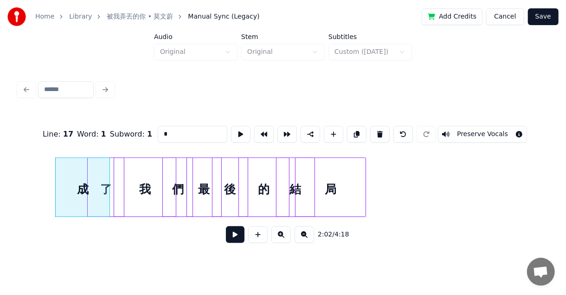
click at [240, 233] on button at bounding box center [235, 234] width 19 height 17
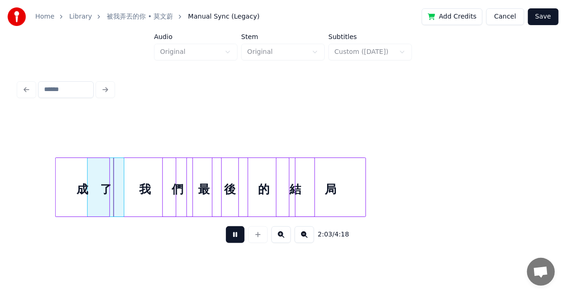
click at [240, 233] on button at bounding box center [235, 234] width 19 height 17
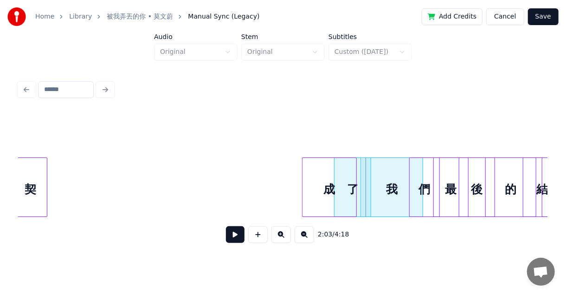
scroll to position [0, 5382]
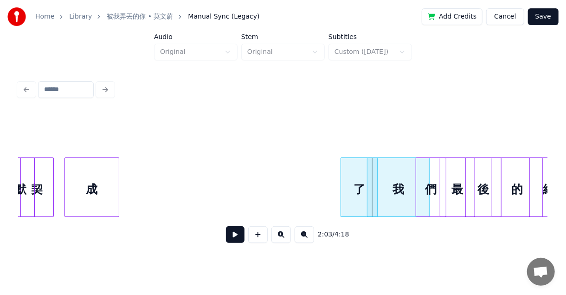
click at [84, 188] on div "成" at bounding box center [92, 189] width 54 height 63
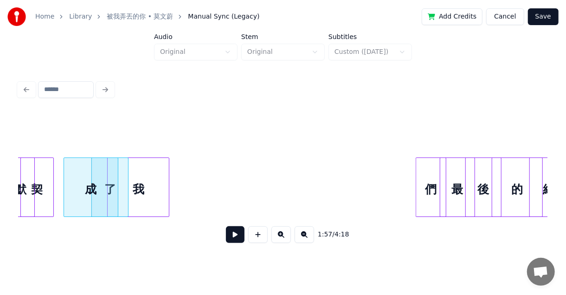
click at [131, 192] on div "我" at bounding box center [139, 189] width 62 height 63
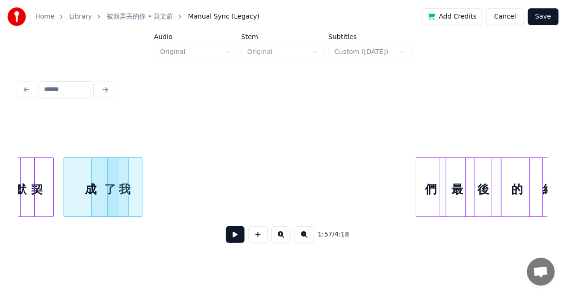
click at [142, 188] on div at bounding box center [140, 187] width 3 height 58
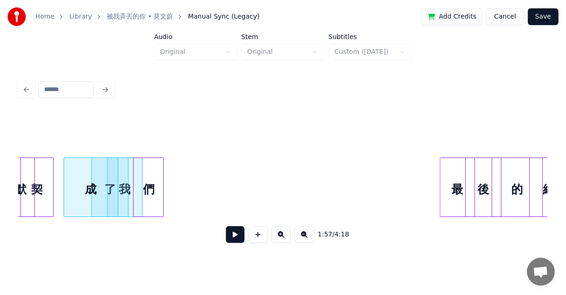
click at [149, 195] on div "們" at bounding box center [149, 189] width 30 height 63
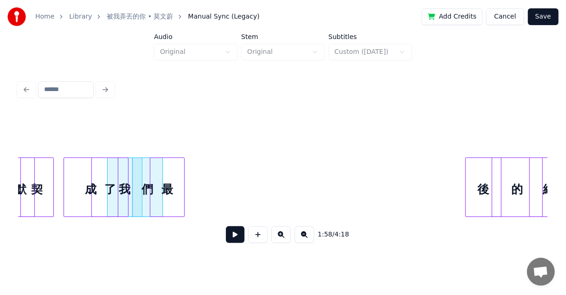
click at [166, 198] on div "最" at bounding box center [167, 189] width 34 height 63
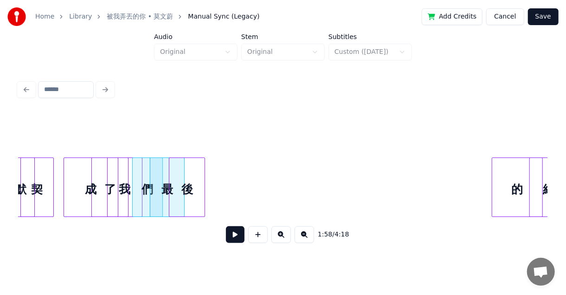
click at [179, 188] on div "後" at bounding box center [186, 189] width 35 height 63
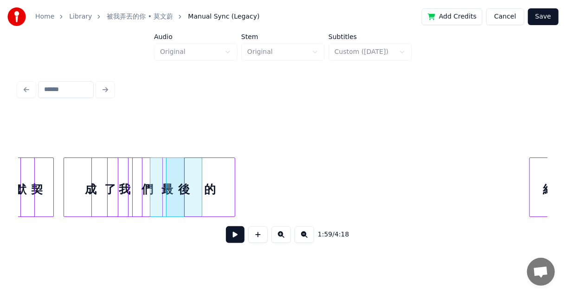
click at [195, 190] on div "的" at bounding box center [210, 189] width 50 height 63
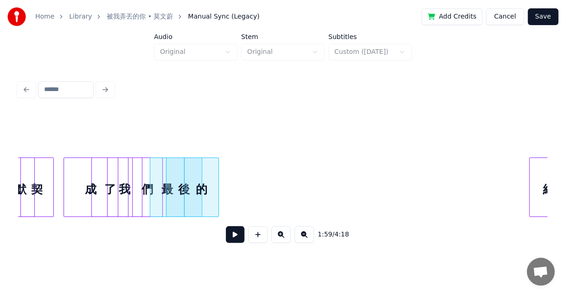
click at [216, 189] on div at bounding box center [217, 187] width 3 height 58
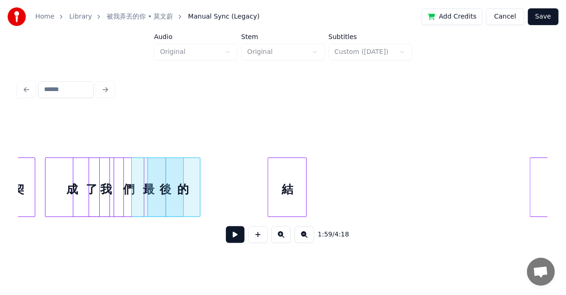
click at [298, 187] on div "結" at bounding box center [287, 189] width 38 height 63
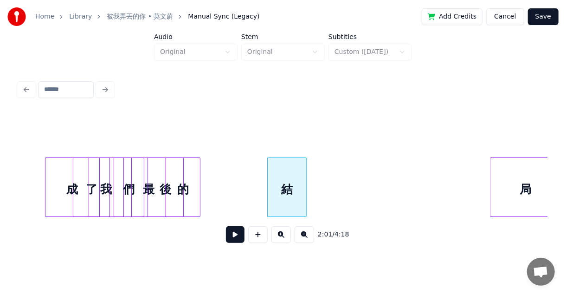
scroll to position [0, 5449]
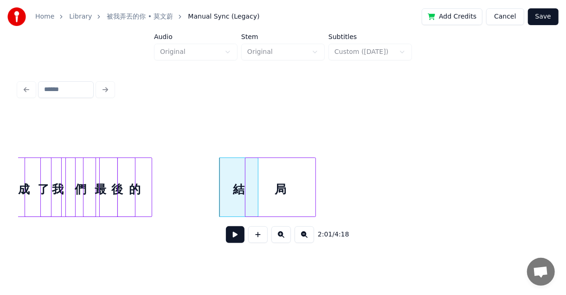
click at [303, 184] on div "局" at bounding box center [281, 189] width 70 height 63
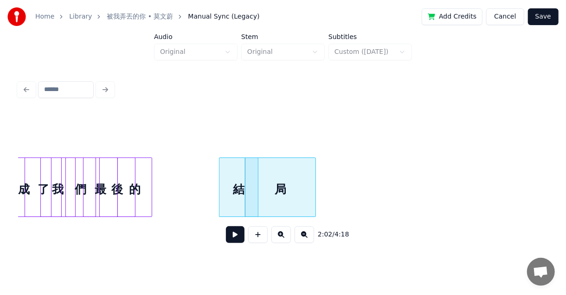
click at [240, 236] on button at bounding box center [235, 234] width 19 height 17
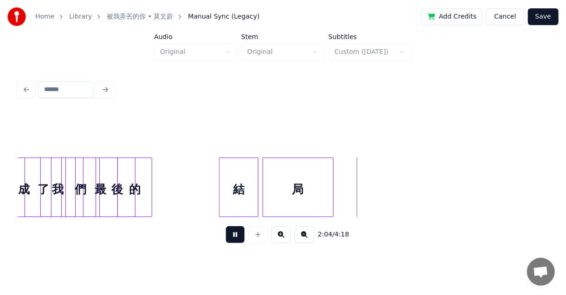
click at [326, 201] on div "局" at bounding box center [298, 189] width 70 height 63
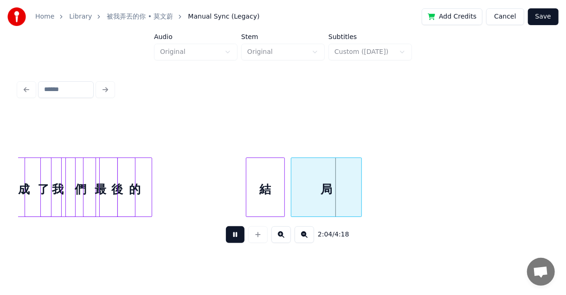
click at [267, 193] on div "結" at bounding box center [265, 189] width 38 height 63
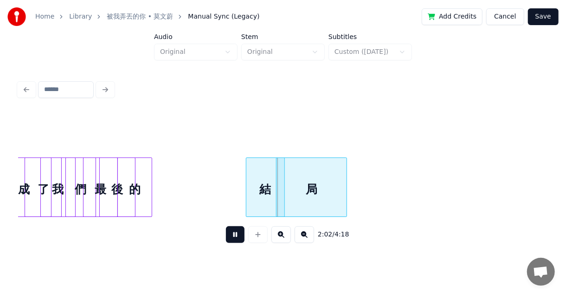
click at [304, 196] on div "局" at bounding box center [312, 189] width 70 height 63
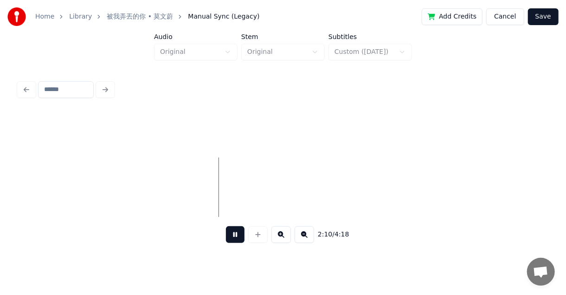
scroll to position [0, 6010]
click at [233, 238] on button at bounding box center [235, 234] width 19 height 17
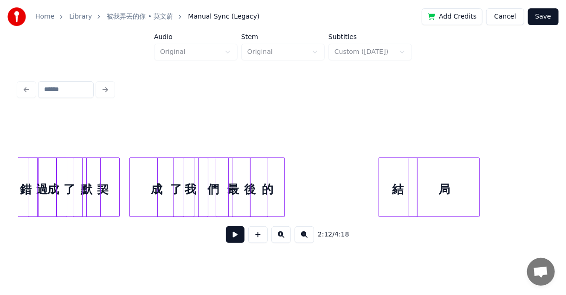
scroll to position [0, 5304]
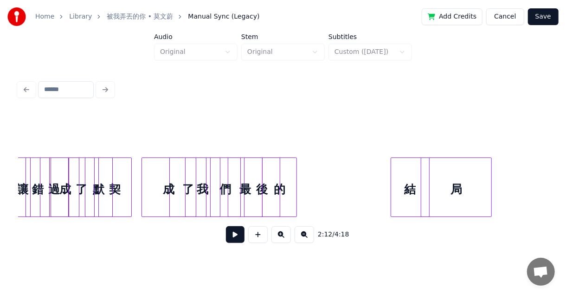
click at [160, 195] on div "成" at bounding box center [169, 189] width 54 height 63
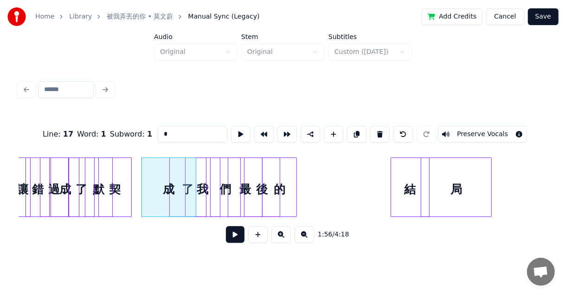
click at [236, 237] on button at bounding box center [235, 234] width 19 height 17
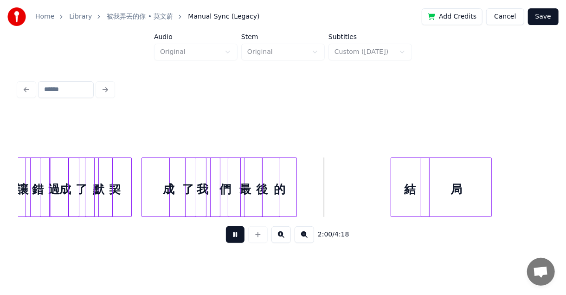
click at [143, 188] on div at bounding box center [143, 187] width 3 height 58
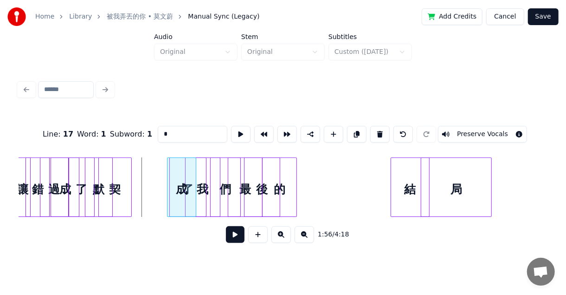
click at [168, 185] on div at bounding box center [169, 187] width 3 height 58
click at [195, 194] on div "了" at bounding box center [188, 189] width 36 height 63
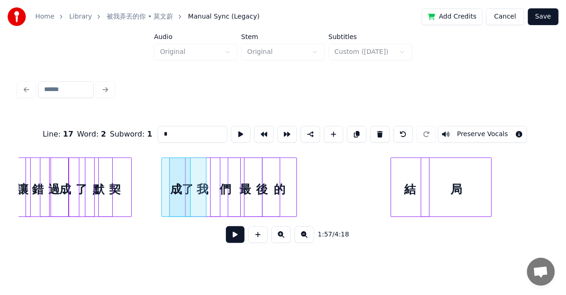
click at [189, 193] on div at bounding box center [189, 187] width 3 height 58
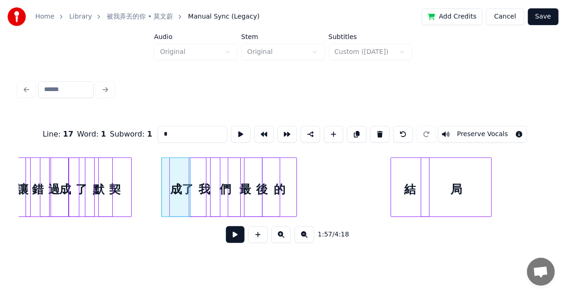
click at [190, 193] on div at bounding box center [190, 187] width 3 height 58
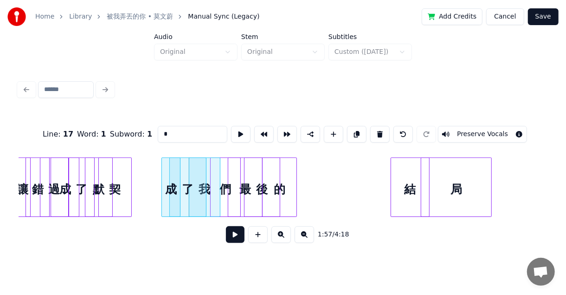
click at [180, 178] on div at bounding box center [178, 187] width 3 height 58
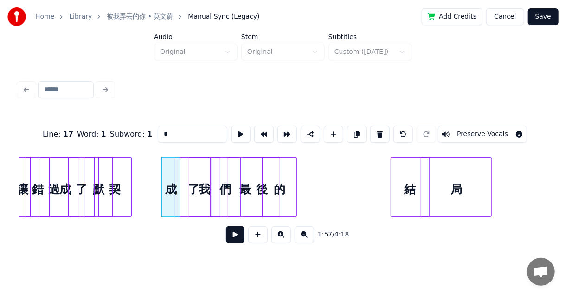
click at [192, 188] on div "了" at bounding box center [193, 189] width 36 height 63
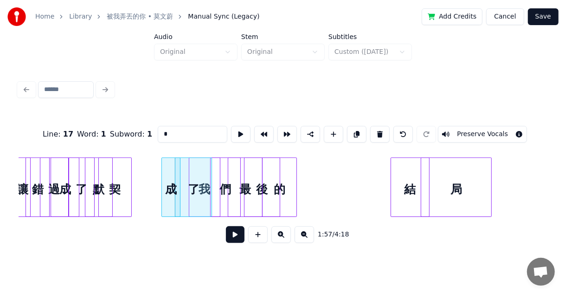
click at [175, 182] on div at bounding box center [176, 187] width 3 height 58
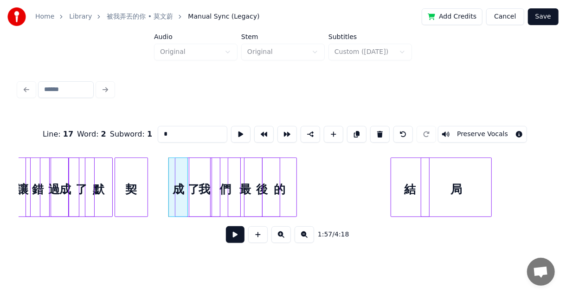
click at [140, 176] on div "契" at bounding box center [131, 189] width 32 height 63
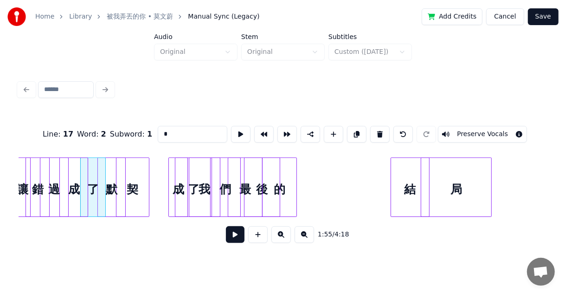
click at [84, 173] on div "成" at bounding box center [74, 189] width 28 height 63
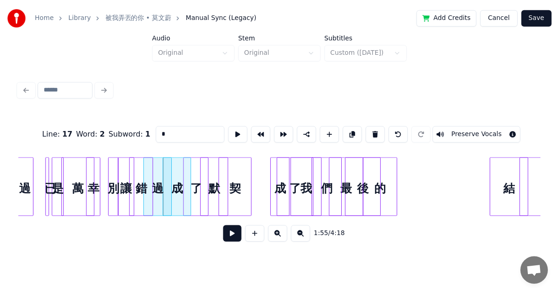
scroll to position [0, 5180]
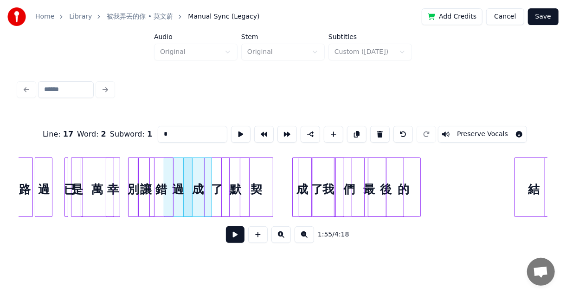
click at [78, 191] on div "是" at bounding box center [76, 189] width 11 height 63
type input "*"
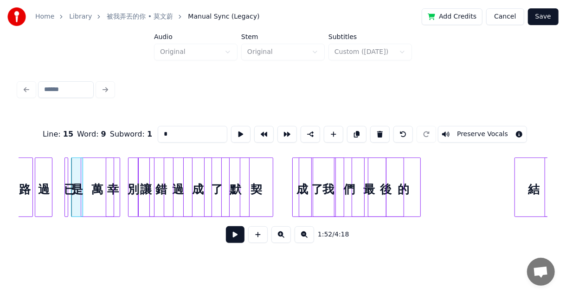
click at [234, 241] on button at bounding box center [235, 234] width 19 height 17
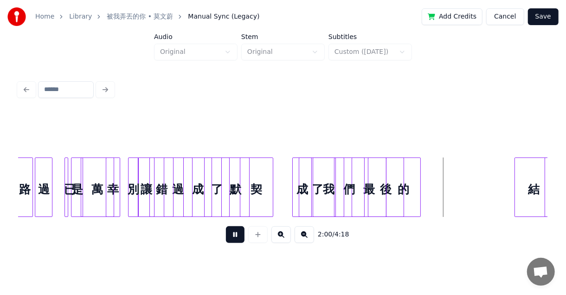
click at [238, 240] on button at bounding box center [235, 234] width 19 height 17
click at [136, 192] on div "別" at bounding box center [136, 189] width 10 height 63
click at [323, 194] on div "了" at bounding box center [317, 189] width 36 height 63
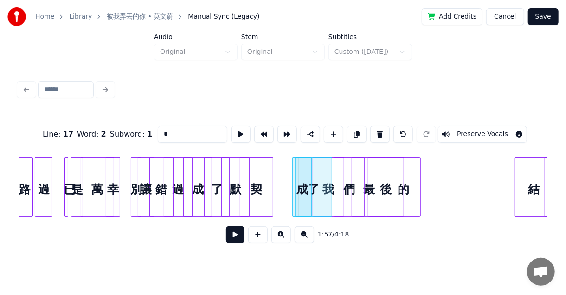
click at [318, 194] on div "了" at bounding box center [314, 189] width 36 height 63
click at [340, 193] on div "我" at bounding box center [329, 189] width 31 height 63
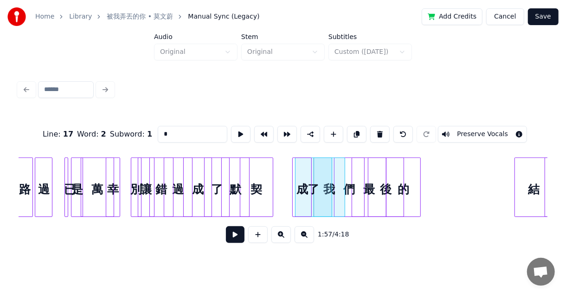
click at [351, 193] on div "們" at bounding box center [350, 189] width 30 height 63
type input "*"
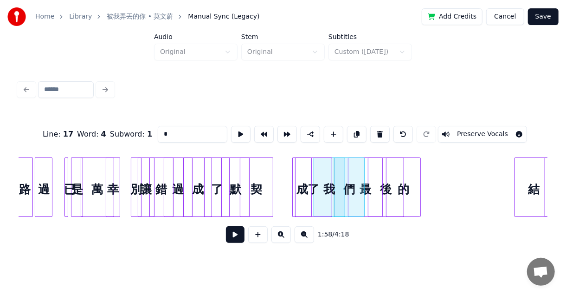
click at [373, 193] on div "最" at bounding box center [366, 189] width 34 height 63
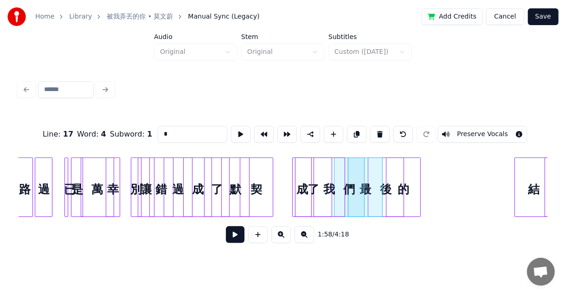
click at [551, 19] on button "Save" at bounding box center [543, 16] width 31 height 17
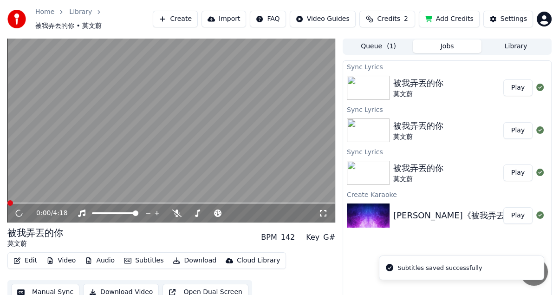
click at [381, 88] on img at bounding box center [368, 88] width 43 height 24
click at [58, 202] on span at bounding box center [171, 203] width 328 height 2
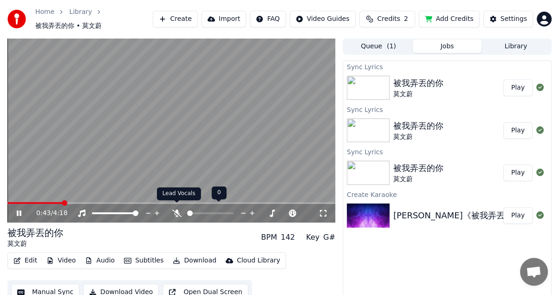
click at [181, 209] on icon at bounding box center [176, 212] width 9 height 7
click at [110, 204] on div "0:56 / 4:18" at bounding box center [171, 213] width 328 height 19
click at [116, 202] on span at bounding box center [171, 203] width 328 height 2
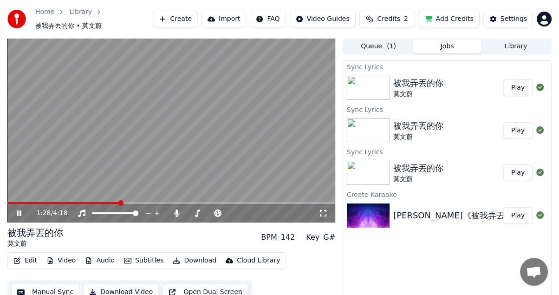
click at [144, 202] on span at bounding box center [171, 203] width 328 height 2
click at [164, 202] on span at bounding box center [171, 203] width 328 height 2
click at [160, 202] on span at bounding box center [83, 203] width 152 height 2
click at [150, 204] on div "2:01 / 4:18" at bounding box center [171, 213] width 328 height 19
click at [144, 204] on div "2:02 / 4:18" at bounding box center [171, 213] width 328 height 19
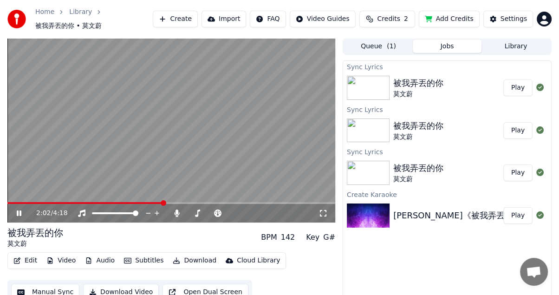
click at [148, 202] on span at bounding box center [85, 203] width 156 height 2
click at [386, 118] on img at bounding box center [368, 130] width 43 height 24
click at [380, 123] on img at bounding box center [368, 130] width 43 height 24
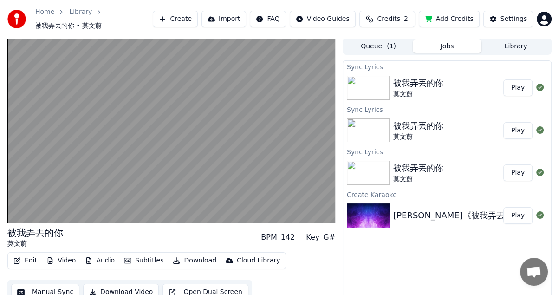
click at [380, 123] on img at bounding box center [368, 130] width 43 height 24
click at [371, 161] on img at bounding box center [368, 173] width 43 height 24
click at [370, 161] on img at bounding box center [368, 173] width 43 height 24
click at [387, 42] on span "( 1 )" at bounding box center [391, 46] width 9 height 9
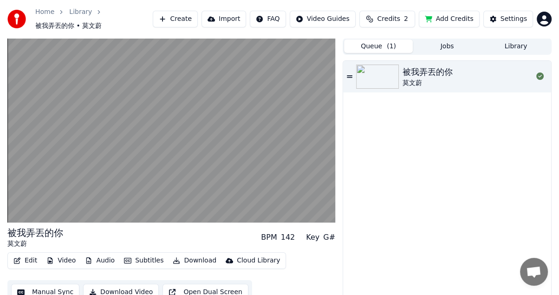
click at [371, 68] on img at bounding box center [377, 77] width 43 height 24
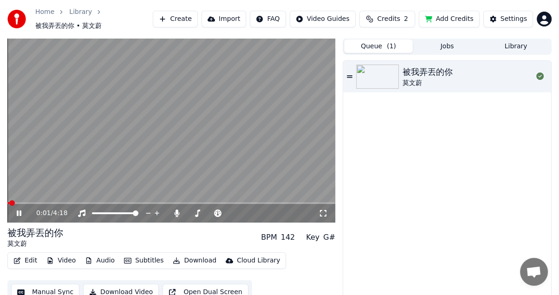
click at [101, 196] on video at bounding box center [171, 130] width 328 height 184
click at [103, 204] on div "0:01 / 4:18" at bounding box center [171, 213] width 328 height 19
click at [102, 202] on span at bounding box center [171, 203] width 328 height 2
click at [16, 209] on icon at bounding box center [25, 212] width 21 height 7
click at [138, 202] on span at bounding box center [171, 203] width 328 height 2
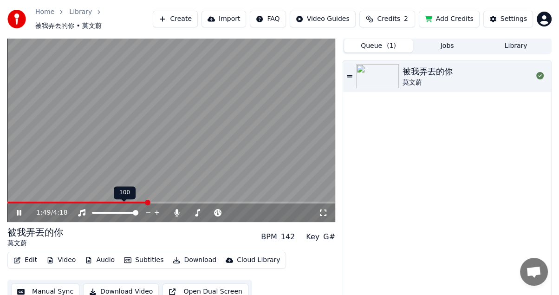
scroll to position [11, 0]
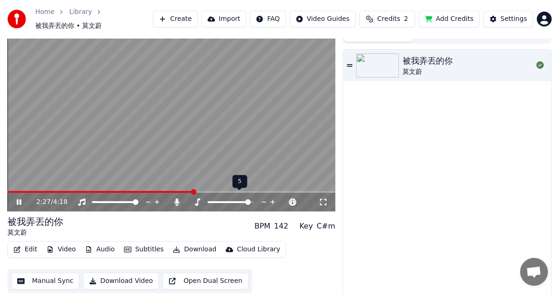
click at [249, 199] on span at bounding box center [248, 202] width 6 height 6
click at [324, 221] on div "C#m" at bounding box center [326, 225] width 19 height 11
drag, startPoint x: 331, startPoint y: 221, endPoint x: 315, endPoint y: 222, distance: 16.3
click at [331, 222] on div "C#m" at bounding box center [326, 225] width 19 height 11
click at [286, 223] on div "142" at bounding box center [281, 225] width 14 height 11
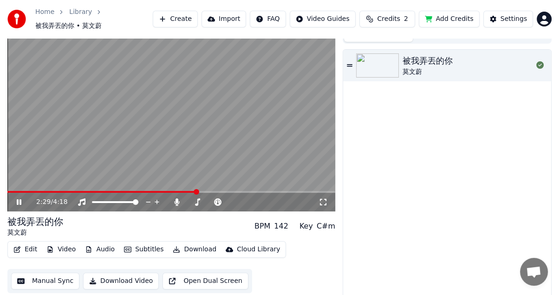
click at [269, 223] on div "BPM" at bounding box center [262, 225] width 16 height 11
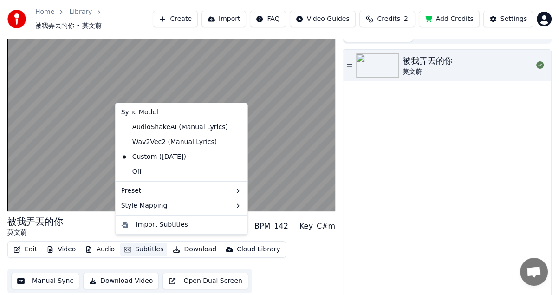
click at [135, 243] on button "Subtitles" at bounding box center [143, 249] width 47 height 13
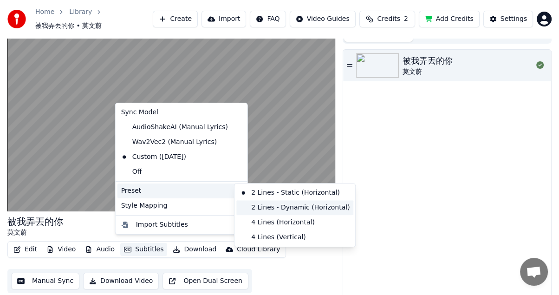
click at [281, 212] on div "2 Lines - Dynamic (Horizontal)" at bounding box center [294, 207] width 117 height 15
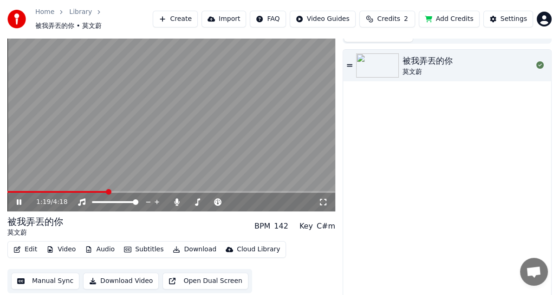
click at [107, 191] on span at bounding box center [57, 192] width 100 height 2
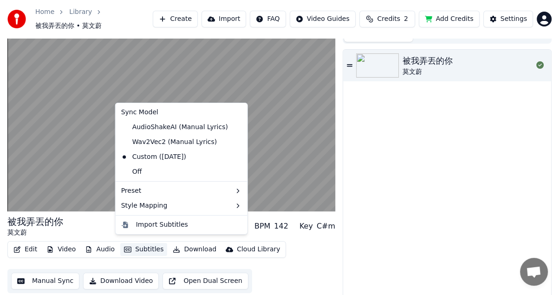
click at [134, 244] on button "Subtitles" at bounding box center [143, 249] width 47 height 13
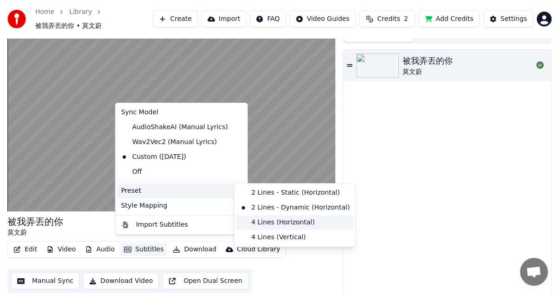
click at [286, 220] on div "4 Lines (Horizontal)" at bounding box center [294, 222] width 117 height 15
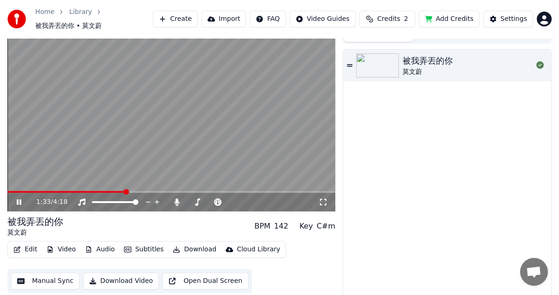
click at [125, 191] on span at bounding box center [66, 192] width 118 height 2
click at [150, 244] on button "Subtitles" at bounding box center [143, 249] width 47 height 13
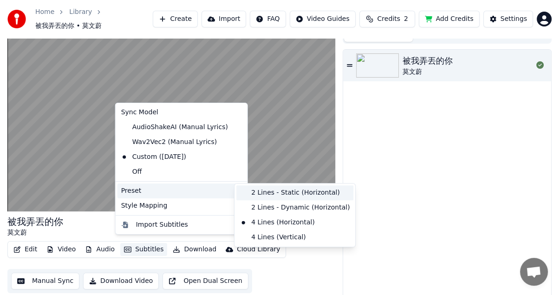
click at [263, 195] on div "2 Lines - Static (Horizontal)" at bounding box center [294, 192] width 117 height 15
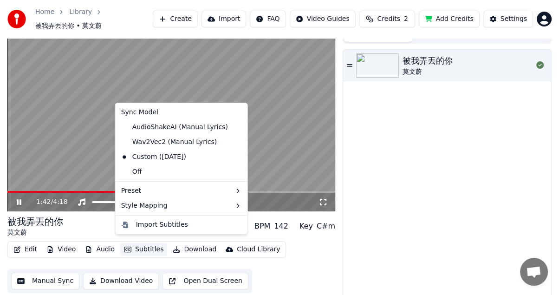
click at [142, 244] on button "Subtitles" at bounding box center [143, 249] width 47 height 13
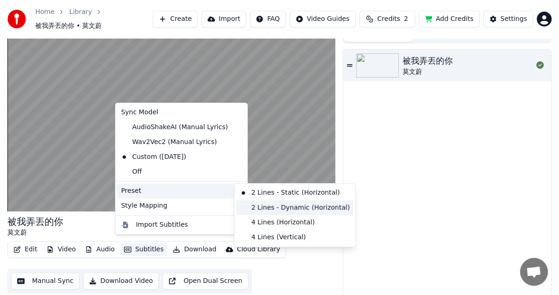
click at [267, 207] on div "2 Lines - Dynamic (Horizontal)" at bounding box center [294, 207] width 117 height 15
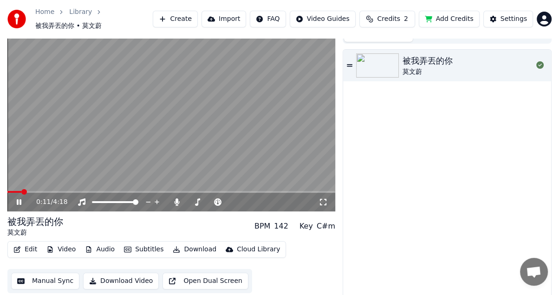
click at [21, 191] on span at bounding box center [14, 192] width 14 height 2
click at [34, 185] on video at bounding box center [171, 119] width 328 height 184
click at [38, 191] on span at bounding box center [171, 192] width 328 height 2
click at [279, 191] on span at bounding box center [171, 192] width 328 height 2
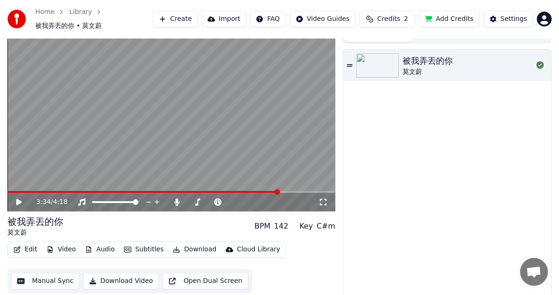
click at [294, 152] on video at bounding box center [171, 119] width 328 height 184
click at [305, 191] on span at bounding box center [171, 192] width 328 height 2
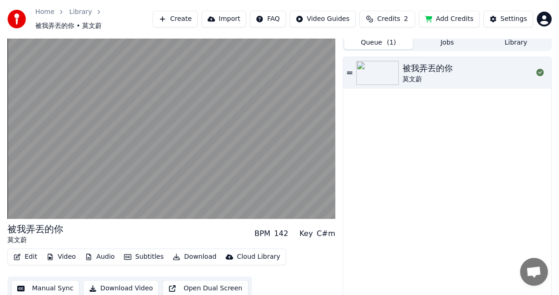
scroll to position [0, 0]
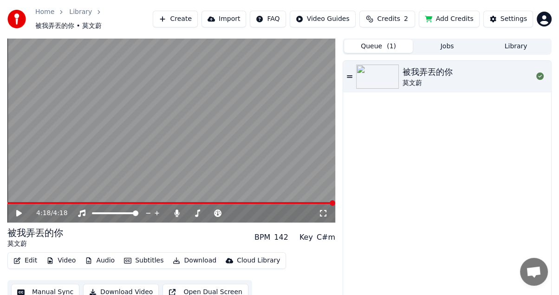
click at [381, 46] on button "Queue ( 1 )" at bounding box center [378, 45] width 69 height 13
click at [381, 39] on button "Queue ( 1 )" at bounding box center [378, 45] width 69 height 13
click at [439, 39] on button "Jobs" at bounding box center [447, 45] width 69 height 13
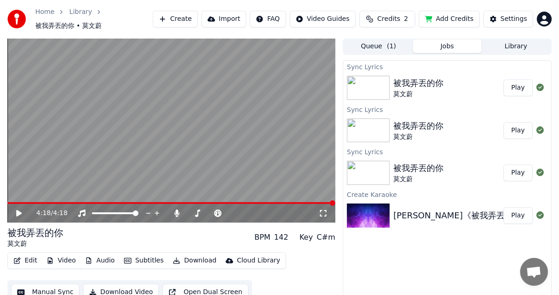
click at [515, 44] on button "Library" at bounding box center [515, 45] width 69 height 13
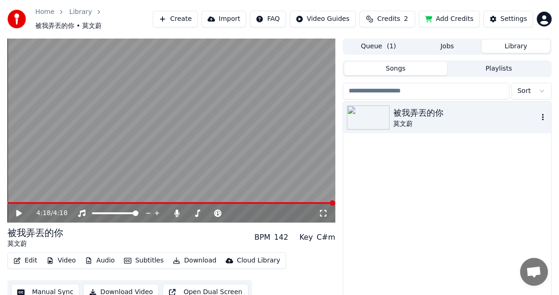
click at [423, 112] on div "被我弄丟的你" at bounding box center [465, 112] width 145 height 13
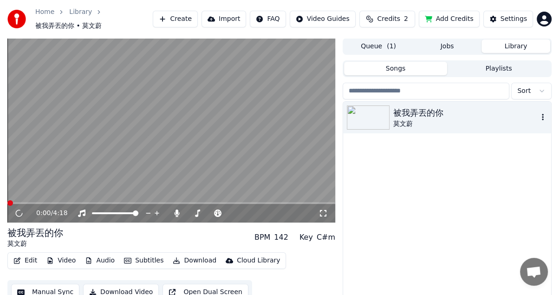
click at [400, 119] on div "莫文蔚" at bounding box center [465, 123] width 145 height 9
click at [97, 202] on span at bounding box center [171, 203] width 328 height 2
click at [187, 202] on span at bounding box center [171, 203] width 328 height 2
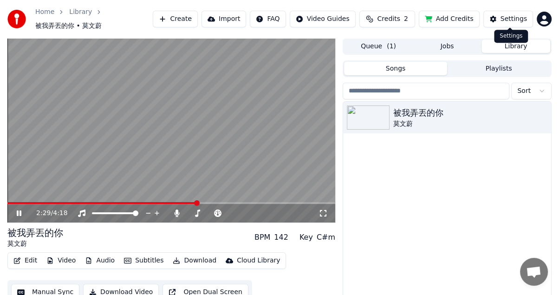
click at [546, 20] on html "Home Library 被我弄丟的你 • 莫文蔚 Create Import FAQ Video Guides Credits 2 Add Credits …" at bounding box center [279, 147] width 559 height 295
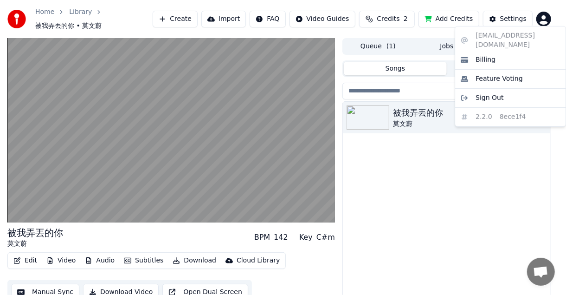
click at [505, 19] on html "Home Library 被我弄丟的你 • 莫文蔚 Create Import FAQ Video Guides Credits 2 Add Credits …" at bounding box center [283, 147] width 566 height 295
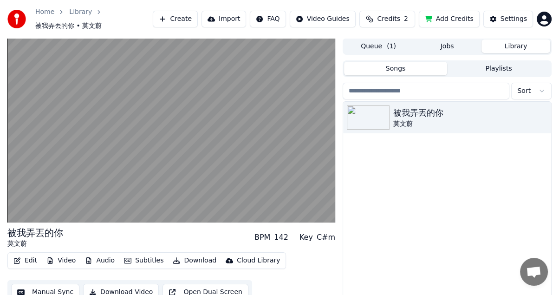
click at [505, 19] on div "Settings" at bounding box center [513, 18] width 26 height 9
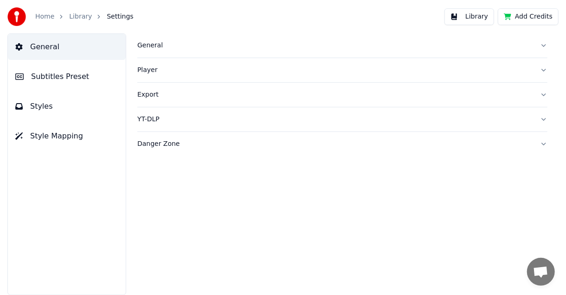
click at [78, 76] on span "Subtitles Preset" at bounding box center [60, 76] width 58 height 11
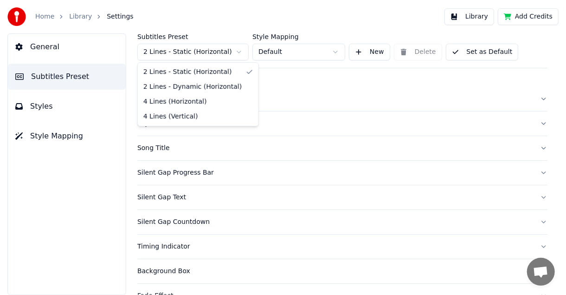
click at [246, 52] on html "Home Library Settings Library Add Credits General Subtitles Preset Styles Style…" at bounding box center [283, 147] width 566 height 295
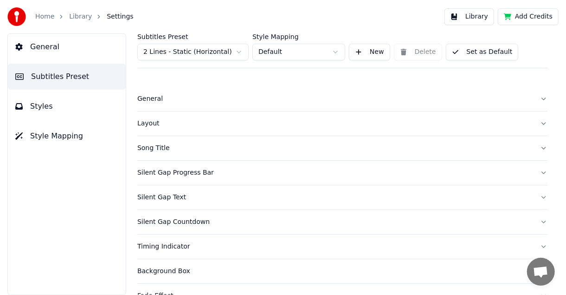
click at [246, 52] on html "Home Library Settings Library Add Credits General Subtitles Preset Styles Style…" at bounding box center [283, 147] width 566 height 295
click at [312, 52] on html "Home Library Settings Library Add Credits General Subtitles Preset Styles Style…" at bounding box center [283, 147] width 566 height 295
click at [361, 71] on div "Subtitles Preset 2 Lines - Static (Horizontal) Style Mapping Default New Delete…" at bounding box center [342, 223] width 410 height 380
click at [174, 98] on div "General" at bounding box center [335, 98] width 396 height 9
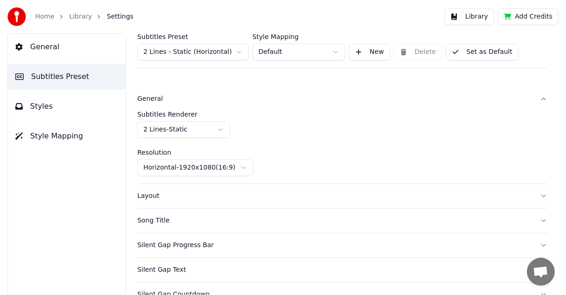
click at [184, 194] on div "Layout" at bounding box center [335, 195] width 396 height 9
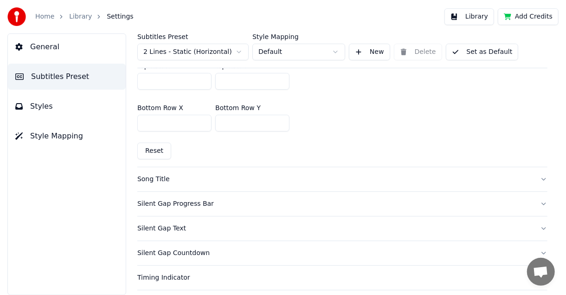
scroll to position [263, 0]
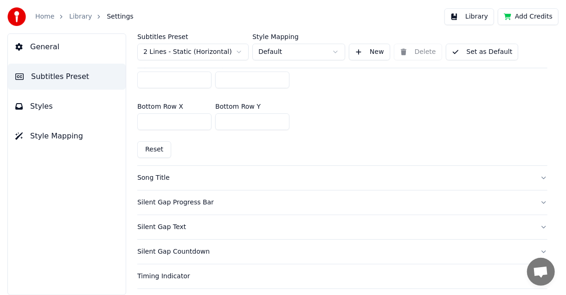
click at [357, 204] on div "Silent Gap Progress Bar" at bounding box center [335, 202] width 396 height 9
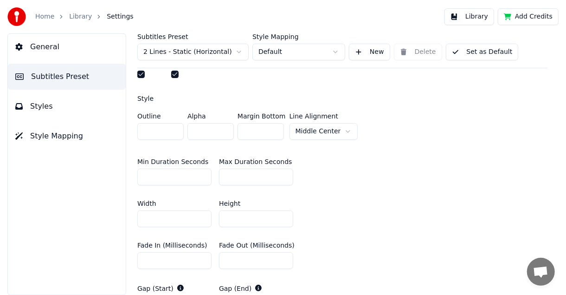
scroll to position [93, 0]
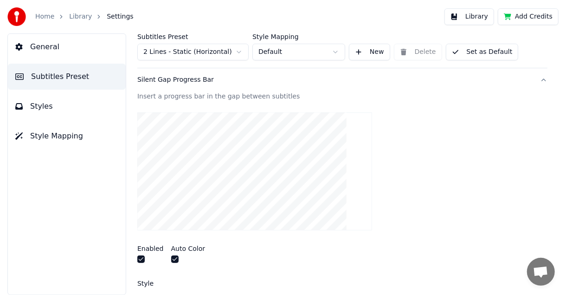
click at [139, 258] on button "button" at bounding box center [140, 258] width 7 height 7
click at [174, 257] on button "button" at bounding box center [174, 258] width 7 height 7
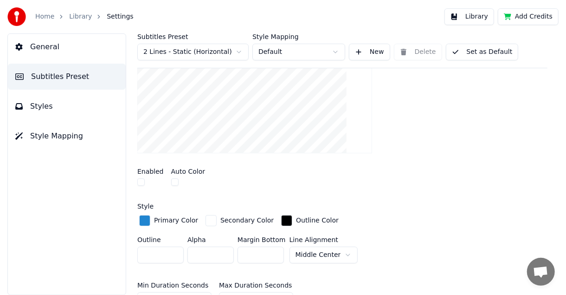
scroll to position [0, 0]
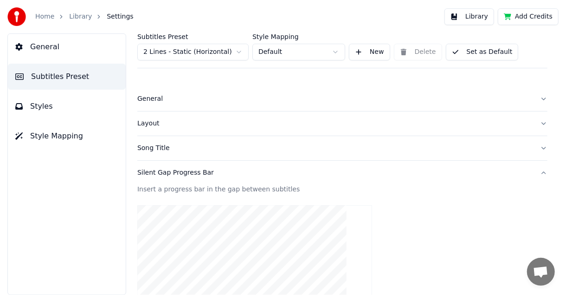
click at [543, 175] on div "Subtitles Preset 2 Lines - Static (Horizontal) Style Mapping Default New Delete…" at bounding box center [342, 163] width 447 height 261
click at [537, 173] on button "Silent Gap Progress Bar" at bounding box center [342, 173] width 410 height 24
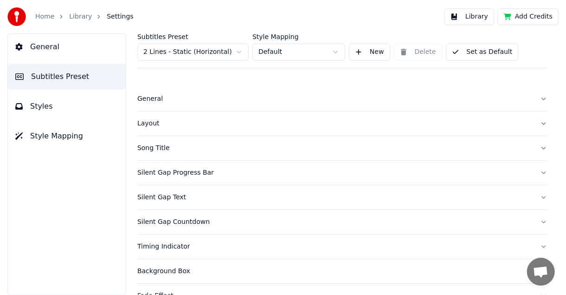
click at [533, 195] on button "Silent Gap Text" at bounding box center [342, 197] width 410 height 24
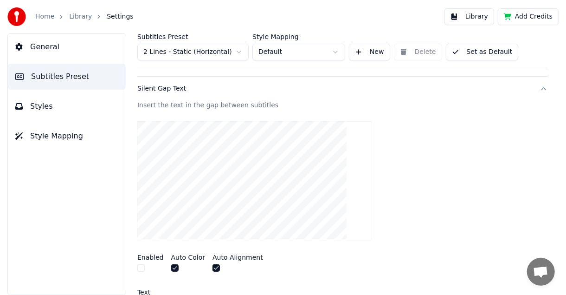
scroll to position [115, 0]
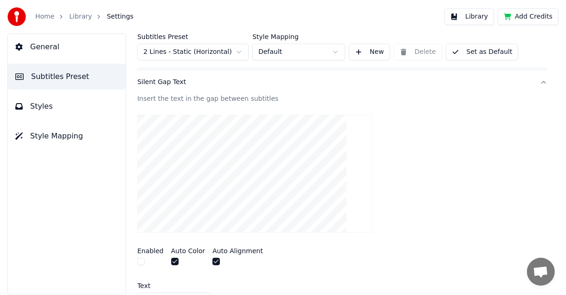
click at [534, 80] on button "Silent Gap Text" at bounding box center [342, 82] width 410 height 24
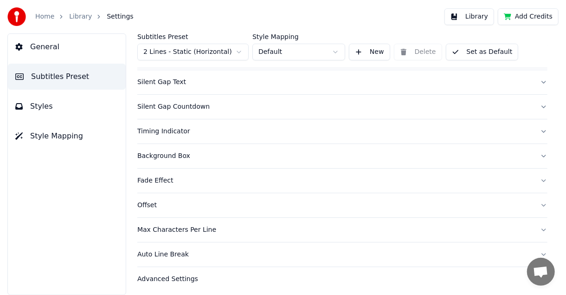
click at [534, 102] on button "Silent Gap Countdown" at bounding box center [342, 107] width 410 height 24
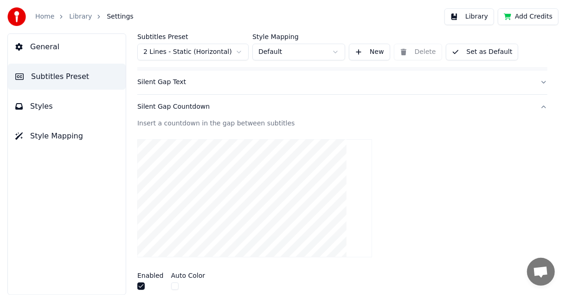
click at [139, 287] on button "button" at bounding box center [140, 285] width 7 height 7
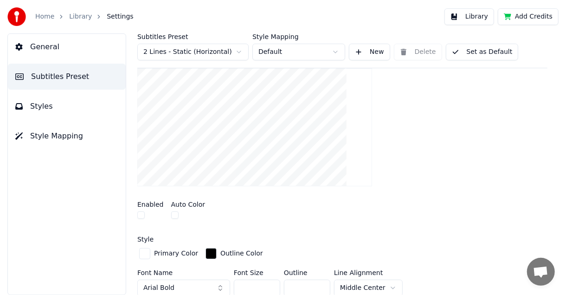
scroll to position [130, 0]
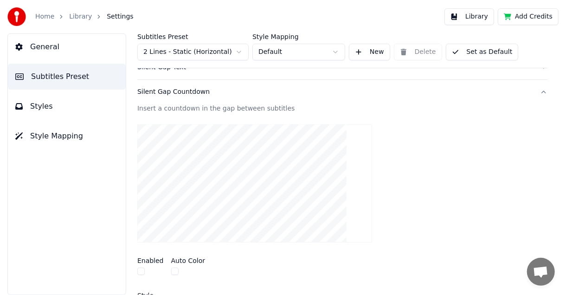
click at [536, 88] on button "Silent Gap Countdown" at bounding box center [342, 92] width 410 height 24
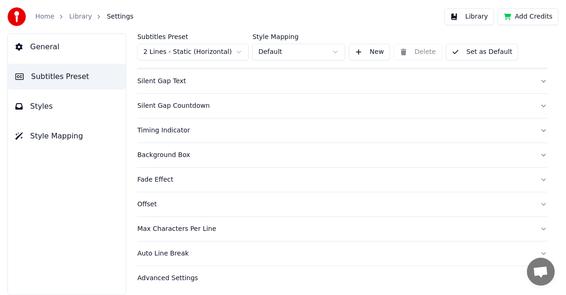
click at [536, 130] on button "Timing Indicator" at bounding box center [342, 130] width 410 height 24
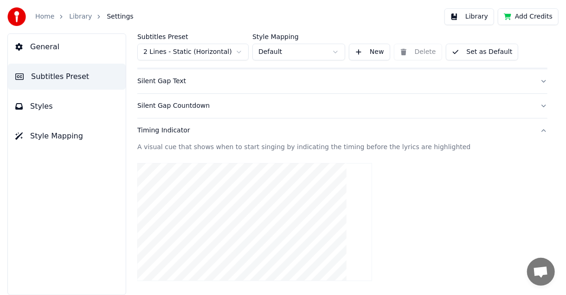
click at [537, 130] on button "Timing Indicator" at bounding box center [342, 130] width 410 height 24
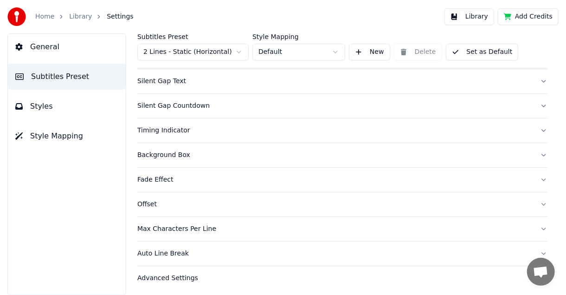
click at [537, 129] on button "Timing Indicator" at bounding box center [342, 130] width 410 height 24
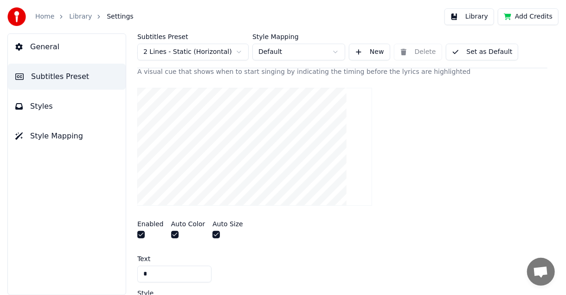
scroll to position [194, 0]
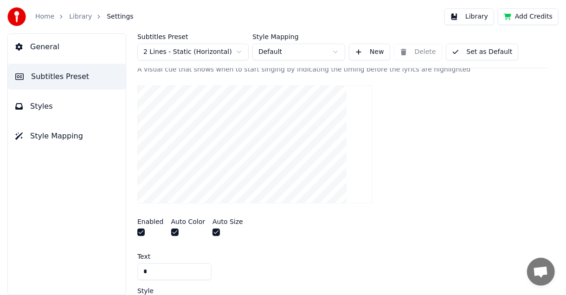
click at [143, 232] on button "button" at bounding box center [140, 231] width 7 height 7
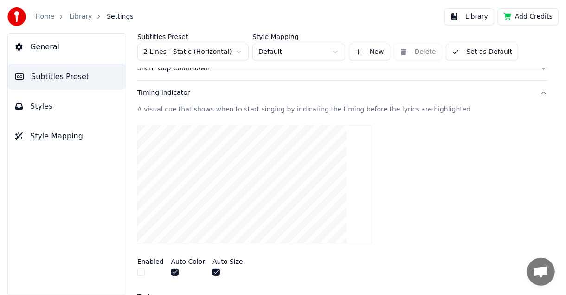
scroll to position [149, 0]
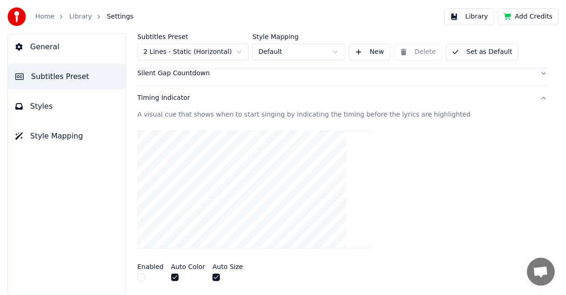
click at [538, 96] on button "Timing Indicator" at bounding box center [342, 98] width 410 height 24
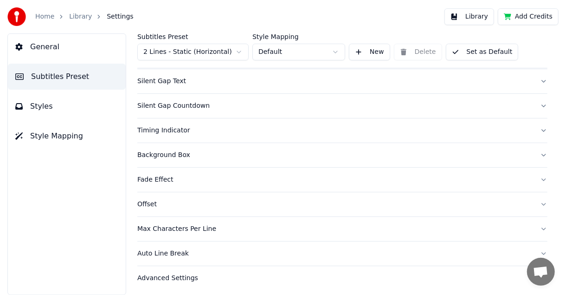
click at [388, 145] on button "Background Box" at bounding box center [342, 155] width 410 height 24
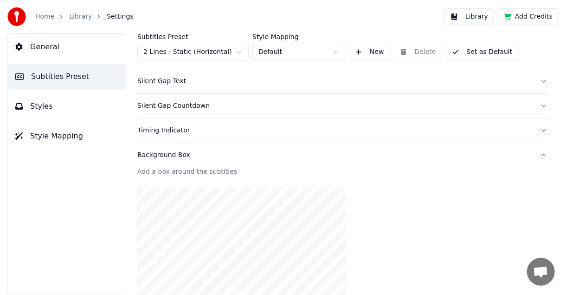
click at [535, 154] on button "Background Box" at bounding box center [342, 155] width 410 height 24
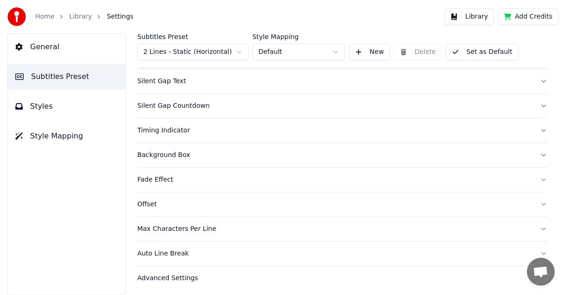
click at [537, 177] on button "Fade Effect" at bounding box center [342, 180] width 410 height 24
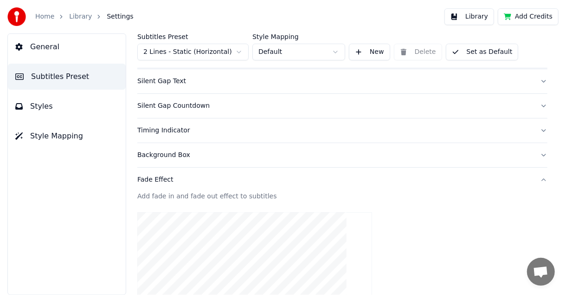
click at [533, 178] on button "Fade Effect" at bounding box center [342, 180] width 410 height 24
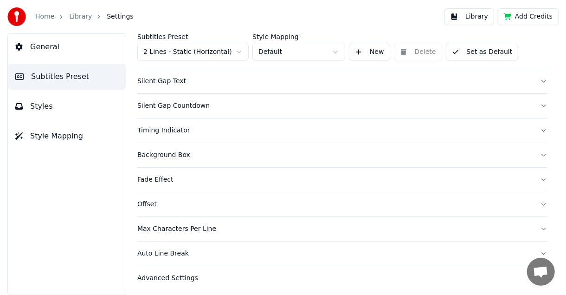
click at [191, 273] on div "Advanced Settings" at bounding box center [335, 277] width 396 height 9
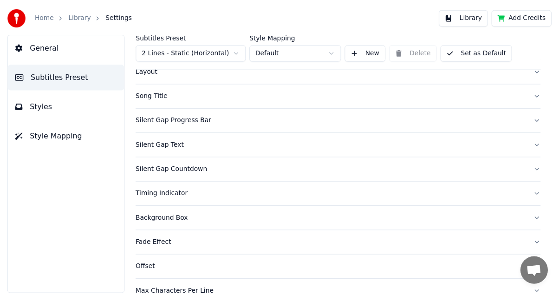
scroll to position [0, 0]
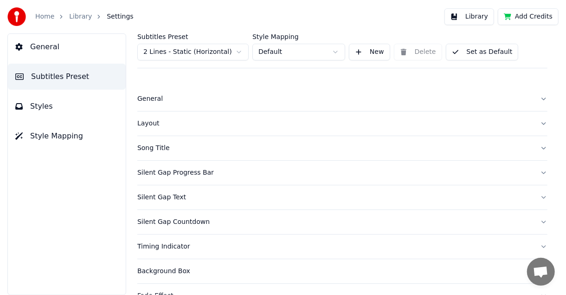
click at [39, 48] on span "General" at bounding box center [44, 46] width 29 height 11
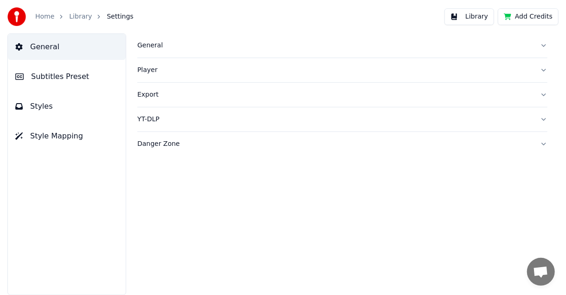
click at [487, 19] on button "Library" at bounding box center [470, 16] width 50 height 17
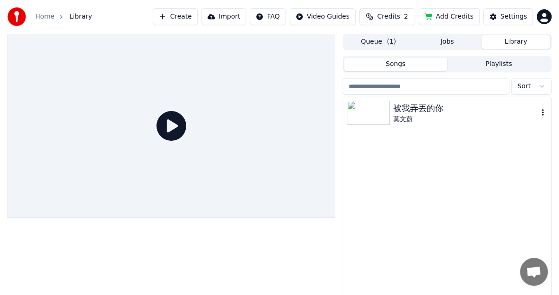
click at [370, 113] on img at bounding box center [368, 113] width 43 height 24
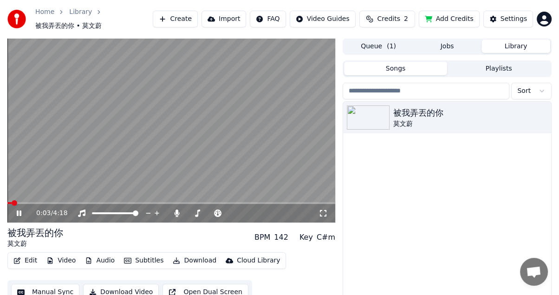
click at [56, 202] on span at bounding box center [171, 203] width 328 height 2
click at [323, 209] on icon at bounding box center [322, 212] width 9 height 7
click at [405, 114] on div "被我弄丟的你" at bounding box center [465, 112] width 145 height 13
click at [547, 113] on icon "button" at bounding box center [542, 116] width 9 height 7
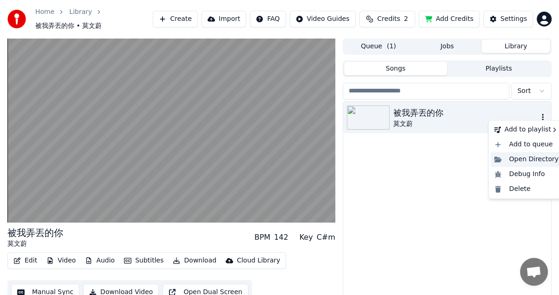
click at [536, 159] on div "Open Directory" at bounding box center [525, 159] width 71 height 15
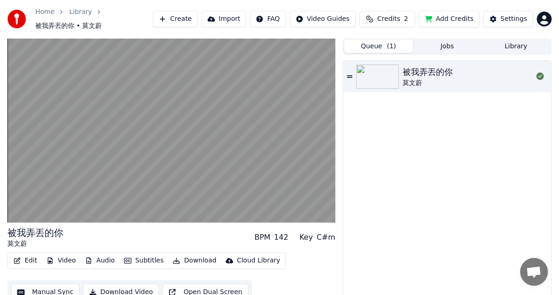
click at [379, 39] on button "Queue ( 1 )" at bounding box center [378, 45] width 69 height 13
click at [390, 77] on img at bounding box center [377, 77] width 43 height 24
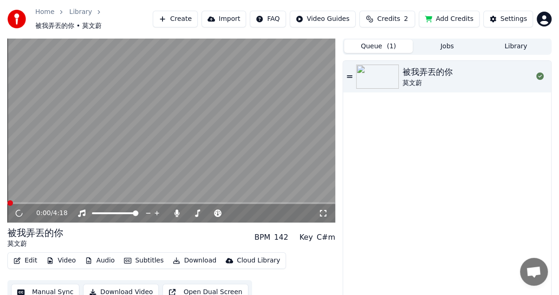
click at [390, 77] on img at bounding box center [377, 77] width 43 height 24
click at [34, 202] on span at bounding box center [171, 203] width 328 height 2
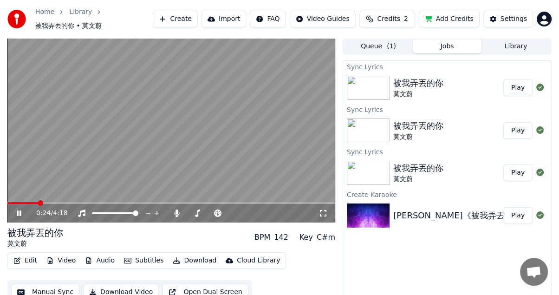
click at [442, 39] on button "Jobs" at bounding box center [447, 45] width 69 height 13
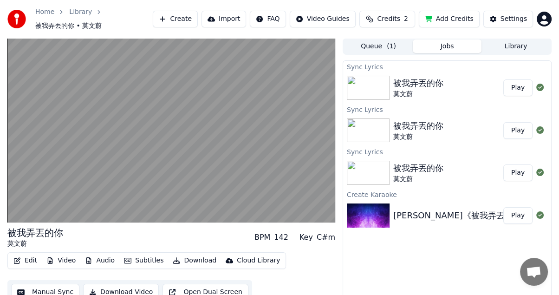
click at [511, 84] on button "Play" at bounding box center [517, 87] width 29 height 17
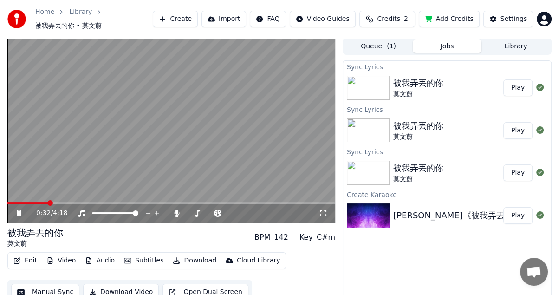
click at [48, 202] on span at bounding box center [171, 203] width 328 height 2
click at [22, 202] on span at bounding box center [28, 203] width 42 height 2
click at [31, 202] on span at bounding box center [171, 203] width 328 height 2
click at [151, 202] on span at bounding box center [171, 203] width 328 height 2
click at [195, 202] on span at bounding box center [171, 203] width 328 height 2
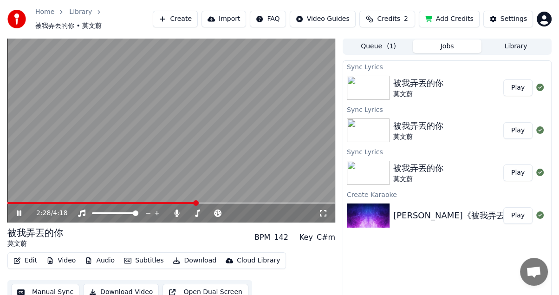
click at [175, 202] on span at bounding box center [101, 203] width 188 height 2
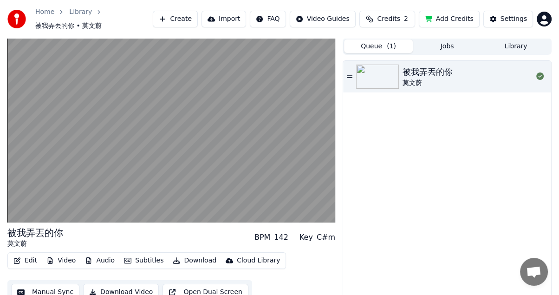
click at [389, 45] on span "( 1 )" at bounding box center [391, 46] width 9 height 9
click at [386, 72] on img at bounding box center [377, 77] width 43 height 24
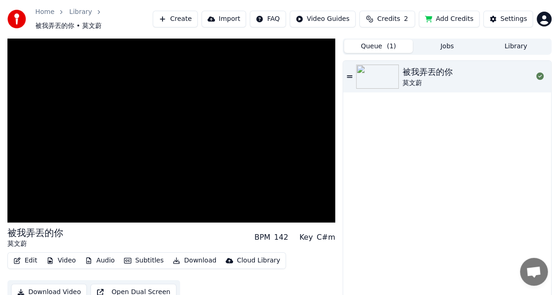
click at [386, 72] on img at bounding box center [377, 77] width 43 height 24
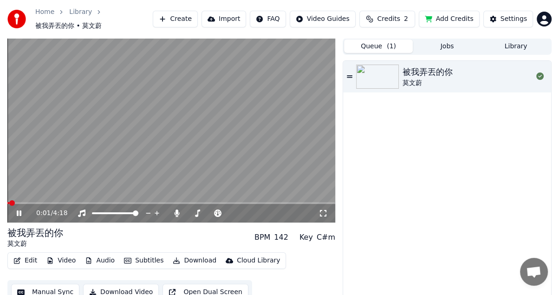
click at [132, 254] on button "Subtitles" at bounding box center [143, 260] width 47 height 13
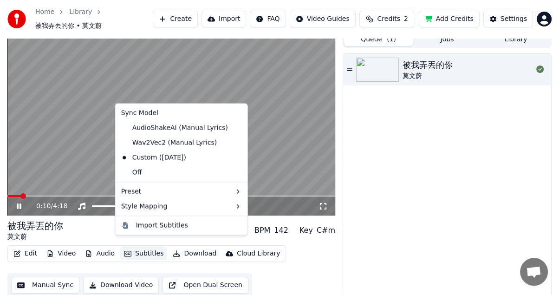
scroll to position [11, 0]
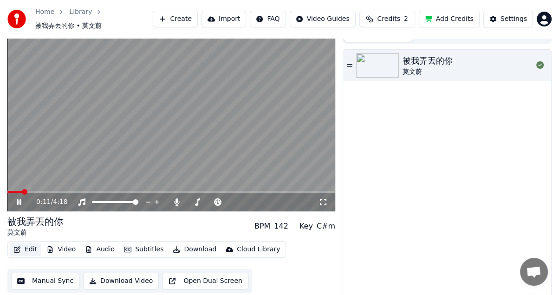
click at [21, 243] on button "Edit" at bounding box center [25, 249] width 31 height 13
click at [34, 243] on button "Edit" at bounding box center [25, 249] width 31 height 13
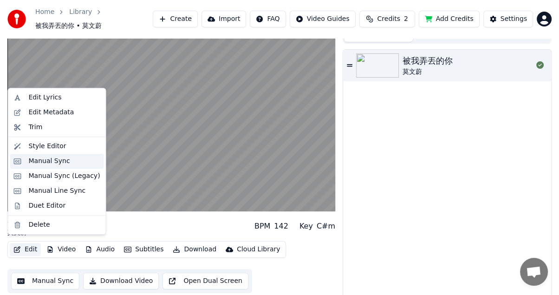
click at [60, 162] on div "Manual Sync" at bounding box center [49, 160] width 41 height 9
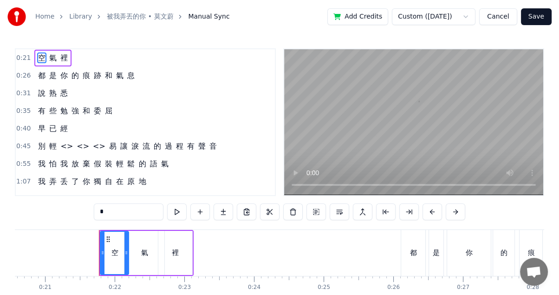
scroll to position [0, 1470]
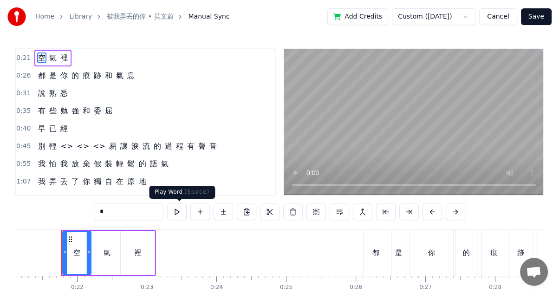
click at [182, 214] on button at bounding box center [176, 211] width 19 height 17
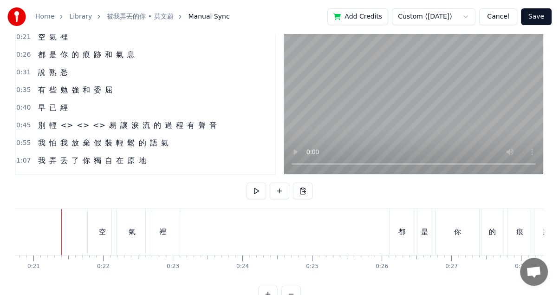
scroll to position [50, 0]
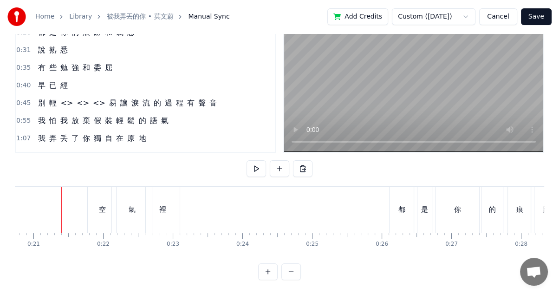
click at [285, 272] on button at bounding box center [290, 271] width 19 height 17
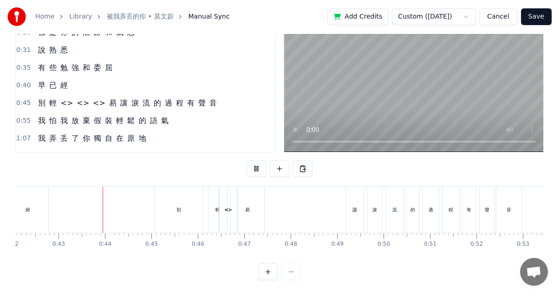
scroll to position [0, 1961]
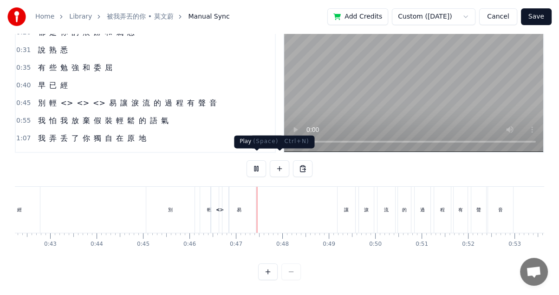
click at [253, 161] on button at bounding box center [255, 168] width 19 height 17
click at [219, 206] on div "<>" at bounding box center [220, 209] width 8 height 7
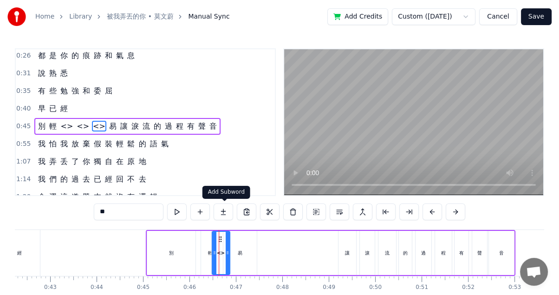
scroll to position [21, 0]
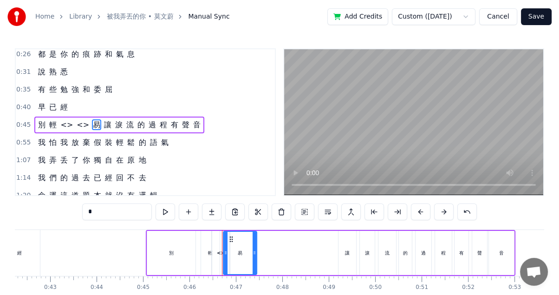
click at [217, 252] on div "<>" at bounding box center [221, 252] width 8 height 7
click at [219, 253] on div "<>" at bounding box center [221, 252] width 8 height 7
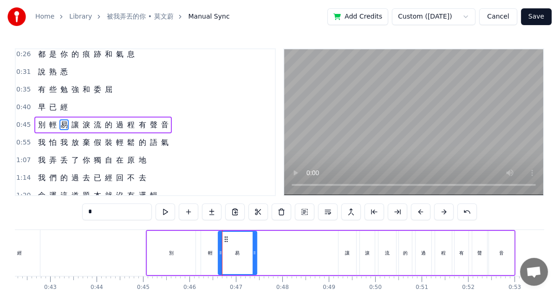
drag, startPoint x: 224, startPoint y: 254, endPoint x: 219, endPoint y: 253, distance: 5.1
click at [219, 253] on icon at bounding box center [221, 252] width 4 height 7
click at [204, 253] on div "輕" at bounding box center [210, 253] width 19 height 44
type input "*"
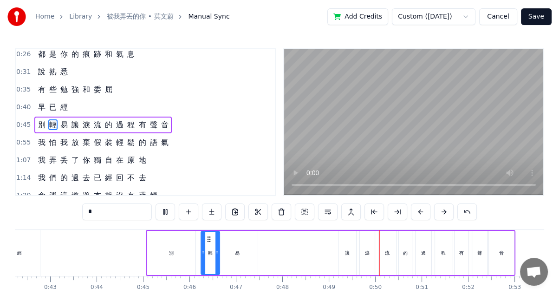
click at [523, 15] on button "Save" at bounding box center [536, 16] width 31 height 17
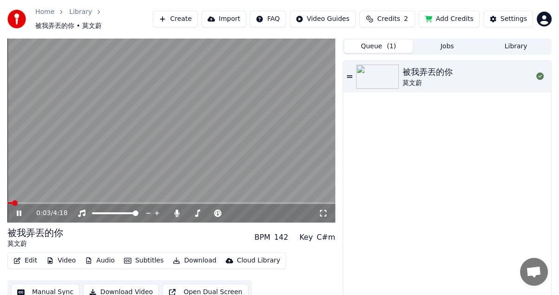
click at [20, 202] on span at bounding box center [171, 203] width 328 height 2
click at [16, 202] on div "0:11 / 4:18" at bounding box center [171, 212] width 328 height 20
click at [20, 200] on span at bounding box center [23, 203] width 6 height 6
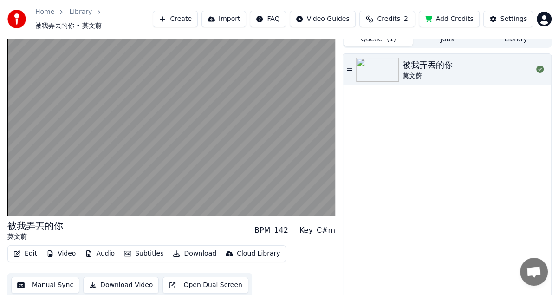
scroll to position [11, 0]
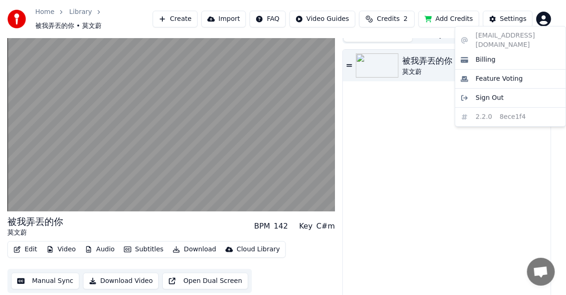
click at [541, 18] on html "Home Library 被我弄丟的你 • 莫文蔚 Create Import FAQ Video Guides Credits 2 Add Credits …" at bounding box center [283, 136] width 566 height 295
click at [413, 163] on html "Home Library 被我弄丟的你 • 莫文蔚 Create Import FAQ Video Guides Credits 2 Add Credits …" at bounding box center [283, 136] width 566 height 295
